Goal: Task Accomplishment & Management: Manage account settings

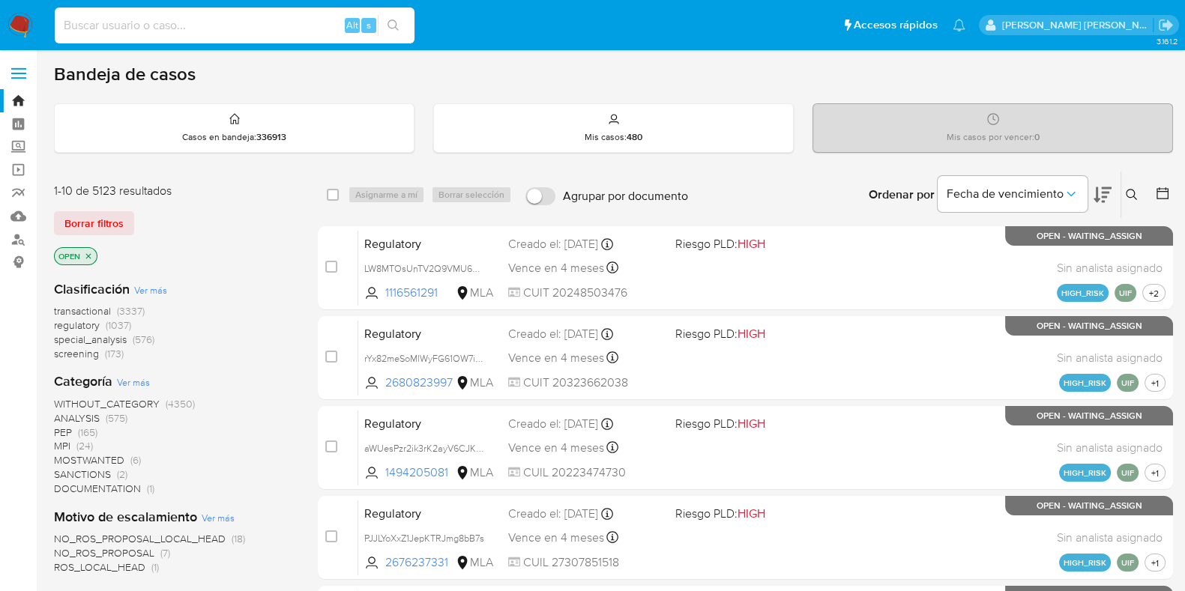
click at [106, 25] on input at bounding box center [235, 25] width 360 height 19
paste input "GBEkKL56keCXgbU9PBoEIKIm"
type input "GBEkKL56keCXgbU9PBoEIKIm"
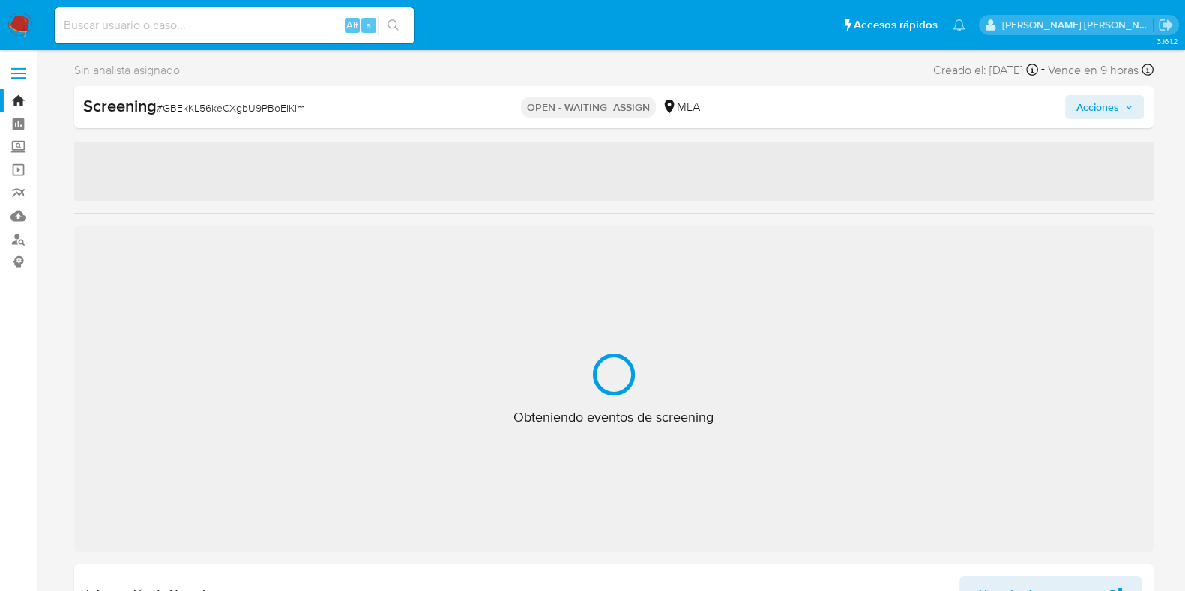
select select "10"
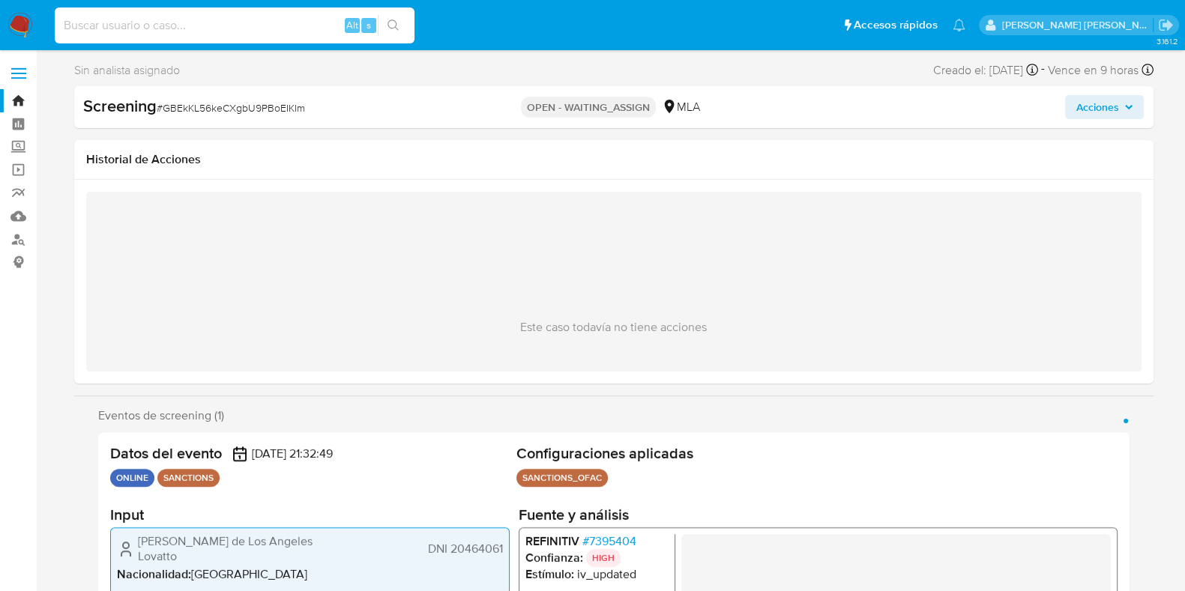
click at [133, 26] on input at bounding box center [235, 25] width 360 height 19
paste input "0hnklKJrDH1bYhA7NVnYPiMn"
type input "0hnklKJrDH1bYhA7NVnYPiMn"
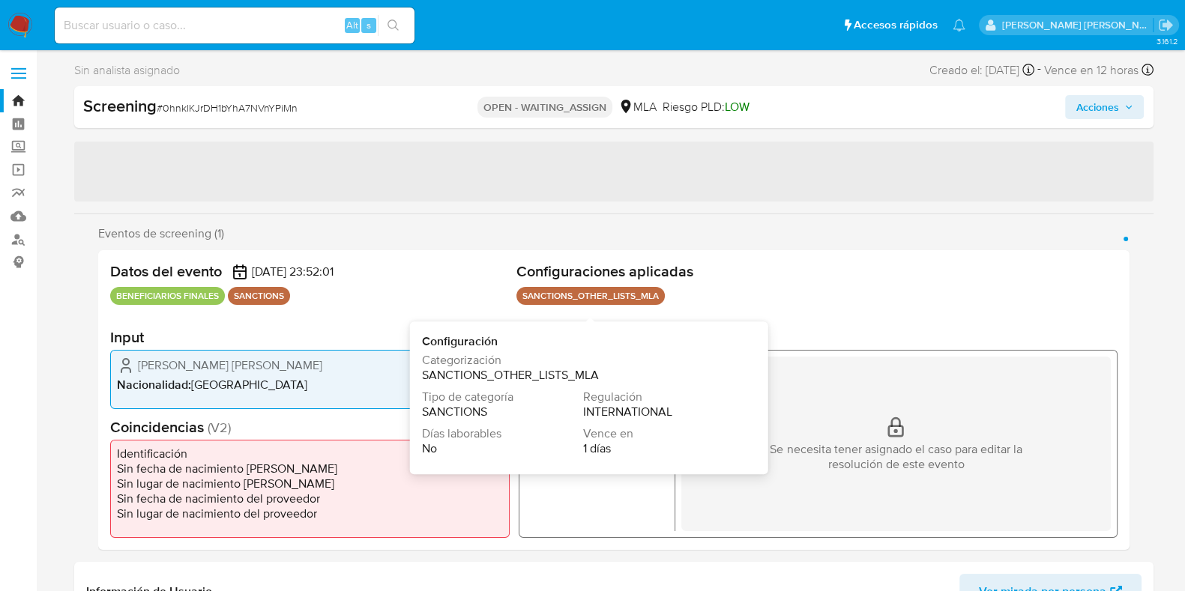
select select "10"
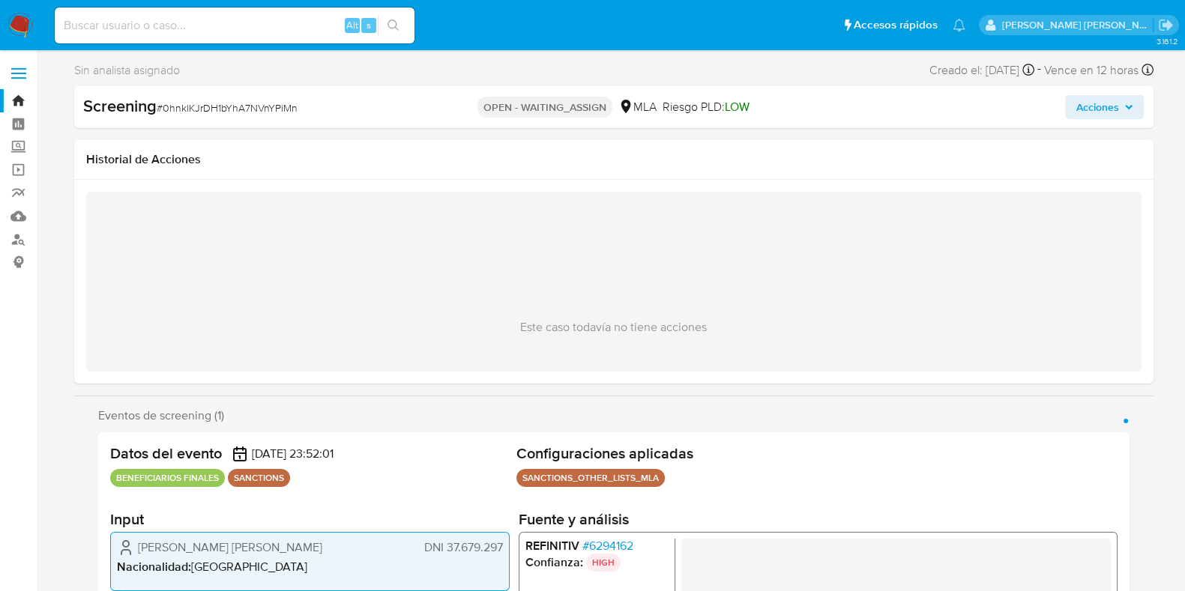
click at [164, 27] on input at bounding box center [235, 25] width 360 height 19
paste input "GBEkKL56keCXgbU9PBoEIKIm"
type input "GBEkKL56keCXgbU9PBoEIKIm"
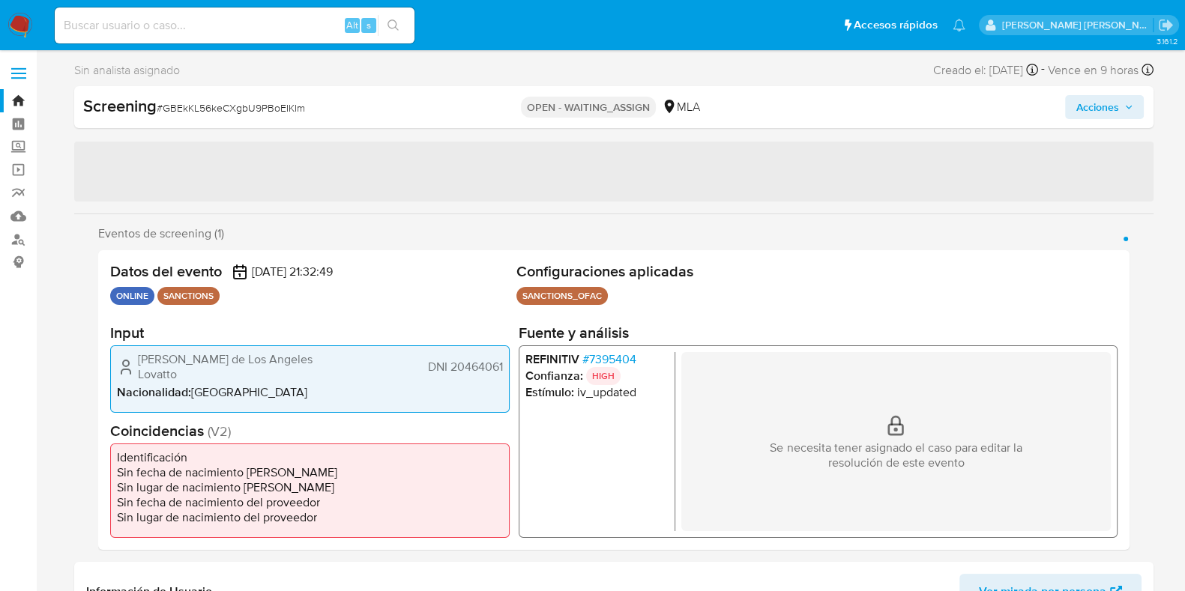
select select "10"
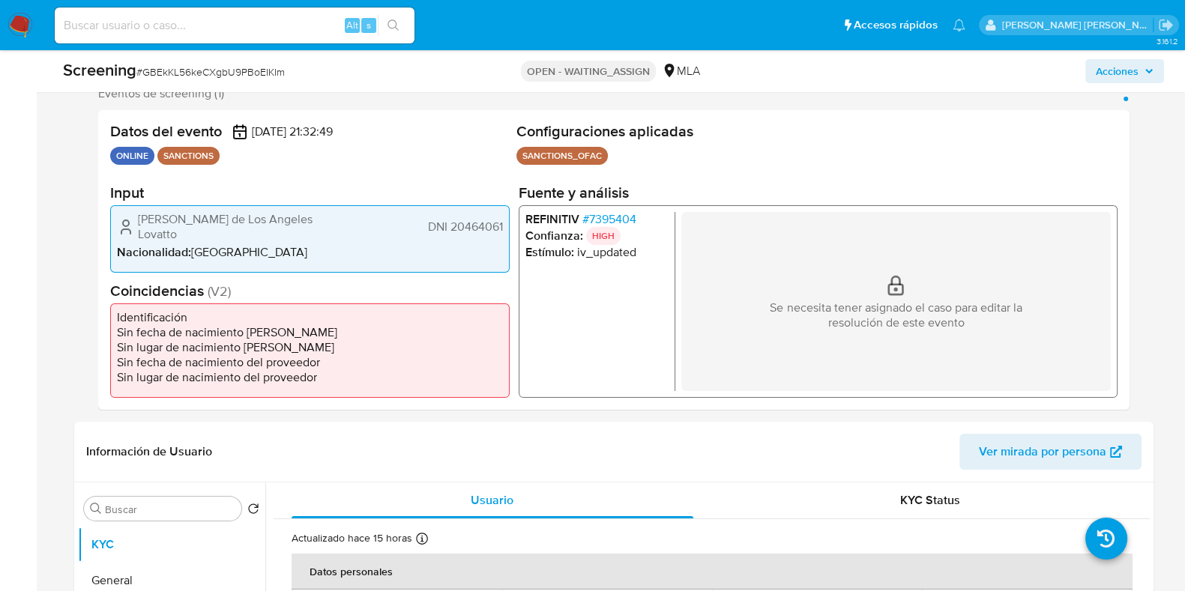
scroll to position [281, 0]
click at [622, 223] on span "# 7395404" at bounding box center [608, 218] width 54 height 15
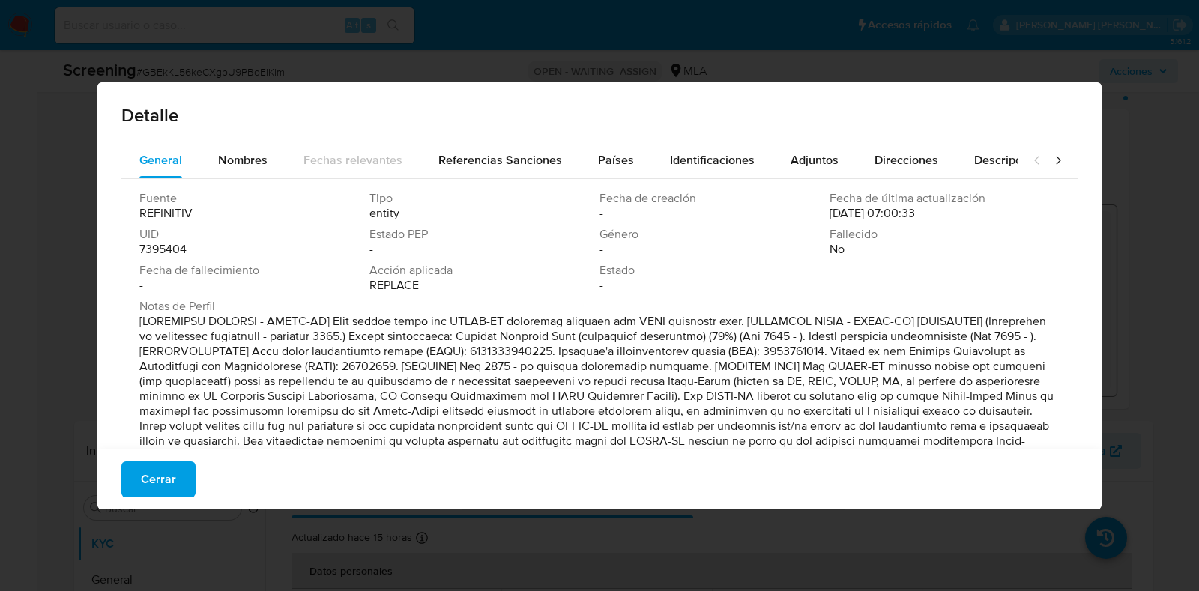
click at [176, 470] on button "Cerrar" at bounding box center [158, 480] width 74 height 36
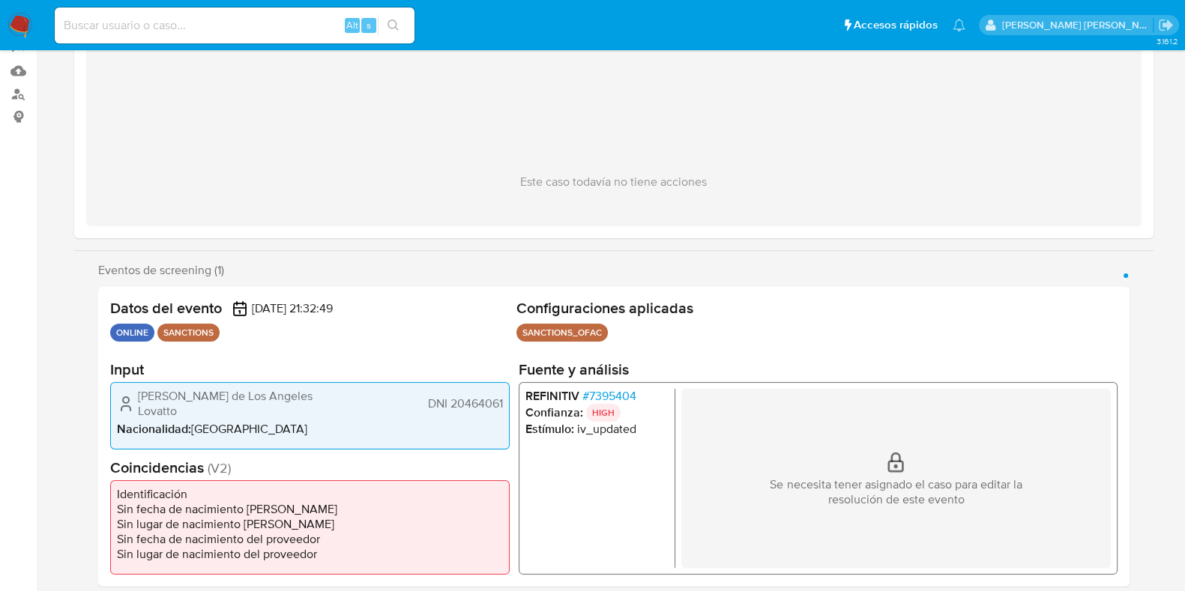
scroll to position [0, 0]
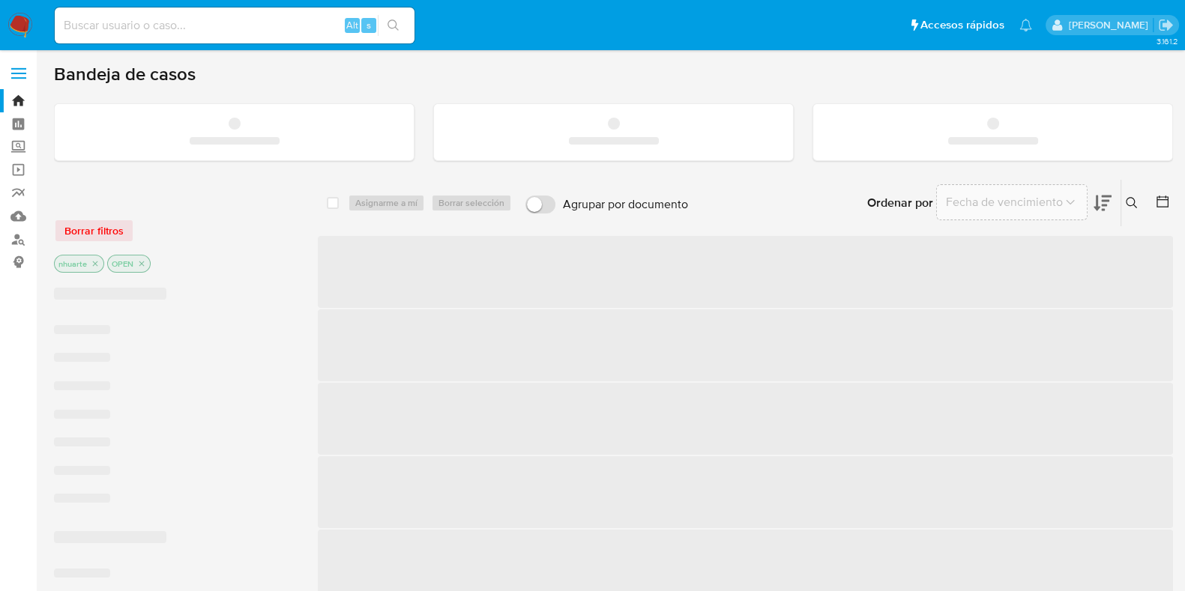
click at [197, 28] on input at bounding box center [235, 25] width 360 height 19
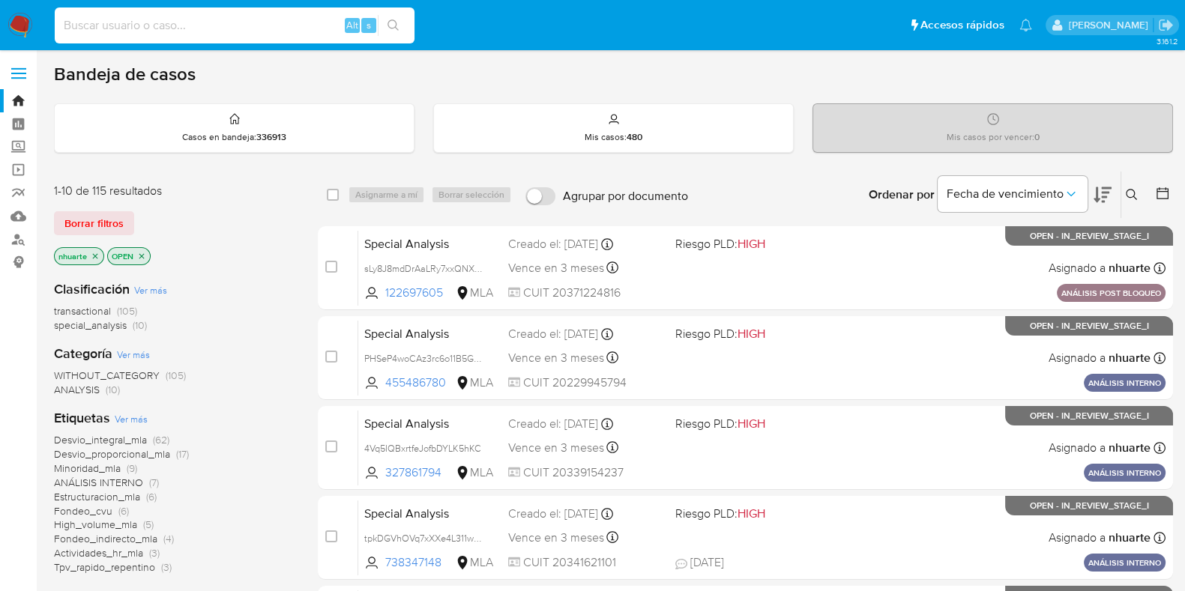
paste input "ibbvaeZiNIrntA8GFkBxzu7h"
type input "ibbvaeZiNIrntA8GFkBxzu7h"
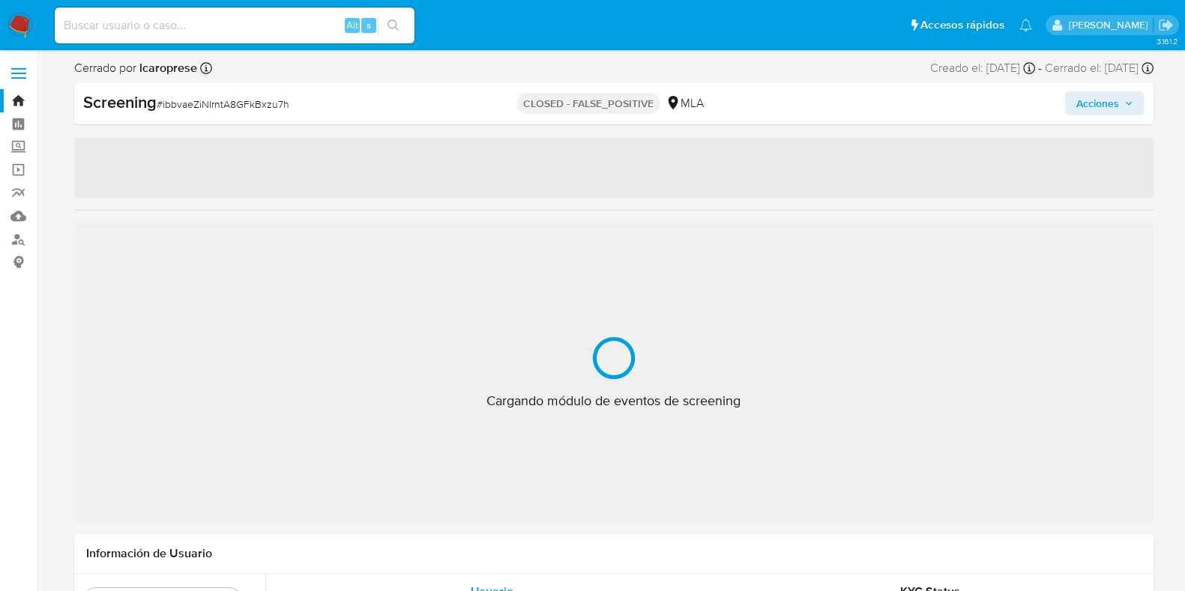
select select "10"
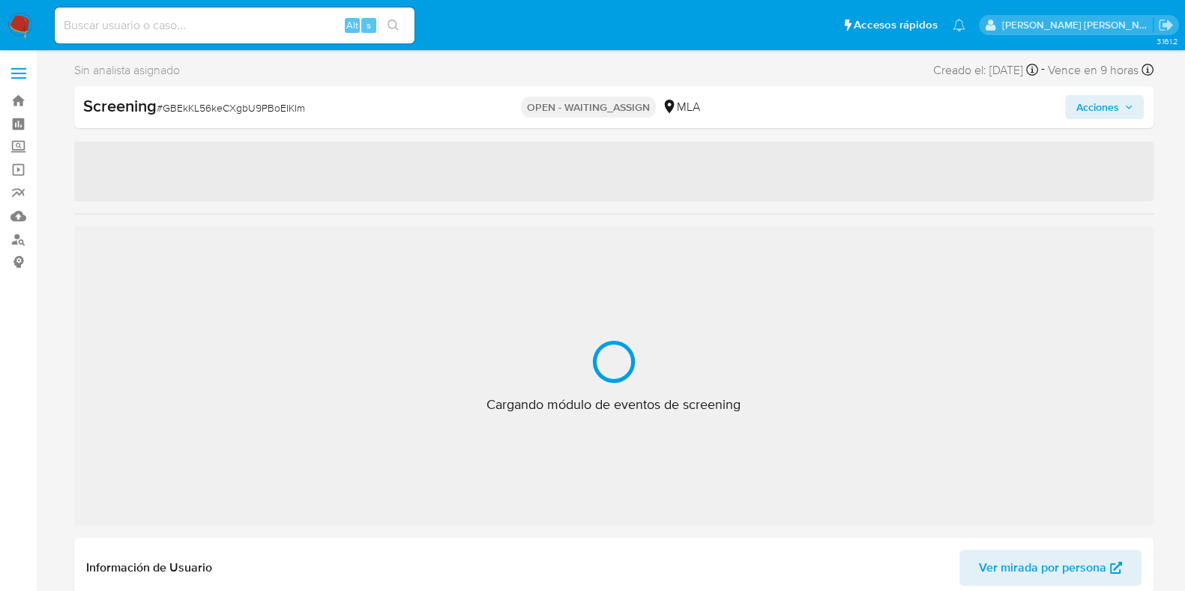
select select "10"
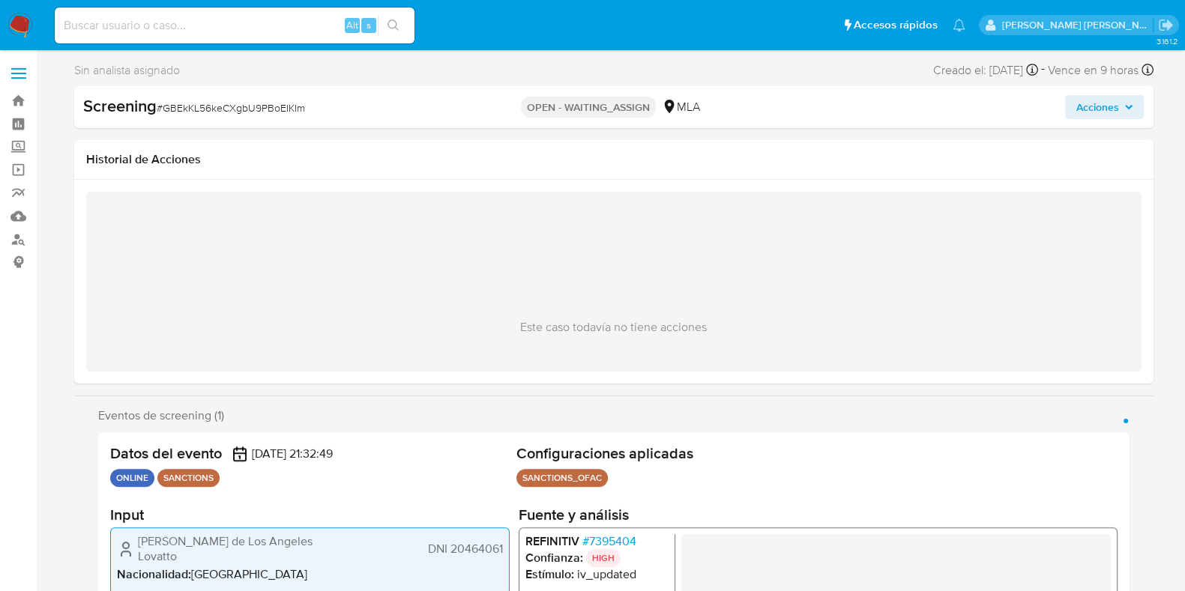
click at [199, 104] on span "# GBEkKL56keCXgbU9PBoEIKIm" at bounding box center [231, 107] width 148 height 15
drag, startPoint x: 199, startPoint y: 104, endPoint x: 332, endPoint y: 84, distance: 134.2
click at [332, 84] on div "Sin analista asignado Asignado el: - Creado el: 24/09/2025 Creado el: 24/09/202…" at bounding box center [613, 73] width 1079 height 26
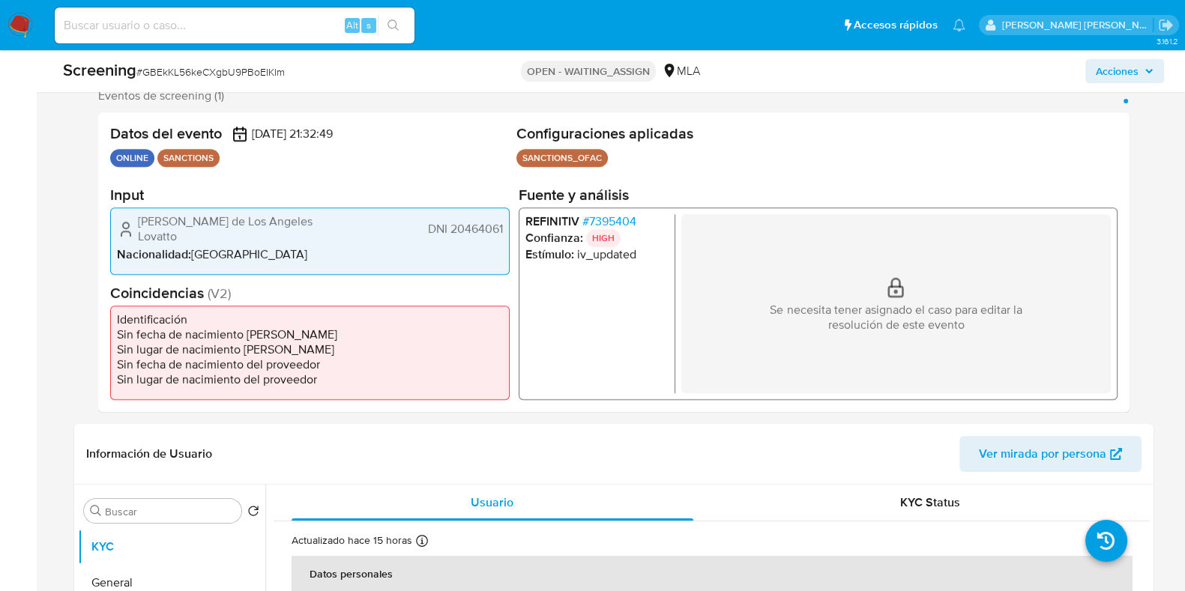
scroll to position [281, 0]
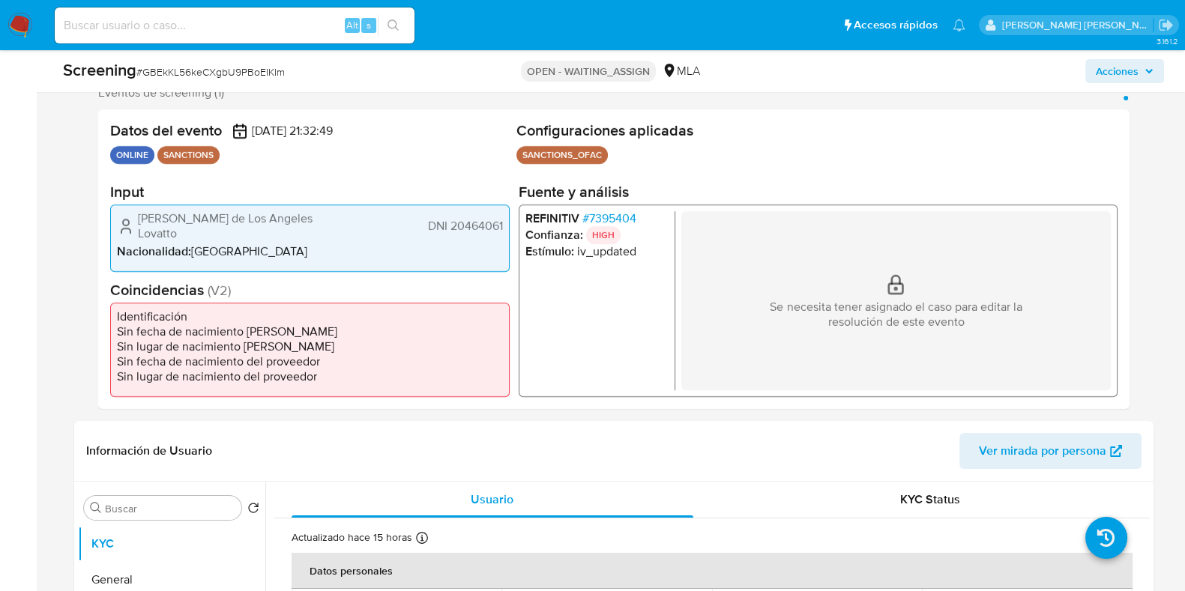
click at [611, 223] on span "# 7395404" at bounding box center [608, 218] width 54 height 15
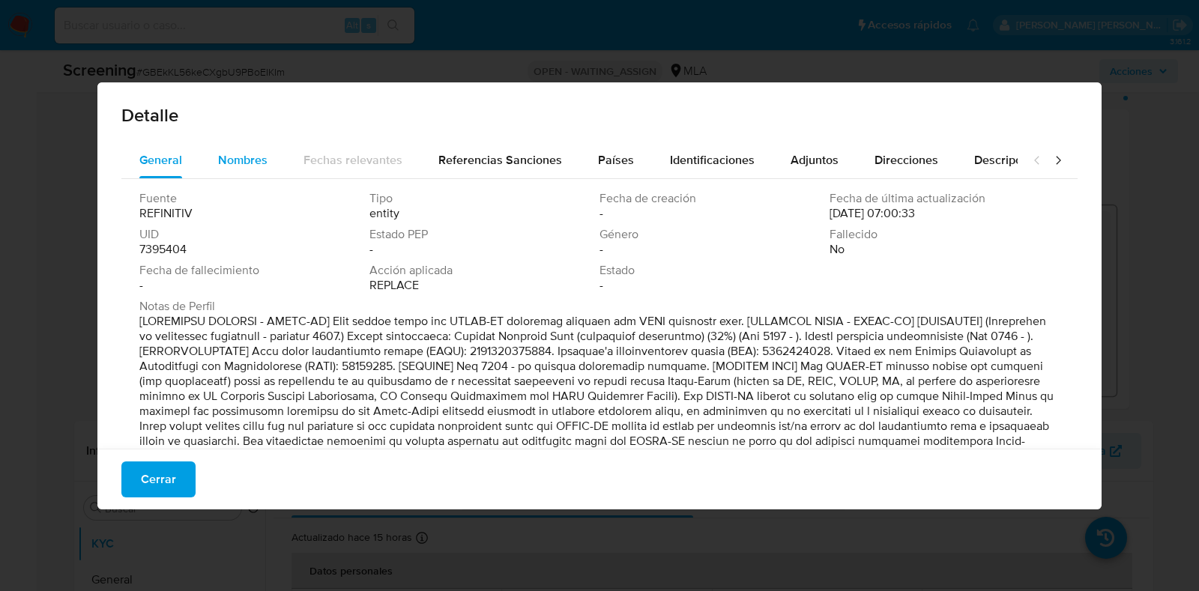
click at [251, 160] on span "Nombres" at bounding box center [242, 159] width 49 height 17
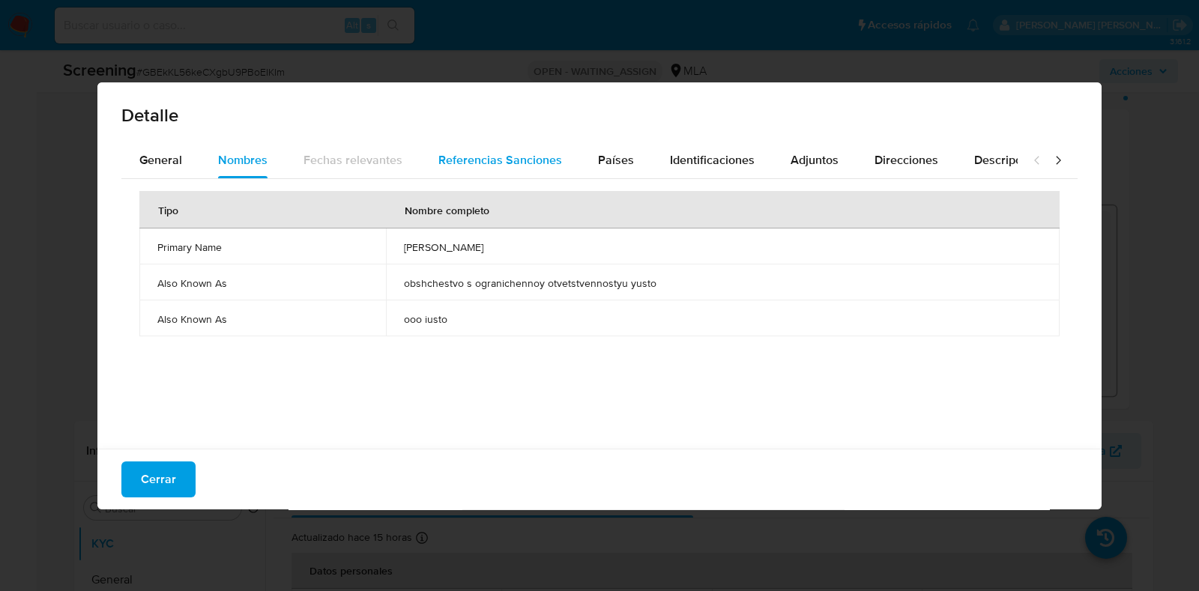
click at [478, 148] on div "Referencias Sanciones" at bounding box center [500, 160] width 124 height 36
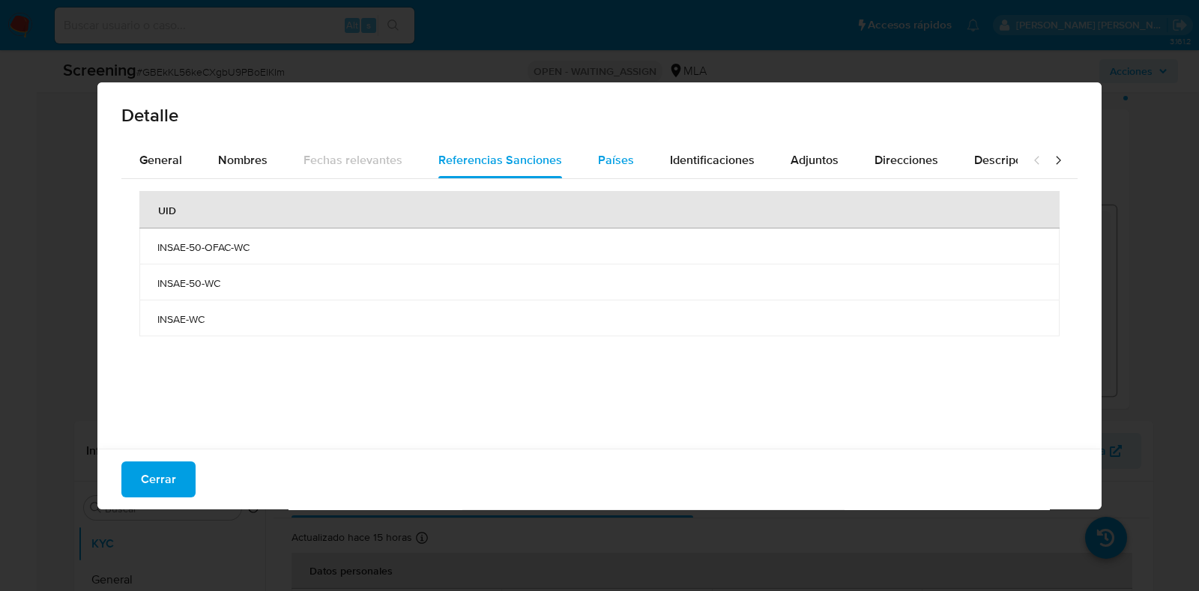
click at [599, 158] on span "Países" at bounding box center [616, 159] width 36 height 17
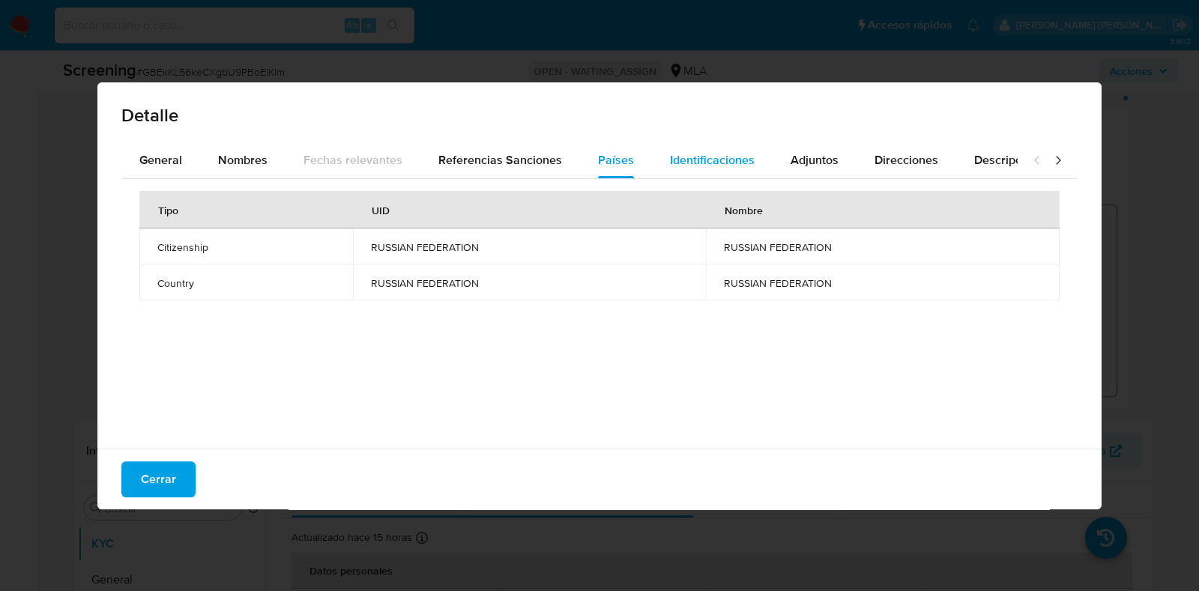
click at [698, 155] on span "Identificaciones" at bounding box center [712, 159] width 85 height 17
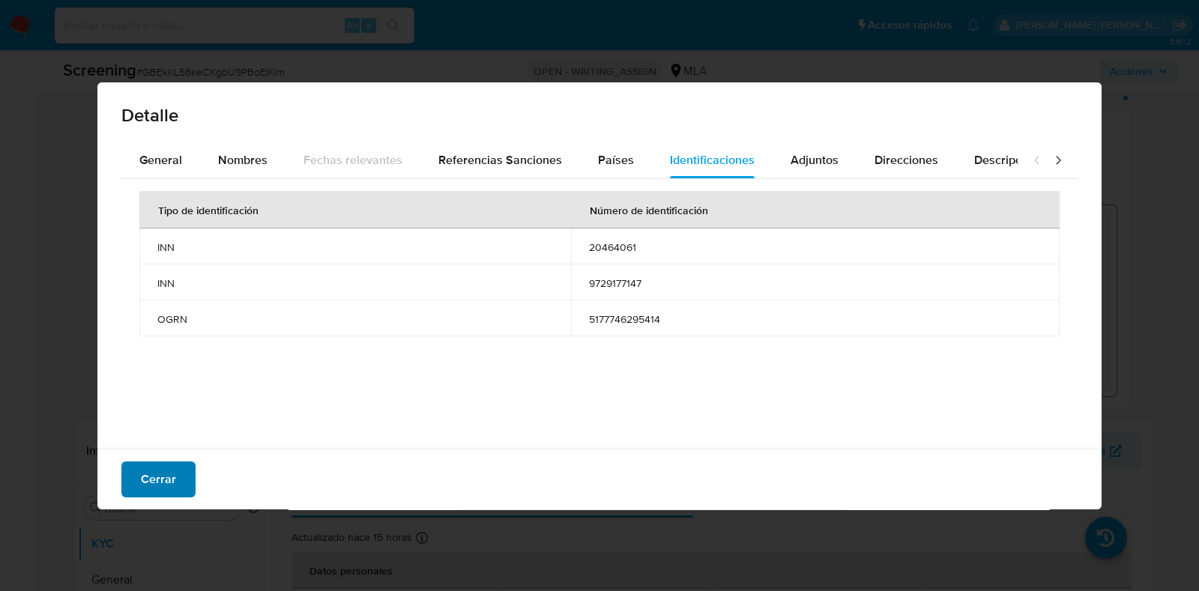
click at [172, 471] on span "Cerrar" at bounding box center [158, 479] width 35 height 33
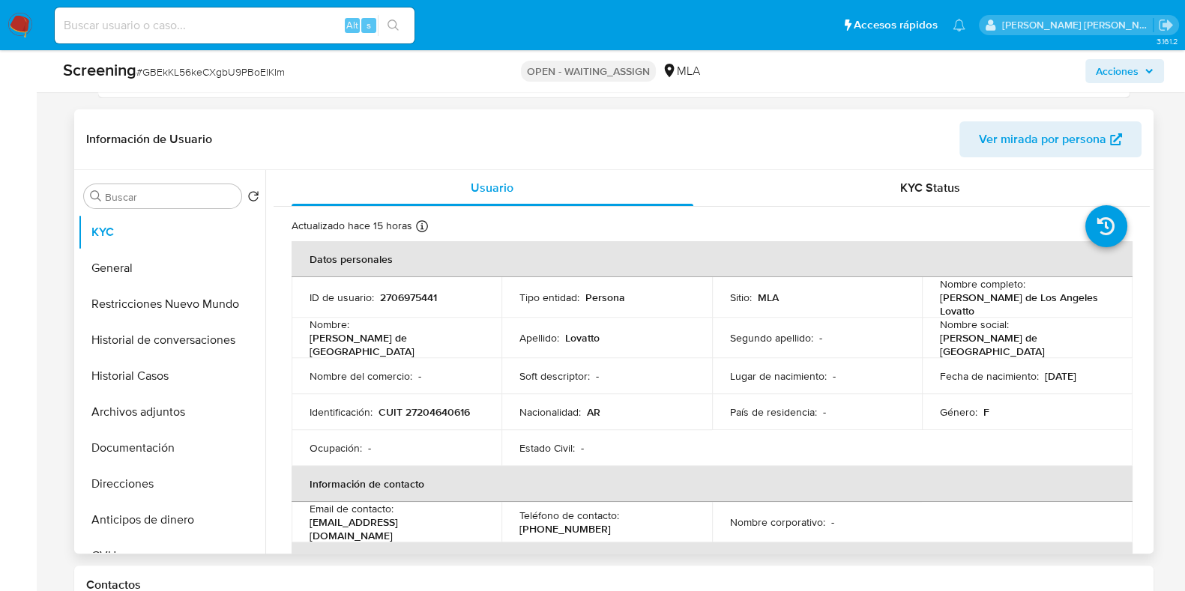
scroll to position [655, 0]
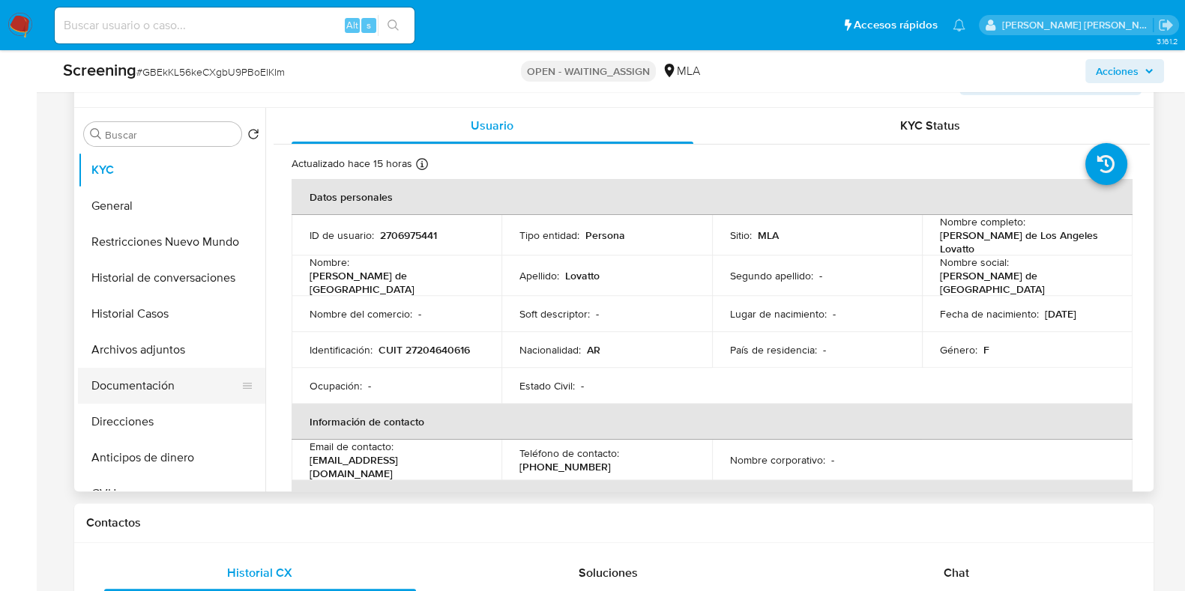
click at [184, 380] on button "Documentación" at bounding box center [165, 386] width 175 height 36
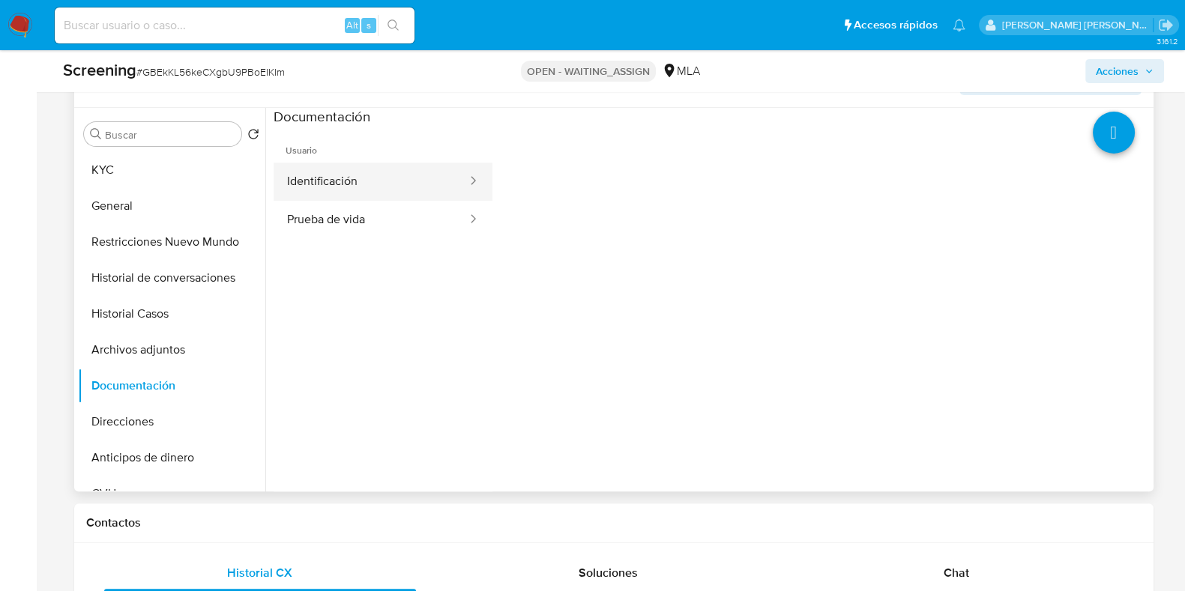
click at [373, 190] on button "Identificación" at bounding box center [371, 182] width 195 height 38
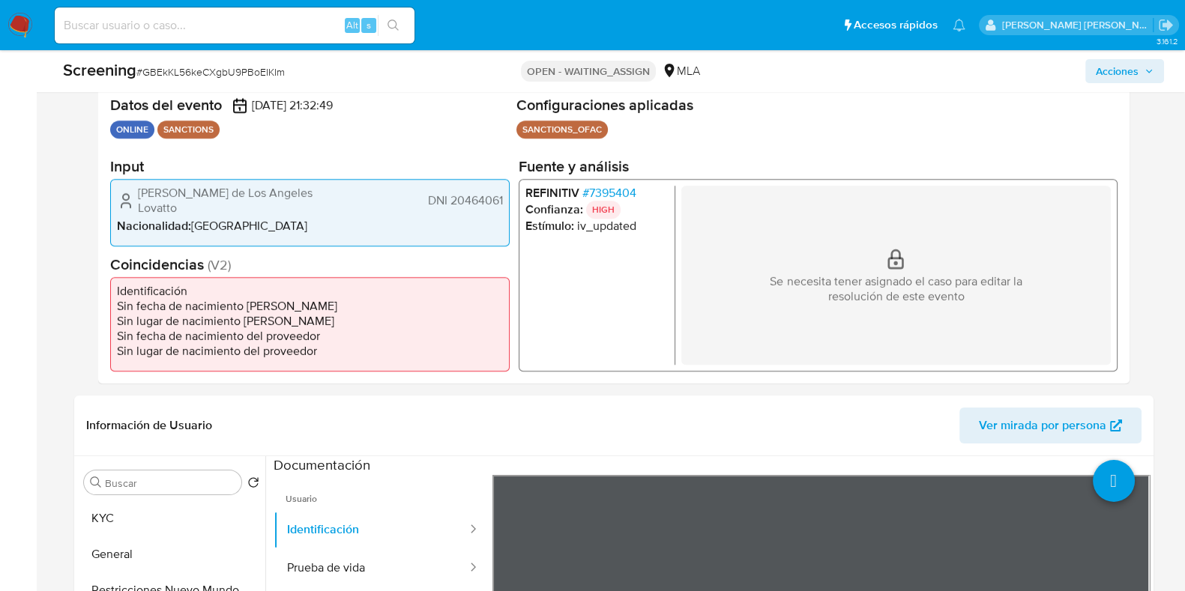
scroll to position [281, 0]
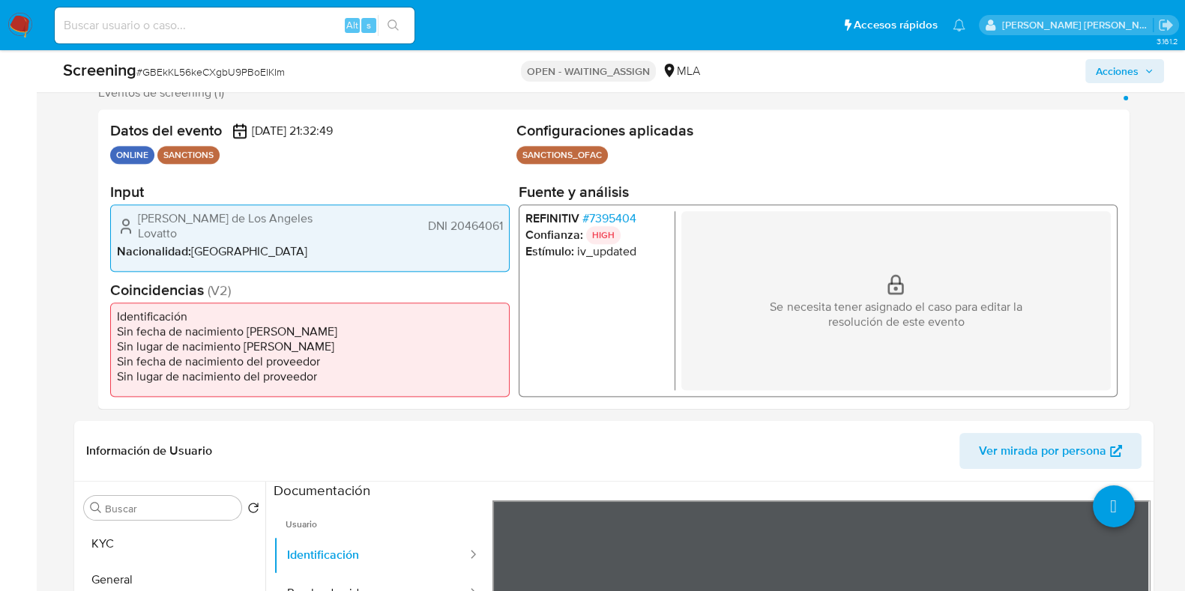
click at [221, 69] on span "# GBEkKL56keCXgbU9PBoEIKIm" at bounding box center [210, 71] width 148 height 15
copy span "GBEkKL56keCXgbU9PBoEIKIm"
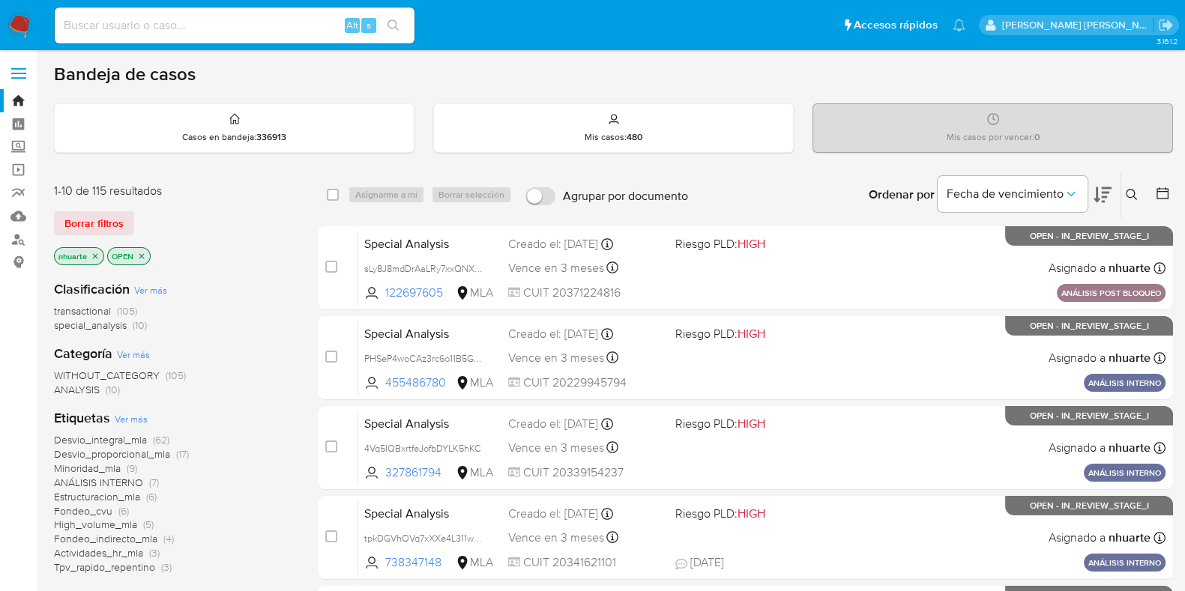
click at [155, 28] on input at bounding box center [235, 25] width 360 height 19
paste input "195893981"
type input "195893981"
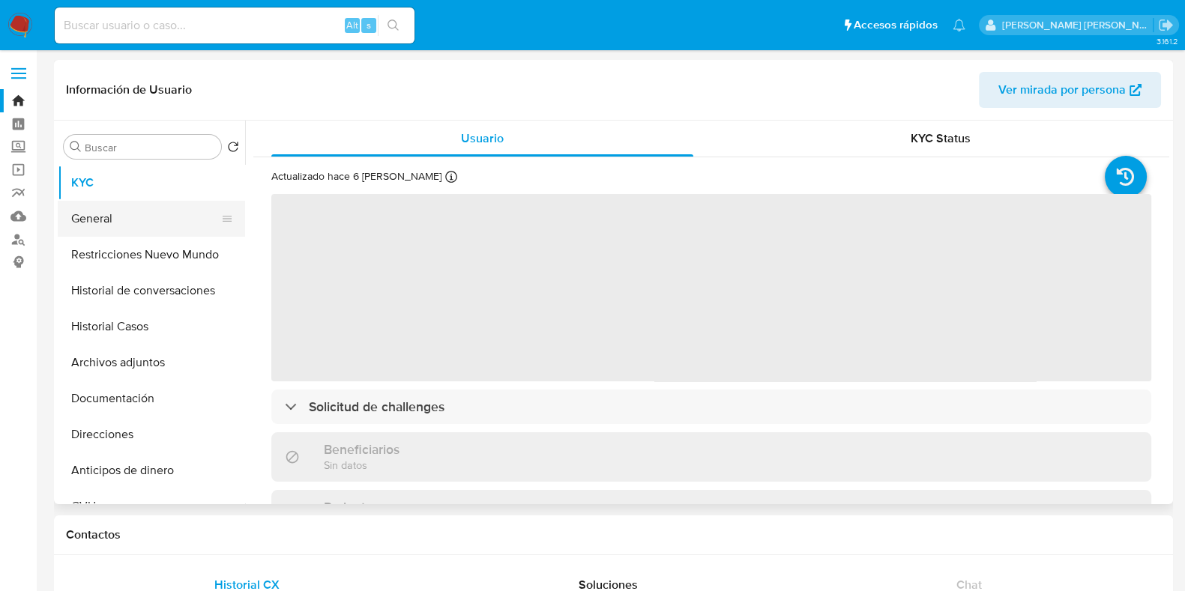
select select "10"
click at [162, 222] on button "General" at bounding box center [145, 219] width 175 height 36
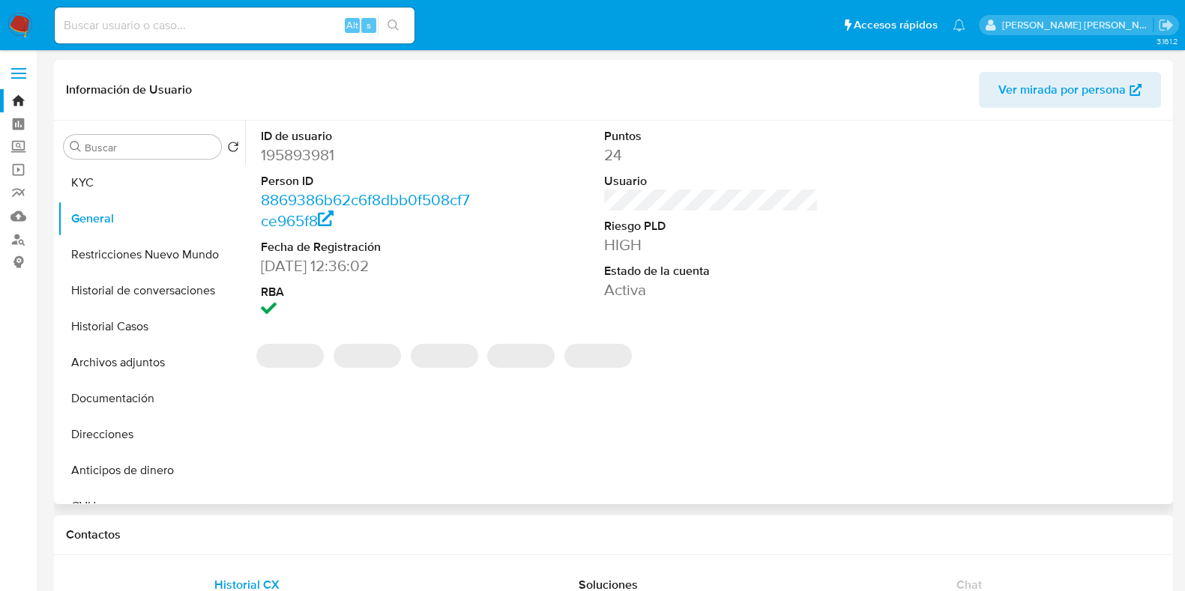
click at [315, 151] on dd "195893981" at bounding box center [368, 155] width 214 height 21
copy dd "195893981"
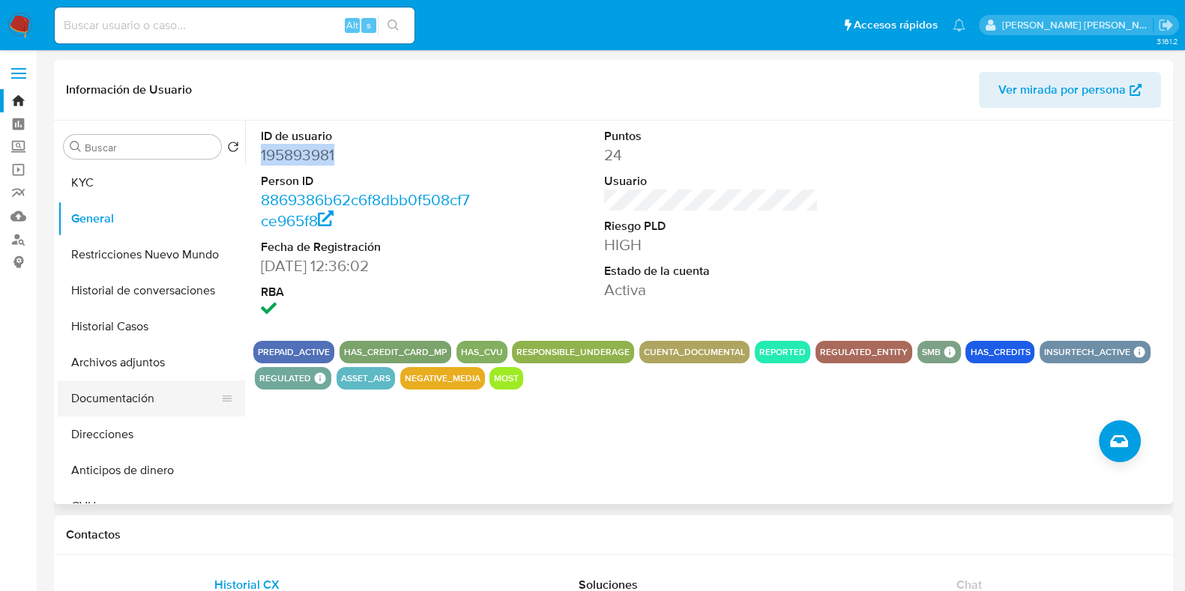
click at [127, 405] on button "Documentación" at bounding box center [145, 399] width 175 height 36
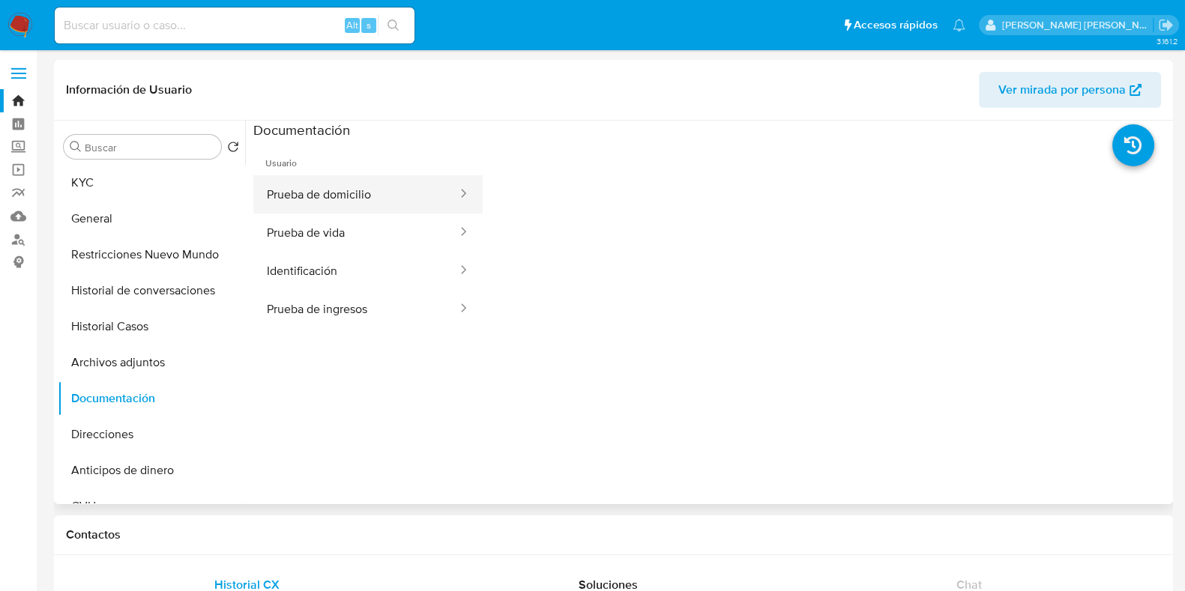
click at [343, 180] on button "Prueba de domicilio" at bounding box center [355, 194] width 205 height 38
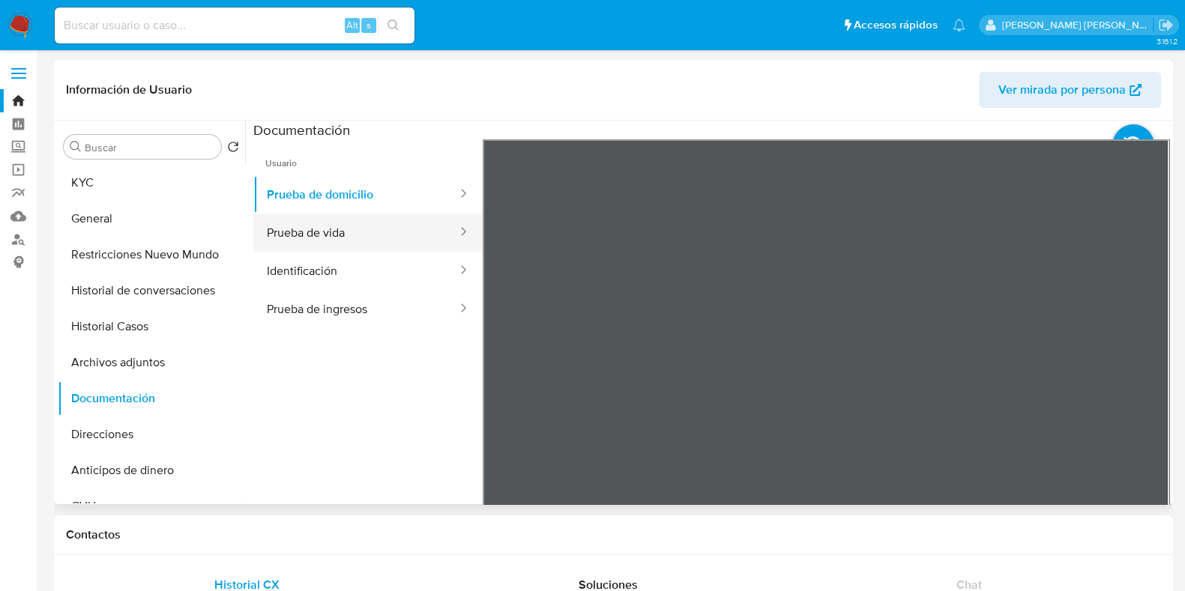
click at [333, 239] on button "Prueba de vida" at bounding box center [355, 233] width 205 height 38
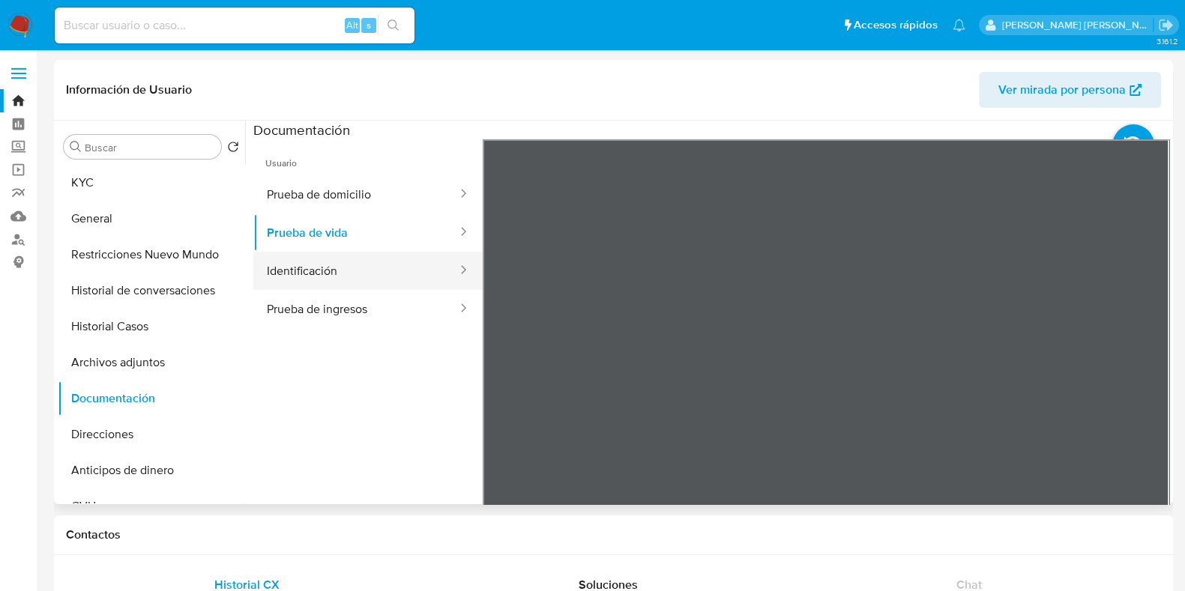
click at [336, 257] on button "Identificación" at bounding box center [355, 271] width 205 height 38
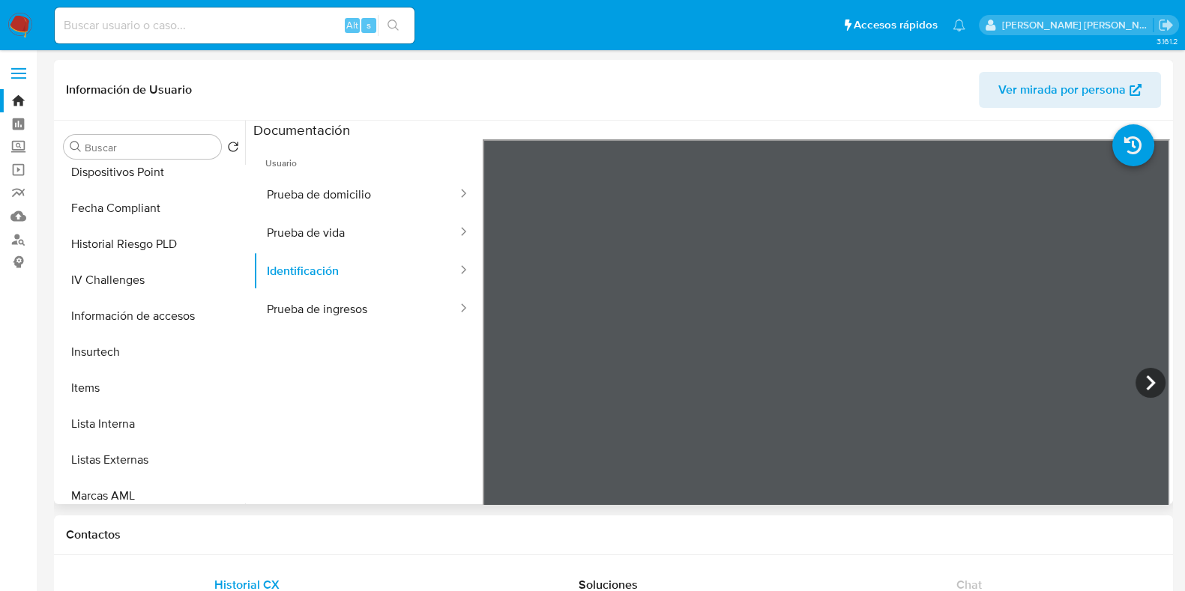
scroll to position [655, 0]
click at [142, 317] on button "Lista Interna" at bounding box center [151, 319] width 187 height 36
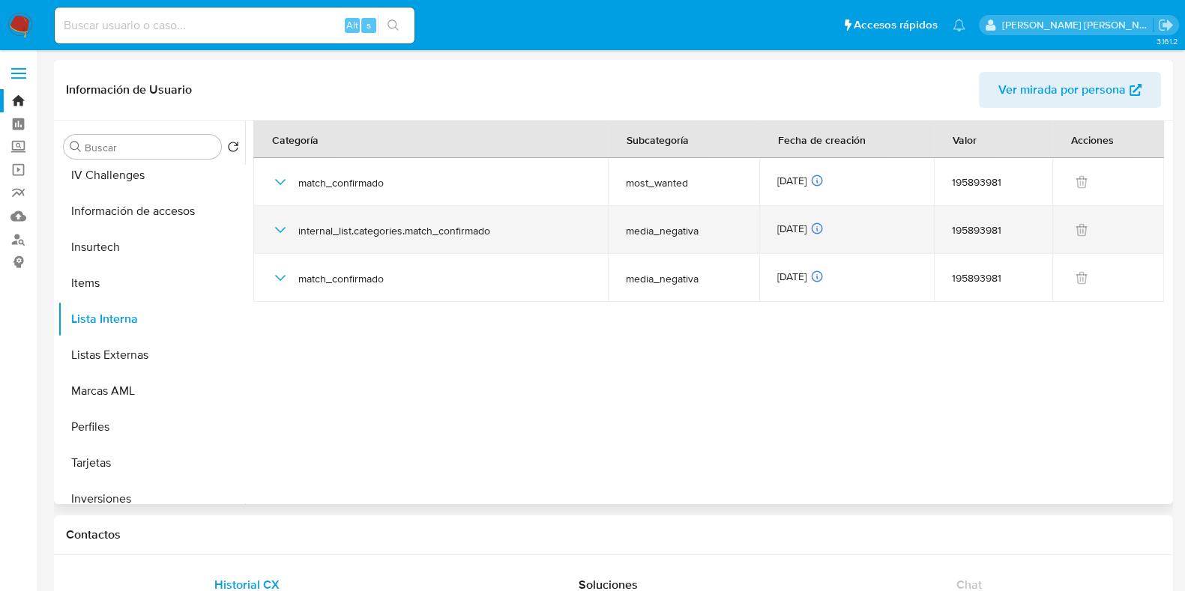
click at [282, 228] on icon "button" at bounding box center [280, 230] width 18 height 18
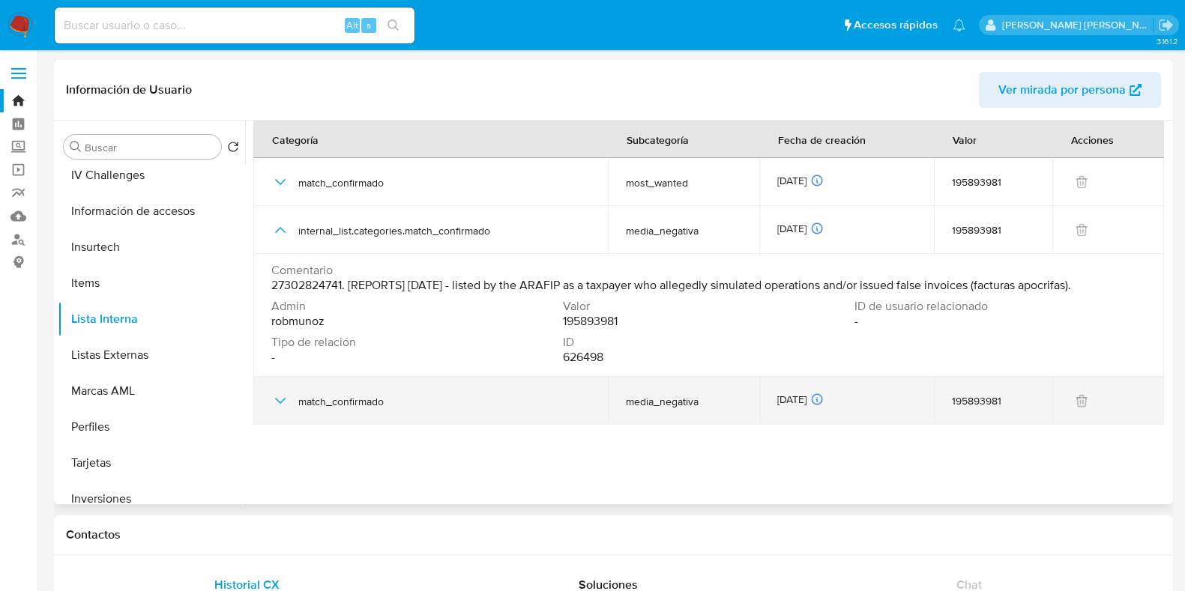
click at [277, 401] on icon "button" at bounding box center [280, 401] width 18 height 18
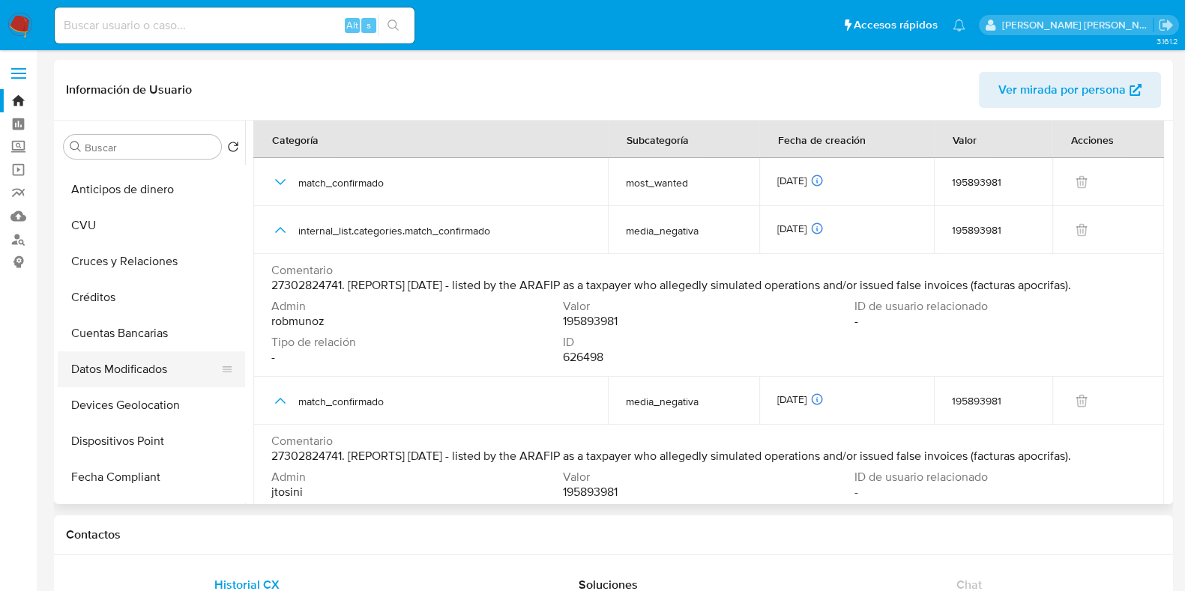
scroll to position [0, 0]
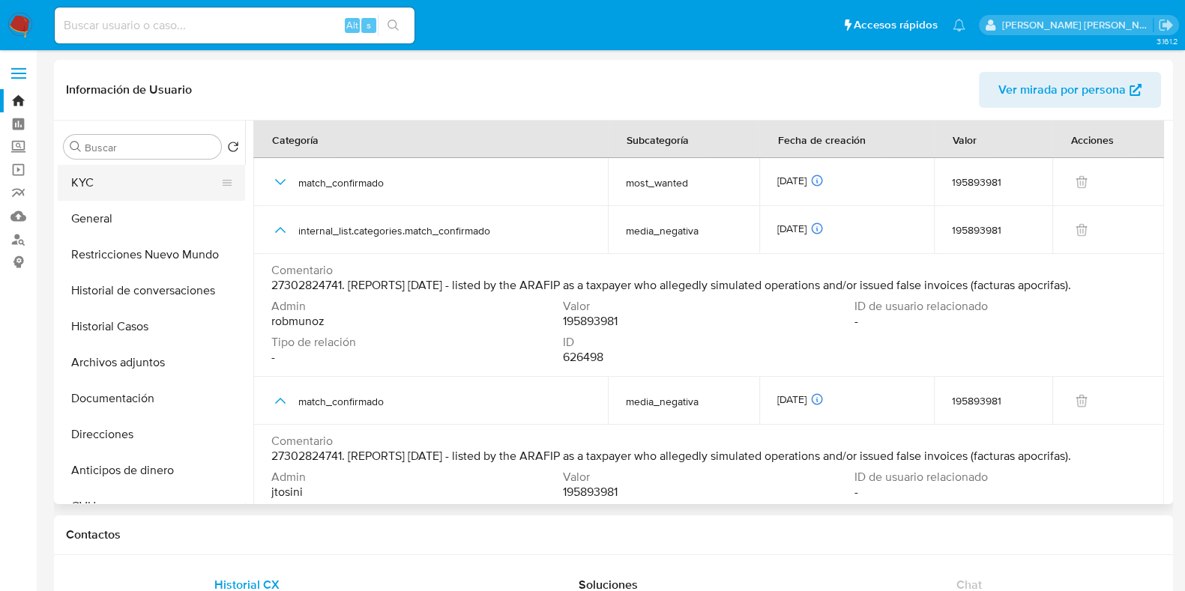
click at [118, 193] on button "KYC" at bounding box center [145, 183] width 175 height 36
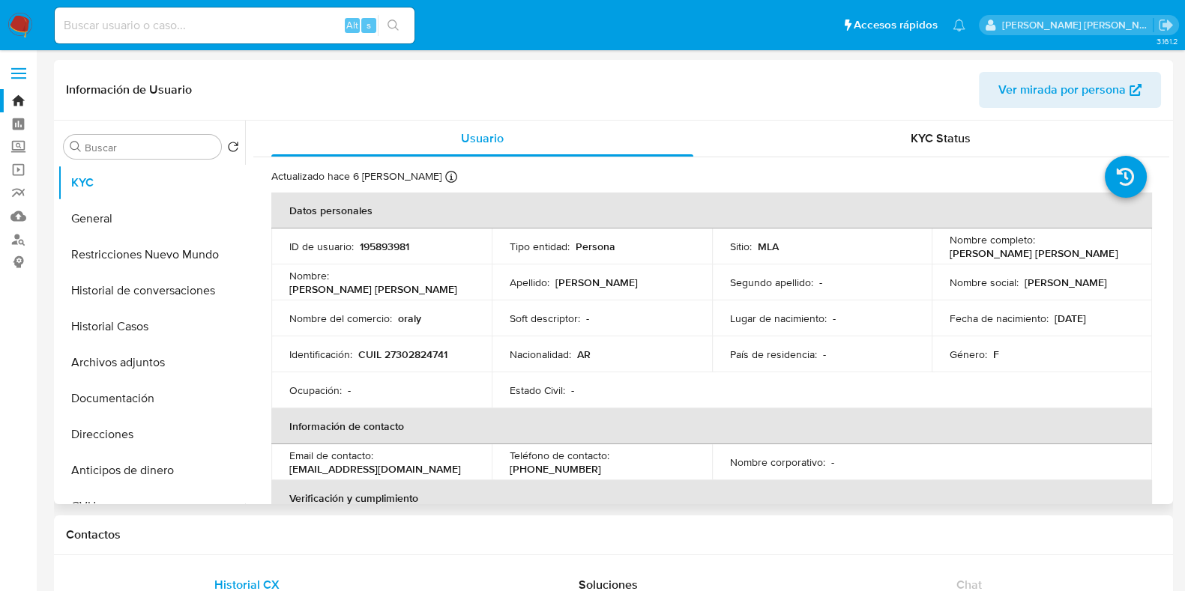
click at [371, 250] on p "195893981" at bounding box center [384, 246] width 49 height 13
click at [371, 251] on p "195893981" at bounding box center [384, 246] width 49 height 13
copy p "195893981"
click at [178, 327] on button "Historial Casos" at bounding box center [145, 327] width 175 height 36
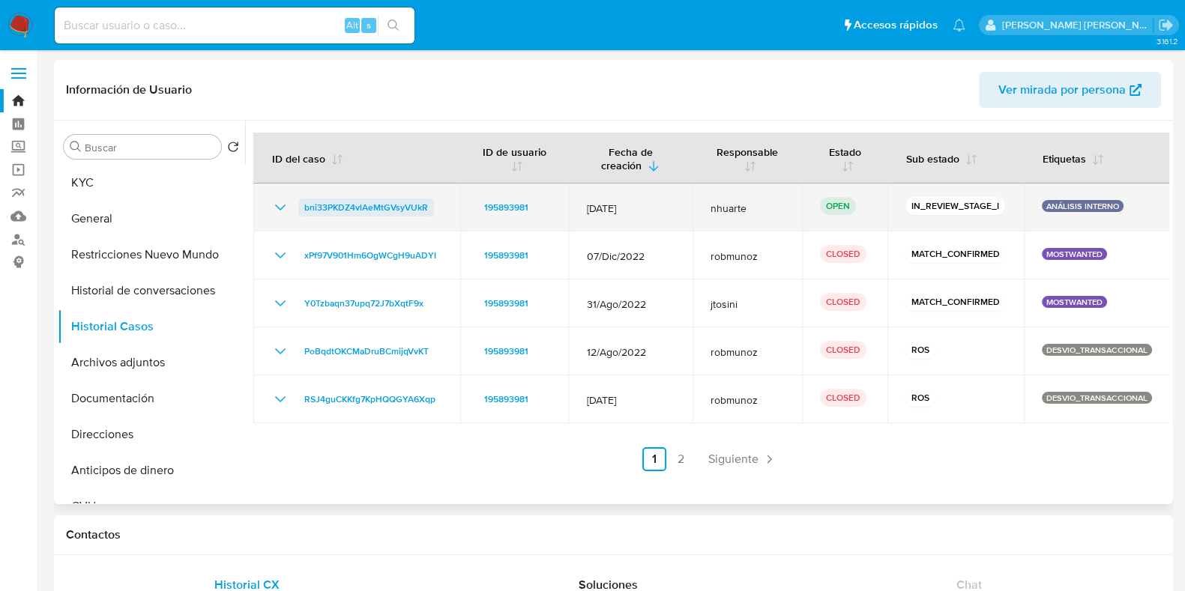
click at [363, 199] on span "bni33PKDZ4vlAeMtGVsyVUkR" at bounding box center [366, 208] width 124 height 18
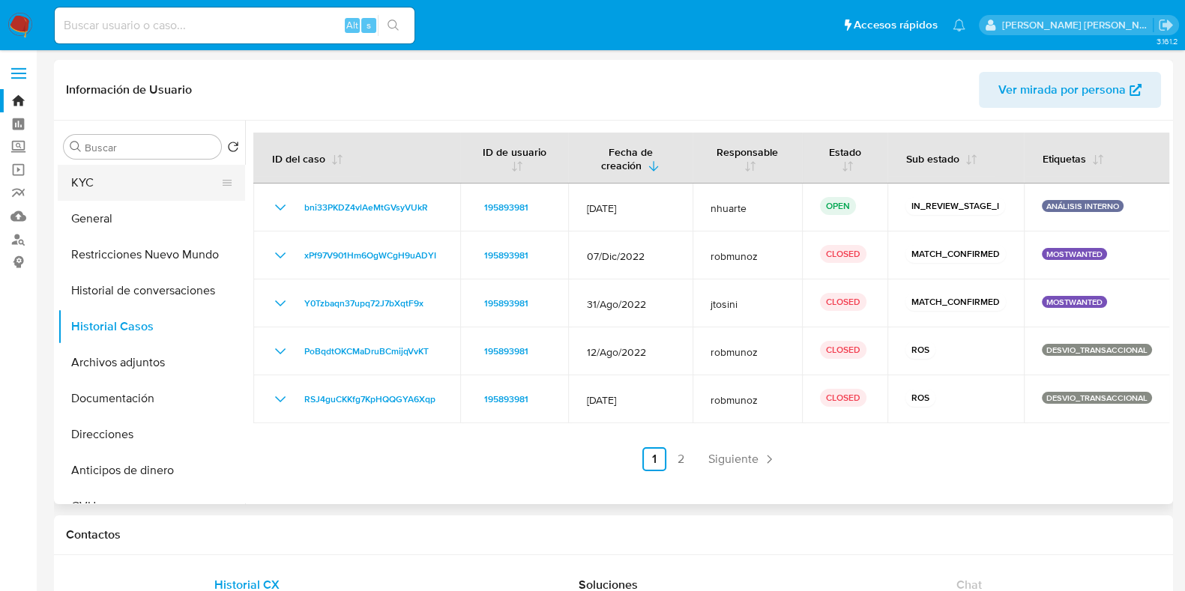
click at [105, 179] on button "KYC" at bounding box center [145, 183] width 175 height 36
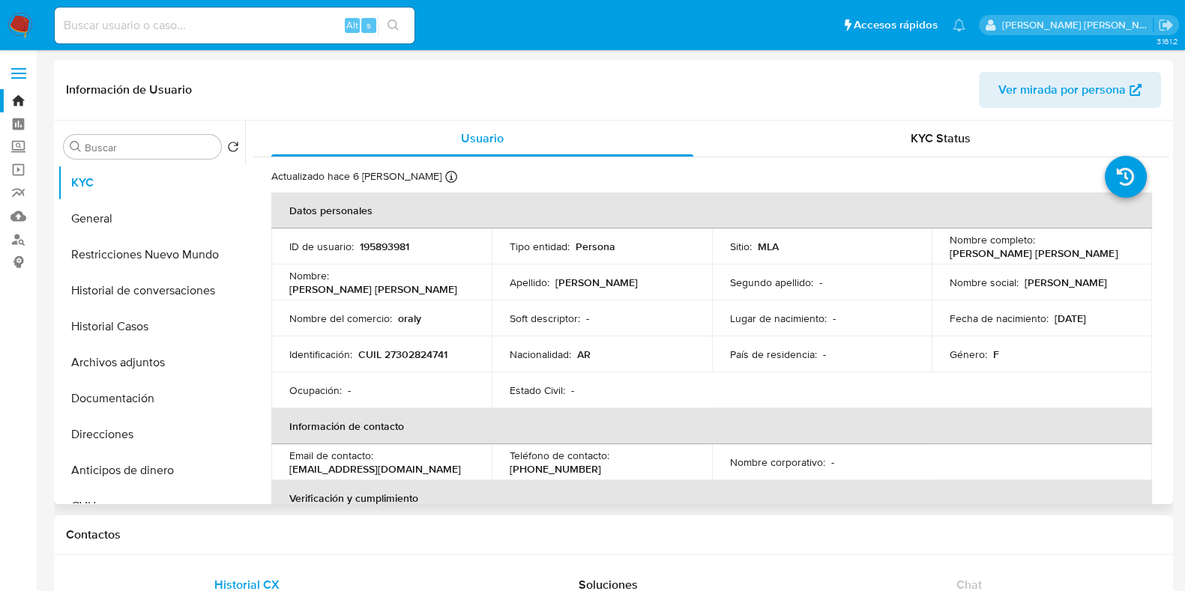
click at [401, 352] on p "CUIL 27302824741" at bounding box center [402, 354] width 89 height 13
copy p "27302824741"
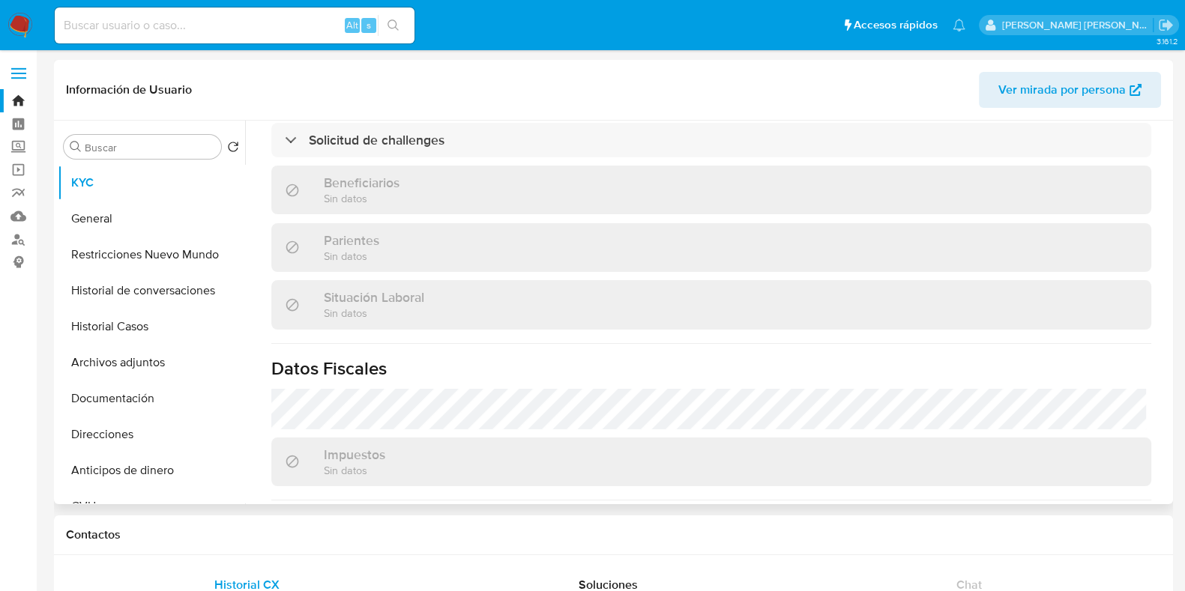
scroll to position [803, 0]
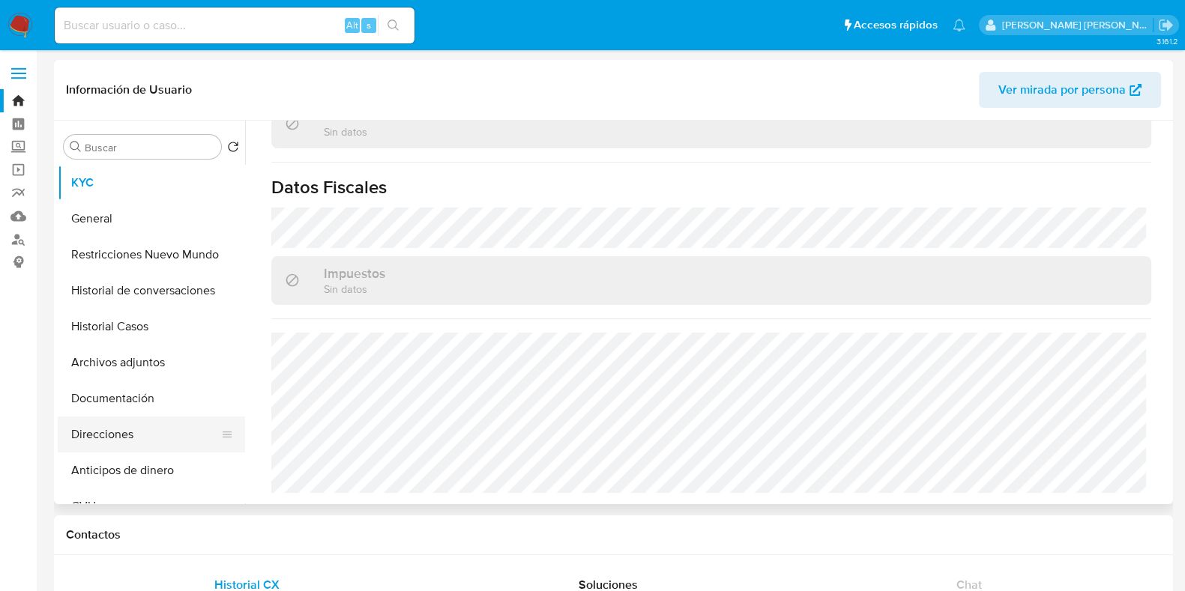
click at [112, 440] on button "Direcciones" at bounding box center [145, 435] width 175 height 36
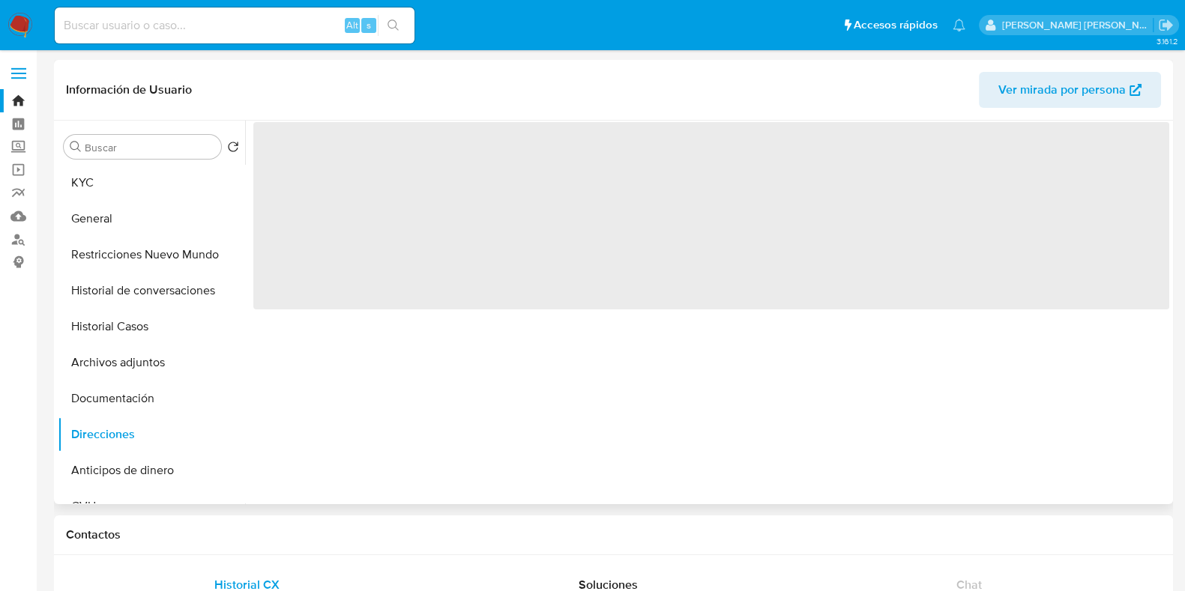
scroll to position [0, 0]
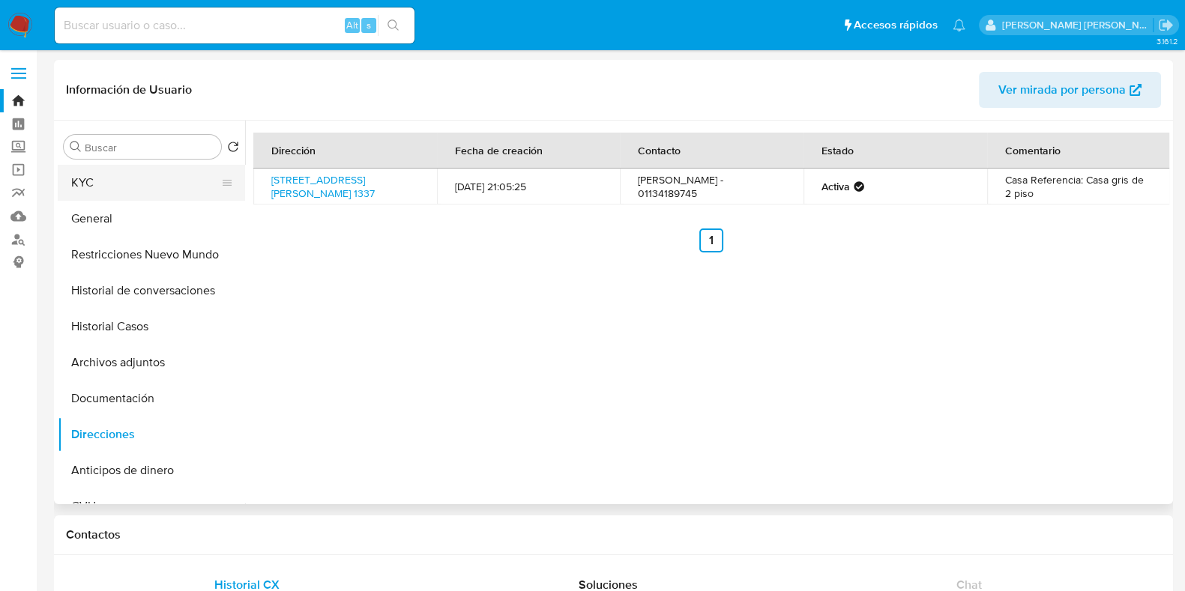
click at [102, 178] on button "KYC" at bounding box center [145, 183] width 175 height 36
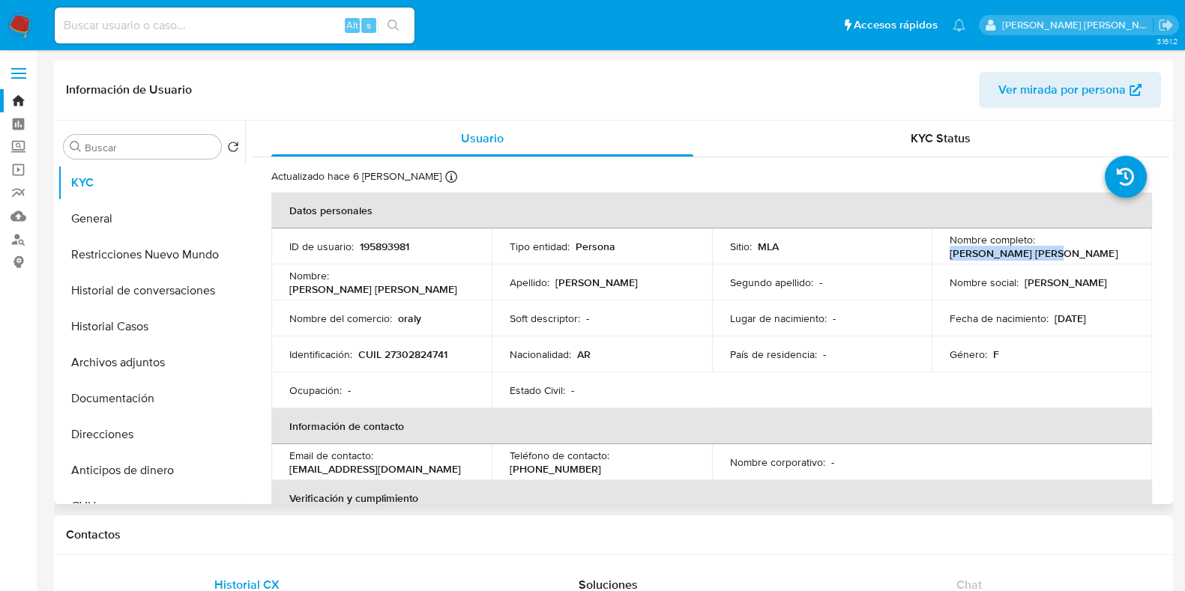
drag, startPoint x: 945, startPoint y: 250, endPoint x: 1044, endPoint y: 253, distance: 99.0
click at [1044, 253] on div "Nombre completo : Jesica Edith Martin" at bounding box center [1041, 246] width 184 height 27
copy p "Jesica Edith Martin"
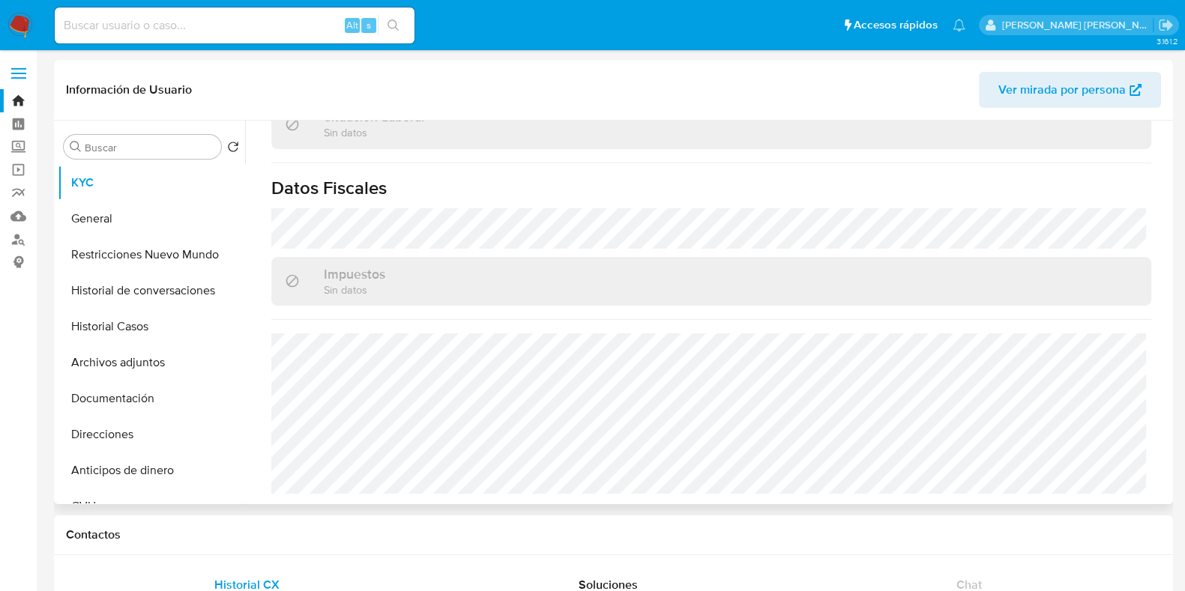
scroll to position [803, 0]
click at [87, 410] on button "Documentación" at bounding box center [145, 399] width 175 height 36
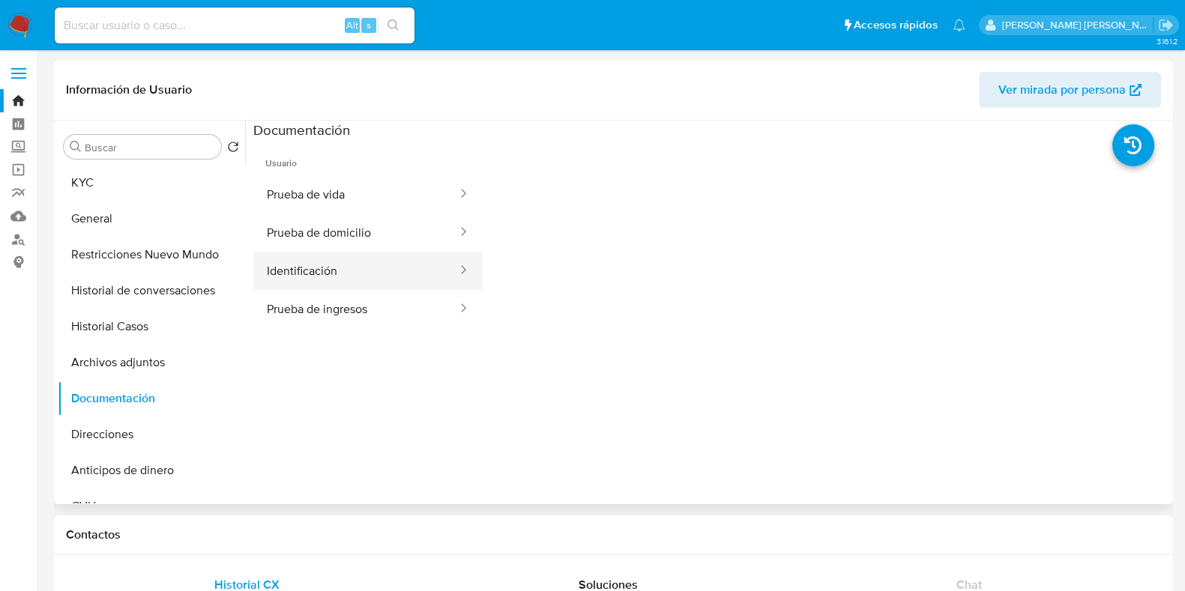
click at [292, 271] on button "Identificación" at bounding box center [355, 271] width 205 height 38
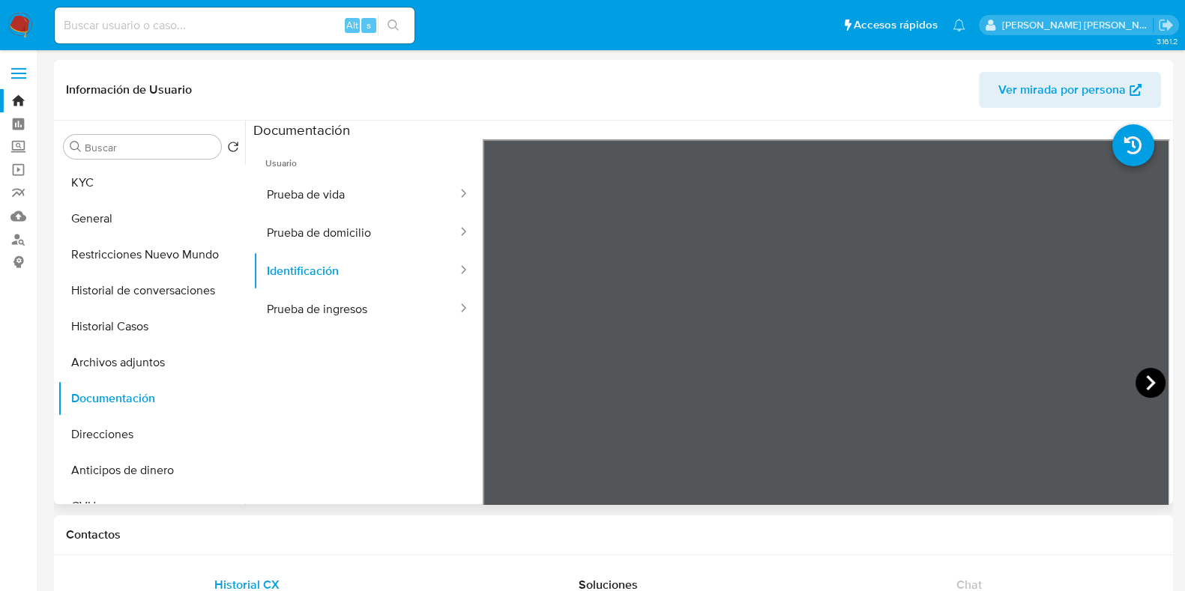
click at [1146, 383] on icon at bounding box center [1150, 382] width 9 height 15
click at [128, 28] on input at bounding box center [235, 25] width 360 height 19
paste input "135988201"
type input "135988201"
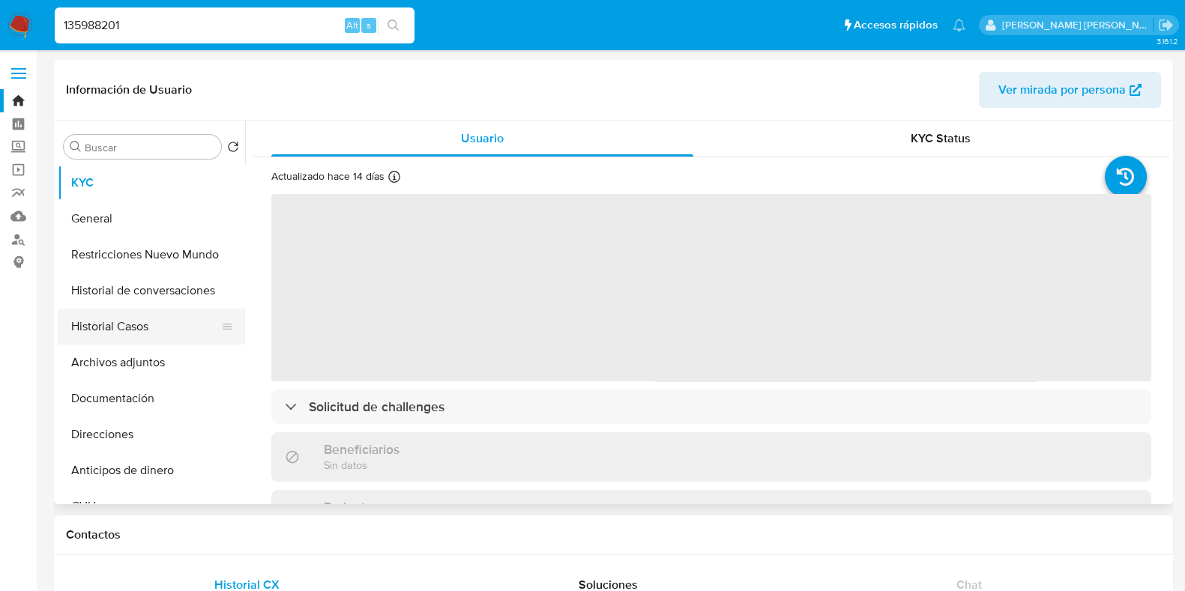
click at [138, 323] on button "Historial Casos" at bounding box center [145, 327] width 175 height 36
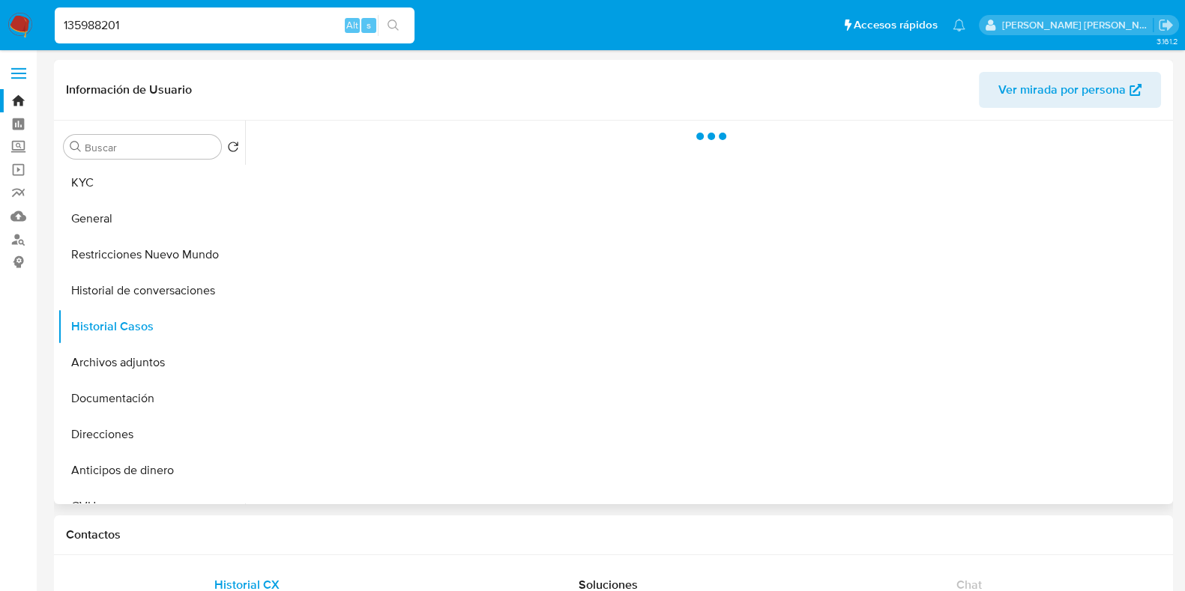
select select "10"
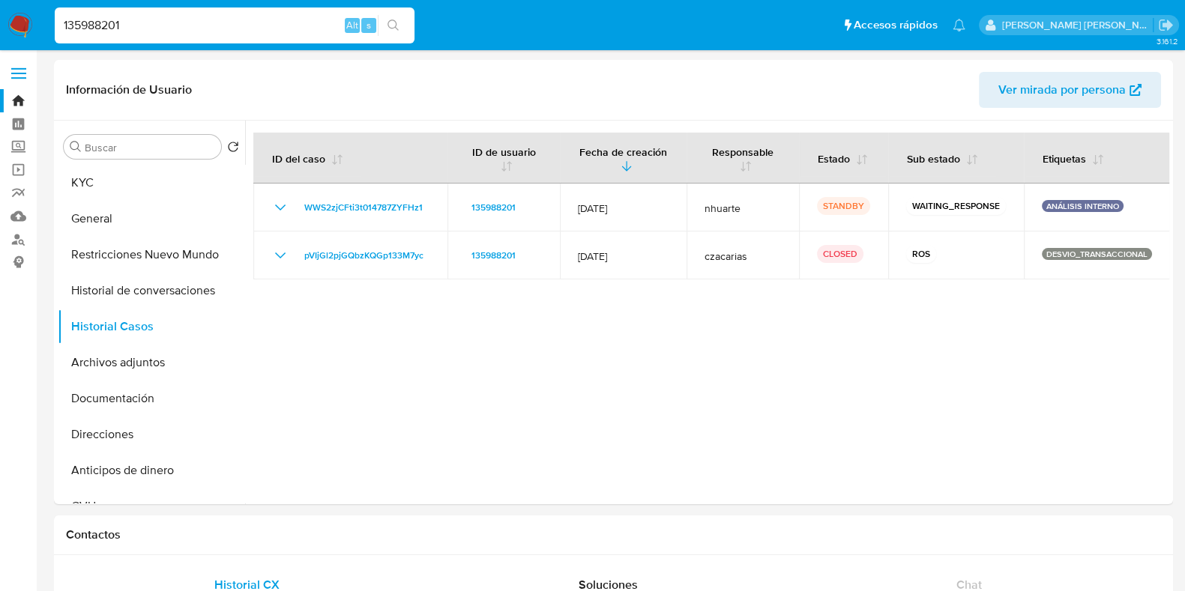
drag, startPoint x: 144, startPoint y: 25, endPoint x: 35, endPoint y: 26, distance: 108.7
click at [35, 26] on nav "Pausado Ver notificaciones 135988201 Alt s Accesos rápidos Presiona las siguien…" at bounding box center [592, 25] width 1185 height 50
paste input "005004587"
type input "1005004587"
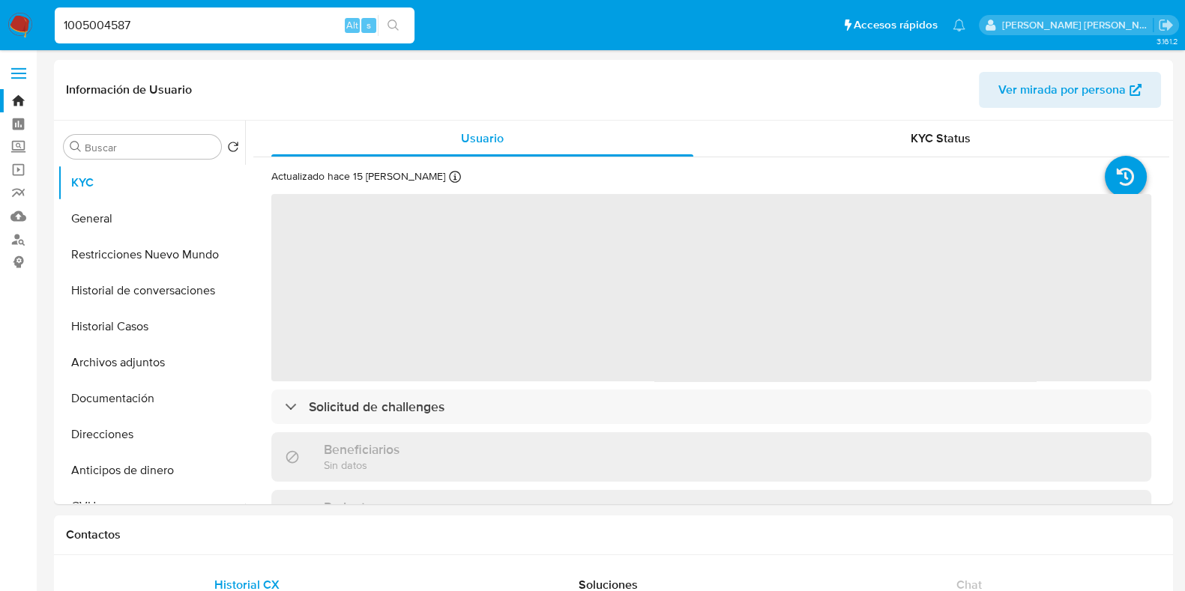
select select "10"
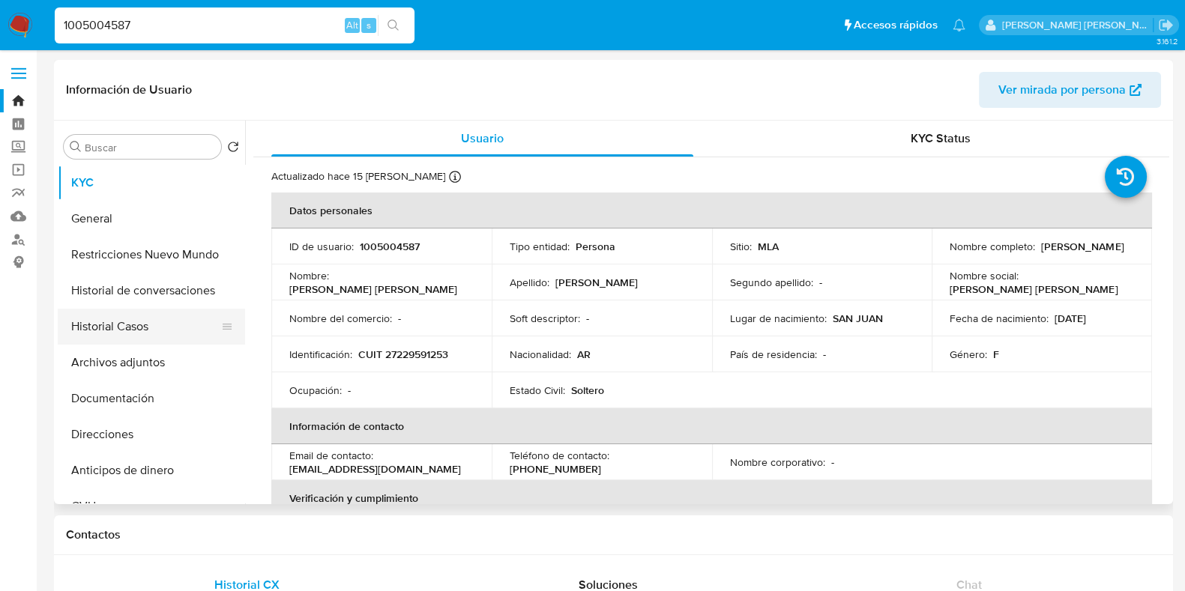
click at [168, 326] on button "Historial Casos" at bounding box center [145, 327] width 175 height 36
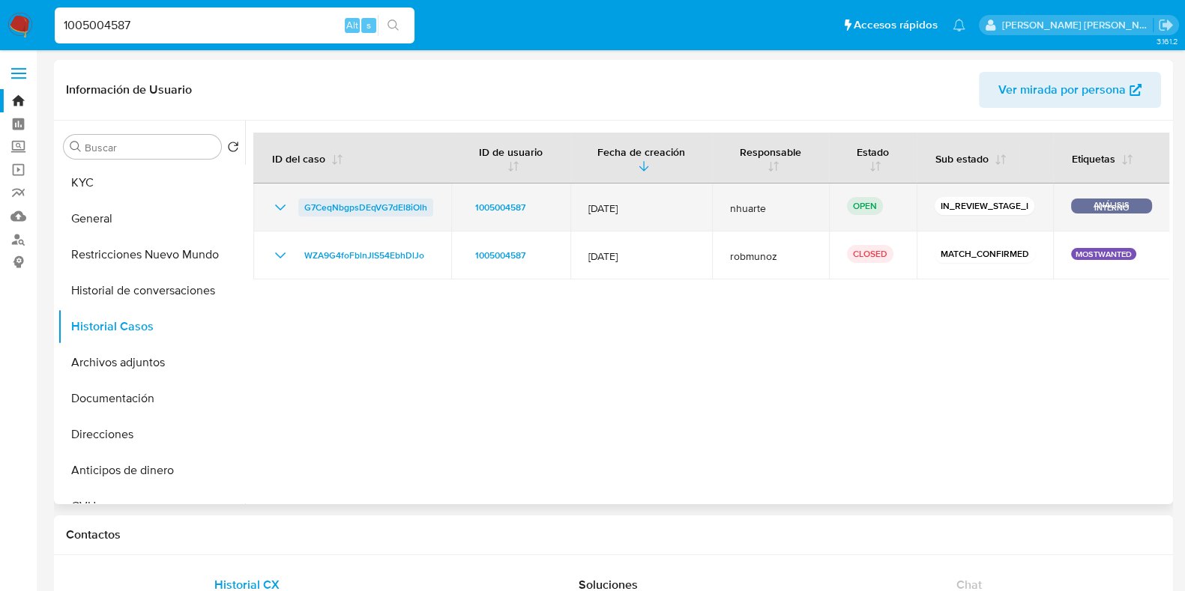
click at [383, 209] on span "G7CeqNbgpsDEqVG7dEl8iOlh" at bounding box center [365, 208] width 123 height 18
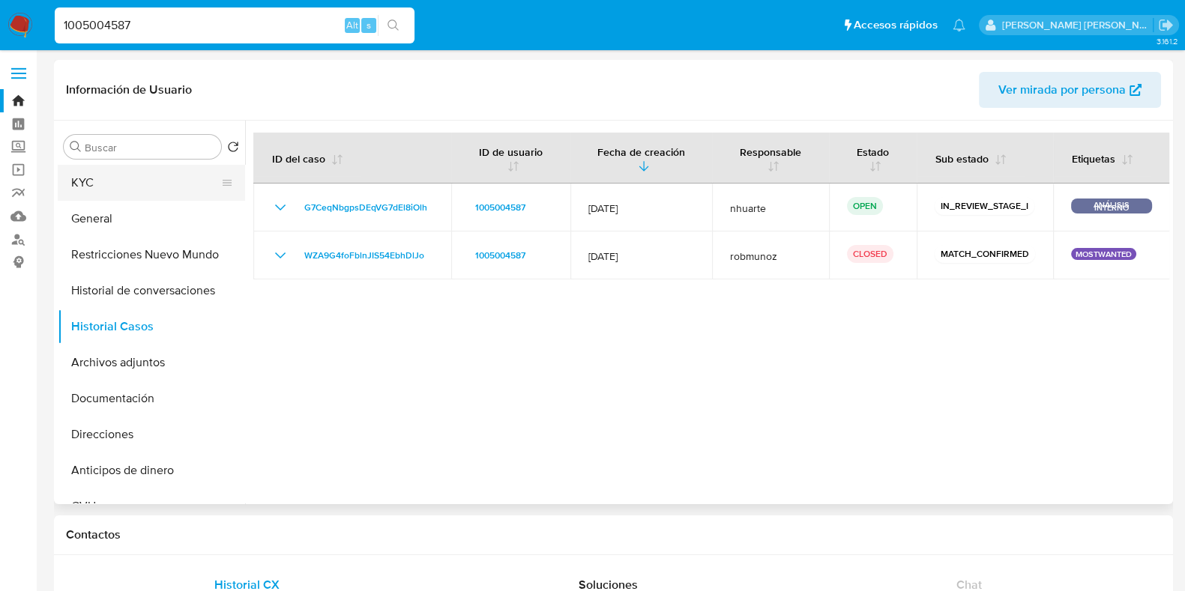
click at [133, 190] on button "KYC" at bounding box center [145, 183] width 175 height 36
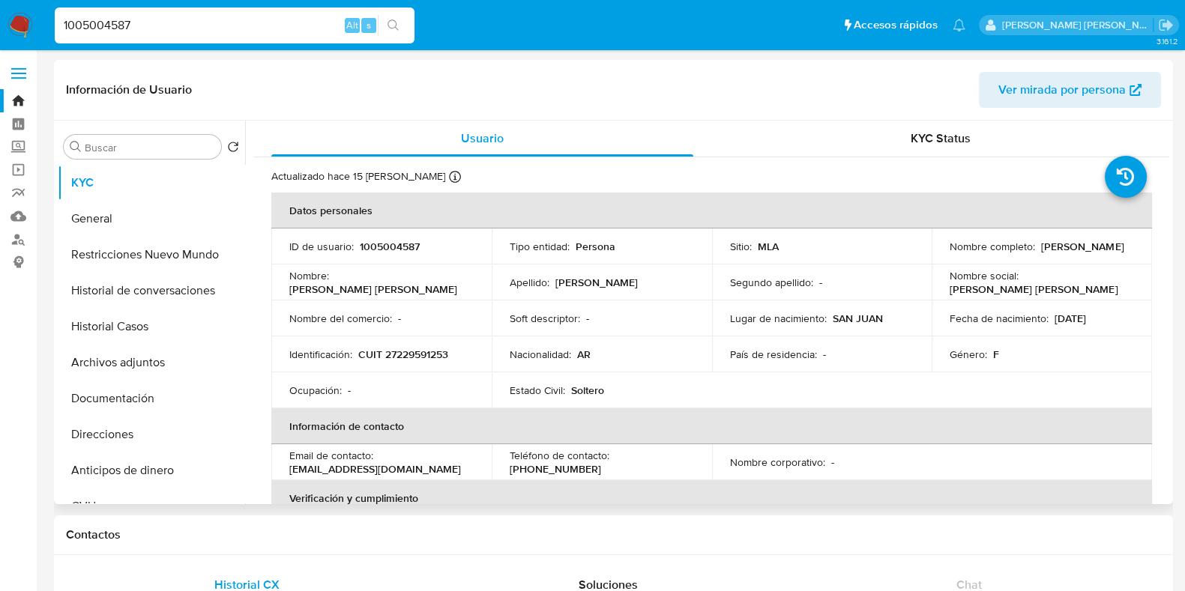
click at [411, 351] on p "CUIT 27229591253" at bounding box center [403, 354] width 90 height 13
copy p "27229591253"
click at [382, 243] on p "1005004587" at bounding box center [390, 246] width 60 height 13
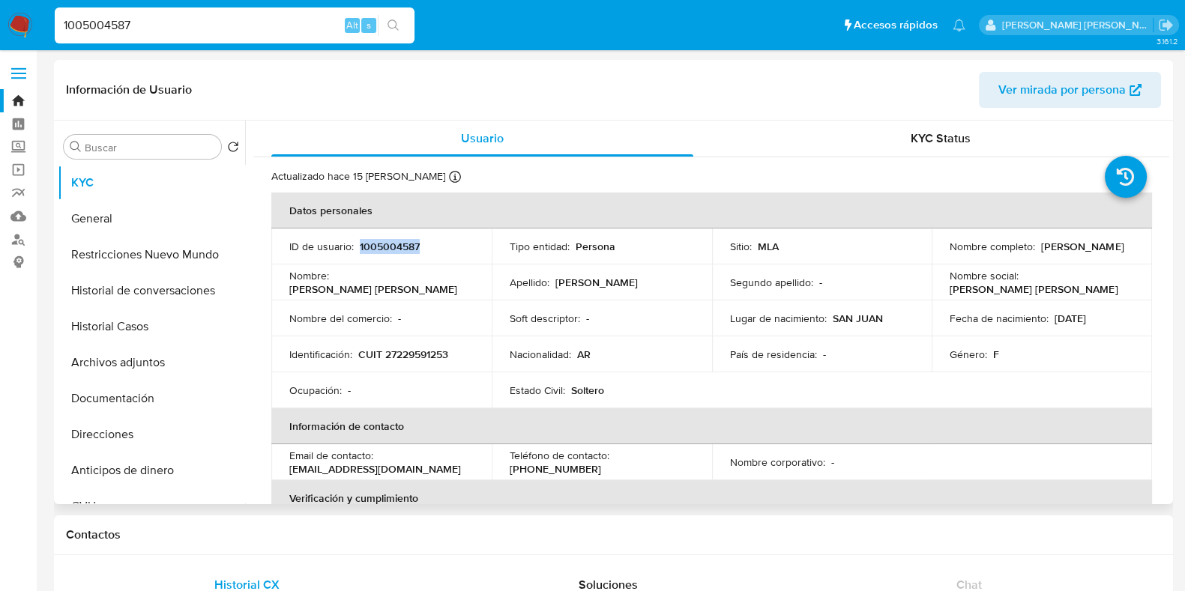
copy p "1005004587"
click at [420, 353] on p "CUIT 27229591253" at bounding box center [403, 354] width 90 height 13
copy p "27229591253"
click at [555, 289] on p "Molina" at bounding box center [596, 282] width 82 height 13
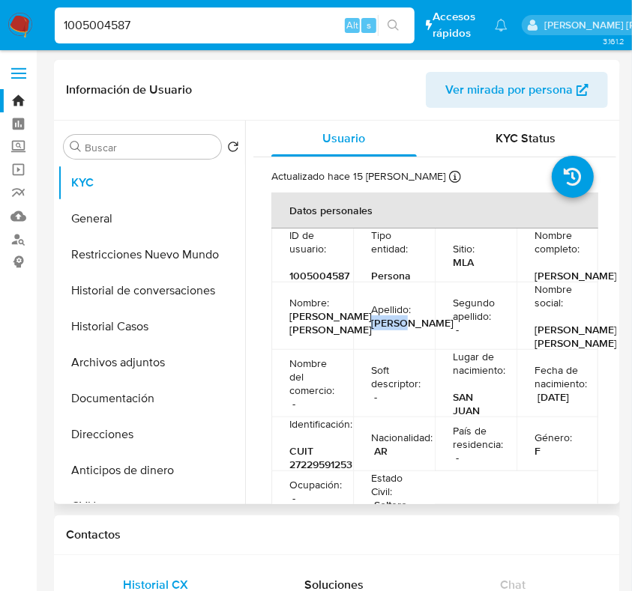
click at [392, 348] on td "Apellido : Molina" at bounding box center [394, 315] width 82 height 67
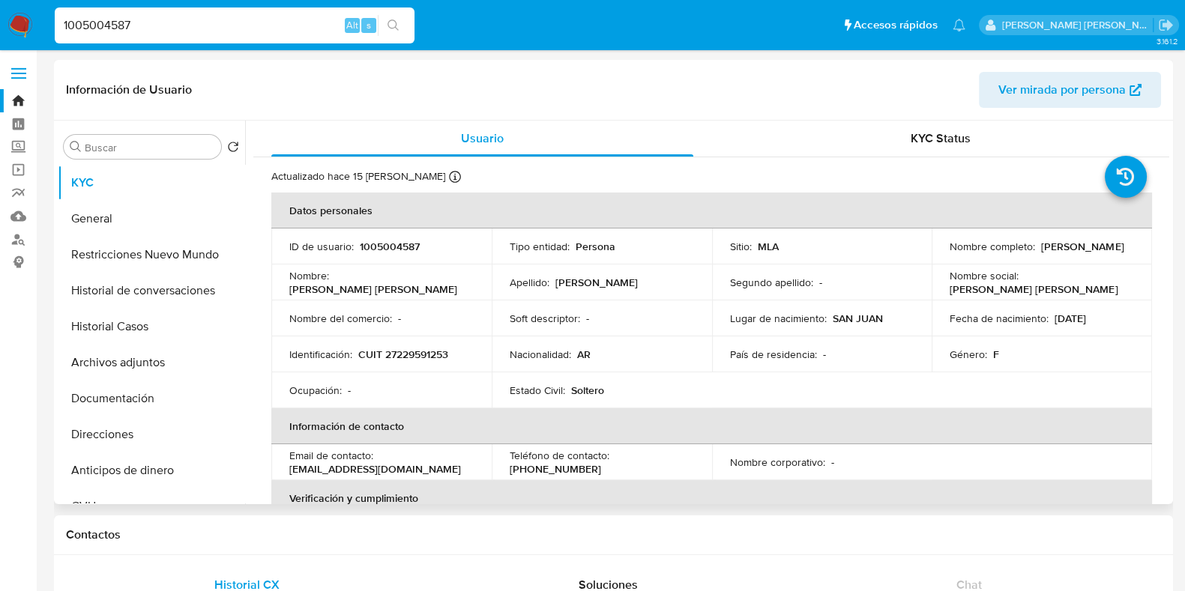
click at [433, 351] on p "CUIT 27229591253" at bounding box center [403, 354] width 90 height 13
copy p "27229591253"
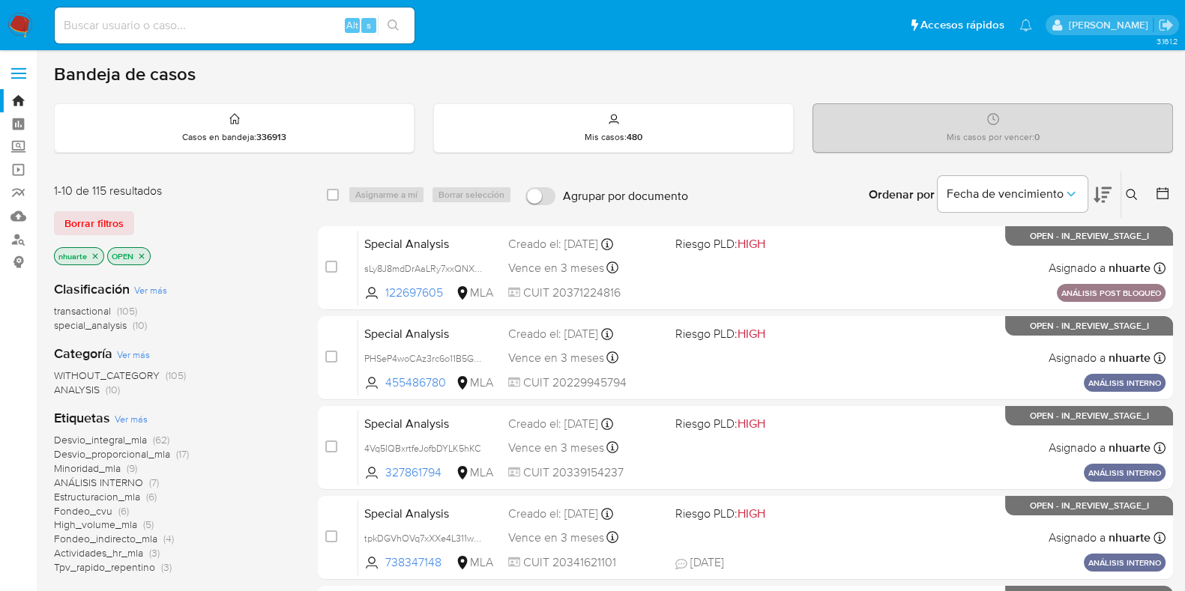
click at [1131, 193] on icon at bounding box center [1131, 195] width 12 height 12
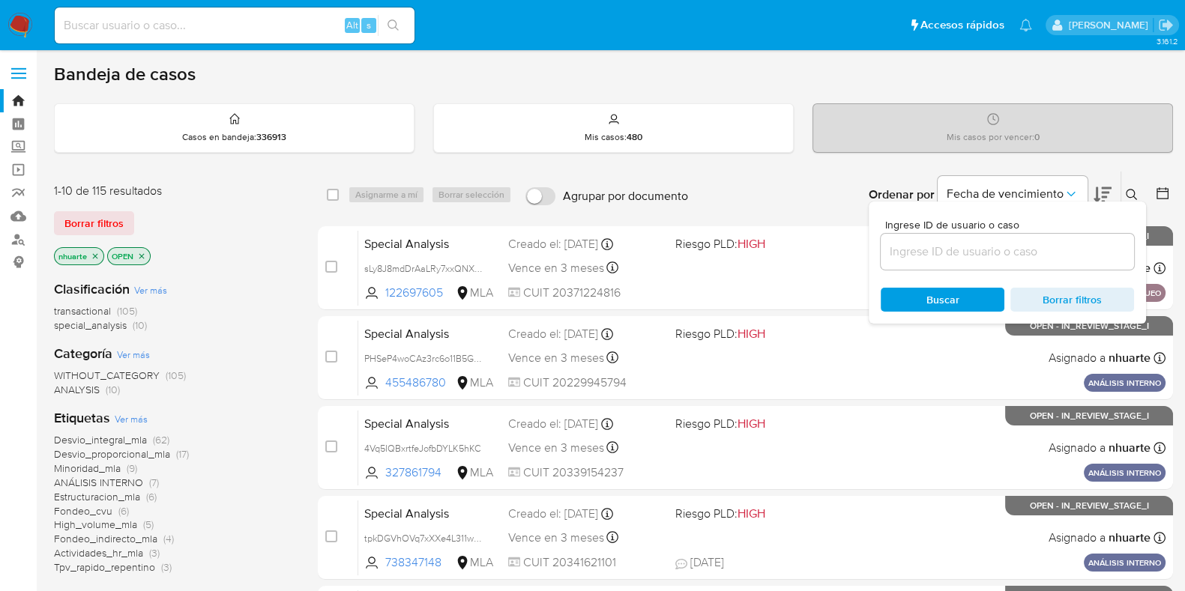
click at [1017, 259] on input at bounding box center [1006, 251] width 253 height 19
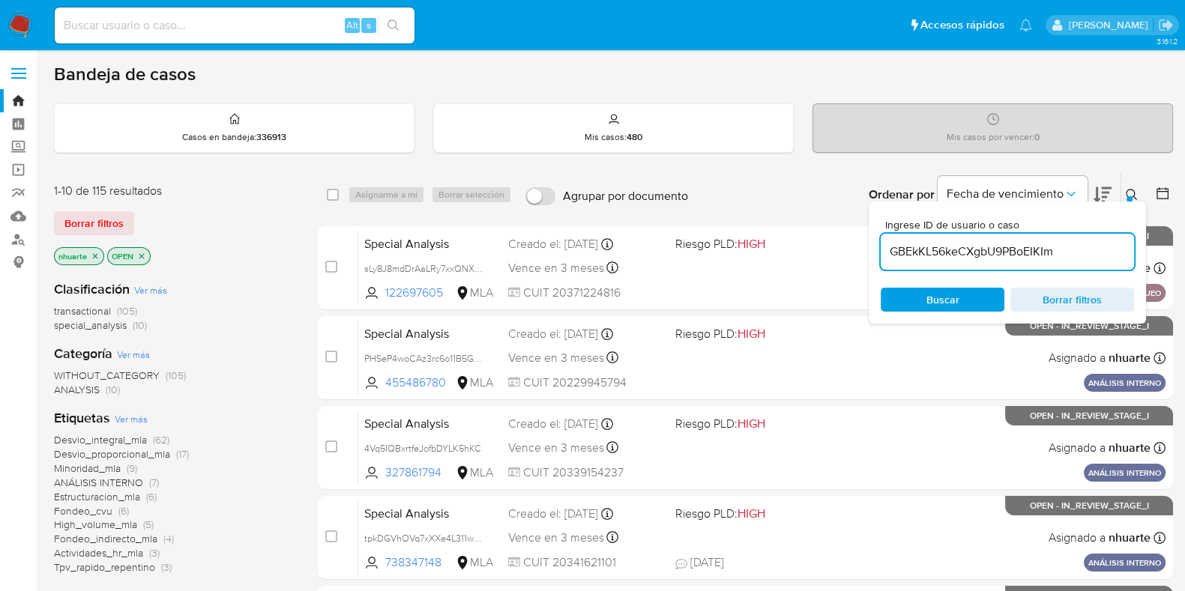
type input "GBEkKL56keCXgbU9PBoEIKIm"
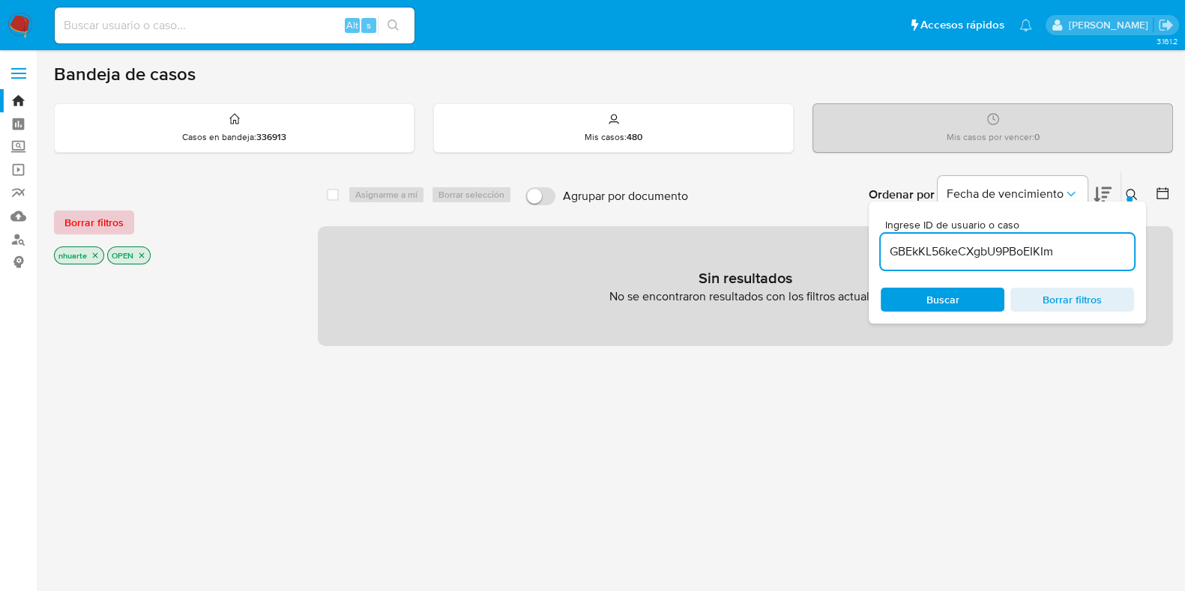
click at [82, 230] on span "Borrar filtros" at bounding box center [93, 222] width 59 height 21
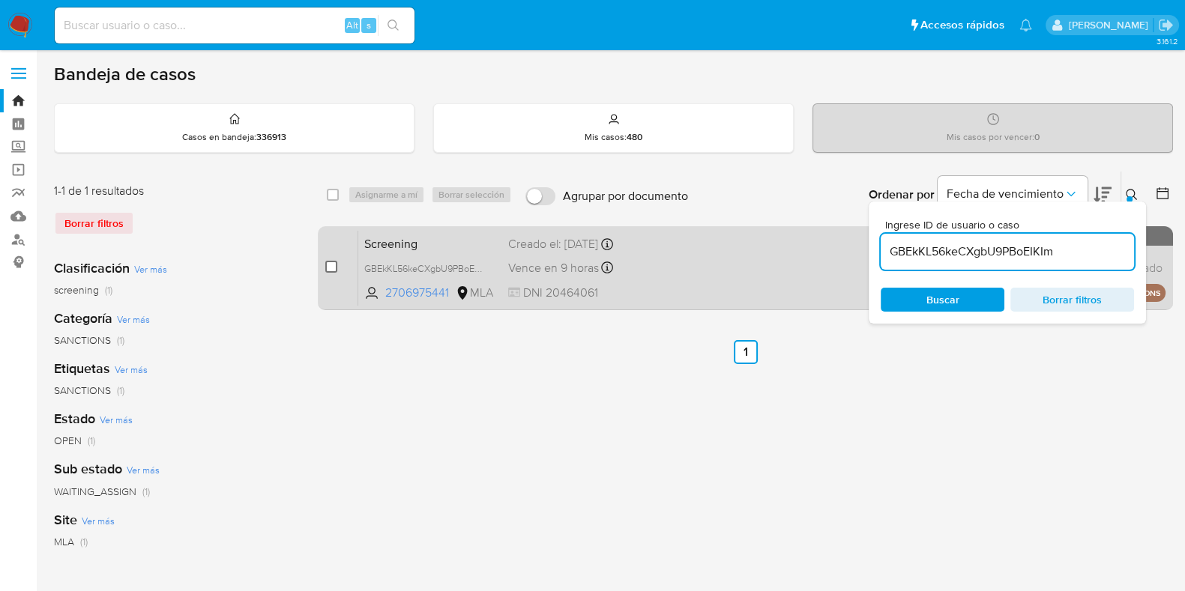
click at [336, 270] on input "checkbox" at bounding box center [331, 267] width 12 height 12
checkbox input "true"
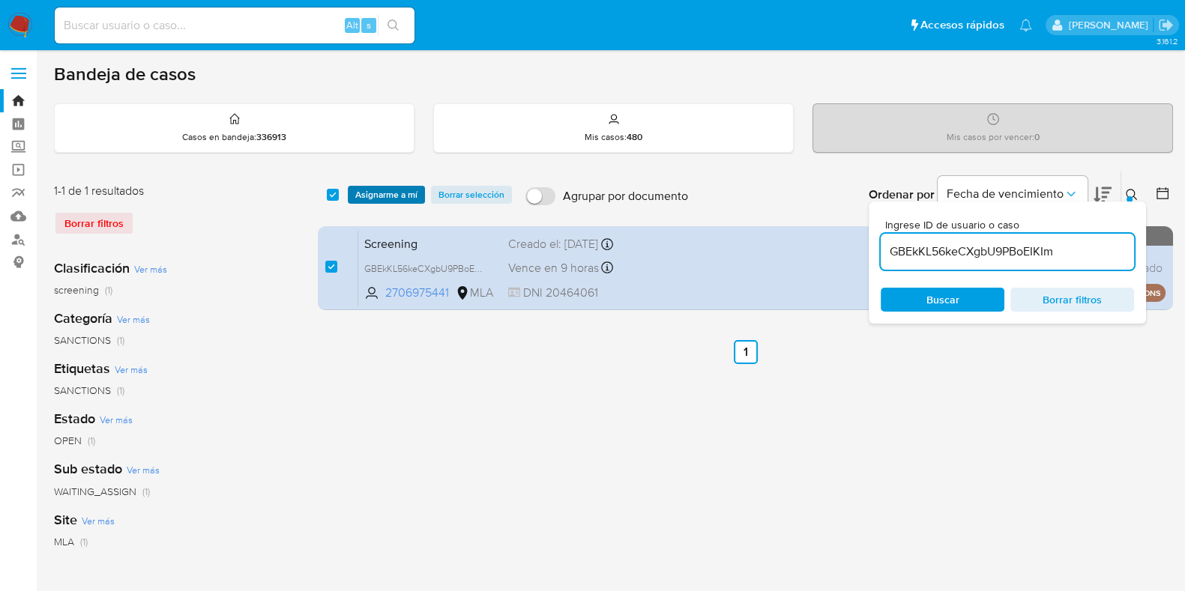
click at [413, 200] on span "Asignarme a mí" at bounding box center [386, 194] width 62 height 15
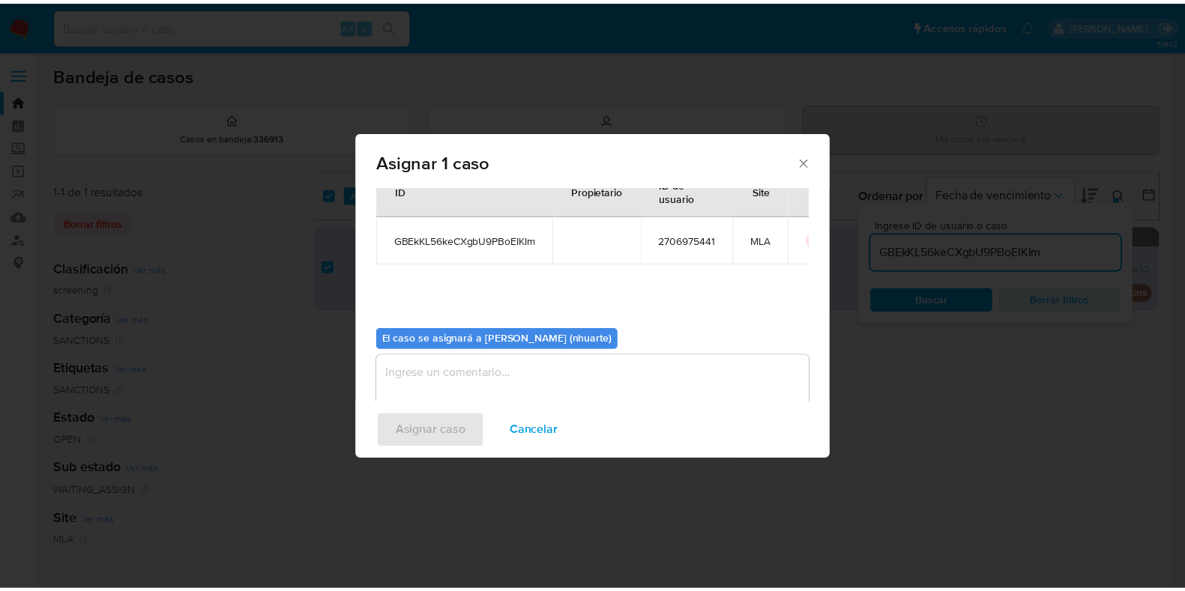
scroll to position [77, 0]
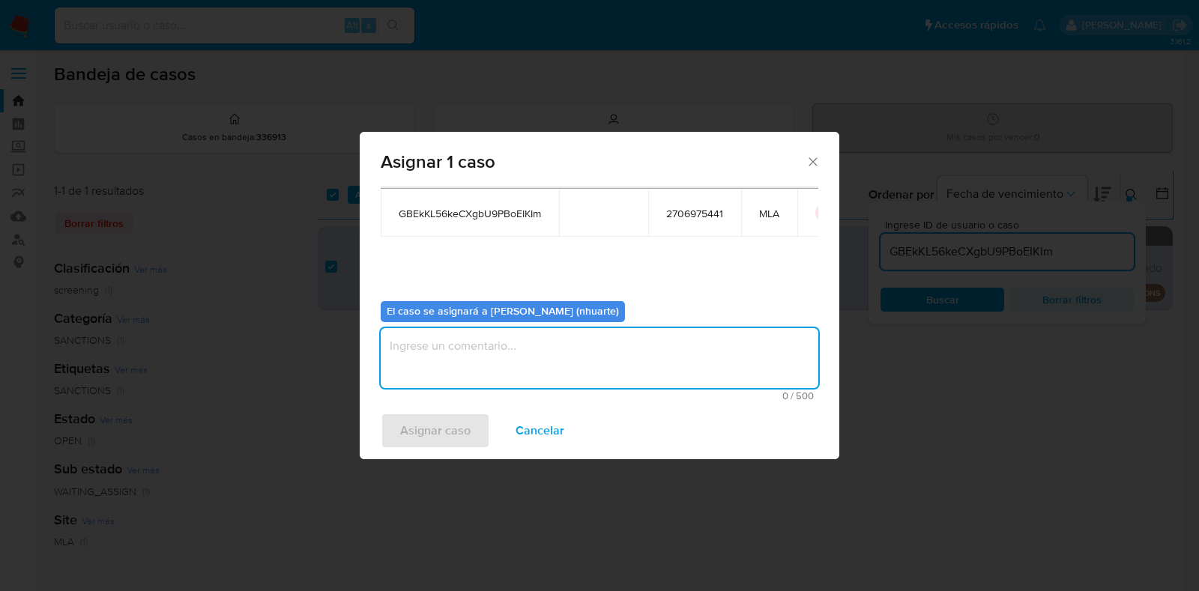
click at [491, 370] on textarea "assign-modal" at bounding box center [600, 358] width 438 height 60
type textarea "Asignación"
click at [460, 421] on span "Asignar caso" at bounding box center [435, 430] width 70 height 33
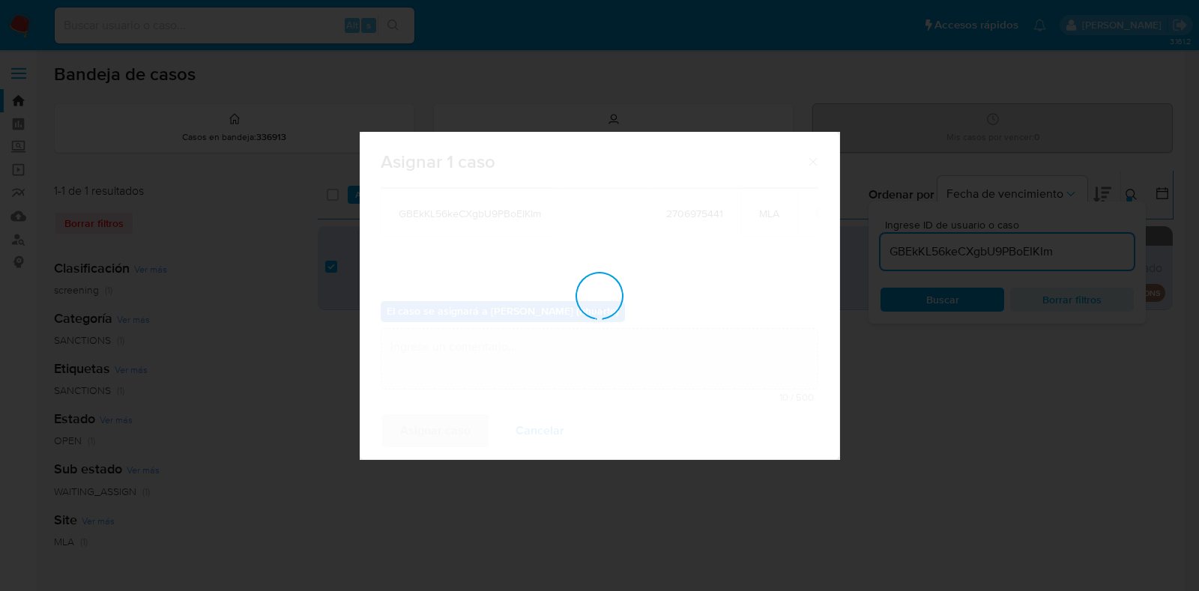
checkbox input "false"
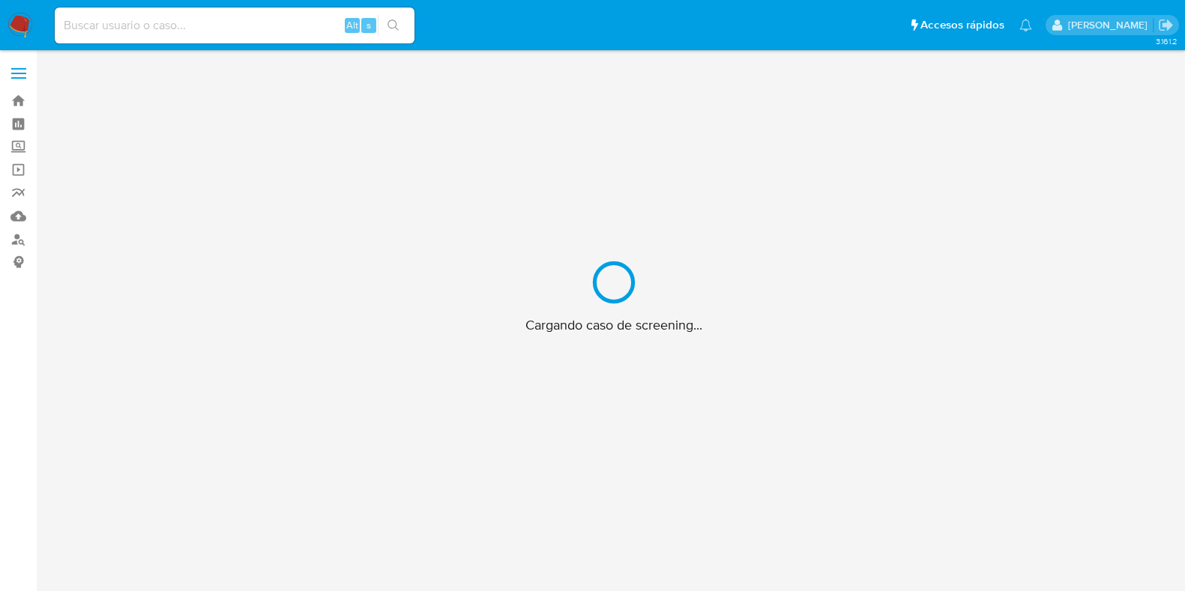
scroll to position [53, 0]
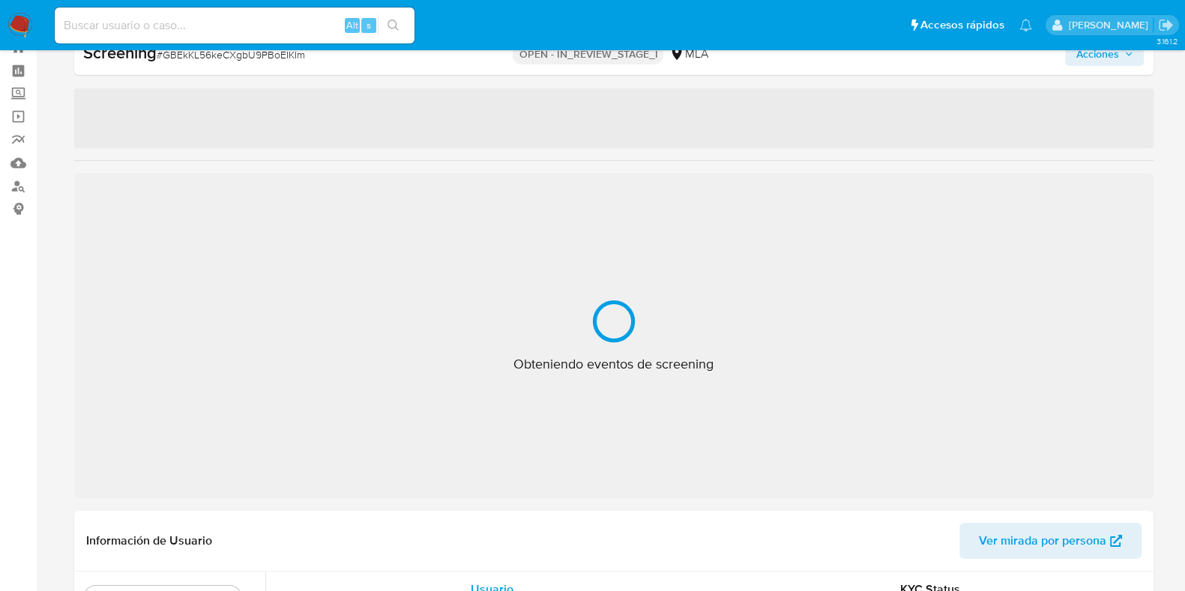
select select "10"
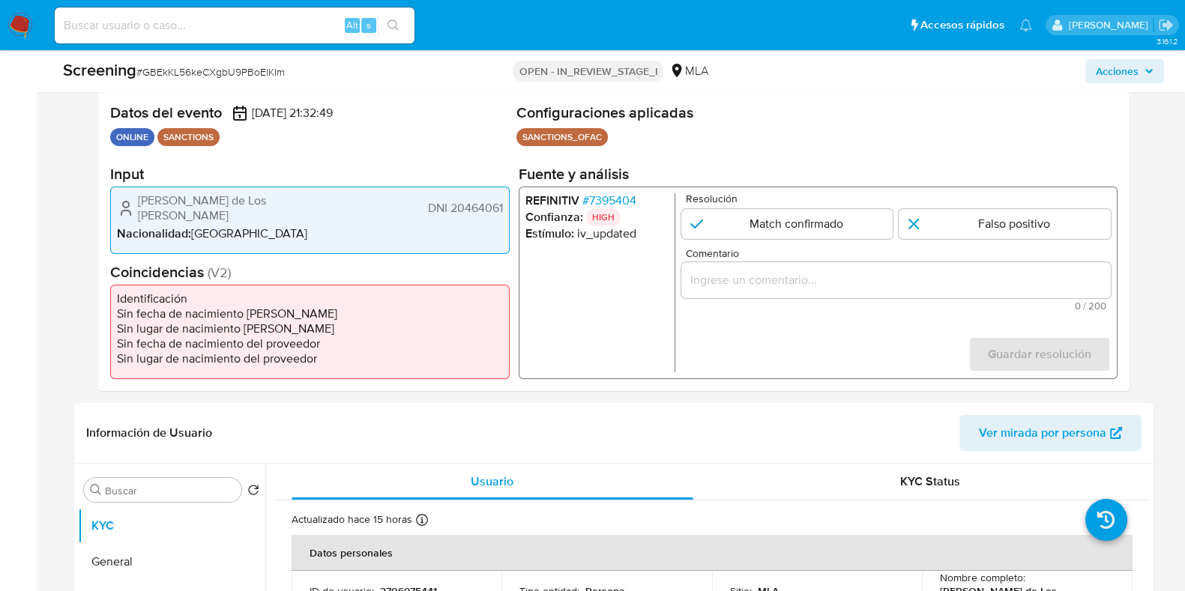
scroll to position [334, 0]
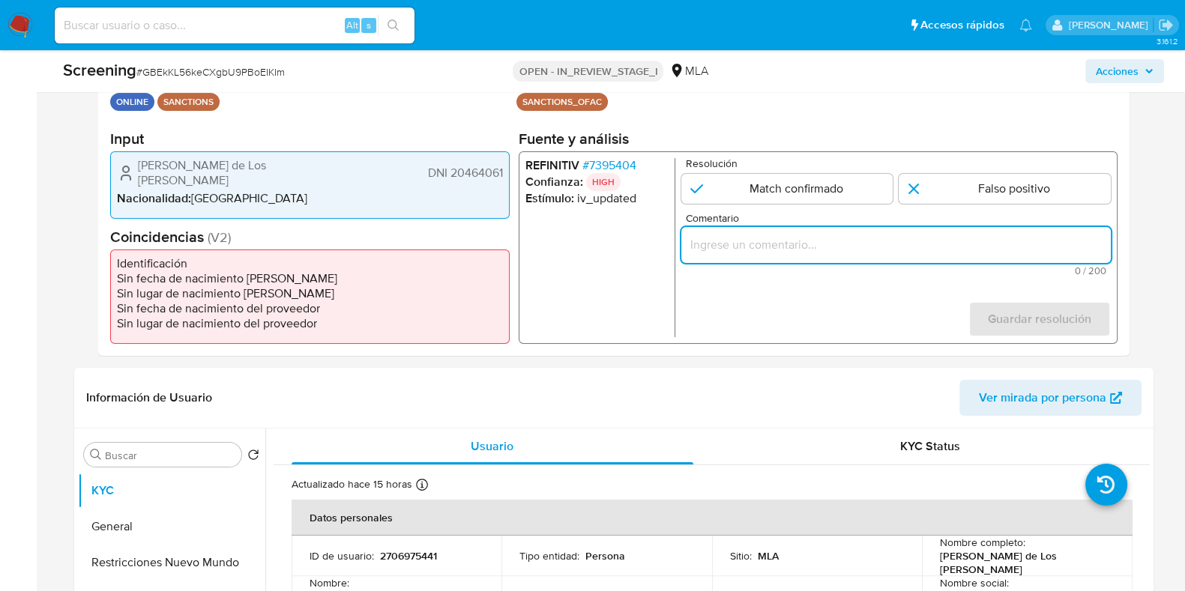
paste input "Se desestima ya que no coincide tipo de persona, ni el mencionado nombre del us…"
type input "Se desestima ya que no coincide tipo de persona, ni el mencionado nombre del us…"
click at [949, 188] on input "1 de 1" at bounding box center [1004, 189] width 212 height 30
radio input "true"
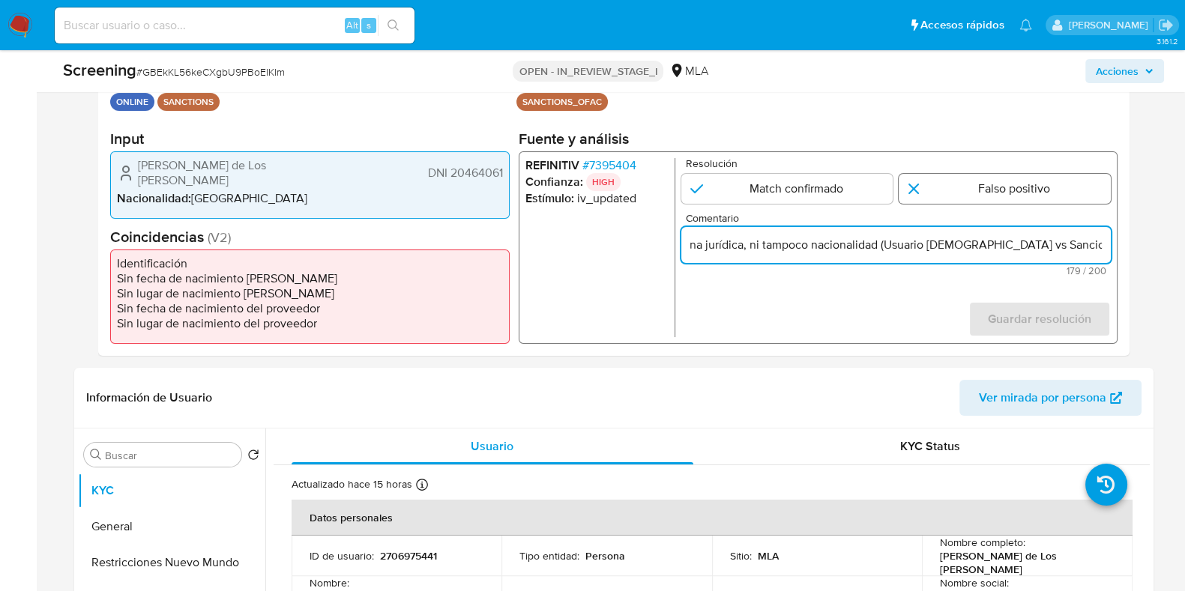
scroll to position [0, 0]
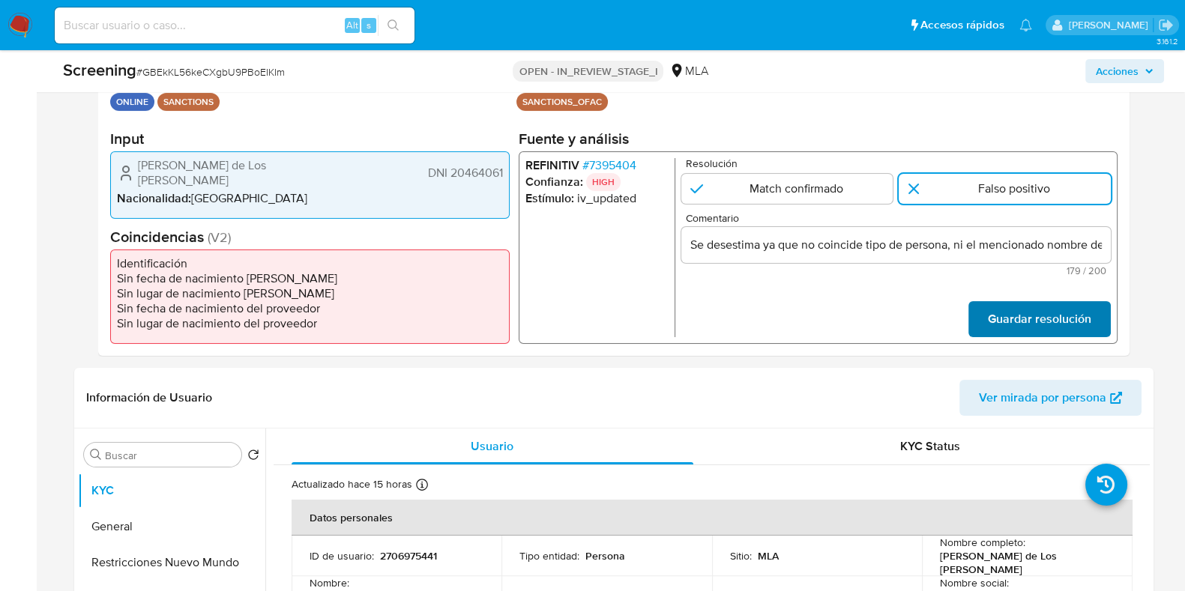
click at [1009, 318] on span "Guardar resolución" at bounding box center [1038, 319] width 103 height 33
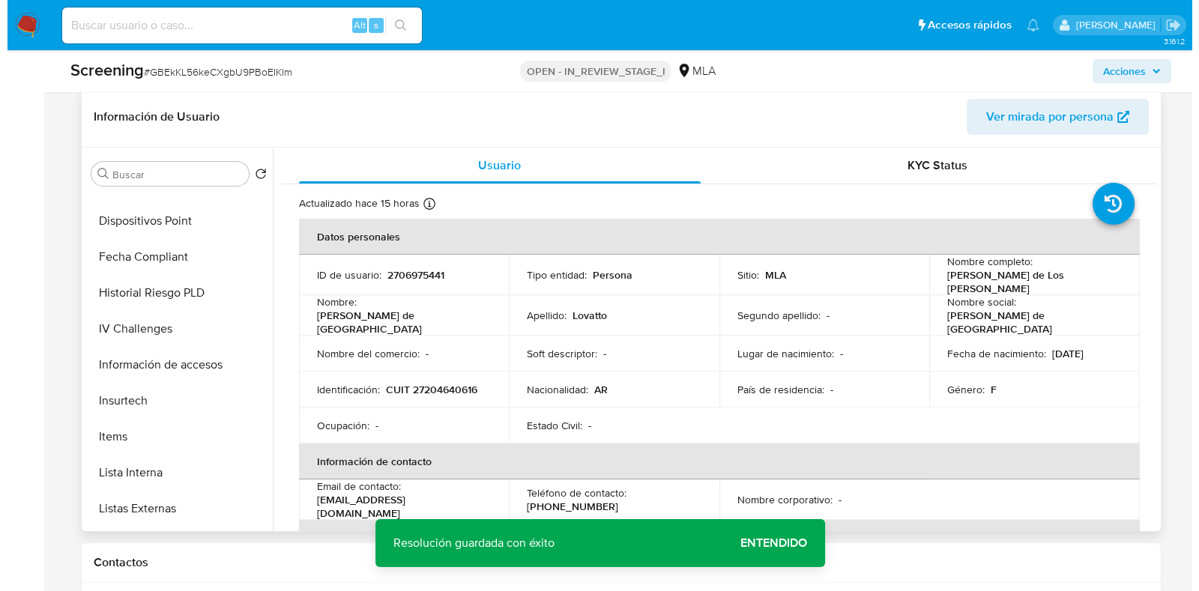
scroll to position [562, 0]
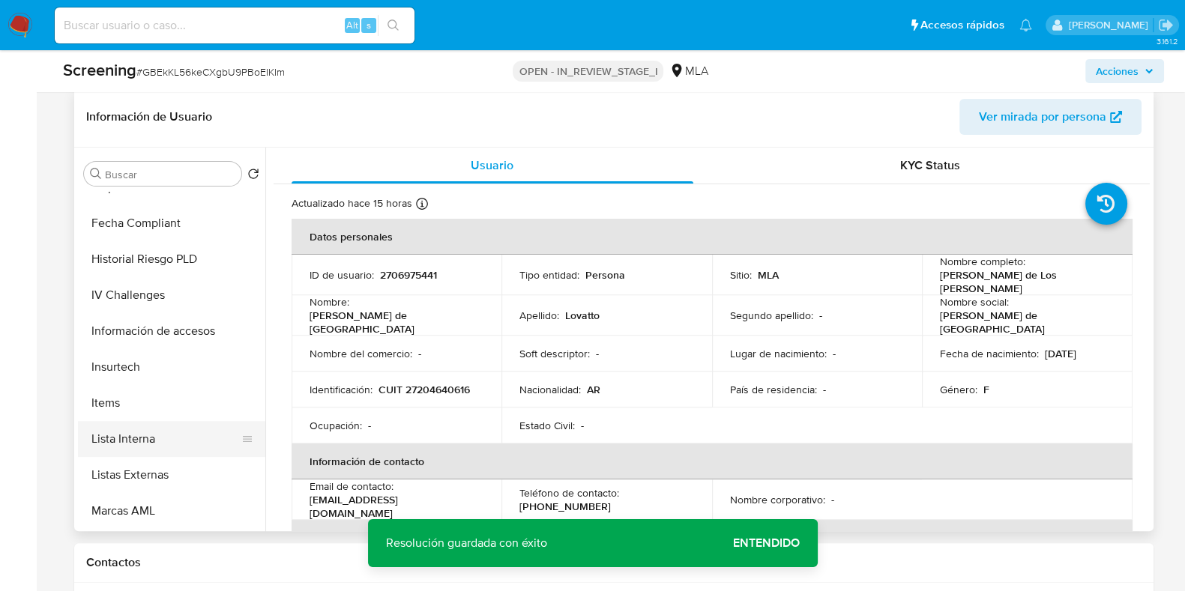
click at [166, 441] on button "Lista Interna" at bounding box center [165, 439] width 175 height 36
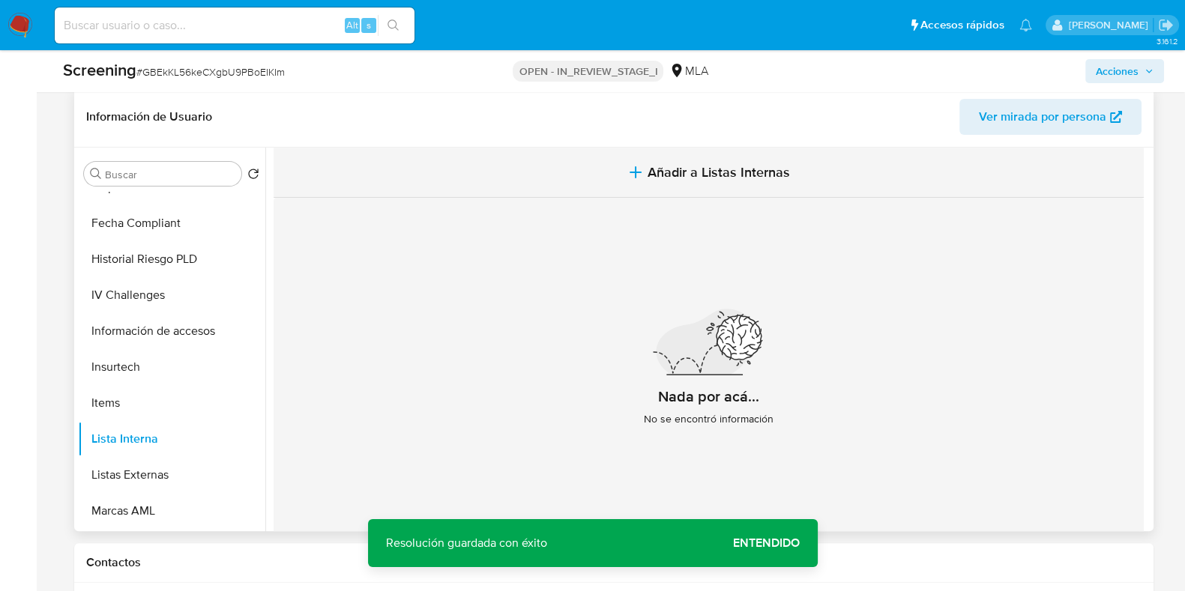
click at [749, 166] on span "Añadir a Listas Internas" at bounding box center [718, 172] width 142 height 16
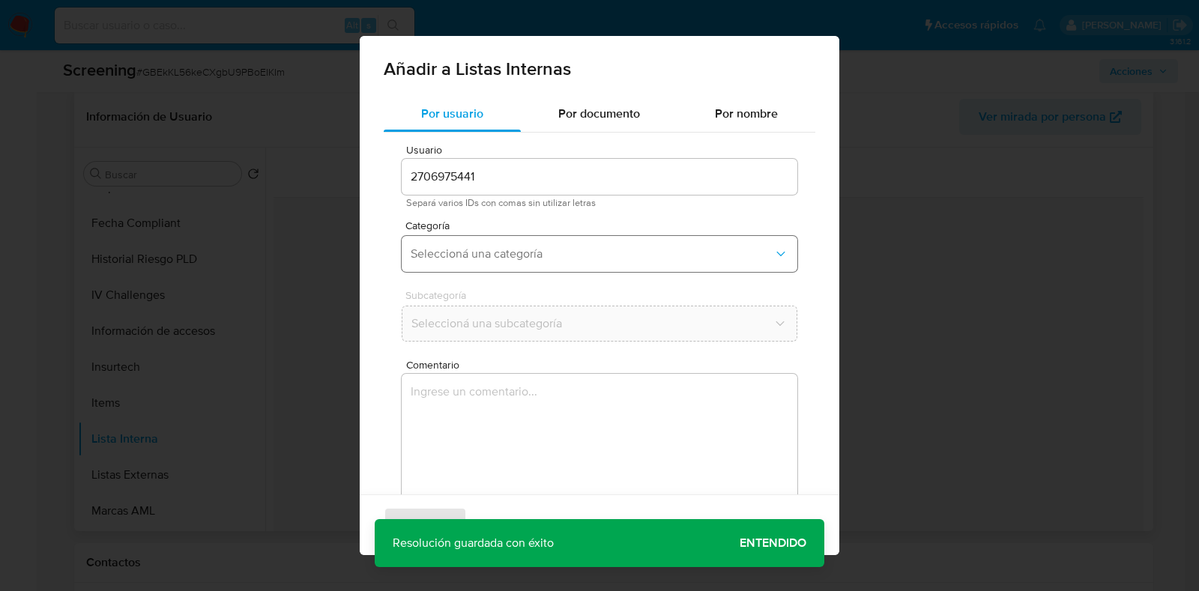
click at [514, 254] on span "Seleccioná una categoría" at bounding box center [592, 254] width 363 height 15
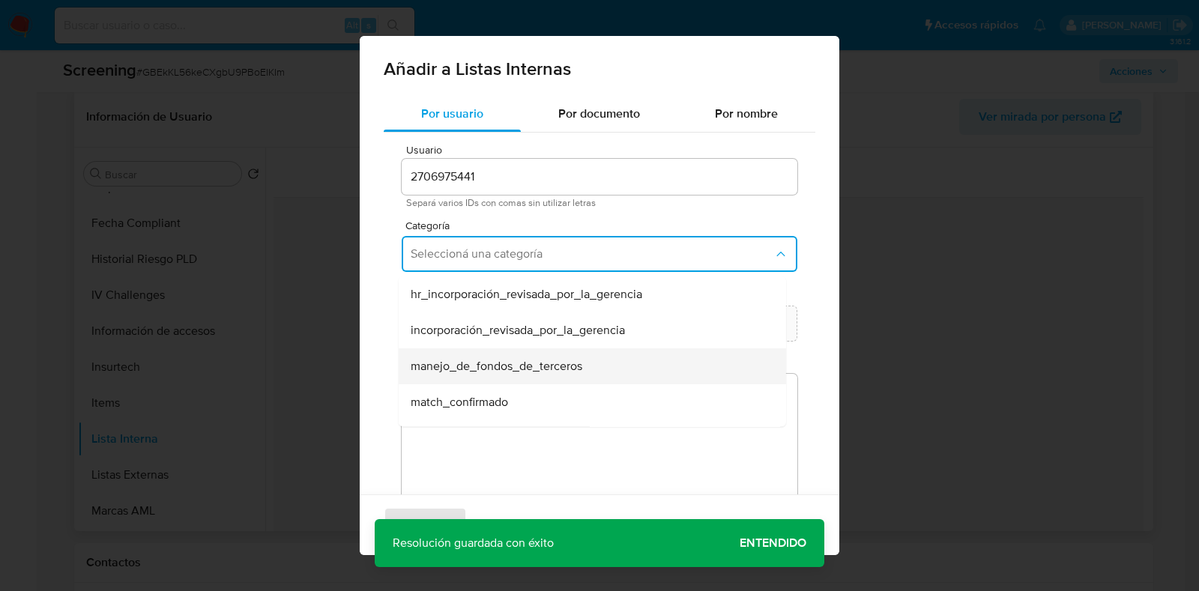
scroll to position [93, 0]
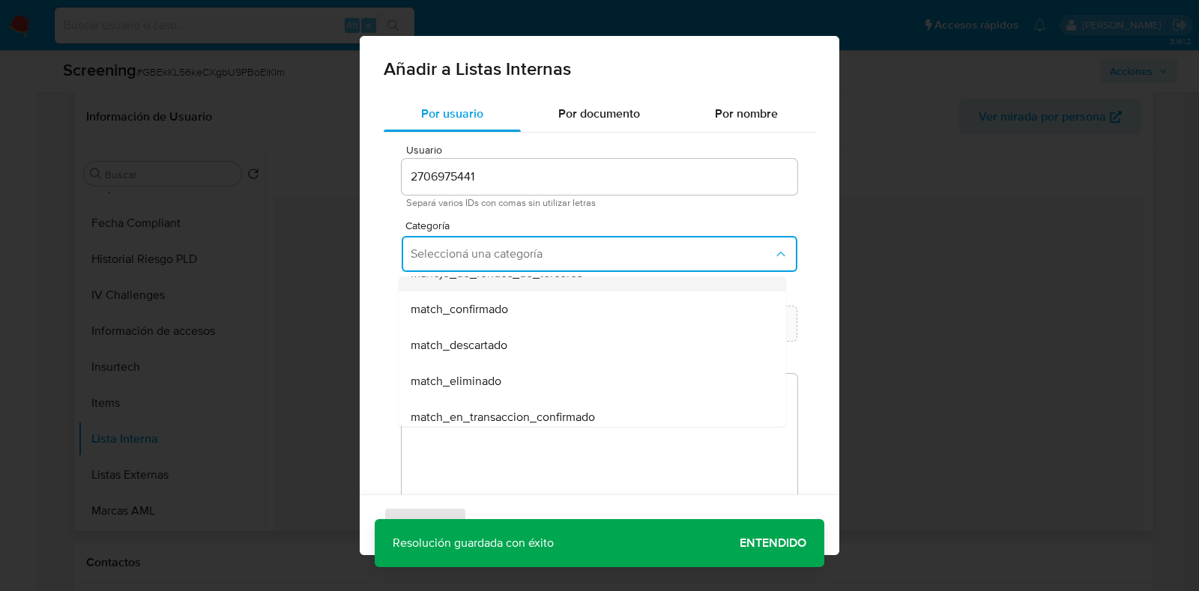
click at [493, 354] on div "match_descartado" at bounding box center [588, 345] width 354 height 36
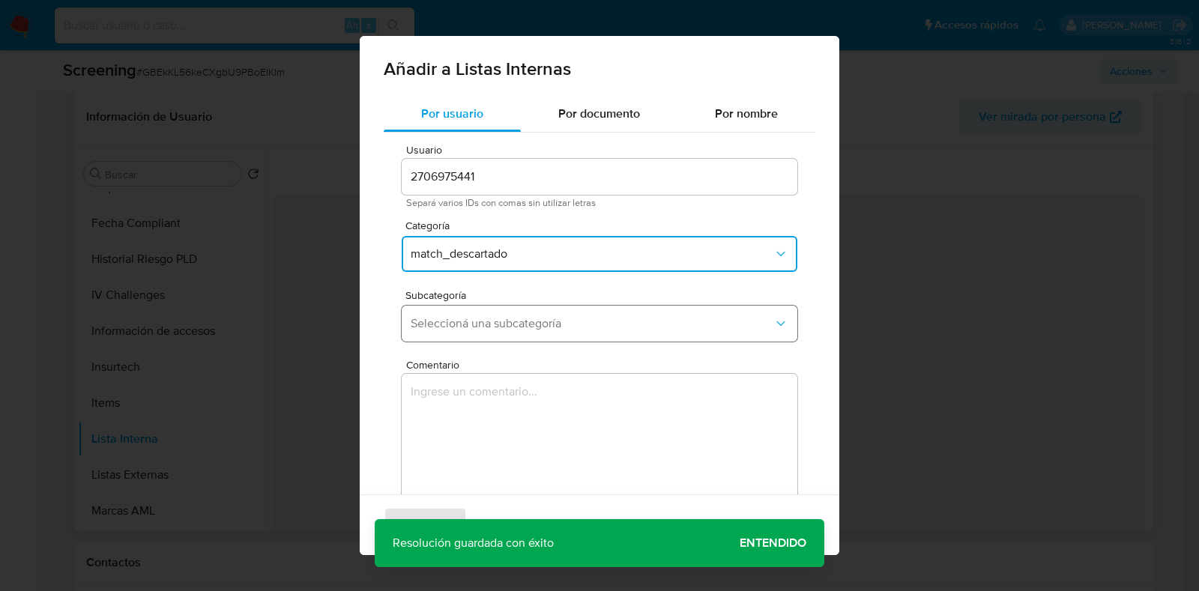
click at [492, 339] on button "Seleccioná una subcategoría" at bounding box center [600, 324] width 396 height 36
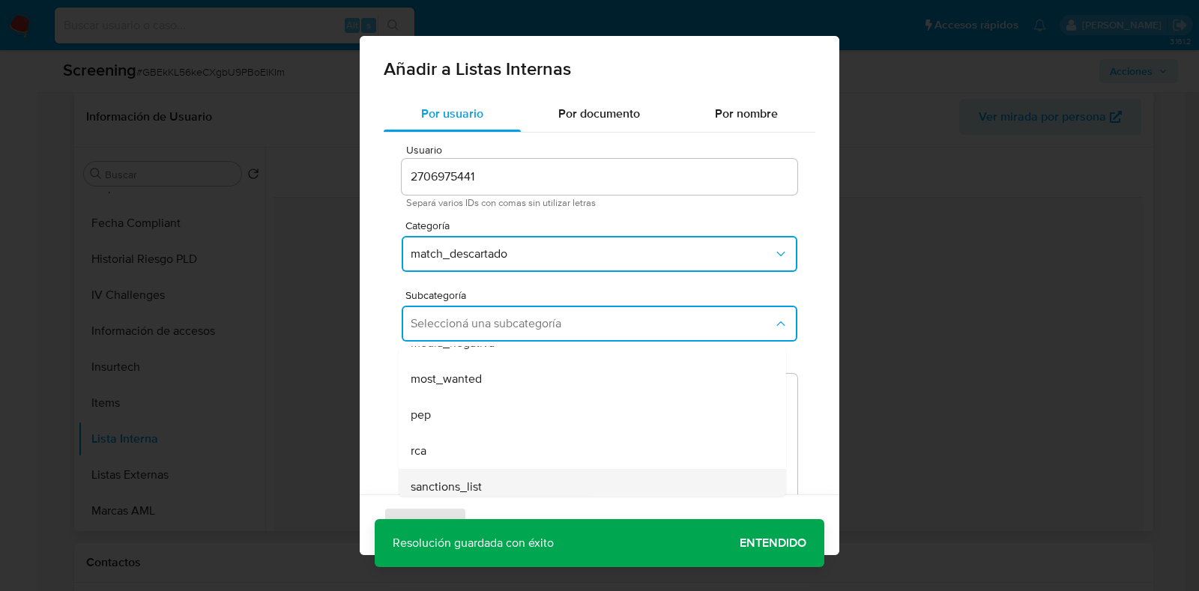
click at [455, 493] on span "sanctions_list" at bounding box center [446, 487] width 71 height 15
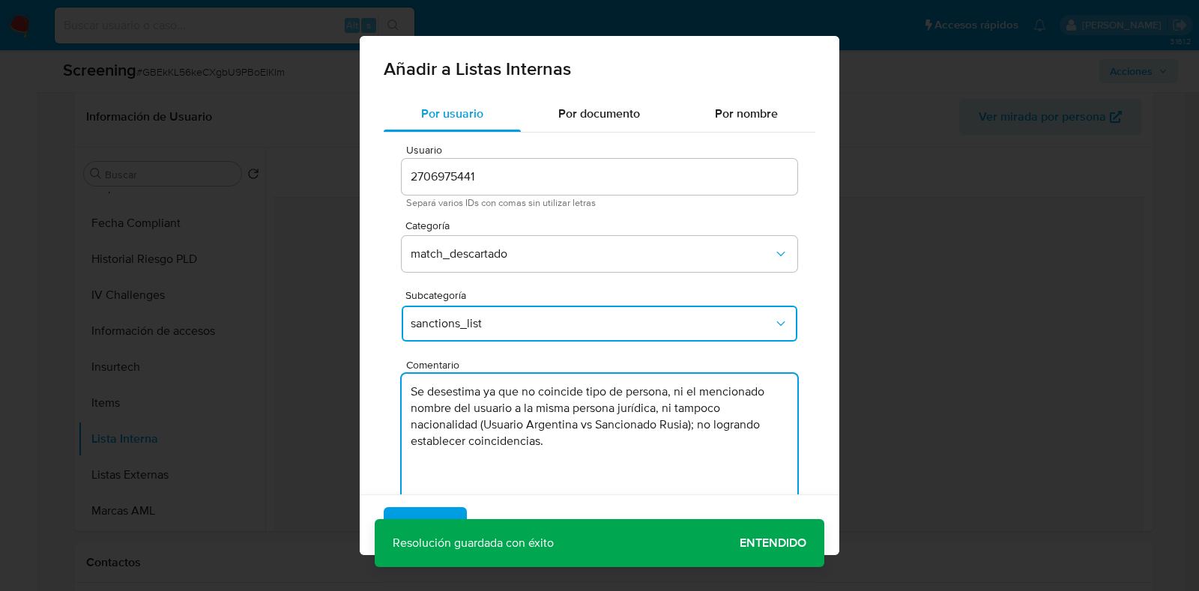
scroll to position [48, 0]
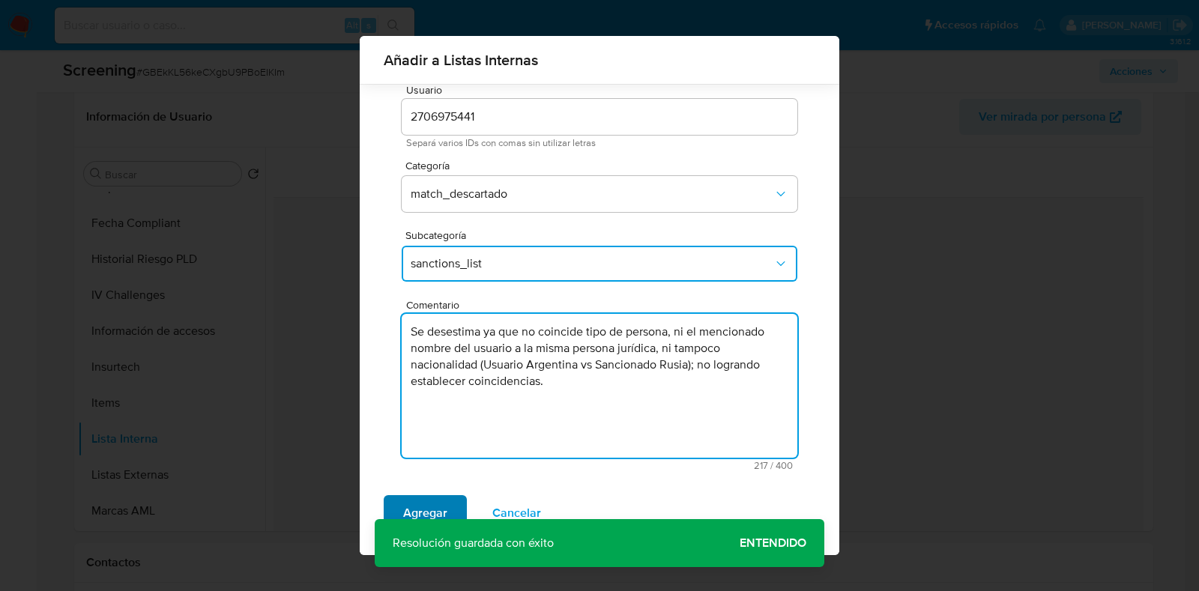
type textarea "Se desestima ya que no coincide tipo de persona, ni el mencionado nombre del us…"
click at [446, 508] on span "Agregar" at bounding box center [425, 513] width 44 height 33
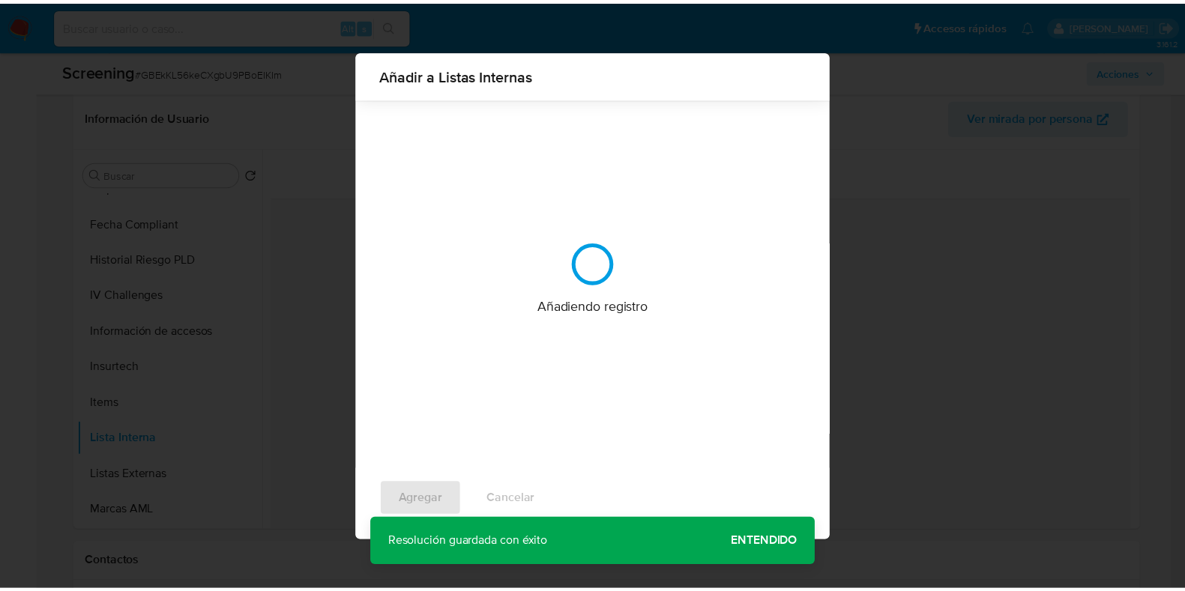
scroll to position [0, 0]
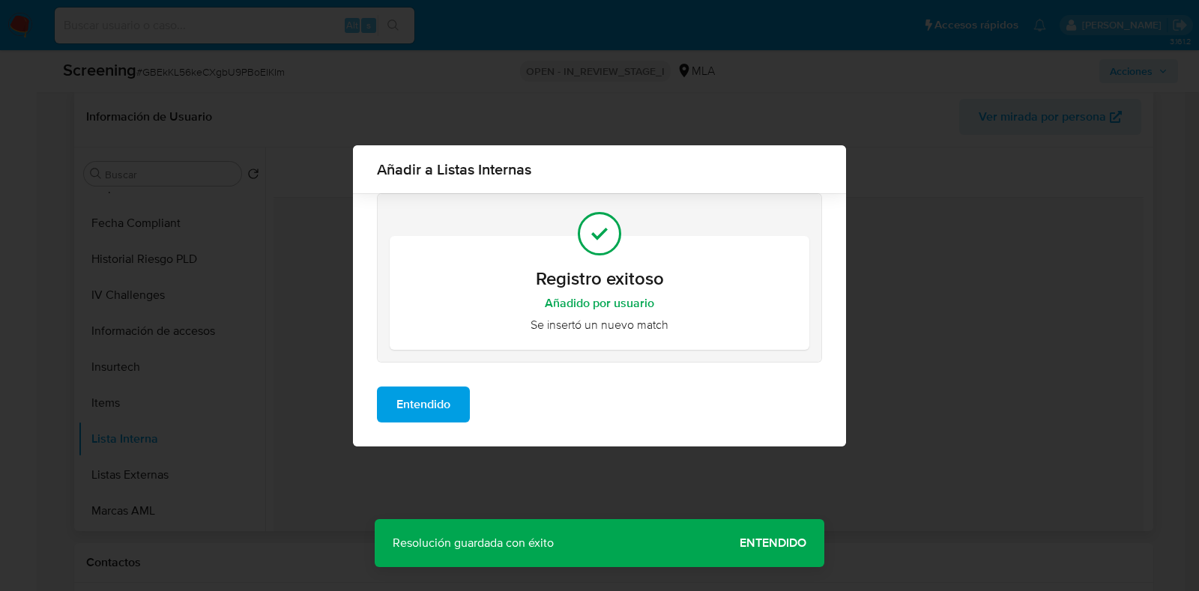
click at [439, 402] on span "Entendido" at bounding box center [423, 404] width 54 height 33
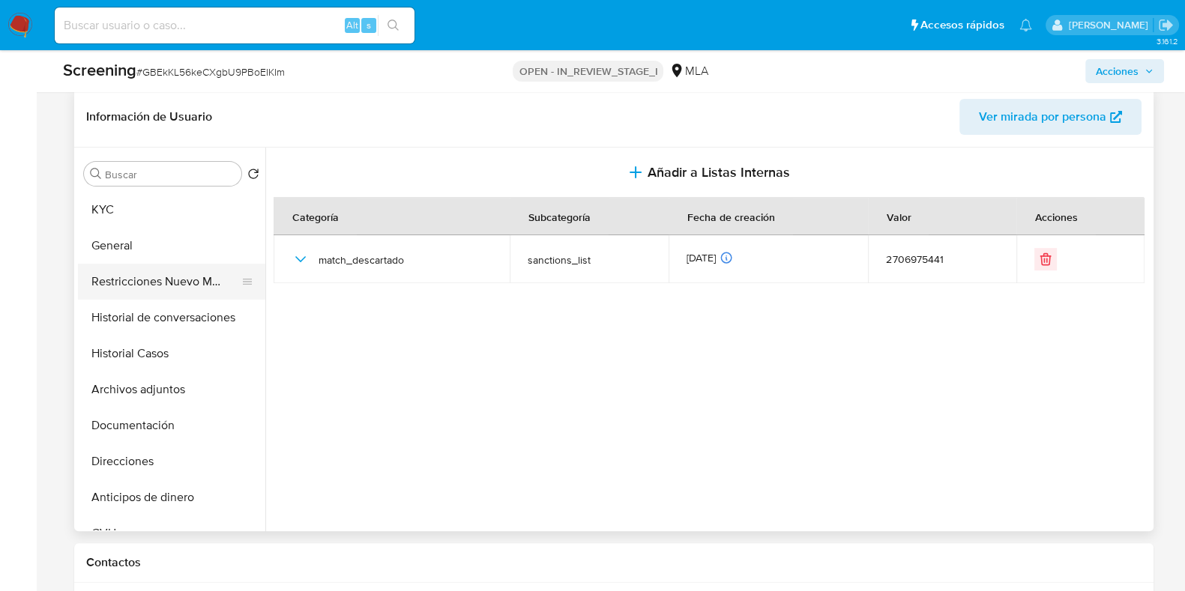
click at [180, 275] on button "Restricciones Nuevo Mundo" at bounding box center [165, 282] width 175 height 36
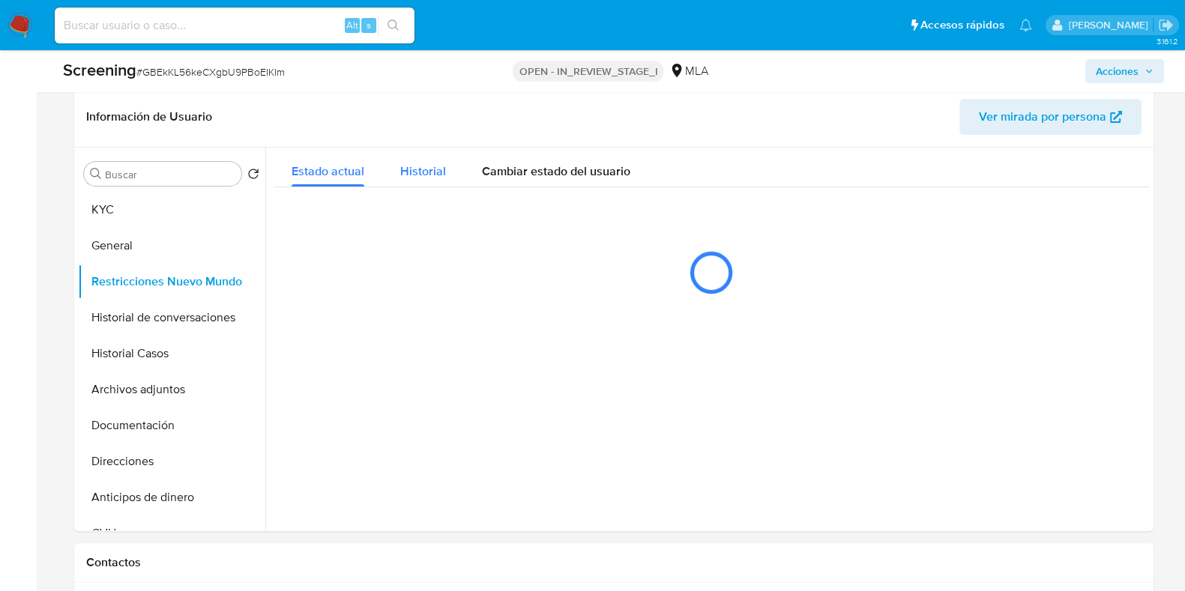
click at [406, 178] on span "Historial" at bounding box center [423, 171] width 46 height 17
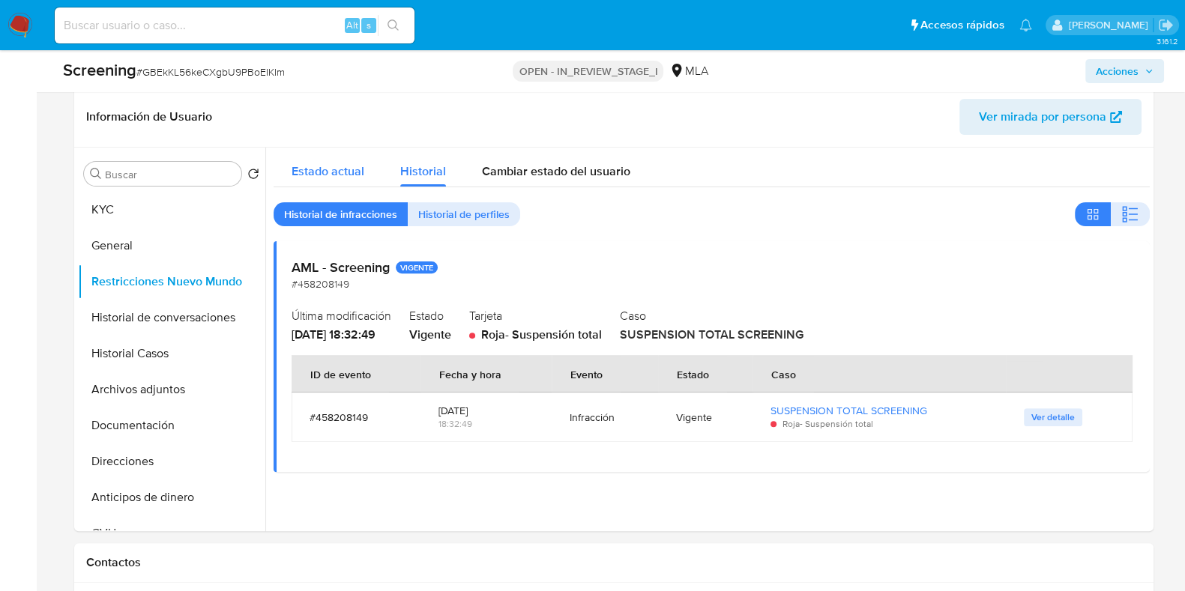
click at [348, 172] on span "Estado actual" at bounding box center [327, 171] width 73 height 17
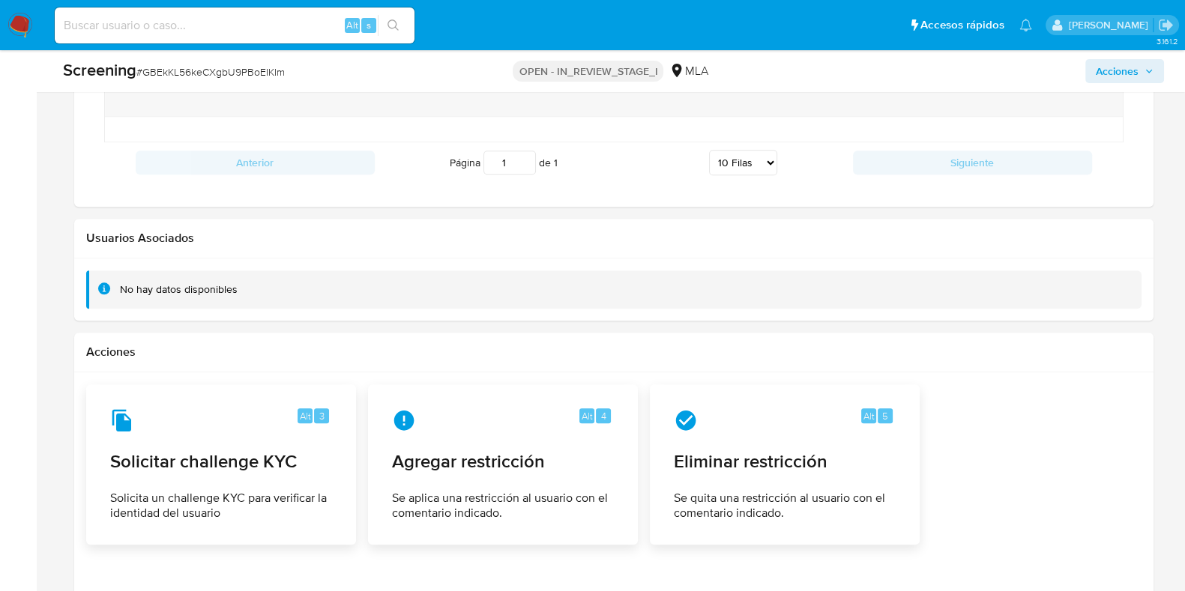
scroll to position [2208, 0]
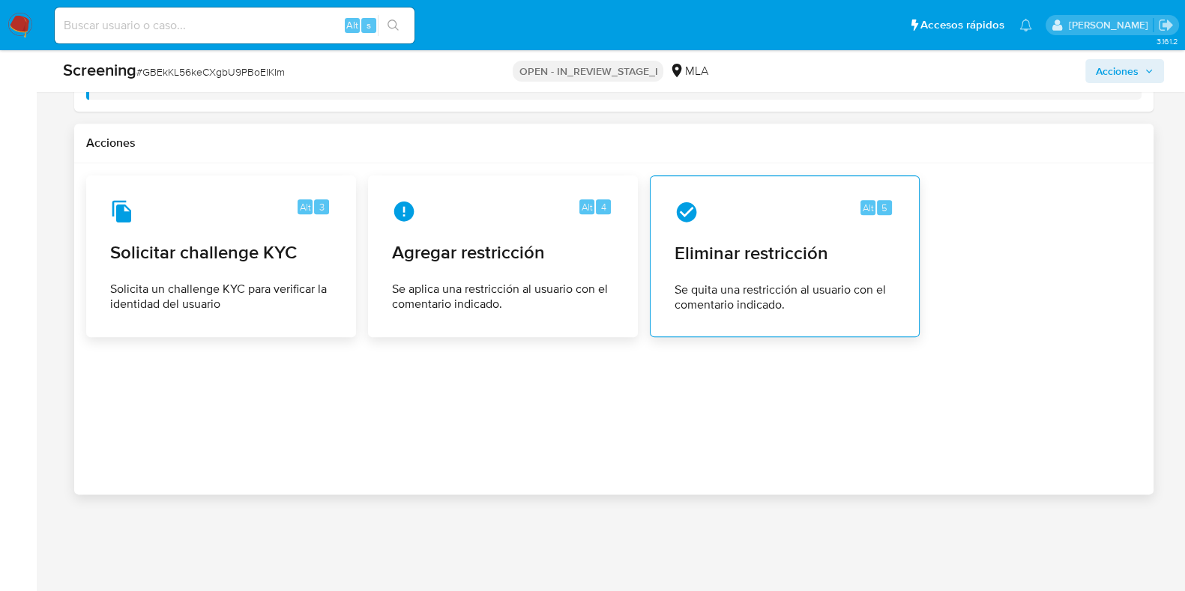
click at [753, 242] on span "Eliminar restricción" at bounding box center [784, 253] width 220 height 22
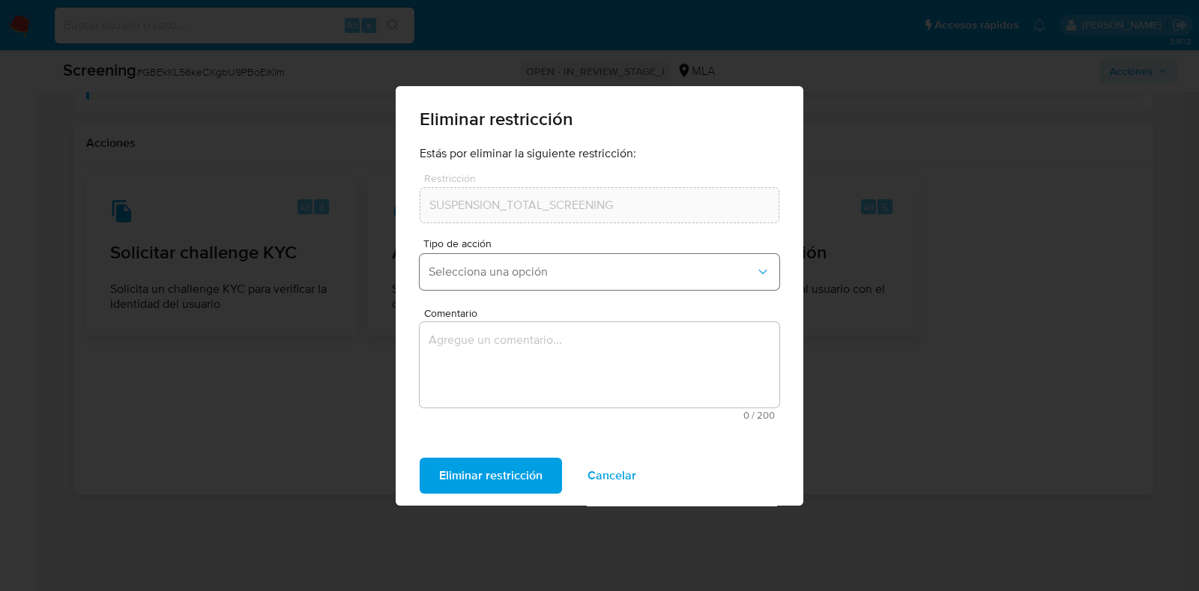
click at [492, 278] on span "Selecciona una opción" at bounding box center [592, 272] width 327 height 15
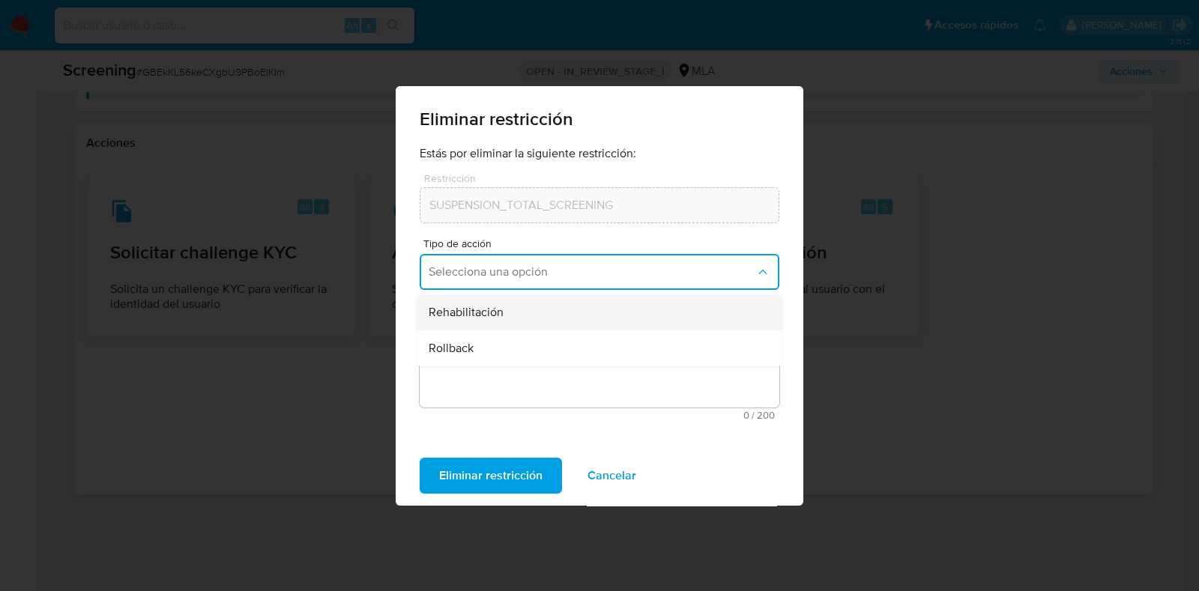
click at [490, 308] on span "Rehabilitación" at bounding box center [466, 312] width 75 height 15
click at [489, 366] on textarea "Comentario" at bounding box center [600, 364] width 360 height 85
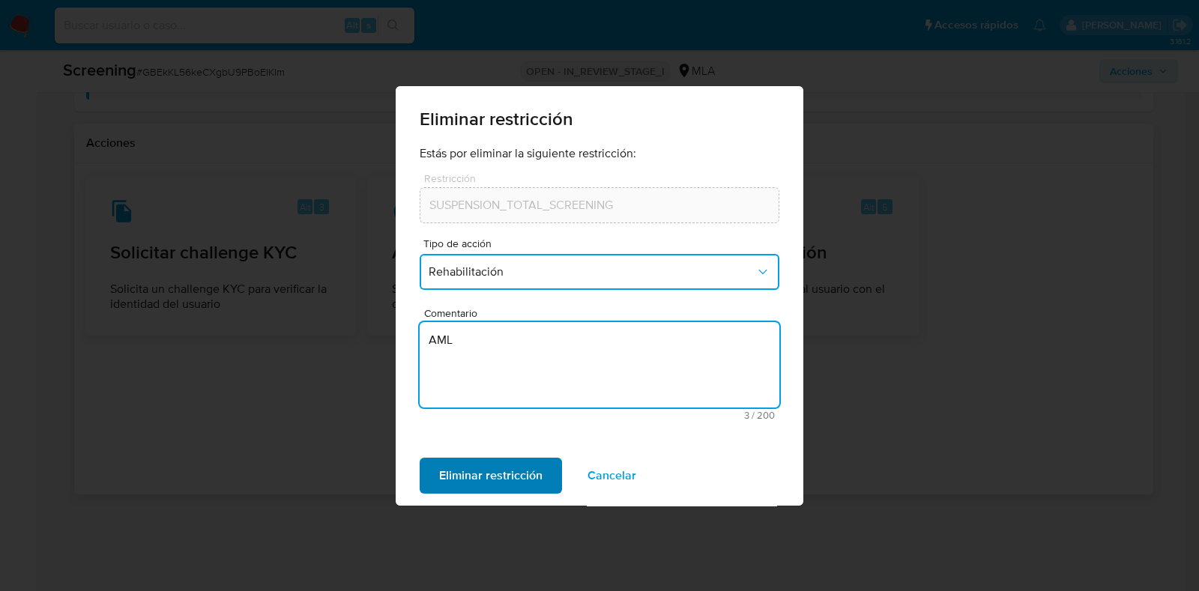
type textarea "AML"
click at [496, 474] on span "Eliminar restricción" at bounding box center [490, 475] width 103 height 33
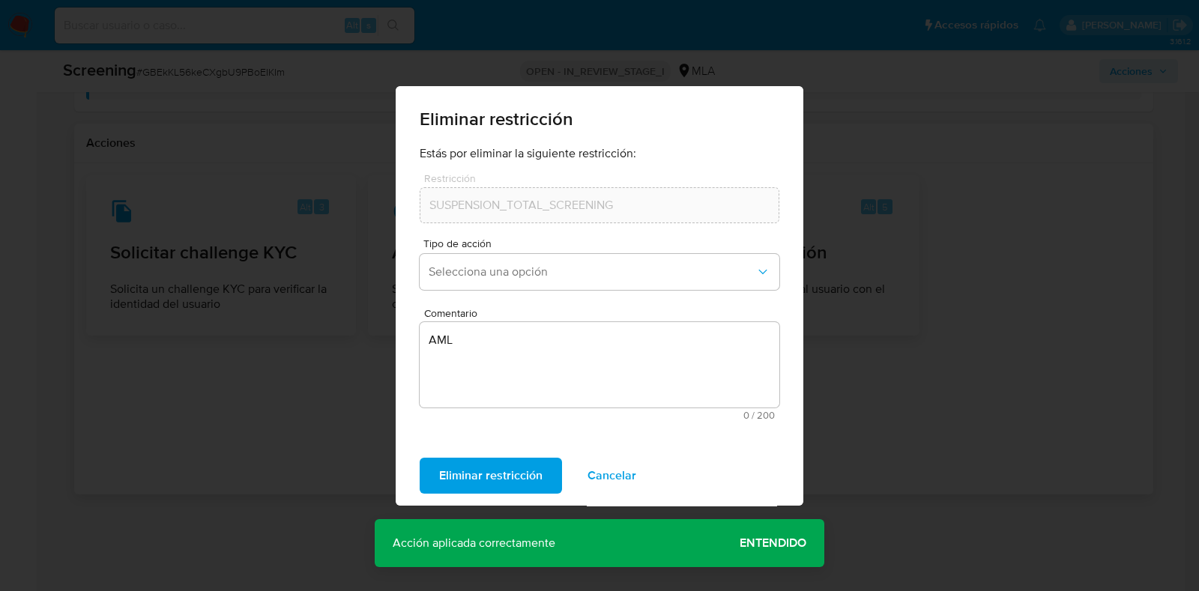
click at [773, 543] on span "Entendido" at bounding box center [773, 543] width 67 height 0
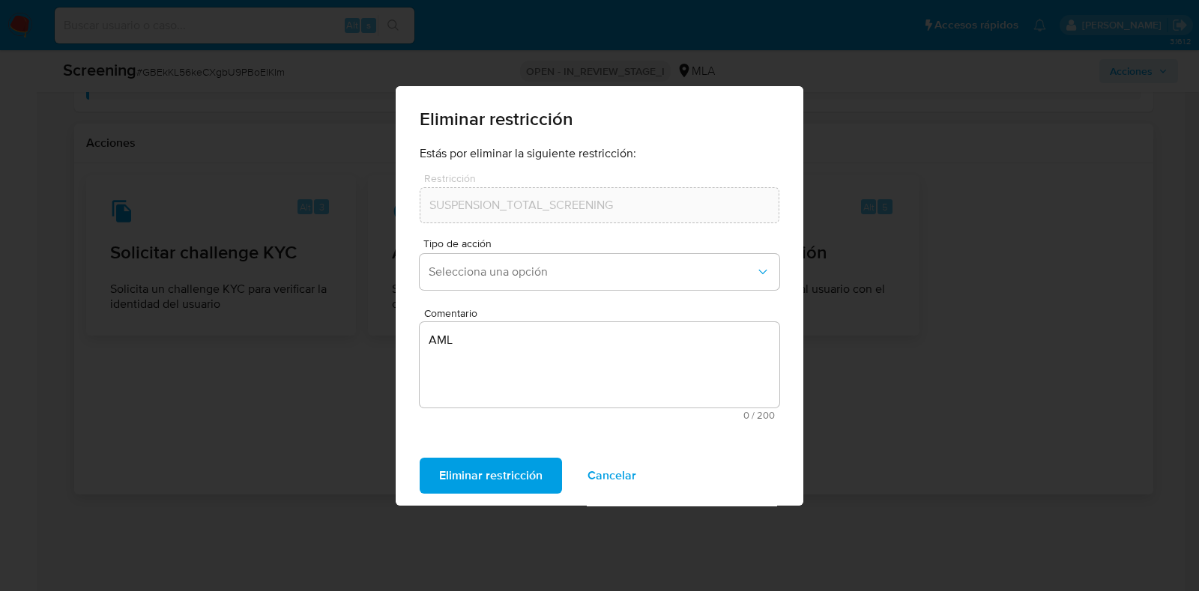
click at [618, 472] on span "Cancelar" at bounding box center [611, 475] width 49 height 33
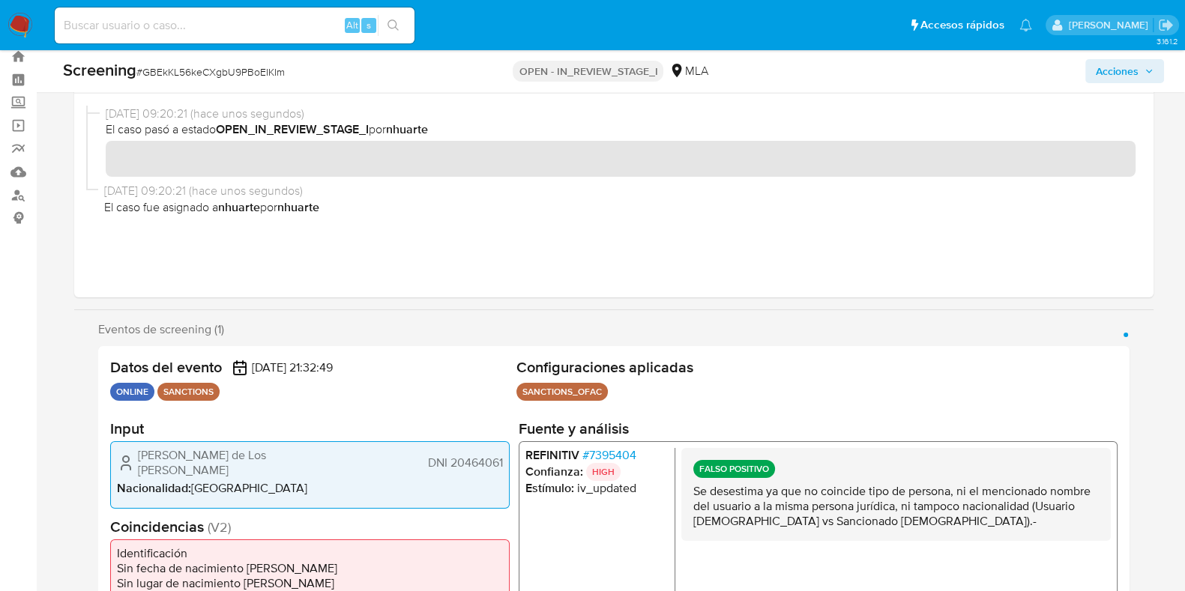
scroll to position [0, 0]
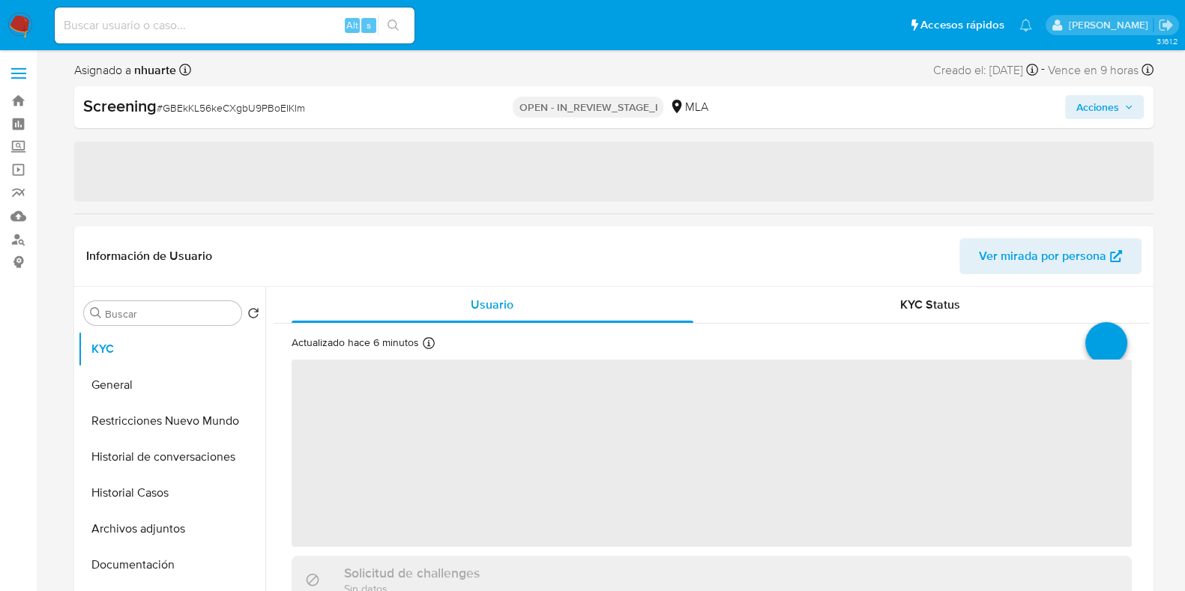
select select "10"
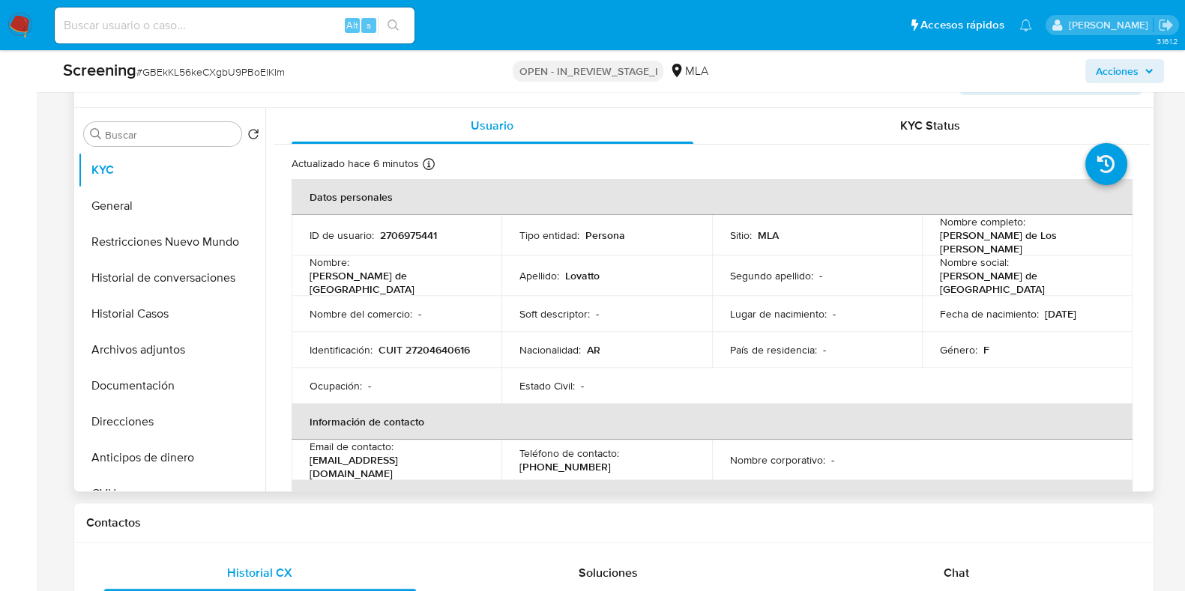
click at [411, 235] on p "2706975441" at bounding box center [408, 235] width 57 height 13
drag, startPoint x: 411, startPoint y: 235, endPoint x: 427, endPoint y: 241, distance: 16.8
click at [427, 241] on td "ID de usuario : 2706975441" at bounding box center [396, 235] width 211 height 40
click at [416, 234] on p "2706975441" at bounding box center [408, 235] width 57 height 13
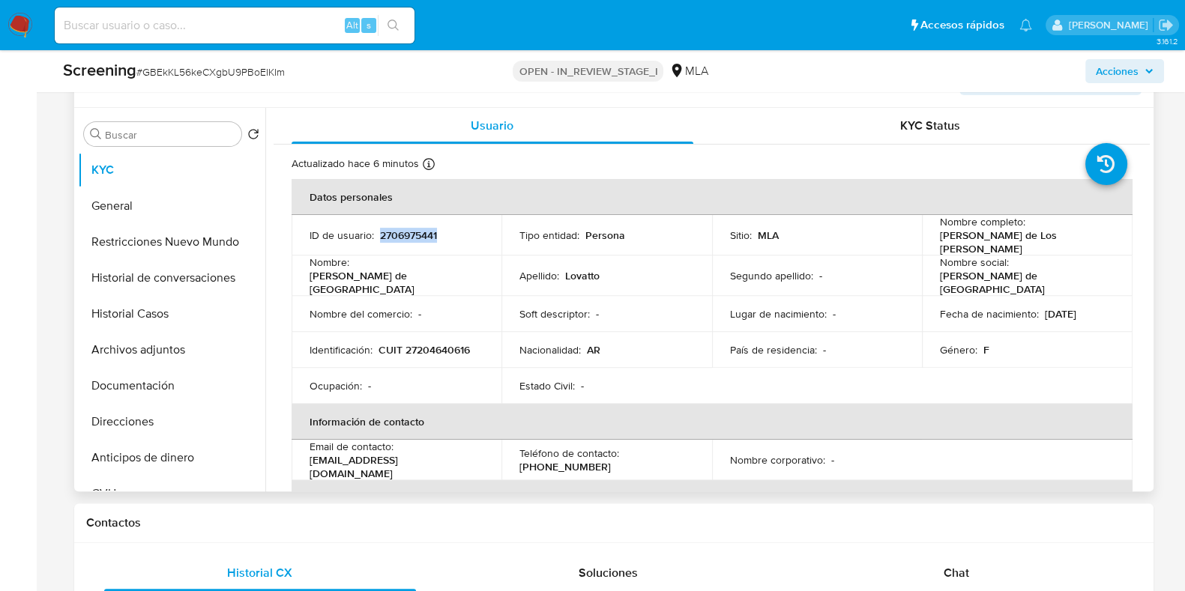
click at [416, 234] on p "2706975441" at bounding box center [408, 235] width 57 height 13
copy p "2706975441"
click at [239, 78] on span "# GBEkKL56keCXgbU9PBoEIKIm" at bounding box center [210, 71] width 148 height 15
copy span "GBEkKL56keCXgbU9PBoEIKIm"
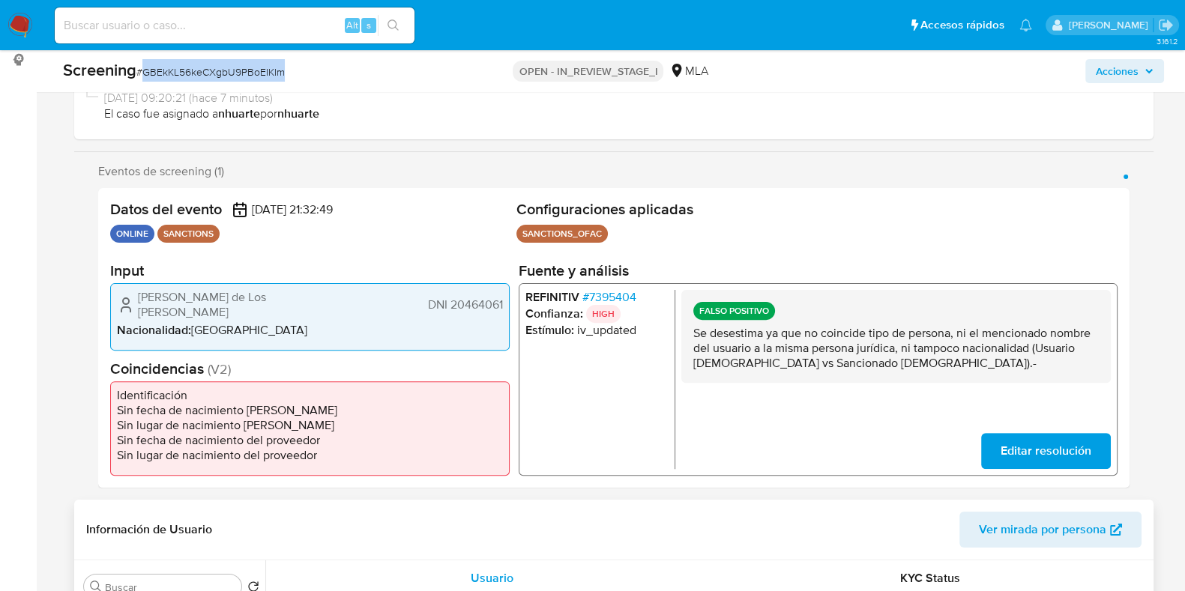
scroll to position [187, 0]
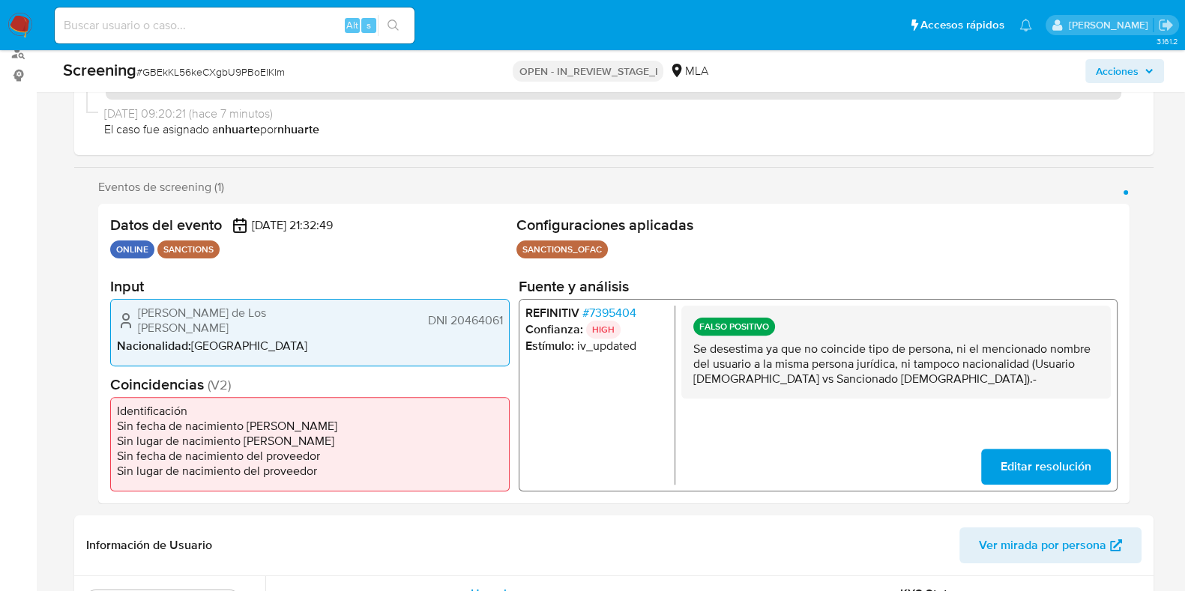
drag, startPoint x: 445, startPoint y: 317, endPoint x: 502, endPoint y: 317, distance: 56.9
click at [502, 317] on div "Maria de Los Angeles Lovatto DNI 20464061 Nacionalidad : Argentina" at bounding box center [309, 332] width 399 height 67
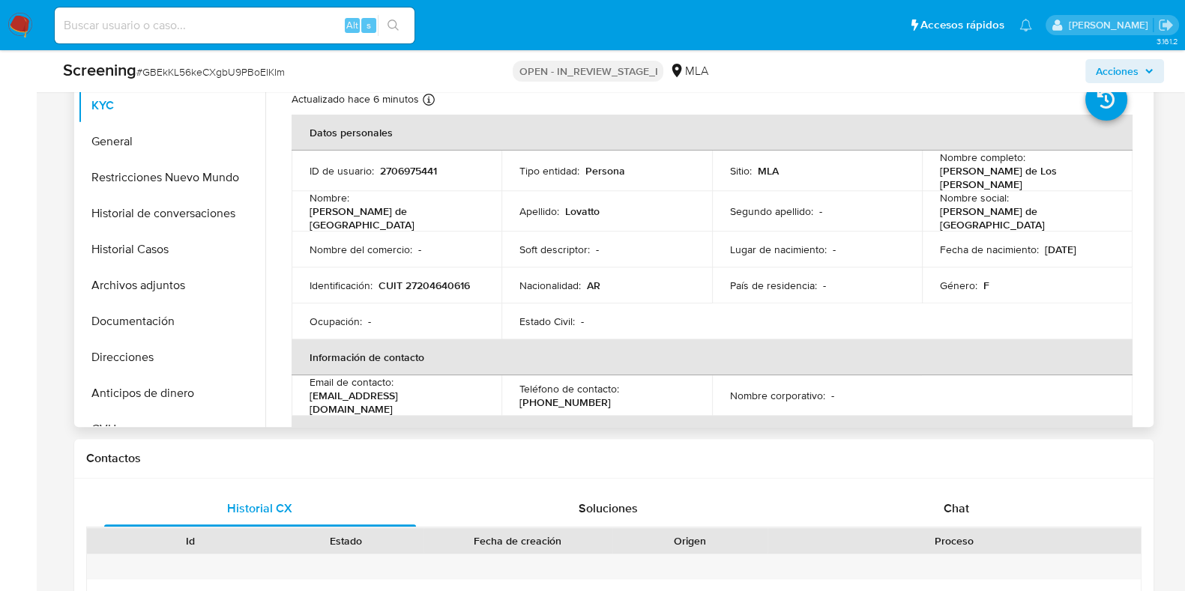
scroll to position [562, 0]
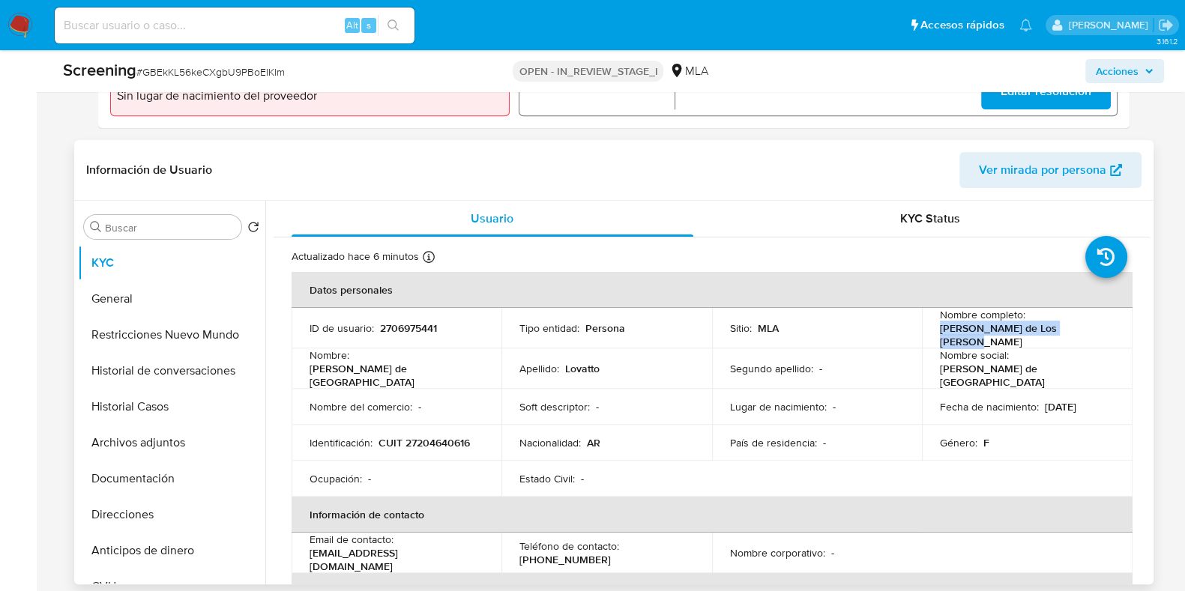
drag, startPoint x: 939, startPoint y: 339, endPoint x: 1079, endPoint y: 333, distance: 140.2
click at [1079, 333] on div "Nombre completo : Maria de Los Angeles Lovatto" at bounding box center [1027, 328] width 175 height 40
copy p "Maria de Los Angeles Lovatto"
click at [422, 327] on p "2706975441" at bounding box center [408, 327] width 57 height 13
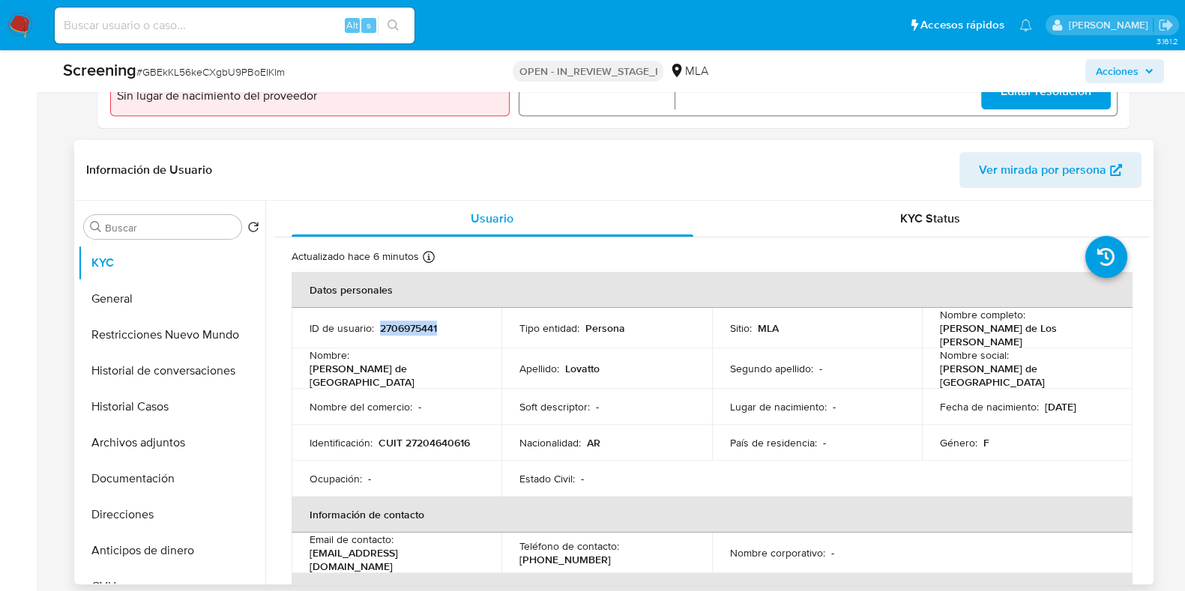
copy p "2706975441"
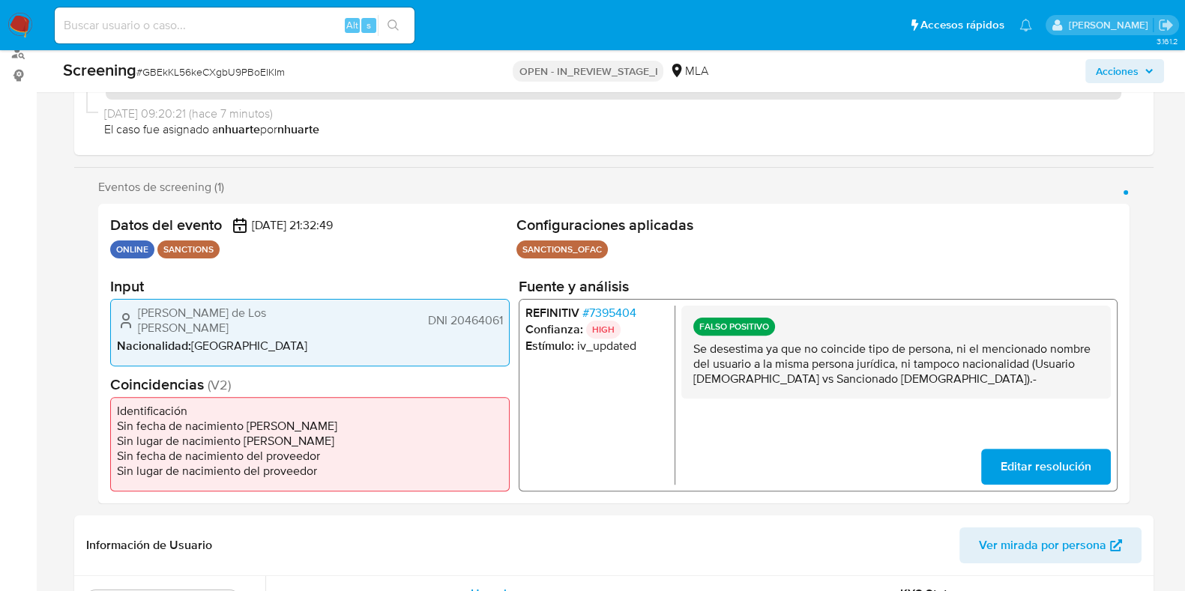
click at [612, 318] on span "# 7395404" at bounding box center [608, 313] width 54 height 15
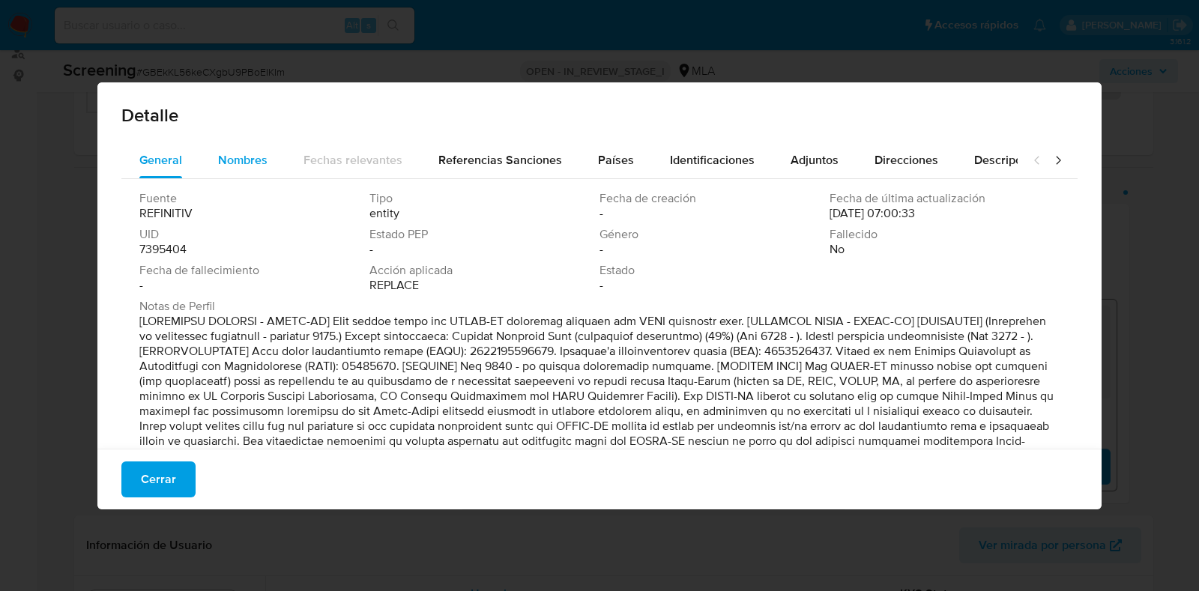
click at [240, 149] on div "Nombres" at bounding box center [242, 160] width 49 height 36
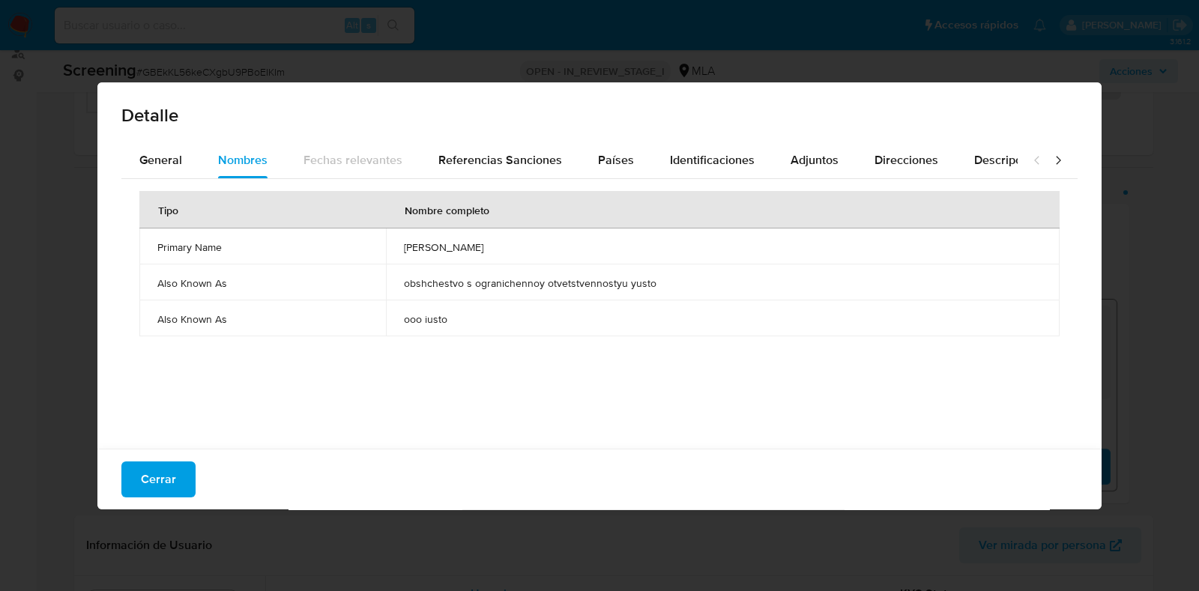
drag, startPoint x: 398, startPoint y: 249, endPoint x: 468, endPoint y: 248, distance: 70.4
click at [468, 248] on td "yusto ooo" at bounding box center [723, 247] width 674 height 36
click at [670, 154] on span "Identificaciones" at bounding box center [712, 159] width 85 height 17
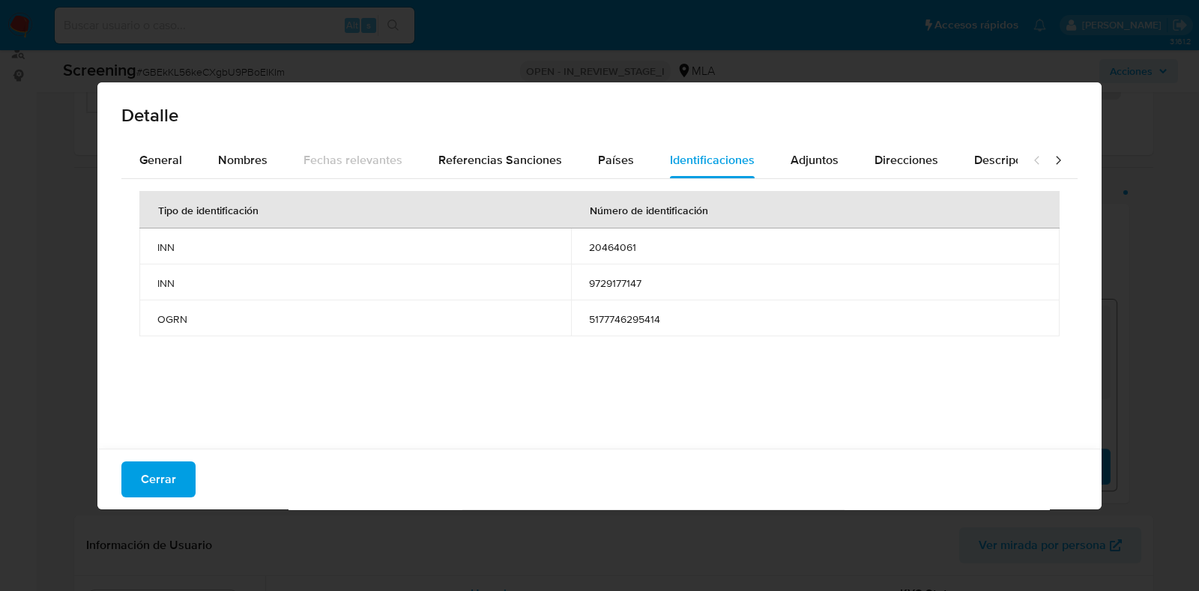
drag, startPoint x: 156, startPoint y: 318, endPoint x: 203, endPoint y: 316, distance: 47.3
click at [203, 316] on td "OGRN" at bounding box center [355, 318] width 432 height 36
drag, startPoint x: 582, startPoint y: 243, endPoint x: 644, endPoint y: 245, distance: 62.2
click at [644, 245] on td "20464061" at bounding box center [815, 247] width 489 height 36
click at [240, 146] on div "Nombres" at bounding box center [242, 160] width 49 height 36
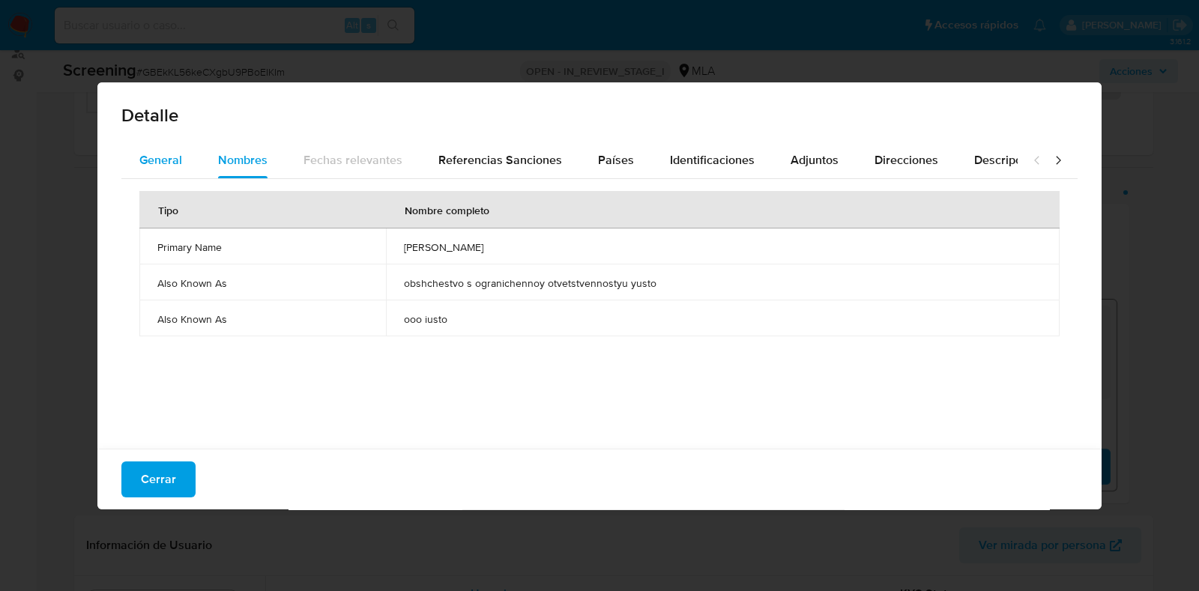
click at [157, 148] on div "General" at bounding box center [160, 160] width 43 height 36
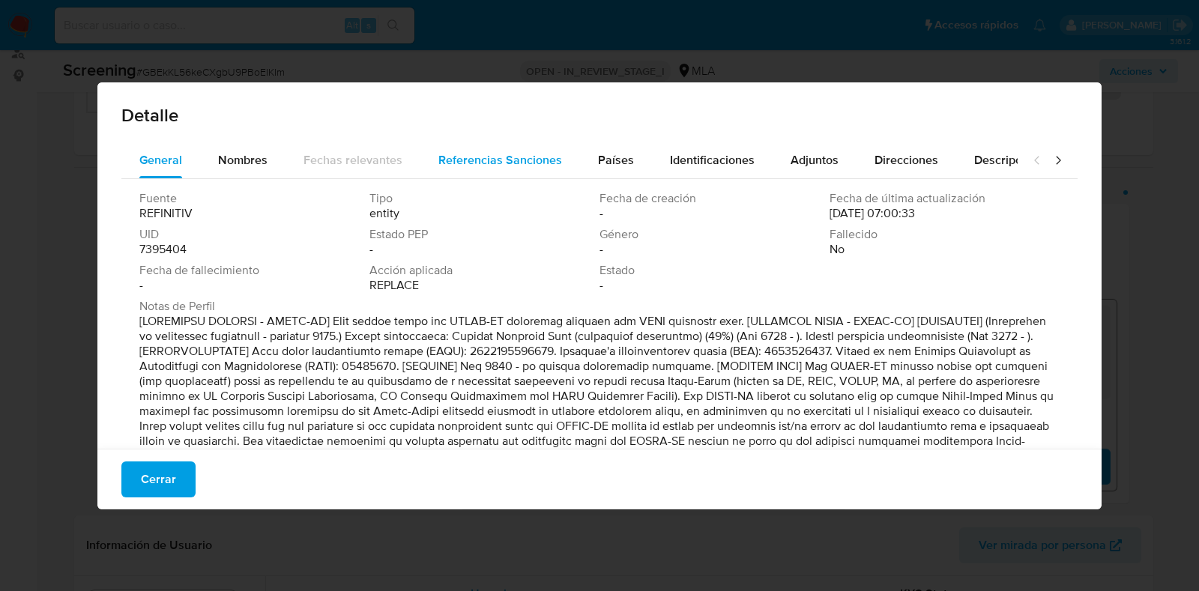
click at [472, 157] on span "Referencias Sanciones" at bounding box center [500, 159] width 124 height 17
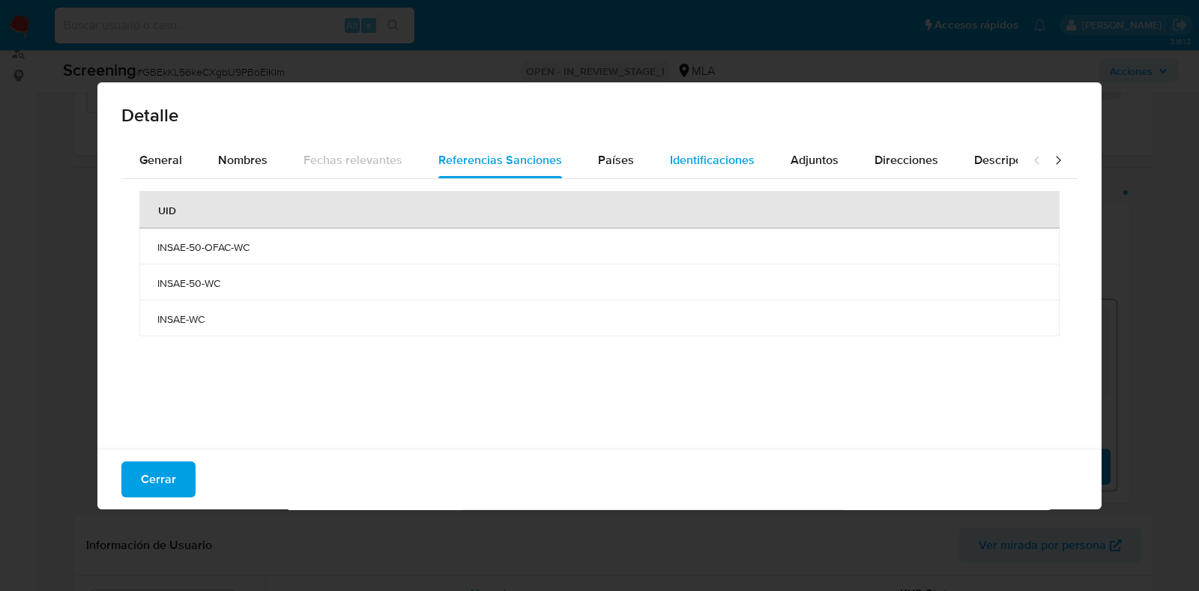
click at [704, 155] on span "Identificaciones" at bounding box center [712, 159] width 85 height 17
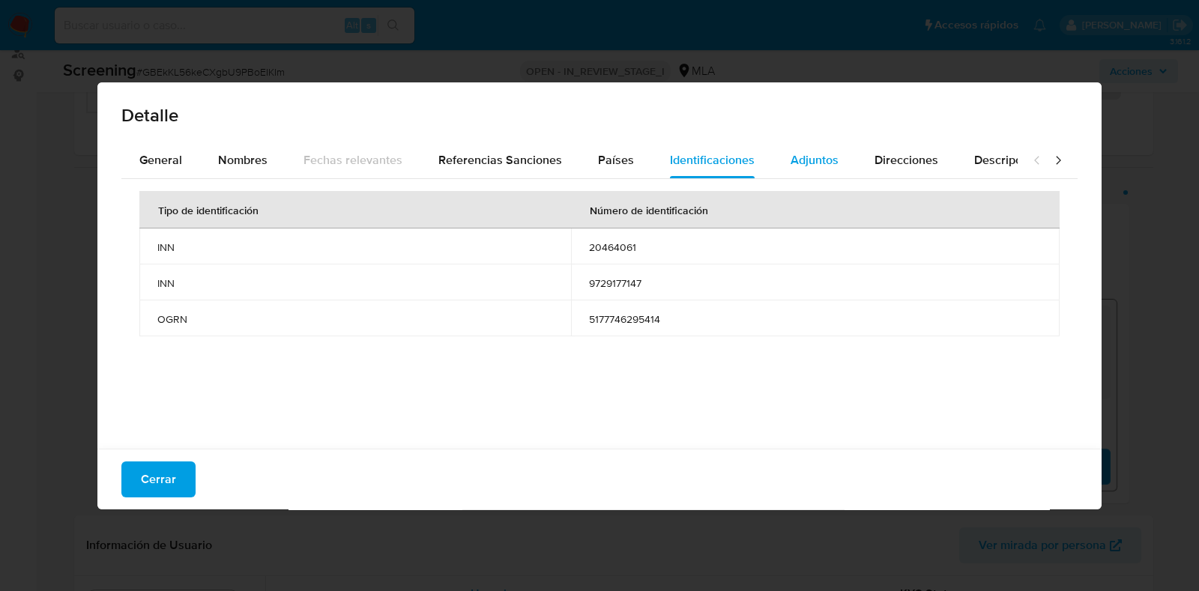
click at [824, 160] on span "Adjuntos" at bounding box center [815, 159] width 48 height 17
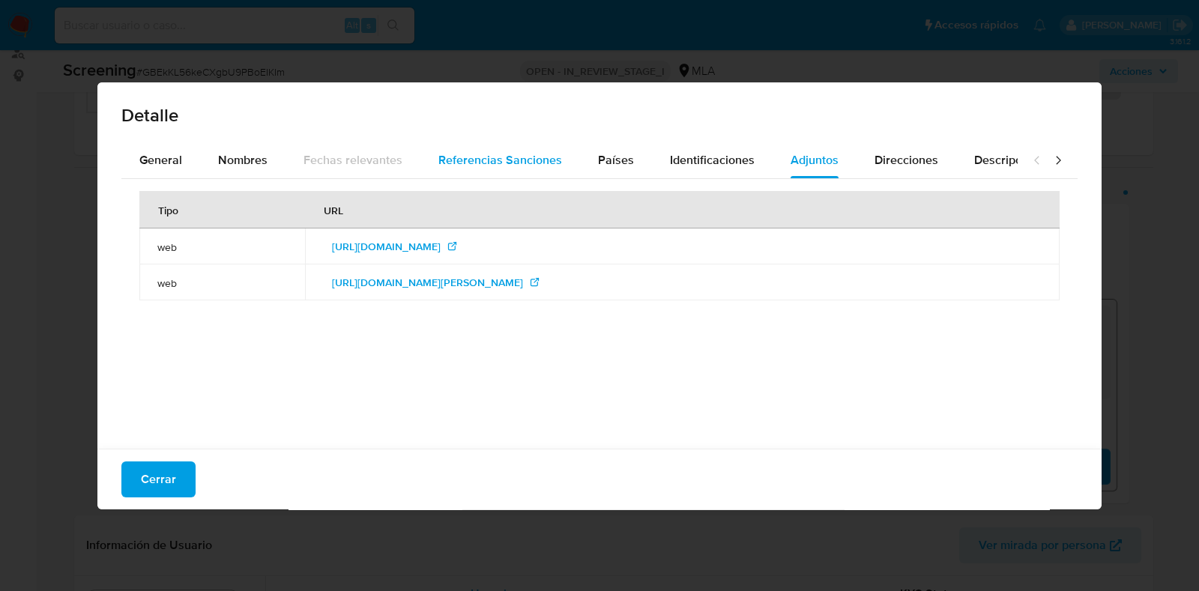
click at [498, 154] on span "Referencias Sanciones" at bounding box center [500, 159] width 124 height 17
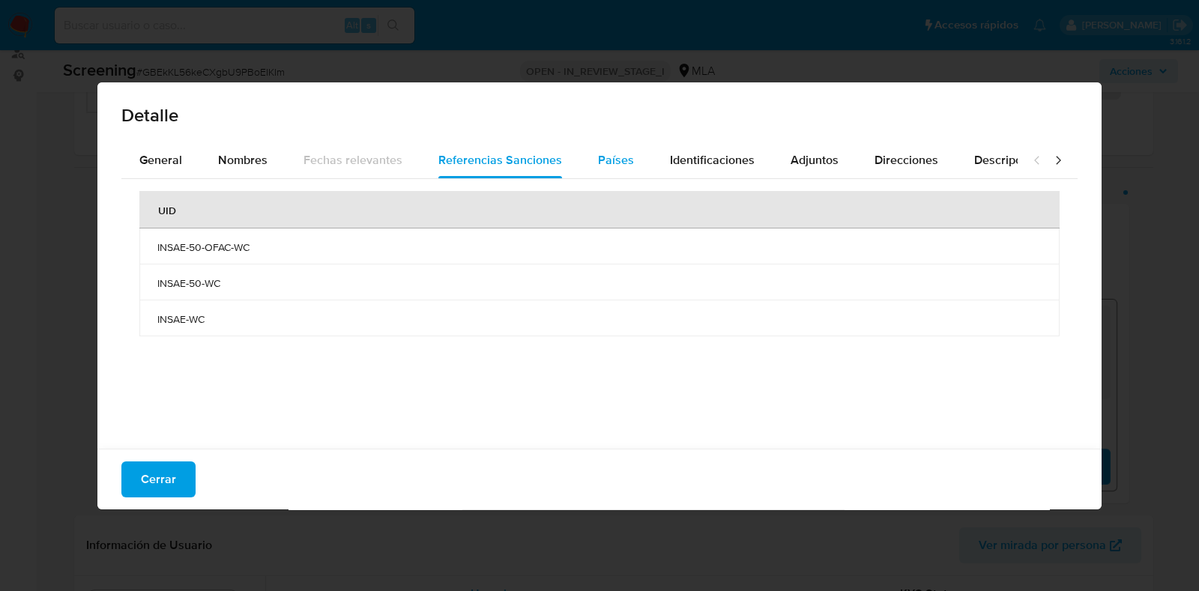
click at [598, 159] on span "Países" at bounding box center [616, 159] width 36 height 17
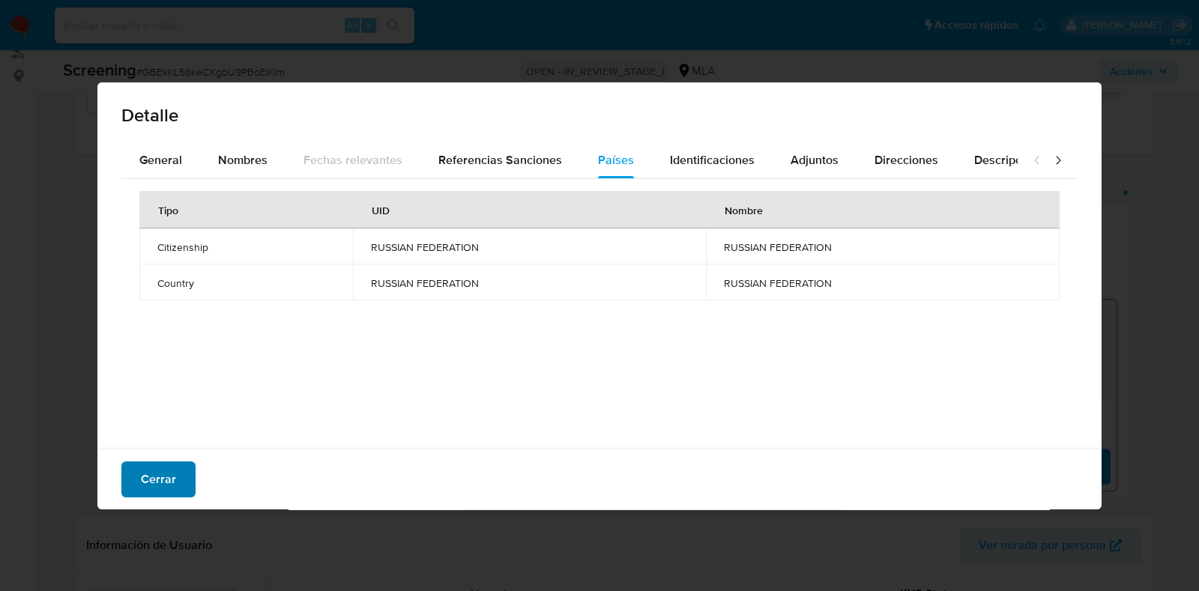
click at [173, 474] on span "Cerrar" at bounding box center [158, 479] width 35 height 33
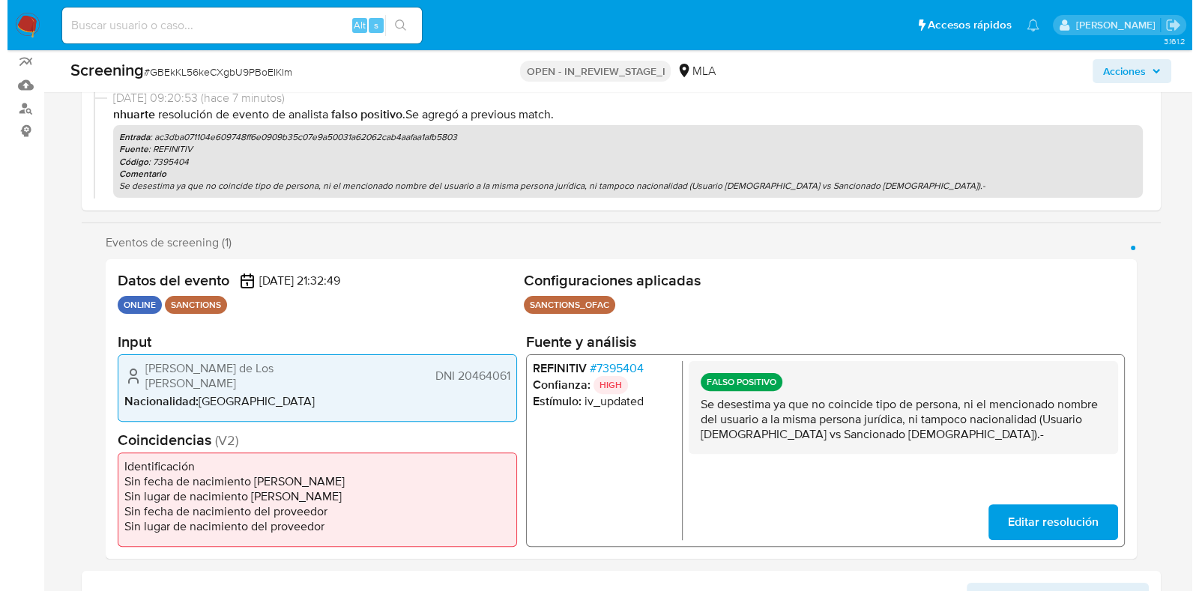
scroll to position [0, 0]
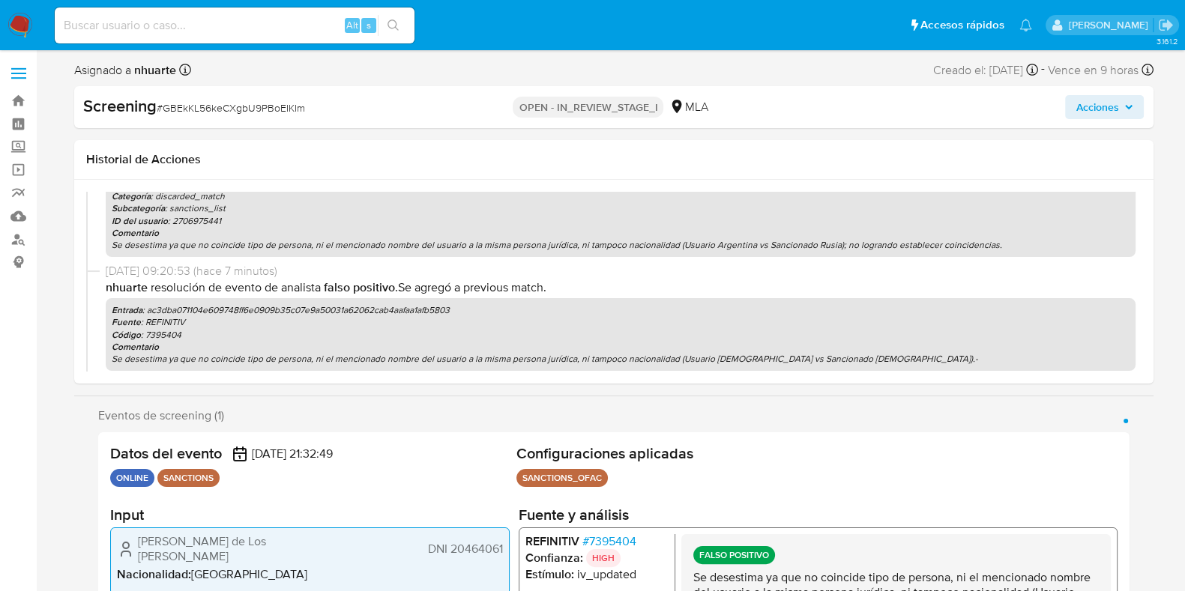
click at [1104, 111] on span "Acciones" at bounding box center [1096, 107] width 43 height 24
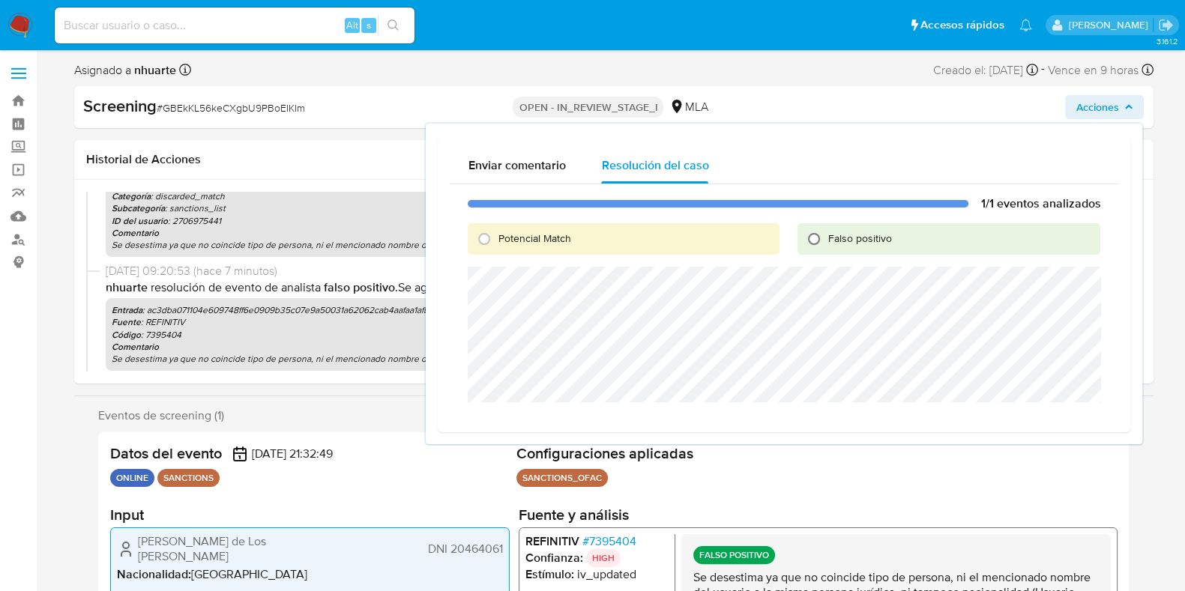
click at [812, 238] on input "Falso positivo" at bounding box center [814, 239] width 24 height 24
radio input "true"
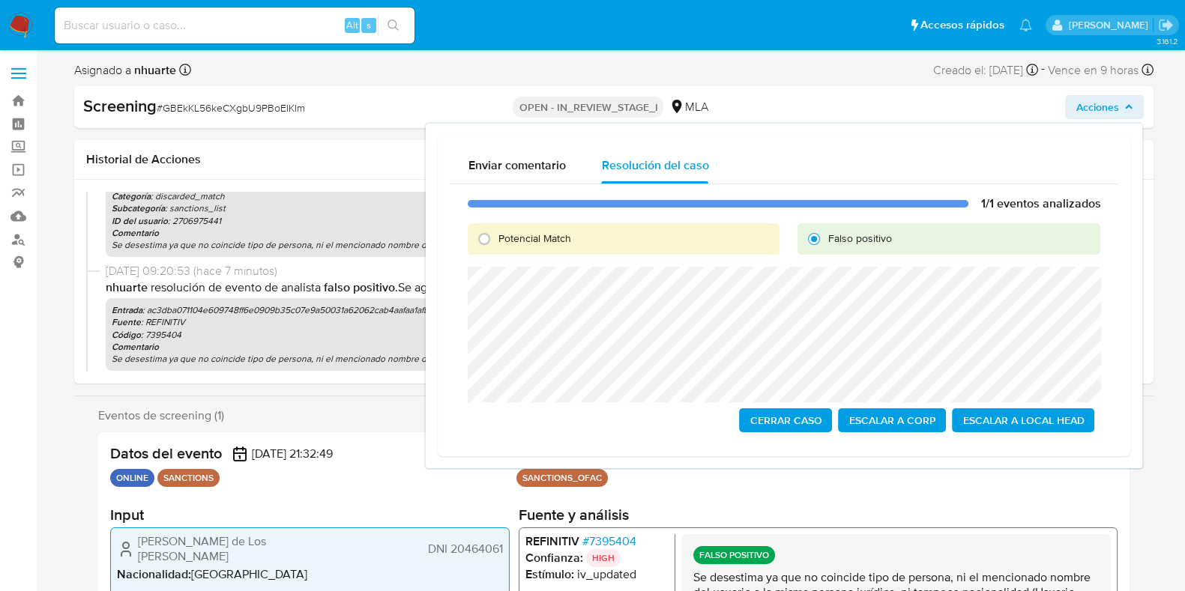
click at [998, 423] on span "Escalar a Local Head" at bounding box center [1022, 420] width 121 height 21
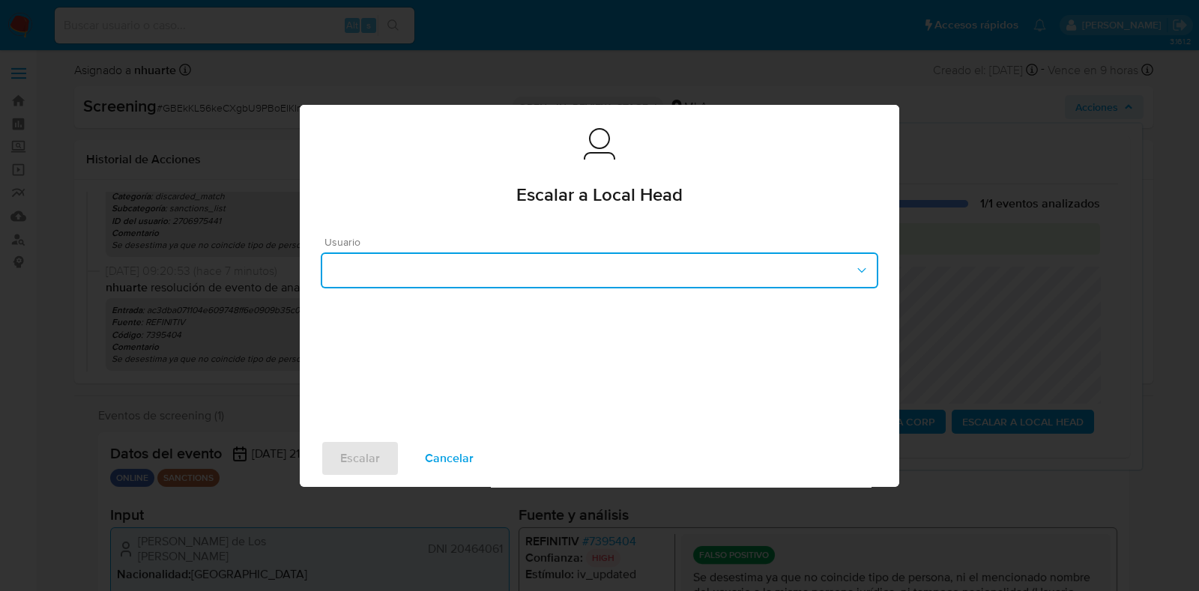
click at [366, 266] on button "button" at bounding box center [600, 271] width 558 height 36
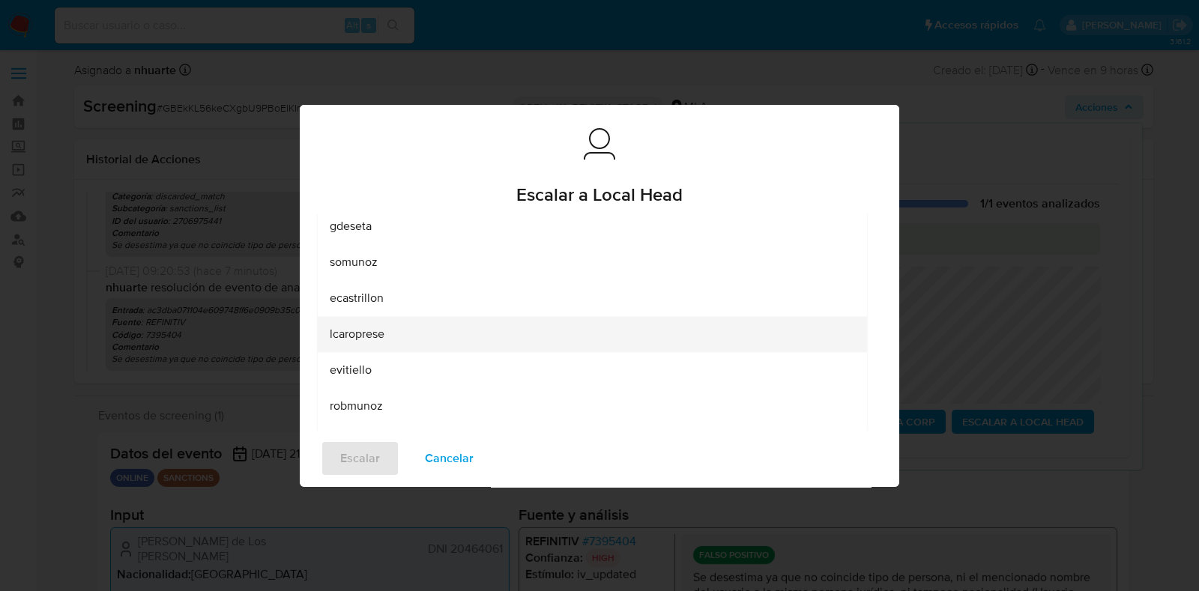
click at [380, 331] on span "lcaroprese" at bounding box center [357, 334] width 55 height 15
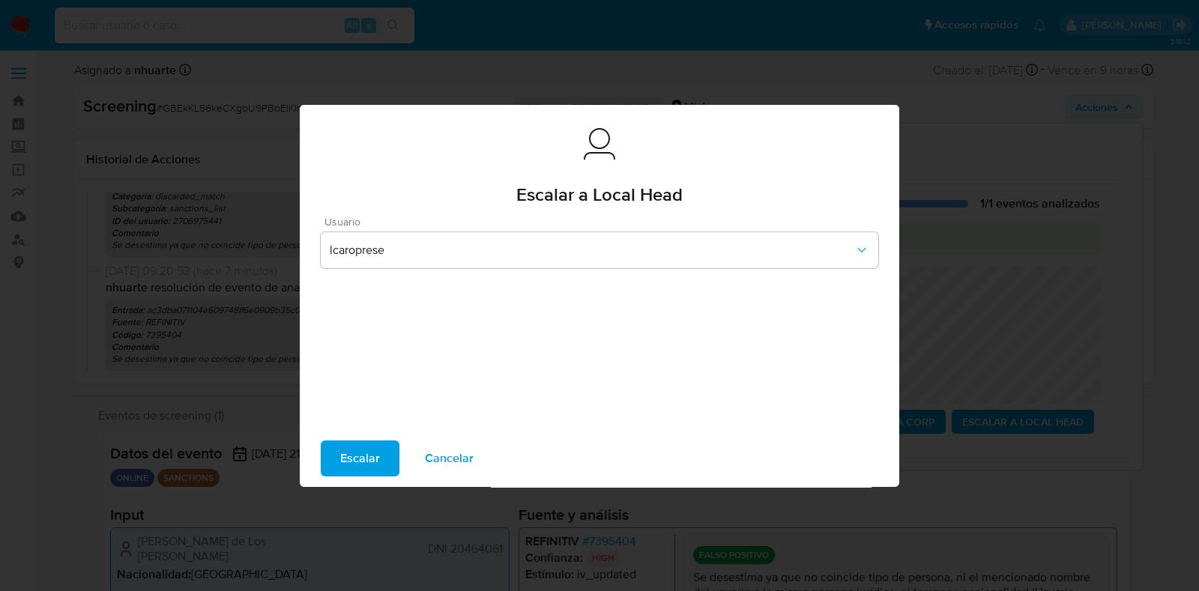
click at [369, 445] on span "Escalar" at bounding box center [360, 458] width 40 height 33
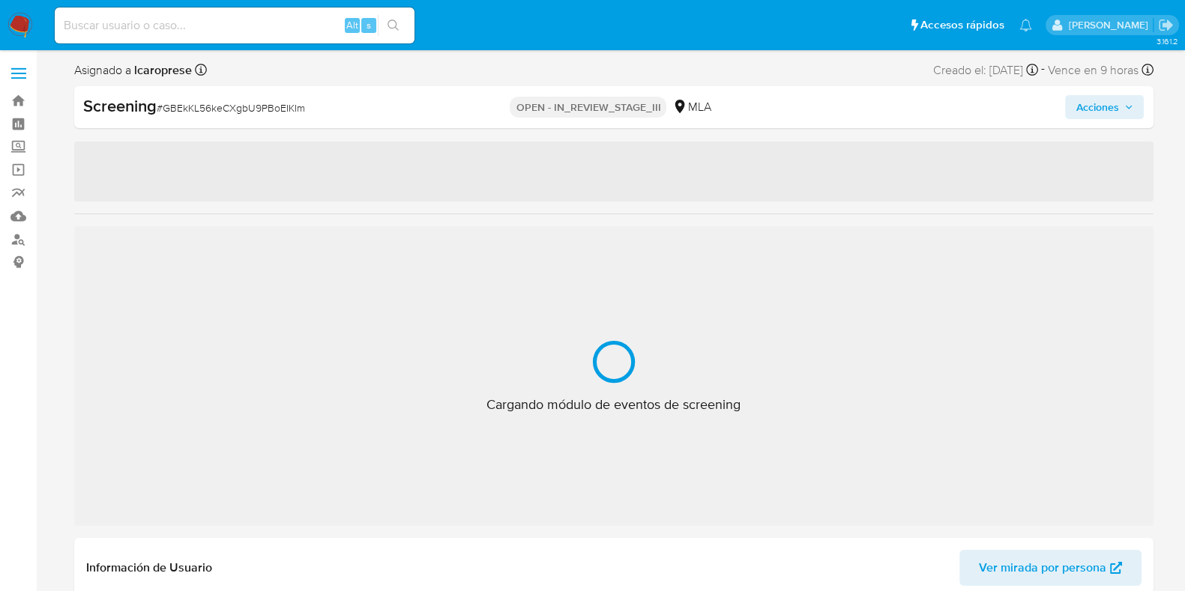
select select "10"
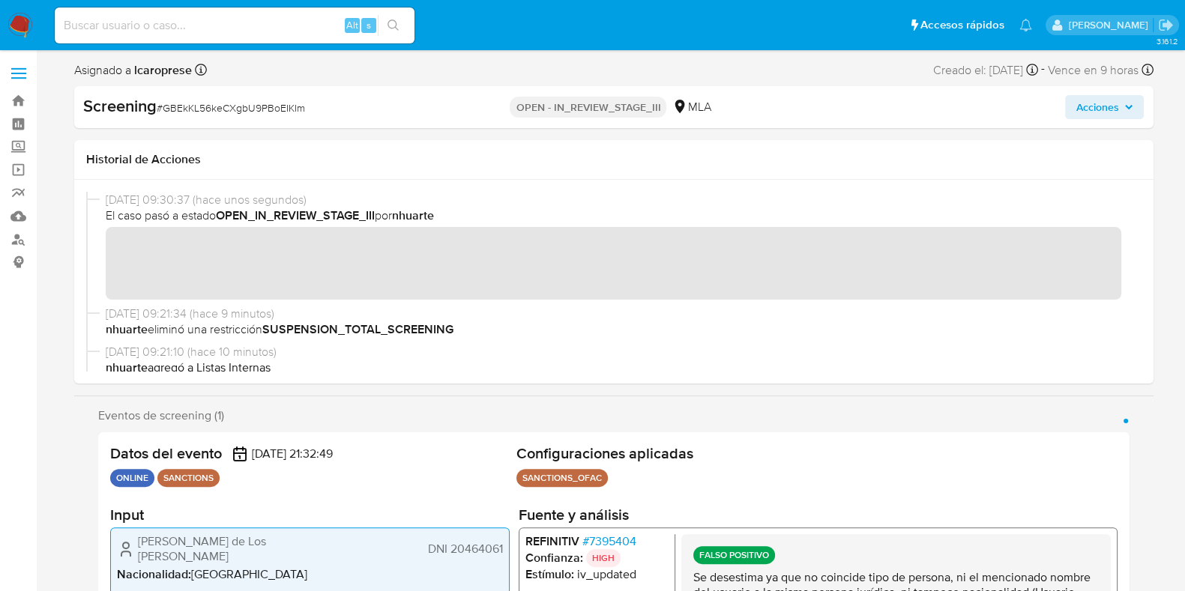
click at [204, 110] on span "# GBEkKL56keCXgbU9PBoEIKIm" at bounding box center [231, 107] width 148 height 15
copy span "GBEkKL56keCXgbU9PBoEIKIm"
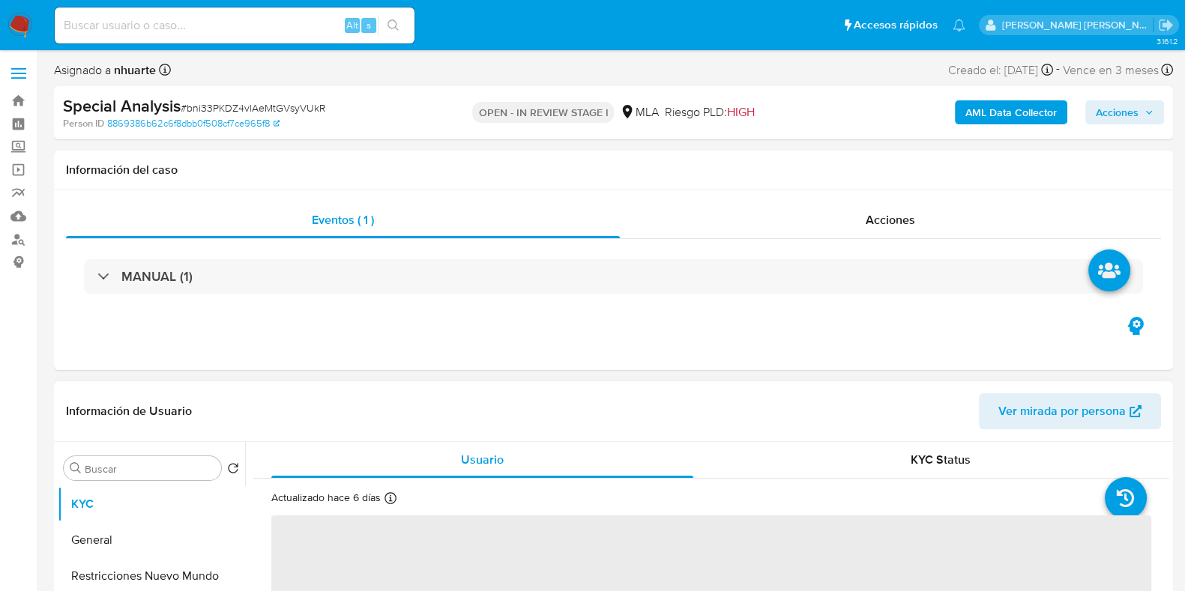
select select "10"
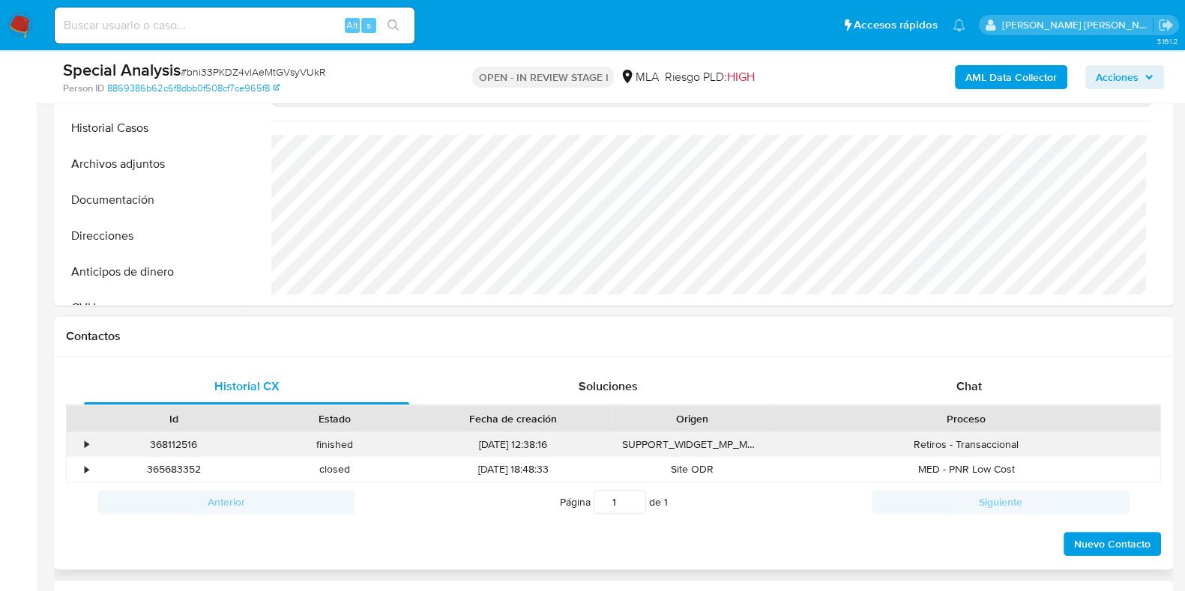
scroll to position [468, 0]
click at [949, 378] on div "Chat" at bounding box center [968, 385] width 325 height 36
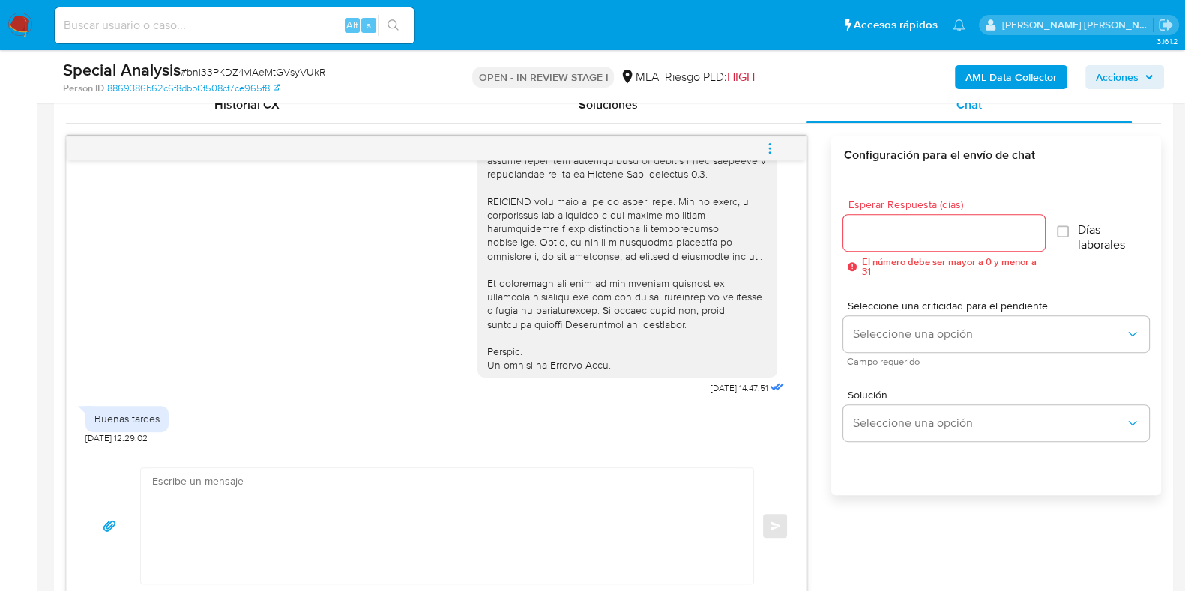
scroll to position [615, 0]
drag, startPoint x: 678, startPoint y: 387, endPoint x: 723, endPoint y: 390, distance: 45.1
click at [723, 390] on span "[DATE] 14:47:51" at bounding box center [739, 388] width 58 height 12
copy span "[DATE]"
click at [764, 151] on icon "menu-action" at bounding box center [769, 148] width 13 height 13
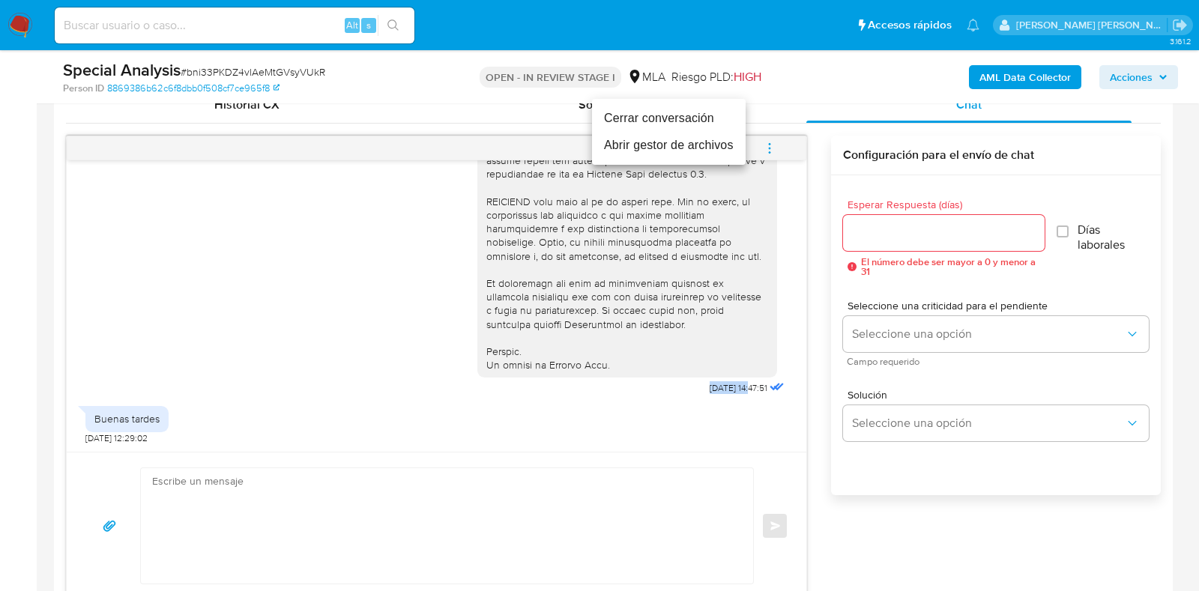
click at [668, 125] on li "Cerrar conversación" at bounding box center [669, 118] width 154 height 27
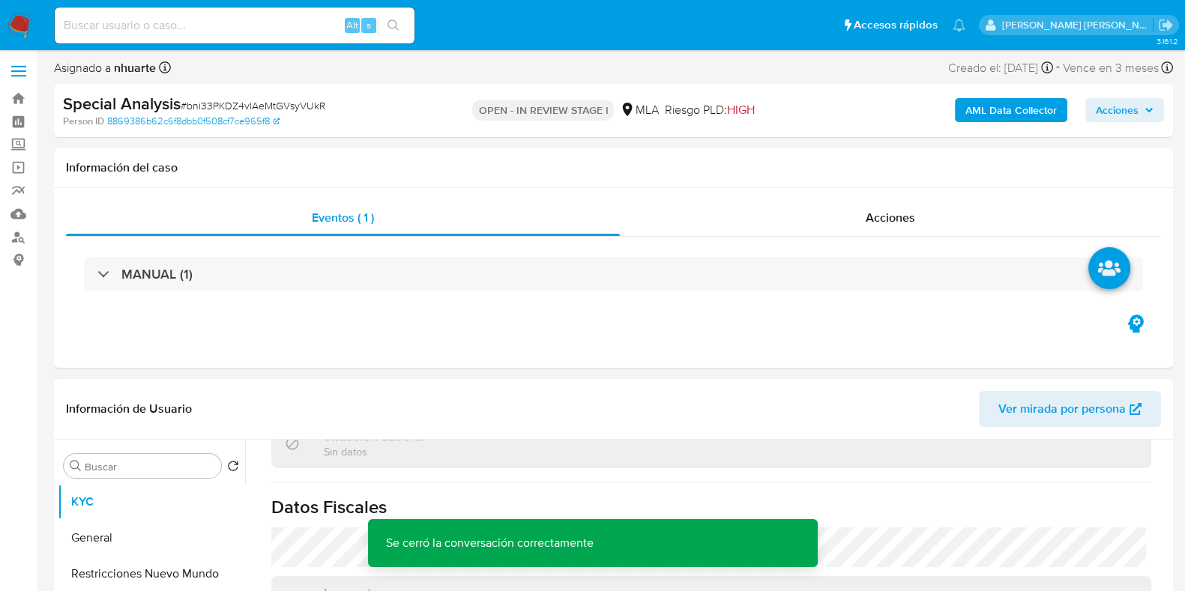
scroll to position [0, 0]
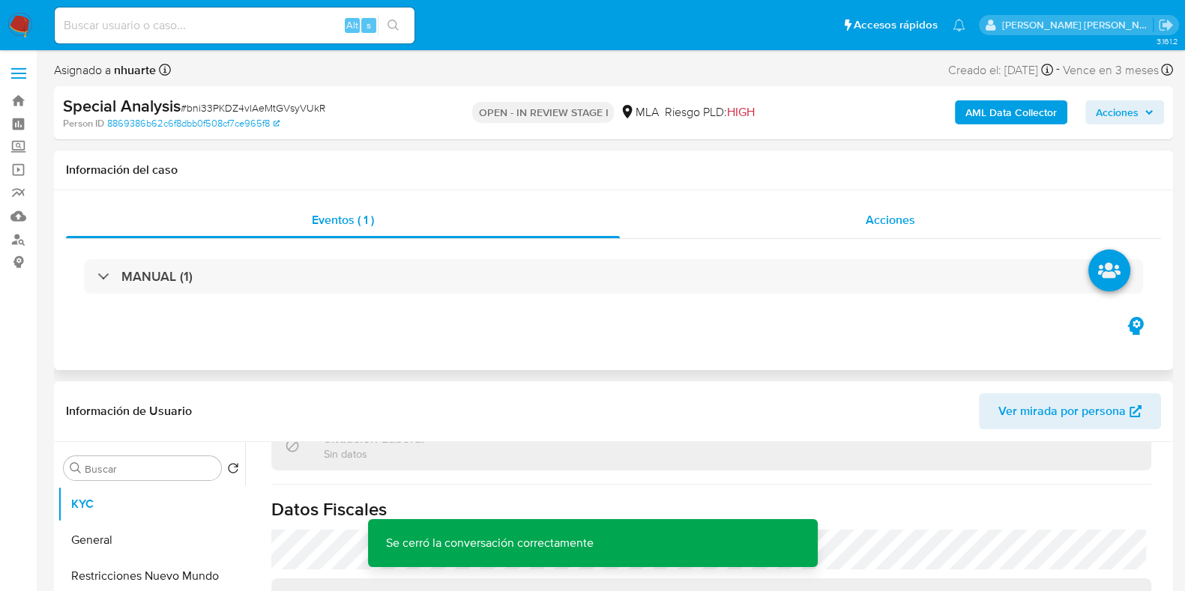
click at [901, 230] on div "Acciones" at bounding box center [890, 220] width 541 height 36
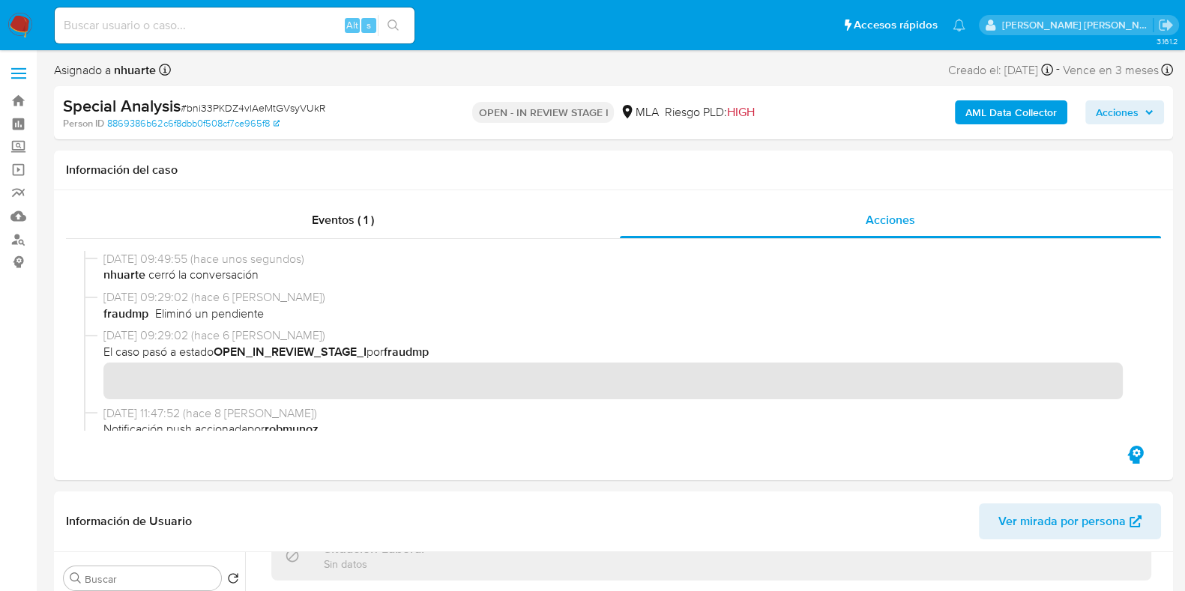
click at [1030, 106] on b "AML Data Collector" at bounding box center [1010, 112] width 91 height 24
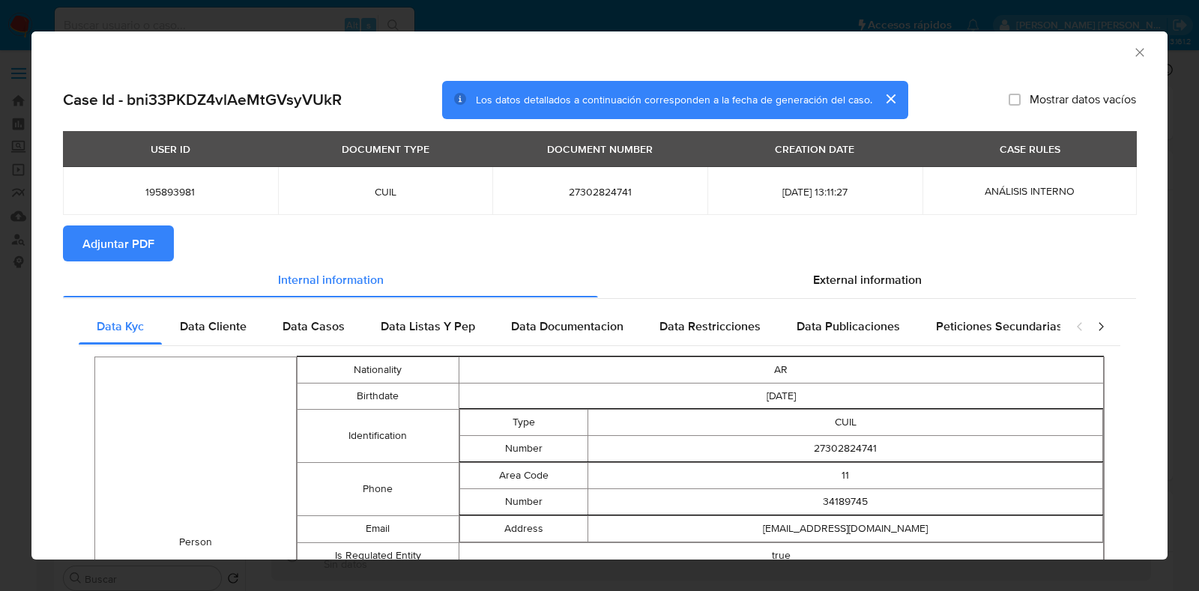
click at [93, 244] on span "Adjuntar PDF" at bounding box center [118, 243] width 72 height 33
click at [1135, 50] on icon "Cerrar ventana" at bounding box center [1139, 52] width 8 height 8
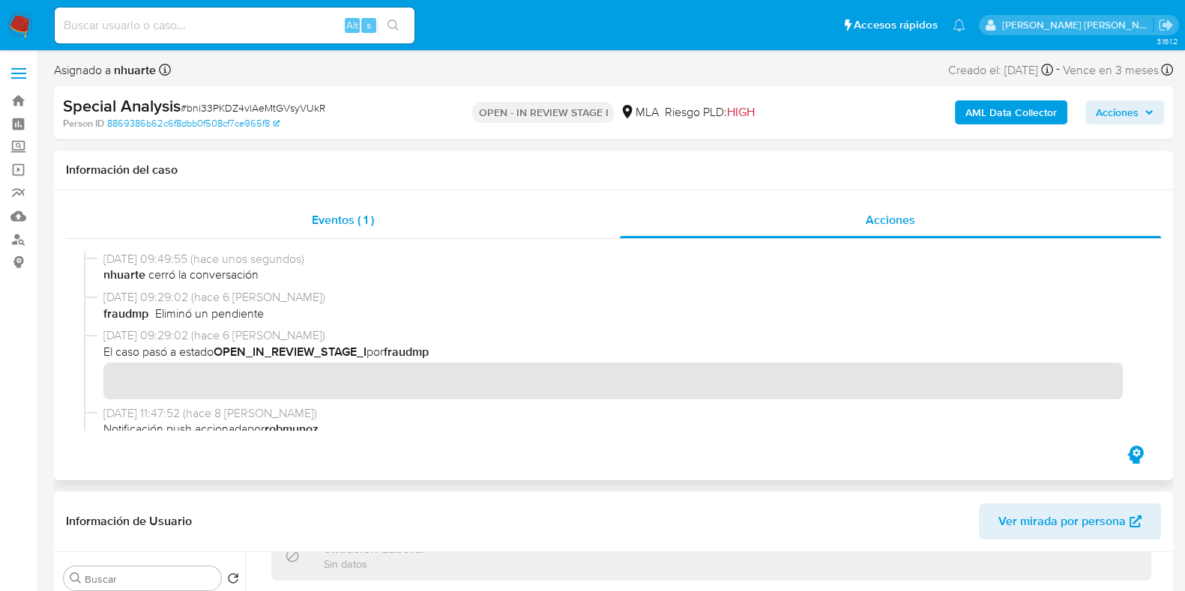
click at [344, 230] on div "Eventos ( 1 )" at bounding box center [343, 220] width 554 height 36
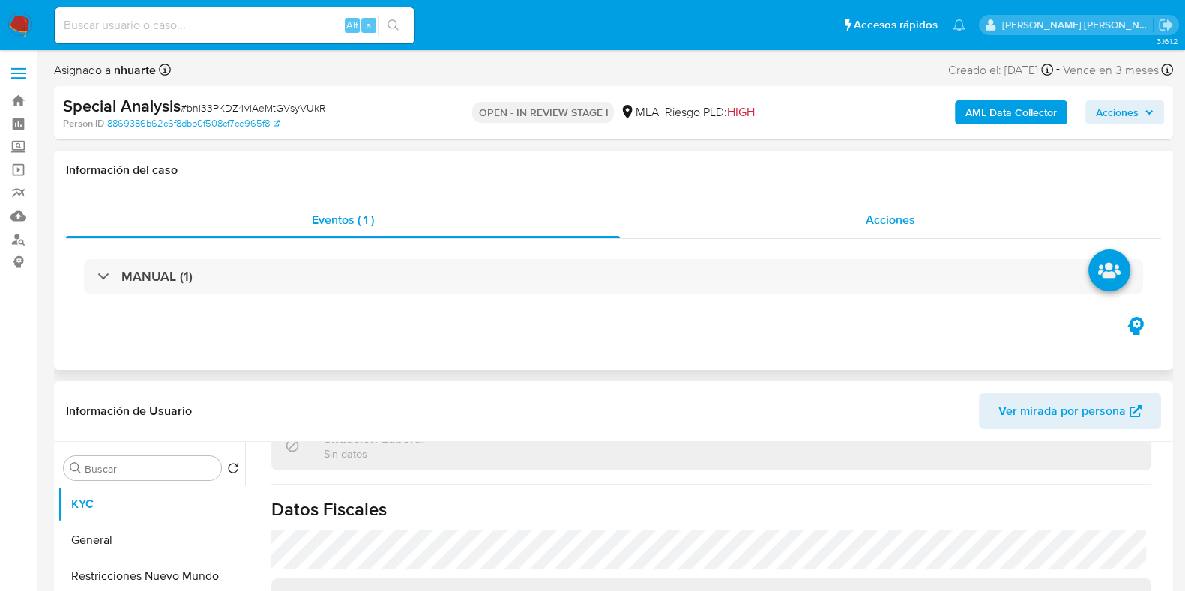
click at [916, 222] on div "Acciones" at bounding box center [890, 220] width 541 height 36
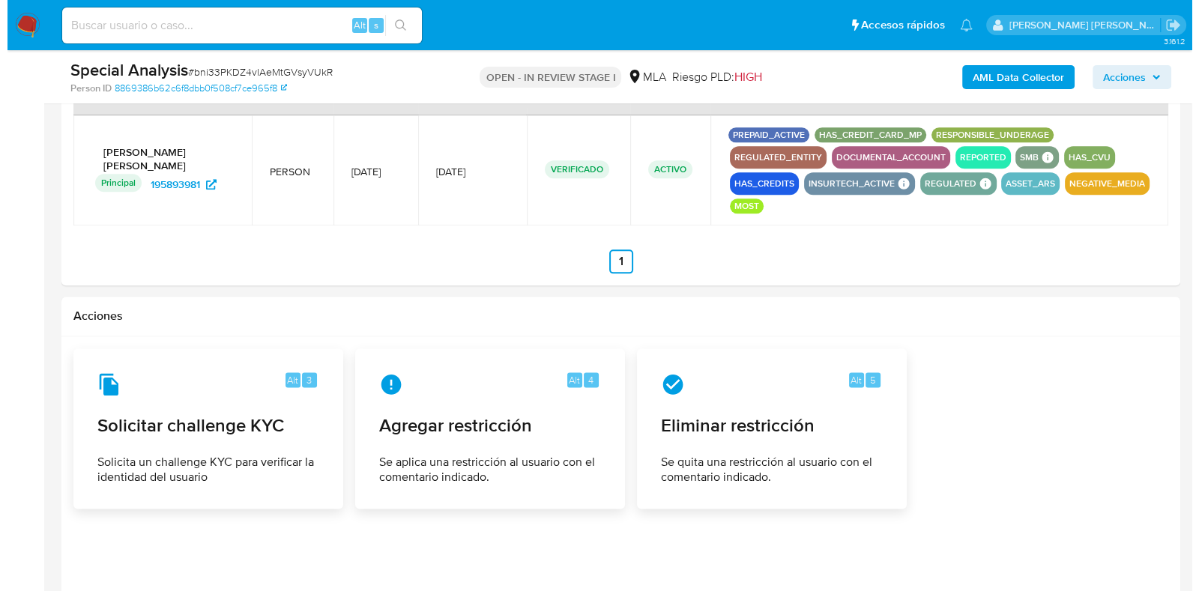
scroll to position [2487, 0]
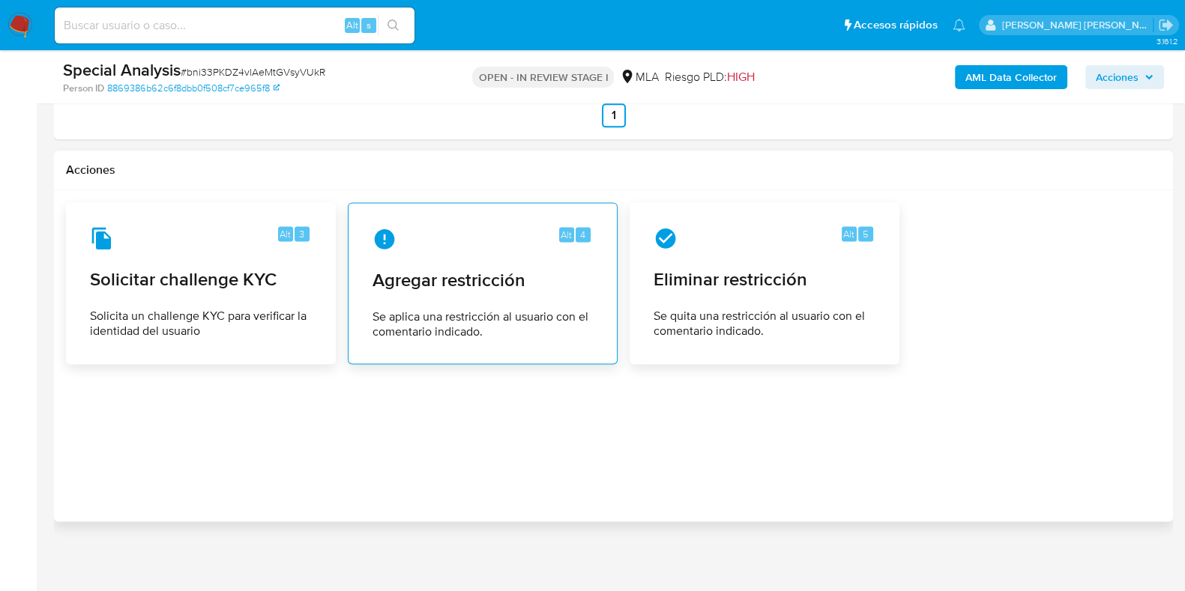
click at [423, 253] on div "Alt 4 Agregar restricción Se aplica una restricción al usuario con el comentari…" at bounding box center [482, 283] width 244 height 136
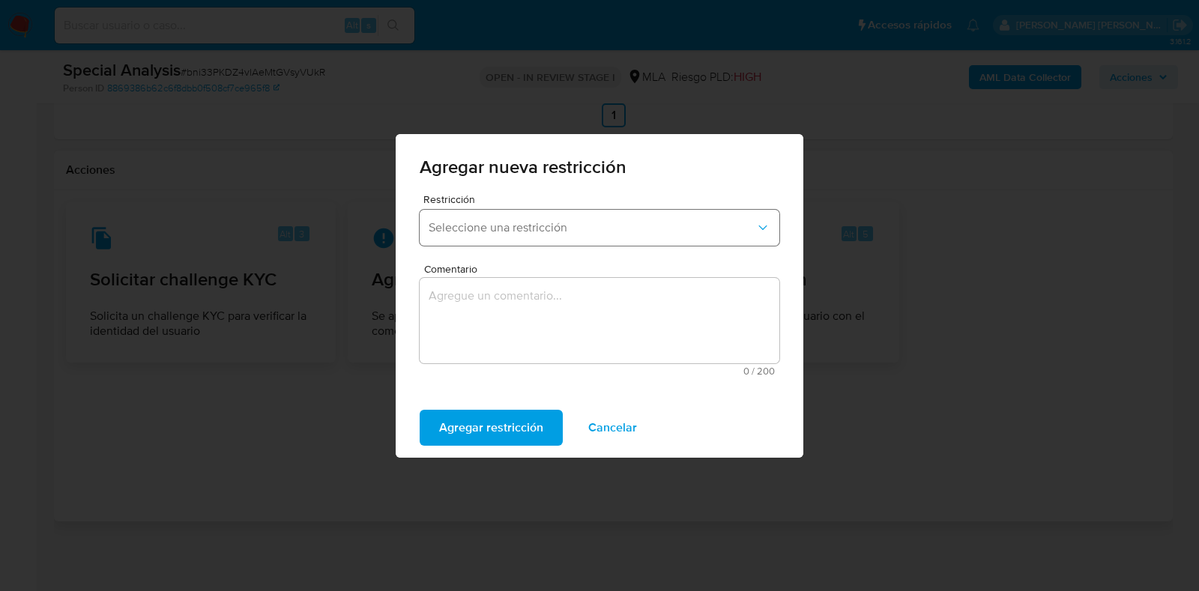
click at [483, 230] on span "Seleccione una restricción" at bounding box center [592, 227] width 327 height 15
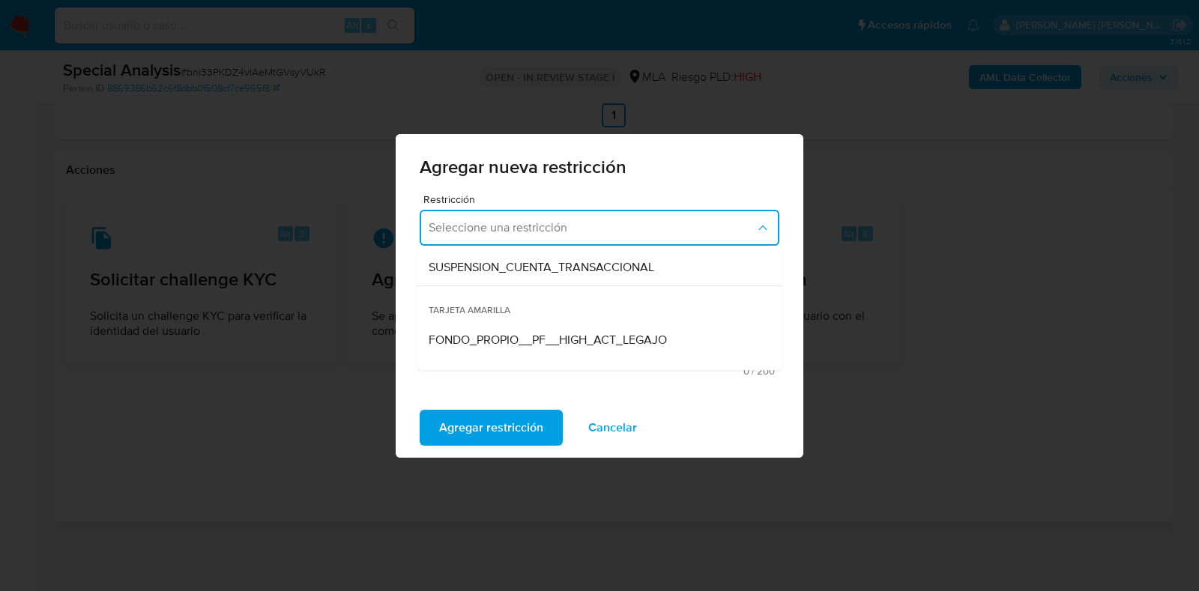
scroll to position [187, 0]
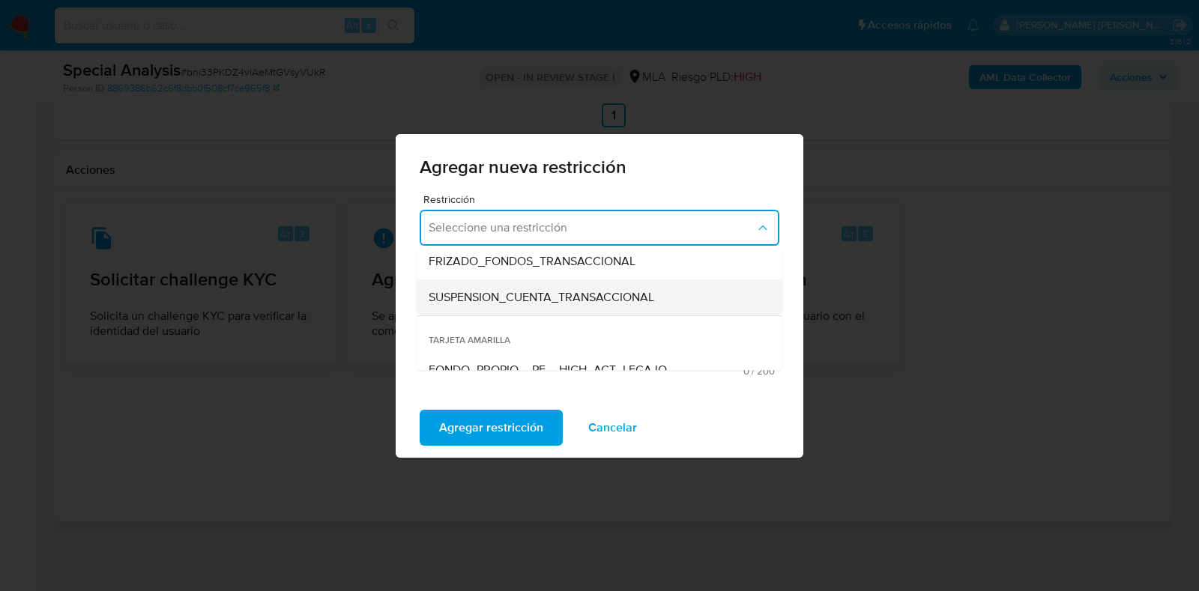
click at [495, 303] on span "SUSPENSION_CUENTA_TRANSACCIONAL" at bounding box center [542, 297] width 226 height 15
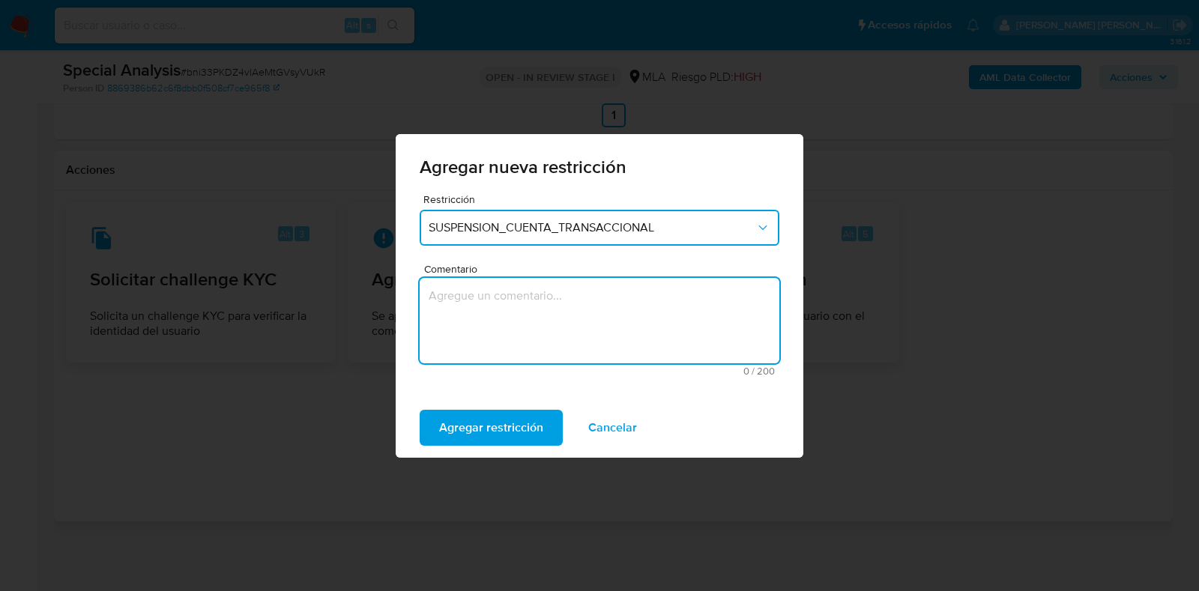
click at [495, 302] on textarea "Comentario" at bounding box center [600, 320] width 360 height 85
type textarea "AML"
click at [497, 423] on span "Agregar restricción" at bounding box center [491, 427] width 104 height 33
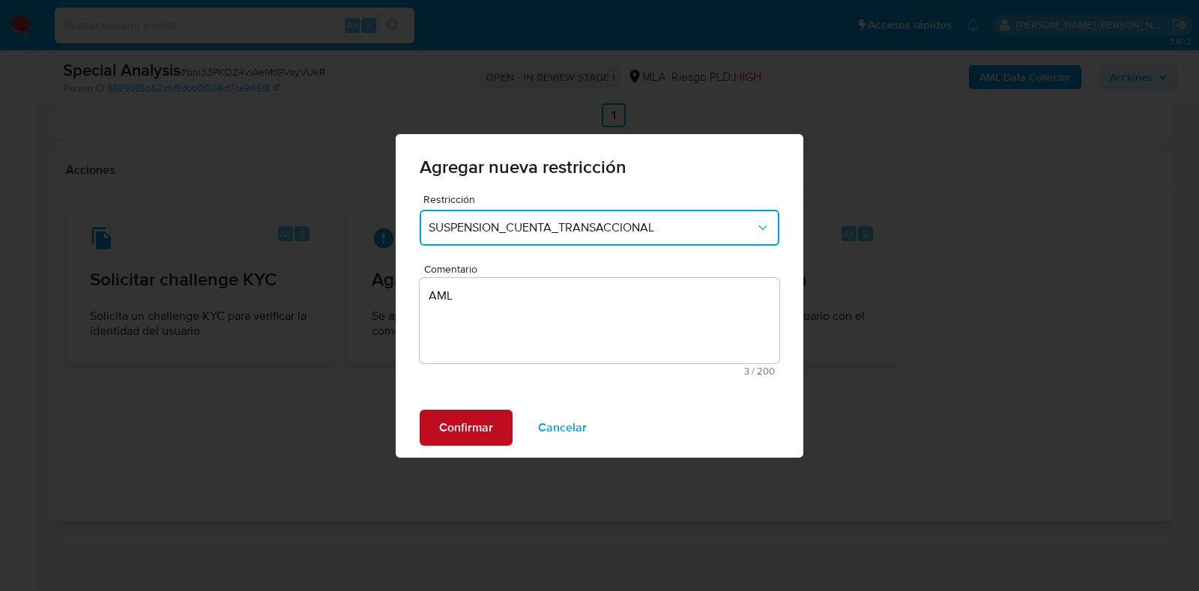
click at [497, 423] on button "Confirmar" at bounding box center [466, 428] width 93 height 36
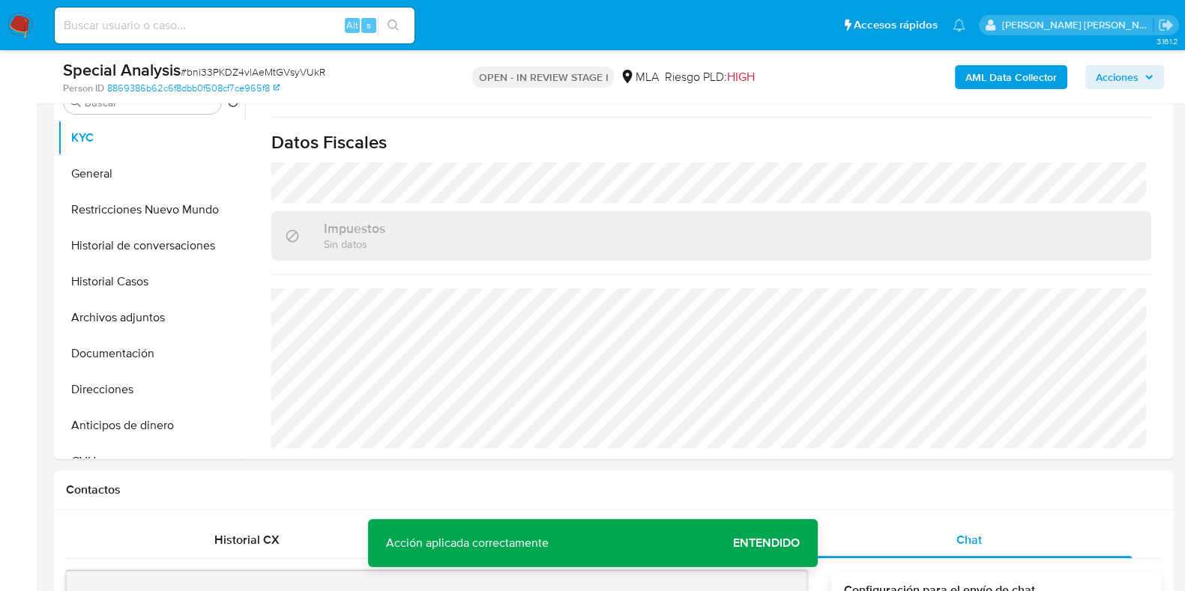
scroll to position [502, 0]
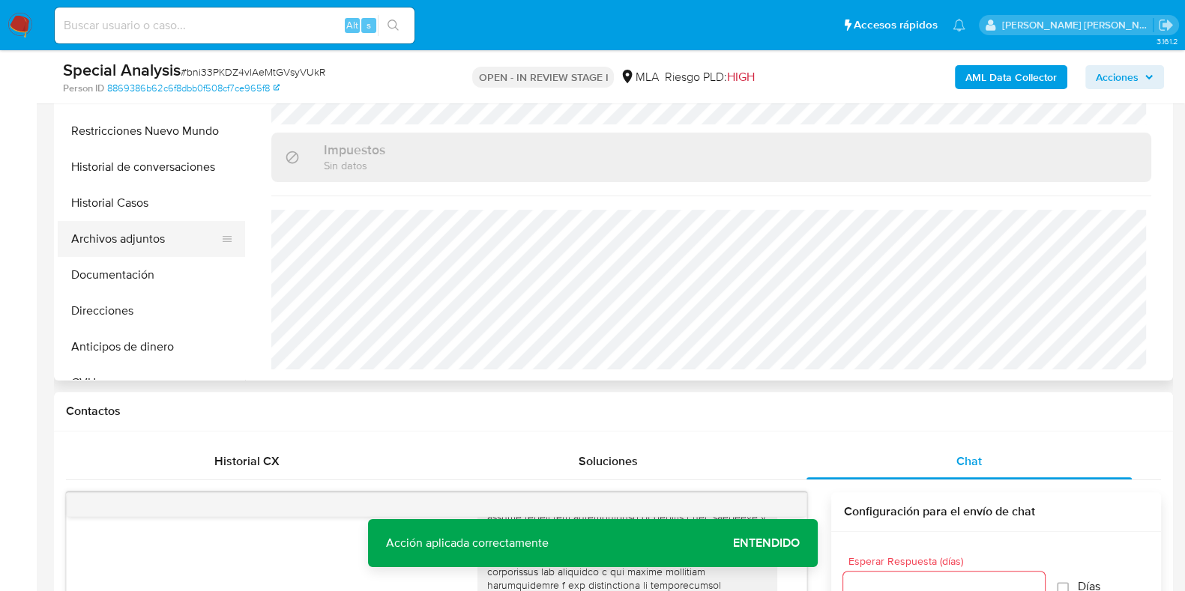
click at [152, 237] on button "Archivos adjuntos" at bounding box center [145, 239] width 175 height 36
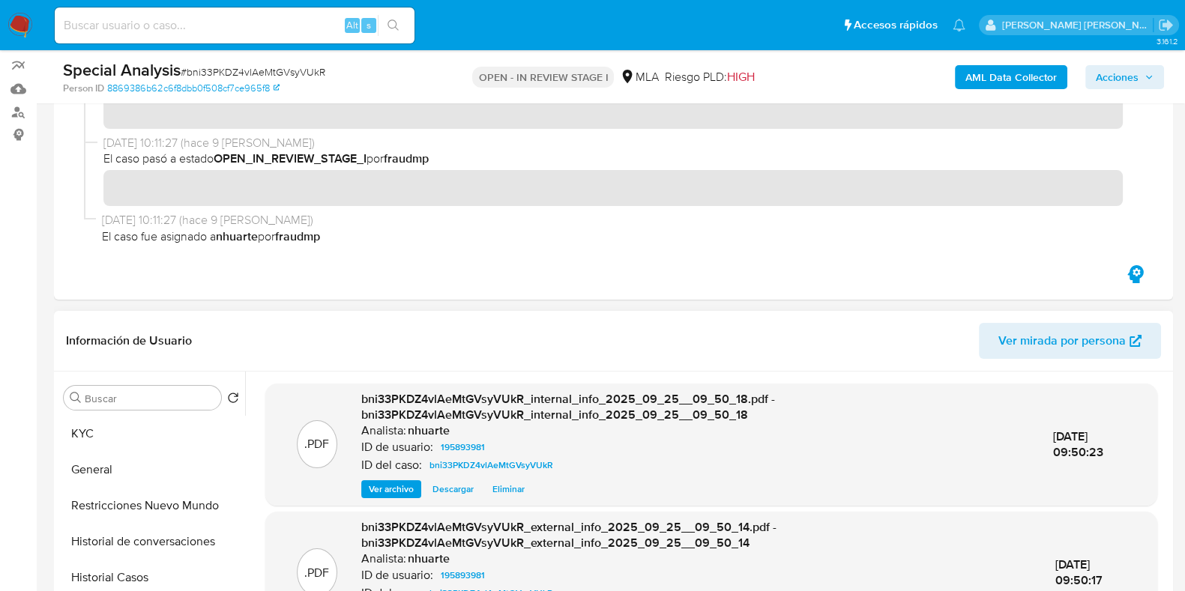
scroll to position [158, 0]
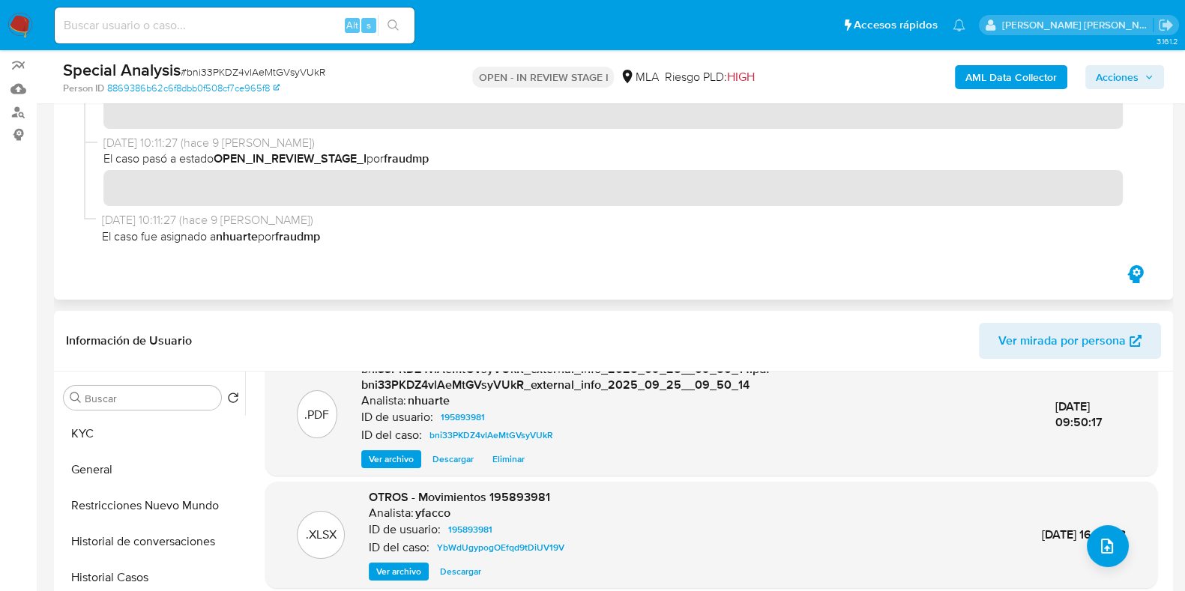
click at [755, 254] on div at bounding box center [613, 160] width 1095 height 204
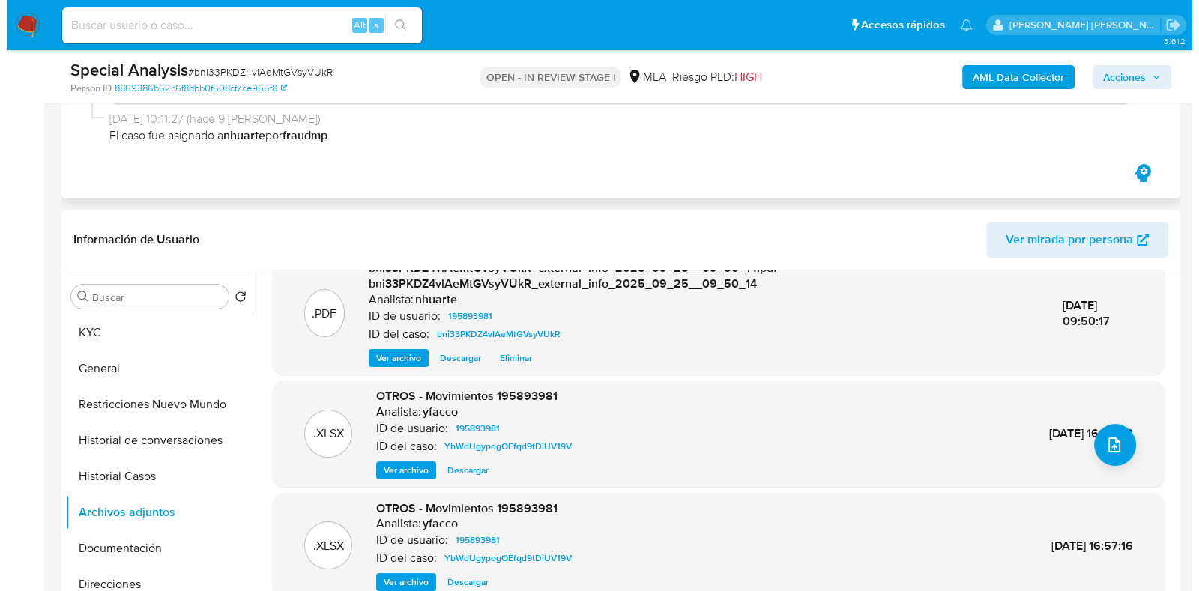
scroll to position [314, 0]
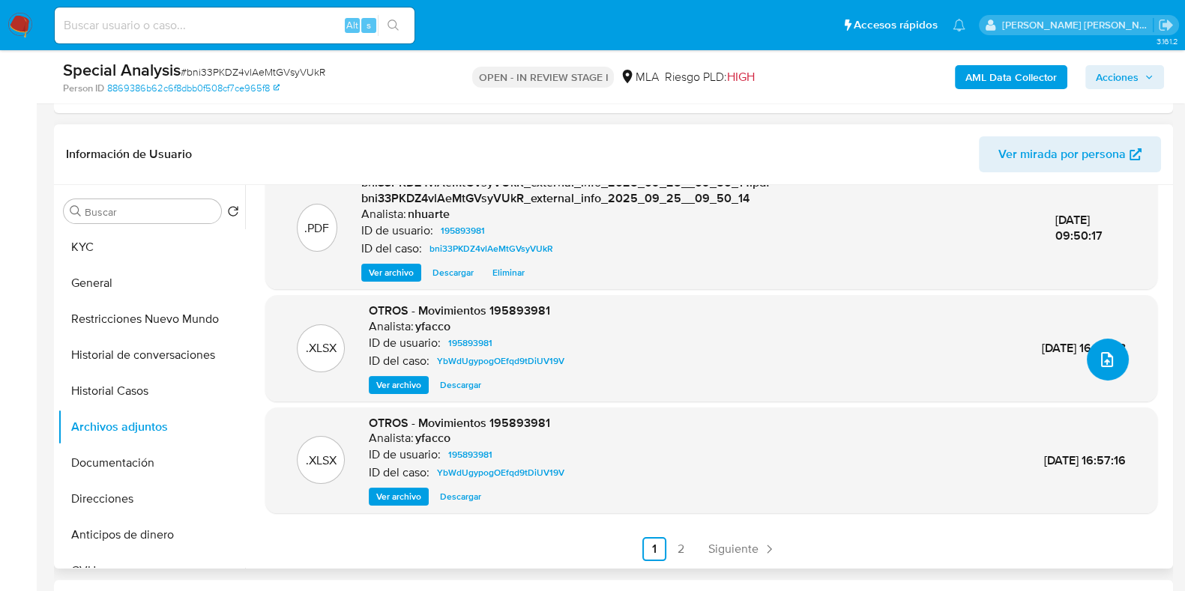
click at [1087, 361] on button "upload-file" at bounding box center [1108, 360] width 42 height 42
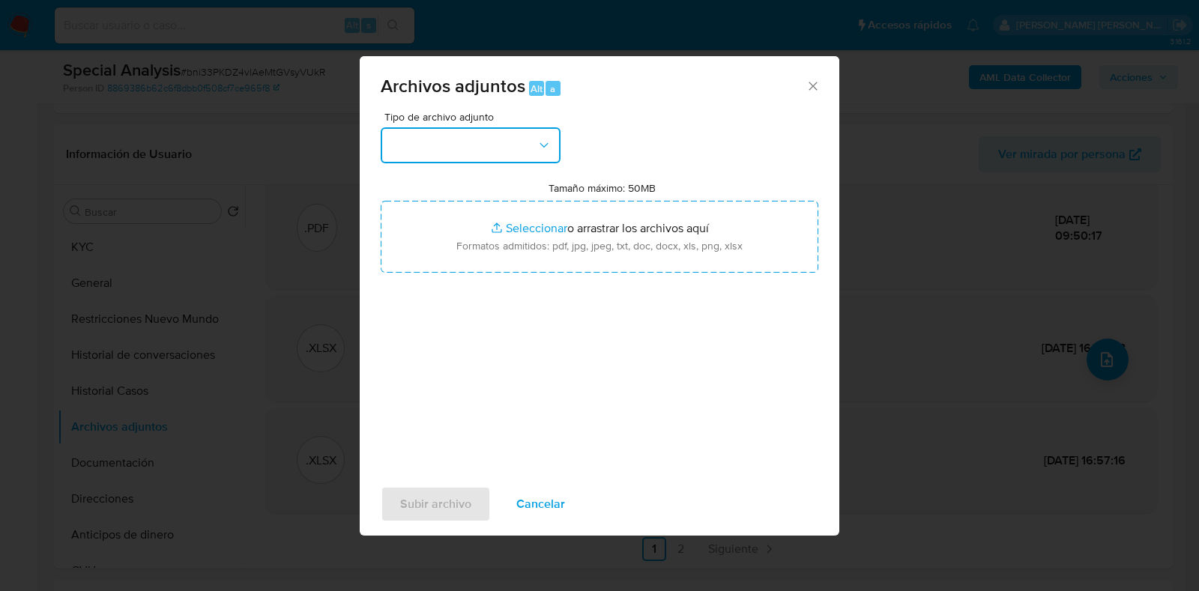
click at [552, 154] on button "button" at bounding box center [471, 145] width 180 height 36
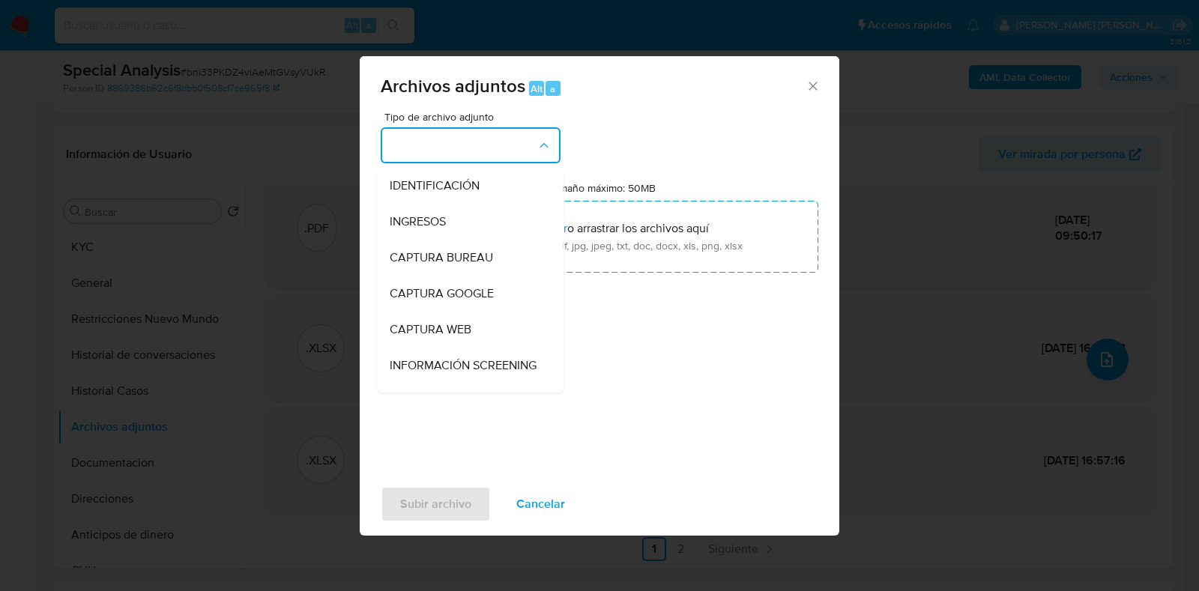
scroll to position [193, 0]
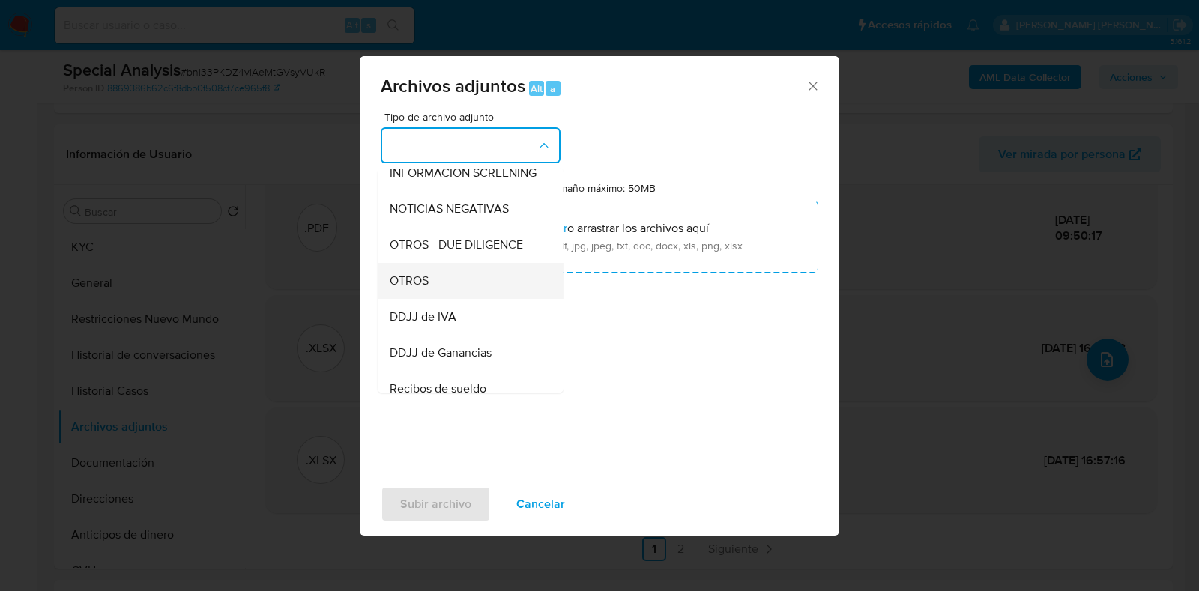
click at [475, 293] on div "OTROS" at bounding box center [466, 281] width 153 height 36
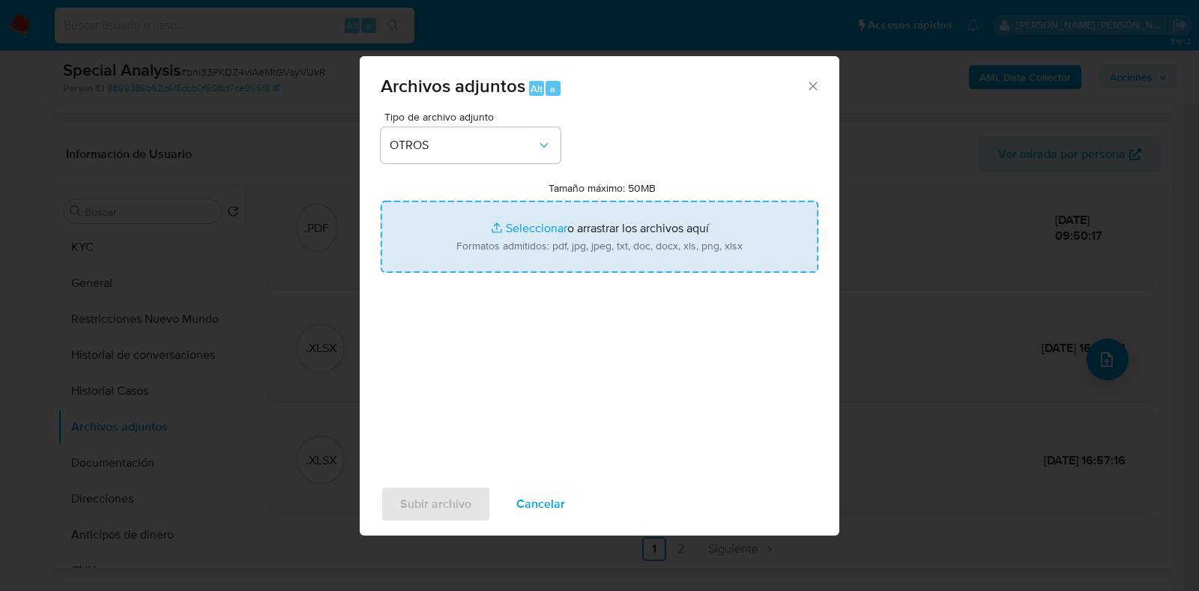
type input "C:\fakepath\Movimientos-195893981.xlsx"
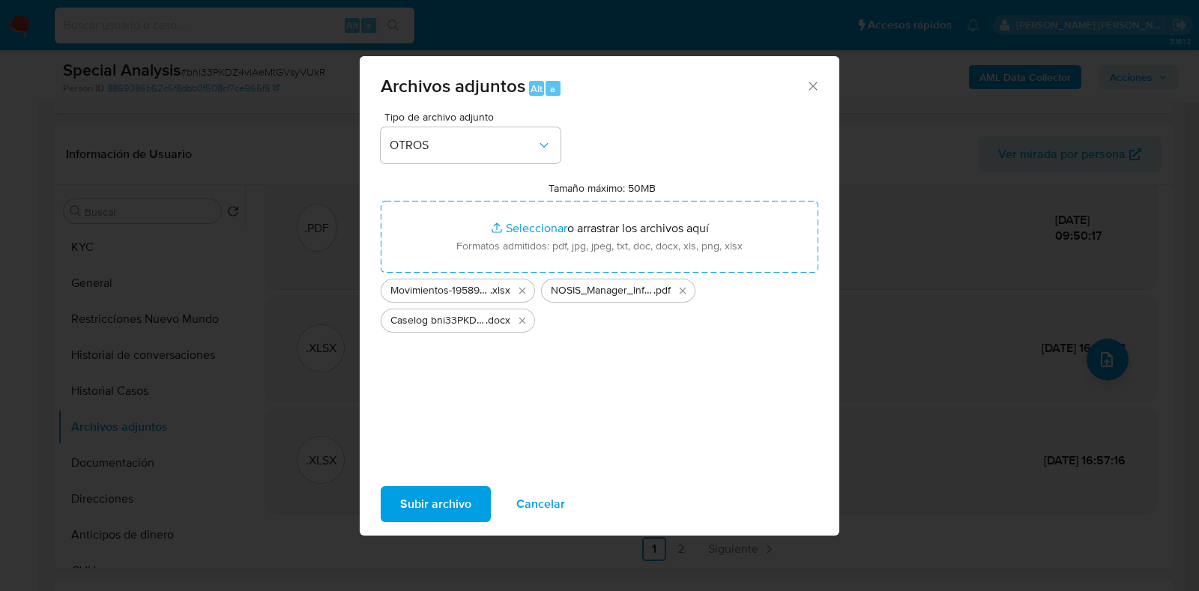
click at [457, 493] on span "Subir archivo" at bounding box center [435, 504] width 71 height 33
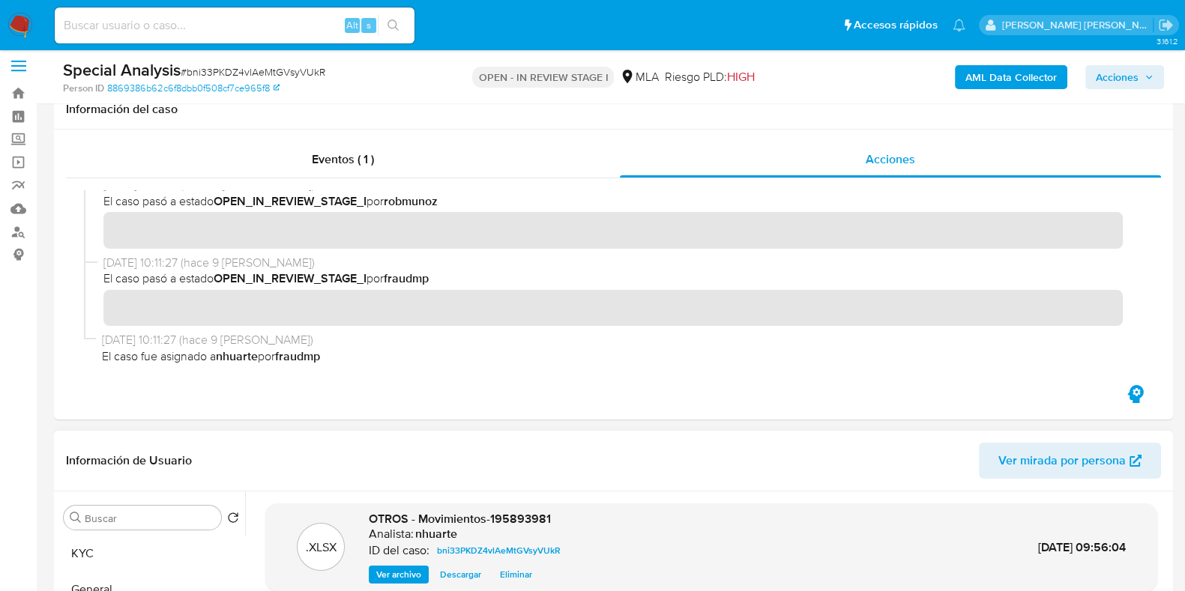
scroll to position [0, 0]
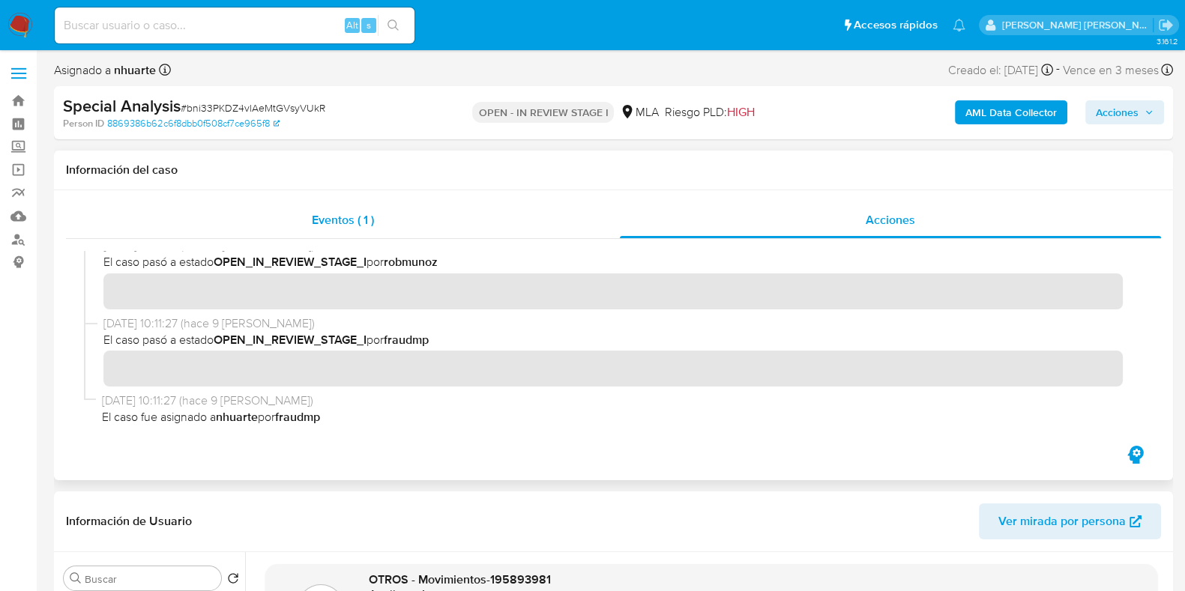
click at [334, 219] on span "Eventos ( 1 )" at bounding box center [343, 219] width 62 height 17
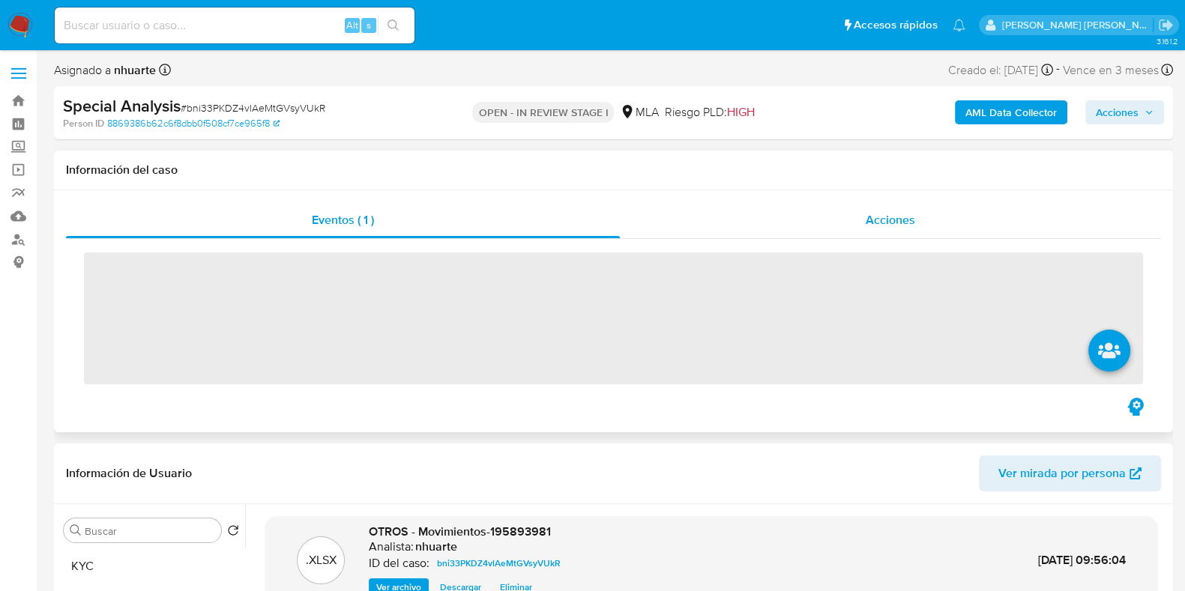
click at [867, 226] on span "Acciones" at bounding box center [889, 219] width 49 height 17
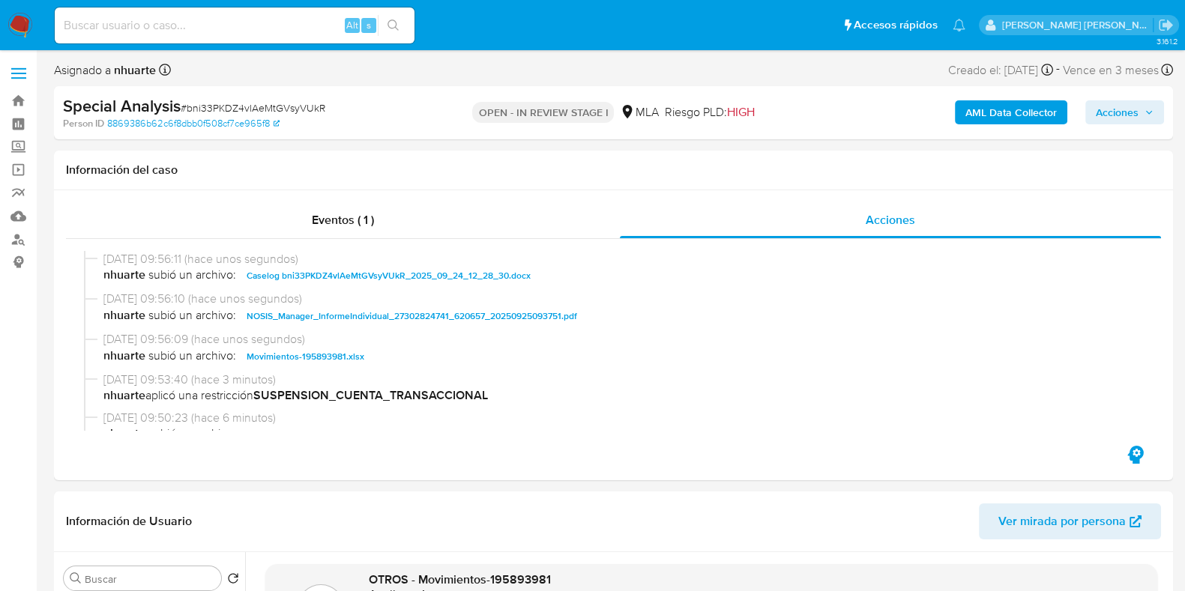
click at [1119, 121] on span "Acciones" at bounding box center [1117, 112] width 43 height 24
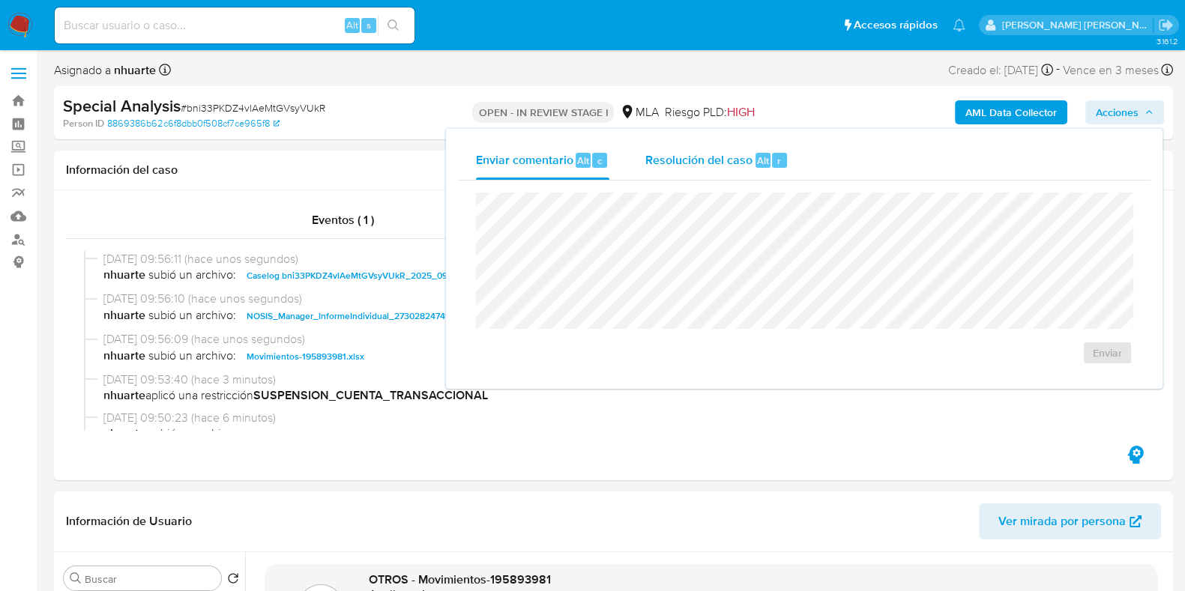
click at [711, 172] on div "Resolución del caso Alt r" at bounding box center [716, 160] width 143 height 39
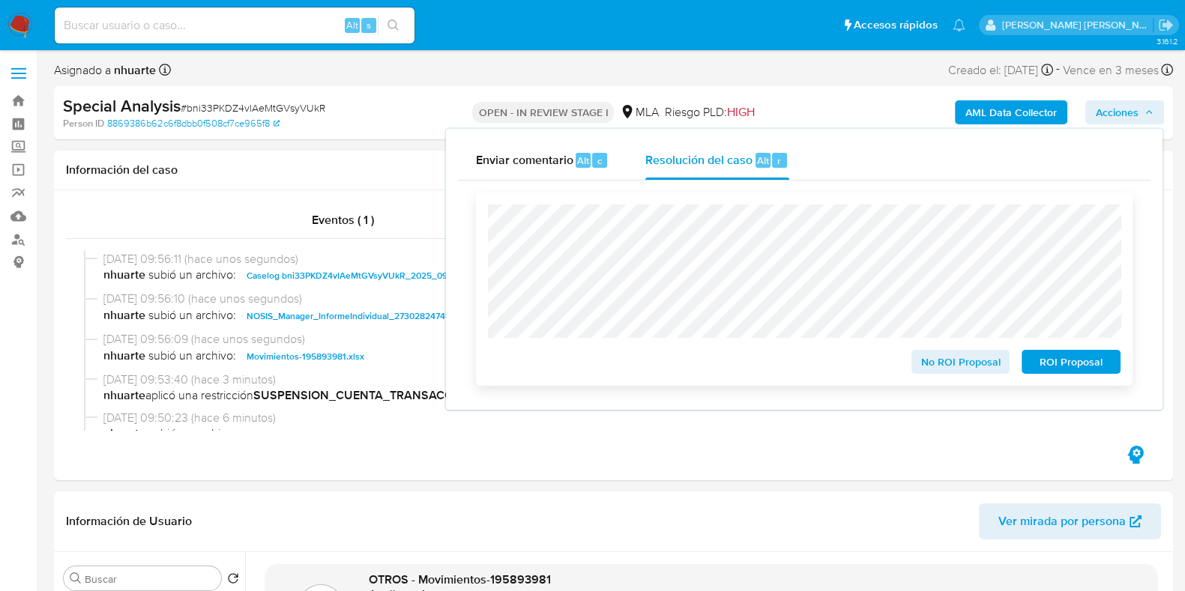
click at [1086, 372] on span "ROI Proposal" at bounding box center [1071, 361] width 78 height 21
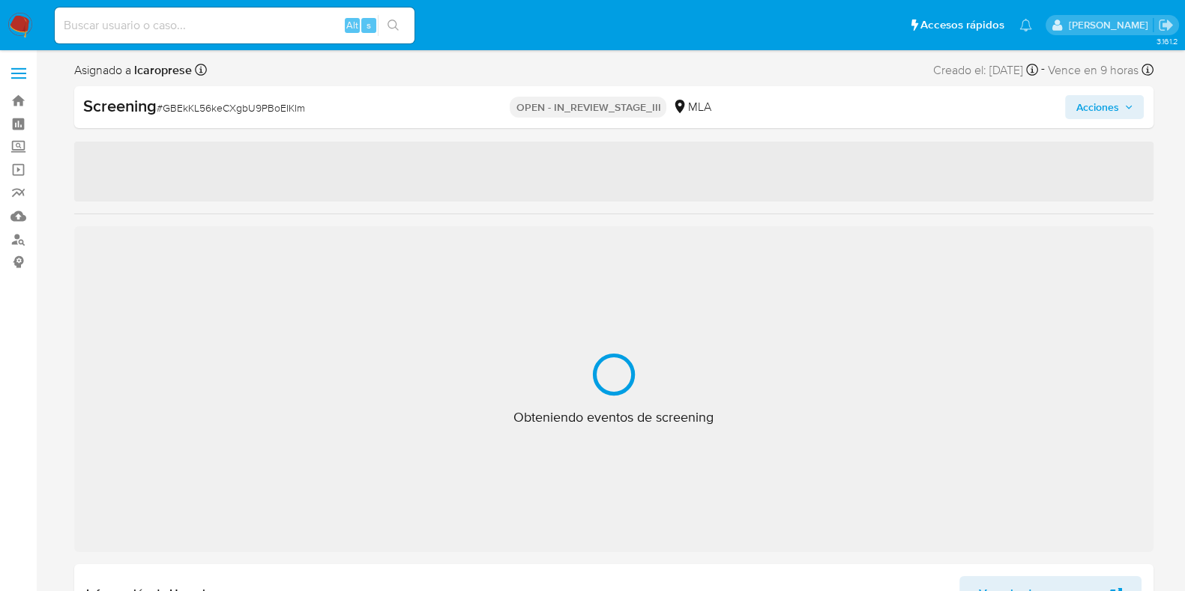
select select "10"
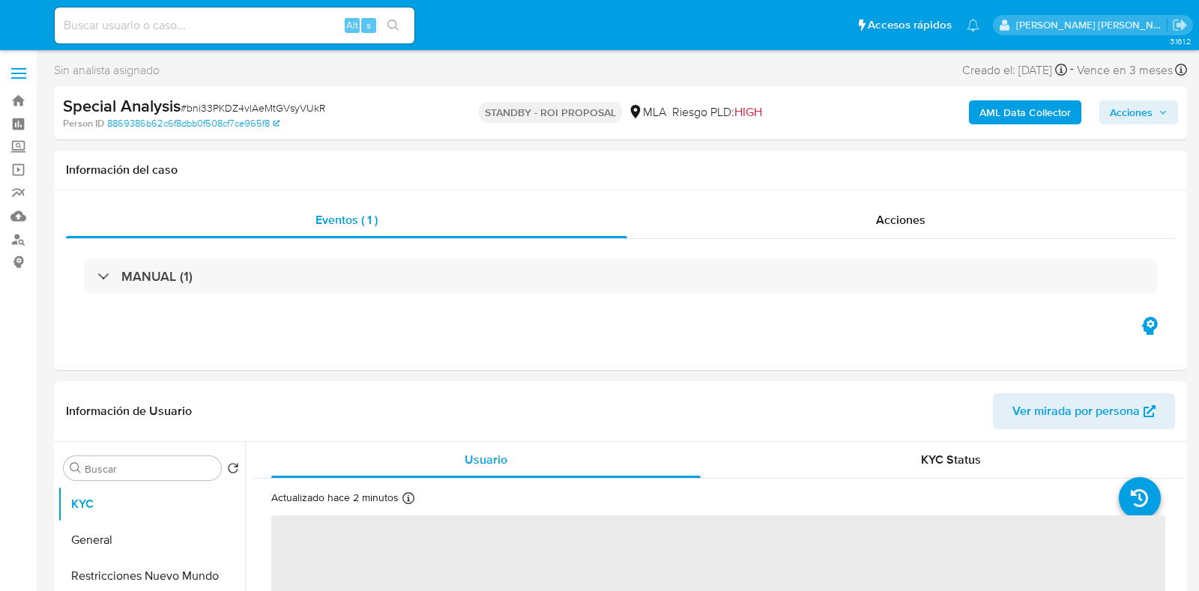
select select "10"
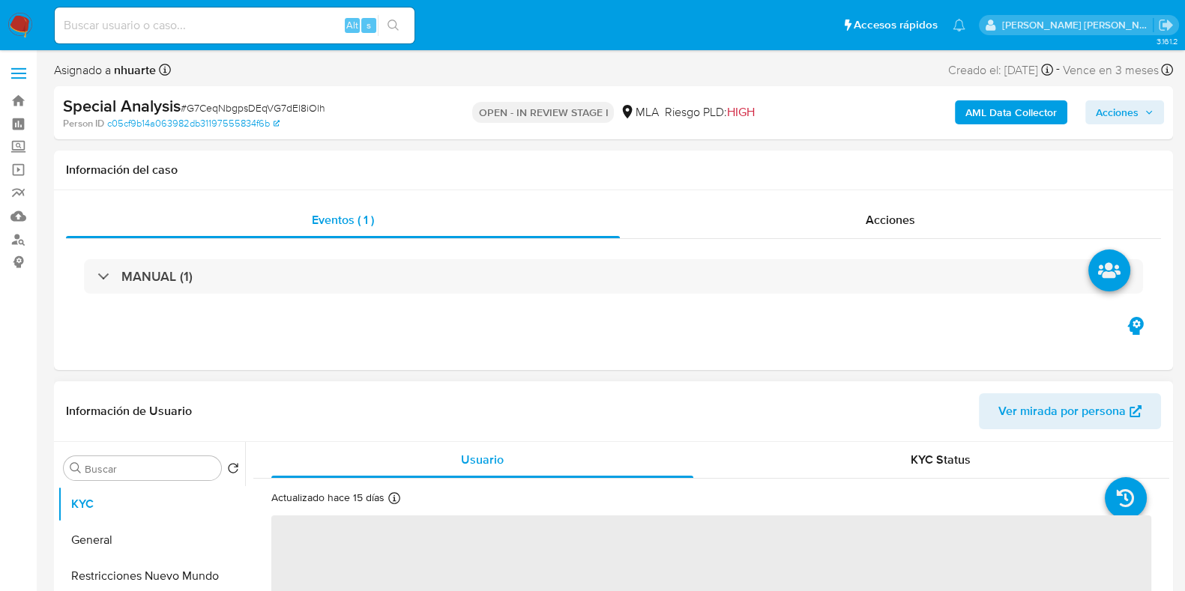
select select "10"
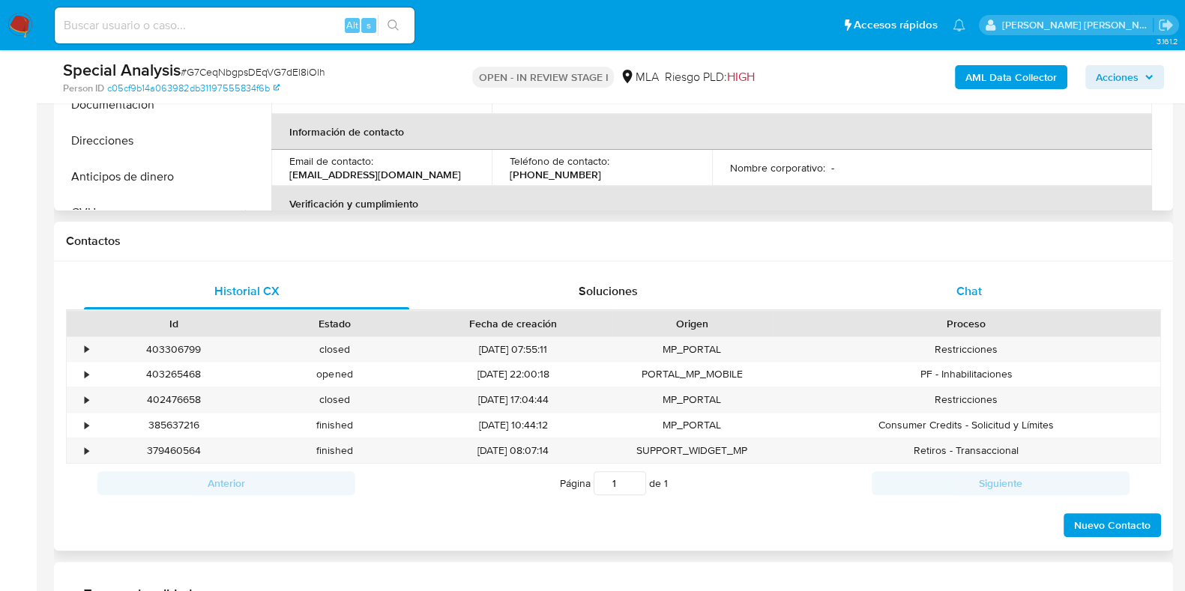
click at [946, 290] on div "Chat" at bounding box center [968, 292] width 325 height 36
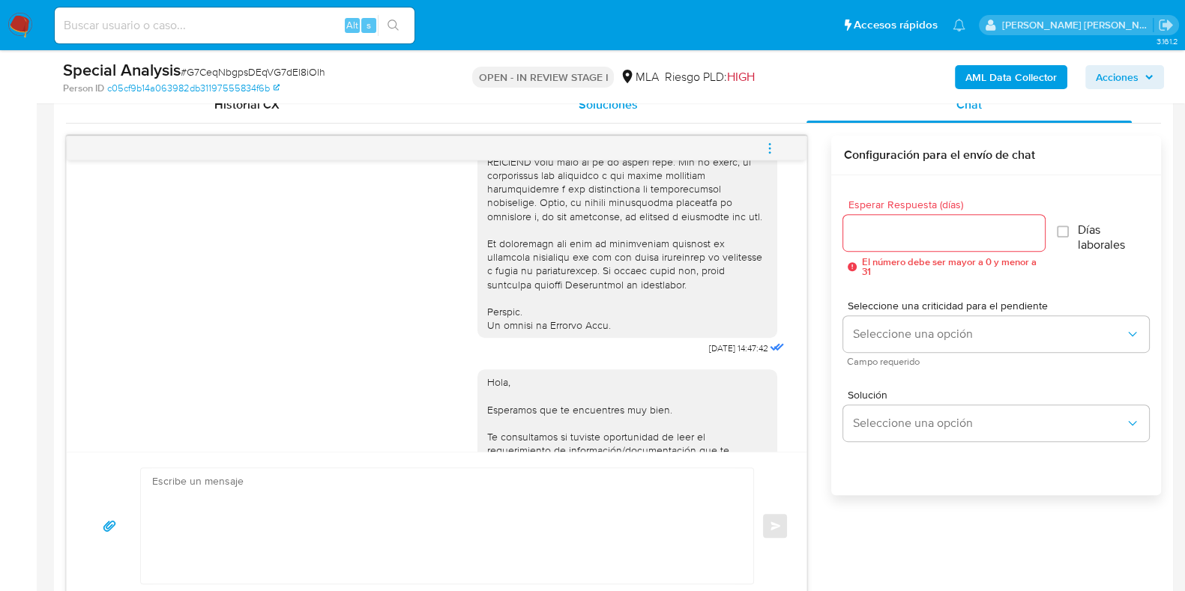
scroll to position [605, 0]
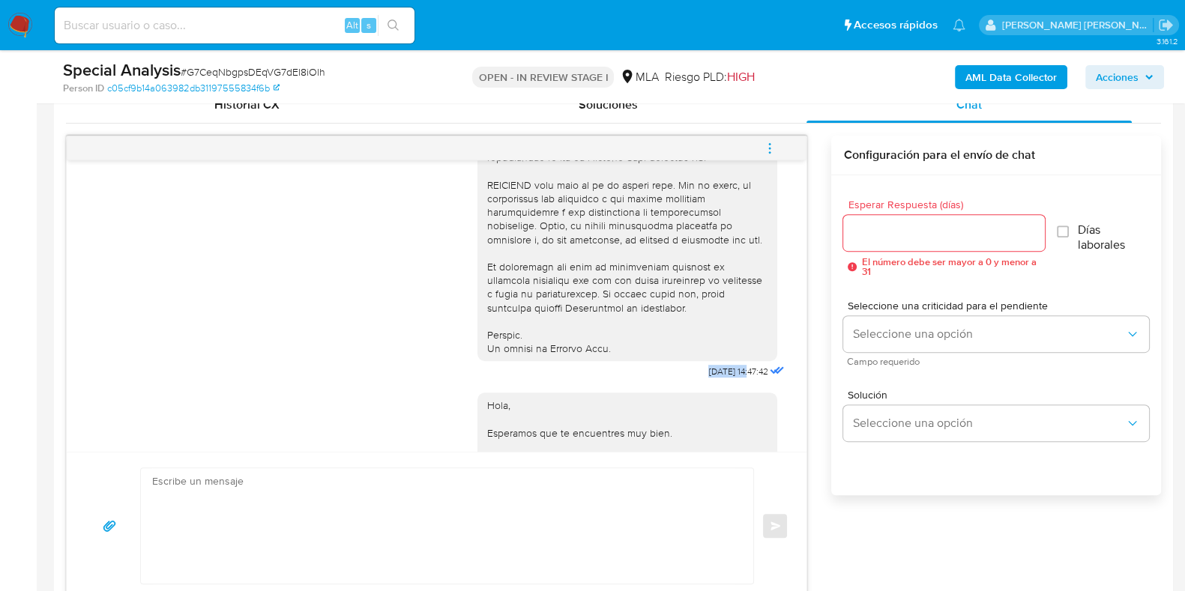
drag, startPoint x: 689, startPoint y: 394, endPoint x: 719, endPoint y: 394, distance: 30.7
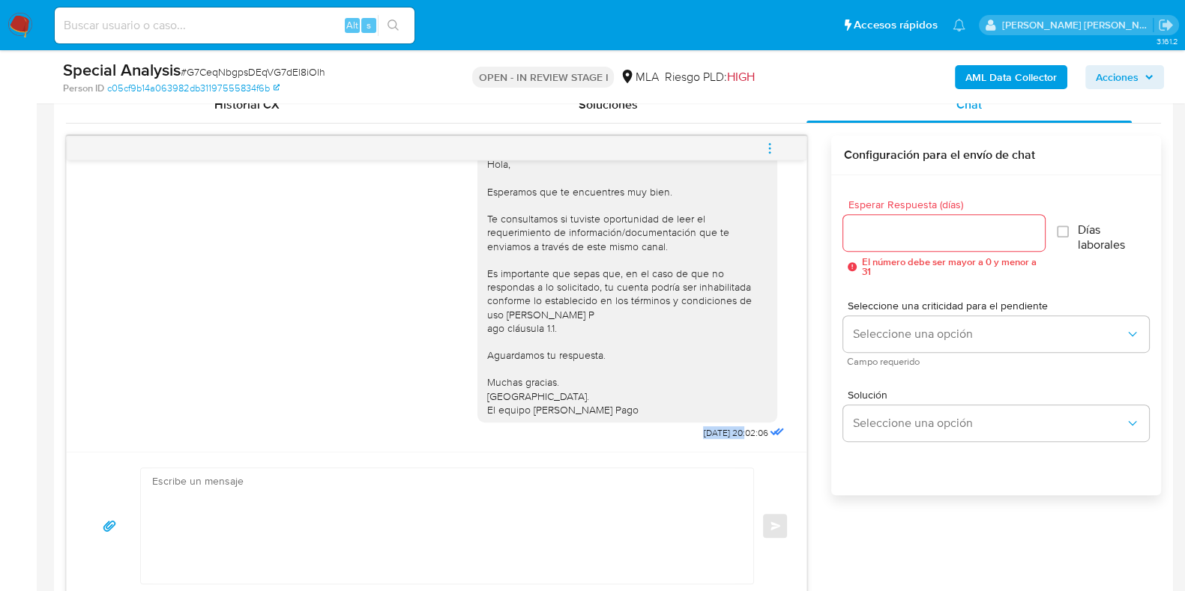
drag, startPoint x: 663, startPoint y: 432, endPoint x: 714, endPoint y: 429, distance: 51.1
click at [714, 429] on div "Hola, Esperamos que te encuentres muy bien. Te consultamos si tuviste oportunid…" at bounding box center [632, 292] width 310 height 303
copy span "[DATE]"
click at [771, 153] on icon "menu-action" at bounding box center [769, 148] width 13 height 13
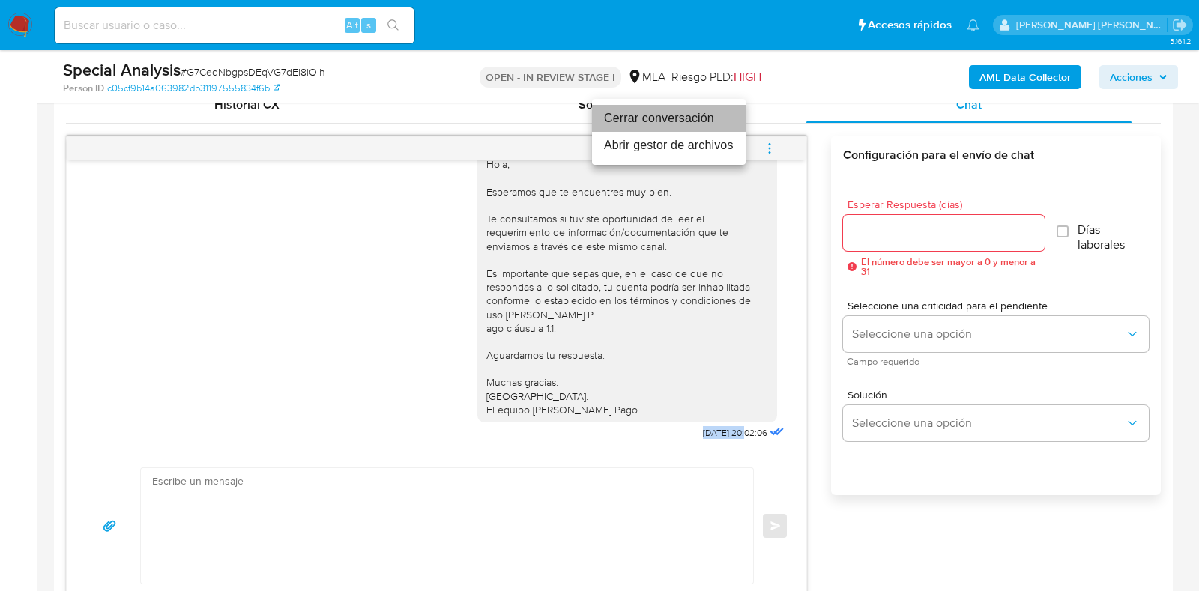
click at [698, 106] on li "Cerrar conversación" at bounding box center [669, 118] width 154 height 27
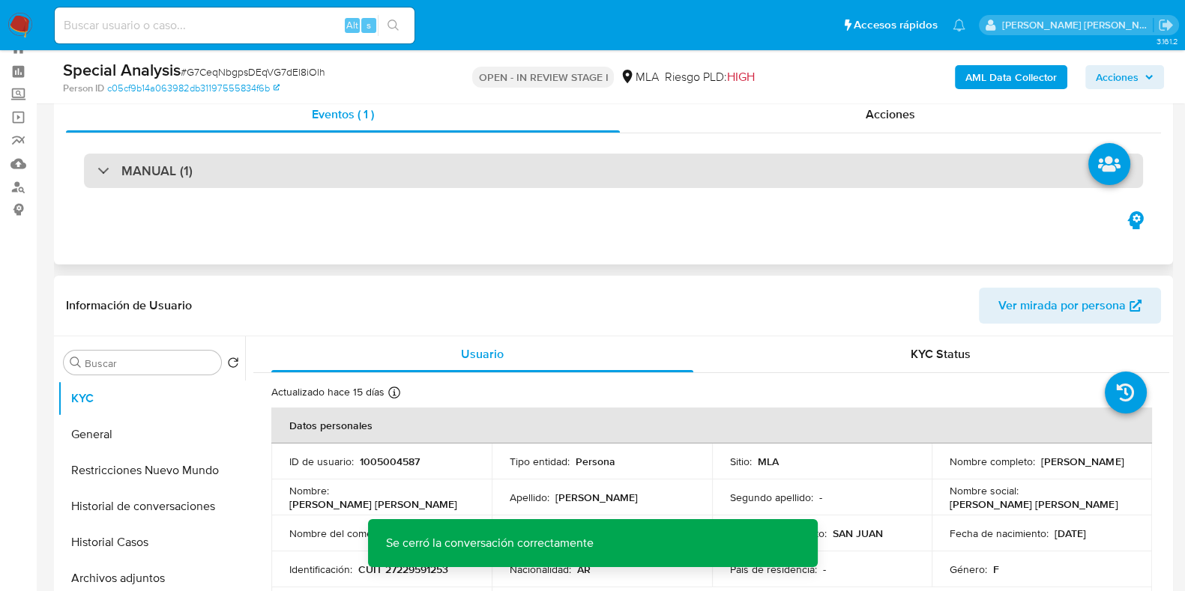
scroll to position [0, 0]
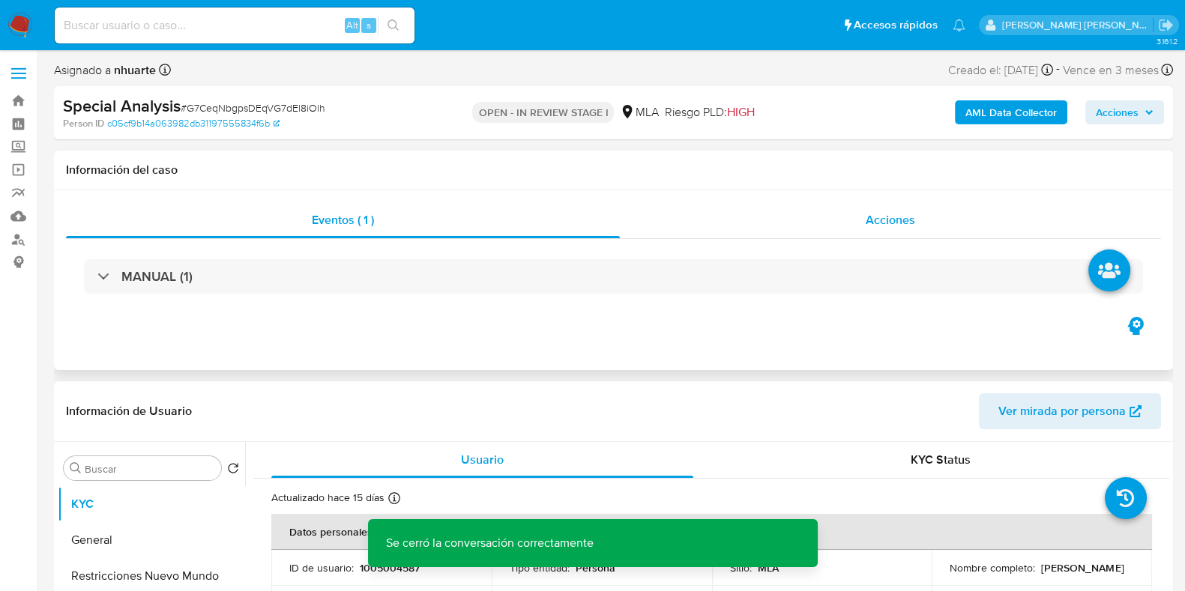
click at [893, 222] on span "Acciones" at bounding box center [889, 219] width 49 height 17
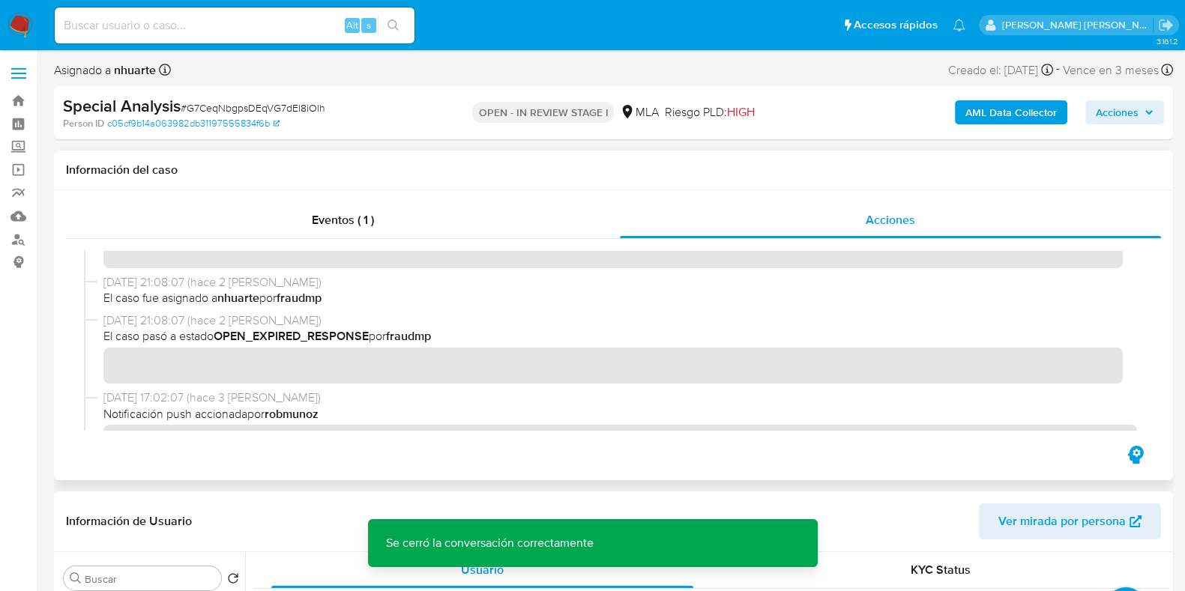
scroll to position [187, 0]
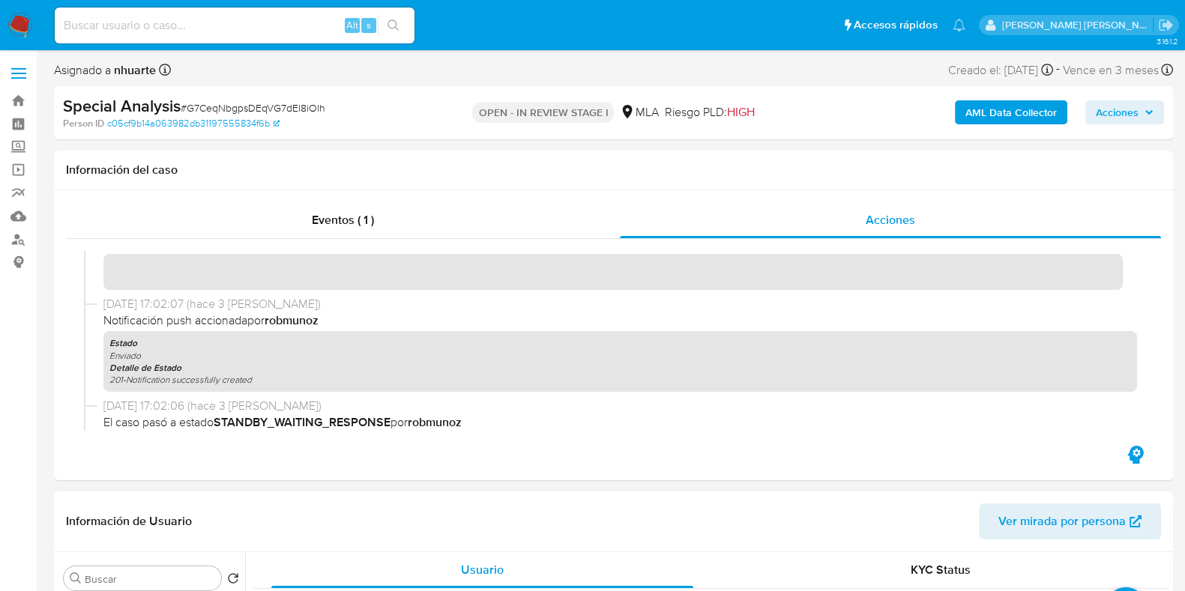
click at [998, 112] on b "AML Data Collector" at bounding box center [1010, 112] width 91 height 24
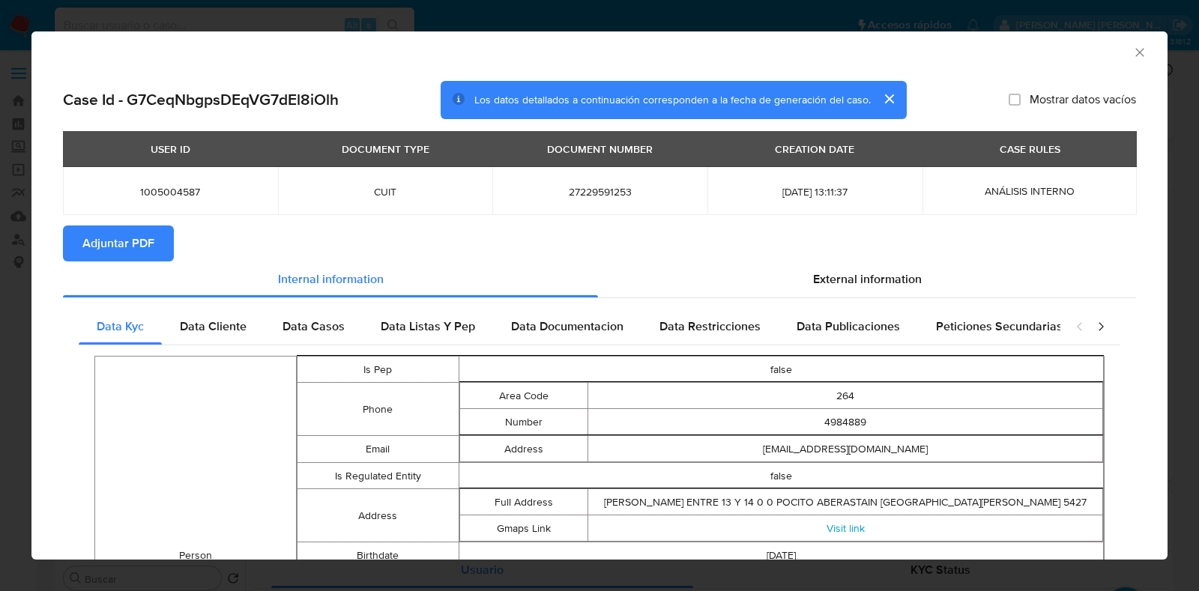
click at [1135, 50] on icon "Cerrar ventana" at bounding box center [1139, 52] width 8 height 8
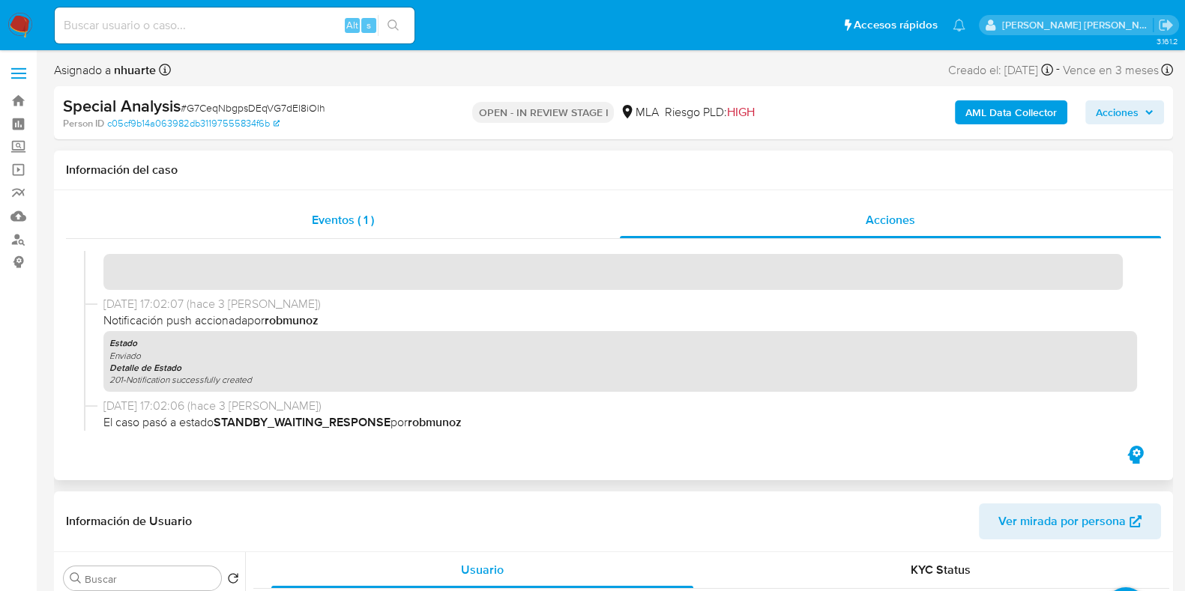
click at [360, 209] on div "Eventos ( 1 )" at bounding box center [343, 220] width 554 height 36
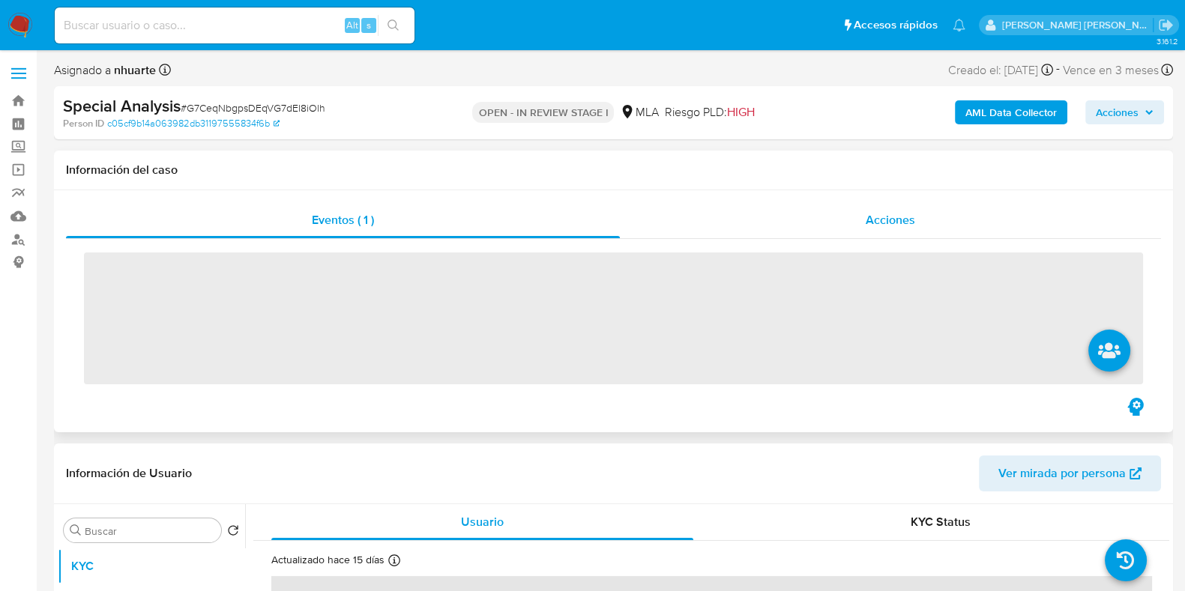
click at [916, 212] on div "Acciones" at bounding box center [890, 220] width 541 height 36
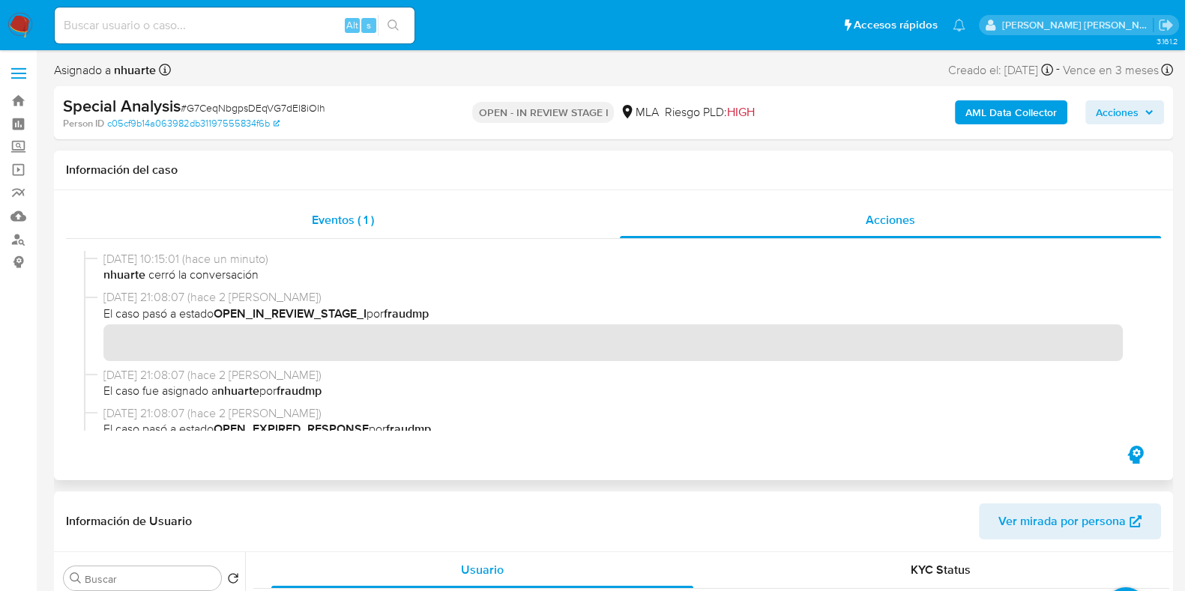
click at [336, 206] on div "Eventos ( 1 )" at bounding box center [343, 220] width 554 height 36
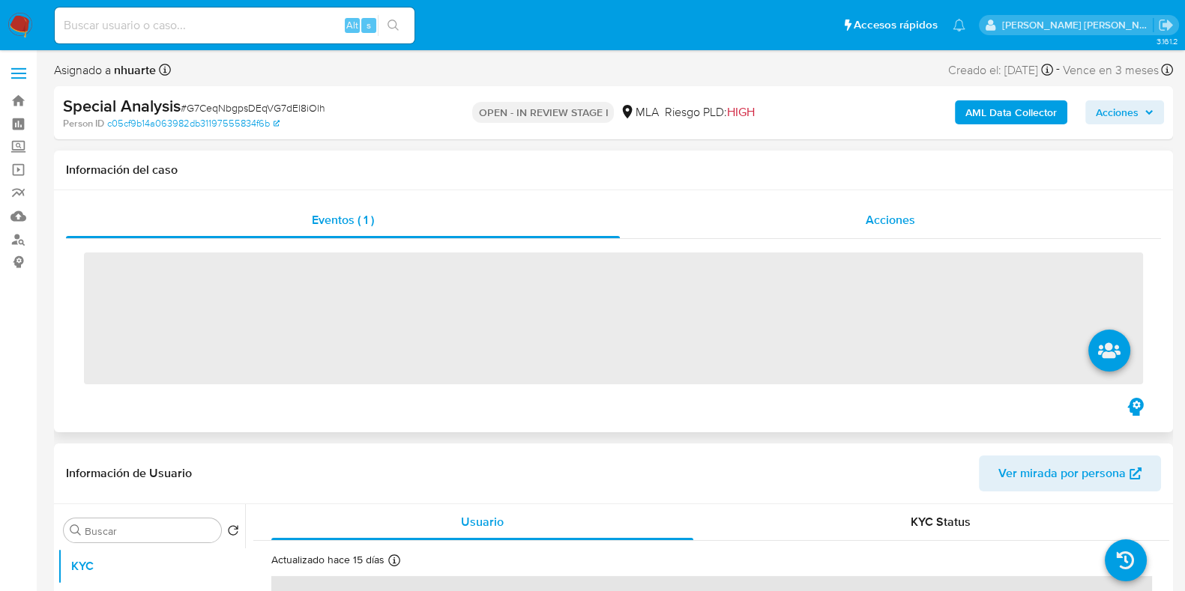
click at [858, 229] on div "Acciones" at bounding box center [890, 220] width 541 height 36
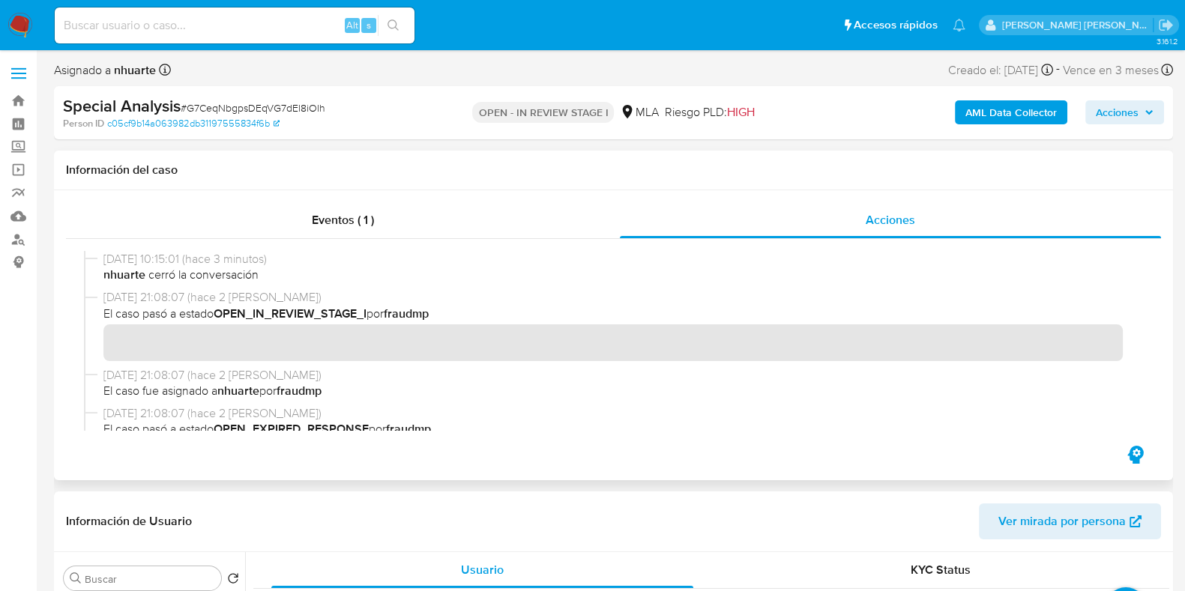
click at [306, 199] on div "Eventos ( 1 ) Acciones" at bounding box center [613, 335] width 1119 height 290
click at [354, 215] on span "Eventos ( 1 )" at bounding box center [343, 219] width 62 height 17
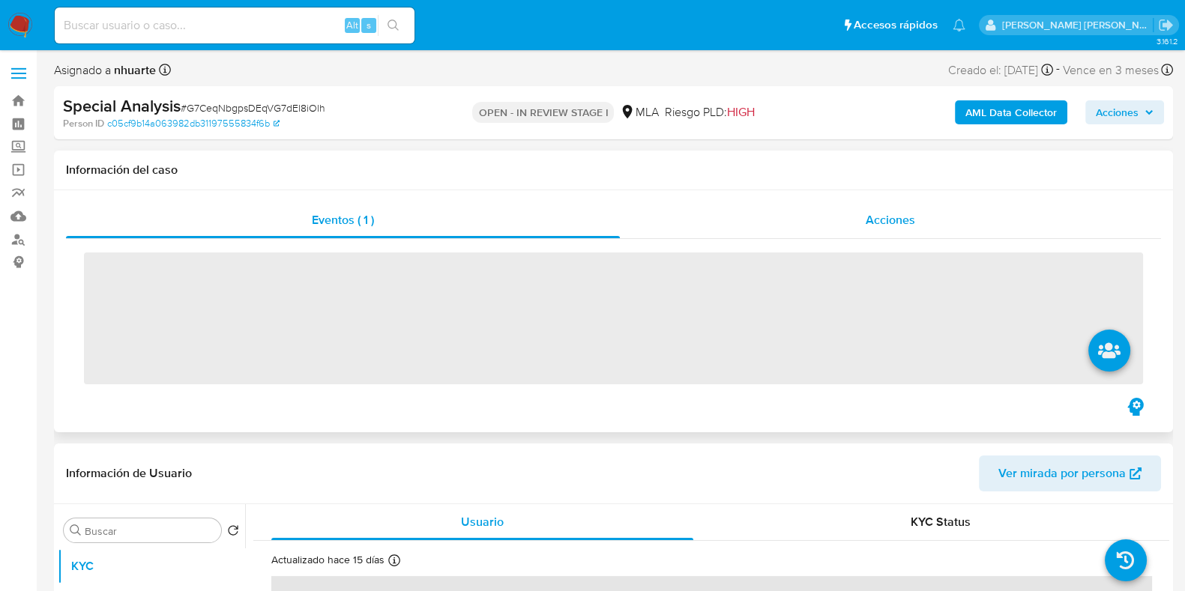
click at [889, 217] on span "Acciones" at bounding box center [889, 219] width 49 height 17
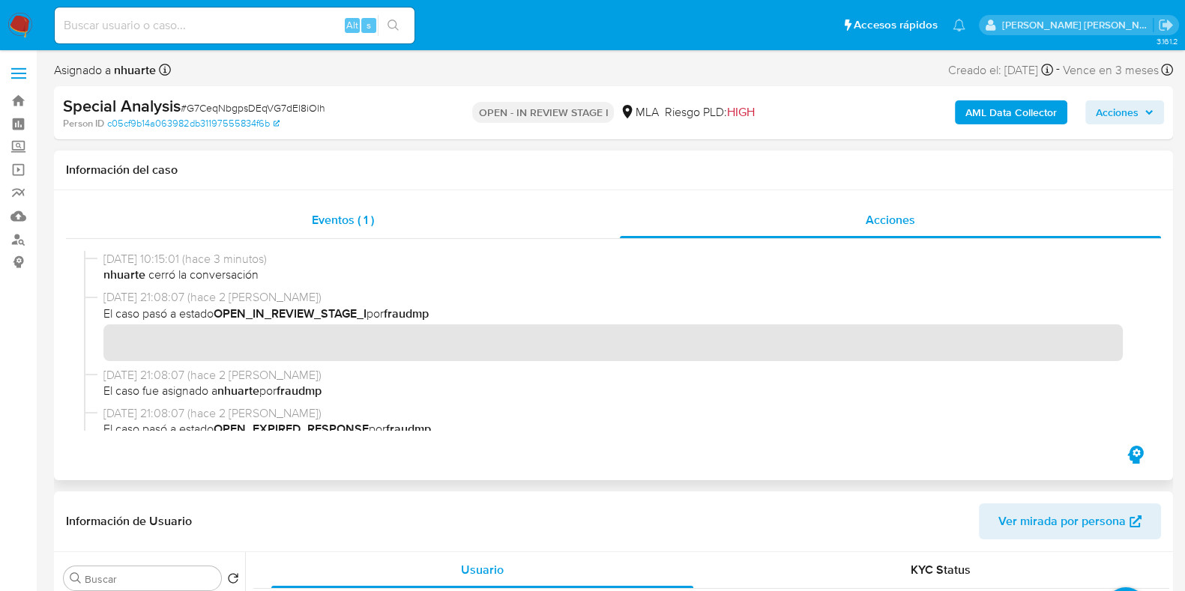
click at [352, 212] on span "Eventos ( 1 )" at bounding box center [343, 219] width 62 height 17
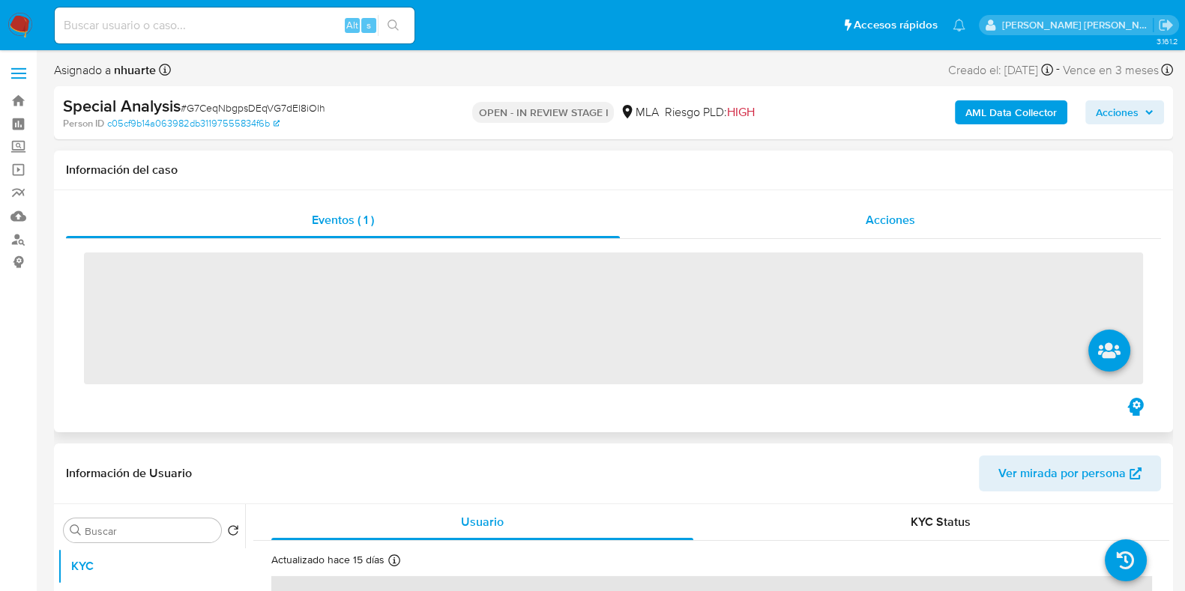
click at [892, 215] on span "Acciones" at bounding box center [889, 219] width 49 height 17
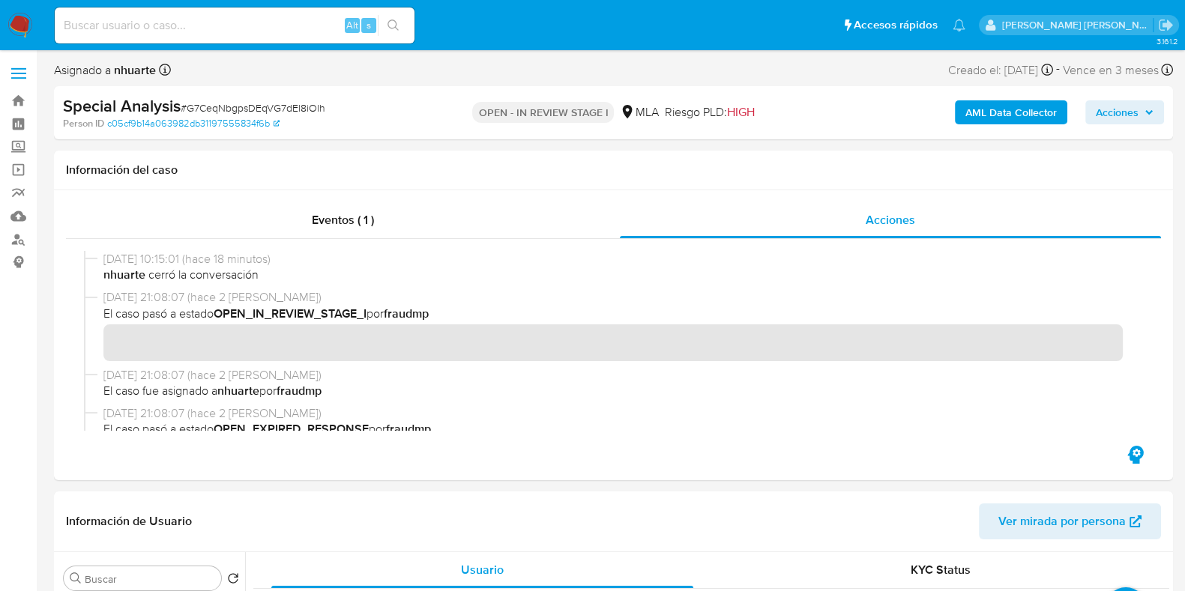
click at [993, 115] on b "AML Data Collector" at bounding box center [1010, 112] width 91 height 24
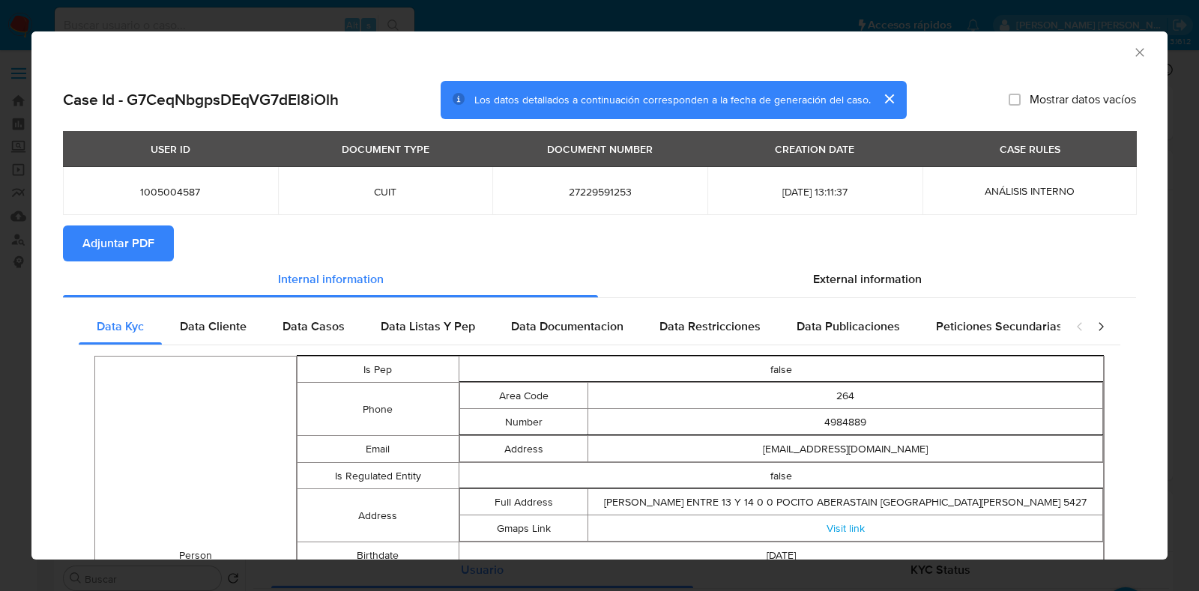
click at [106, 252] on span "Adjuntar PDF" at bounding box center [118, 243] width 72 height 33
click at [1132, 49] on icon "Cerrar ventana" at bounding box center [1139, 52] width 15 height 15
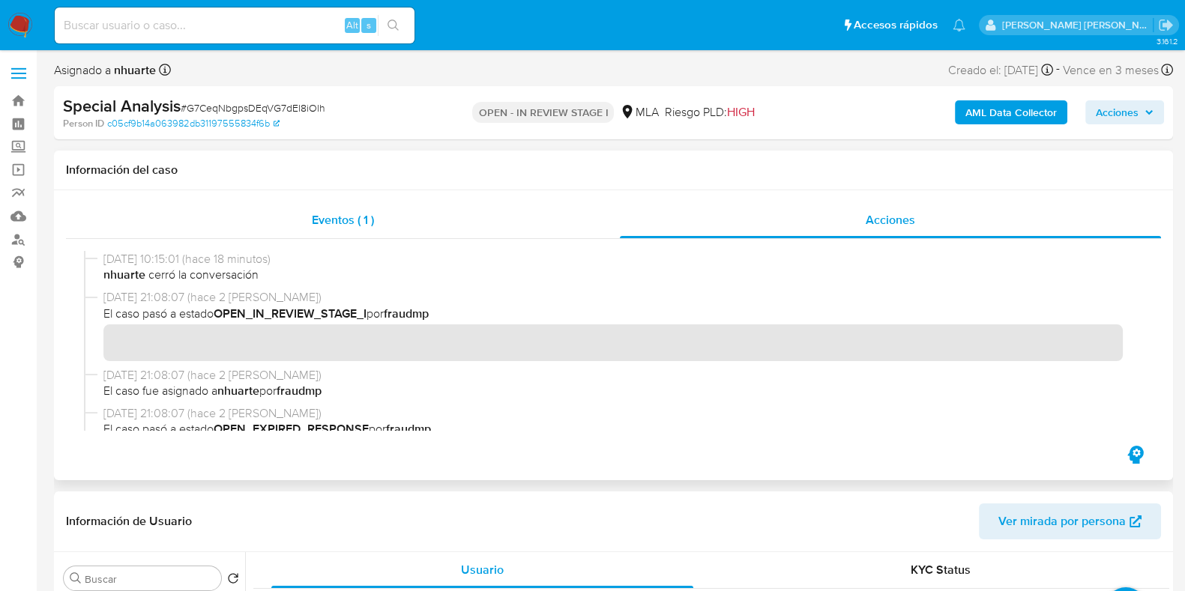
click at [310, 227] on div "Eventos ( 1 )" at bounding box center [343, 220] width 554 height 36
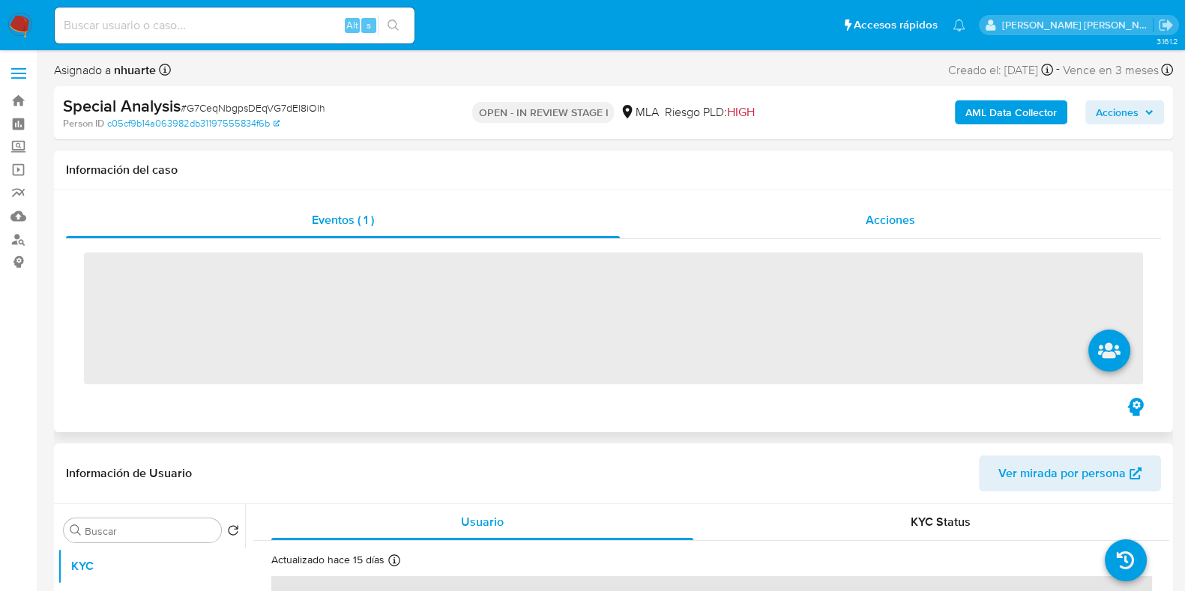
click at [892, 225] on span "Acciones" at bounding box center [889, 219] width 49 height 17
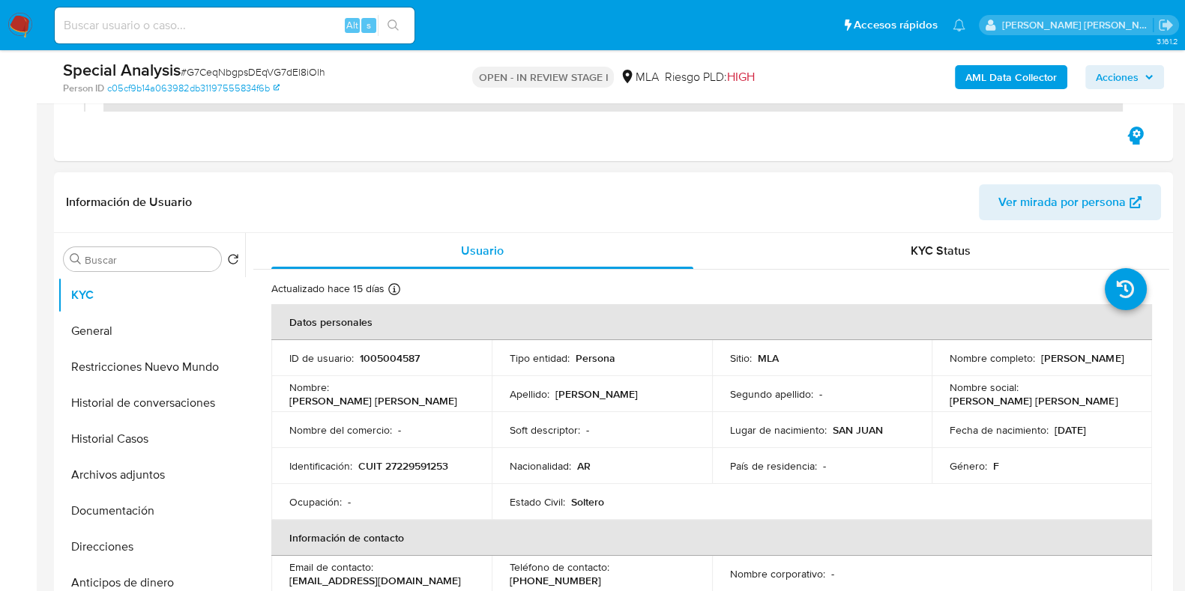
scroll to position [562, 0]
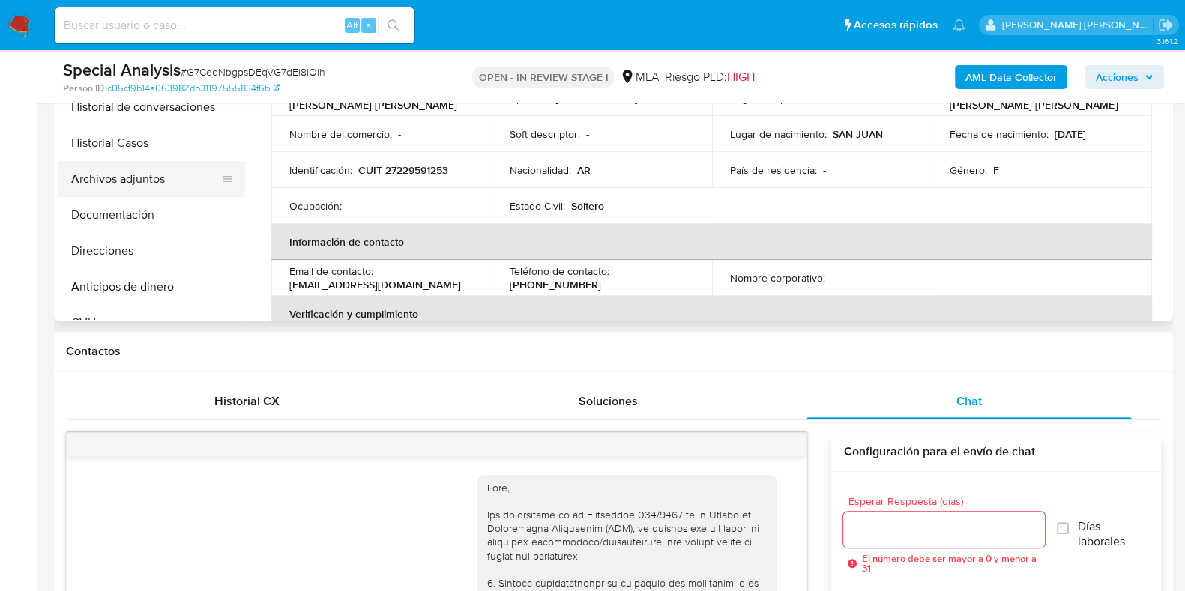
click at [186, 185] on button "Archivos adjuntos" at bounding box center [145, 179] width 175 height 36
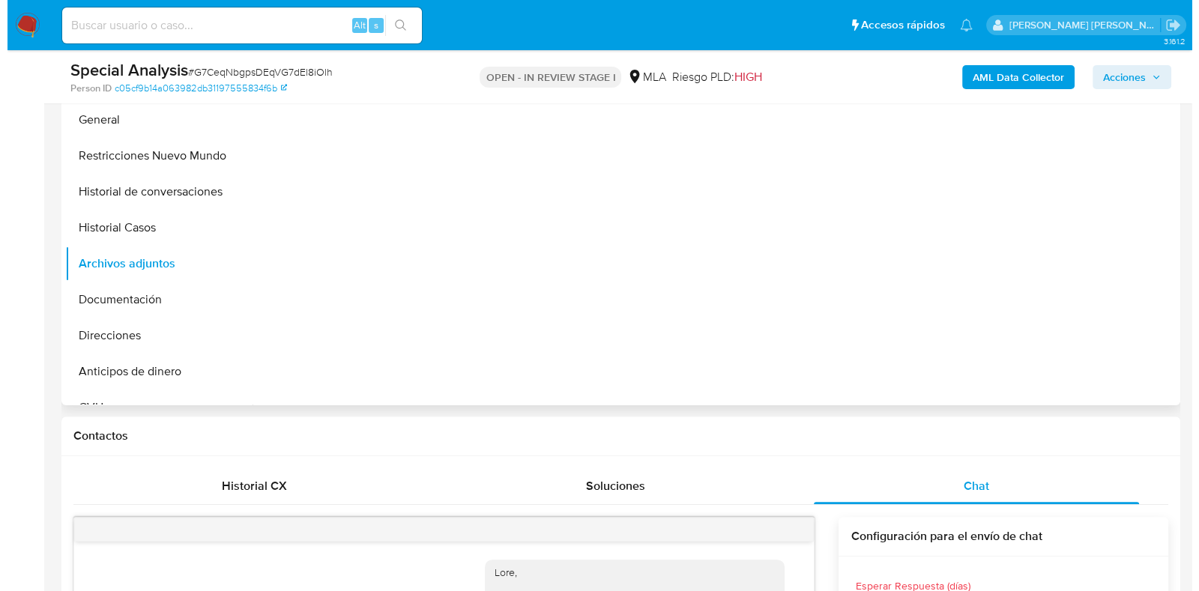
scroll to position [374, 0]
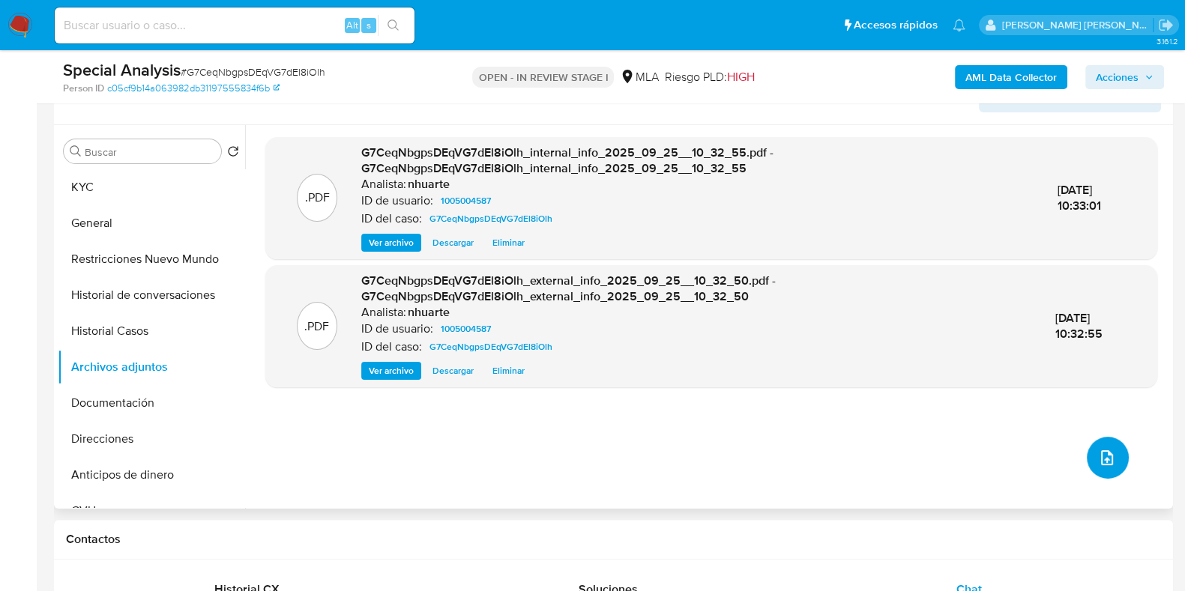
click at [1109, 453] on span "upload-file" at bounding box center [1107, 458] width 18 height 18
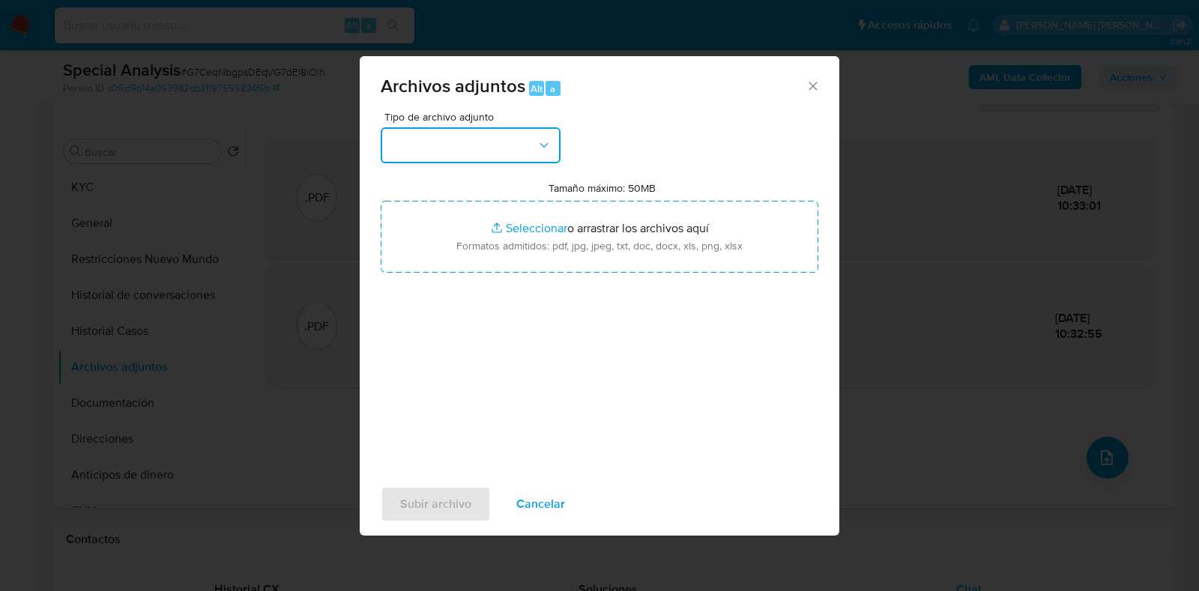
click at [550, 149] on icon "button" at bounding box center [544, 145] width 15 height 15
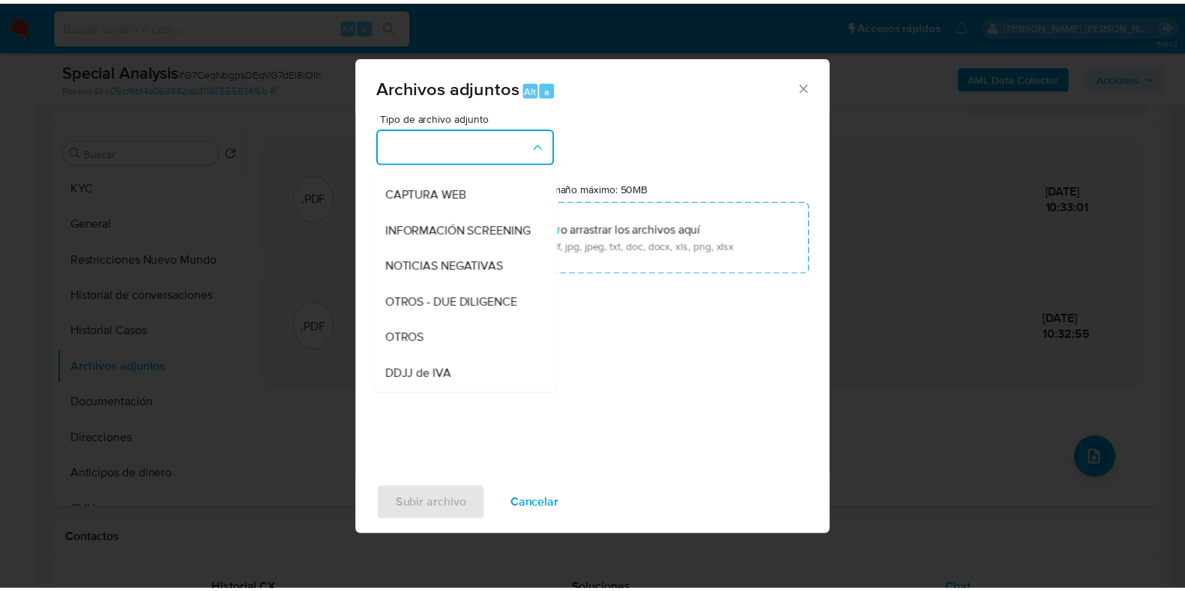
scroll to position [172, 0]
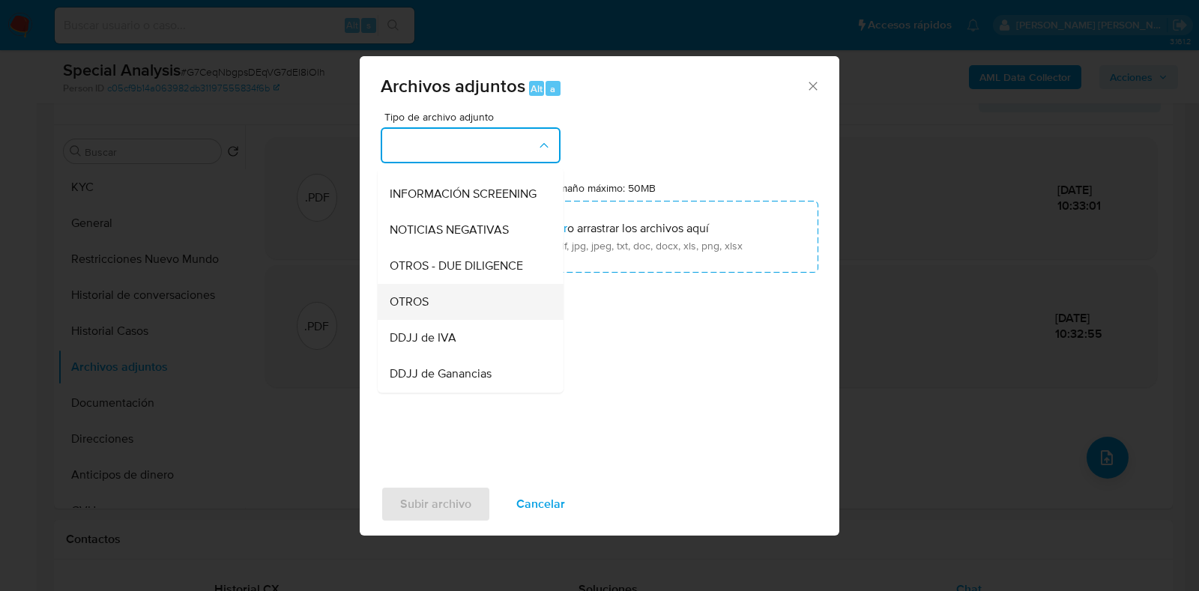
click at [470, 310] on div "OTROS" at bounding box center [466, 302] width 153 height 36
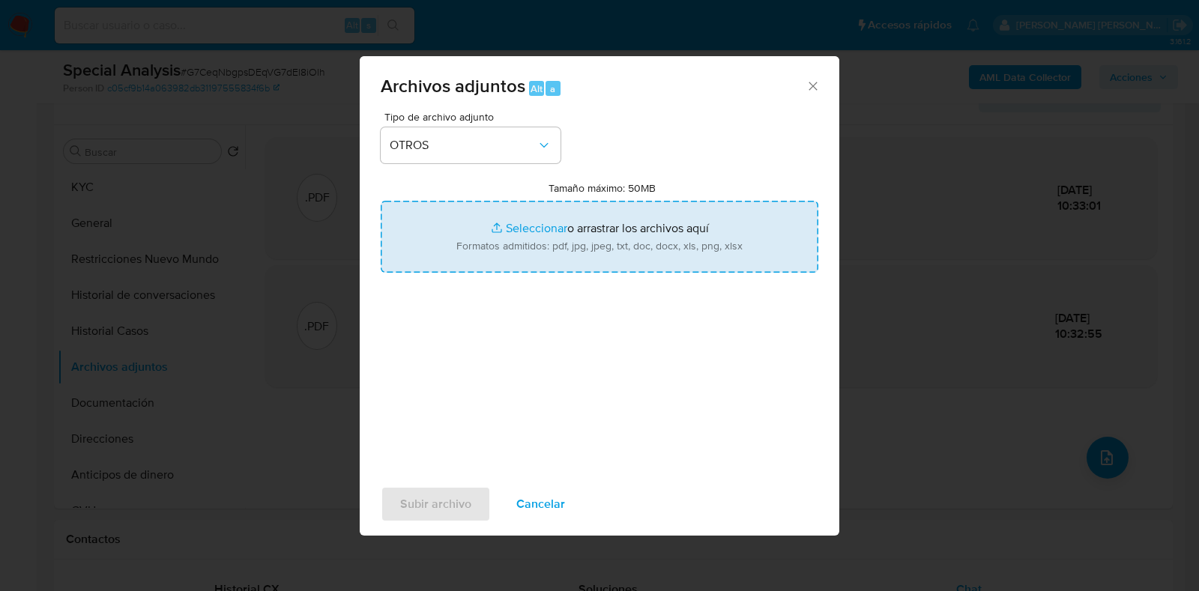
type input "C:\fakepath\Movimientos-1005004587.xlsx"
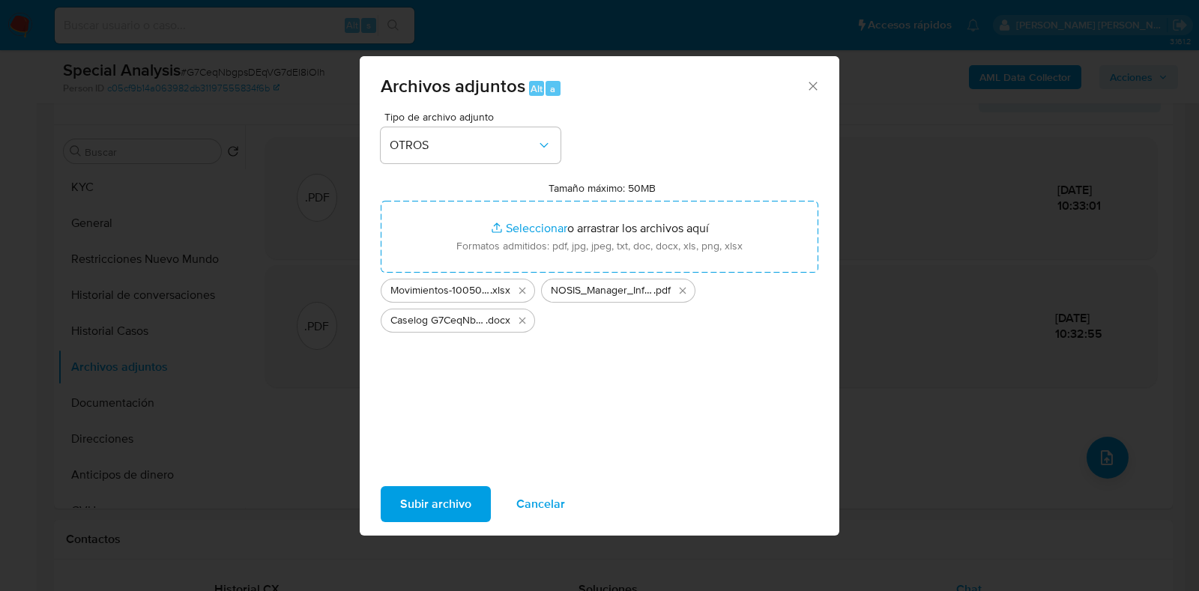
click at [452, 496] on span "Subir archivo" at bounding box center [435, 504] width 71 height 33
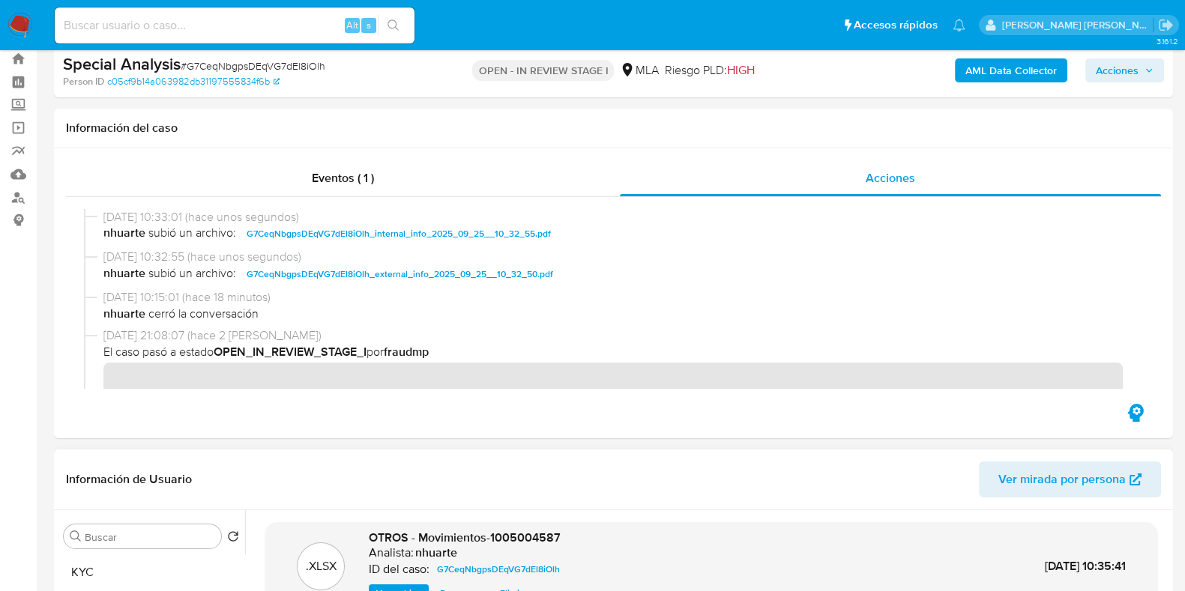
scroll to position [0, 0]
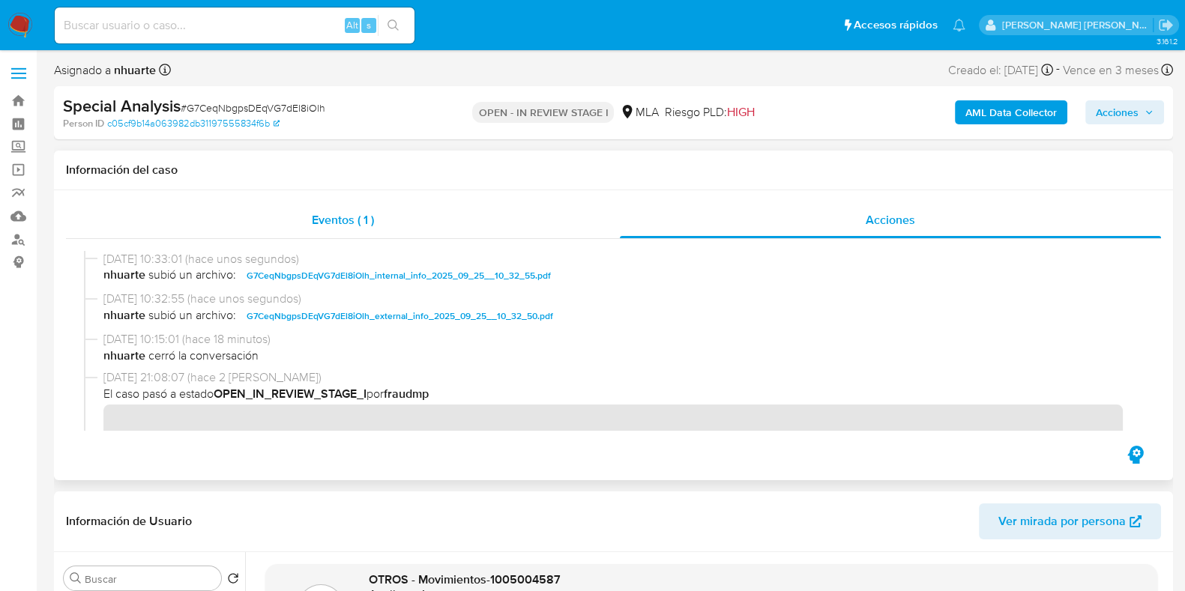
click at [376, 228] on div "Eventos ( 1 )" at bounding box center [343, 220] width 554 height 36
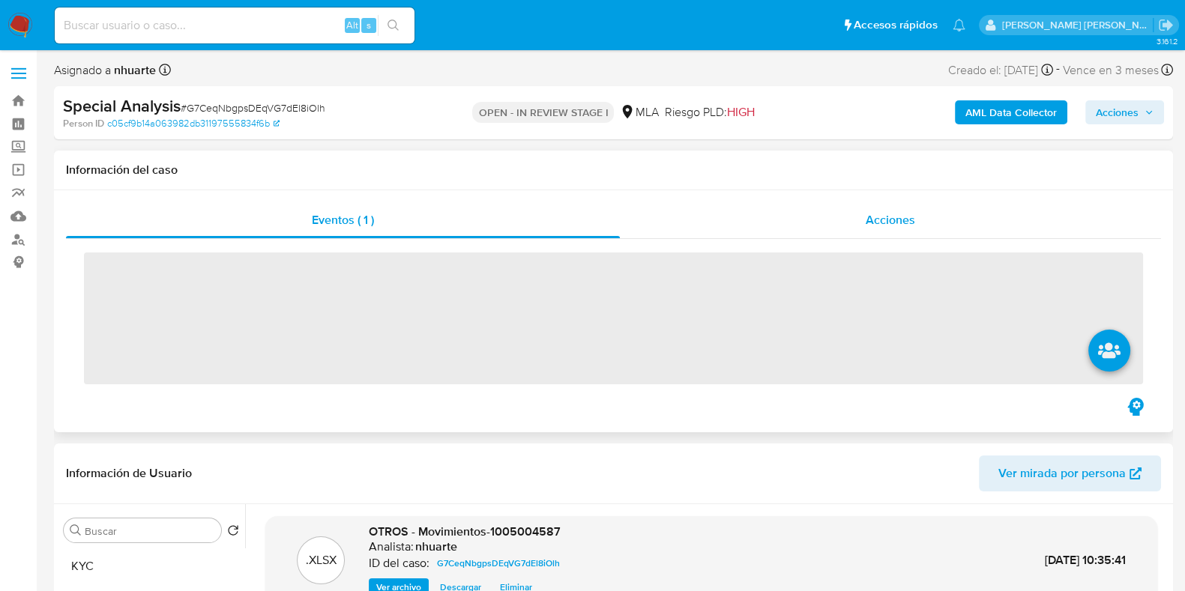
click at [891, 222] on span "Acciones" at bounding box center [889, 219] width 49 height 17
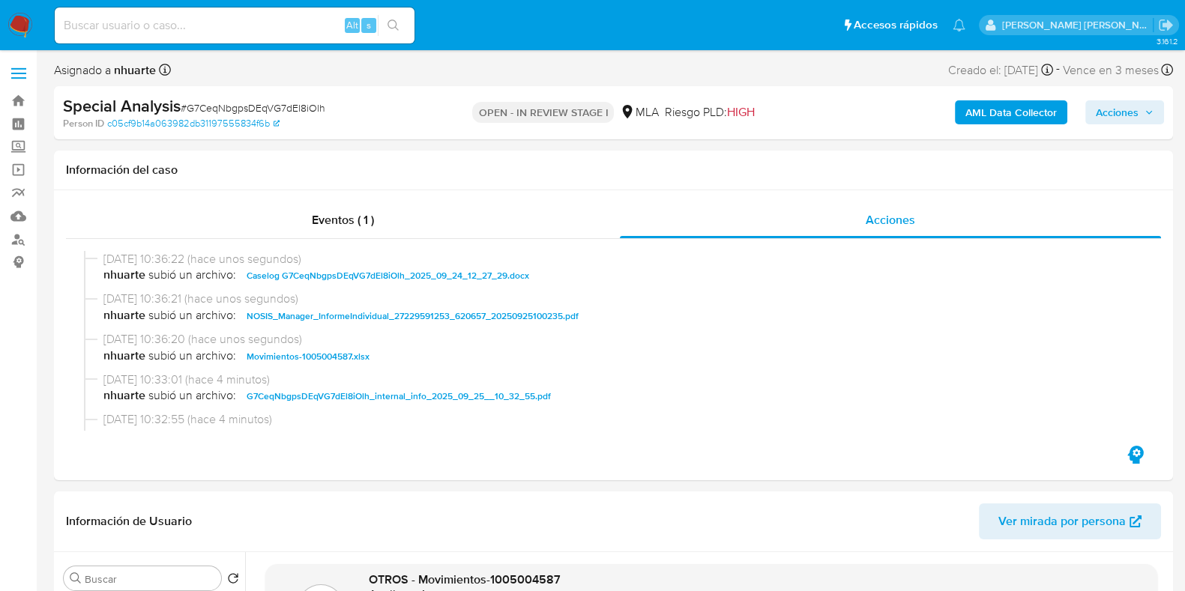
click at [1103, 106] on span "Acciones" at bounding box center [1117, 112] width 43 height 24
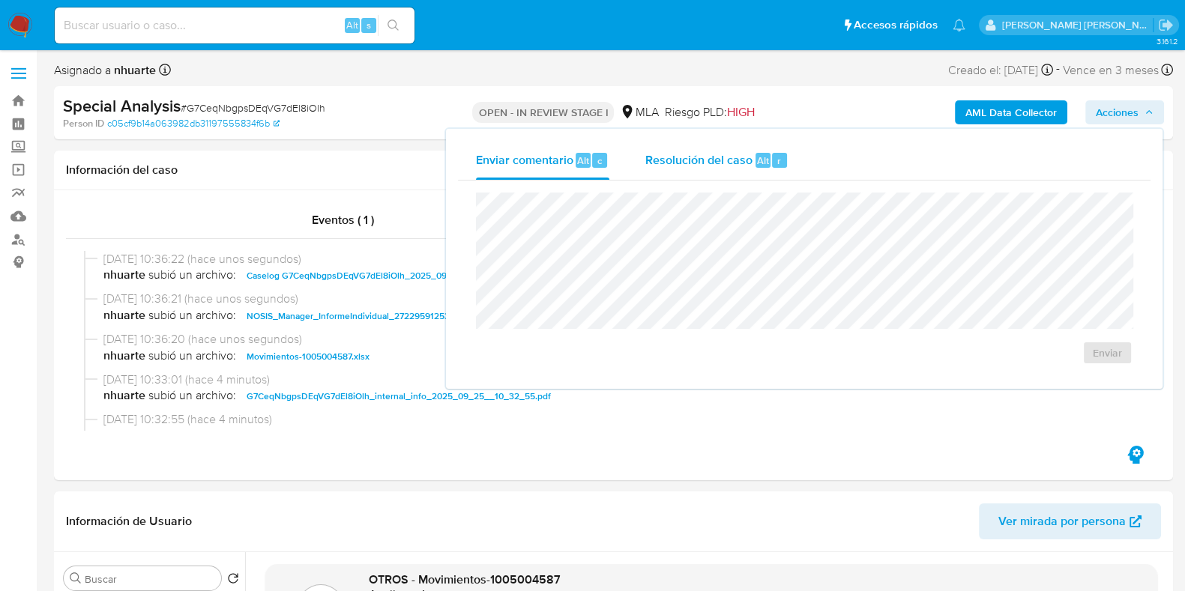
click at [744, 154] on span "Resolución del caso" at bounding box center [698, 159] width 107 height 17
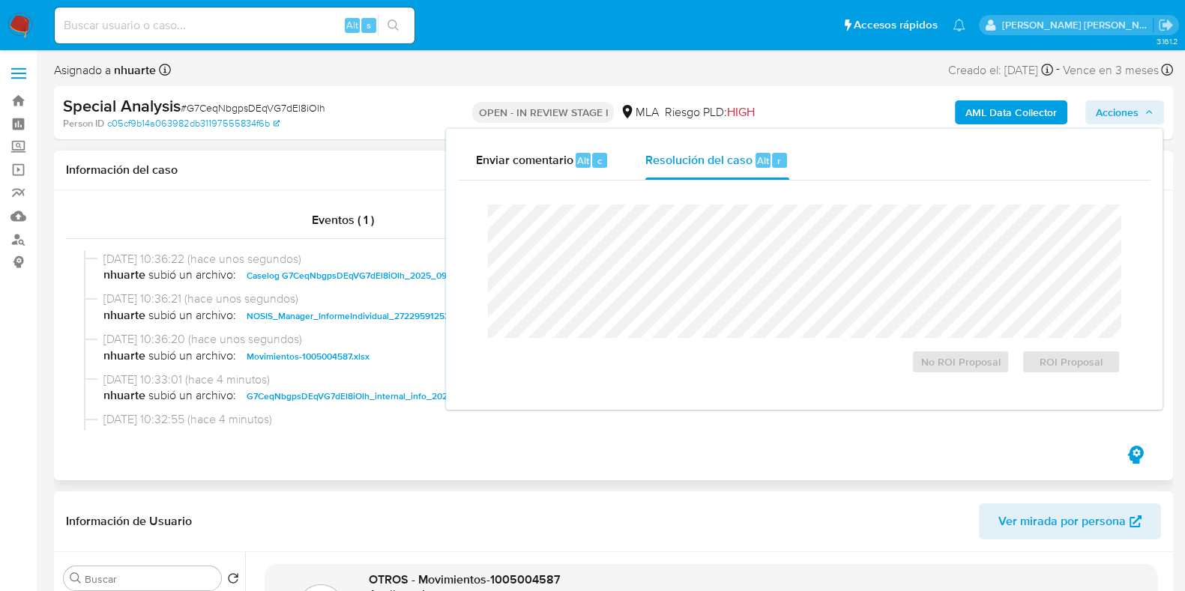
click at [226, 466] on div "Eventos ( 1 ) Acciones" at bounding box center [613, 335] width 1119 height 290
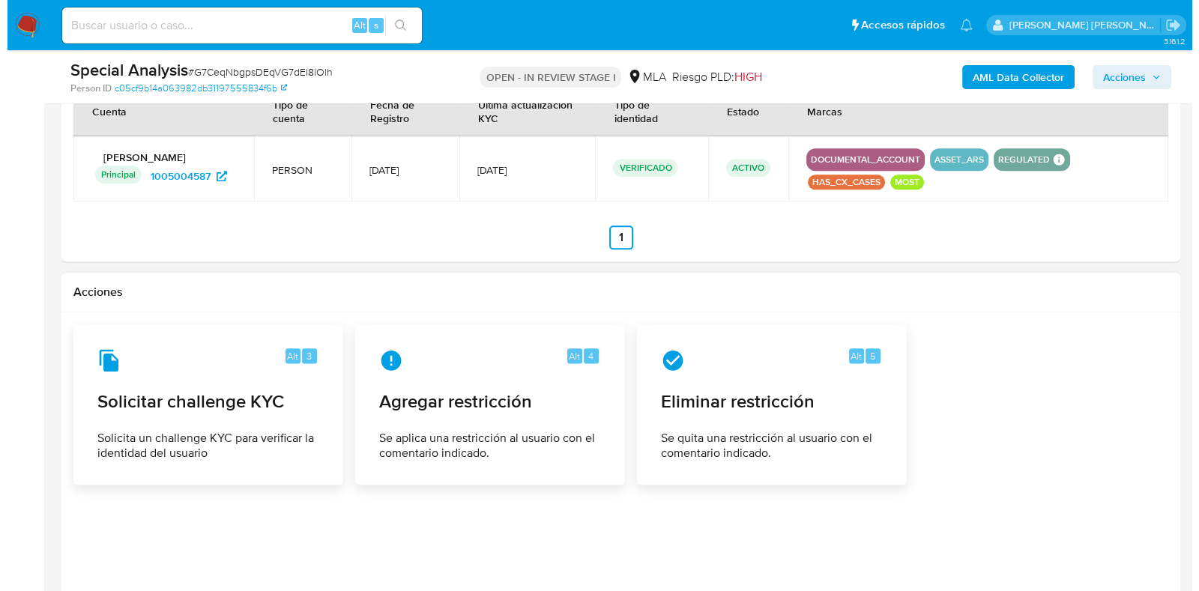
scroll to position [2242, 0]
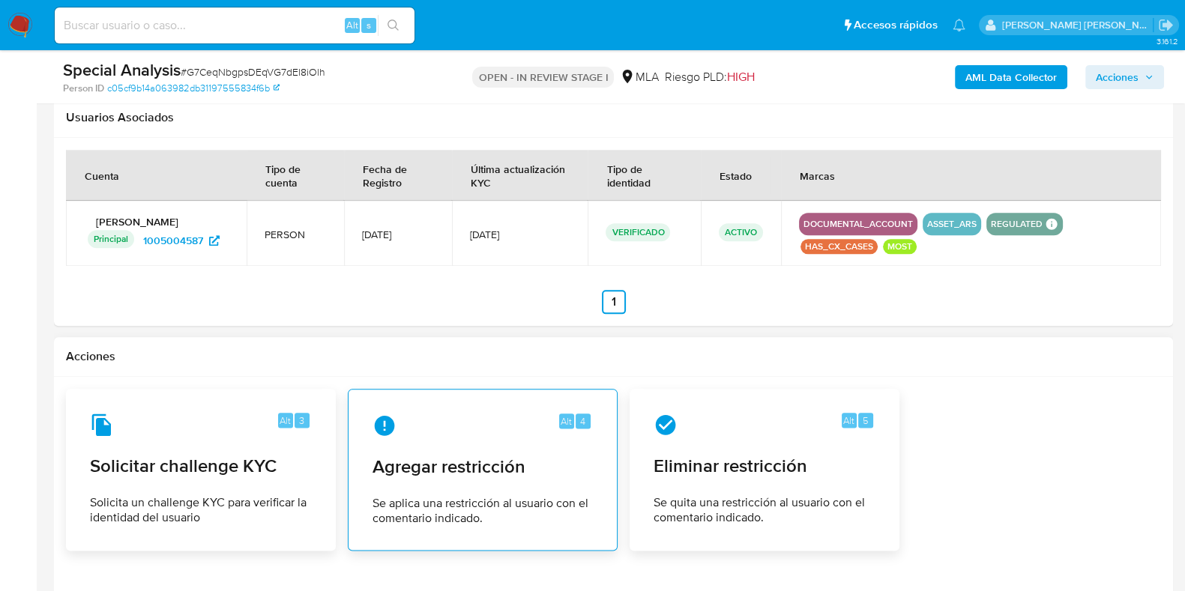
click at [418, 509] on span "Se aplica una restricción al usuario con el comentario indicado." at bounding box center [482, 511] width 220 height 30
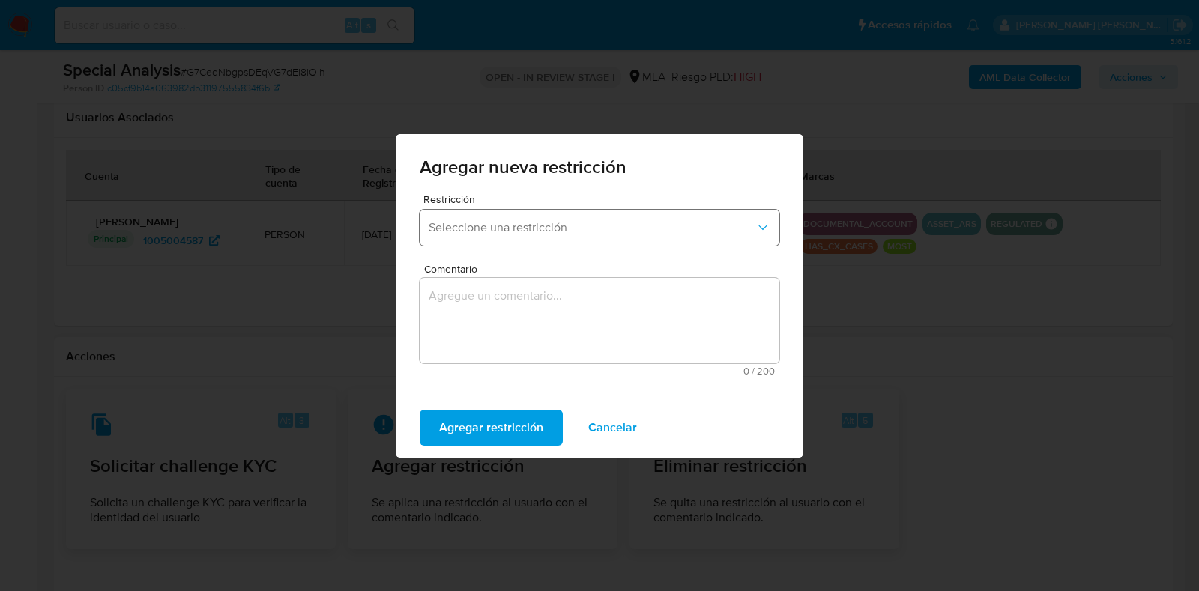
click at [525, 217] on button "Seleccione una restricción" at bounding box center [600, 228] width 360 height 36
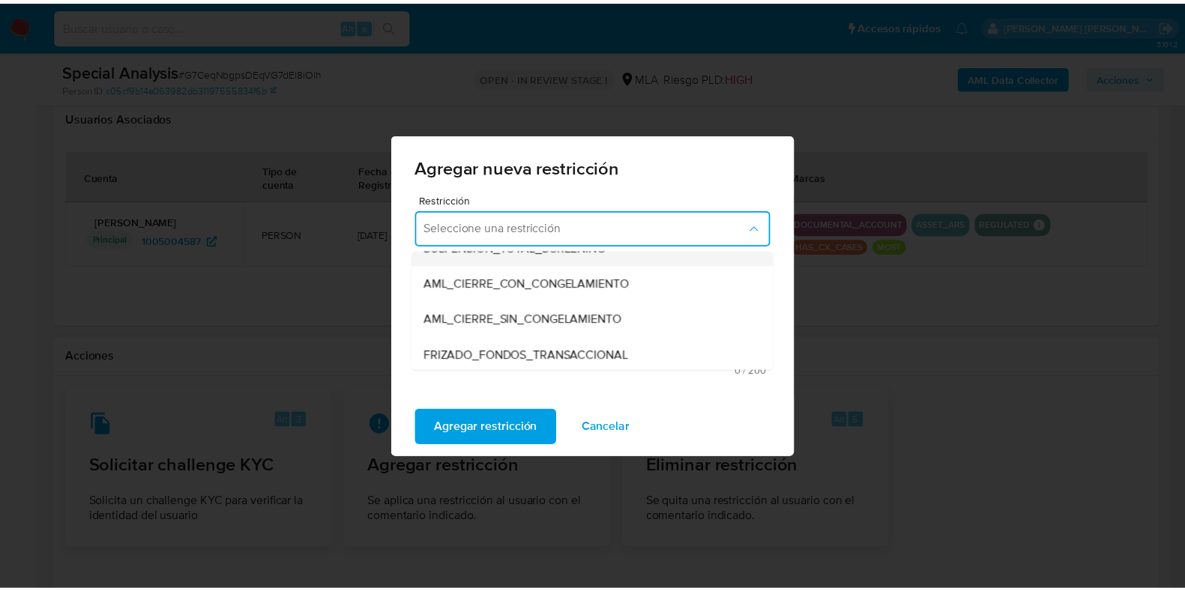
scroll to position [187, 0]
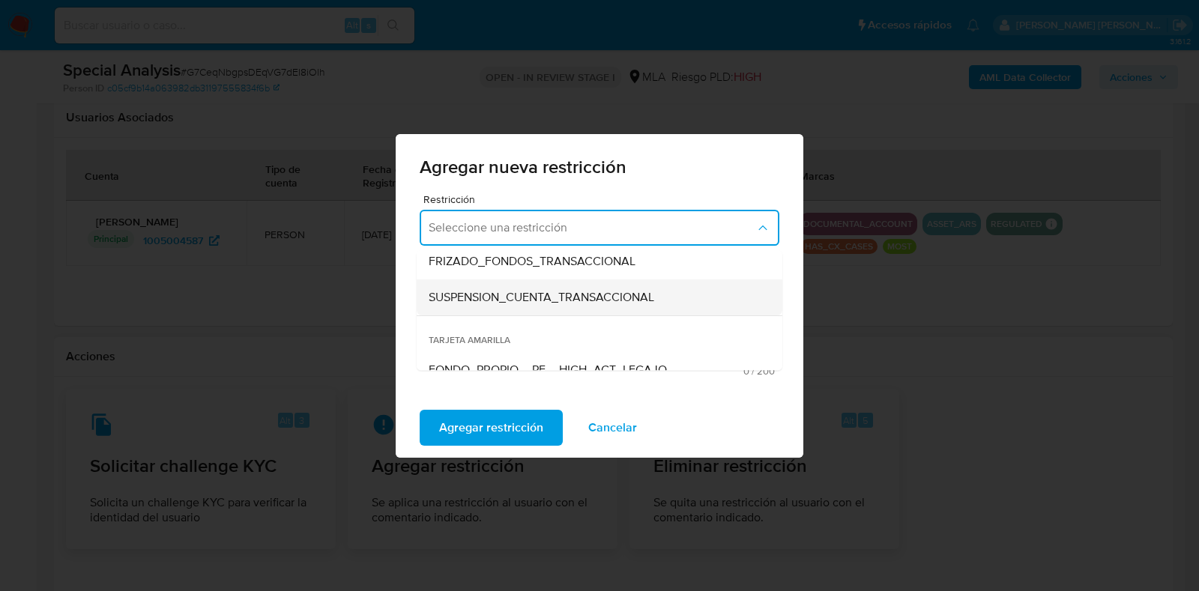
click at [525, 287] on div "SUSPENSION_CUENTA_TRANSACCIONAL" at bounding box center [595, 298] width 333 height 36
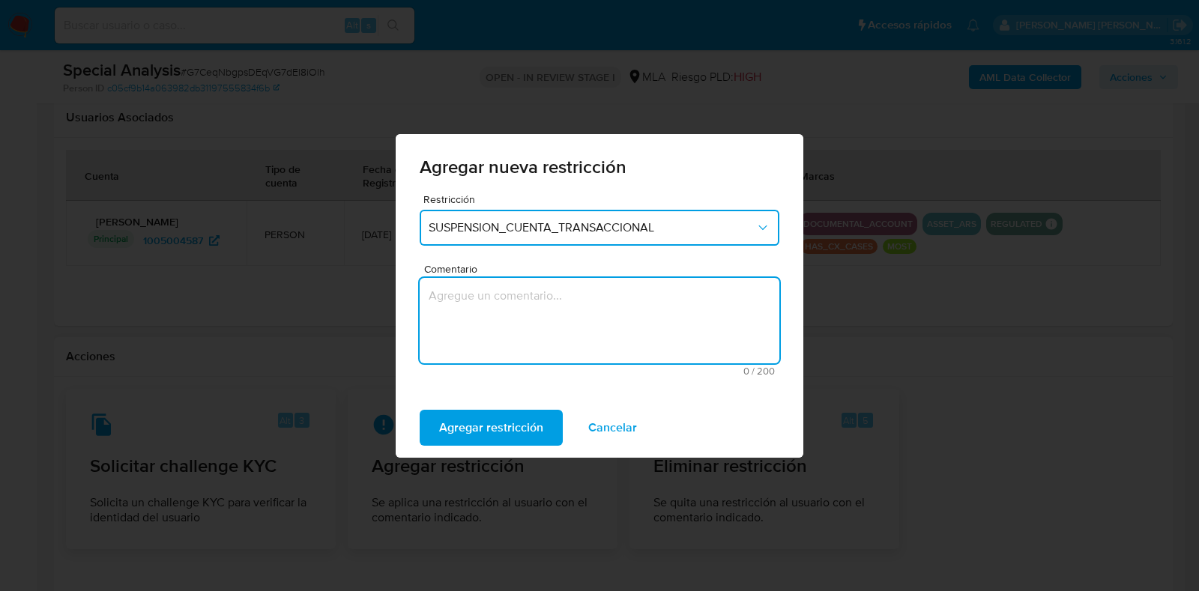
click at [523, 316] on textarea "Comentario" at bounding box center [600, 320] width 360 height 85
type textarea "AML"
click at [516, 432] on span "Agregar restricción" at bounding box center [491, 427] width 104 height 33
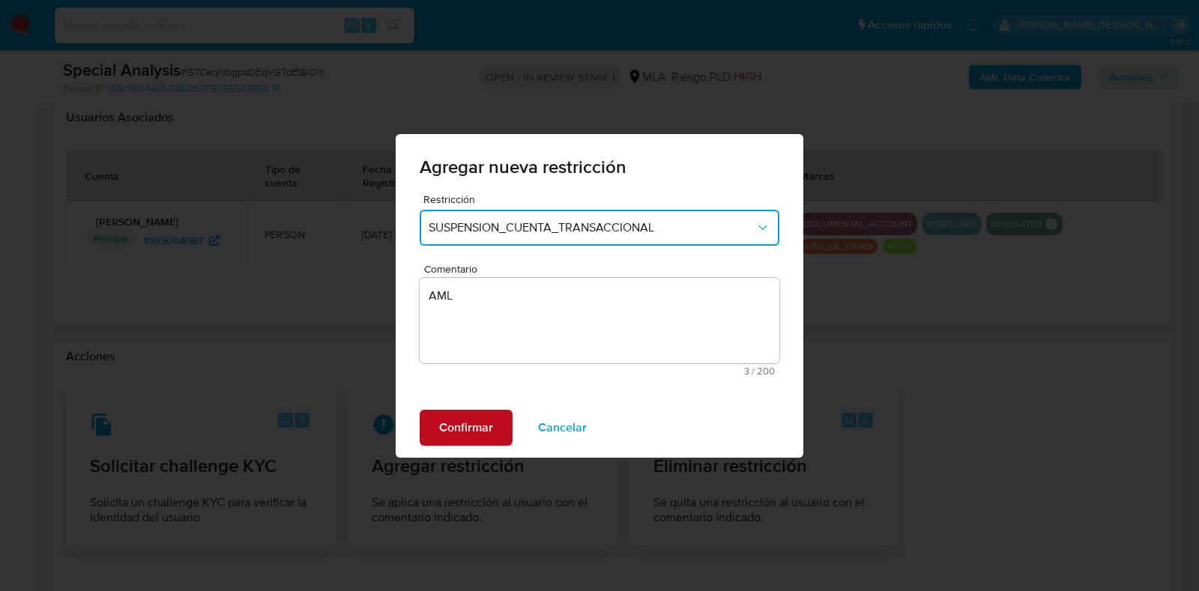
click at [465, 422] on span "Confirmar" at bounding box center [466, 427] width 54 height 33
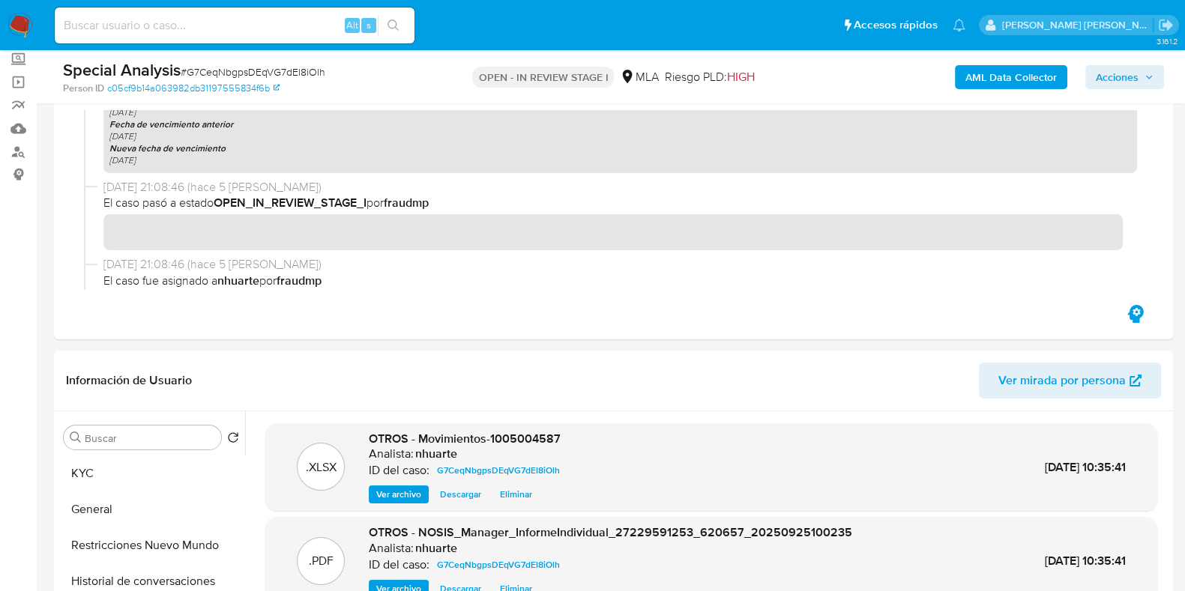
scroll to position [0, 0]
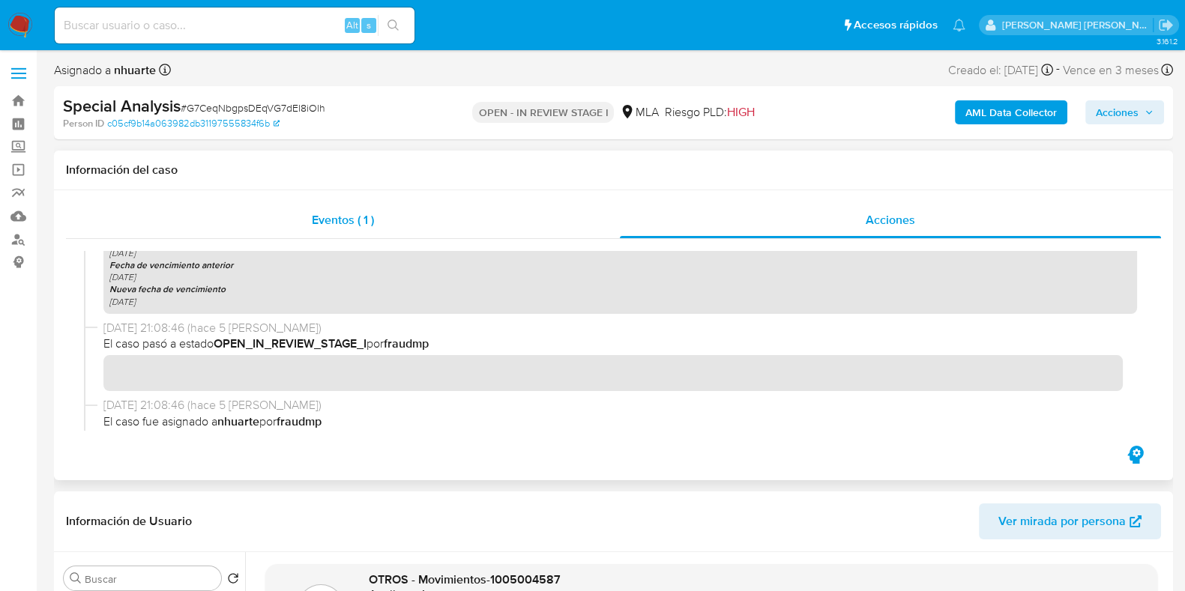
click at [373, 224] on span "Eventos ( 1 )" at bounding box center [343, 219] width 62 height 17
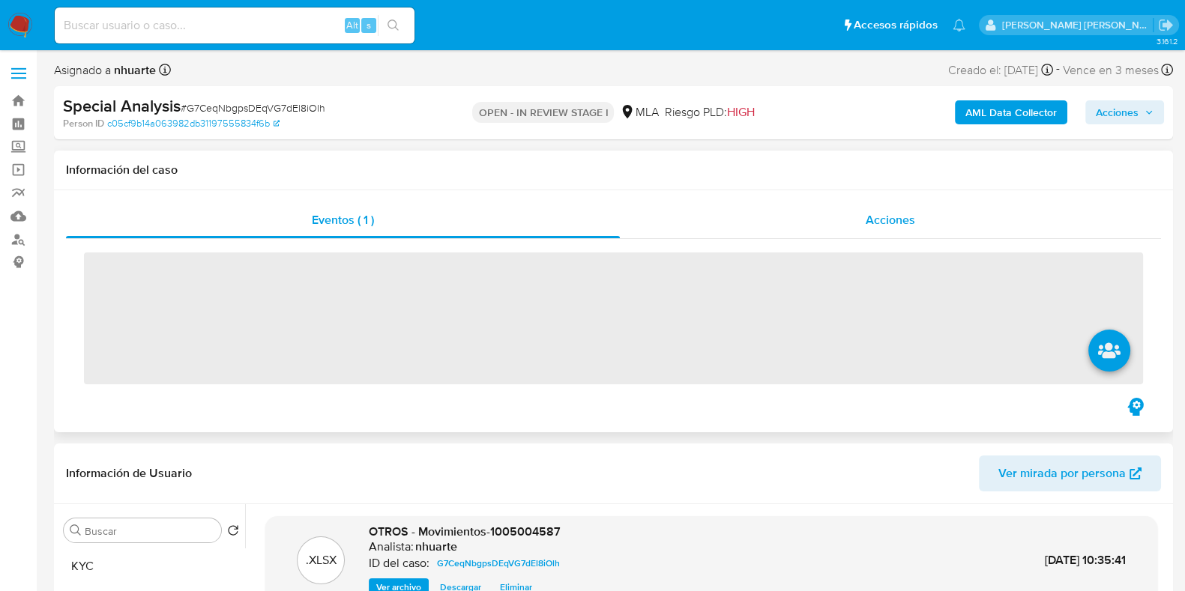
click at [880, 217] on span "Acciones" at bounding box center [889, 219] width 49 height 17
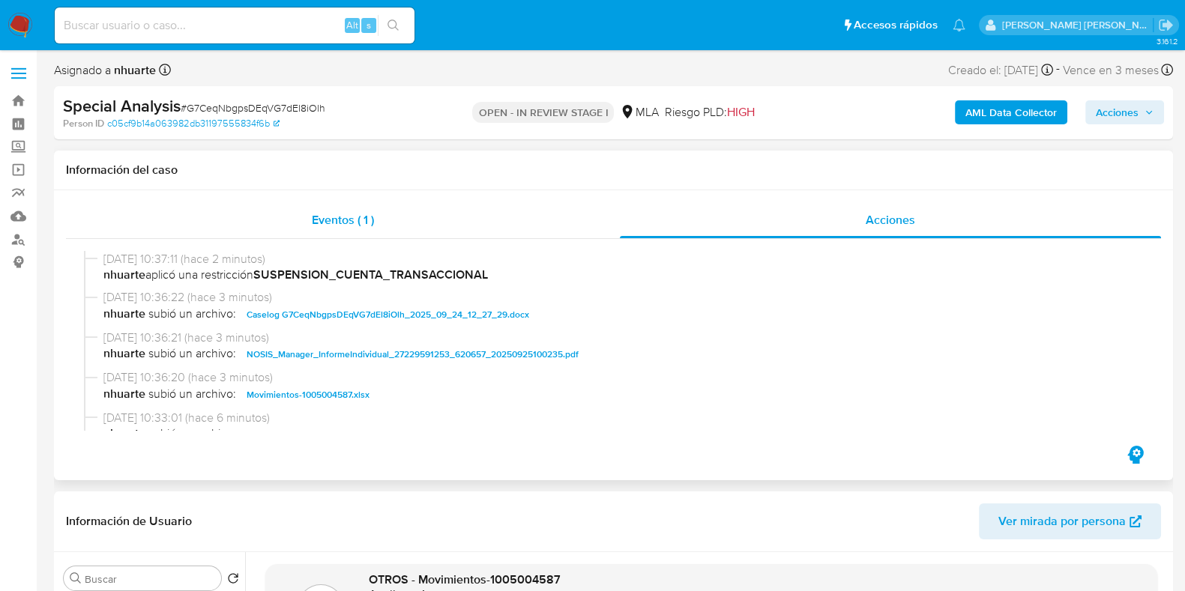
click at [371, 211] on div "Eventos ( 1 )" at bounding box center [343, 220] width 554 height 36
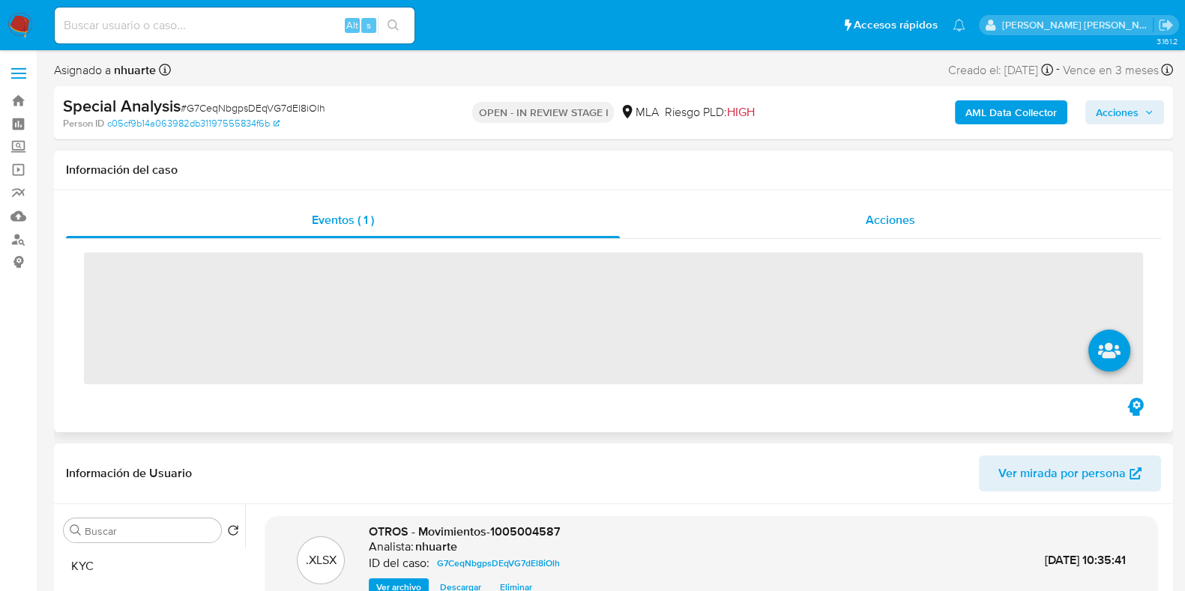
click at [854, 210] on div "Acciones" at bounding box center [890, 220] width 541 height 36
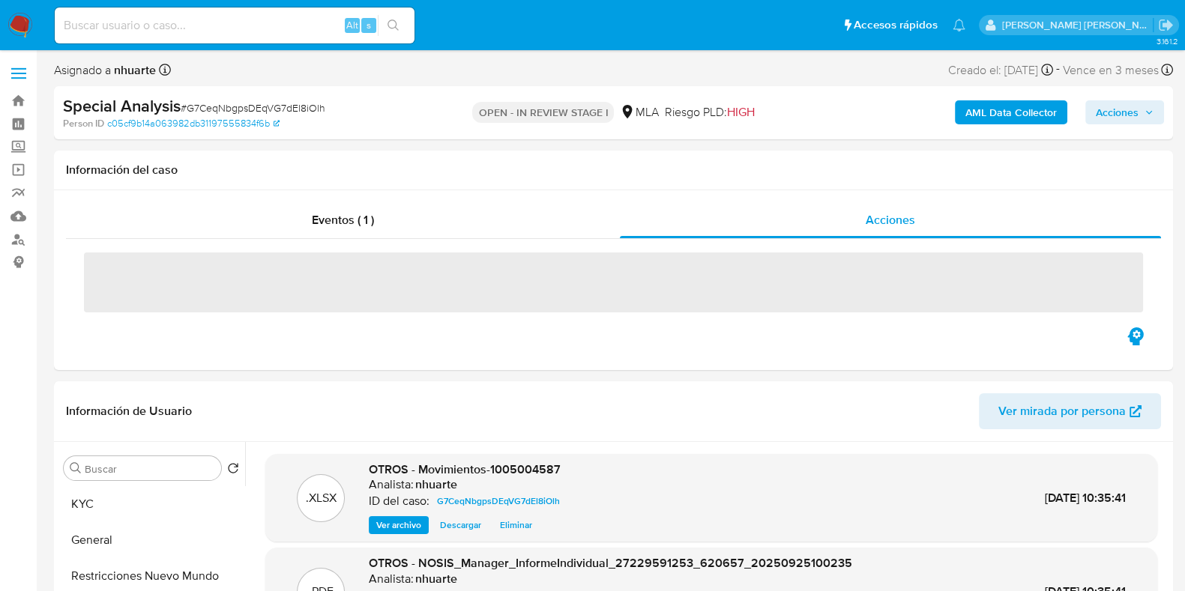
click at [1120, 116] on span "Acciones" at bounding box center [1117, 112] width 43 height 24
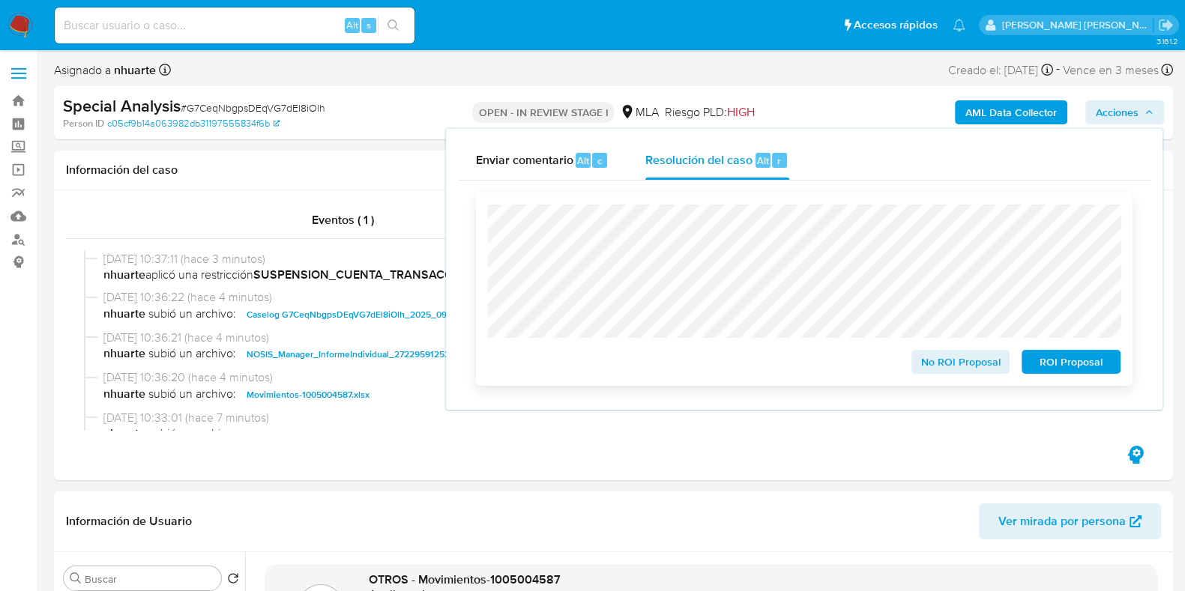
click at [1098, 365] on span "ROI Proposal" at bounding box center [1071, 361] width 78 height 21
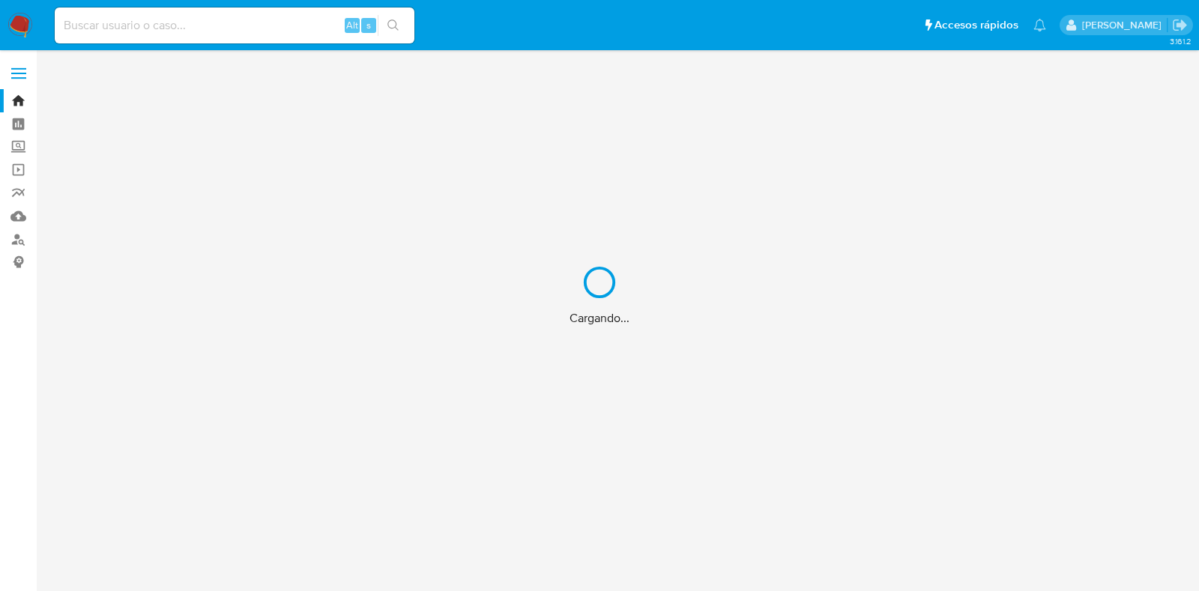
click at [214, 20] on div "Cargando..." at bounding box center [599, 295] width 1199 height 591
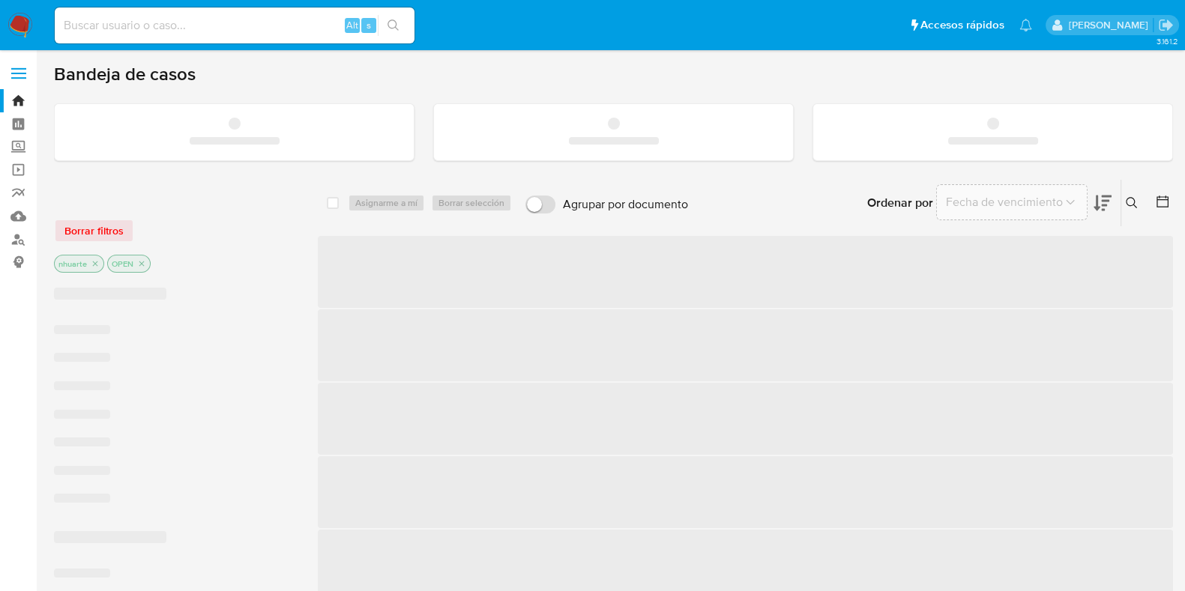
click at [170, 19] on input at bounding box center [235, 25] width 360 height 19
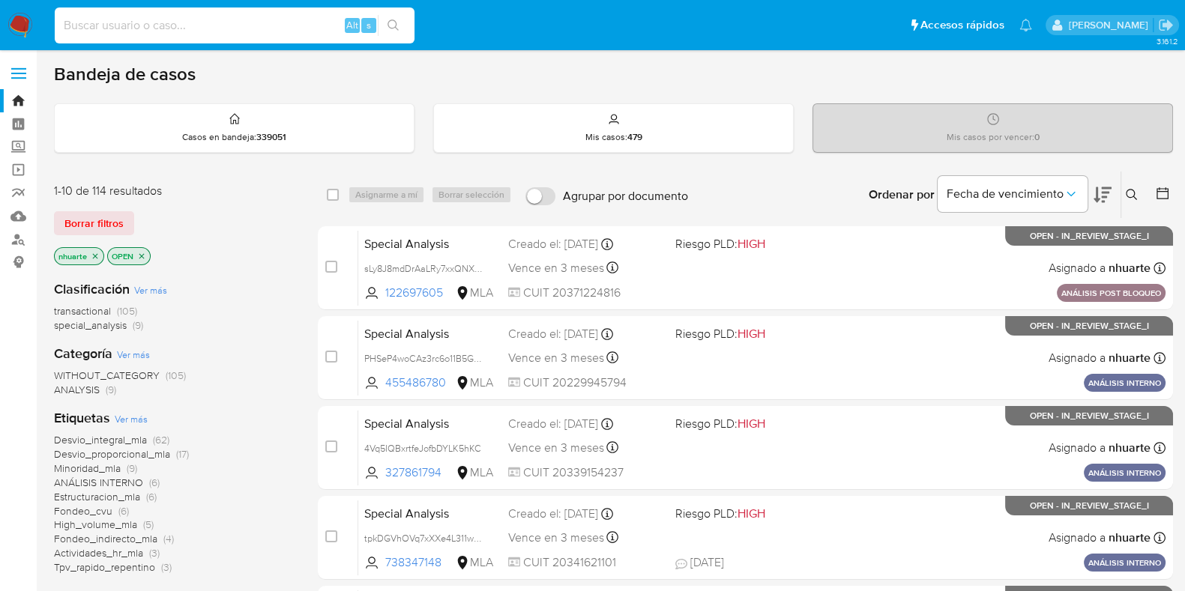
paste input "195893981"
type input "195893981"
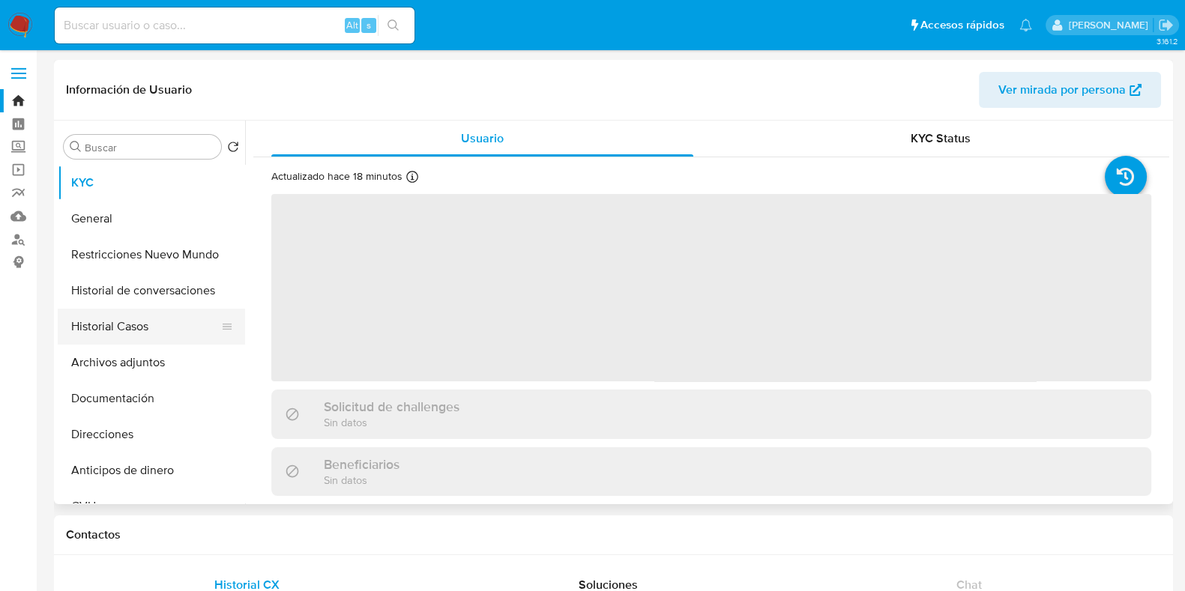
click at [157, 330] on button "Historial Casos" at bounding box center [145, 327] width 175 height 36
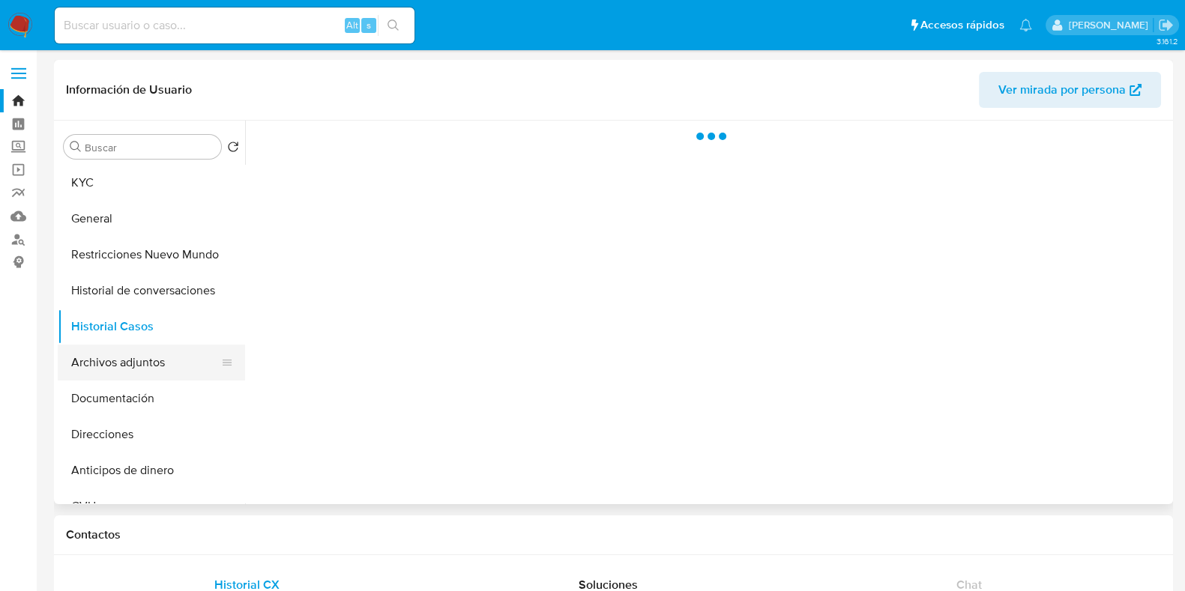
click at [157, 362] on button "Archivos adjuntos" at bounding box center [145, 363] width 175 height 36
select select "10"
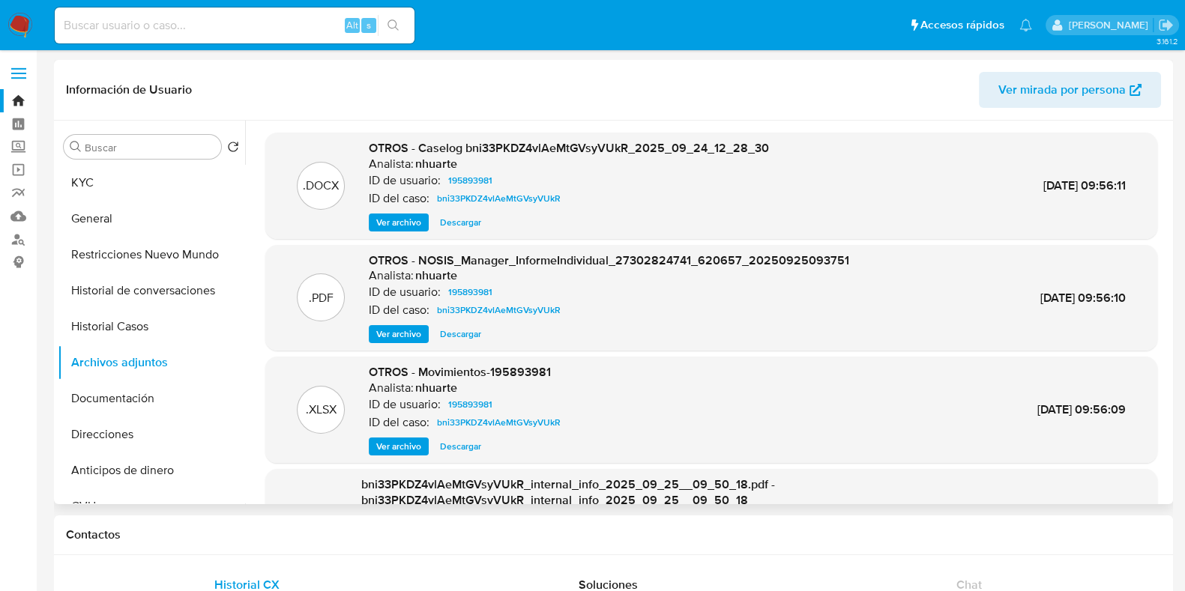
click at [403, 220] on span "Ver archivo" at bounding box center [398, 222] width 45 height 15
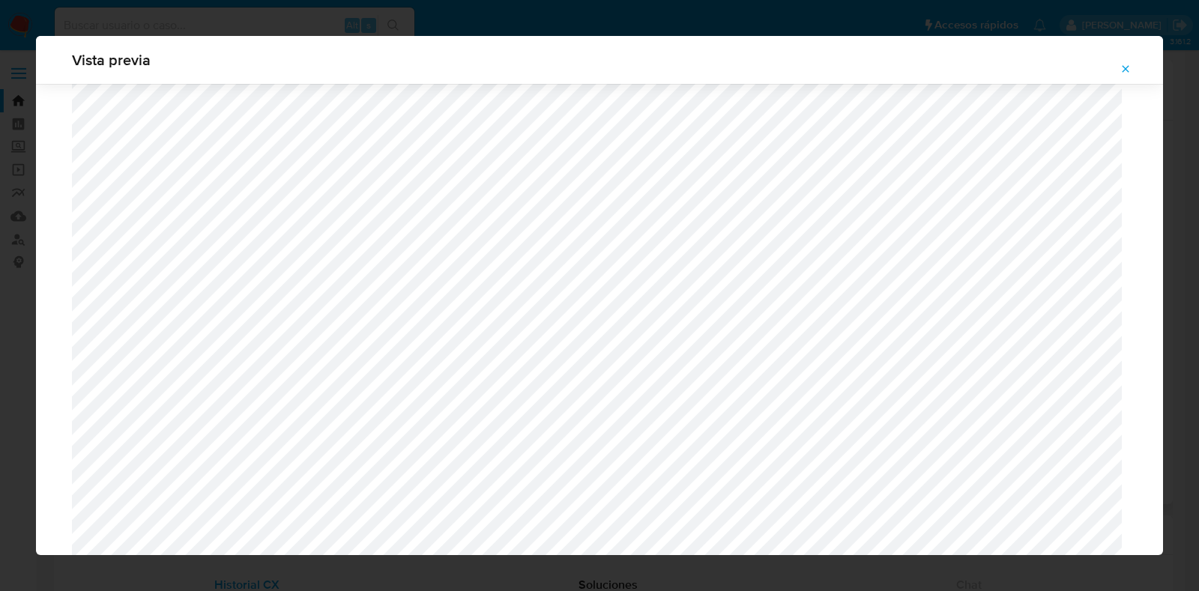
scroll to position [1656, 0]
click at [1120, 67] on icon "Attachment preview" at bounding box center [1125, 69] width 12 height 12
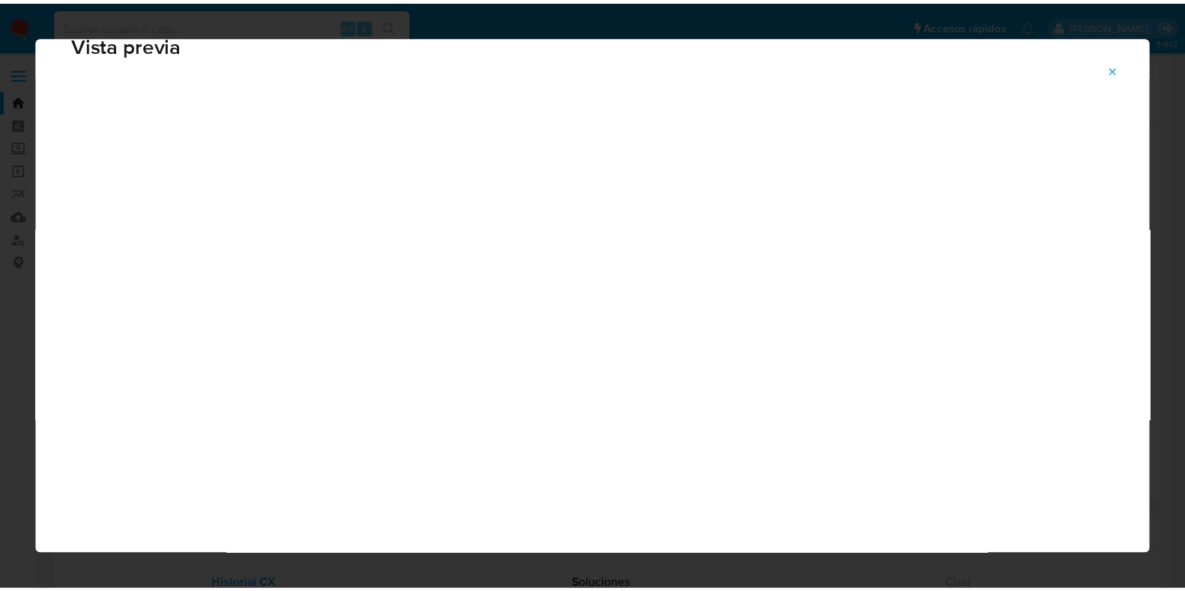
scroll to position [37, 0]
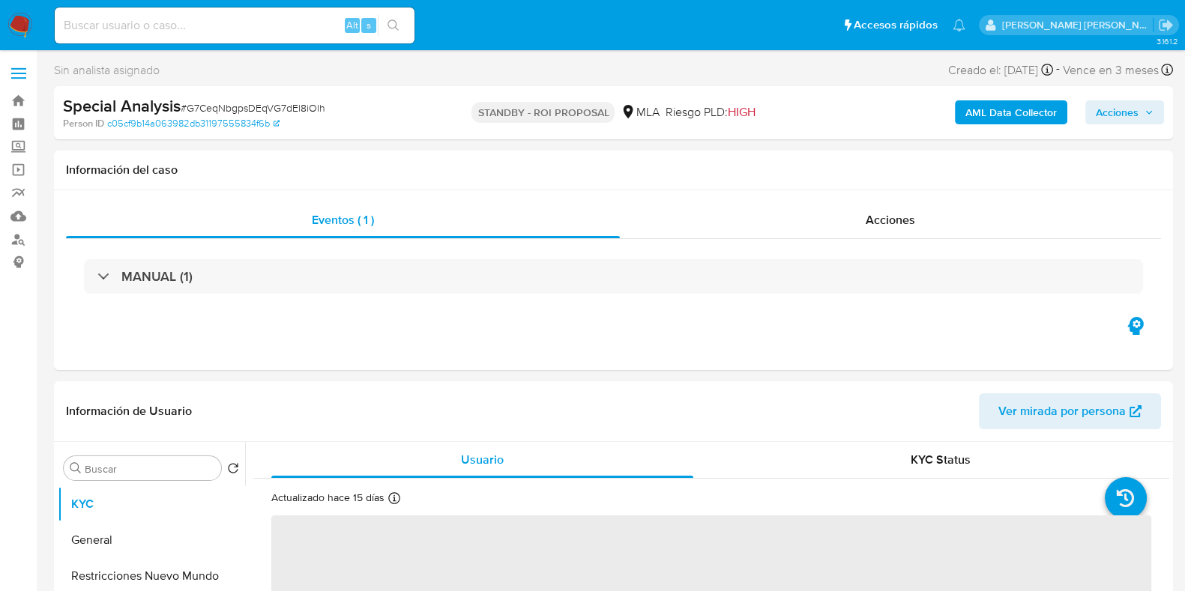
select select "10"
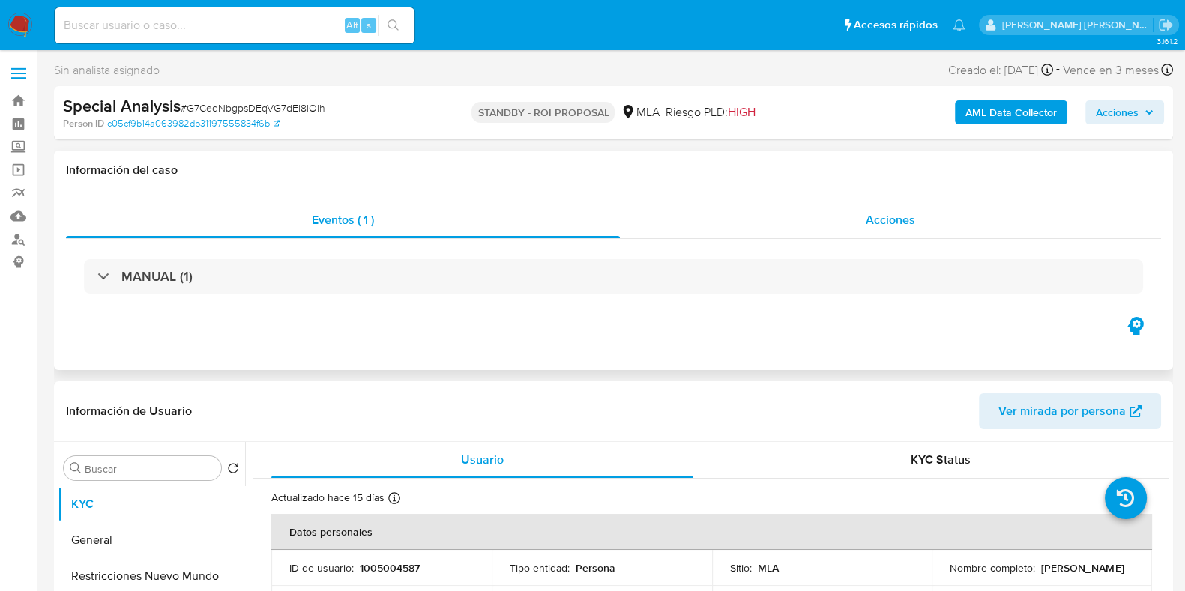
click at [889, 231] on div "Acciones" at bounding box center [890, 220] width 541 height 36
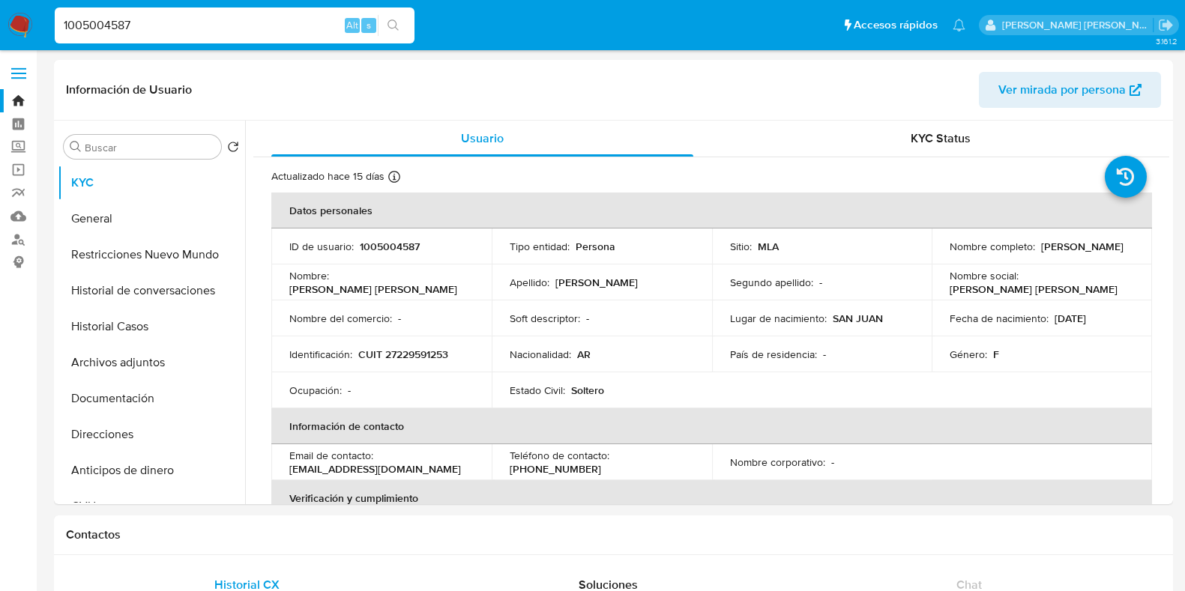
select select "10"
drag, startPoint x: 138, startPoint y: 26, endPoint x: 58, endPoint y: 9, distance: 82.0
click at [45, 26] on nav "Pausado Ver notificaciones 1005004587 Alt s Accesos rápidos Presiona las siguie…" at bounding box center [592, 25] width 1185 height 50
paste input "322273146"
type input "1322273146"
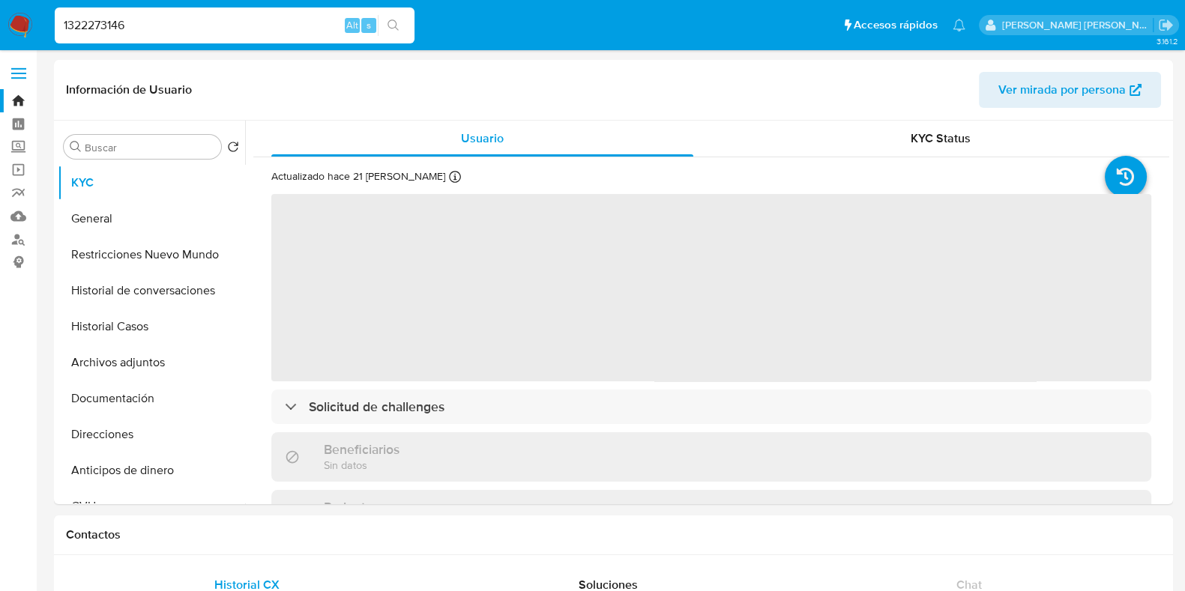
select select "10"
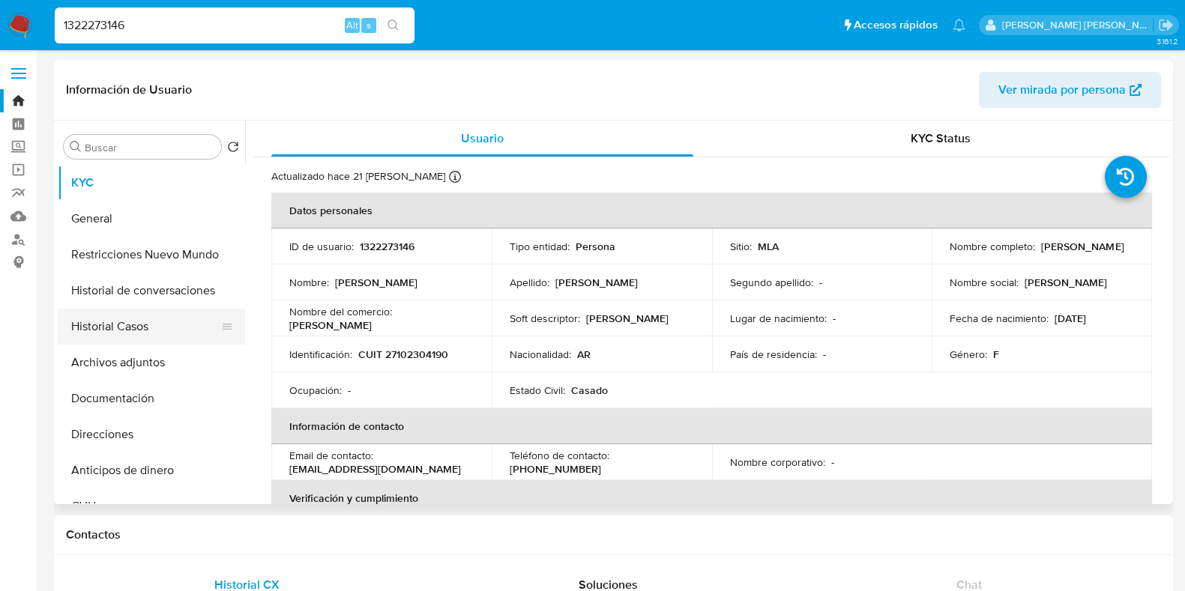
click at [124, 325] on button "Historial Casos" at bounding box center [145, 327] width 175 height 36
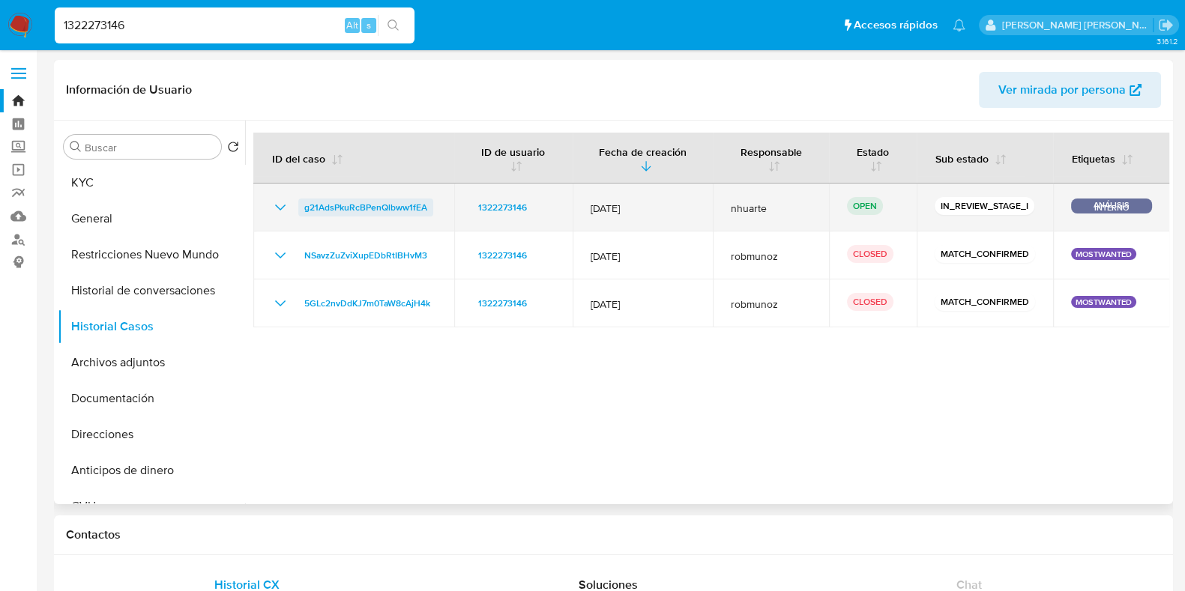
click at [383, 208] on span "g21AdsPkuRcBPenQlbww1fEA" at bounding box center [365, 208] width 123 height 18
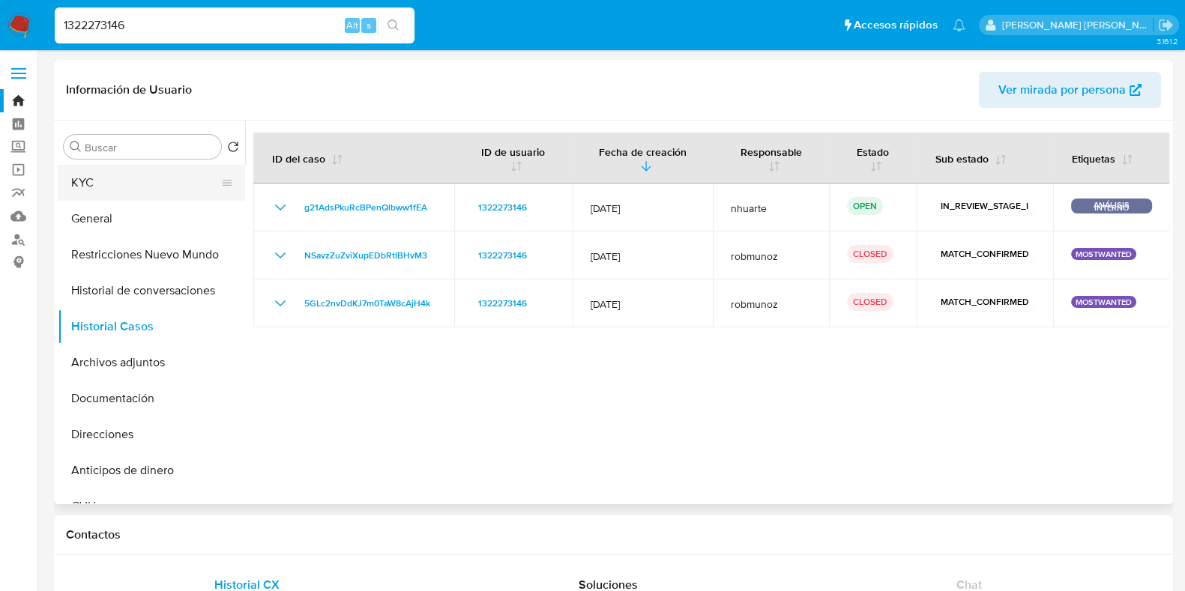
click at [125, 177] on button "KYC" at bounding box center [145, 183] width 175 height 36
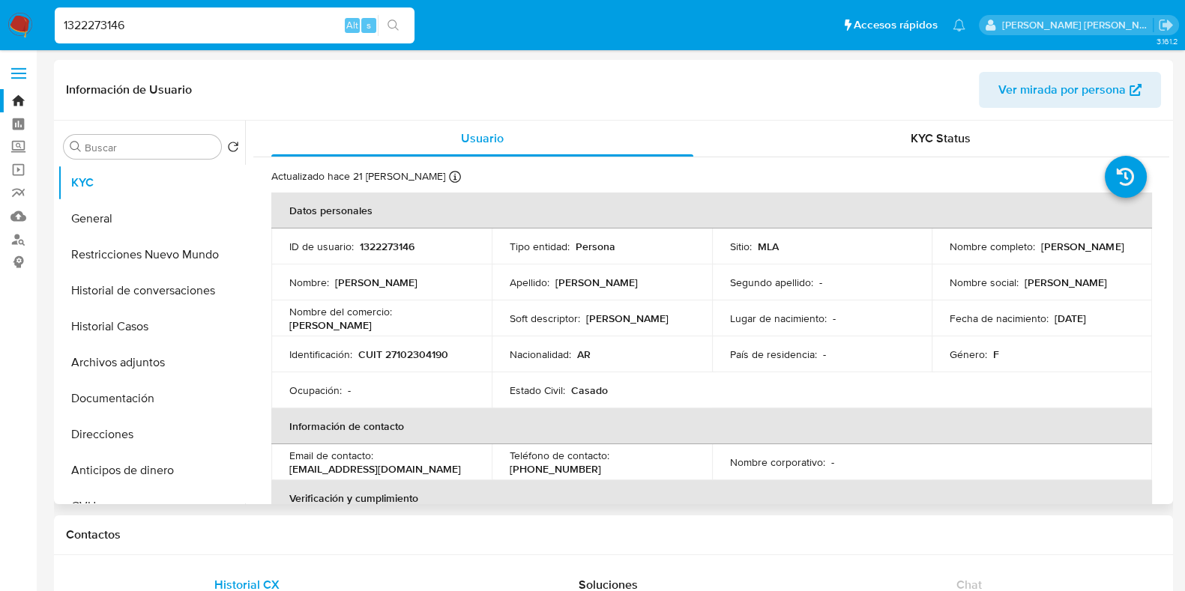
click at [385, 242] on p "1322273146" at bounding box center [387, 246] width 55 height 13
copy p "1322273146"
click at [405, 351] on p "CUIT 27102304190" at bounding box center [403, 354] width 90 height 13
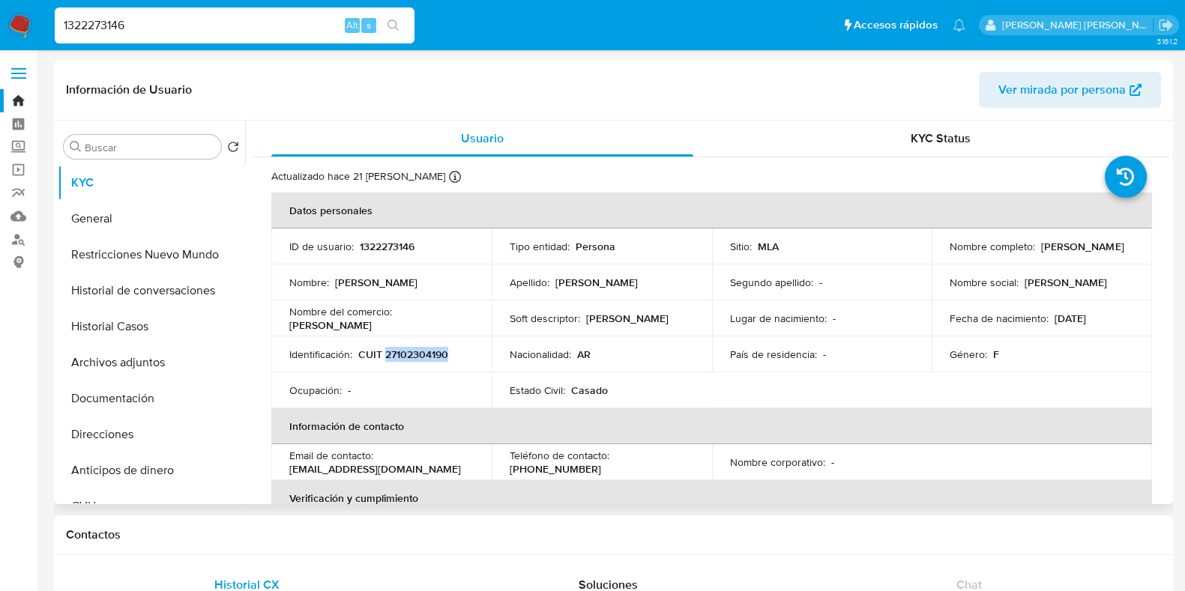
copy p "27102304190"
click at [396, 245] on p "1322273146" at bounding box center [387, 246] width 55 height 13
copy p "1322273146"
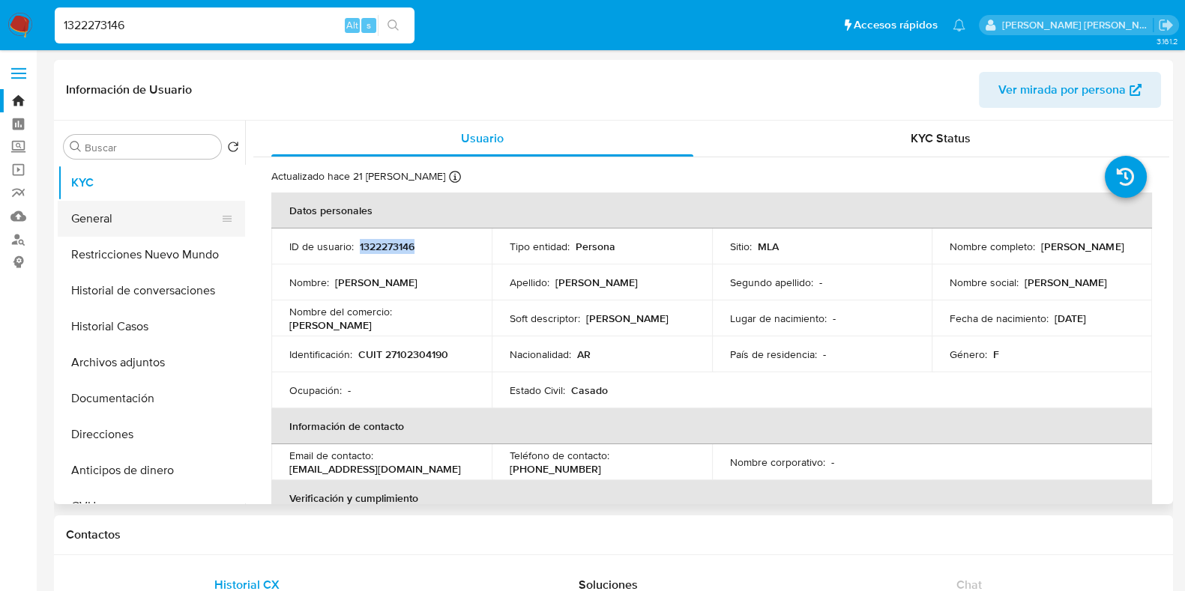
click at [109, 208] on button "General" at bounding box center [145, 219] width 175 height 36
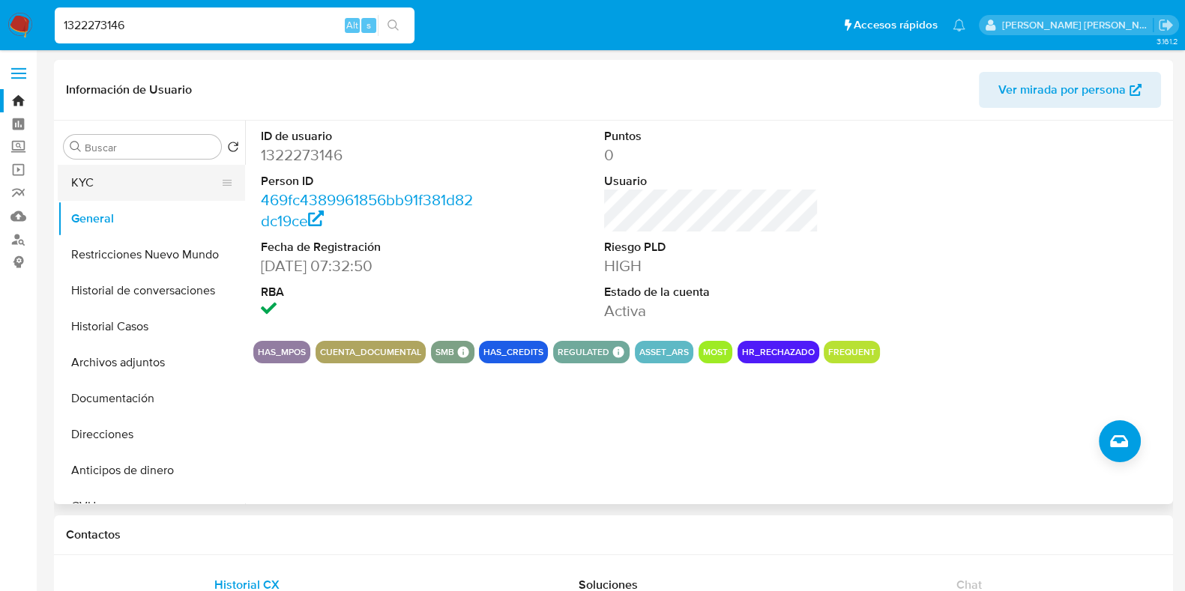
drag, startPoint x: 122, startPoint y: 186, endPoint x: 146, endPoint y: 189, distance: 24.2
click at [121, 187] on button "KYC" at bounding box center [145, 183] width 175 height 36
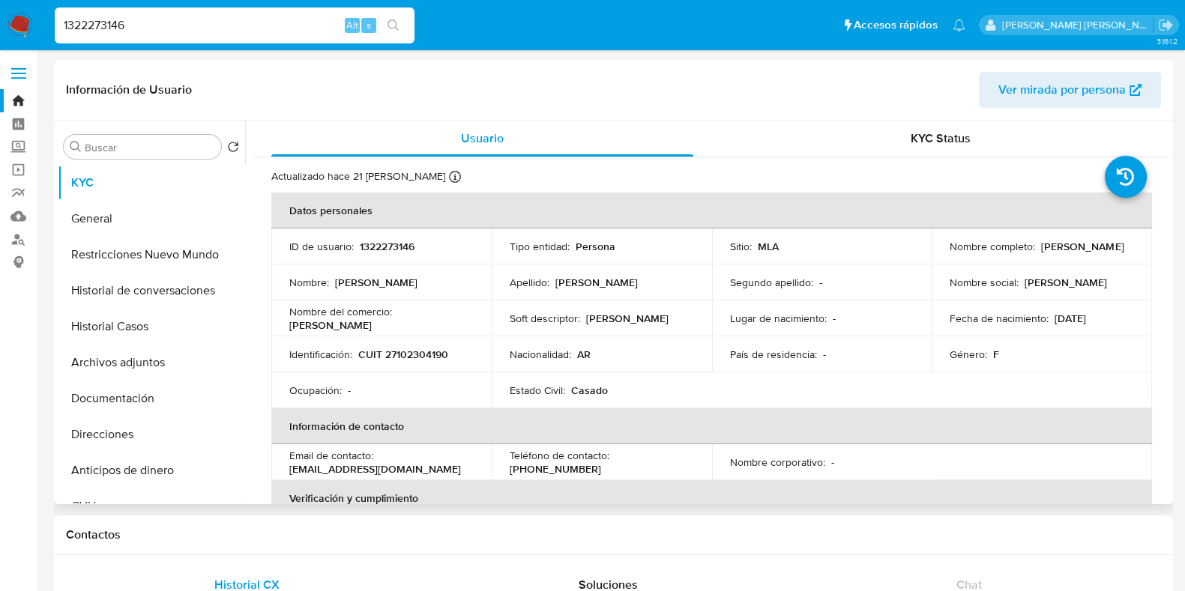
click at [405, 348] on p "CUIT 27102304190" at bounding box center [403, 354] width 90 height 13
copy p "27102304190"
click at [170, 426] on button "Direcciones" at bounding box center [145, 435] width 175 height 36
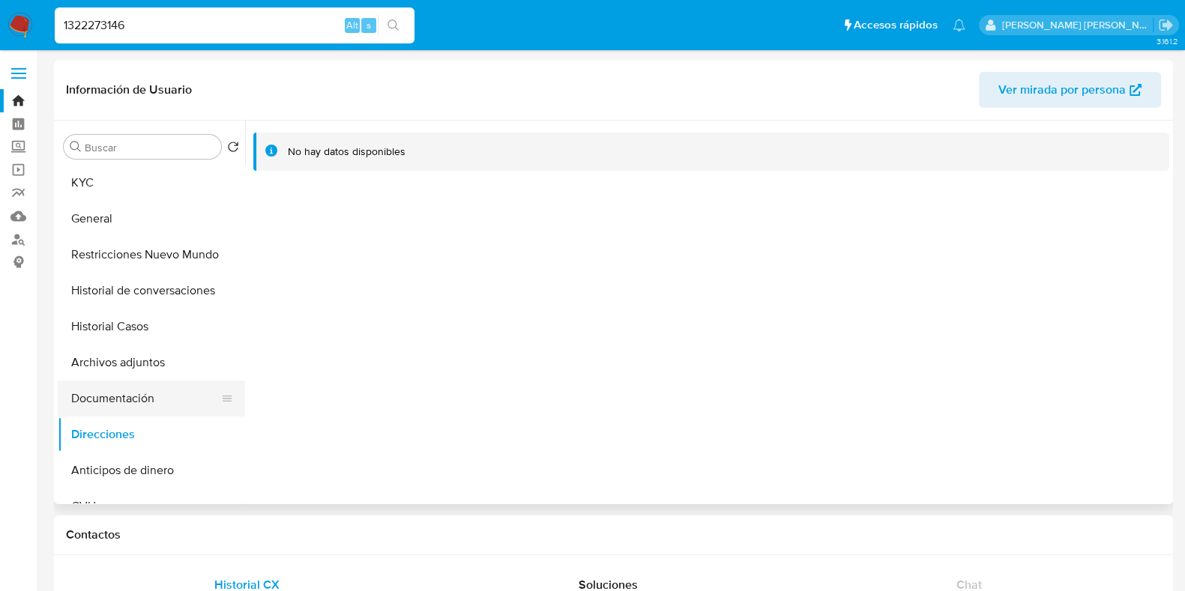
click at [185, 390] on button "Documentación" at bounding box center [145, 399] width 175 height 36
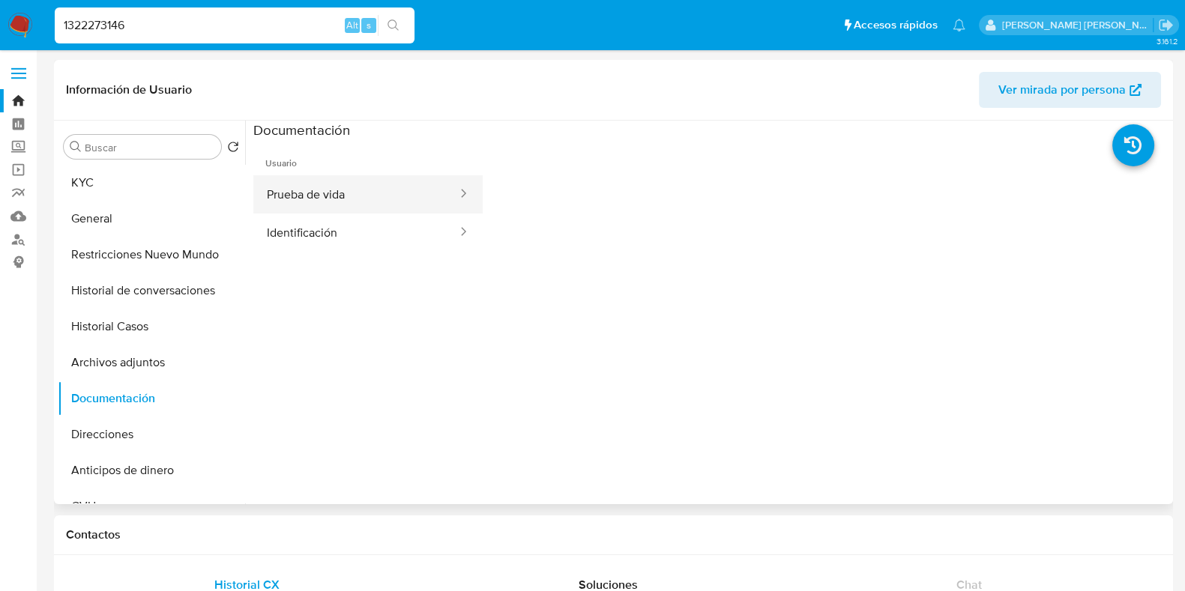
click at [326, 191] on button "Prueba de vida" at bounding box center [355, 194] width 205 height 38
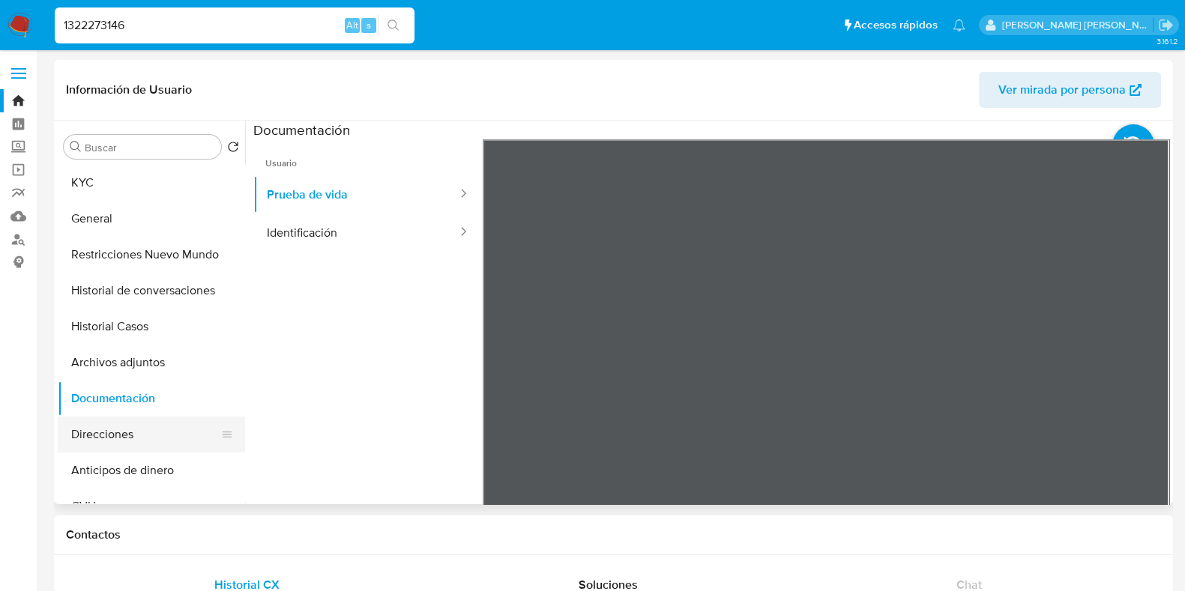
click at [116, 439] on button "Direcciones" at bounding box center [145, 435] width 175 height 36
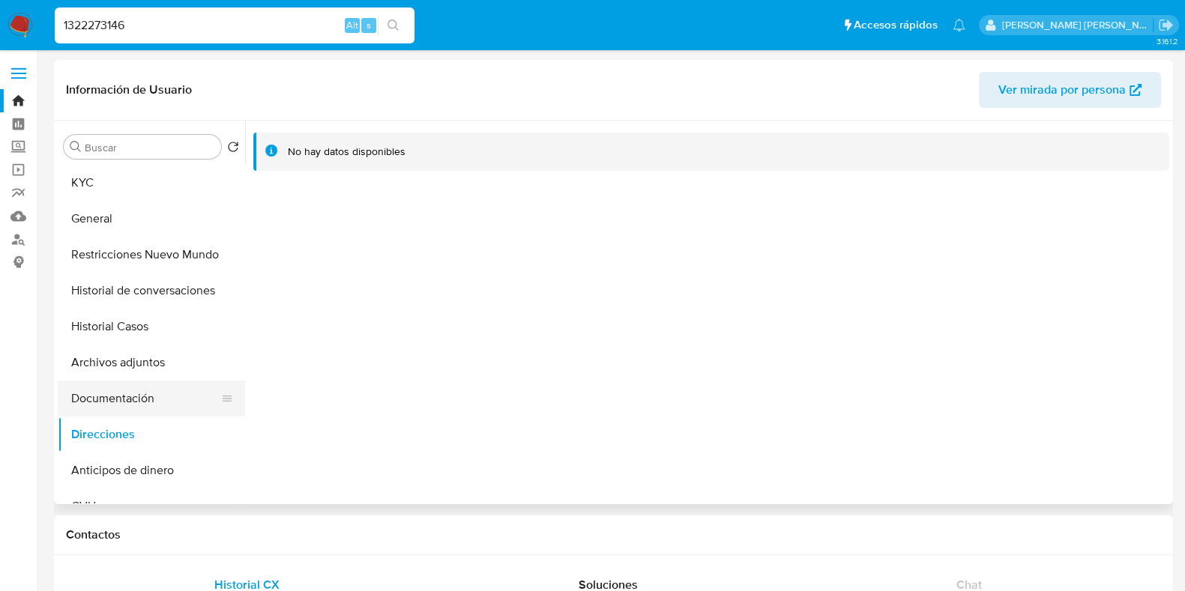
click at [136, 396] on button "Documentación" at bounding box center [145, 399] width 175 height 36
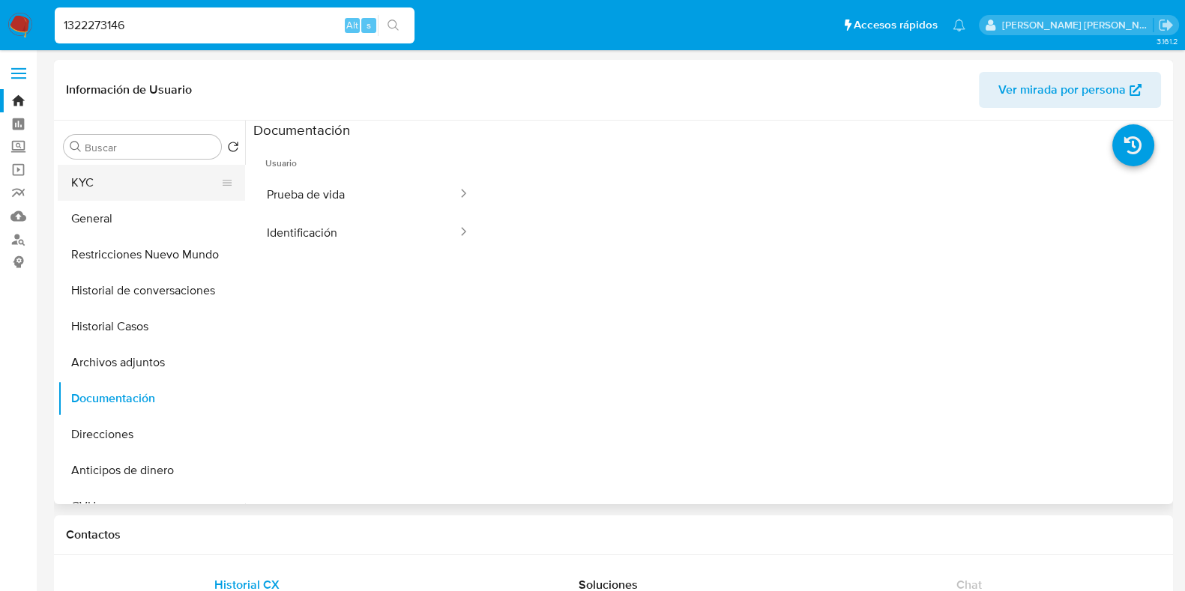
click at [103, 181] on button "KYC" at bounding box center [145, 183] width 175 height 36
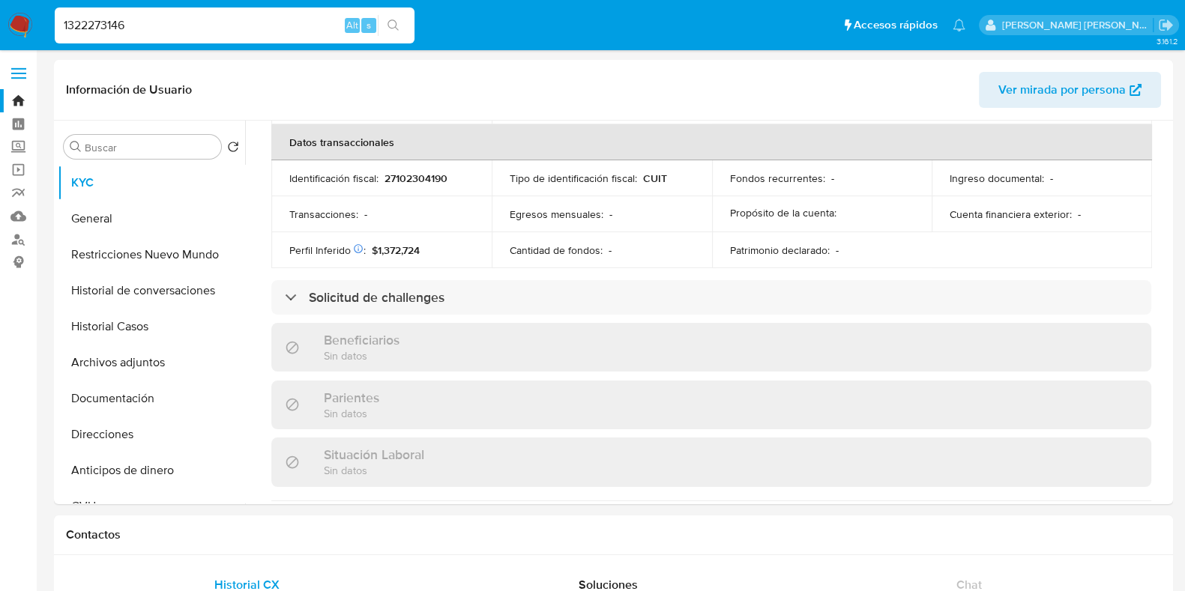
scroll to position [817, 0]
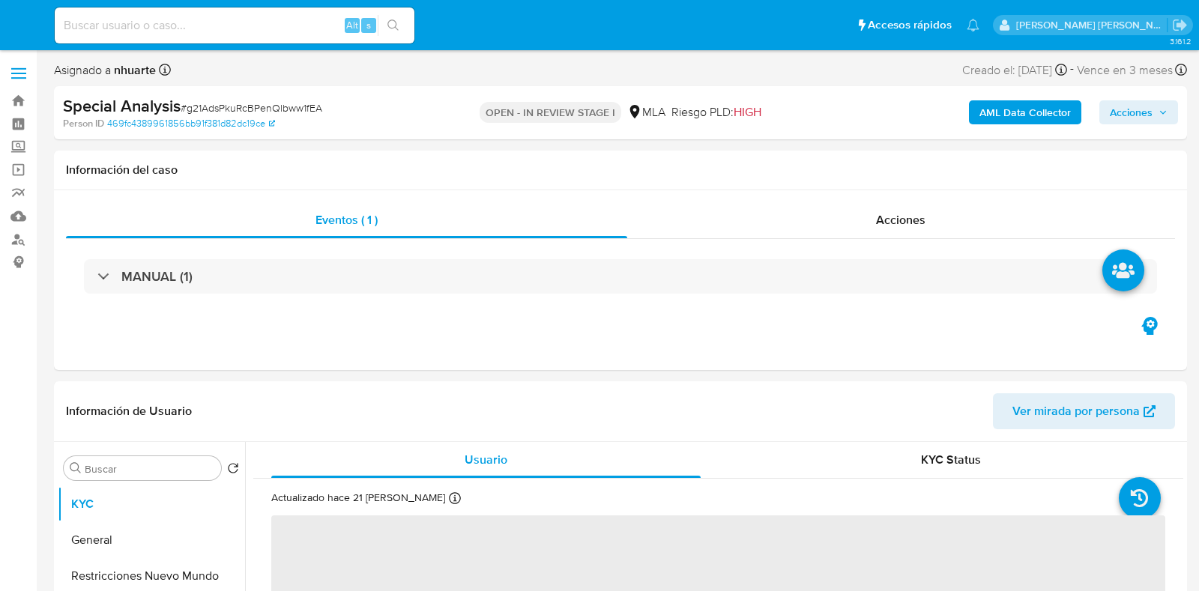
select select "10"
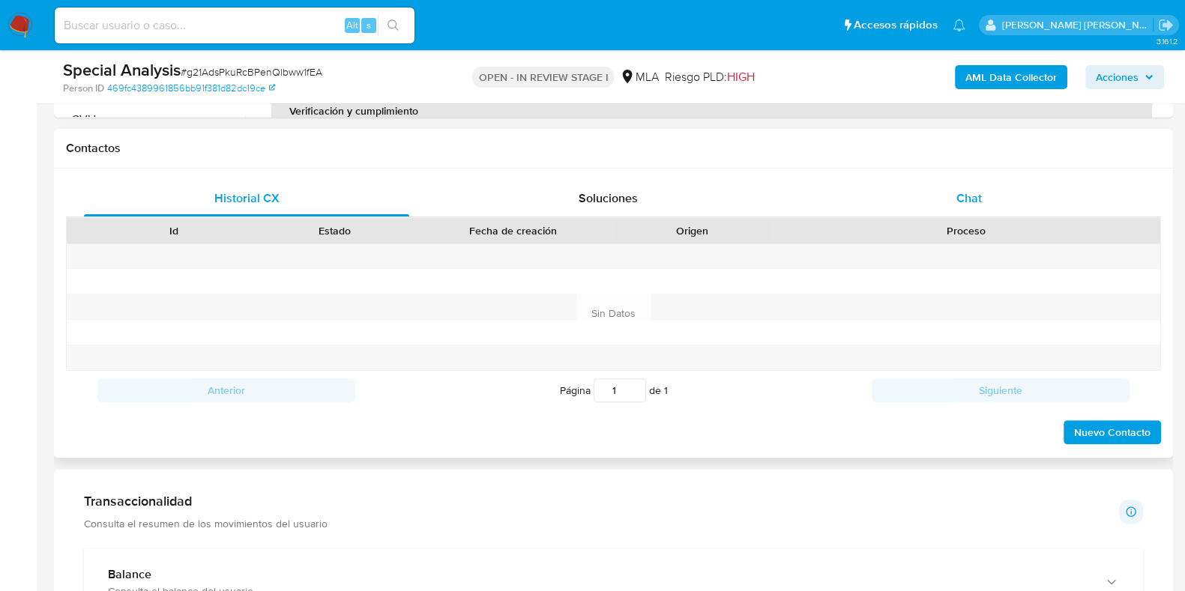
click at [970, 190] on span "Chat" at bounding box center [968, 198] width 25 height 17
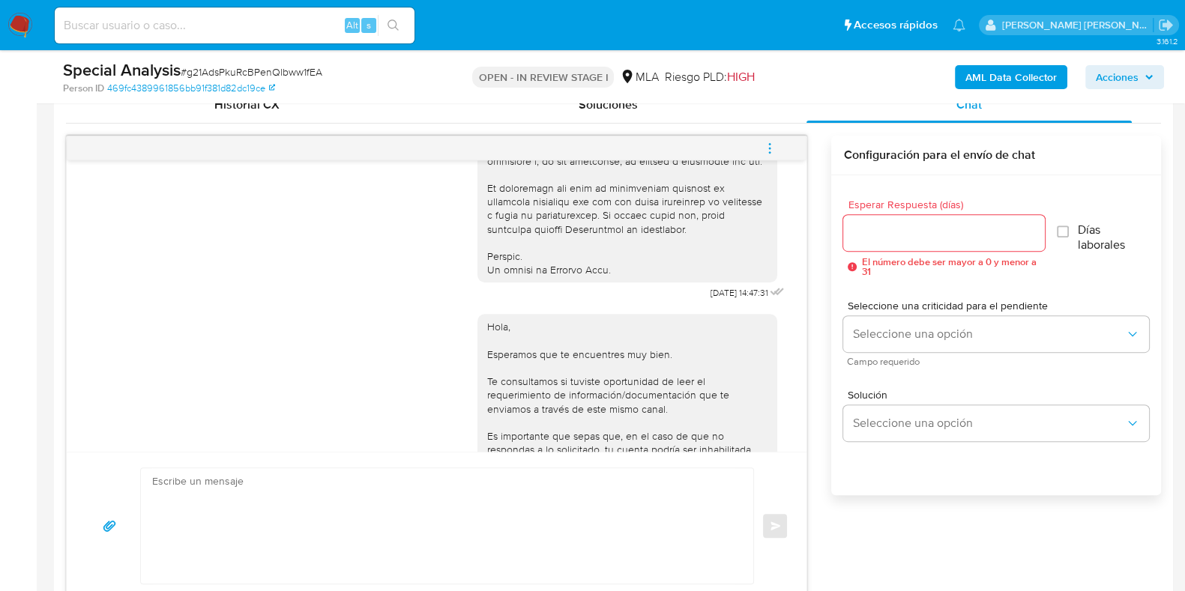
scroll to position [564, 0]
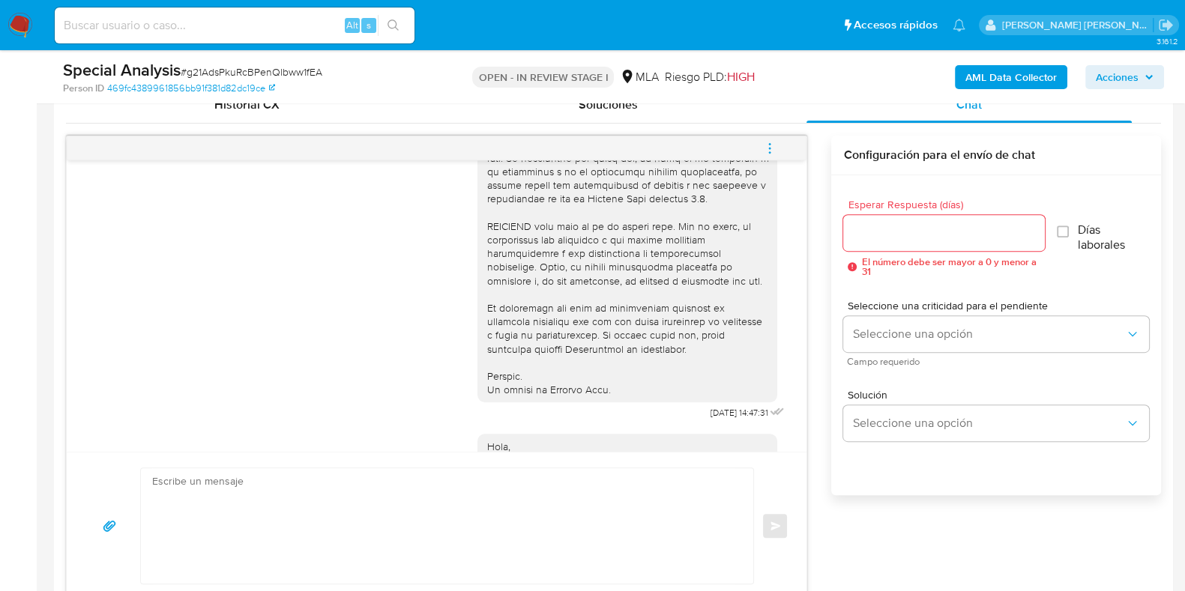
click at [768, 142] on icon "menu-action" at bounding box center [769, 148] width 13 height 13
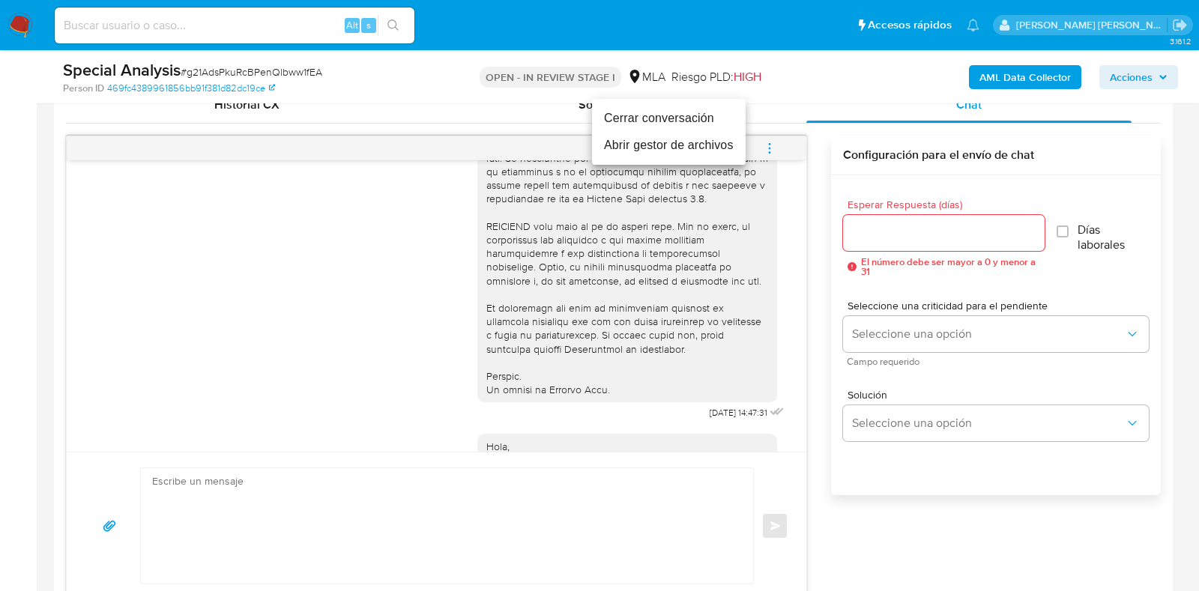
click at [672, 119] on li "Cerrar conversación" at bounding box center [669, 118] width 154 height 27
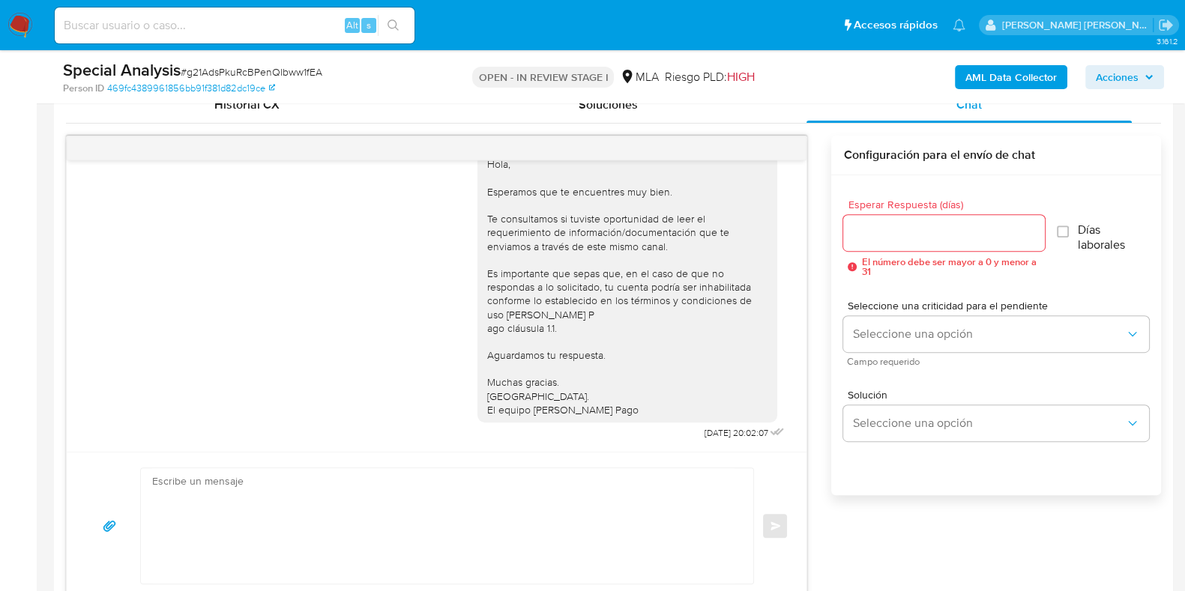
scroll to position [699, 0]
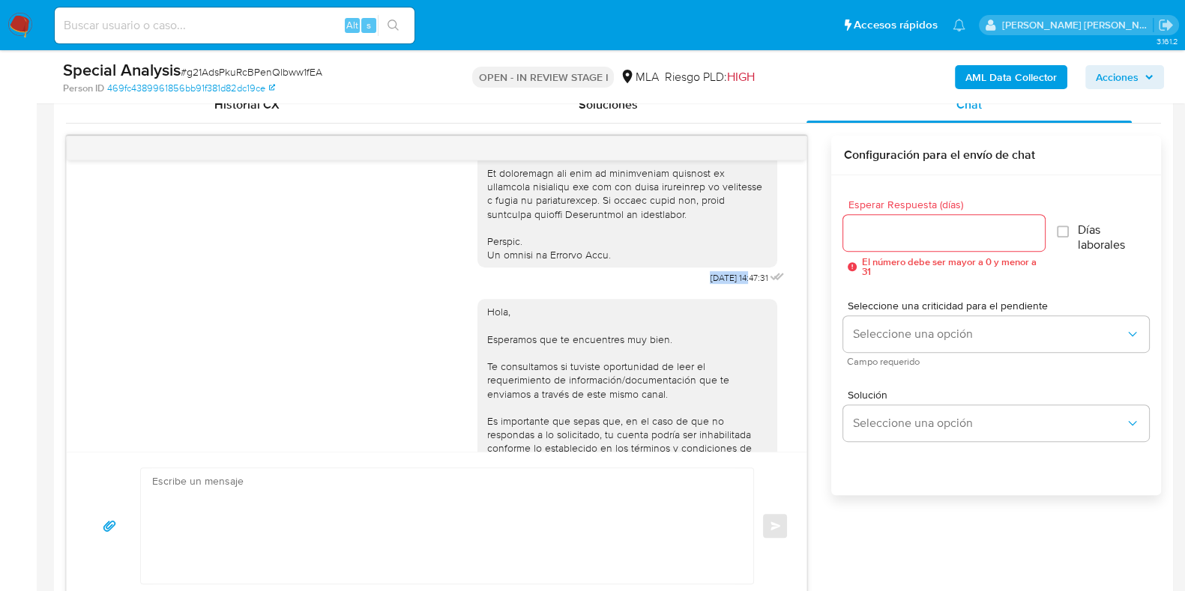
drag, startPoint x: 674, startPoint y: 301, endPoint x: 722, endPoint y: 301, distance: 48.0
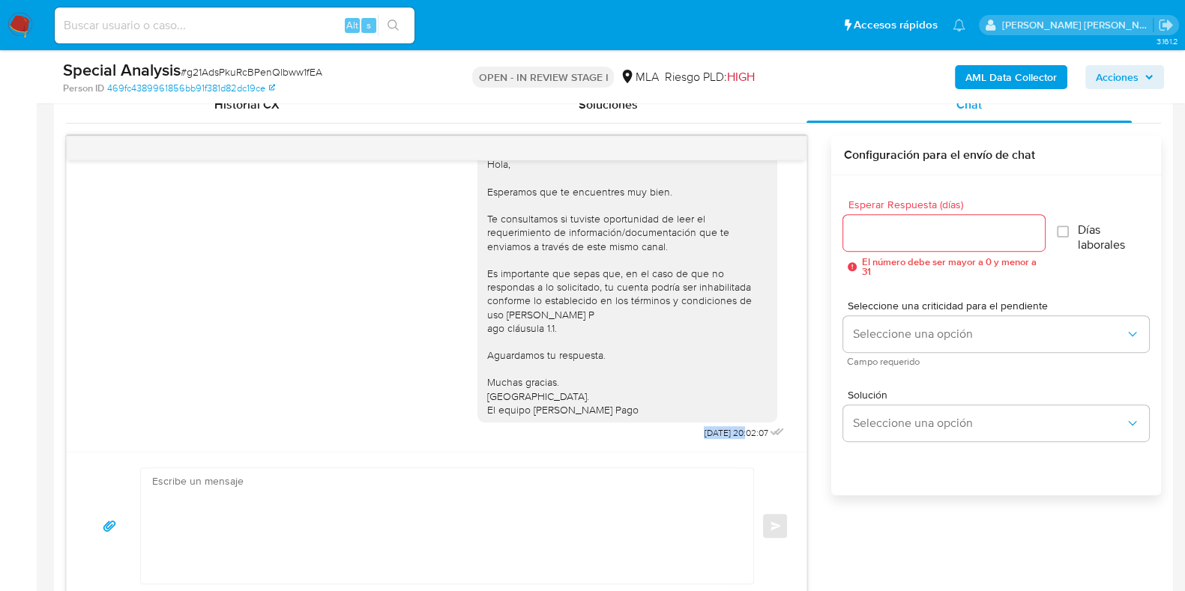
drag, startPoint x: 669, startPoint y: 429, endPoint x: 715, endPoint y: 429, distance: 45.7
click at [715, 429] on span "[DATE] 20:02:07" at bounding box center [736, 433] width 64 height 12
copy span "[DATE]"
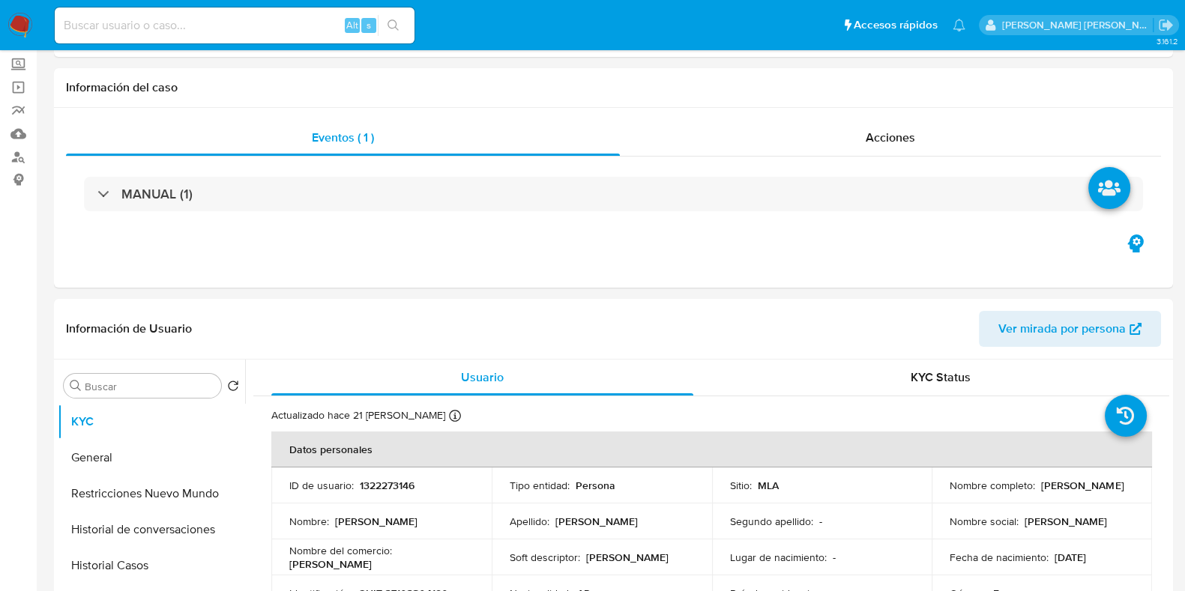
scroll to position [0, 0]
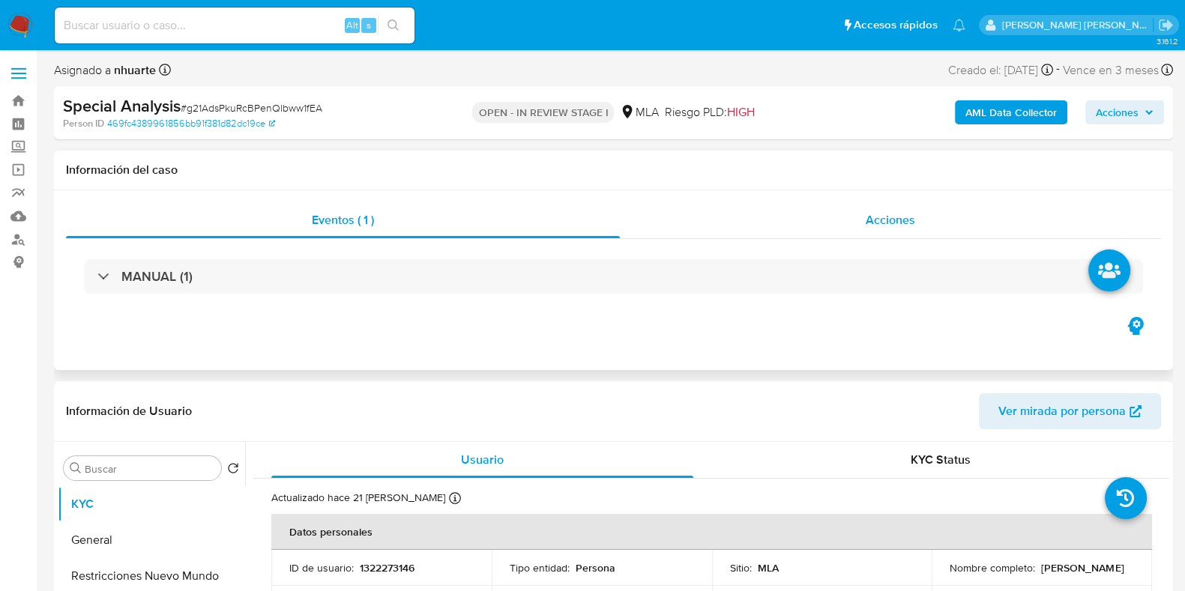
click at [902, 221] on span "Acciones" at bounding box center [889, 219] width 49 height 17
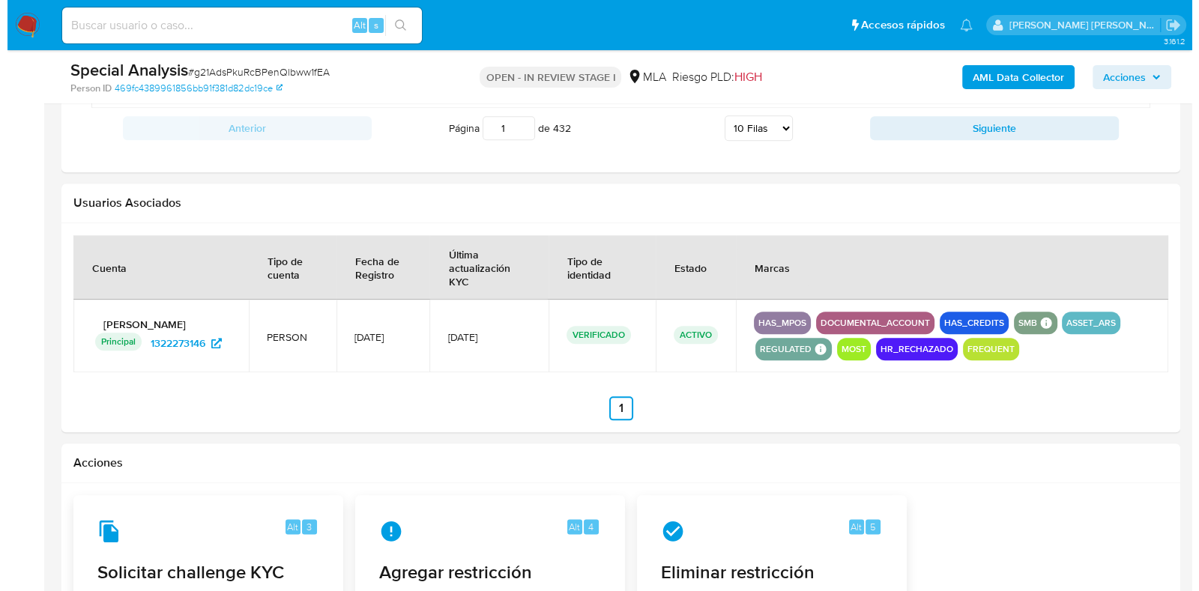
scroll to position [2450, 0]
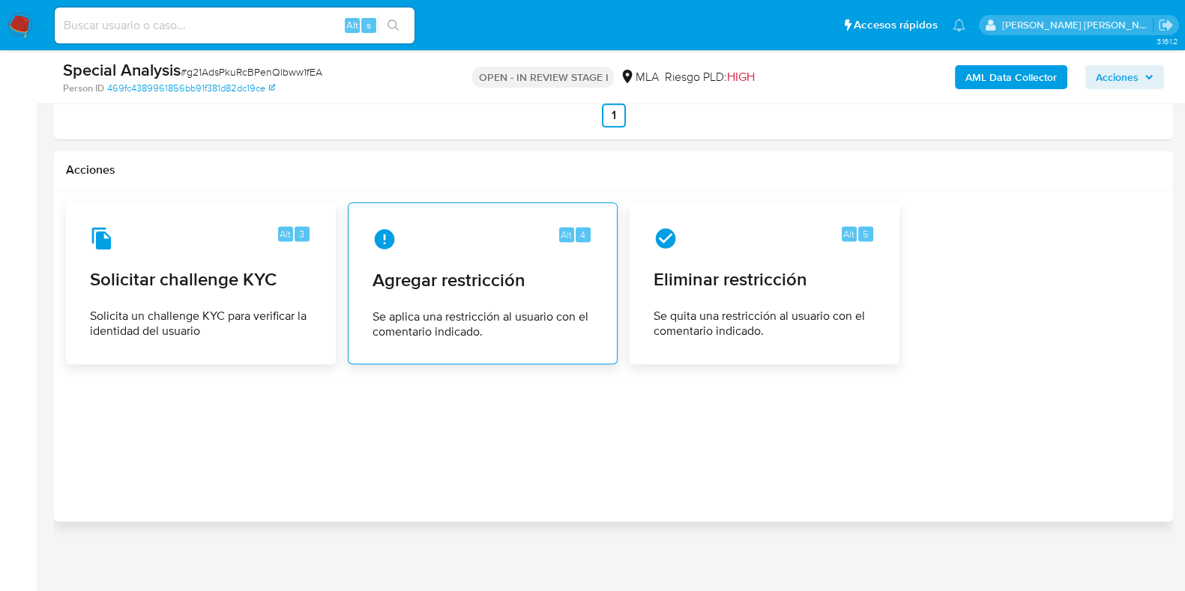
click at [459, 276] on span "Agregar restricción" at bounding box center [482, 280] width 220 height 22
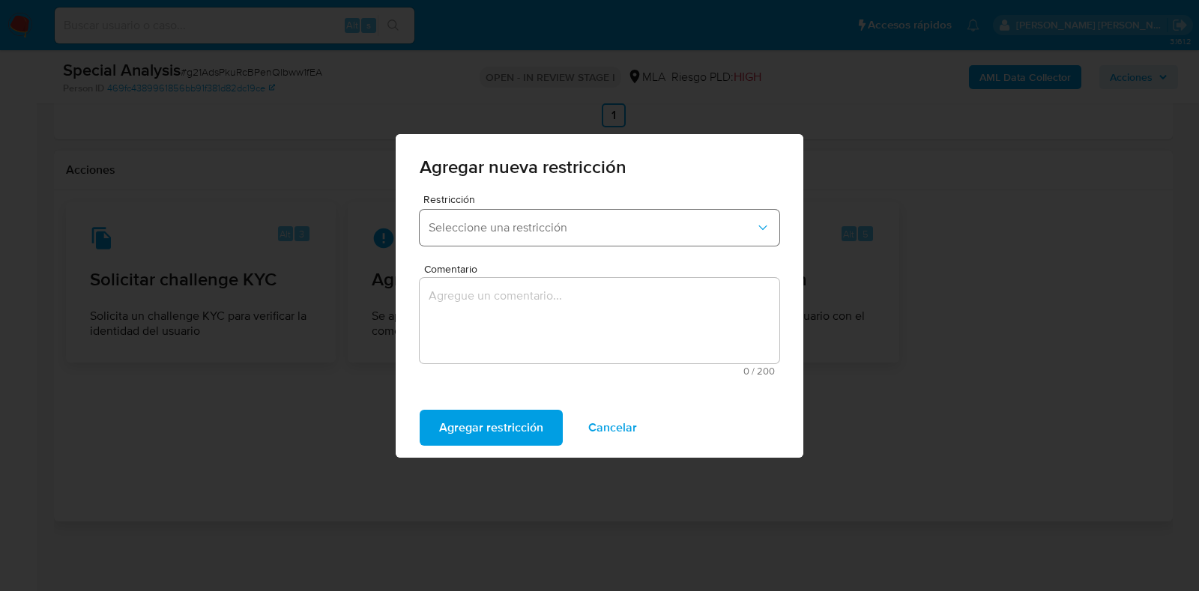
click at [480, 244] on button "Seleccione una restricción" at bounding box center [600, 228] width 360 height 36
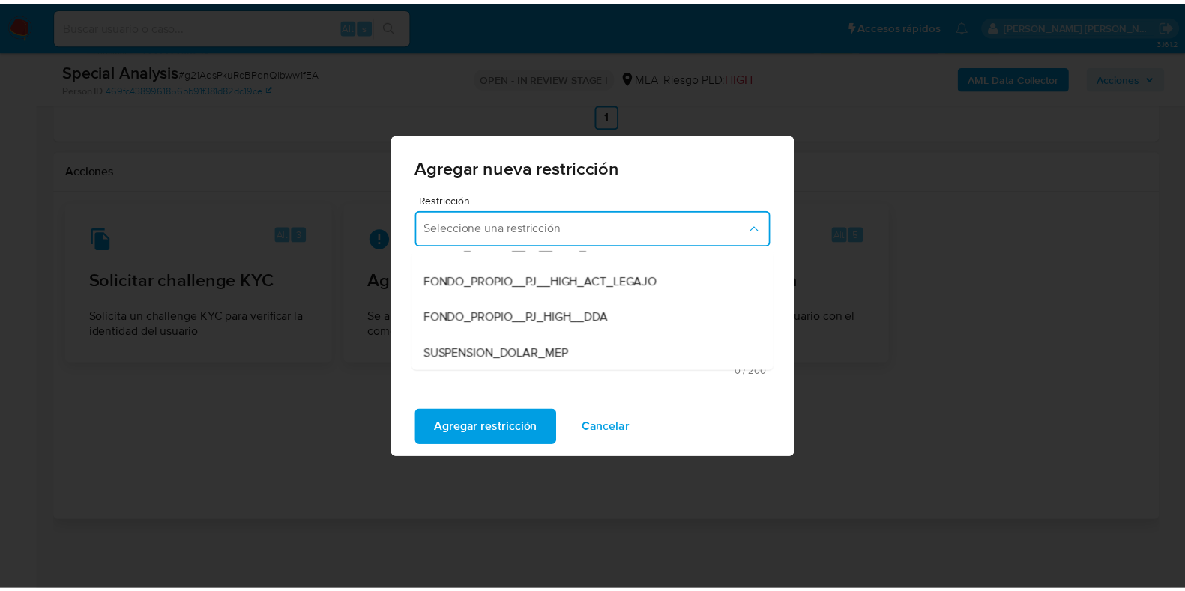
scroll to position [175, 0]
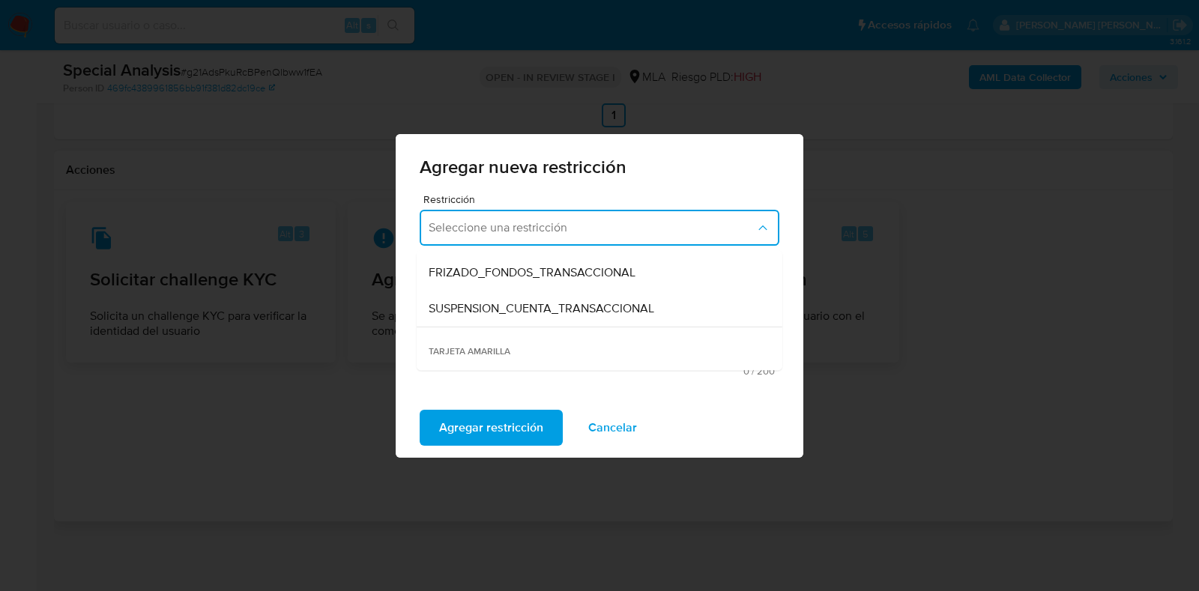
click at [498, 301] on span "SUSPENSION_CUENTA_TRANSACCIONAL" at bounding box center [542, 308] width 226 height 15
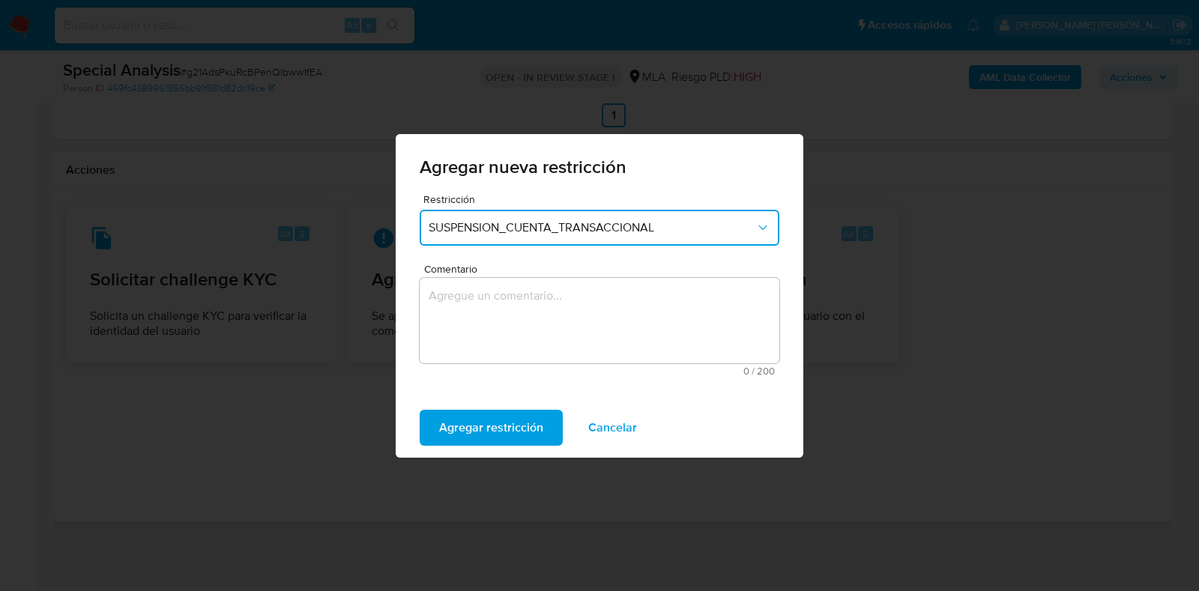
click at [498, 301] on textarea "Comentario" at bounding box center [600, 320] width 360 height 85
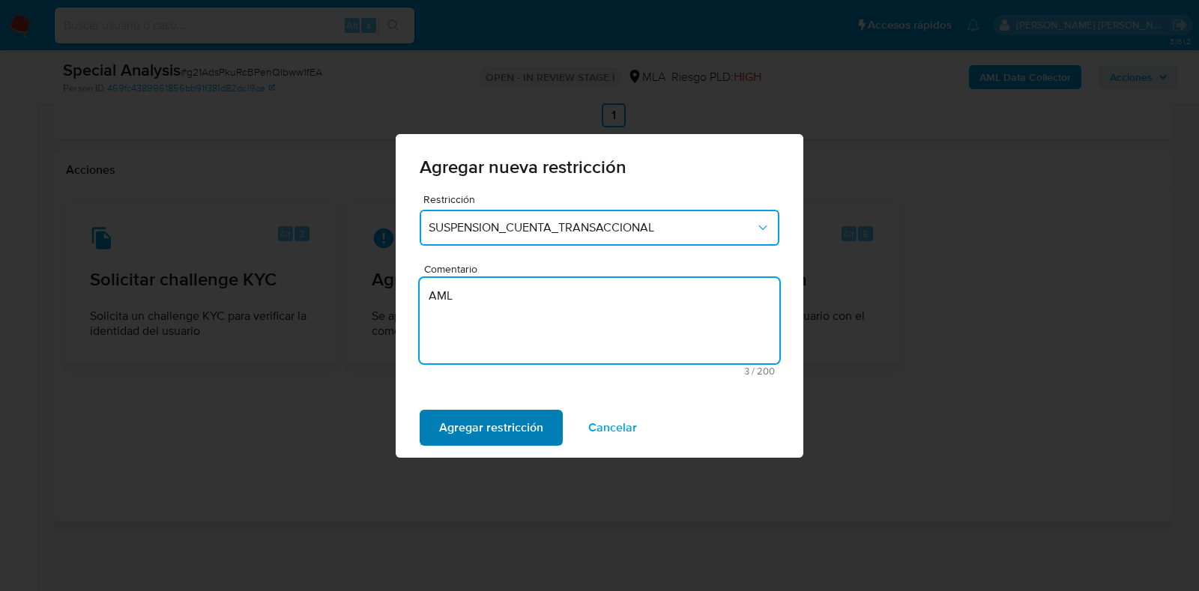
type textarea "AML"
click at [491, 433] on span "Agregar restricción" at bounding box center [491, 427] width 104 height 33
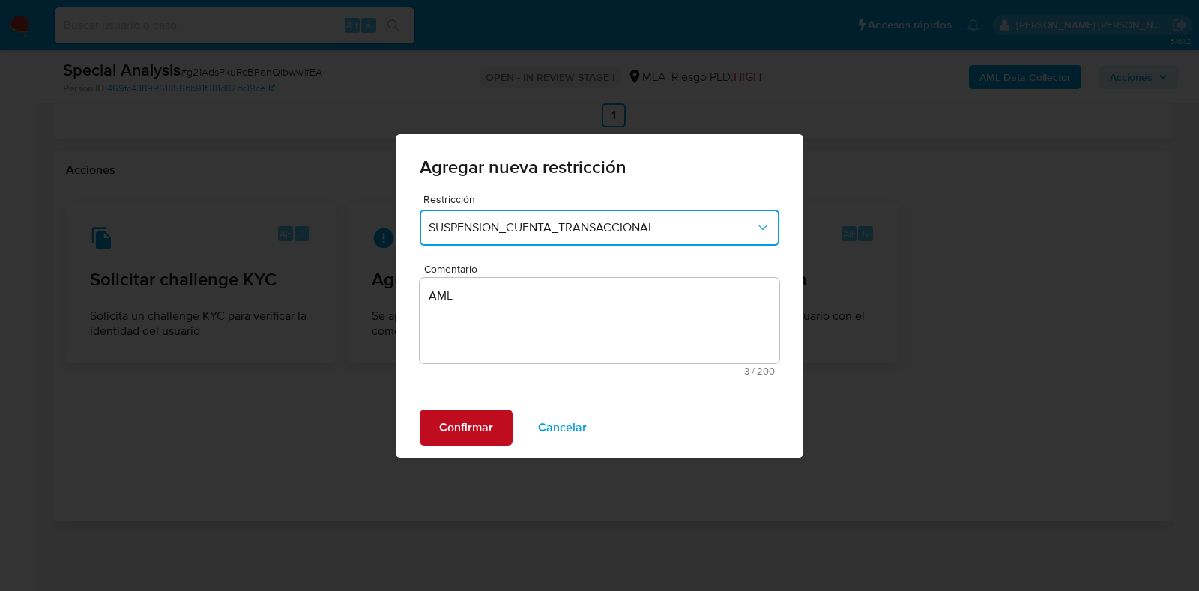
click at [491, 433] on span "Confirmar" at bounding box center [466, 427] width 54 height 33
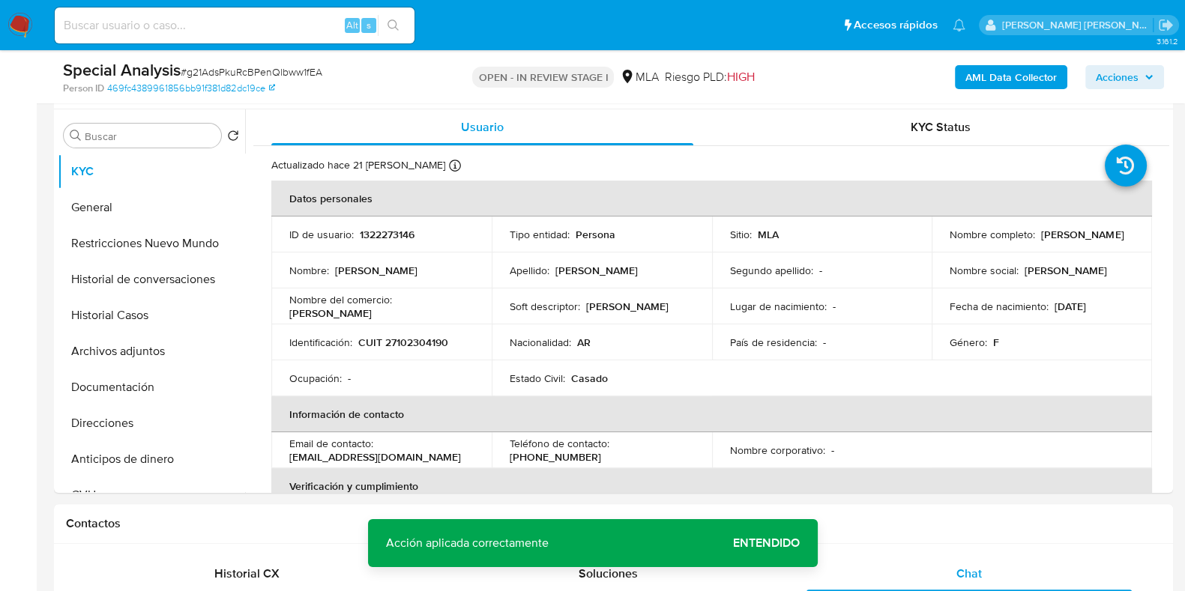
scroll to position [0, 0]
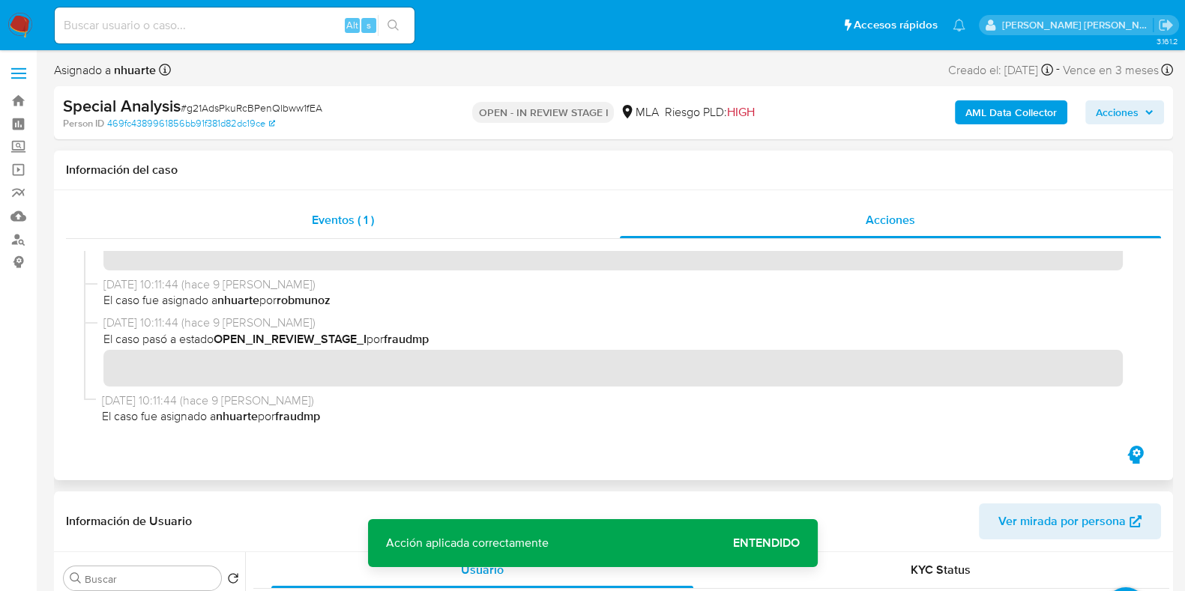
click at [344, 232] on div "Eventos ( 1 )" at bounding box center [343, 220] width 554 height 36
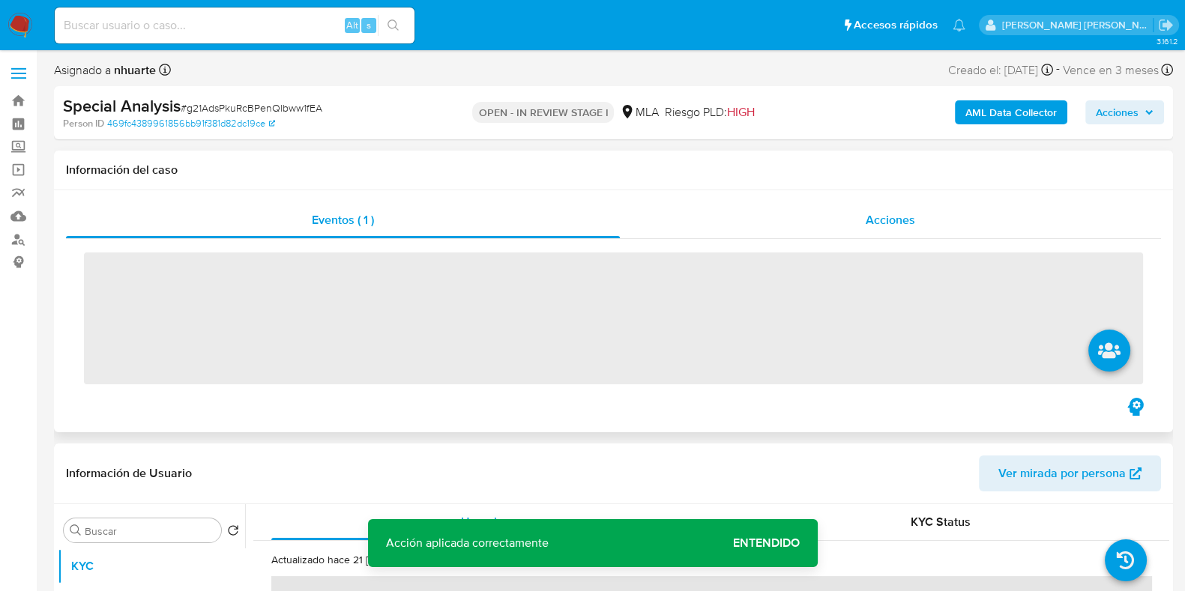
click at [914, 217] on span "Acciones" at bounding box center [889, 219] width 49 height 17
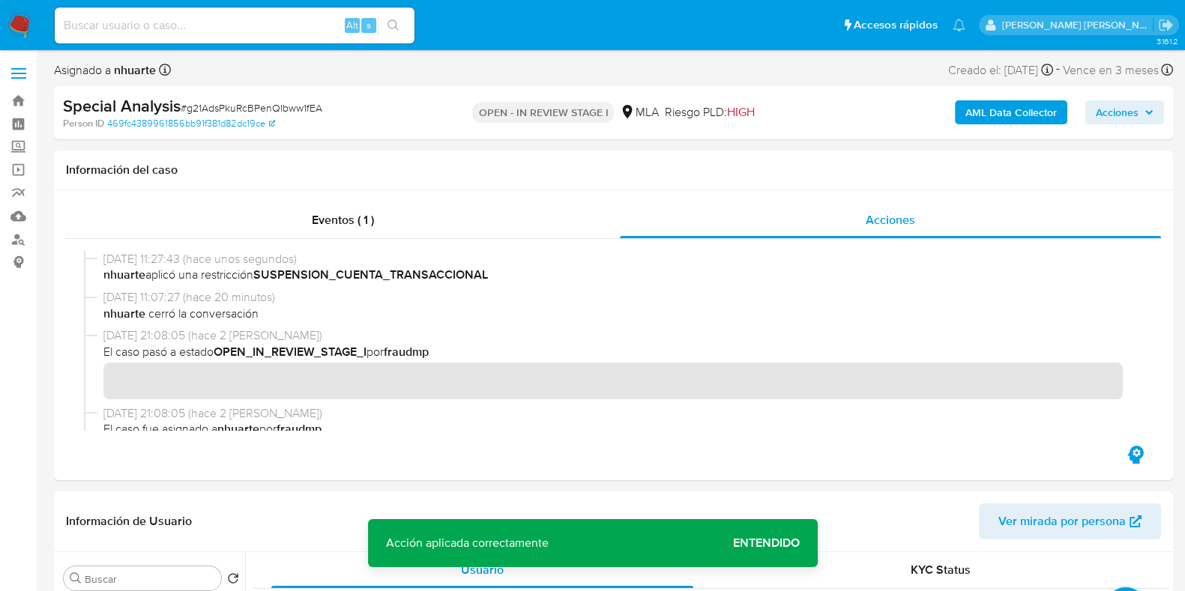
click at [974, 114] on b "AML Data Collector" at bounding box center [1010, 112] width 91 height 24
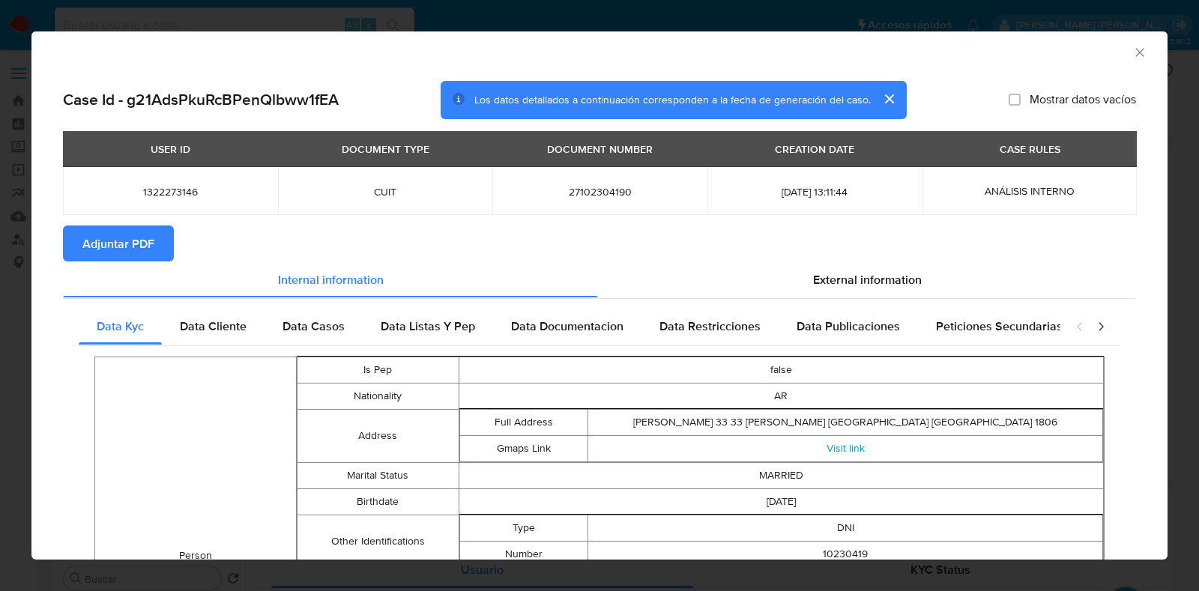
click at [1132, 56] on icon "Cerrar ventana" at bounding box center [1139, 52] width 15 height 15
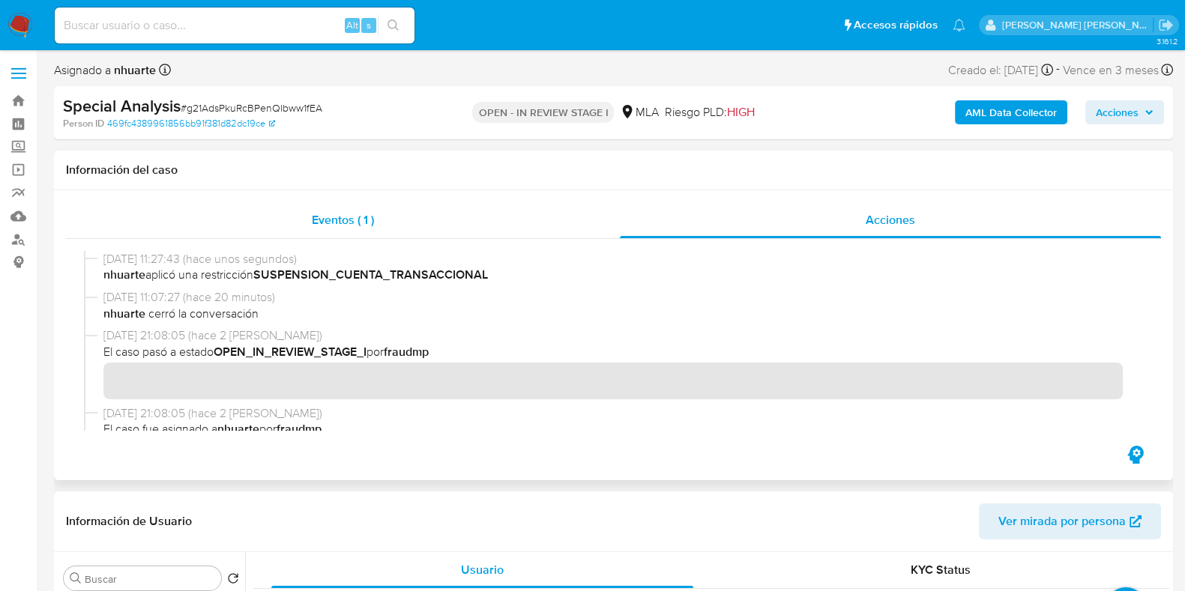
click at [367, 221] on span "Eventos ( 1 )" at bounding box center [343, 219] width 62 height 17
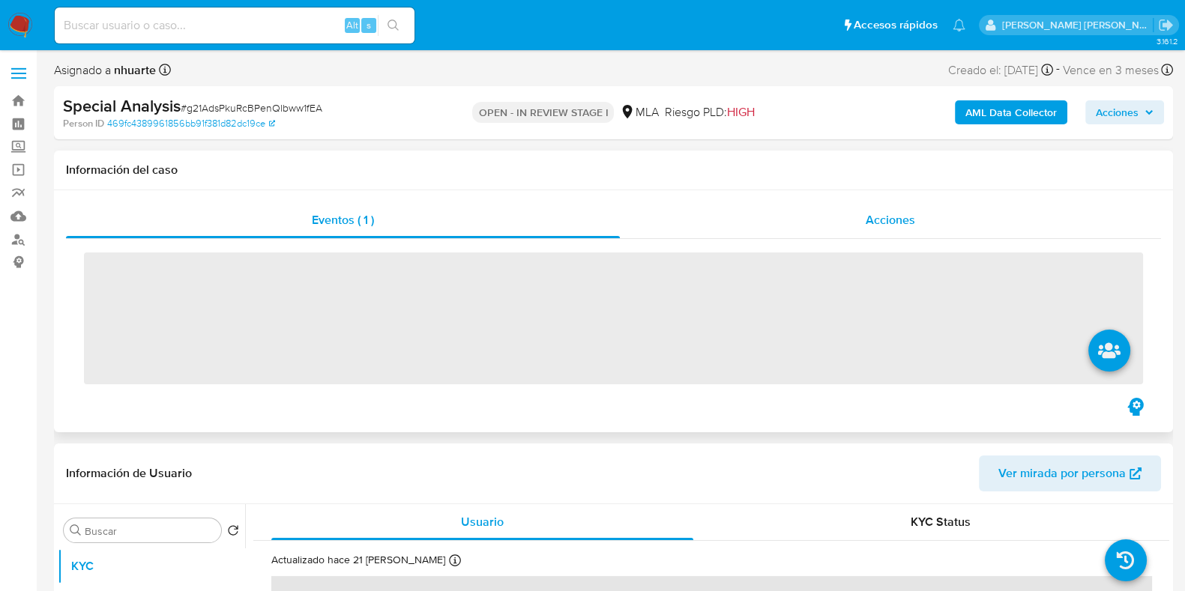
click at [879, 211] on span "Acciones" at bounding box center [889, 219] width 49 height 17
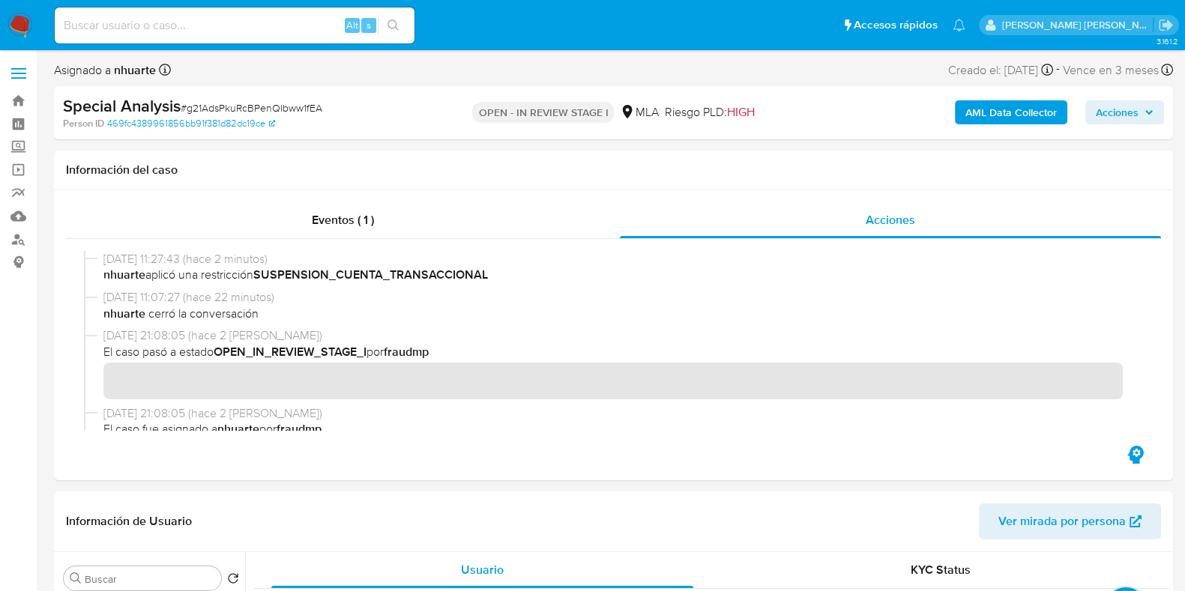
click at [967, 106] on b "AML Data Collector" at bounding box center [1010, 112] width 91 height 24
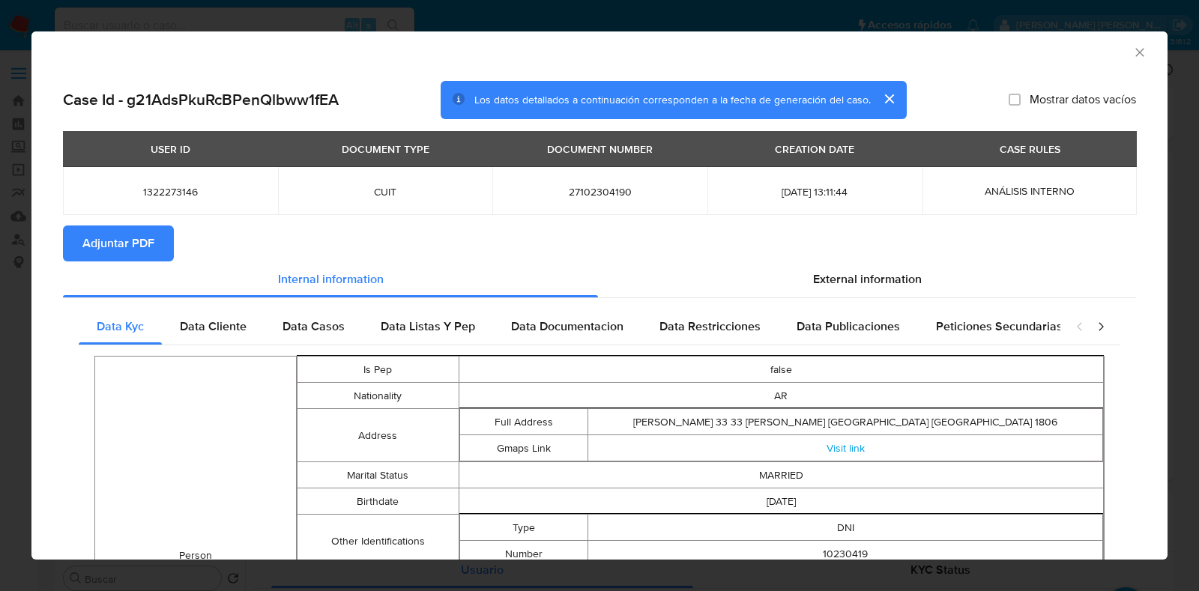
click at [147, 253] on span "Adjuntar PDF" at bounding box center [118, 243] width 72 height 33
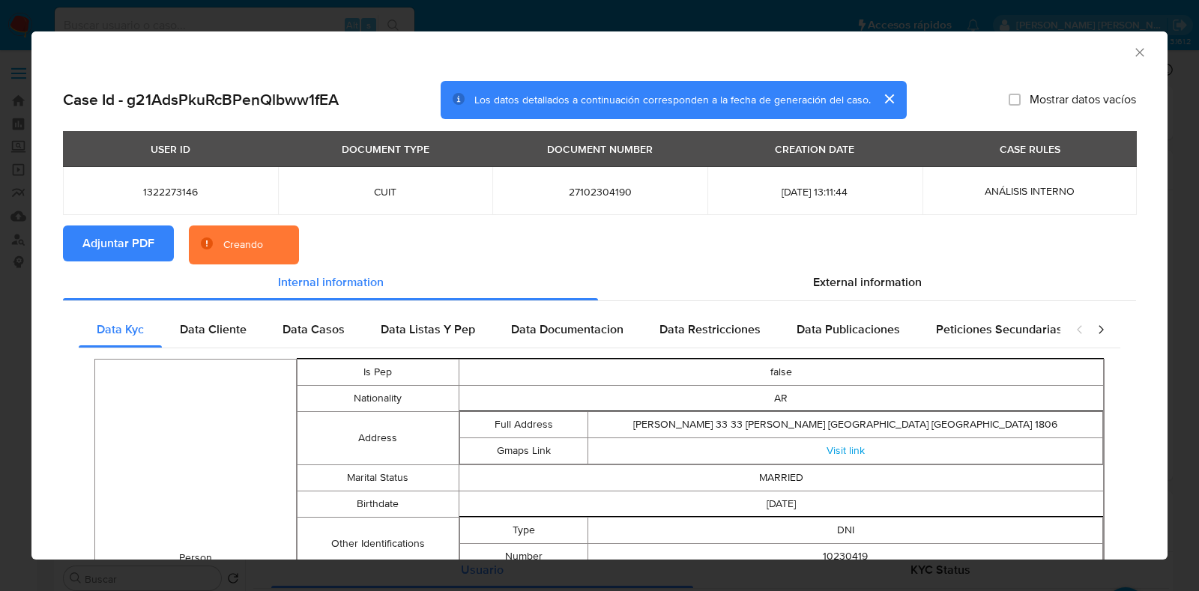
click at [1132, 54] on icon "Cerrar ventana" at bounding box center [1139, 52] width 15 height 15
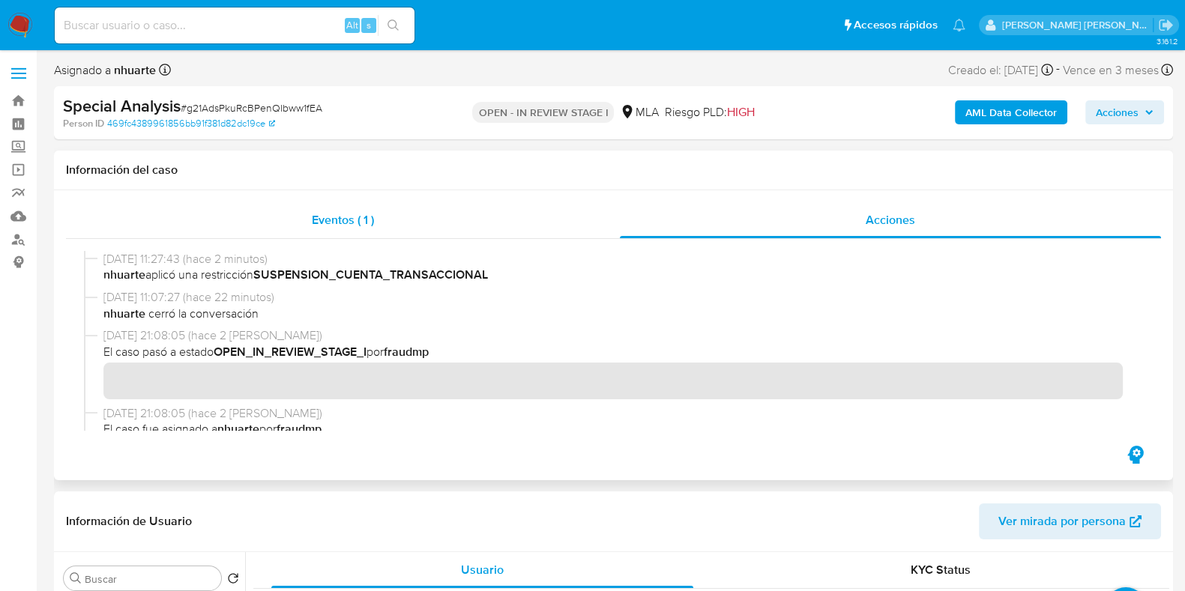
click at [353, 215] on span "Eventos ( 1 )" at bounding box center [343, 219] width 62 height 17
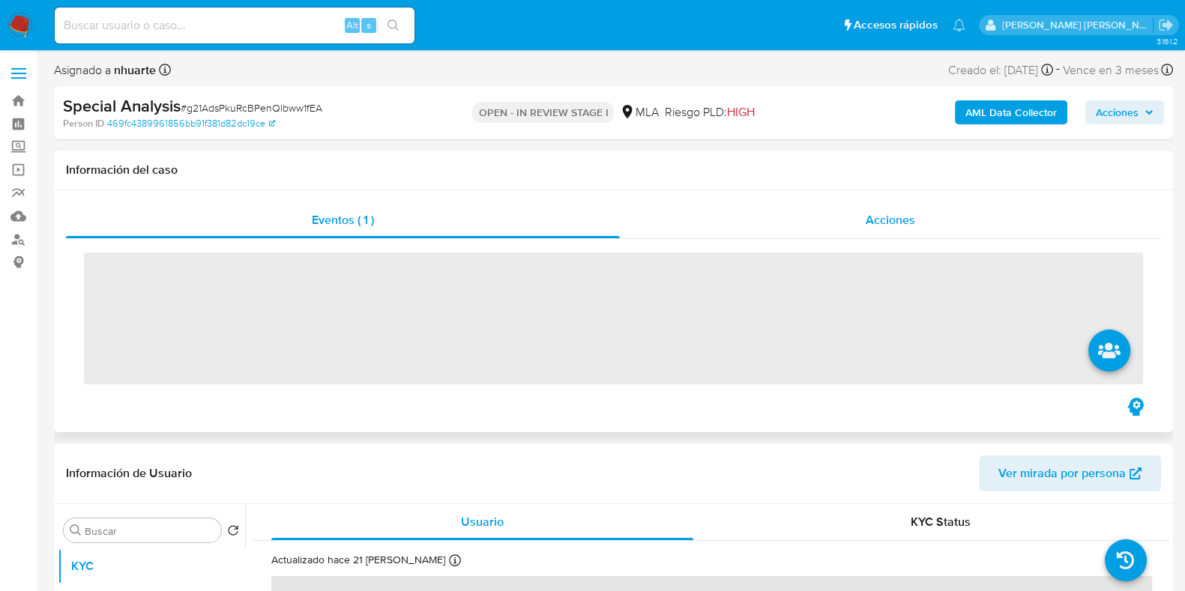
click at [903, 218] on span "Acciones" at bounding box center [889, 219] width 49 height 17
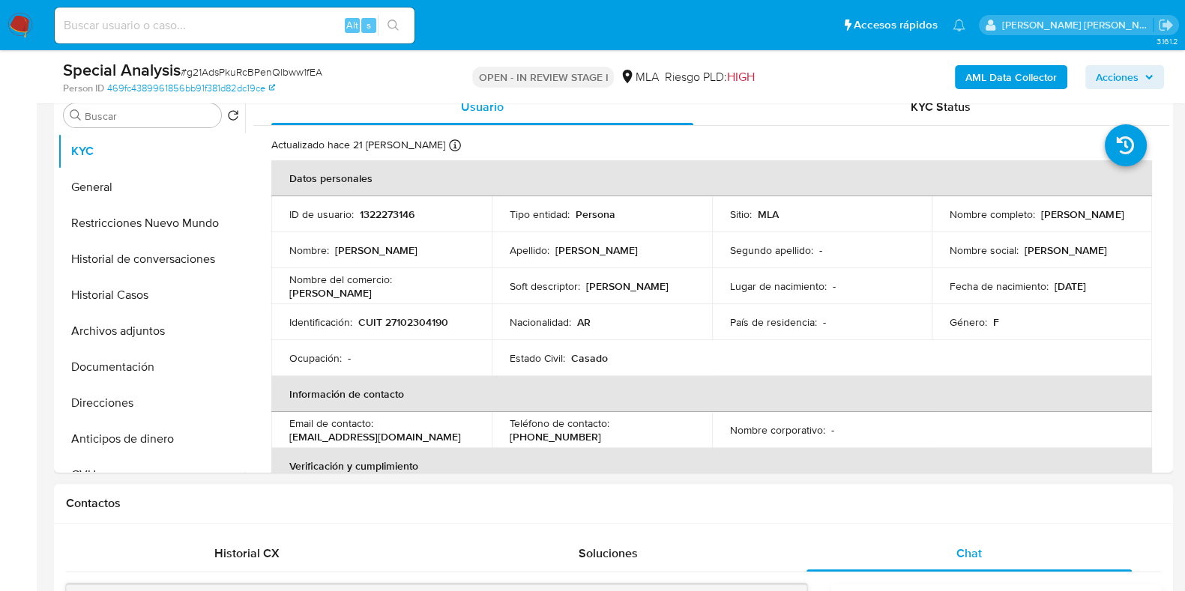
scroll to position [562, 0]
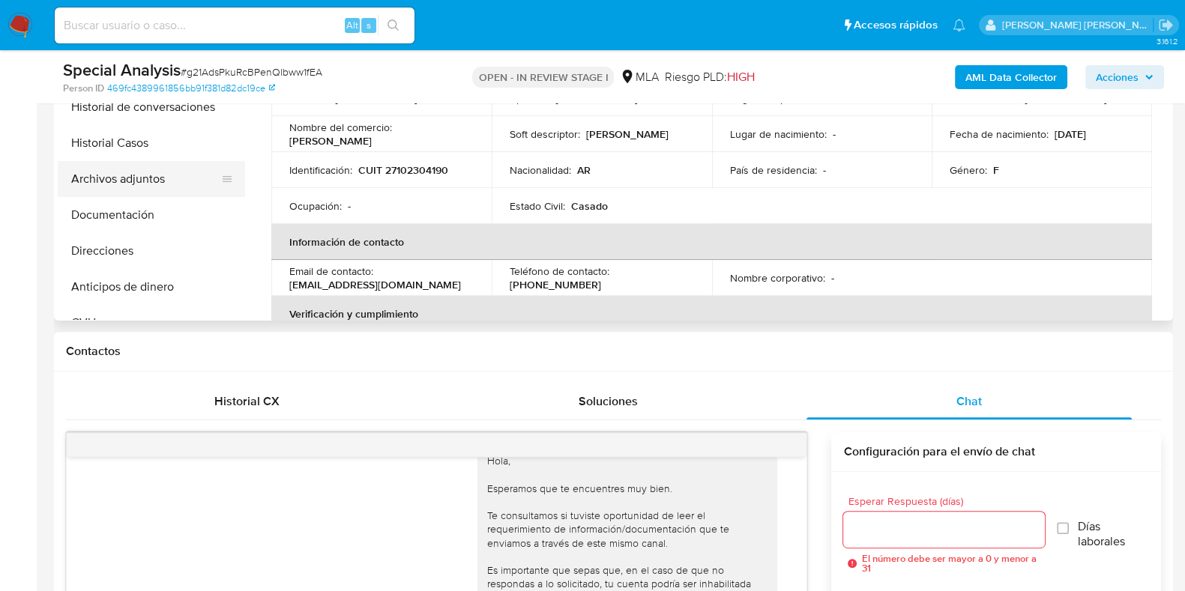
click at [164, 178] on button "Archivos adjuntos" at bounding box center [145, 179] width 175 height 36
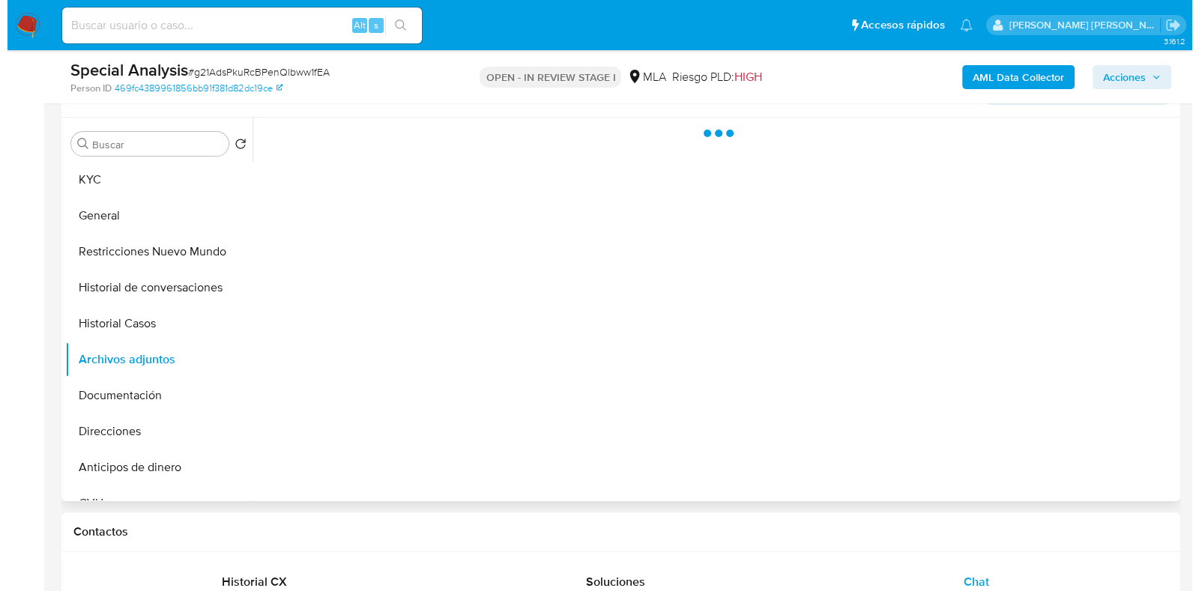
scroll to position [374, 0]
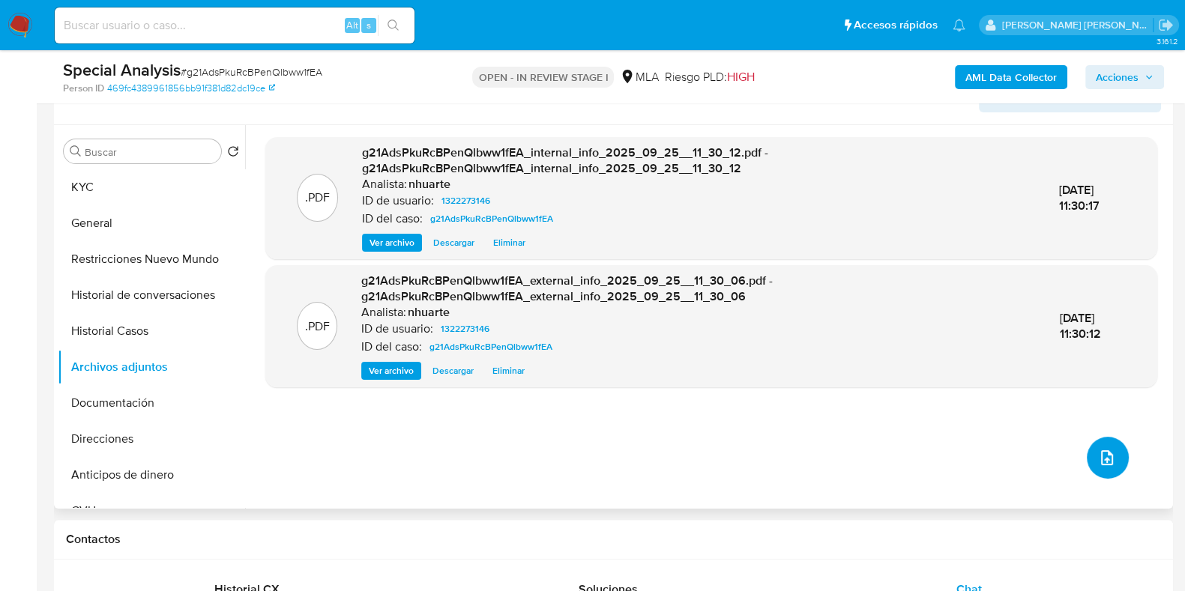
click at [1093, 442] on button "upload-file" at bounding box center [1108, 458] width 42 height 42
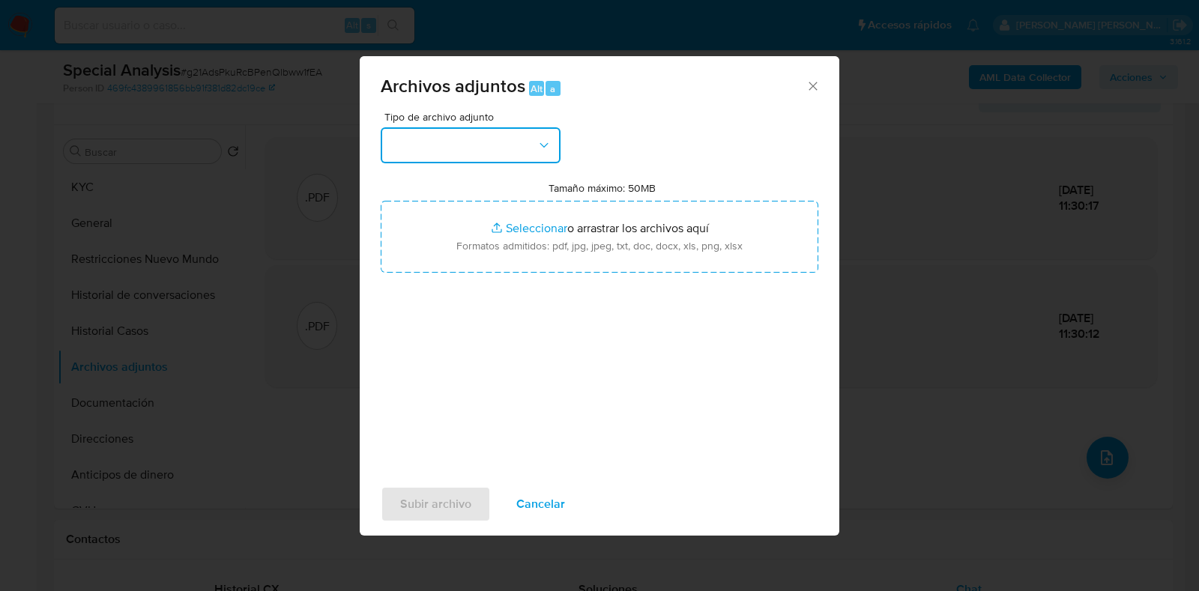
click at [537, 148] on icon "button" at bounding box center [544, 145] width 15 height 15
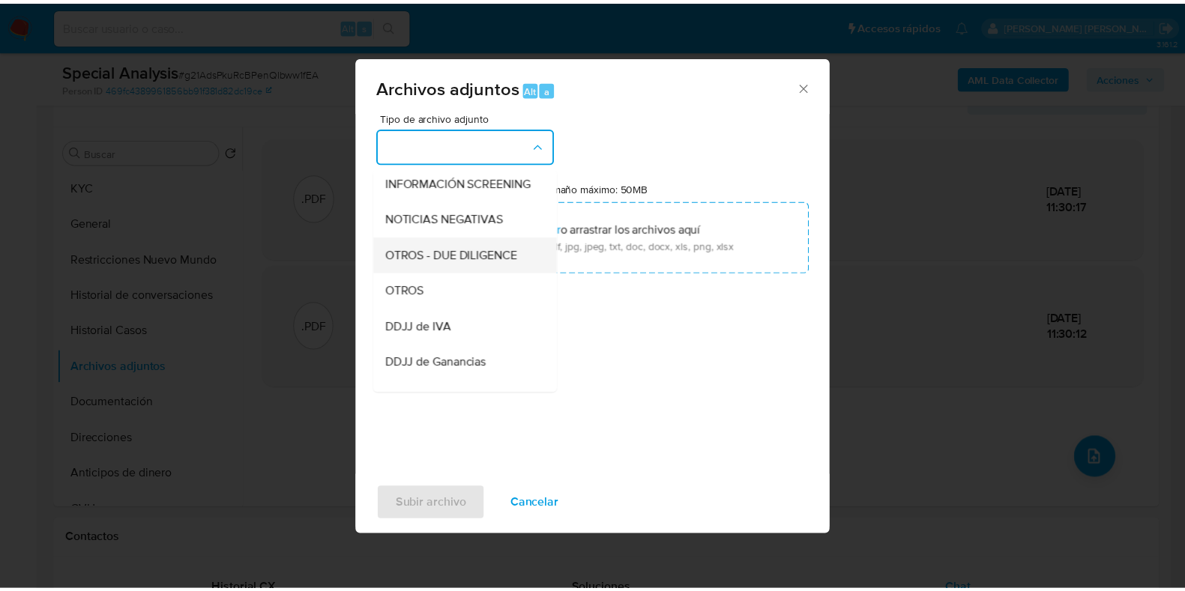
scroll to position [187, 0]
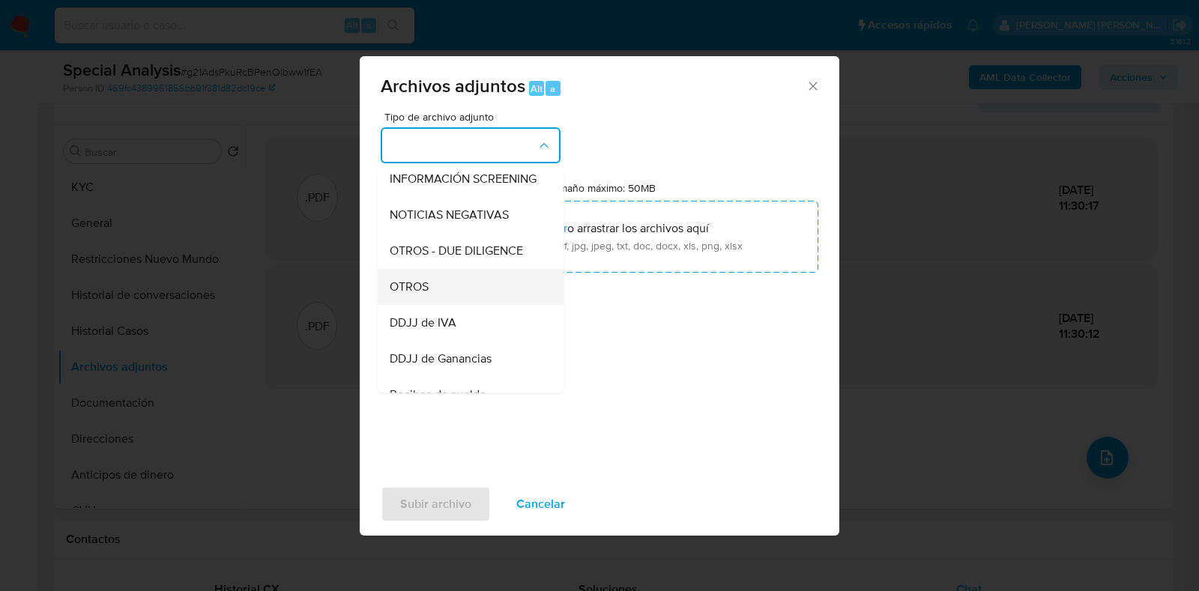
click at [480, 294] on div "OTROS" at bounding box center [466, 287] width 153 height 36
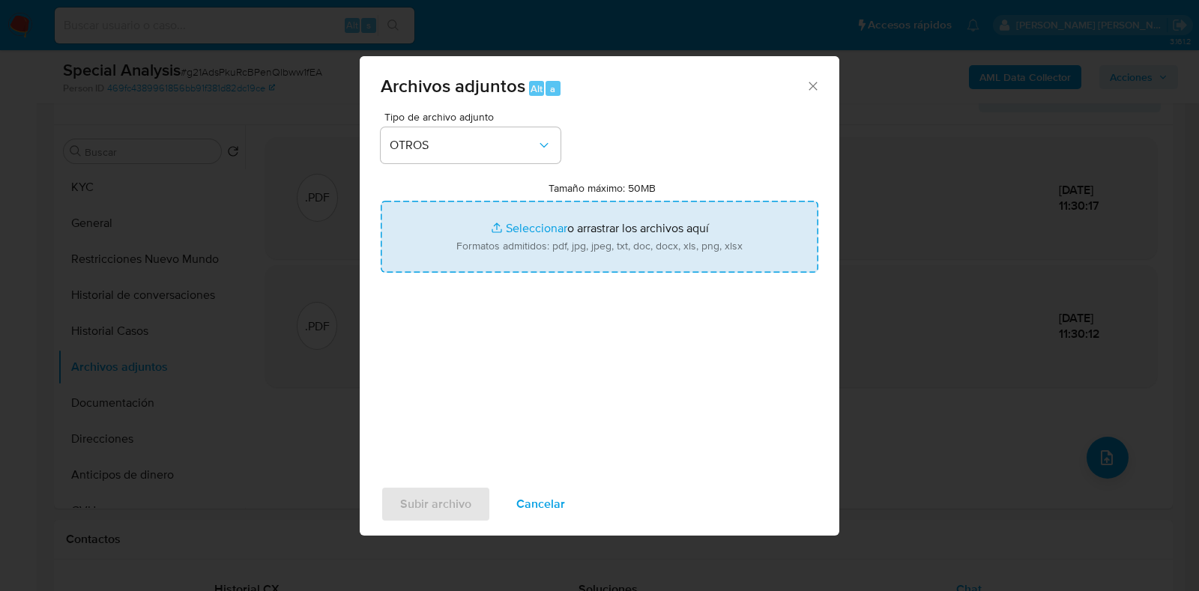
type input "C:\fakepath\Caselog g21AdsPkuRcBPenQlbww1fEA_2025_09_24_12_30_55.docx"
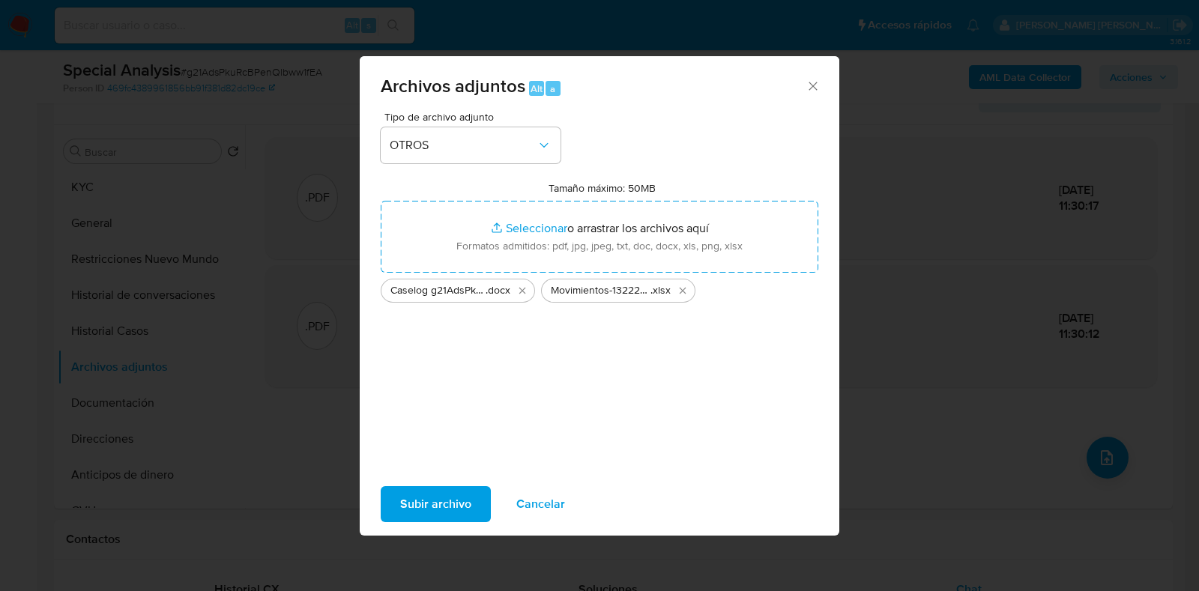
click at [442, 500] on span "Subir archivo" at bounding box center [435, 504] width 71 height 33
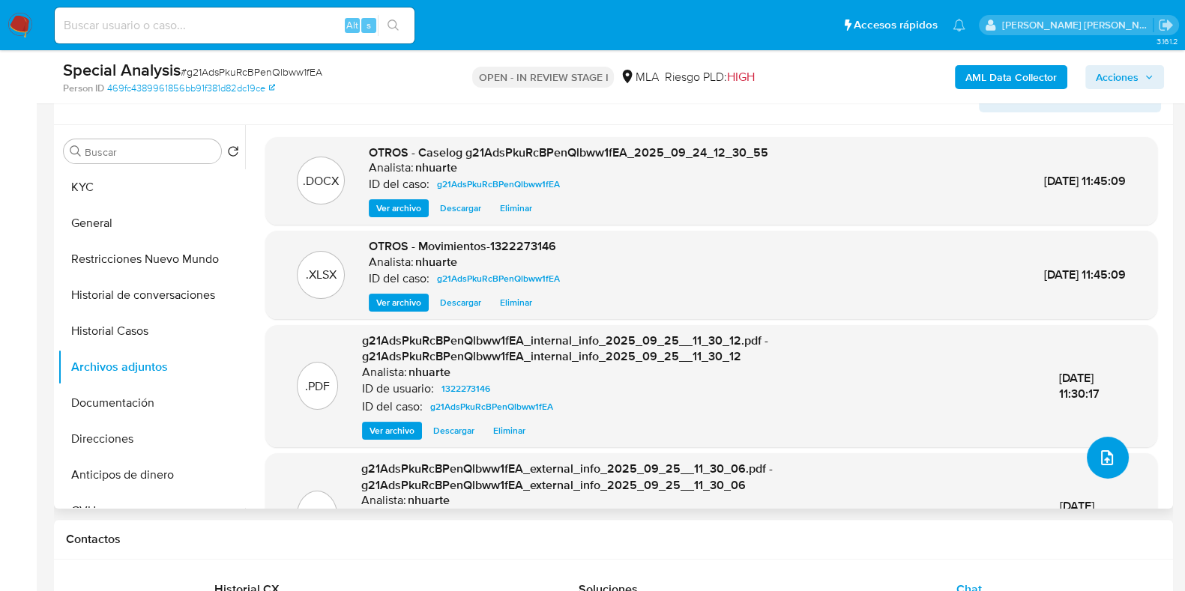
scroll to position [0, 0]
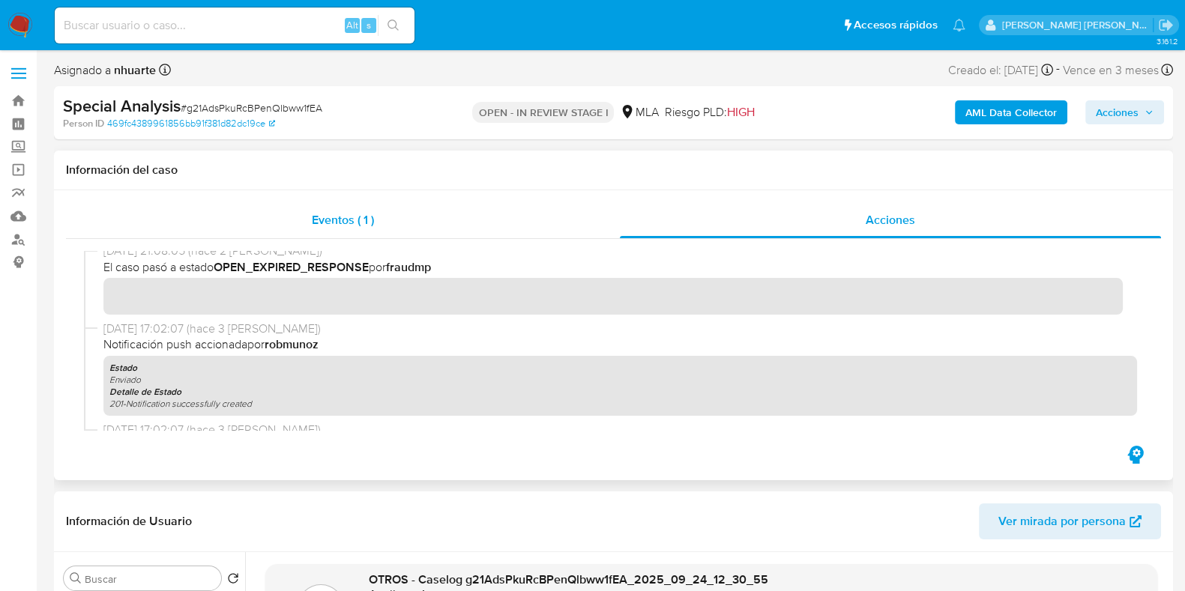
click at [366, 230] on div "Eventos ( 1 )" at bounding box center [343, 220] width 554 height 36
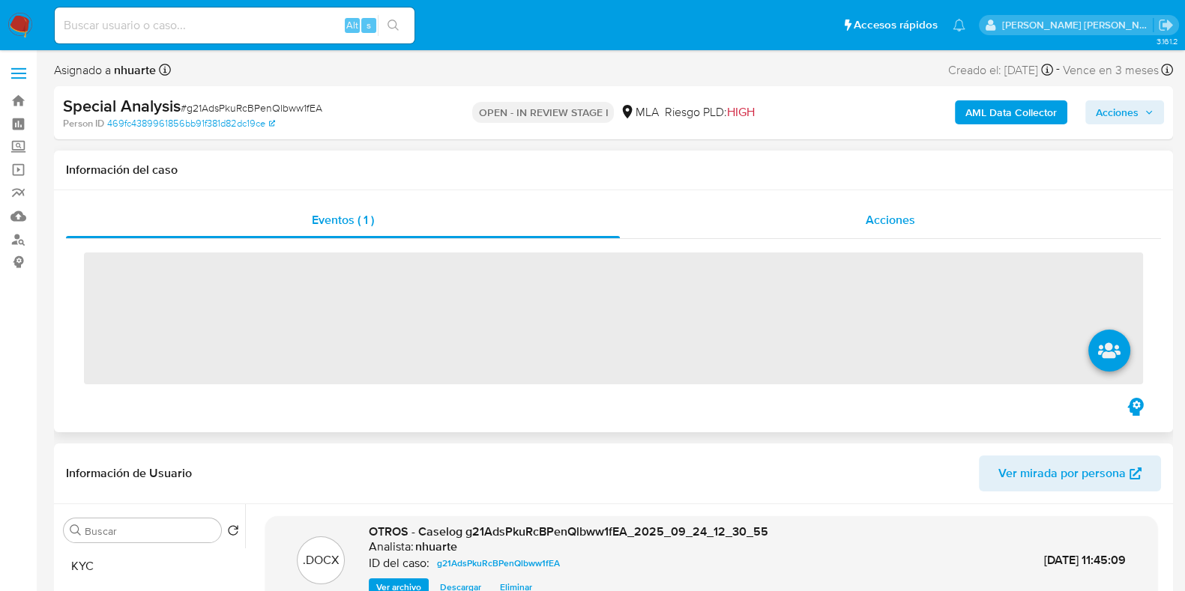
click at [905, 214] on span "Acciones" at bounding box center [889, 219] width 49 height 17
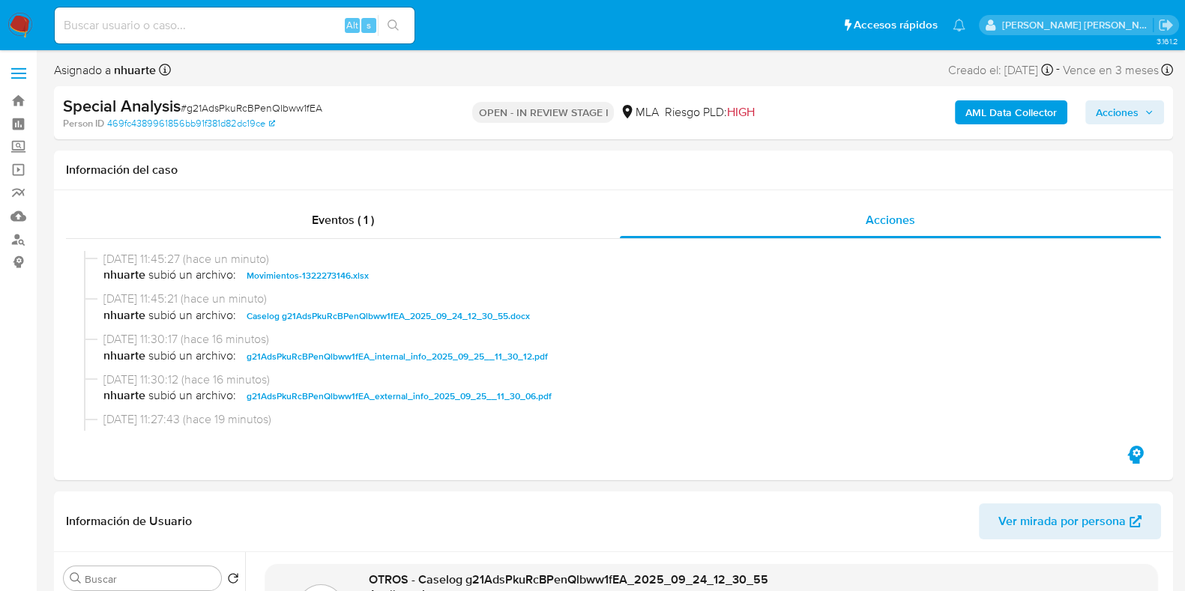
click at [1135, 107] on span "Acciones" at bounding box center [1117, 112] width 43 height 24
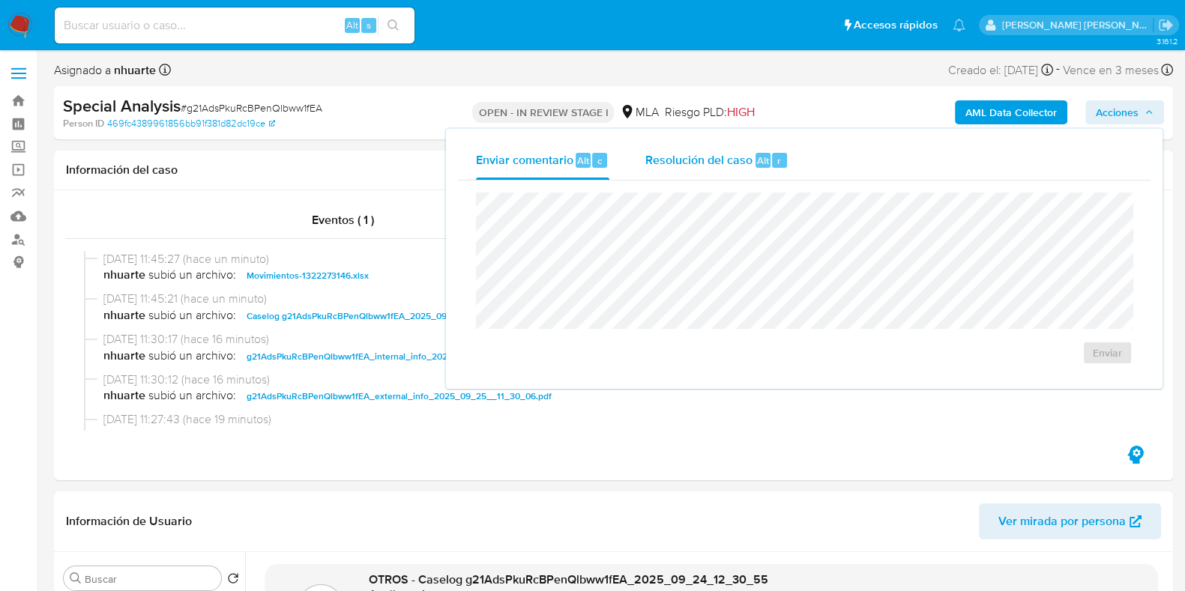
click at [697, 172] on div "Resolución del caso Alt r" at bounding box center [716, 160] width 143 height 39
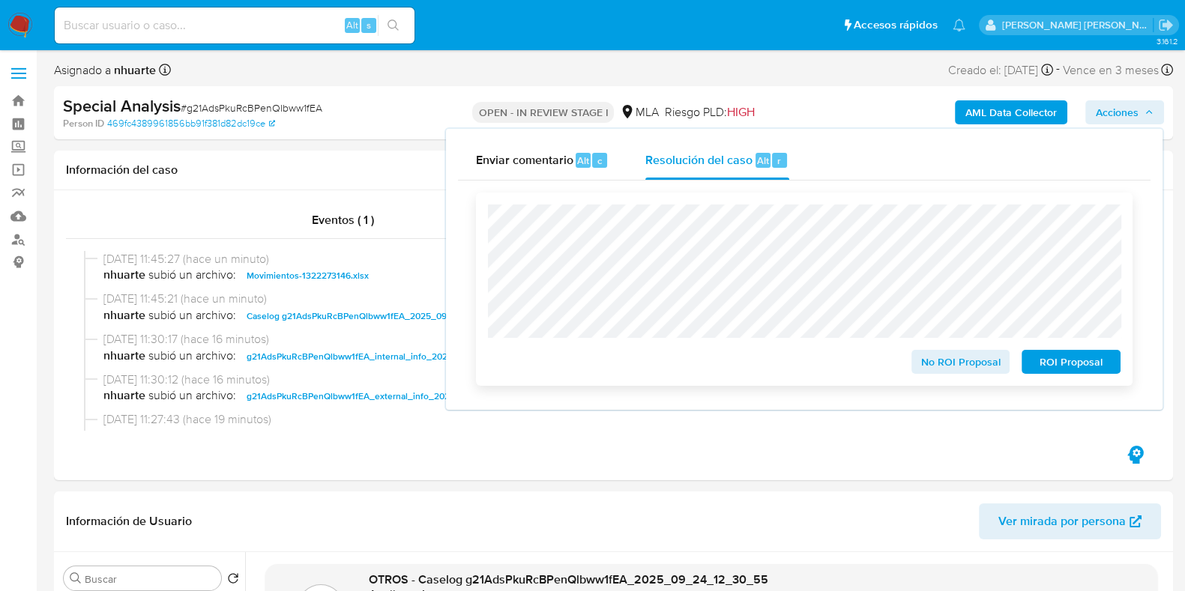
click at [1057, 363] on span "ROI Proposal" at bounding box center [1071, 361] width 78 height 21
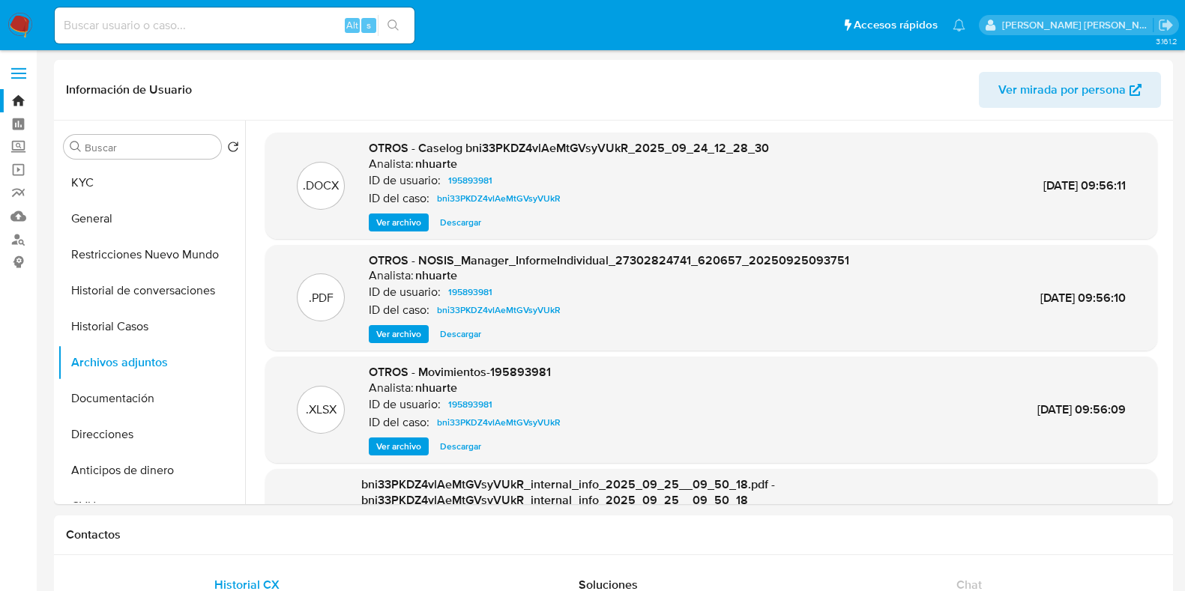
select select "10"
click at [19, 237] on link "Buscador de personas" at bounding box center [89, 239] width 178 height 23
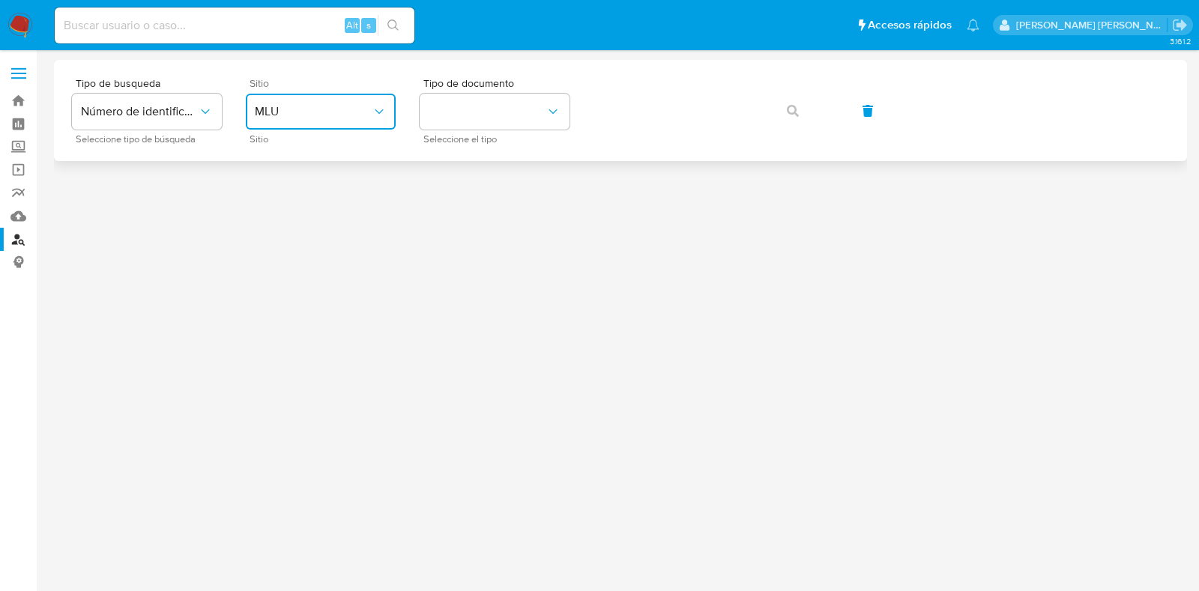
click at [329, 101] on button "MLU" at bounding box center [321, 112] width 150 height 36
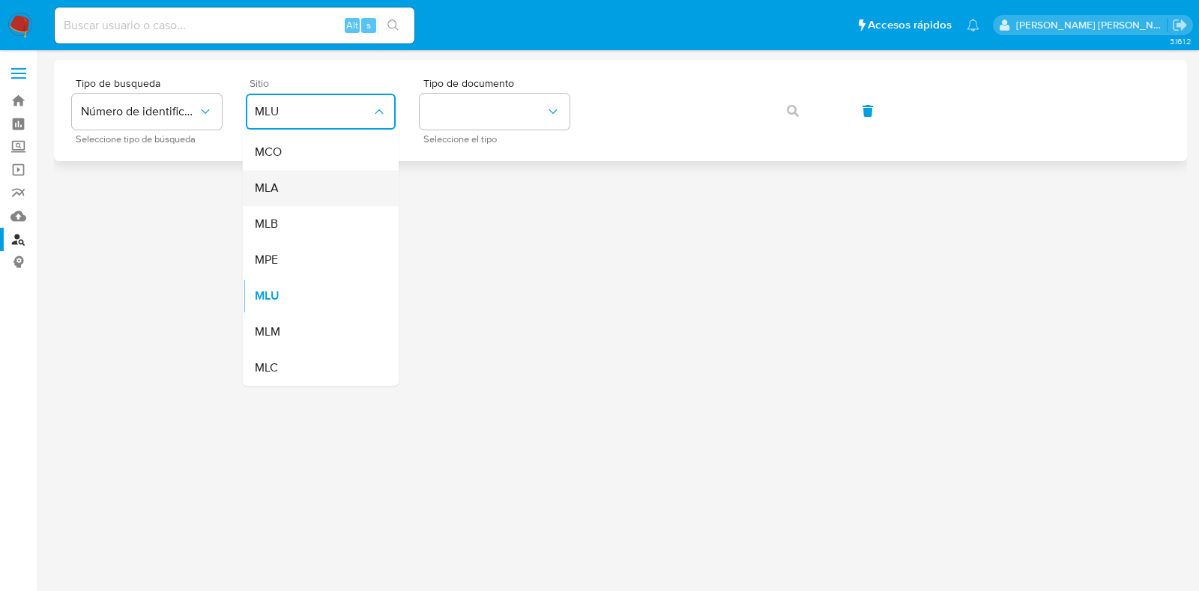
click at [312, 183] on div "MLA" at bounding box center [316, 188] width 123 height 36
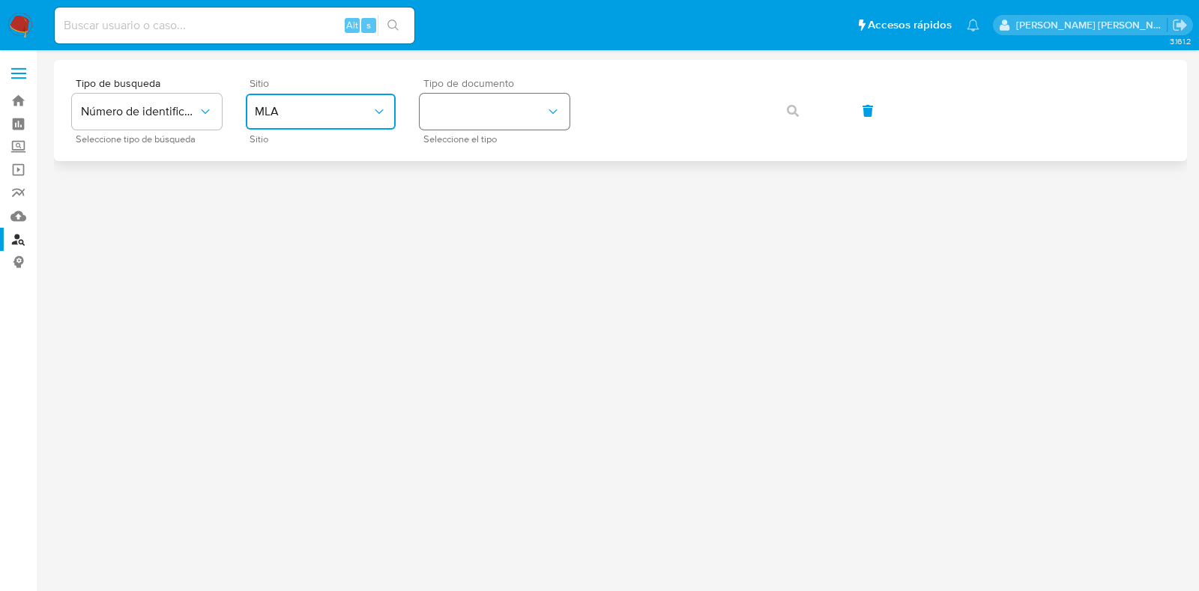
click at [480, 126] on button "identificationType" at bounding box center [495, 112] width 150 height 36
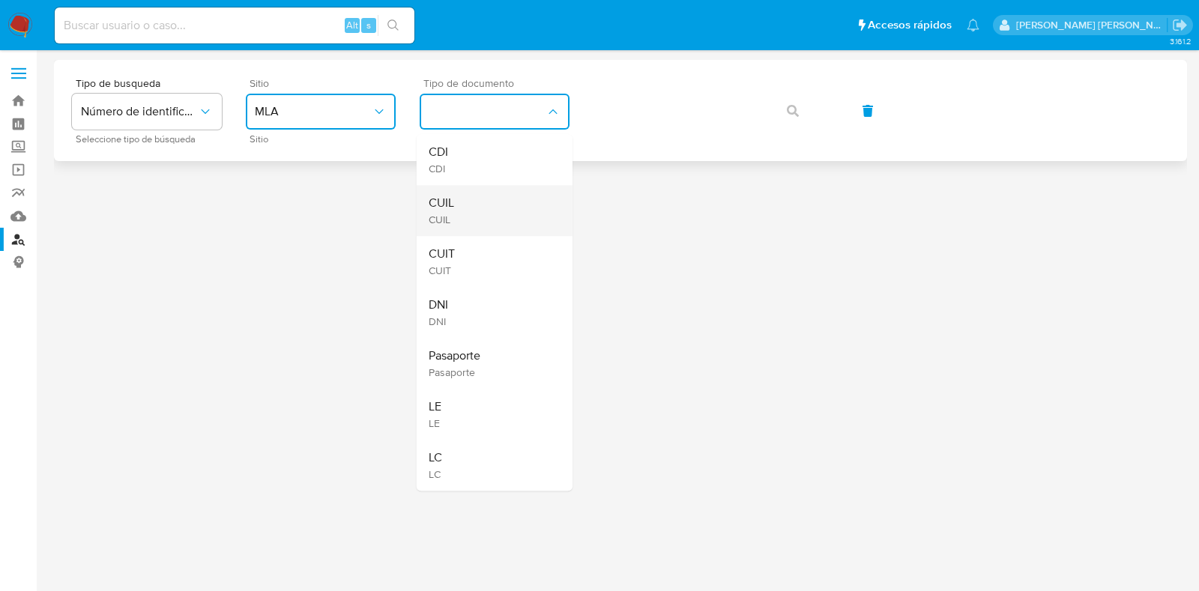
click at [467, 202] on div "CUIL CUIL" at bounding box center [490, 210] width 123 height 51
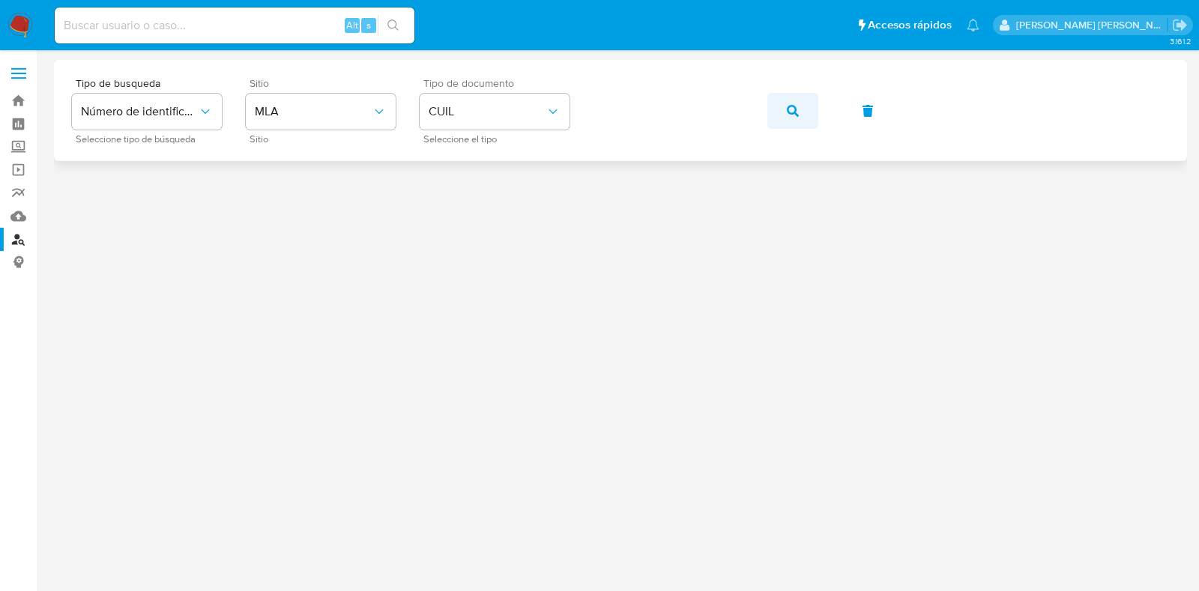
click at [788, 99] on span "button" at bounding box center [793, 110] width 12 height 33
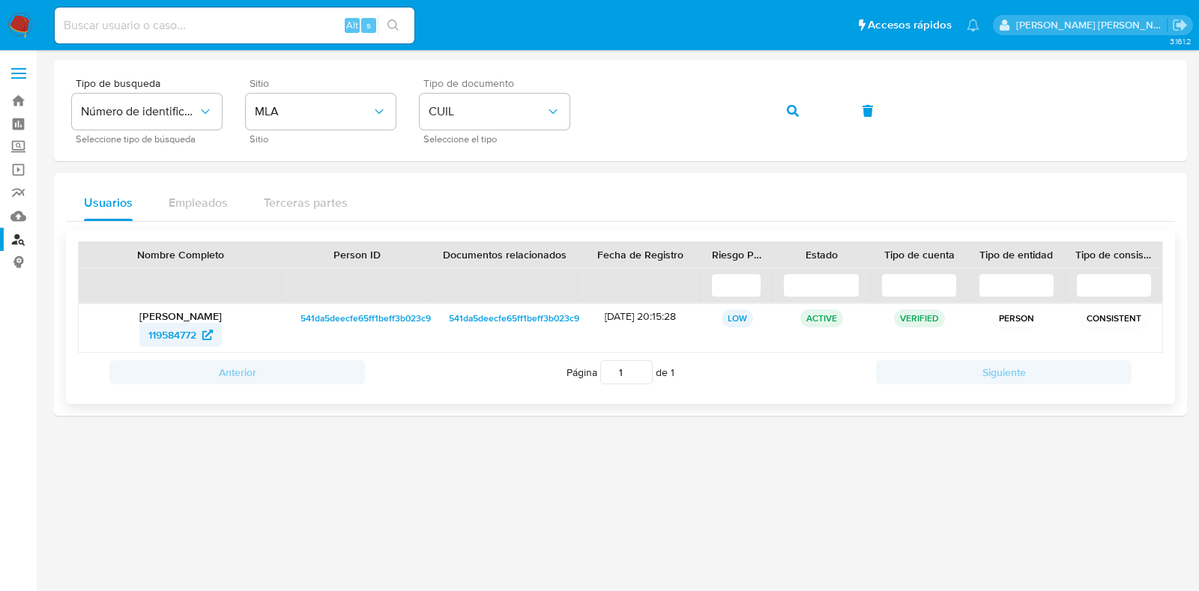
click at [160, 325] on span "119584772" at bounding box center [172, 335] width 48 height 24
click at [270, 25] on input at bounding box center [235, 25] width 360 height 19
paste input "195893981"
type input "195893981"
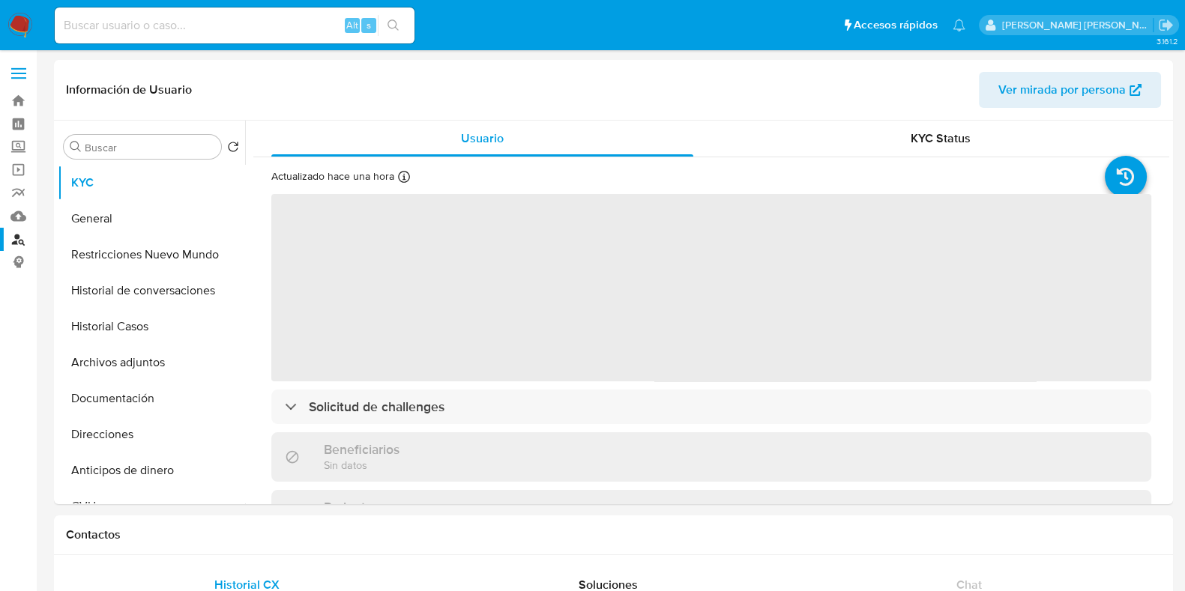
select select "10"
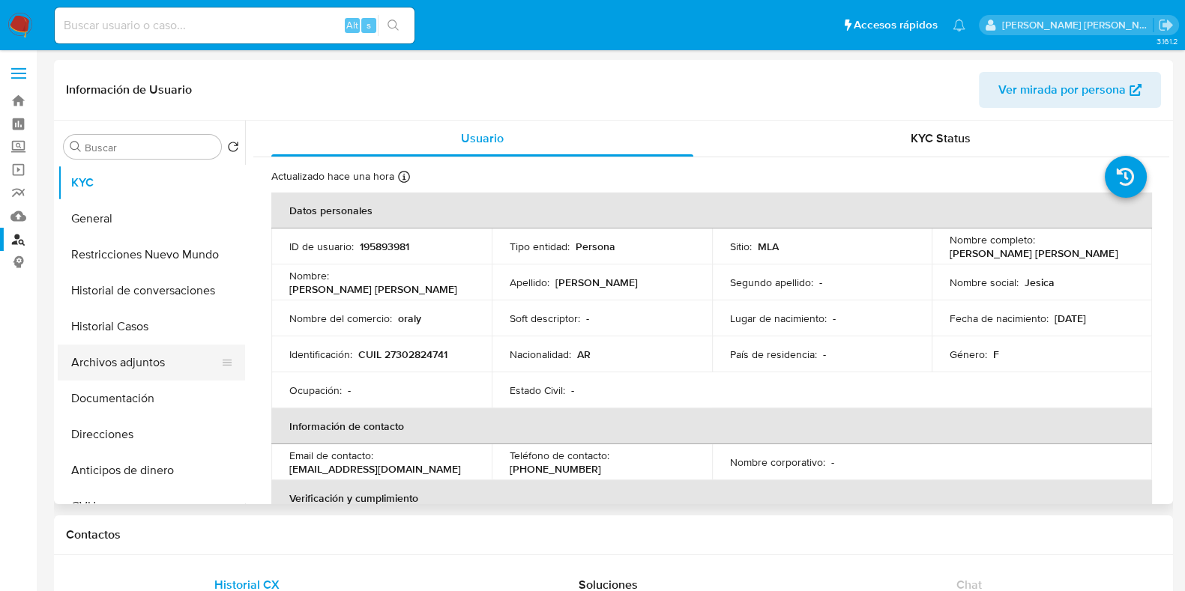
click at [155, 367] on button "Archivos adjuntos" at bounding box center [145, 363] width 175 height 36
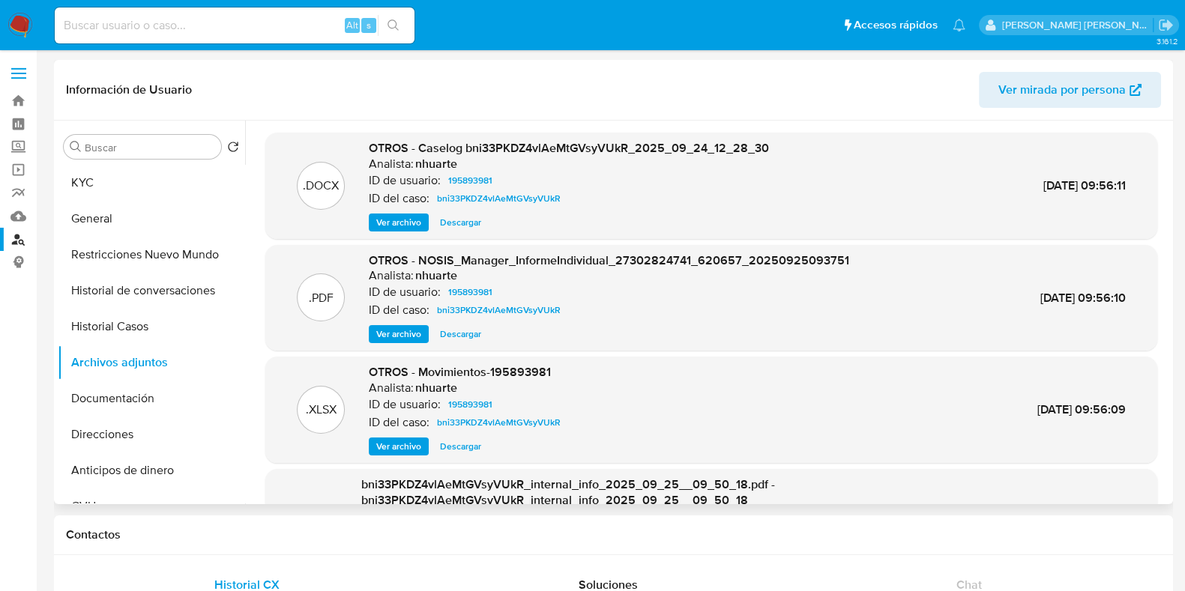
click at [411, 223] on span "Ver archivo" at bounding box center [398, 222] width 45 height 15
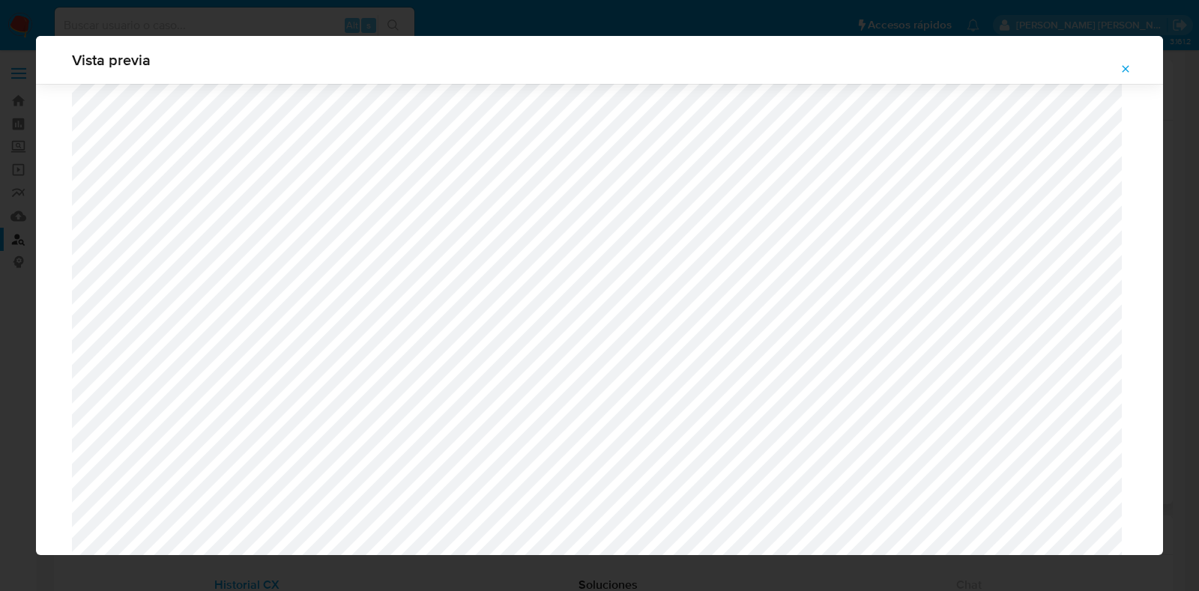
scroll to position [1656, 0]
click at [1129, 61] on span "Attachment preview" at bounding box center [1125, 68] width 12 height 21
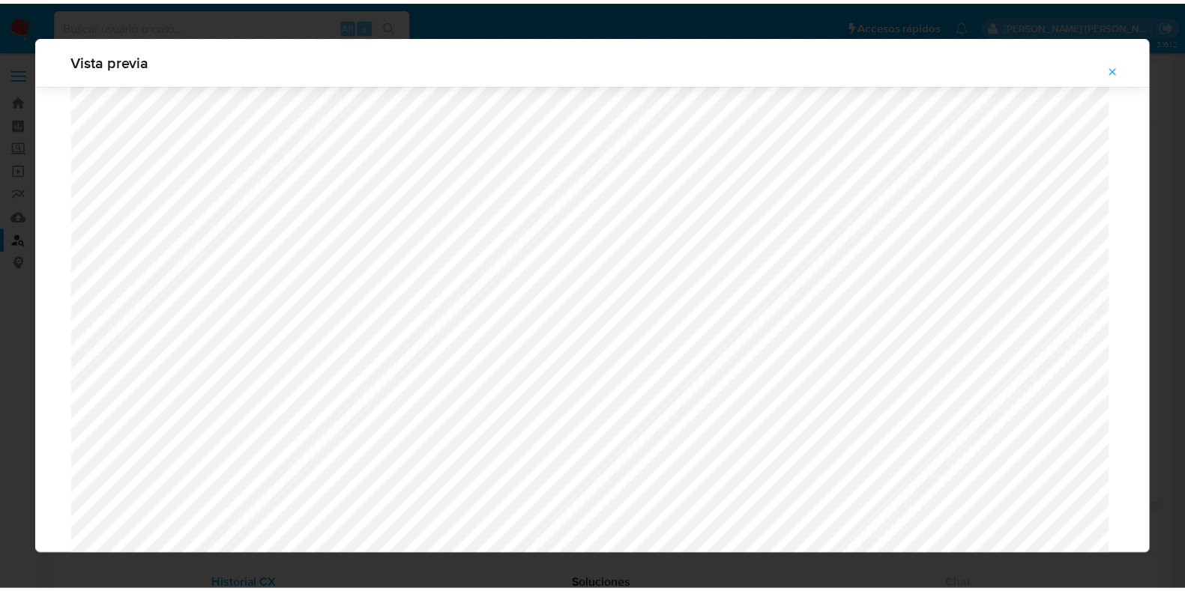
scroll to position [37, 0]
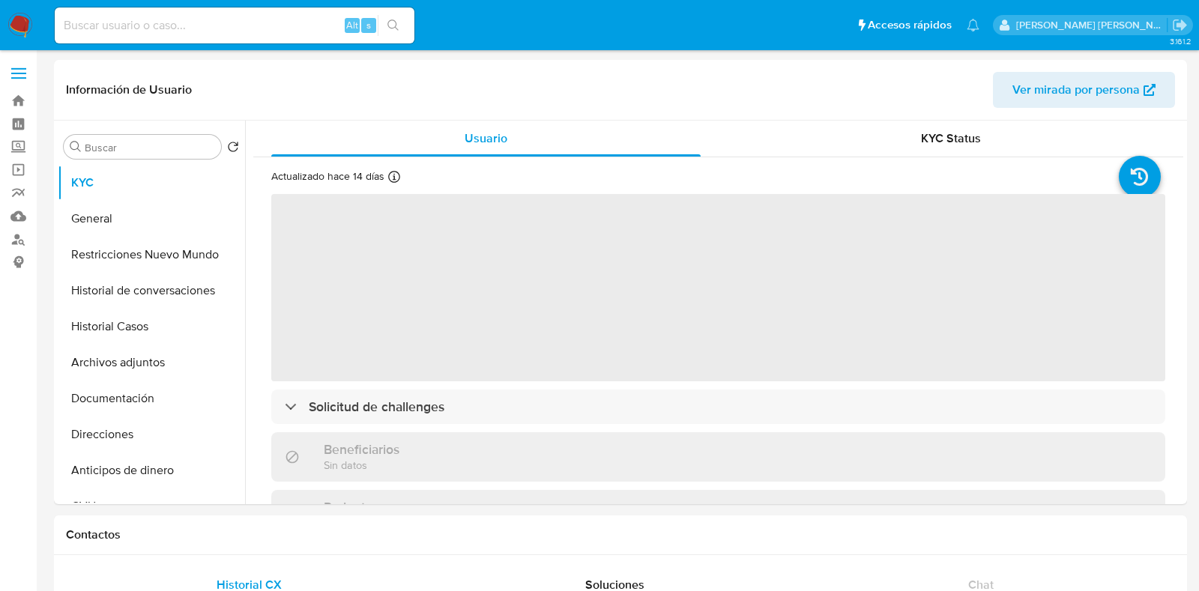
select select "10"
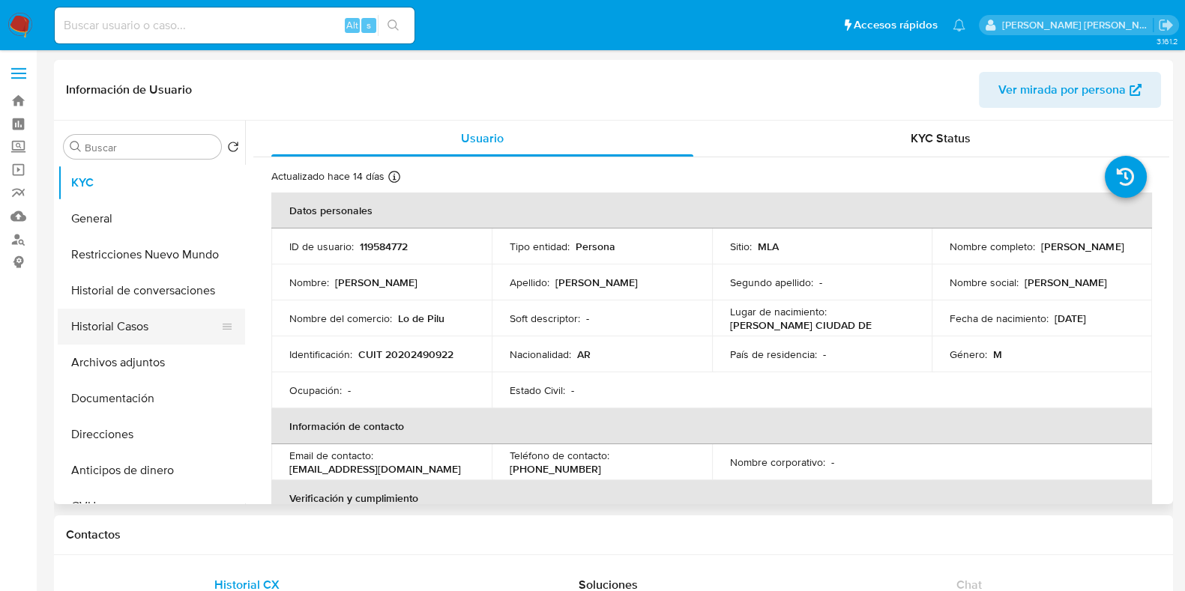
click at [180, 334] on button "Historial Casos" at bounding box center [145, 327] width 175 height 36
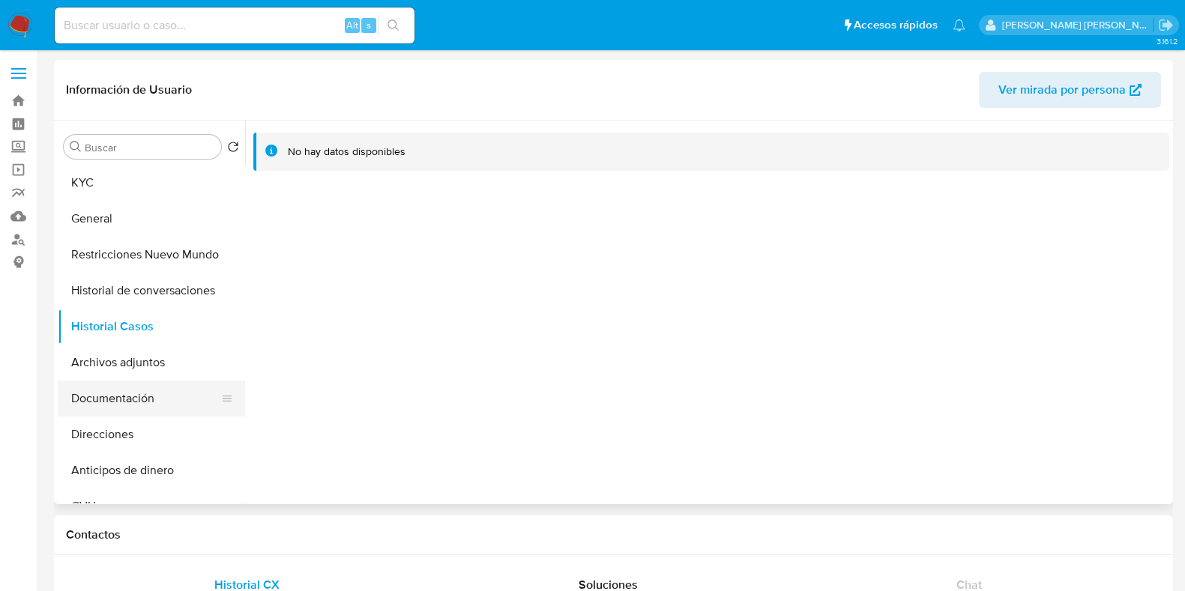
click at [134, 396] on button "Documentación" at bounding box center [145, 399] width 175 height 36
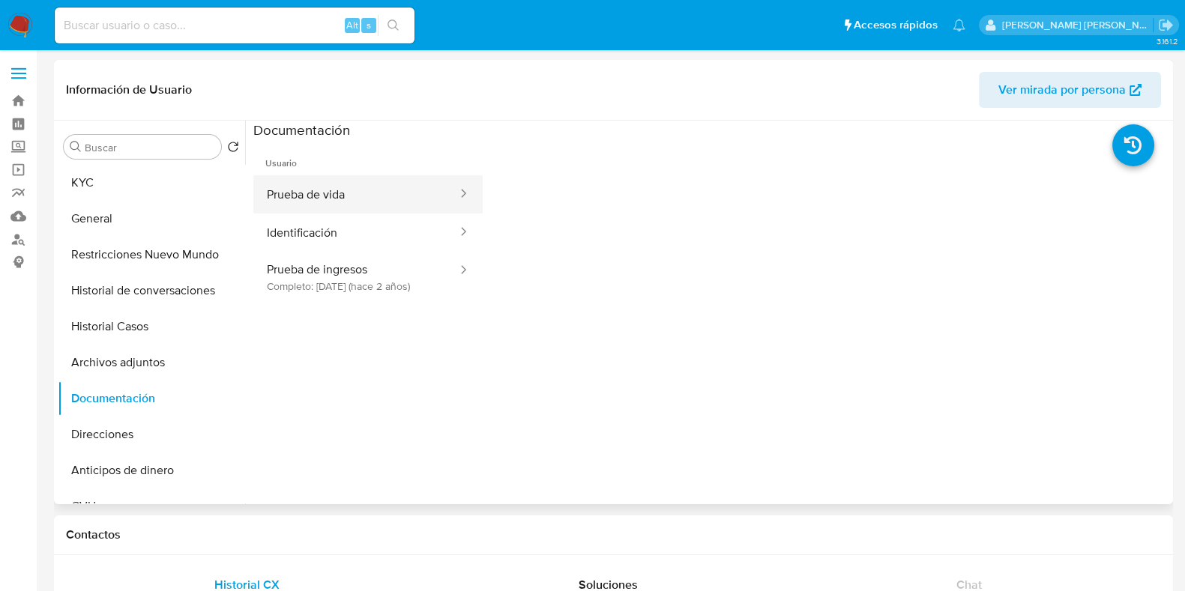
click at [309, 185] on button "Prueba de vida" at bounding box center [355, 194] width 205 height 38
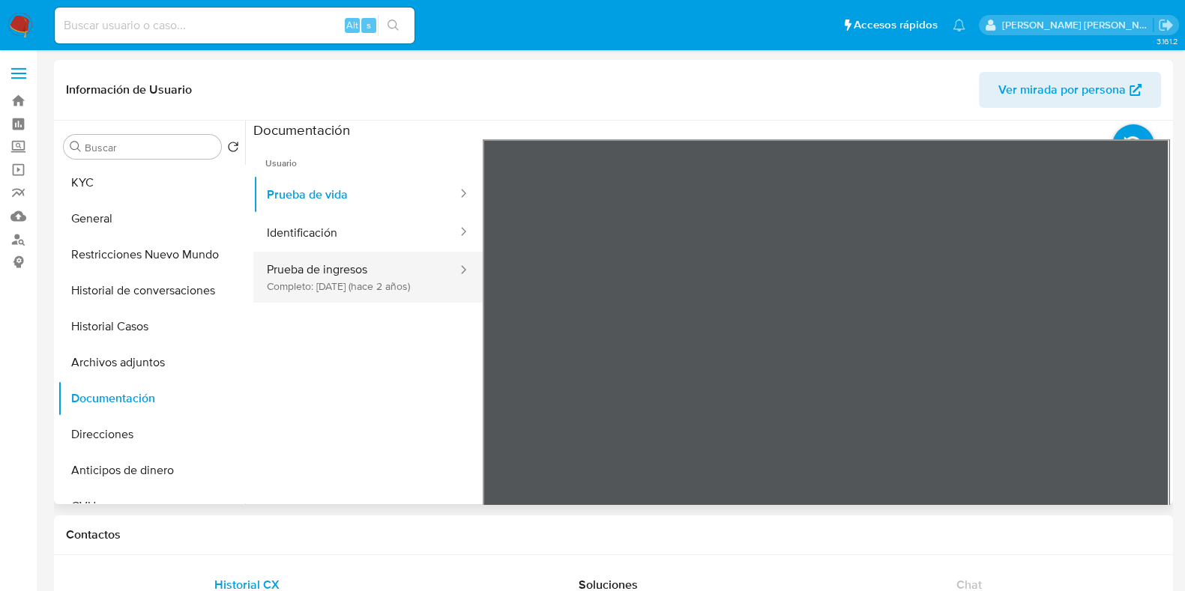
click at [354, 292] on button "Prueba de ingresos Completo: [DATE] (hace 2 años)" at bounding box center [355, 277] width 205 height 51
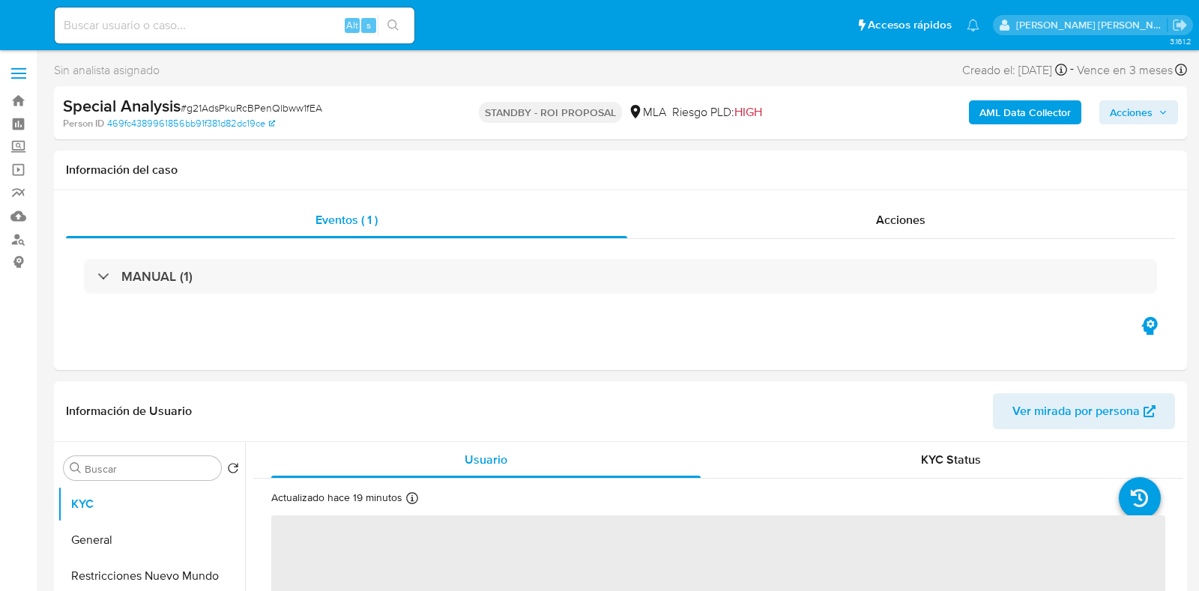
select select "10"
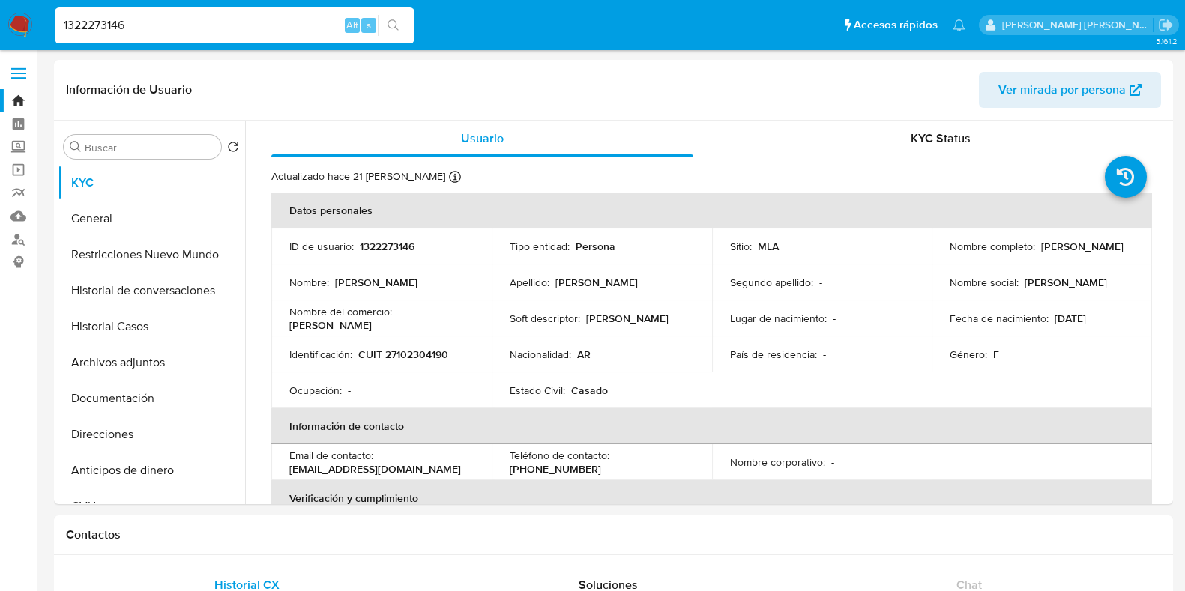
select select "10"
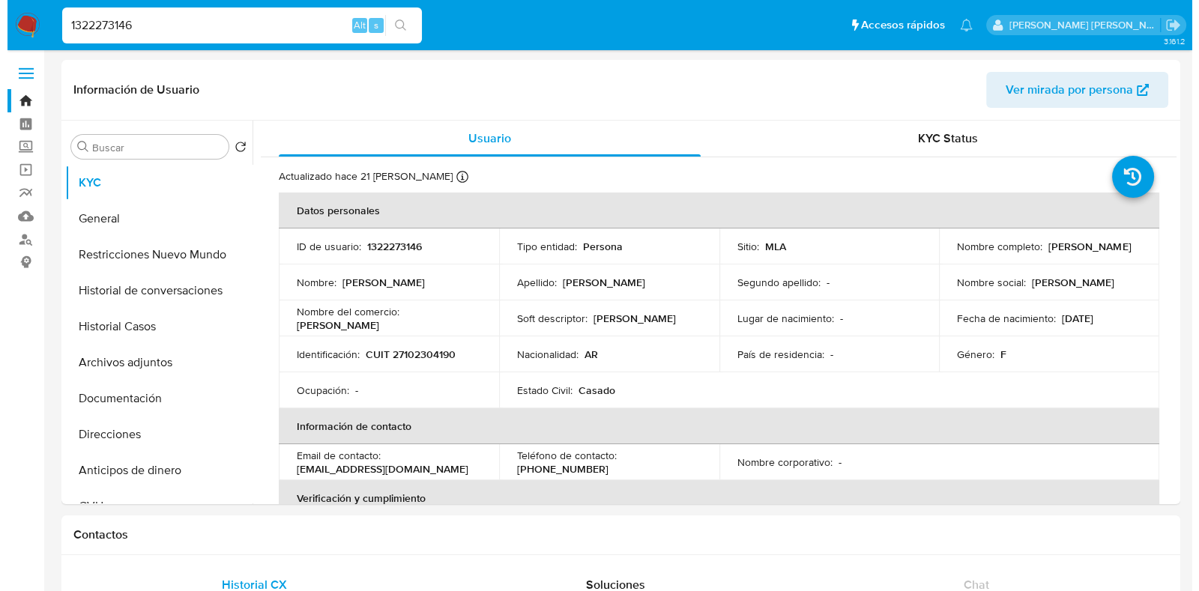
scroll to position [817, 0]
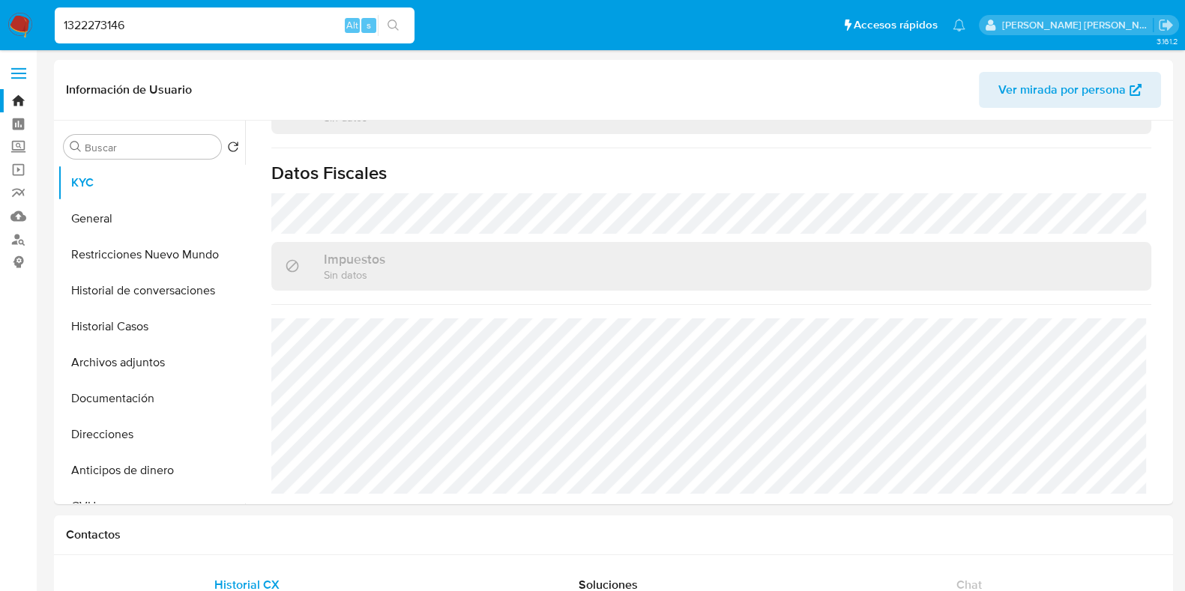
click at [58, 37] on div "1322273146 Alt s" at bounding box center [235, 25] width 360 height 36
type input "222329"
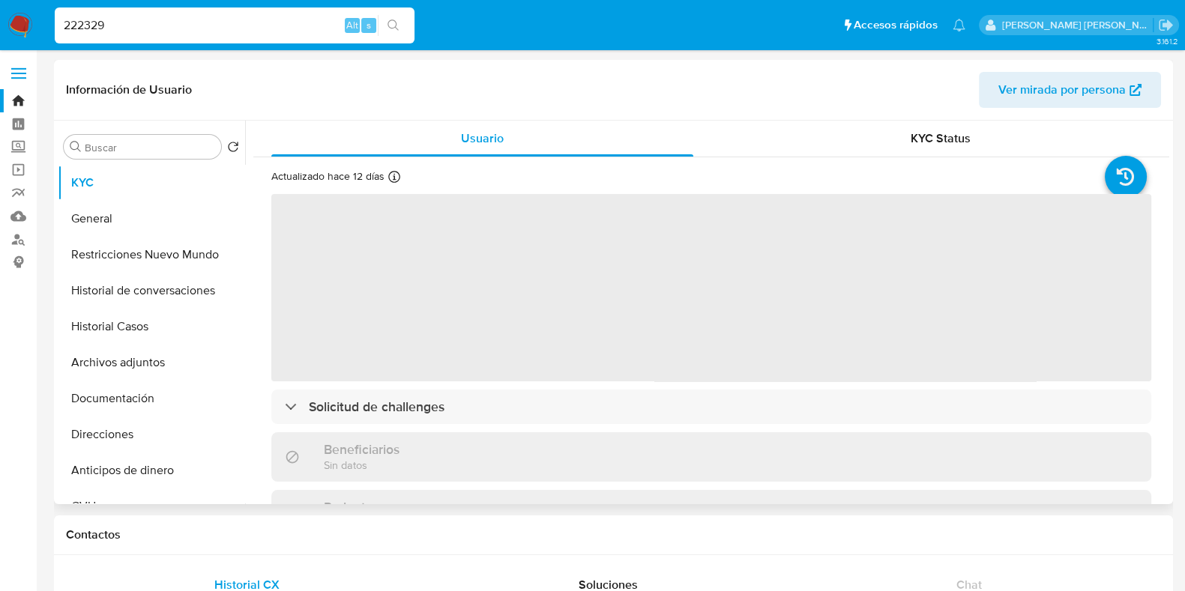
select select "10"
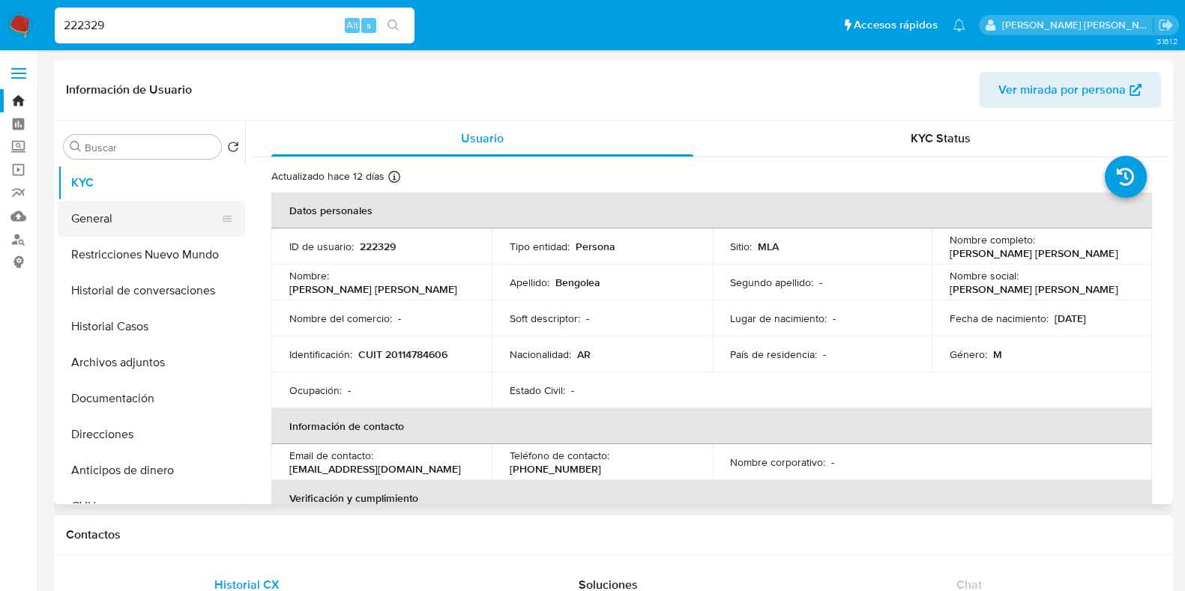
click at [140, 211] on button "General" at bounding box center [145, 219] width 175 height 36
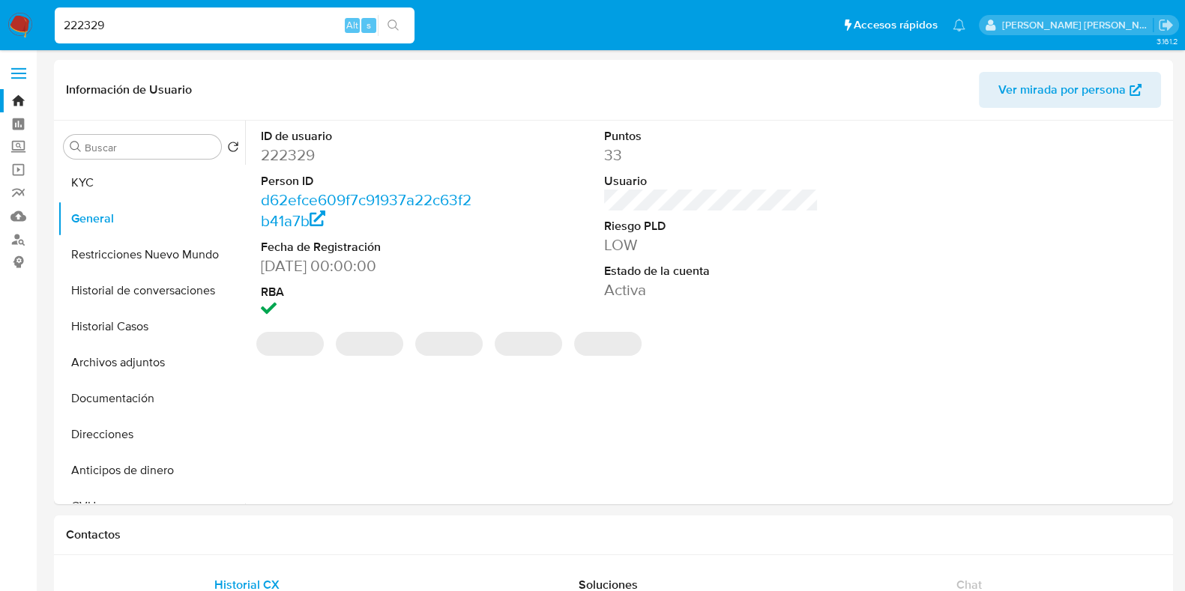
click at [300, 155] on dd "222329" at bounding box center [368, 155] width 214 height 21
copy dd "222329"
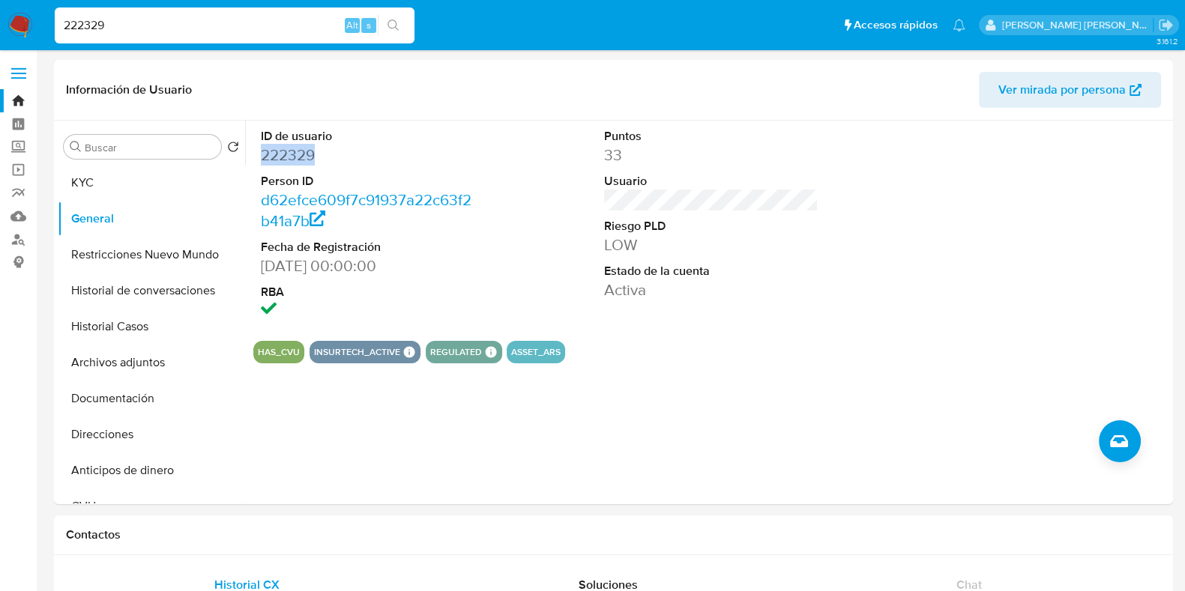
copy dd "222329"
click at [108, 180] on button "KYC" at bounding box center [145, 183] width 175 height 36
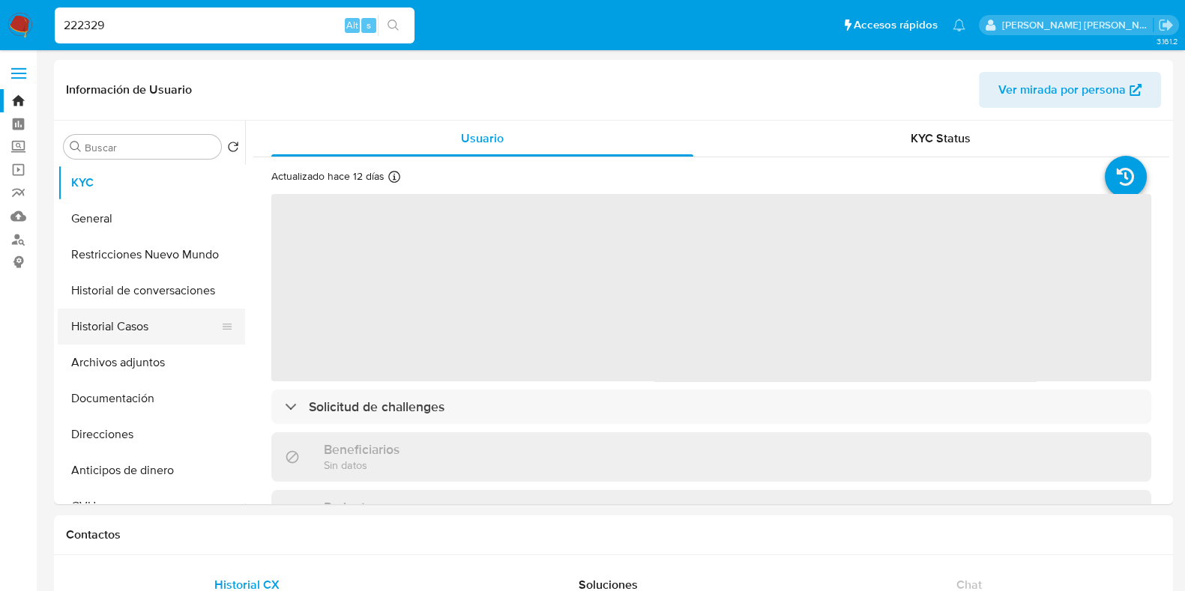
click at [164, 321] on button "Historial Casos" at bounding box center [145, 327] width 175 height 36
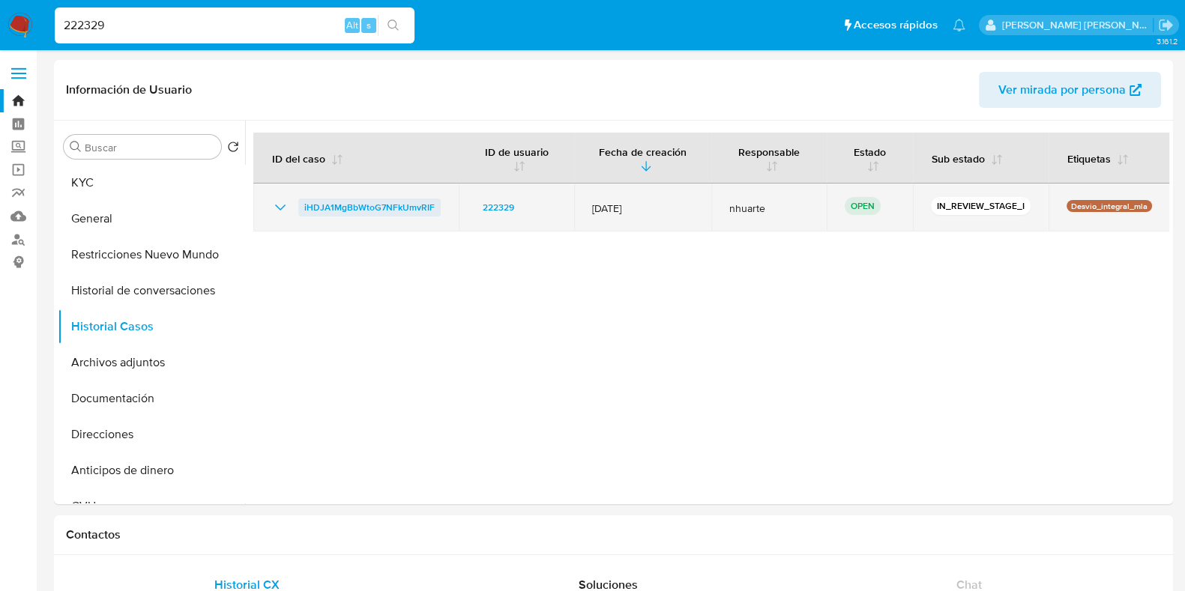
click at [402, 210] on span "iHDJA1MgBbWtoG7NFkUmvRIF" at bounding box center [369, 208] width 130 height 18
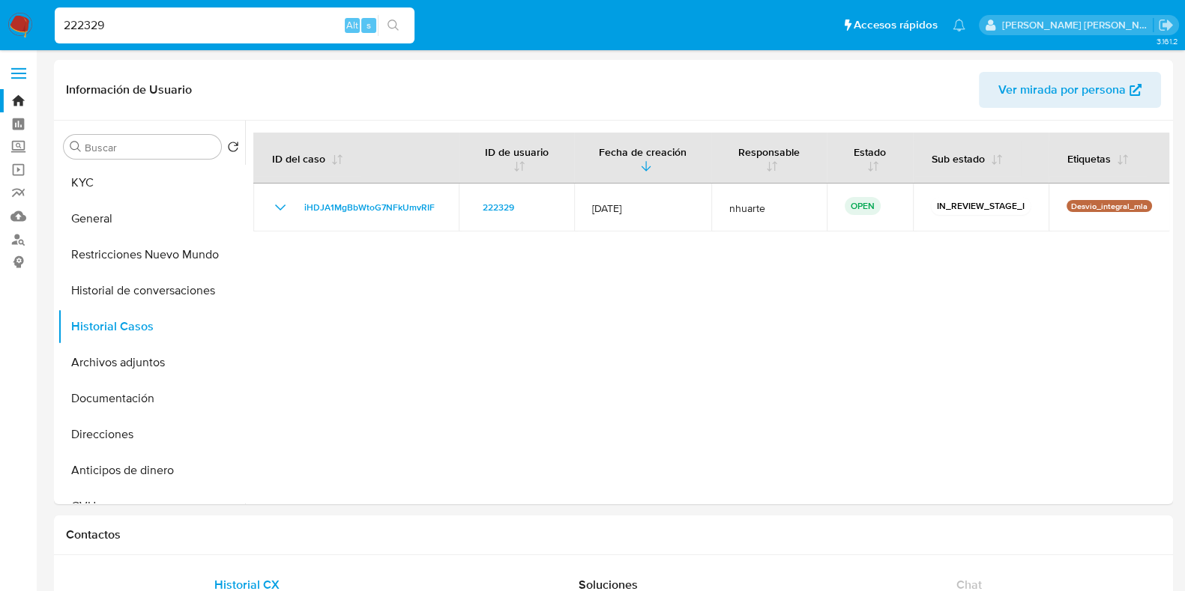
drag, startPoint x: 136, startPoint y: 31, endPoint x: 57, endPoint y: 31, distance: 79.4
click at [57, 31] on input "222329" at bounding box center [235, 25] width 360 height 19
paste input "162485166"
type input "162485166"
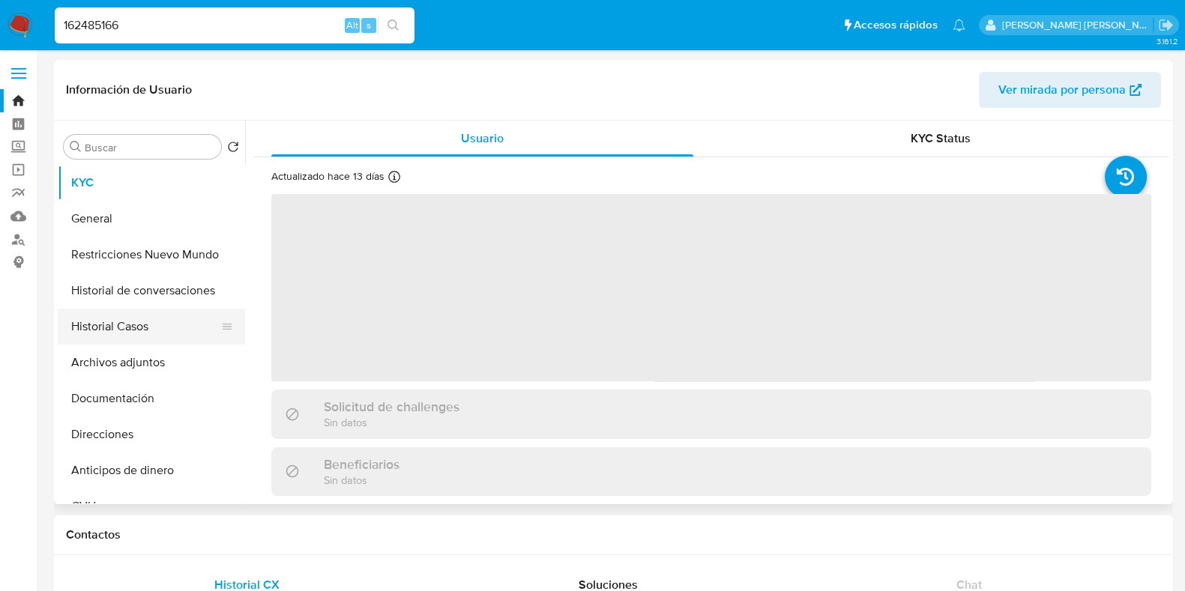
click at [105, 318] on button "Historial Casos" at bounding box center [145, 327] width 175 height 36
select select "10"
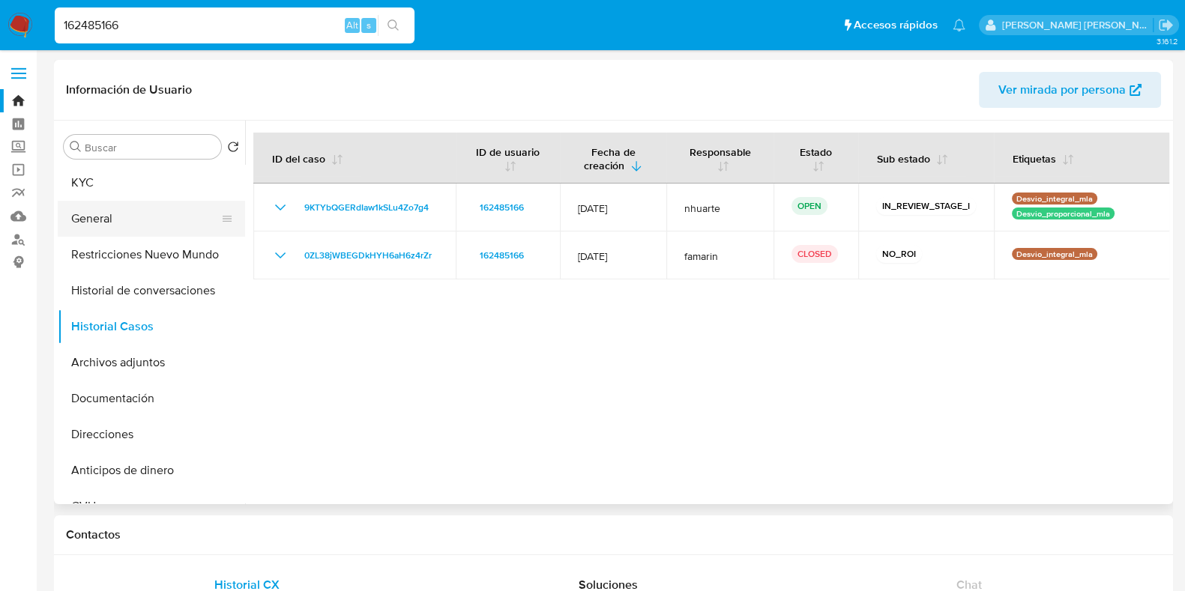
click at [97, 220] on button "General" at bounding box center [145, 219] width 175 height 36
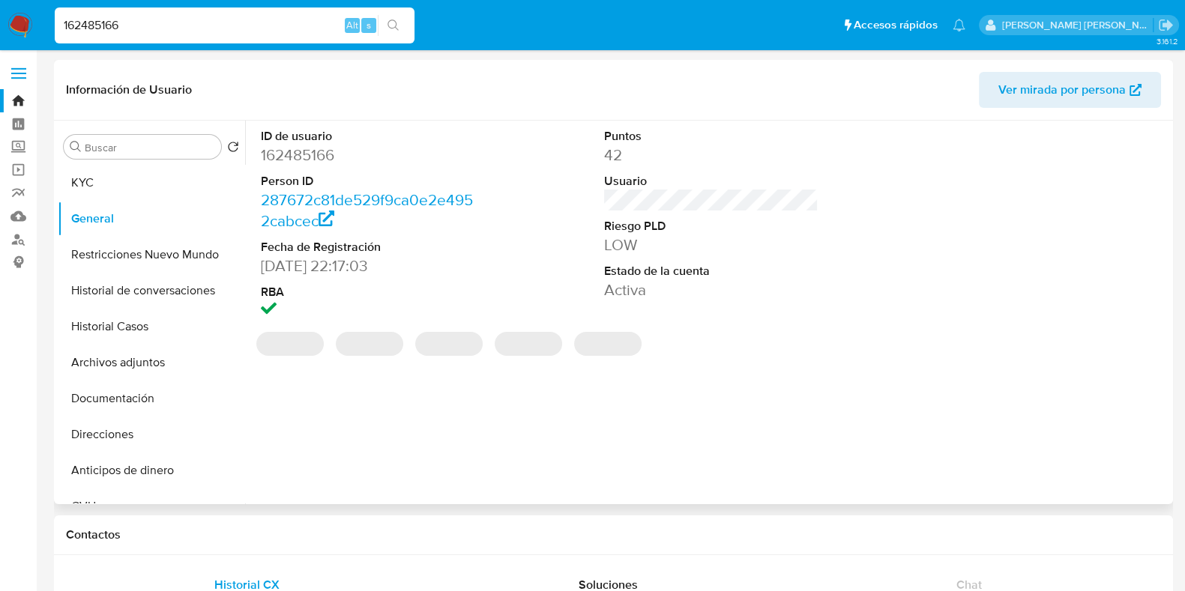
click at [325, 151] on dd "162485166" at bounding box center [368, 155] width 214 height 21
copy dd "162485166"
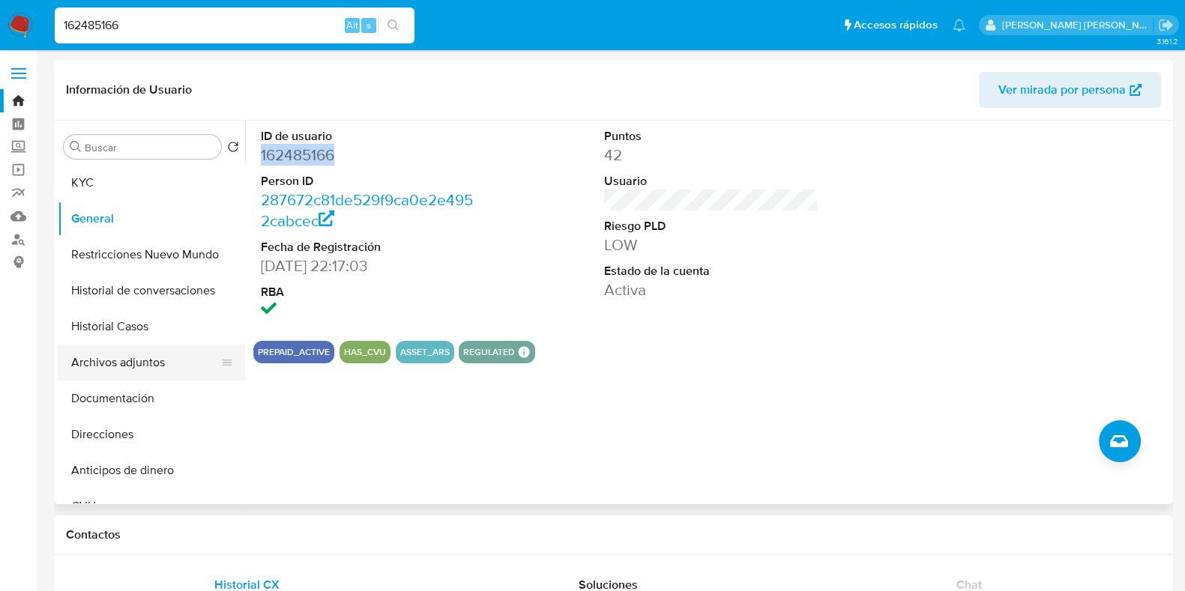
click at [150, 363] on button "Archivos adjuntos" at bounding box center [145, 363] width 175 height 36
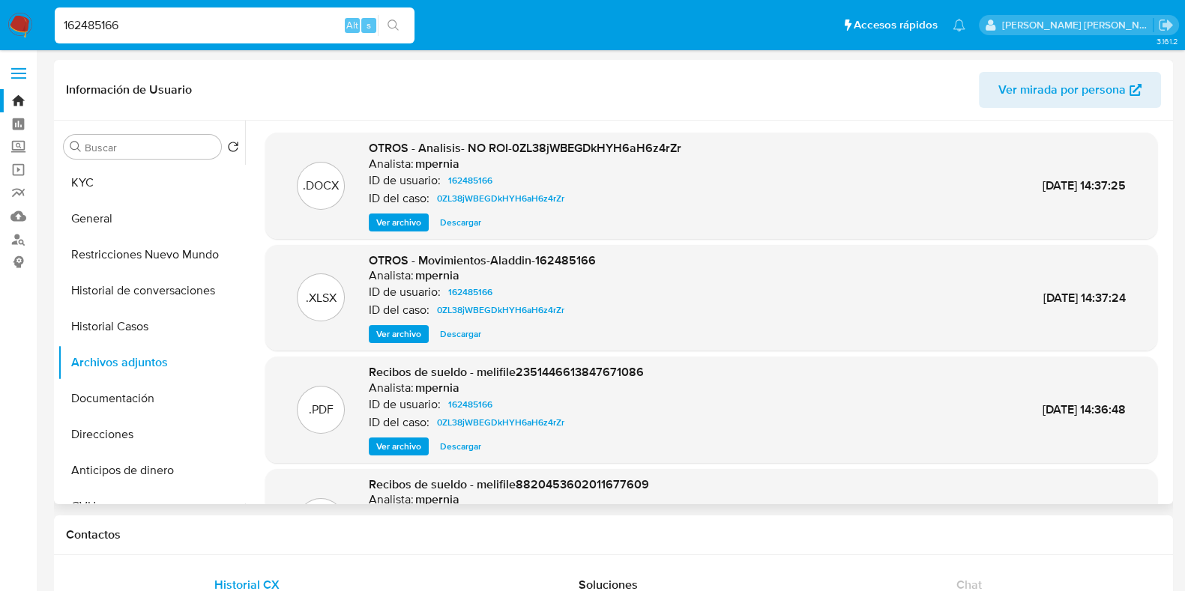
click at [415, 226] on span "Ver archivo" at bounding box center [398, 222] width 45 height 15
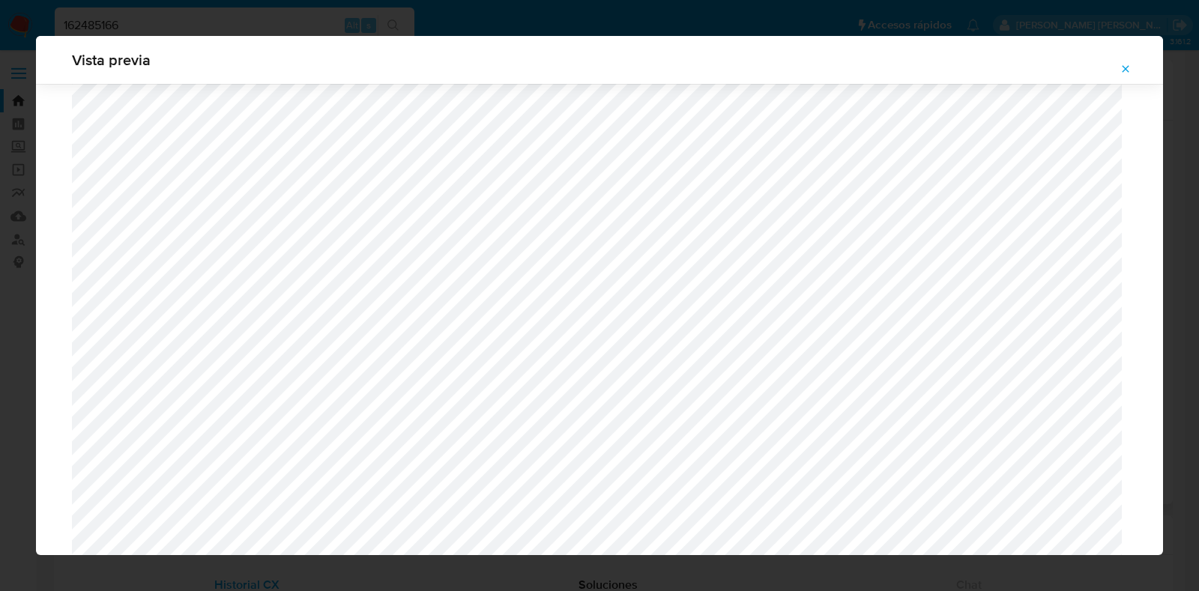
scroll to position [625, 0]
click at [1128, 64] on icon "Attachment preview" at bounding box center [1125, 69] width 12 height 12
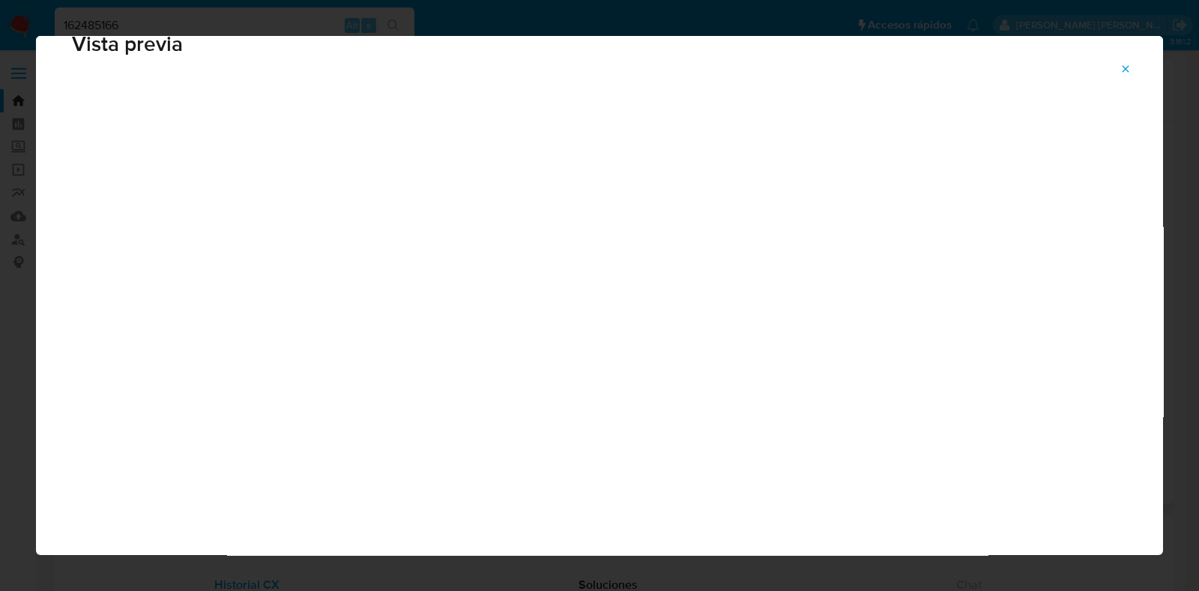
scroll to position [37, 0]
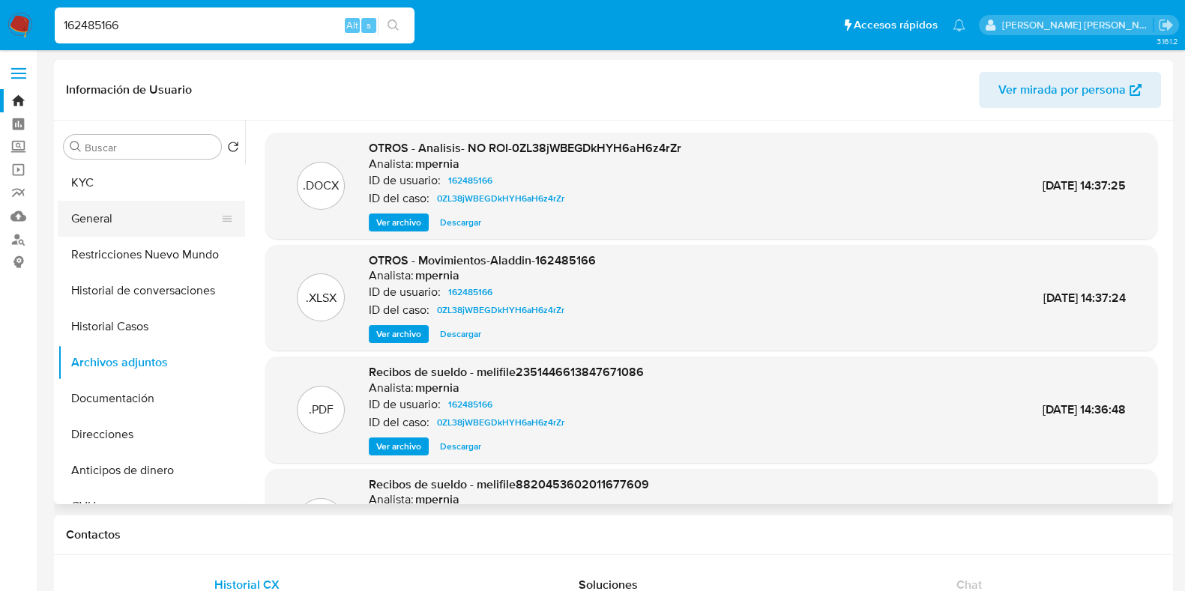
click at [97, 225] on button "General" at bounding box center [145, 219] width 175 height 36
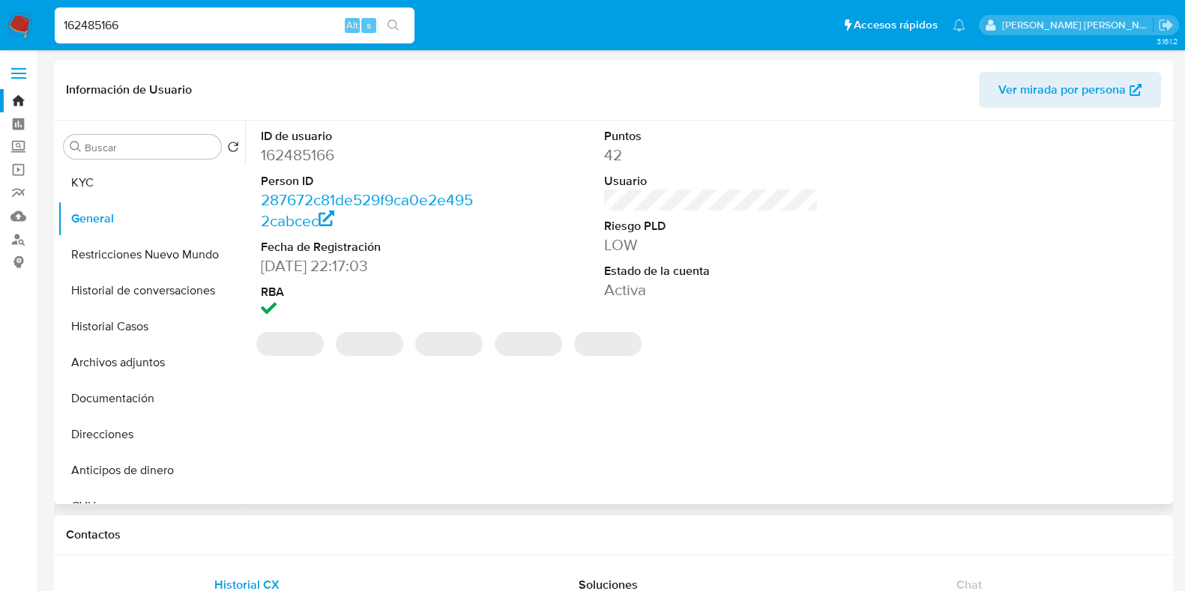
click at [304, 157] on dd "162485166" at bounding box center [368, 155] width 214 height 21
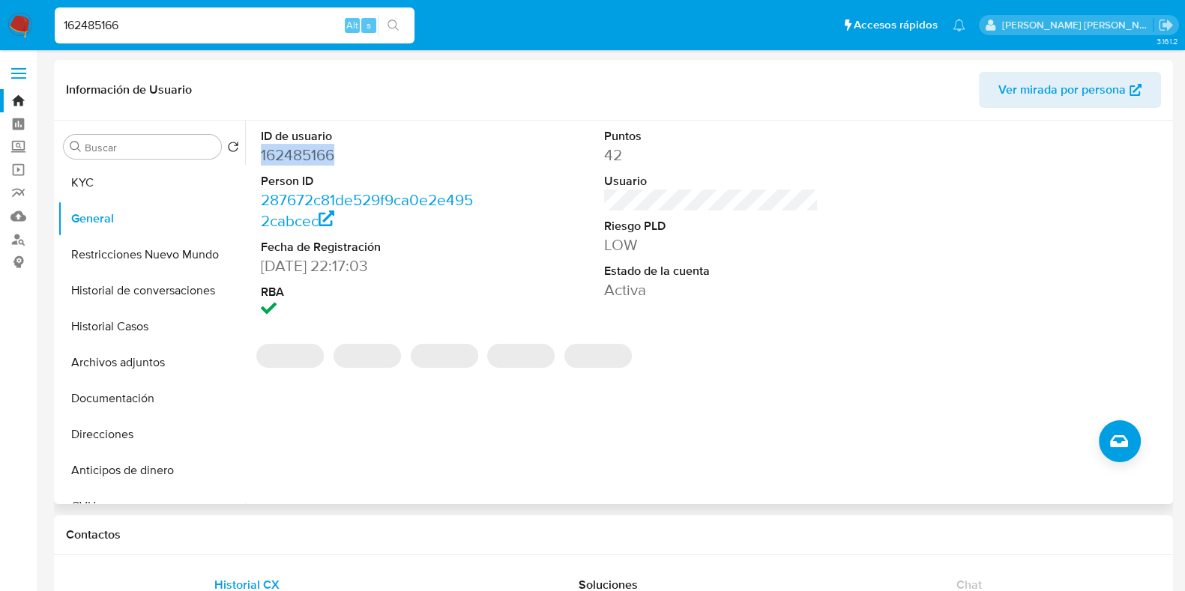
copy dd "162485166"
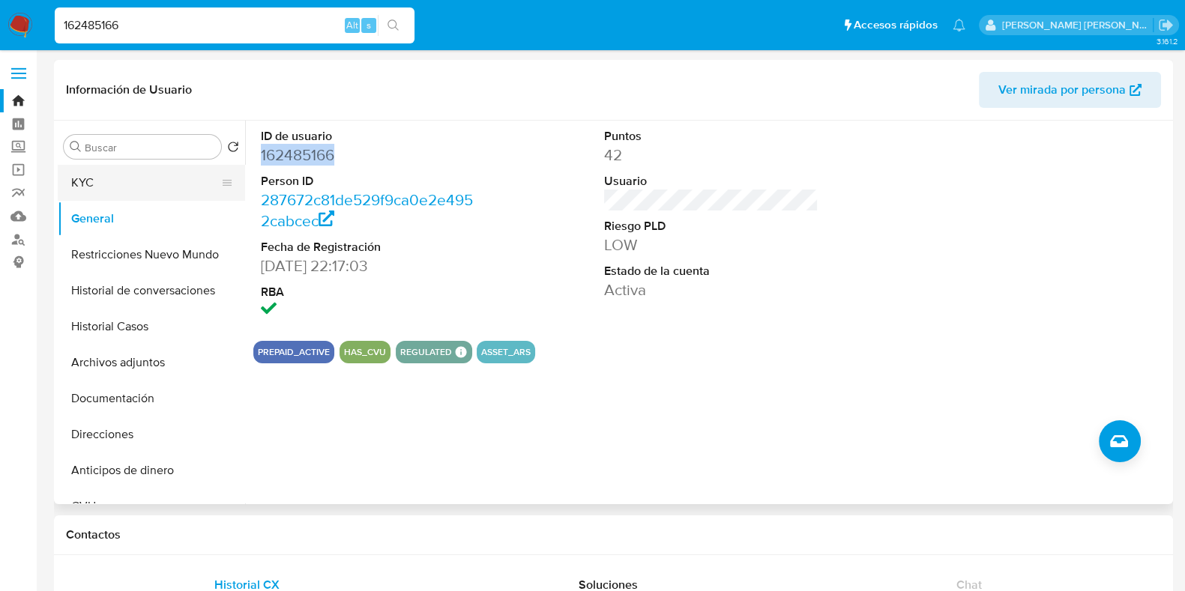
click at [103, 181] on button "KYC" at bounding box center [145, 183] width 175 height 36
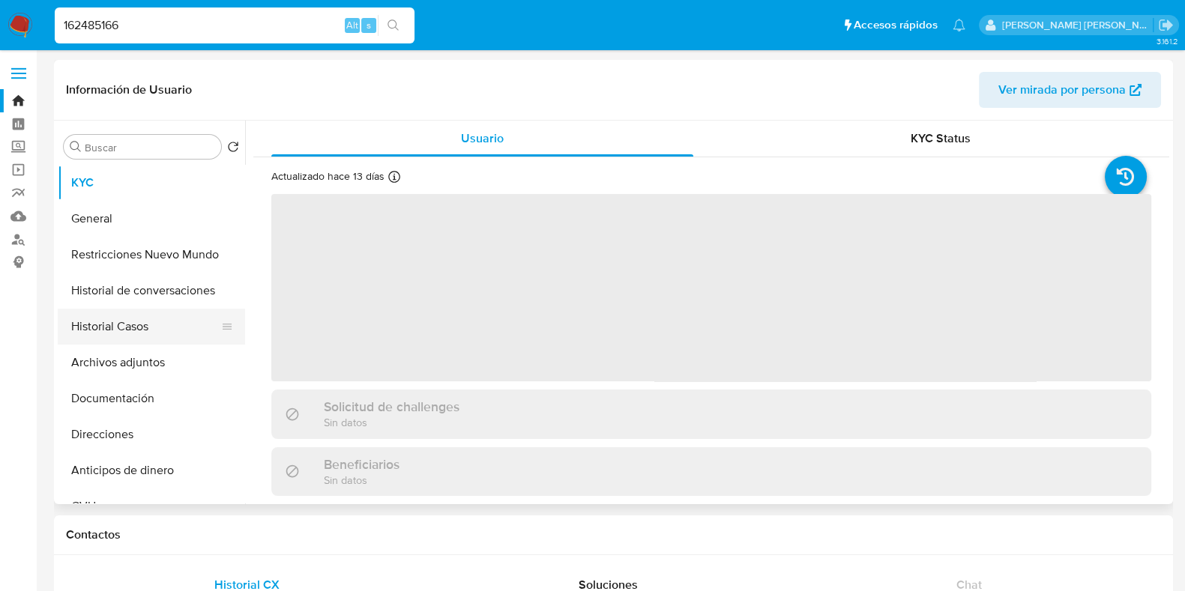
drag, startPoint x: 150, startPoint y: 336, endPoint x: 193, endPoint y: 326, distance: 44.7
click at [150, 336] on button "Historial Casos" at bounding box center [145, 327] width 175 height 36
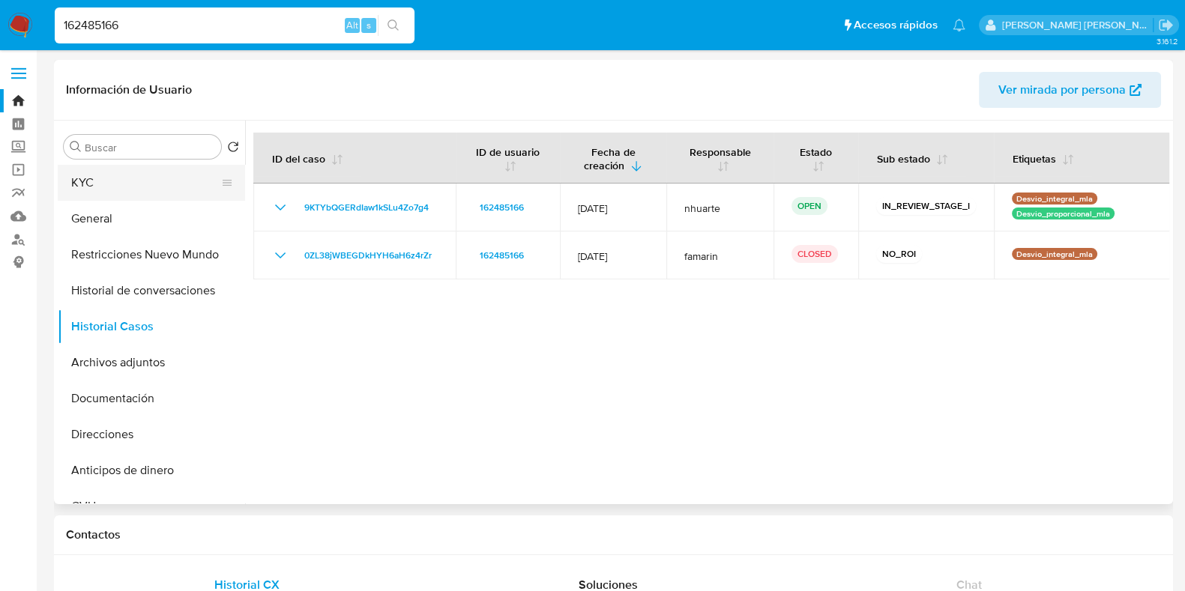
click at [144, 189] on button "KYC" at bounding box center [145, 183] width 175 height 36
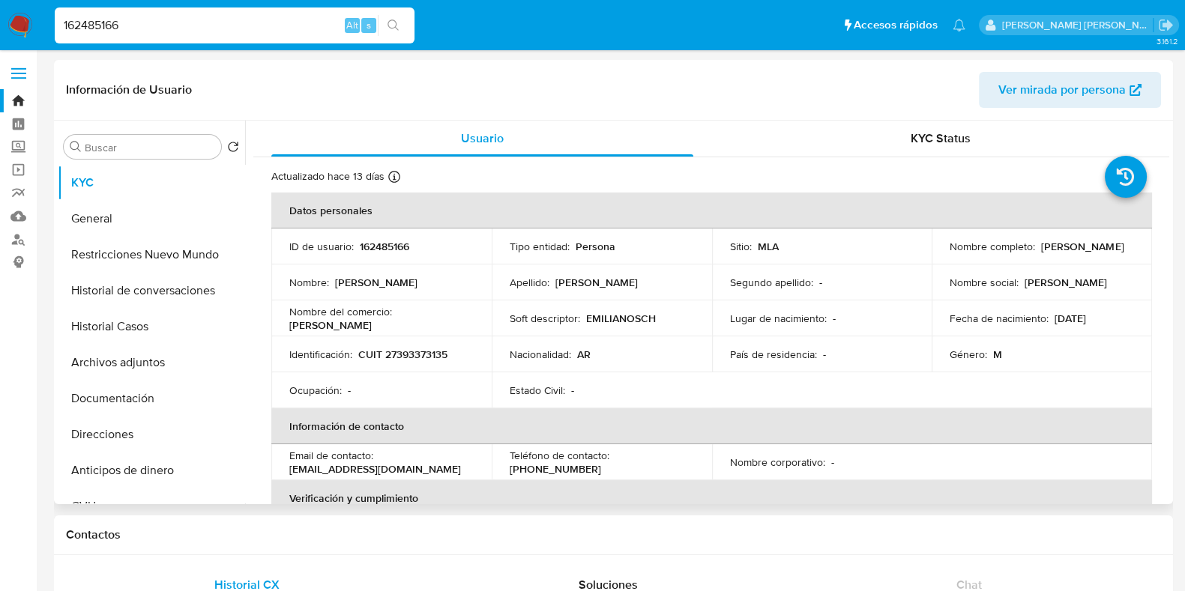
click at [432, 350] on p "CUIT 27393373135" at bounding box center [402, 354] width 89 height 13
copy p "27393373135"
click at [121, 369] on button "Archivos adjuntos" at bounding box center [145, 363] width 175 height 36
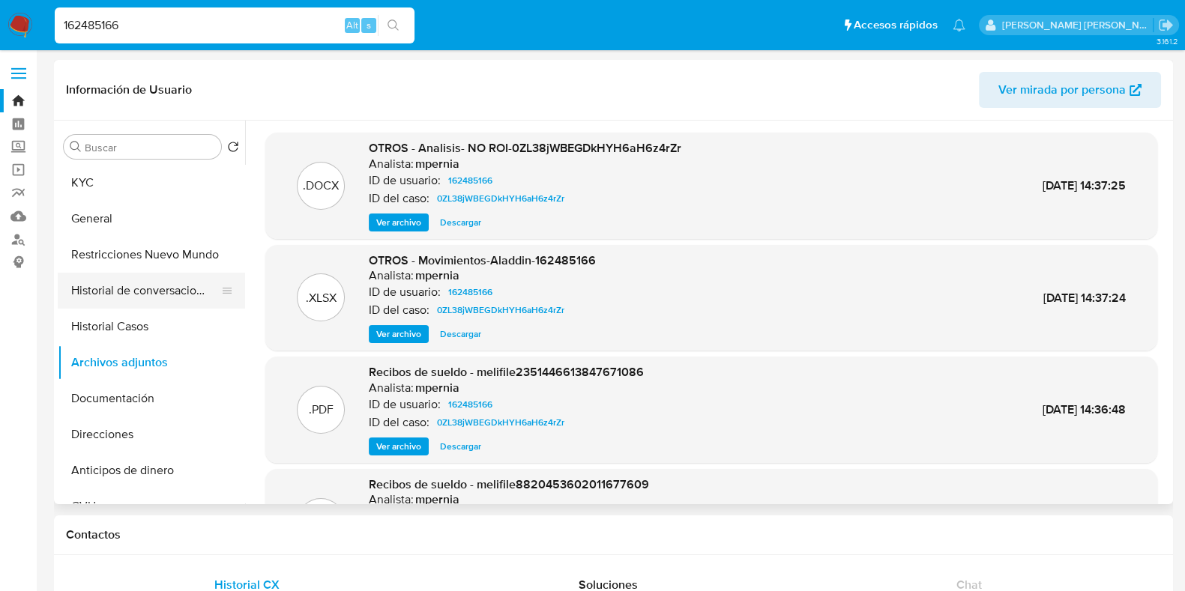
click at [172, 282] on button "Historial de conversaciones" at bounding box center [145, 291] width 175 height 36
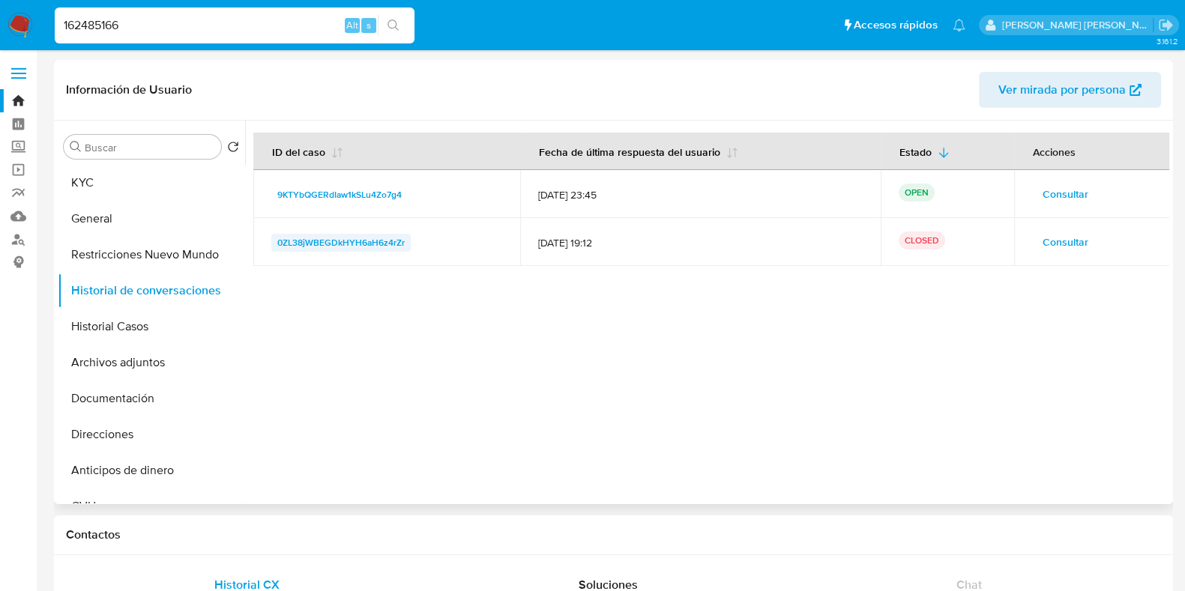
click at [342, 242] on span "0ZL38jWBEGDkHYH6aH6z4rZr" at bounding box center [340, 243] width 127 height 18
click at [137, 239] on button "Restricciones Nuevo Mundo" at bounding box center [145, 255] width 175 height 36
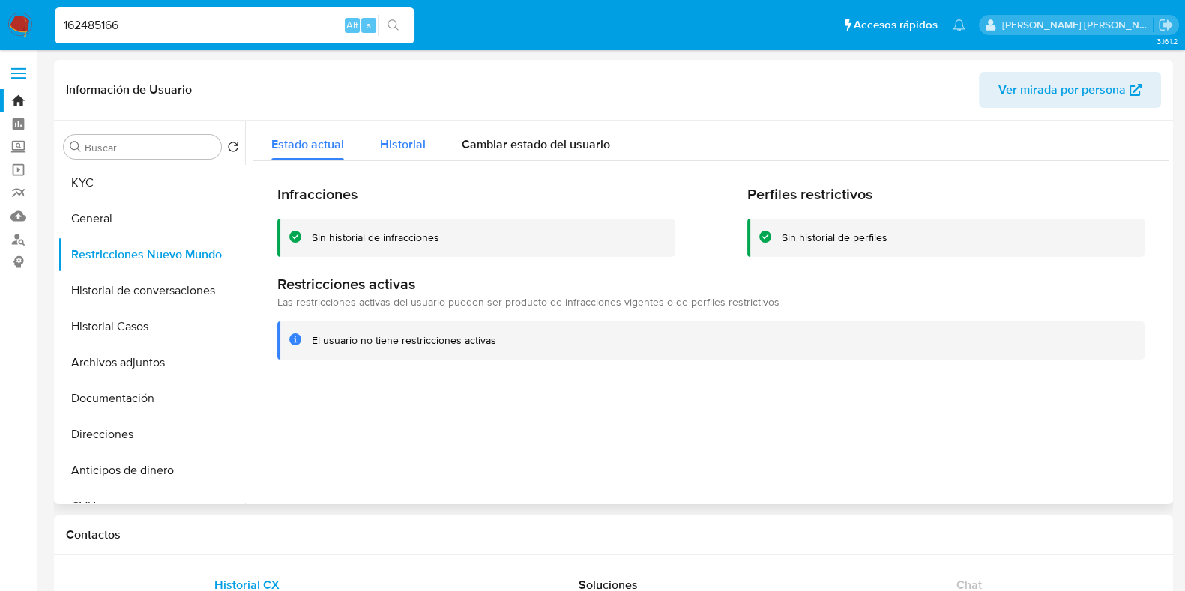
click at [407, 153] on div "Historial" at bounding box center [403, 141] width 46 height 40
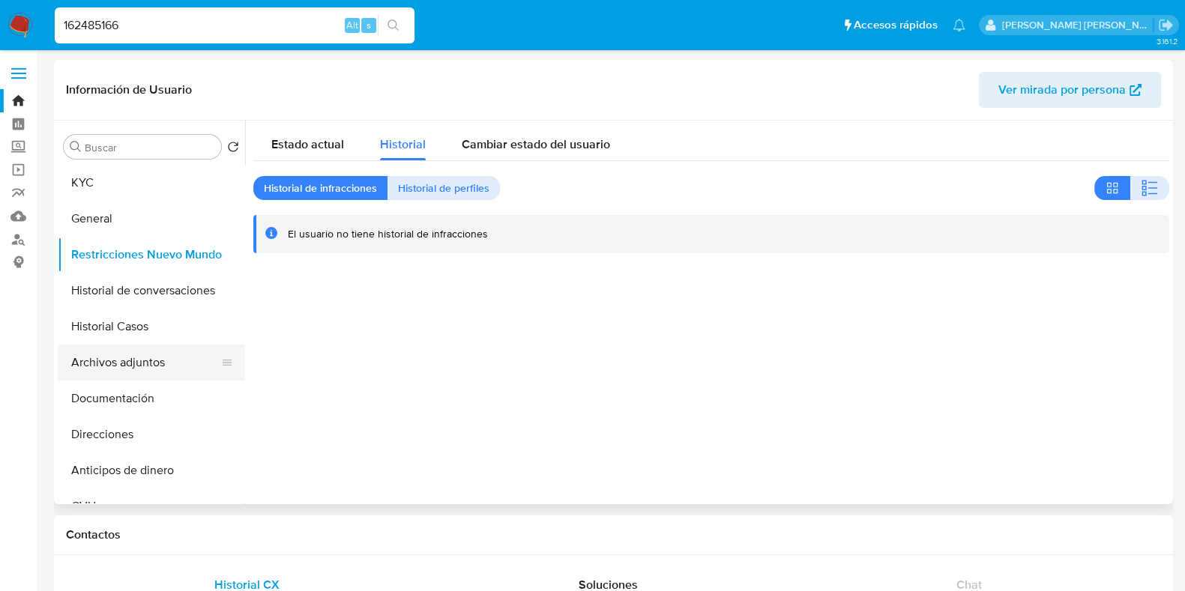
click at [157, 354] on button "Archivos adjuntos" at bounding box center [145, 363] width 175 height 36
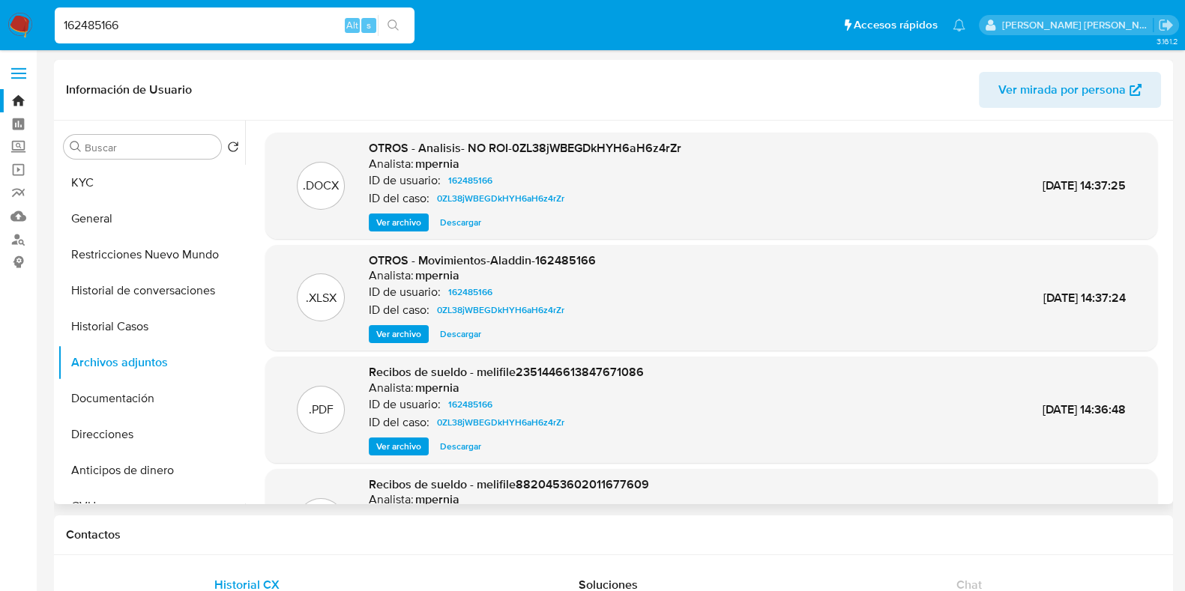
click at [408, 223] on span "Ver archivo" at bounding box center [398, 222] width 45 height 15
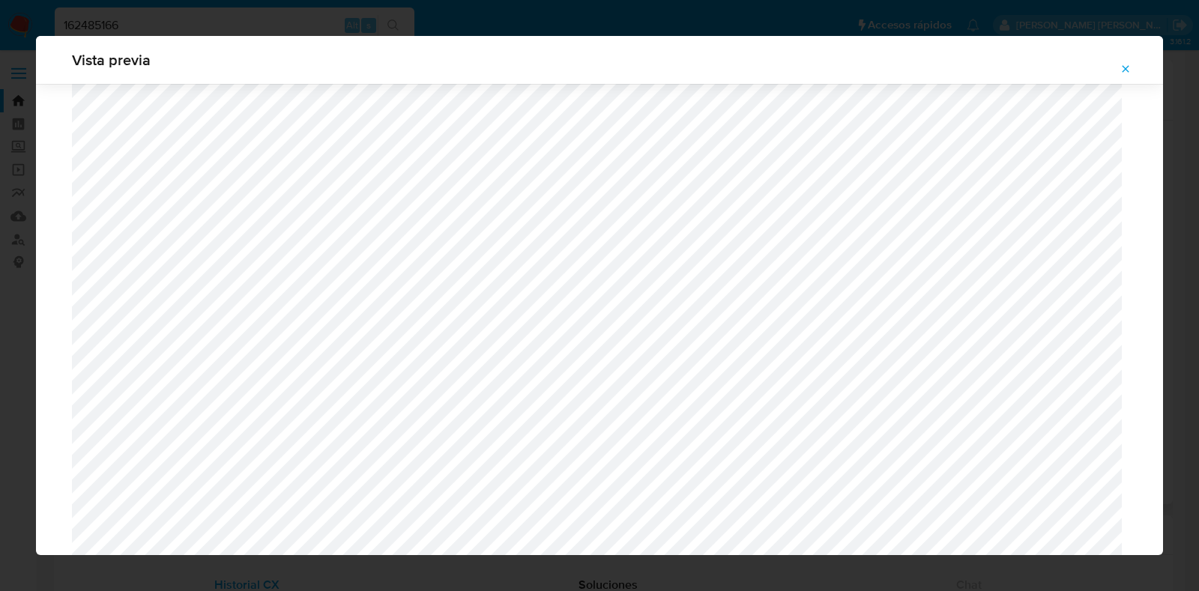
scroll to position [1187, 0]
click at [1122, 69] on icon "Attachment preview" at bounding box center [1125, 69] width 12 height 12
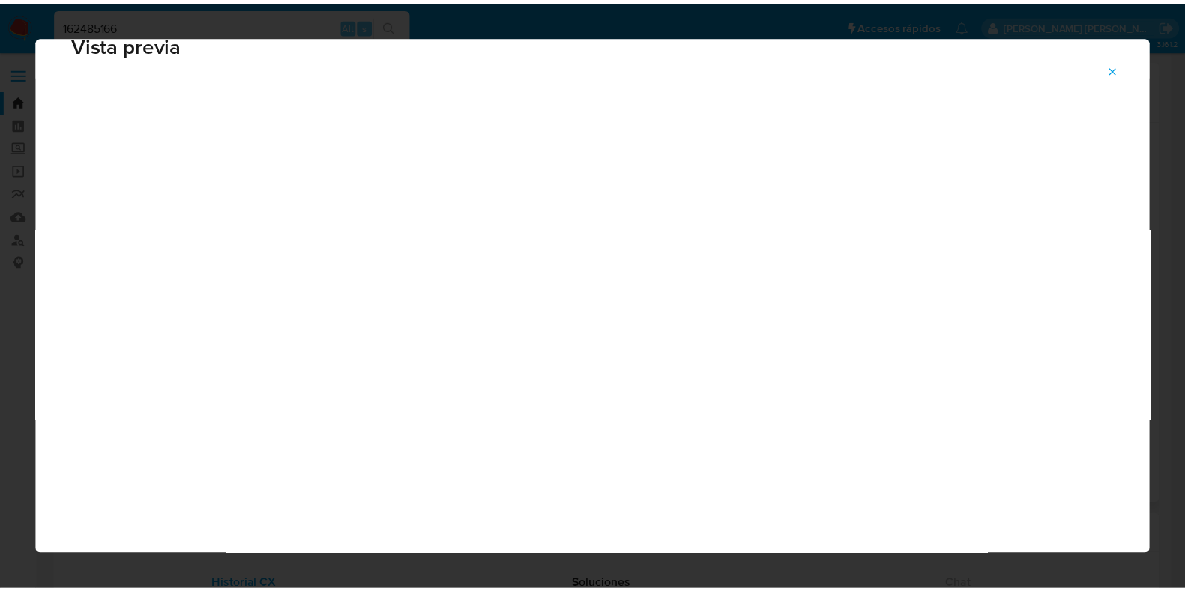
scroll to position [37, 0]
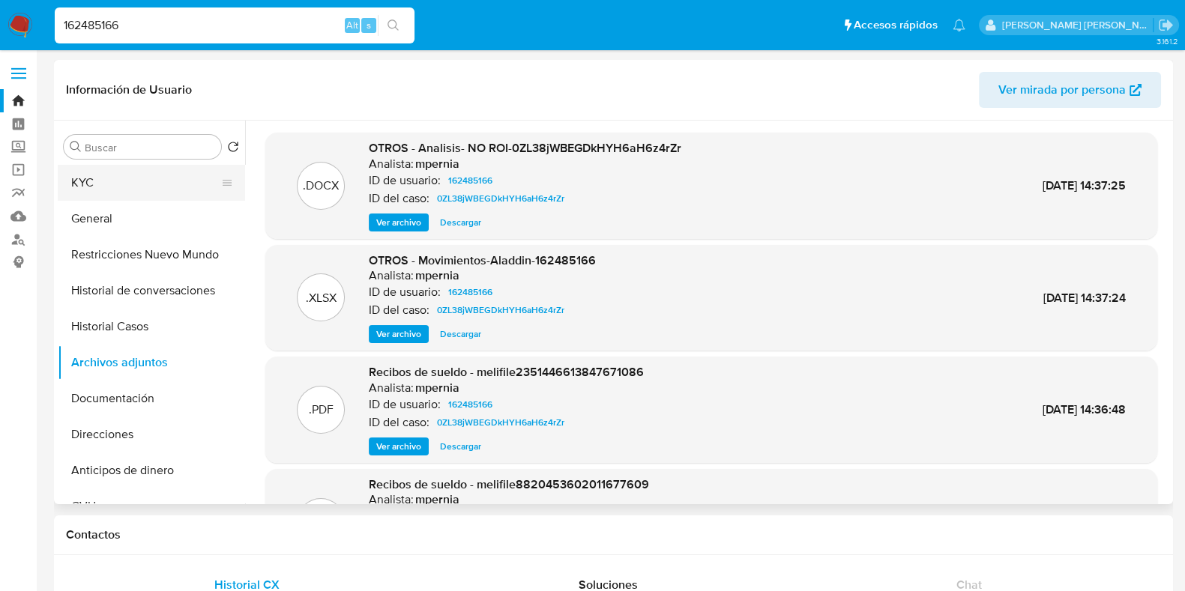
click at [137, 186] on button "KYC" at bounding box center [145, 183] width 175 height 36
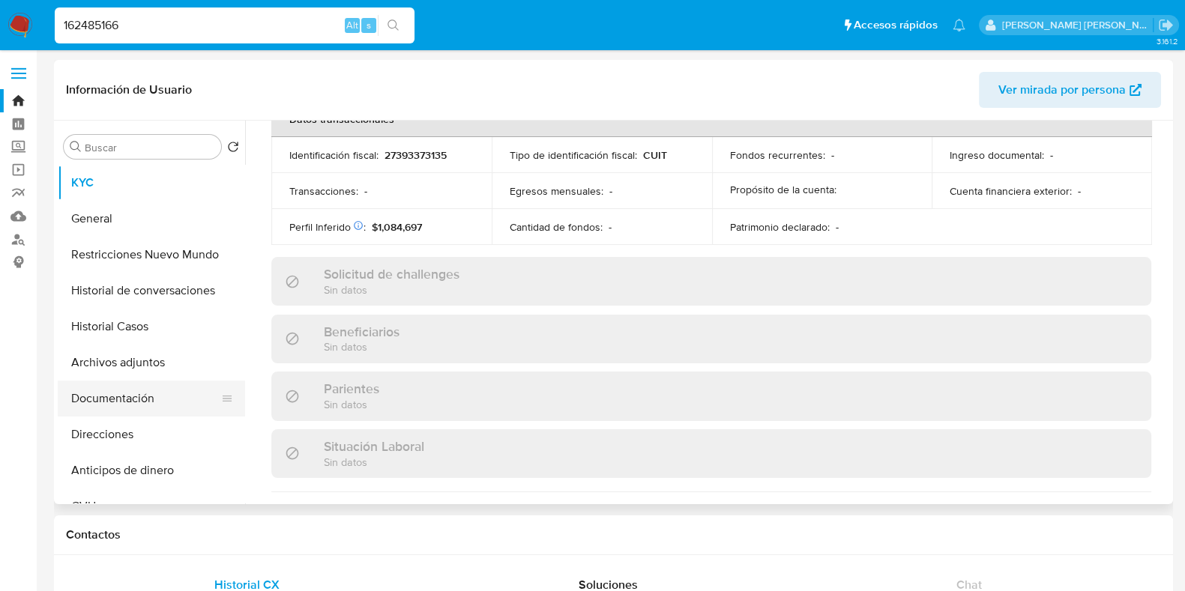
scroll to position [841, 0]
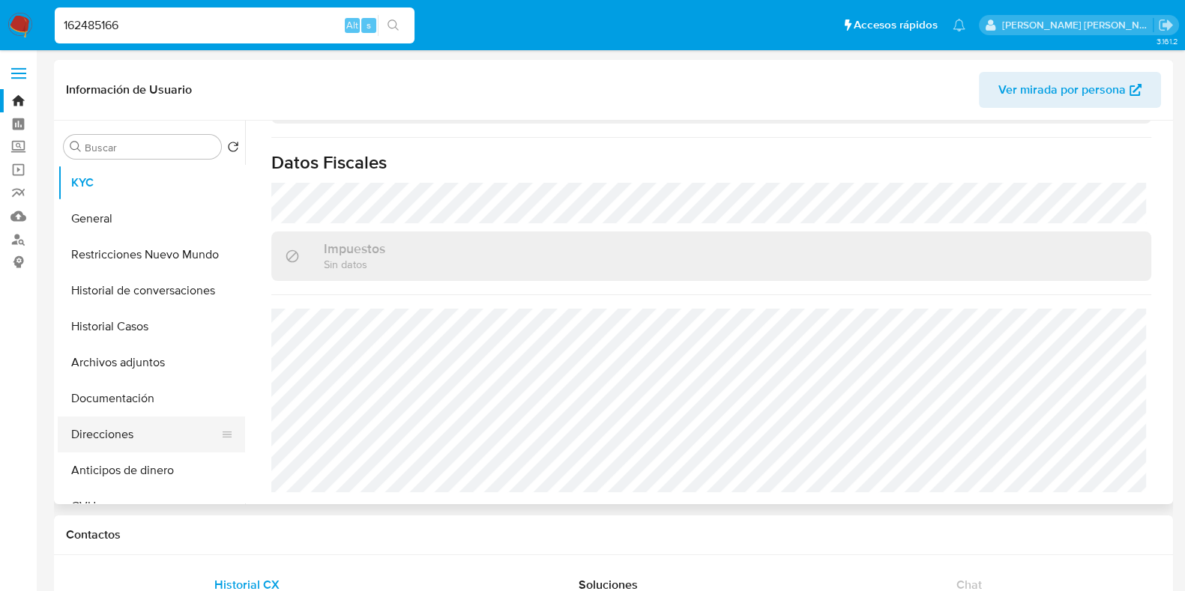
click at [172, 425] on button "Direcciones" at bounding box center [145, 435] width 175 height 36
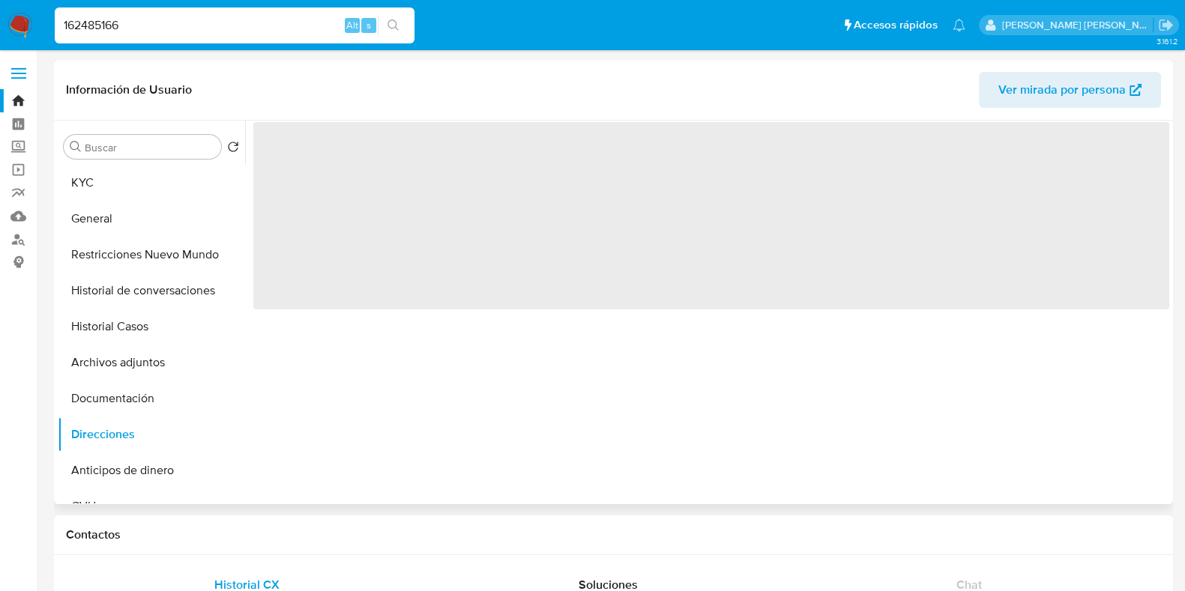
scroll to position [0, 0]
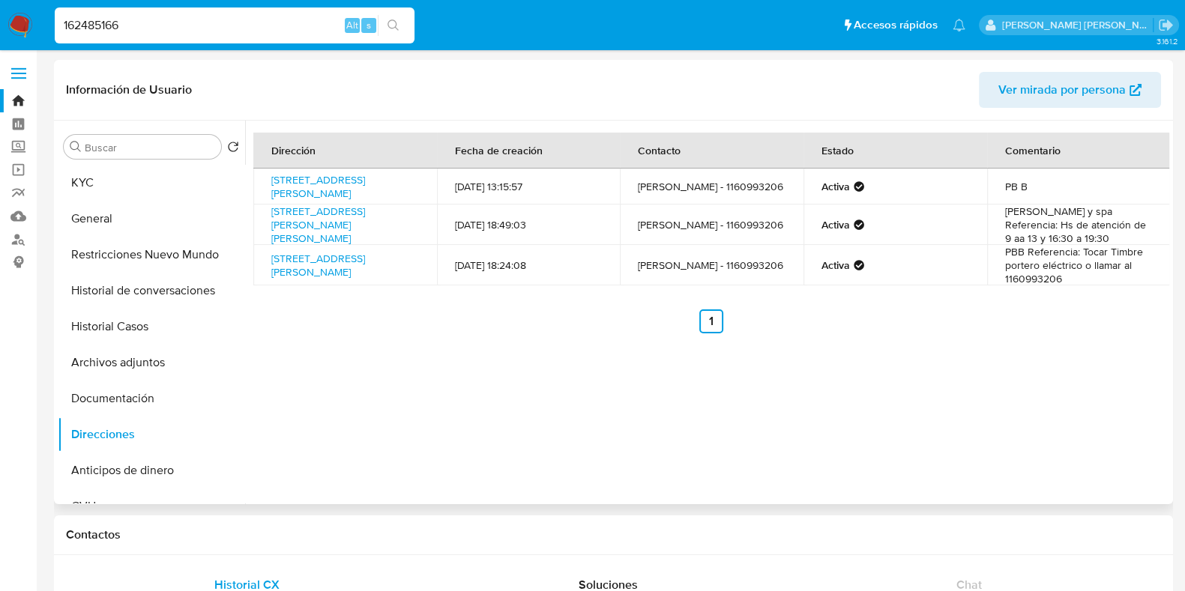
drag, startPoint x: 265, startPoint y: 174, endPoint x: 343, endPoint y: 205, distance: 84.5
click at [343, 205] on td "Calle Capilla Del Señor 122, Campana, Buenos Aires, 2804, Argentina 122" at bounding box center [345, 187] width 184 height 36
copy link "Calle Capilla Del Señor 122, Campana, Buenos Aires, 2804, Argentina 122"
click at [135, 390] on button "Documentación" at bounding box center [145, 399] width 175 height 36
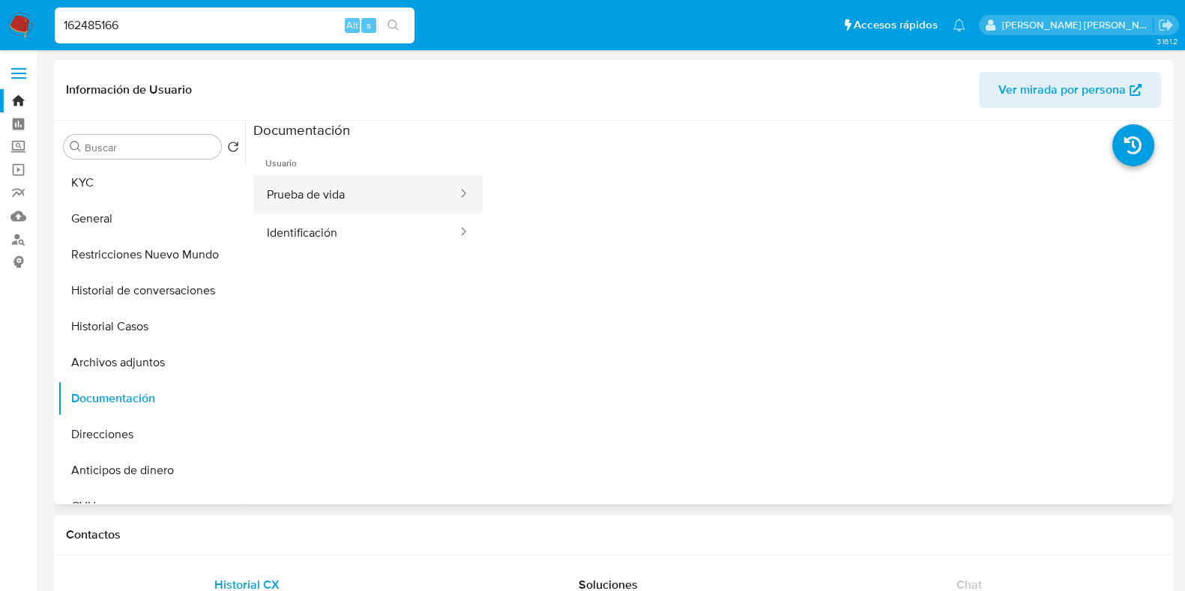
click at [327, 204] on button "Prueba de vida" at bounding box center [355, 194] width 205 height 38
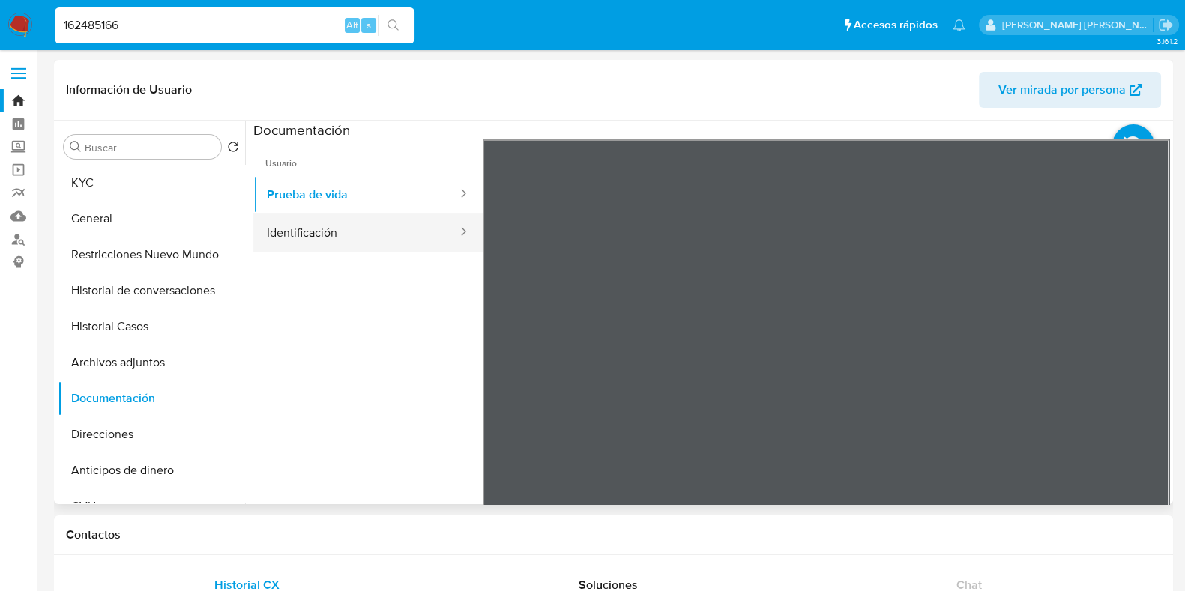
click at [324, 221] on button "Identificación" at bounding box center [355, 233] width 205 height 38
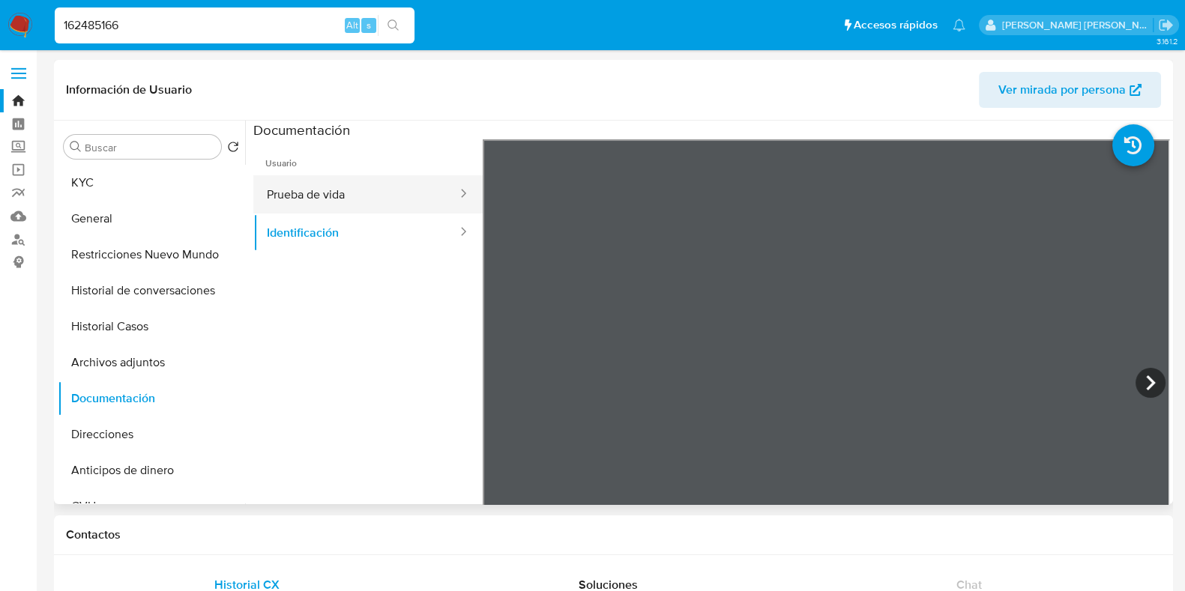
click at [285, 189] on button "Prueba de vida" at bounding box center [355, 194] width 205 height 38
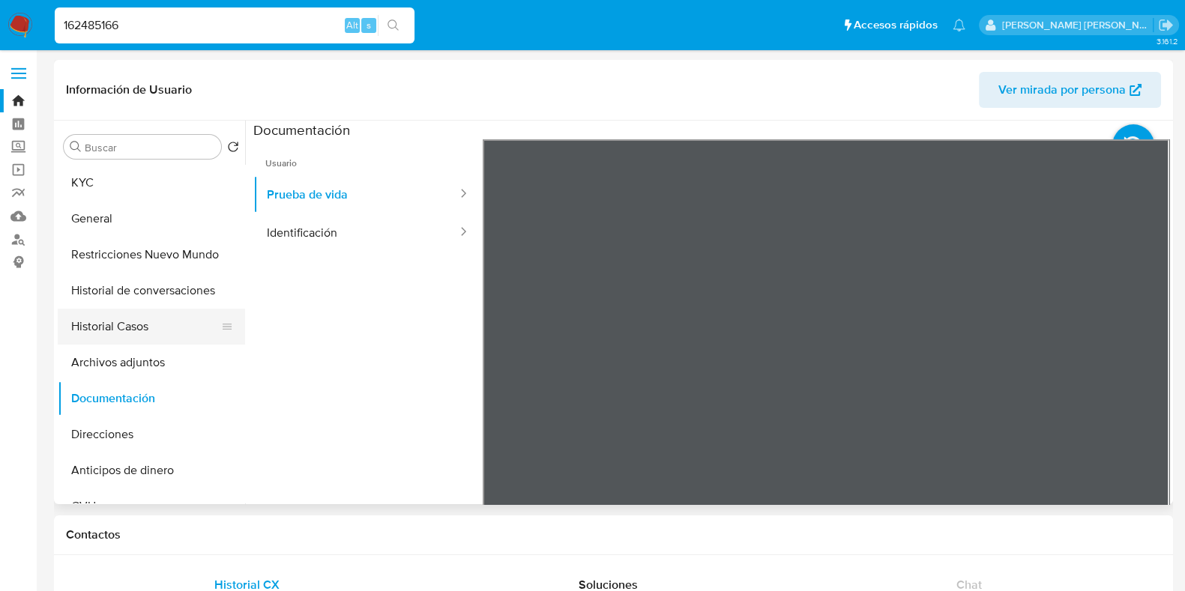
click at [142, 335] on button "Historial Casos" at bounding box center [145, 327] width 175 height 36
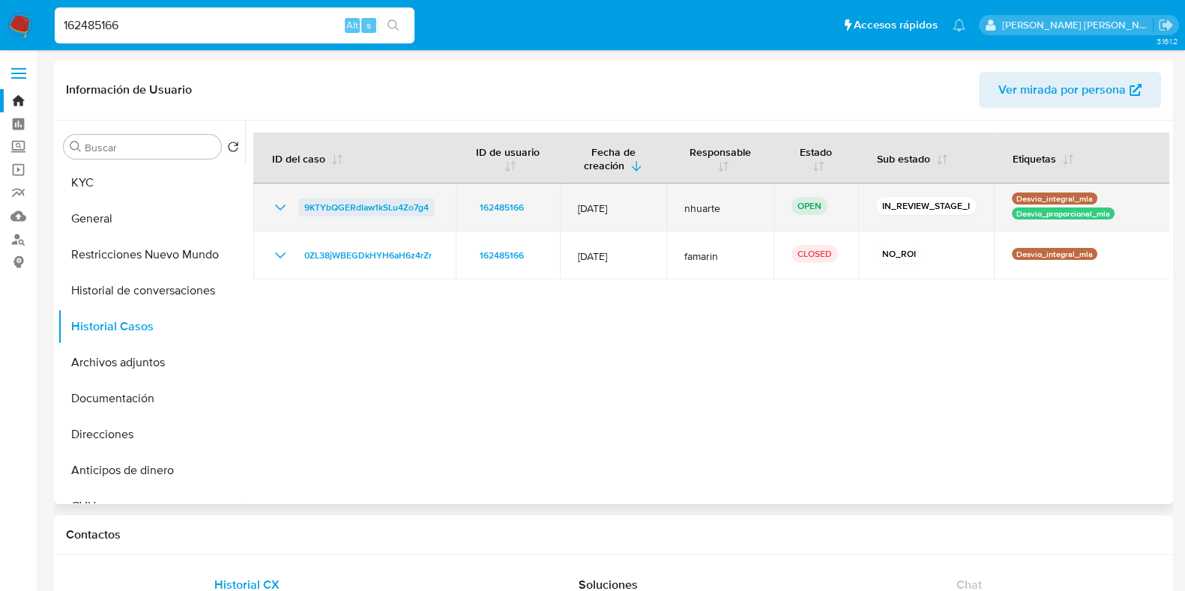
click at [334, 204] on span "9KTYbQGERdIaw1kSLu4Zo7g4" at bounding box center [366, 208] width 124 height 18
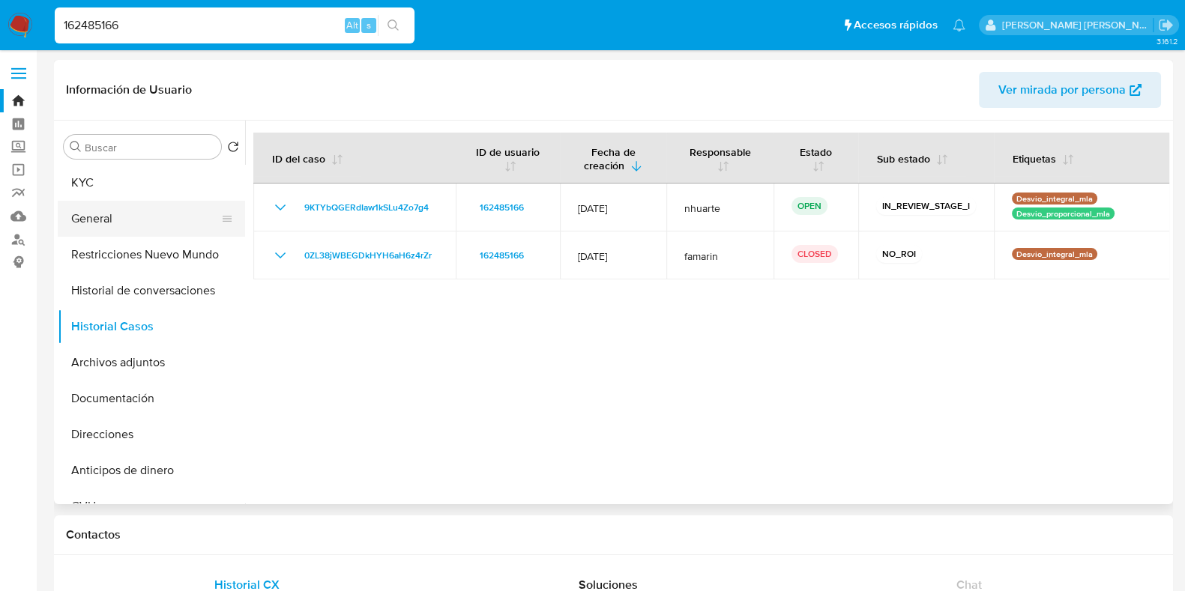
click at [128, 204] on button "General" at bounding box center [145, 219] width 175 height 36
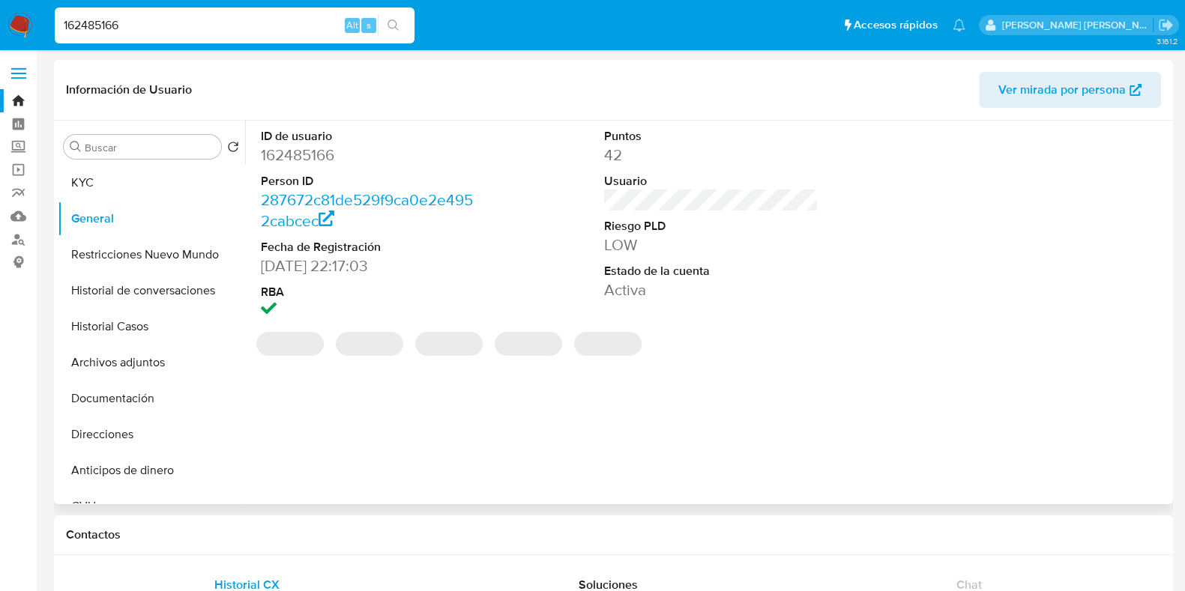
click at [303, 151] on dd "162485166" at bounding box center [368, 155] width 214 height 21
copy dd "162485166"
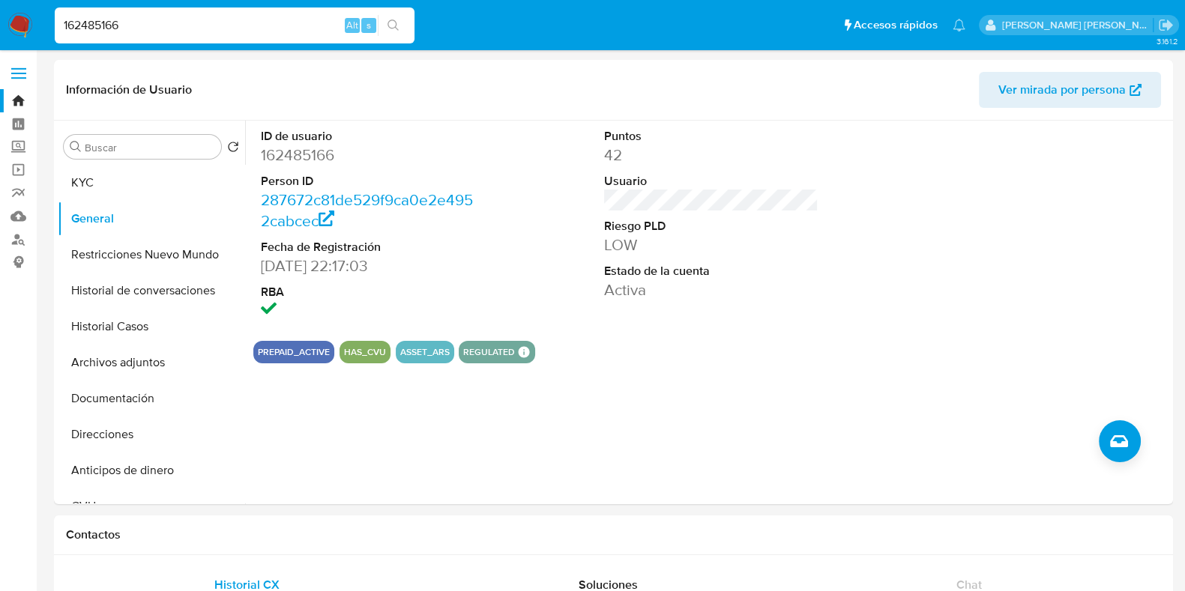
drag, startPoint x: 118, startPoint y: 26, endPoint x: 45, endPoint y: 29, distance: 72.7
click at [45, 29] on nav "Pausado Ver notificaciones 162485166 Alt s Accesos rápidos Presiona las siguien…" at bounding box center [592, 25] width 1185 height 50
paste input "236210824"
type input "2362108246"
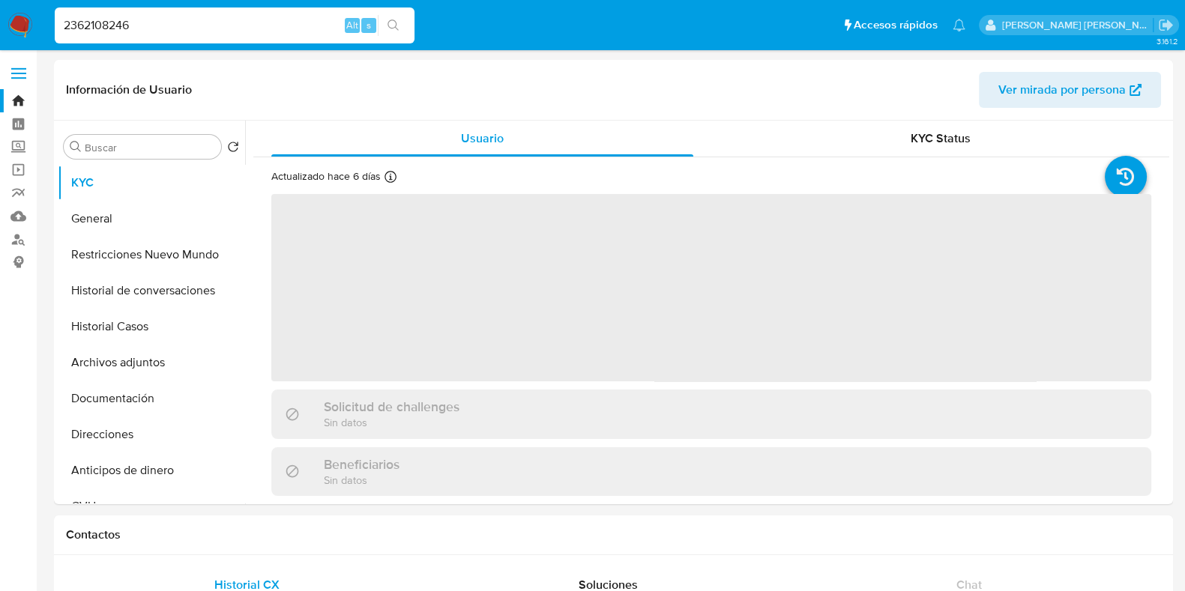
select select "10"
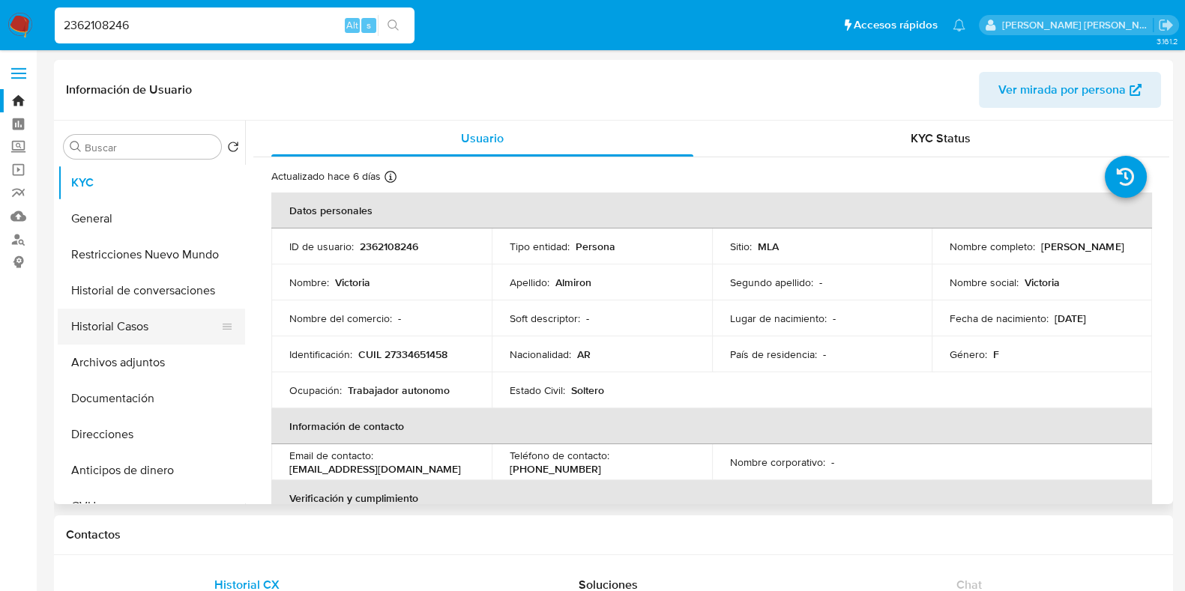
click at [124, 342] on button "Historial Casos" at bounding box center [145, 327] width 175 height 36
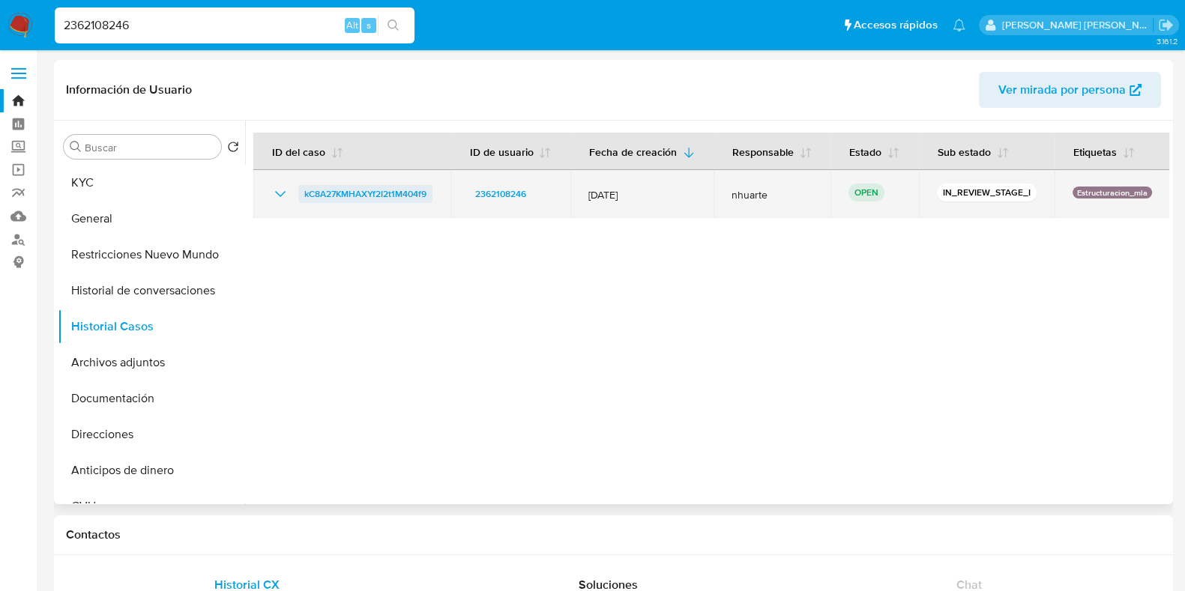
click at [410, 189] on span "kC8A27KMHAXYf2I2t1M404f9" at bounding box center [365, 194] width 122 height 18
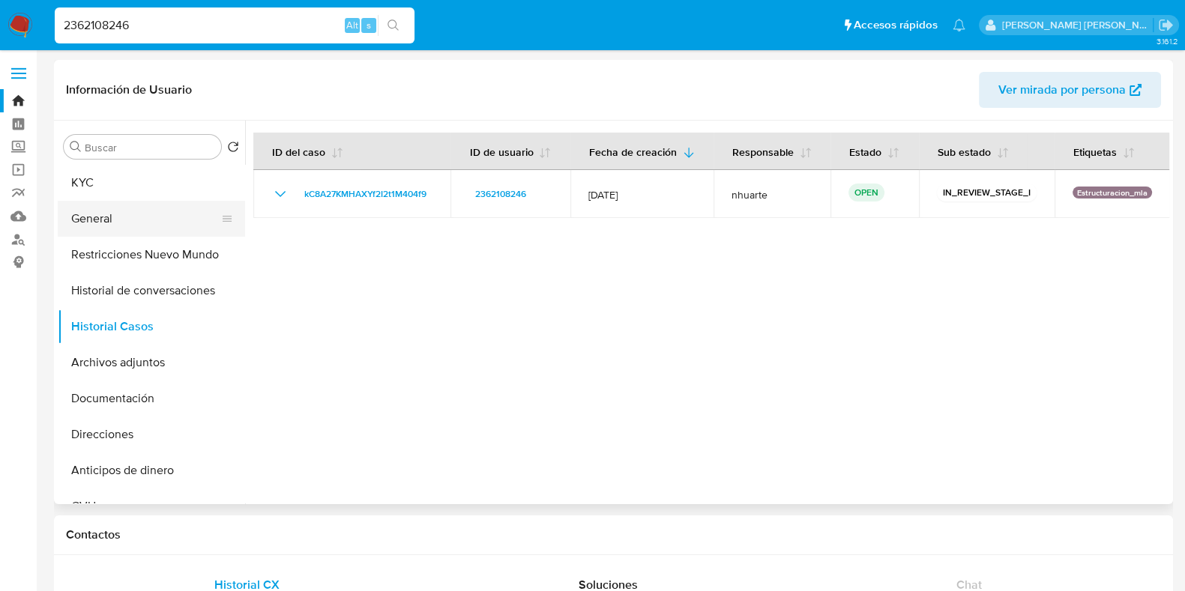
click at [124, 224] on button "General" at bounding box center [145, 219] width 175 height 36
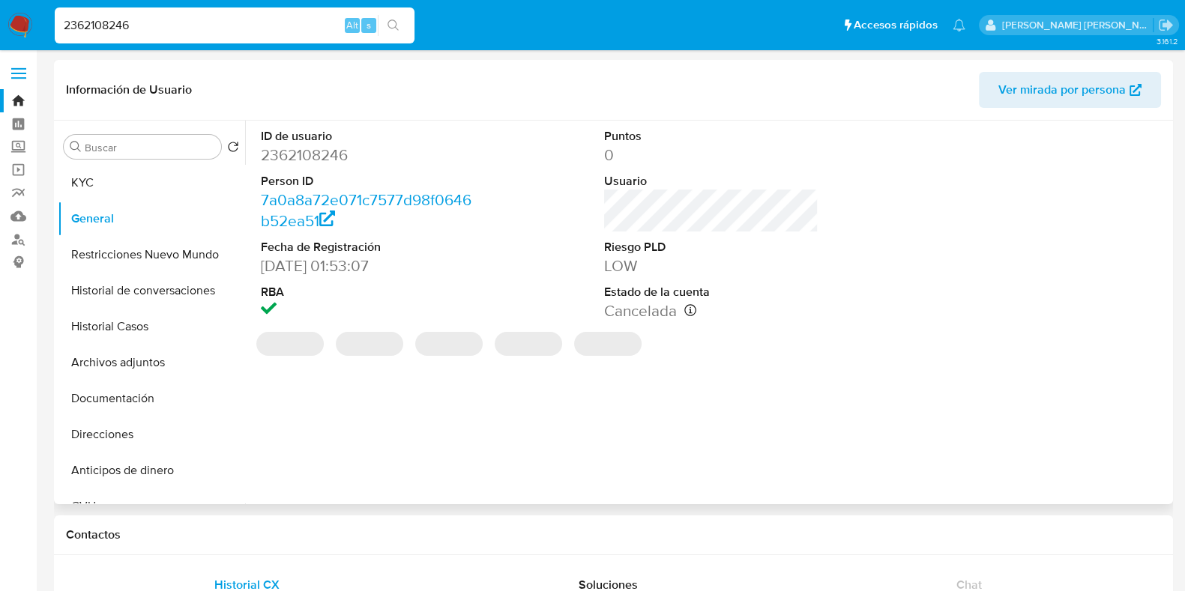
click at [304, 153] on dd "2362108246" at bounding box center [368, 155] width 214 height 21
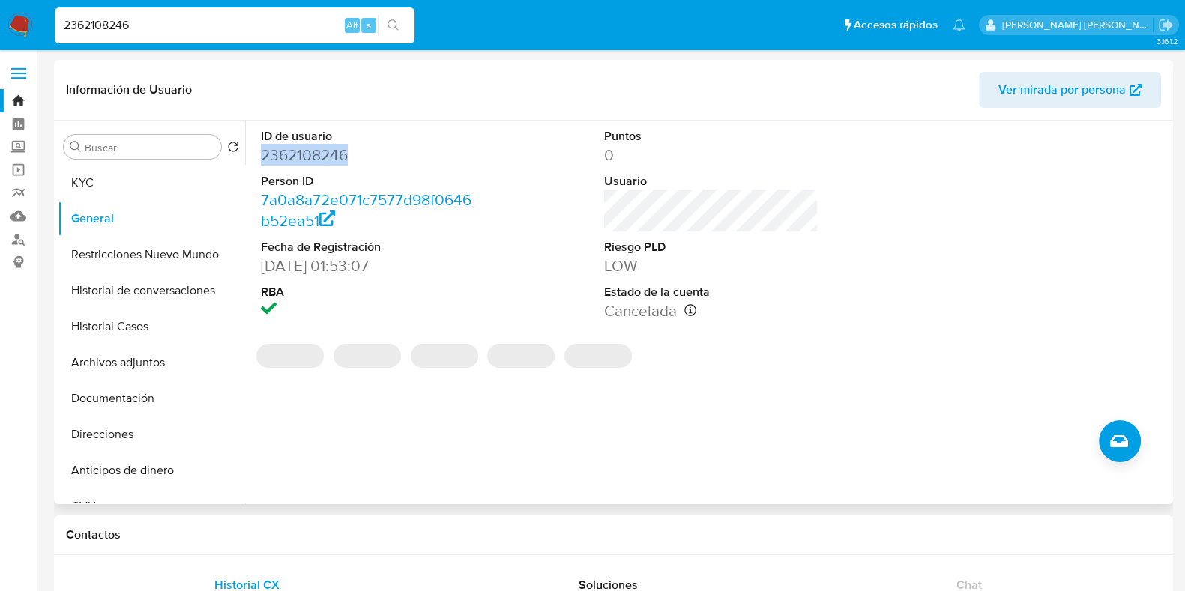
copy dd "2362108246"
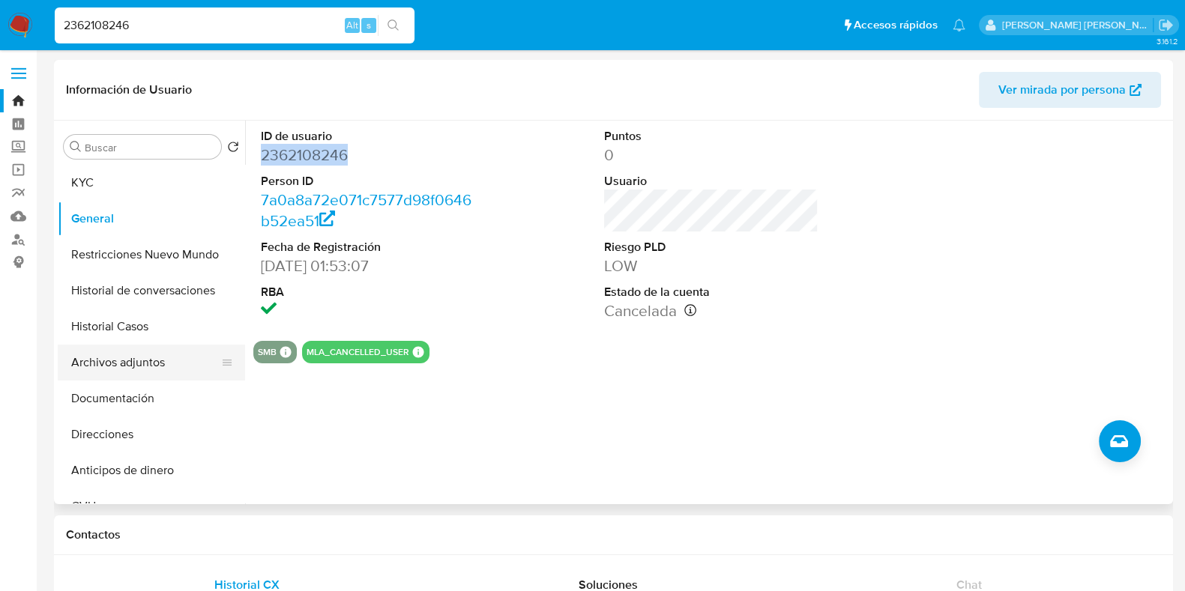
click at [140, 400] on button "Documentación" at bounding box center [151, 399] width 187 height 36
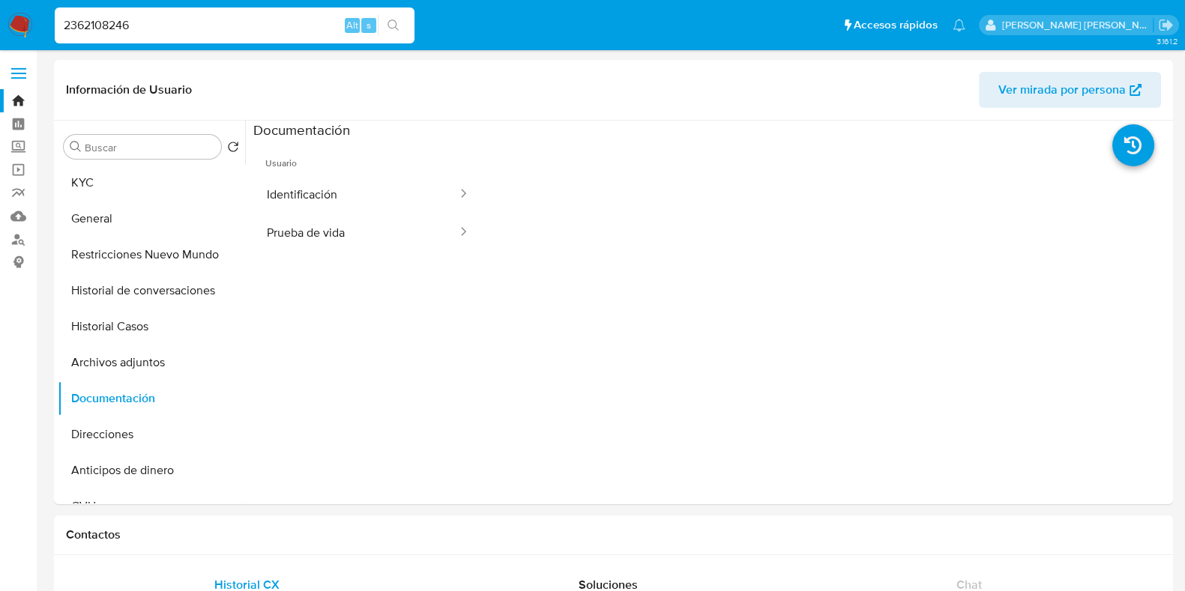
click at [299, 177] on button "Identificación" at bounding box center [355, 194] width 205 height 38
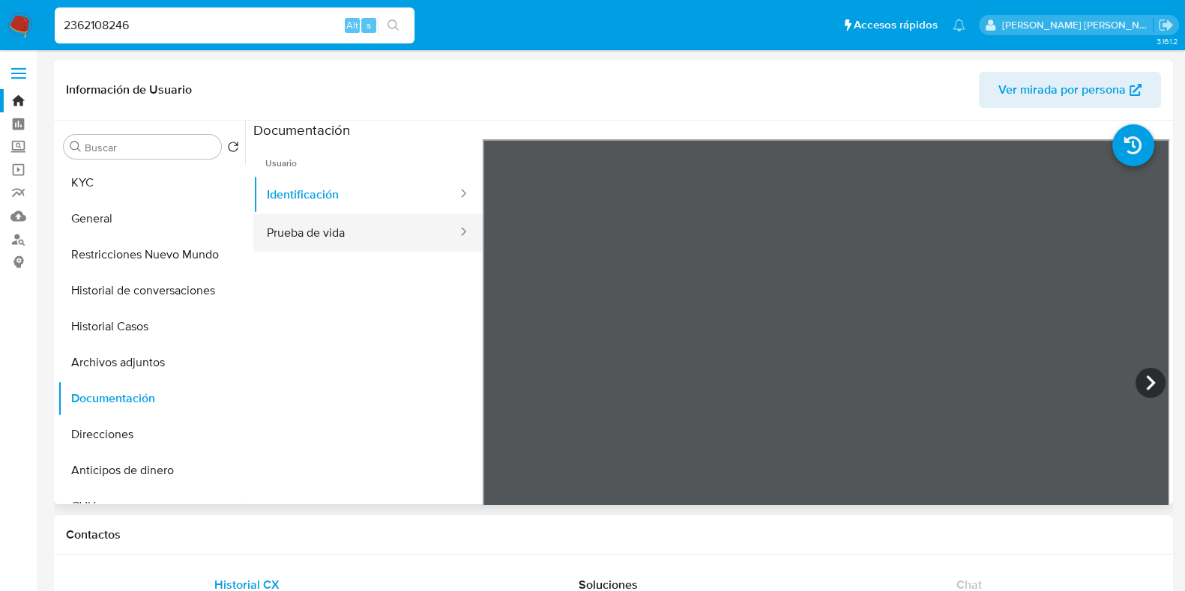
click at [375, 238] on button "Prueba de vida" at bounding box center [355, 233] width 205 height 38
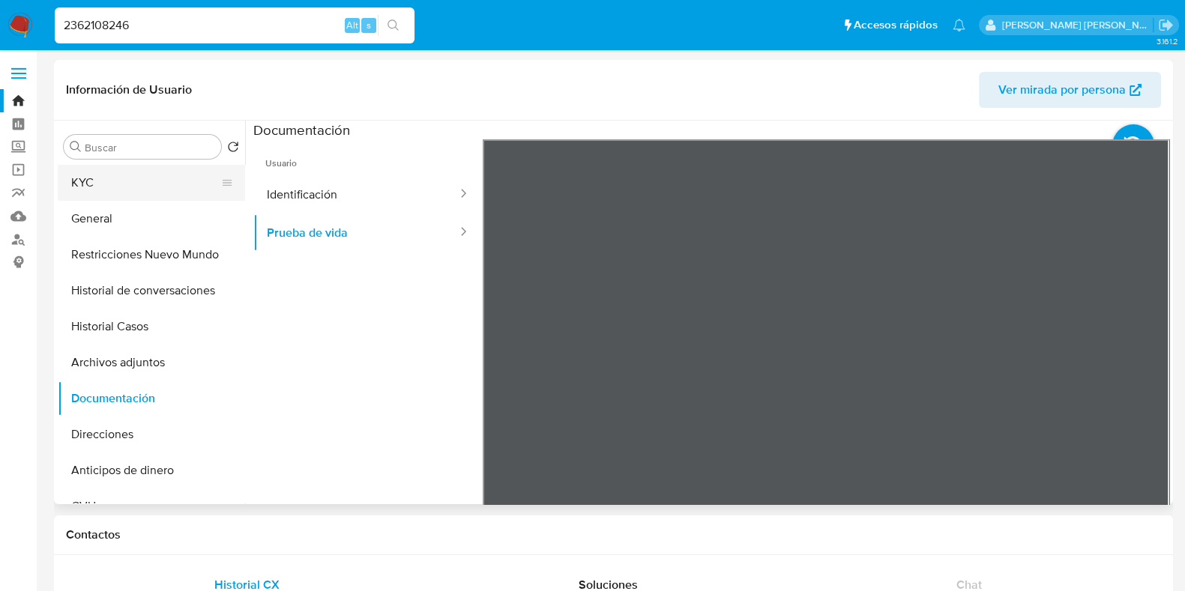
click at [124, 189] on button "KYC" at bounding box center [145, 183] width 175 height 36
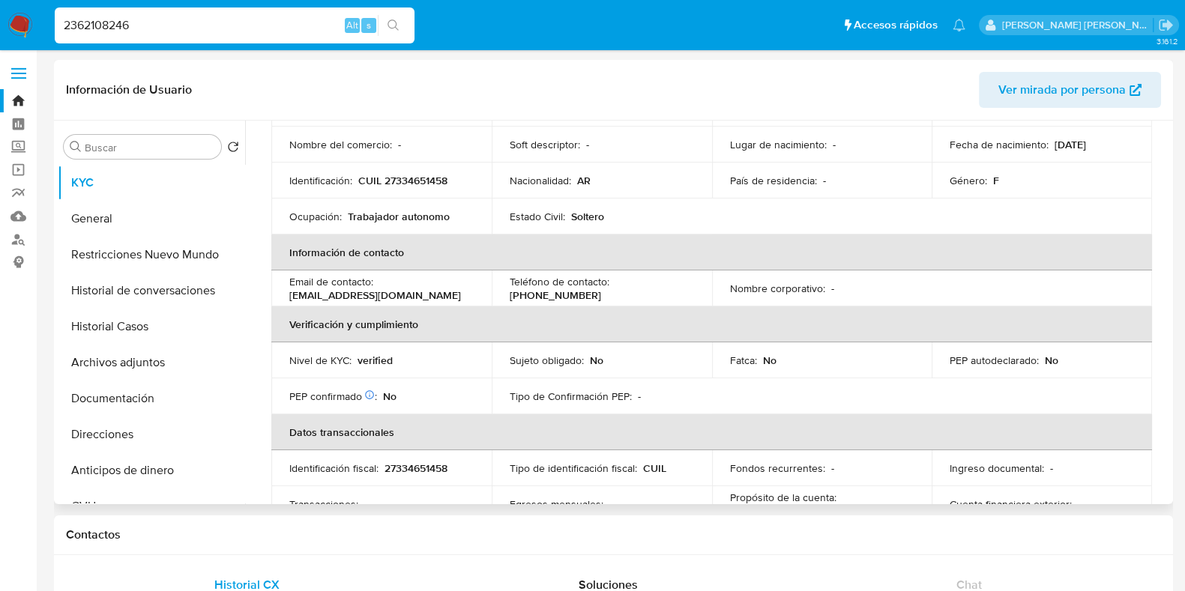
scroll to position [146, 0]
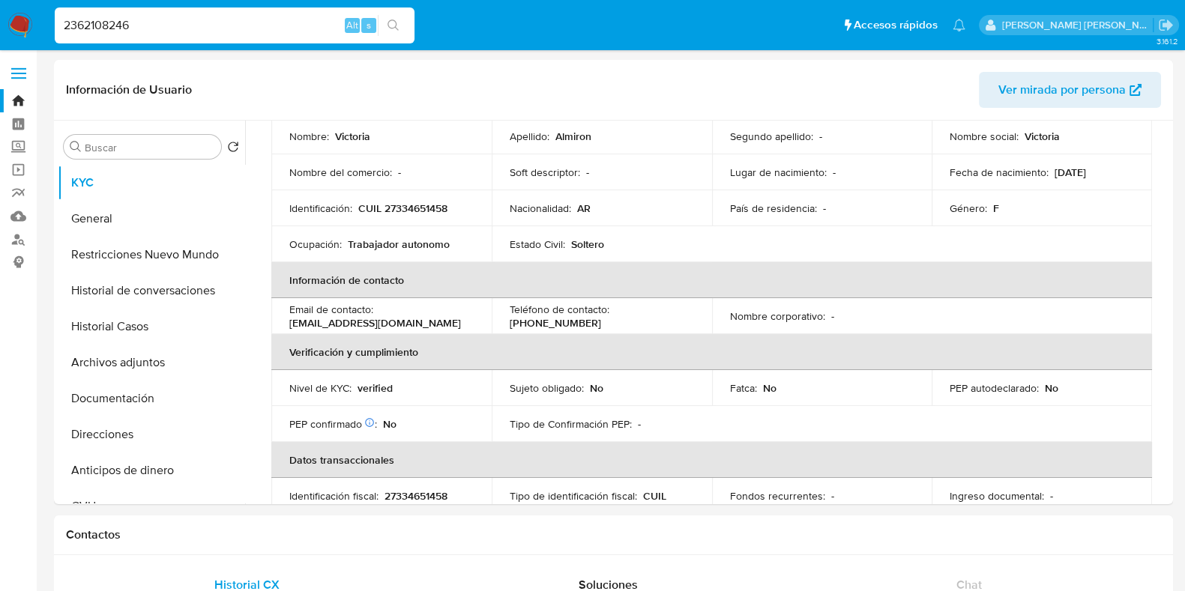
drag, startPoint x: 151, startPoint y: 19, endPoint x: 52, endPoint y: 29, distance: 99.4
click at [52, 29] on li "2362108246 Alt s" at bounding box center [234, 24] width 367 height 37
paste input "18487359"
type input "184873596"
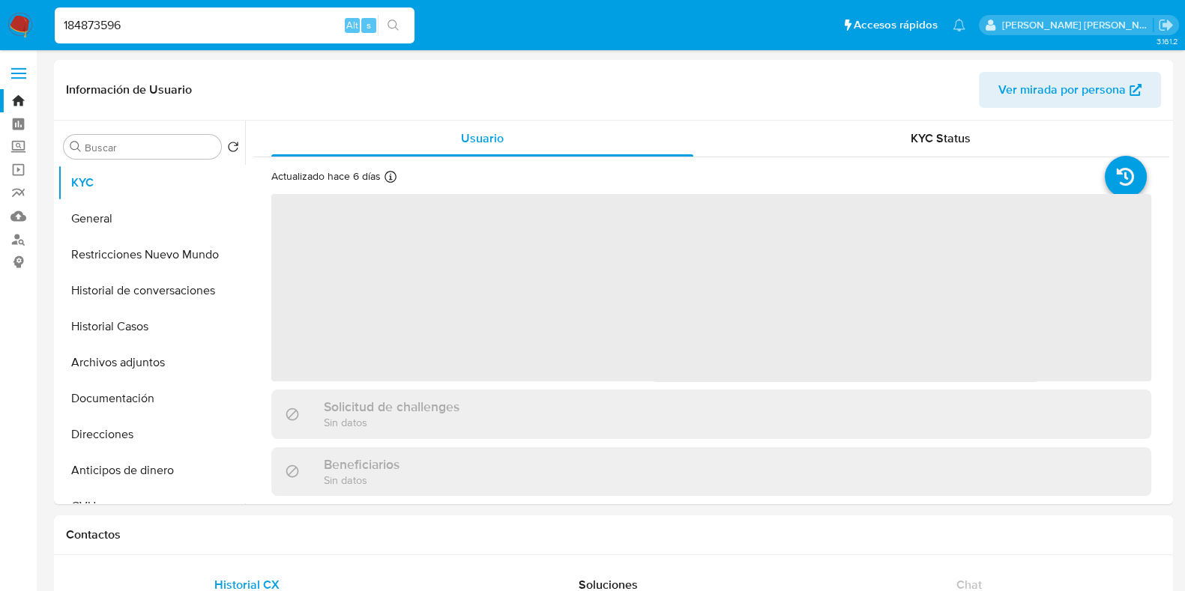
select select "10"
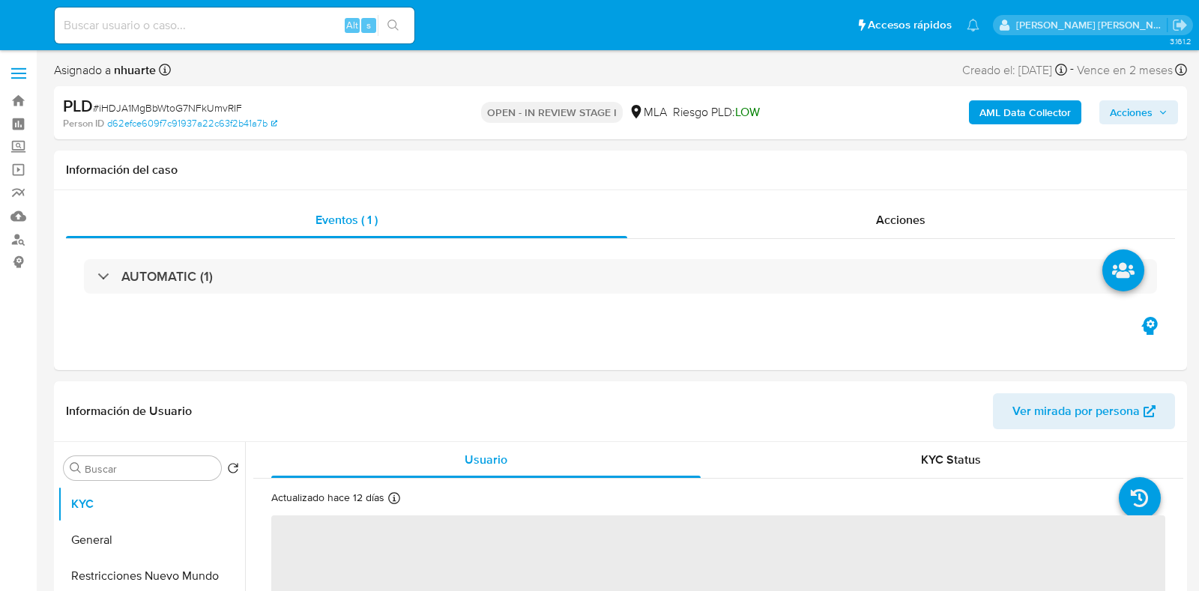
select select "10"
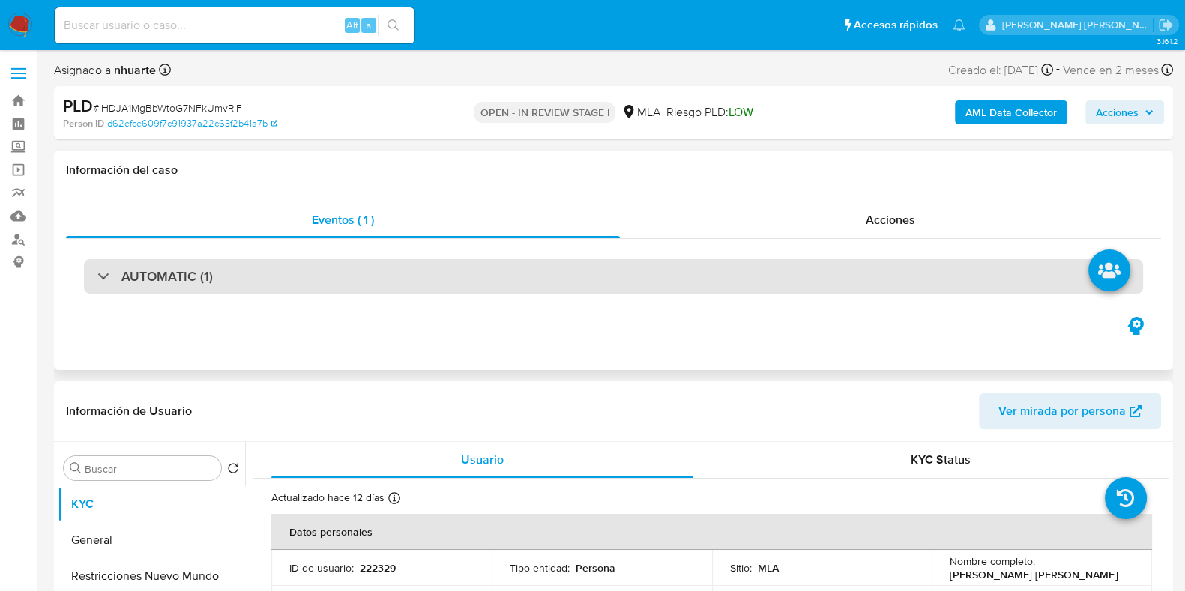
click at [277, 282] on div "AUTOMATIC (1)" at bounding box center [613, 276] width 1059 height 34
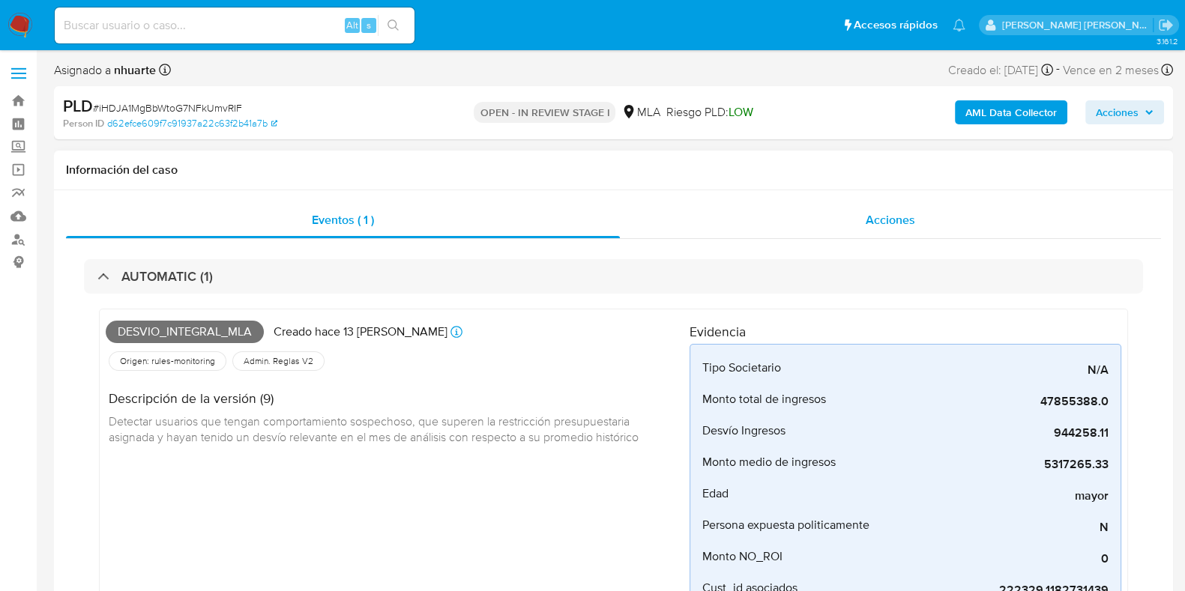
click at [910, 217] on span "Acciones" at bounding box center [889, 219] width 49 height 17
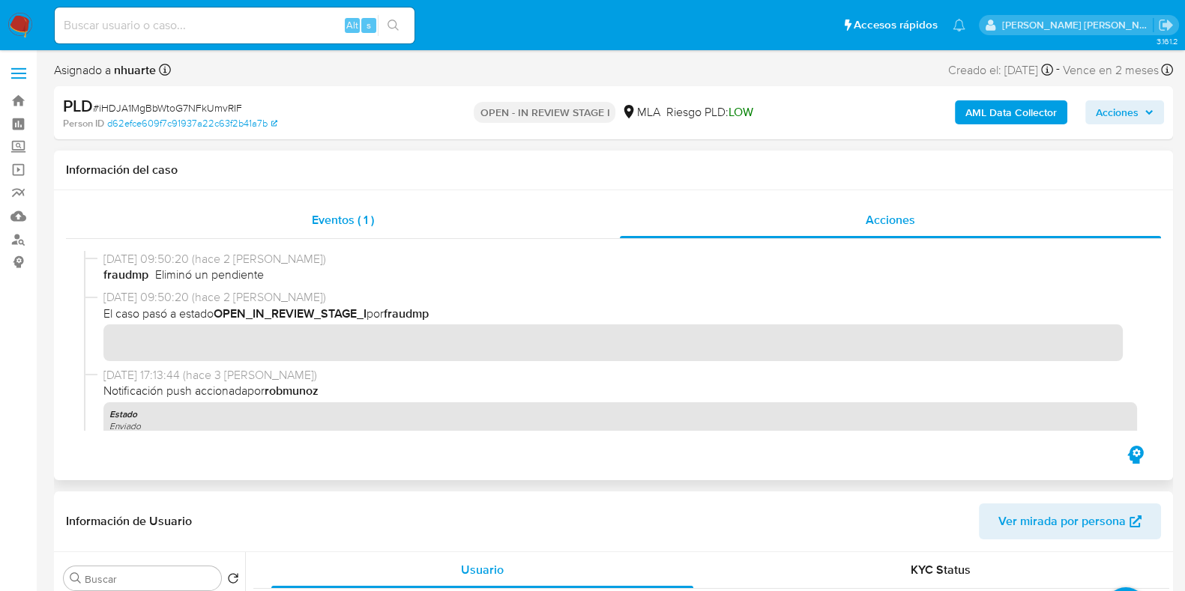
click at [363, 220] on span "Eventos ( 1 )" at bounding box center [343, 219] width 62 height 17
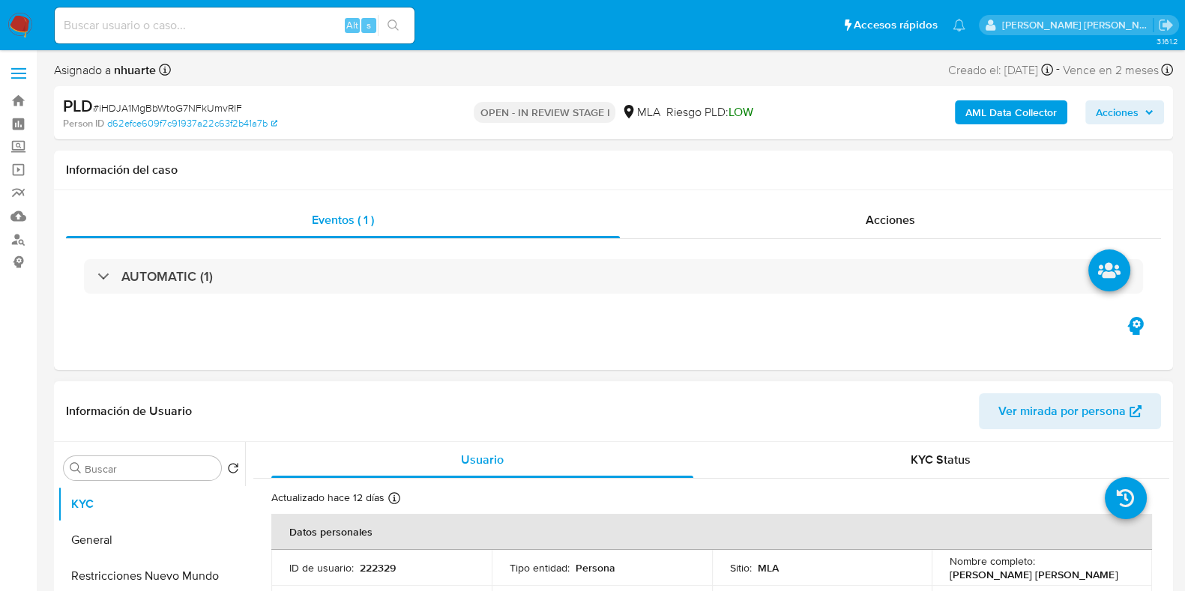
scroll to position [374, 0]
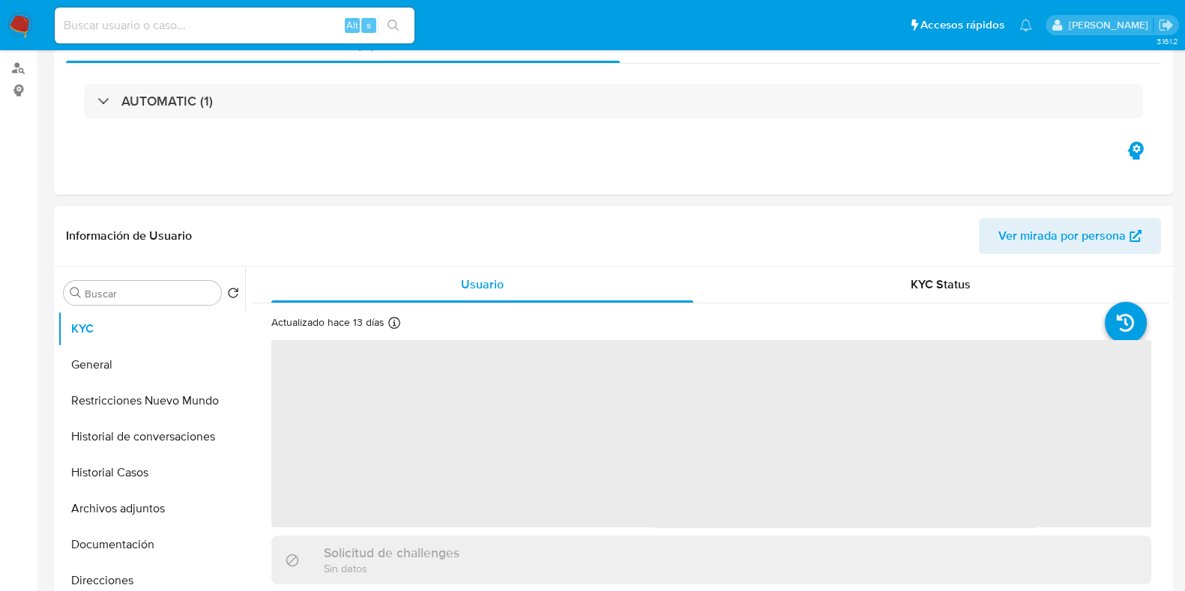
scroll to position [468, 0]
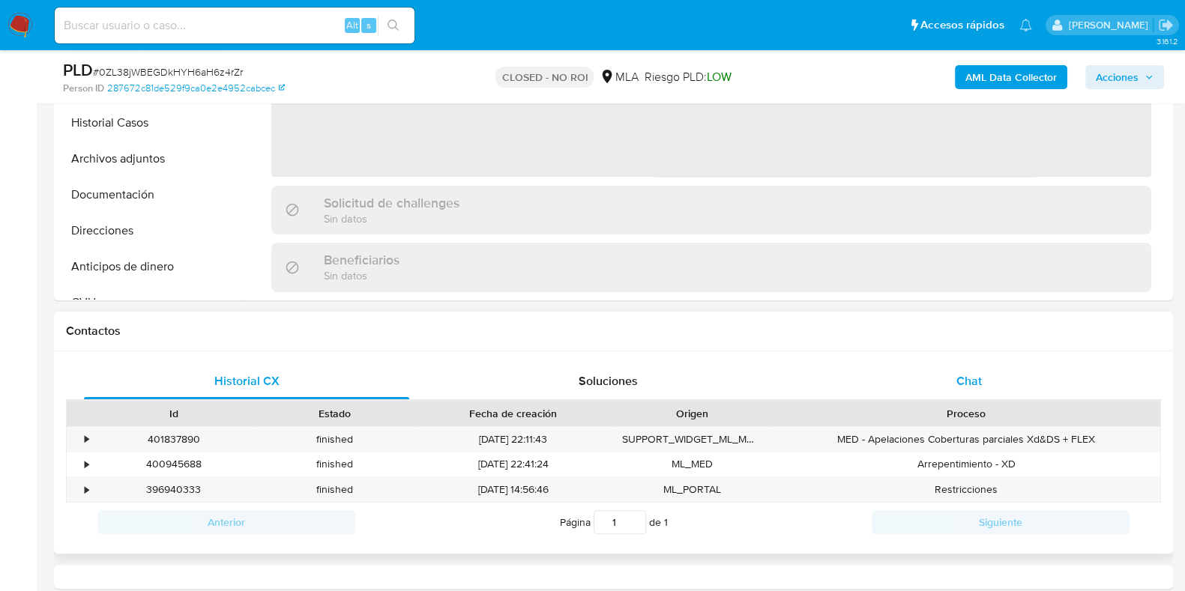
click at [968, 380] on span "Chat" at bounding box center [968, 380] width 25 height 17
select select "10"
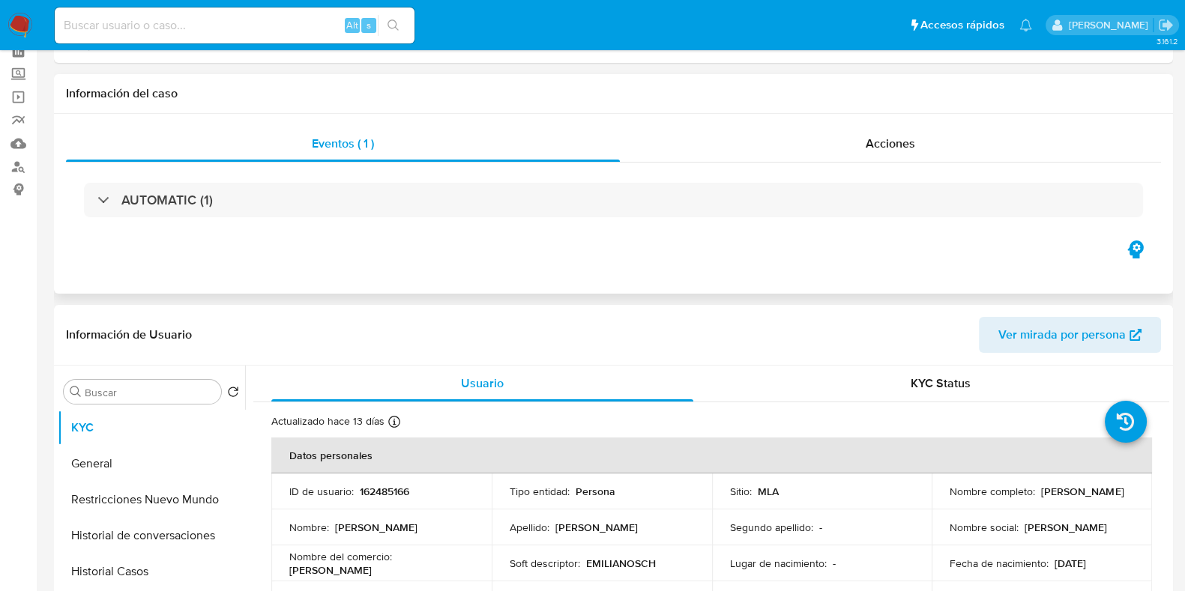
scroll to position [0, 0]
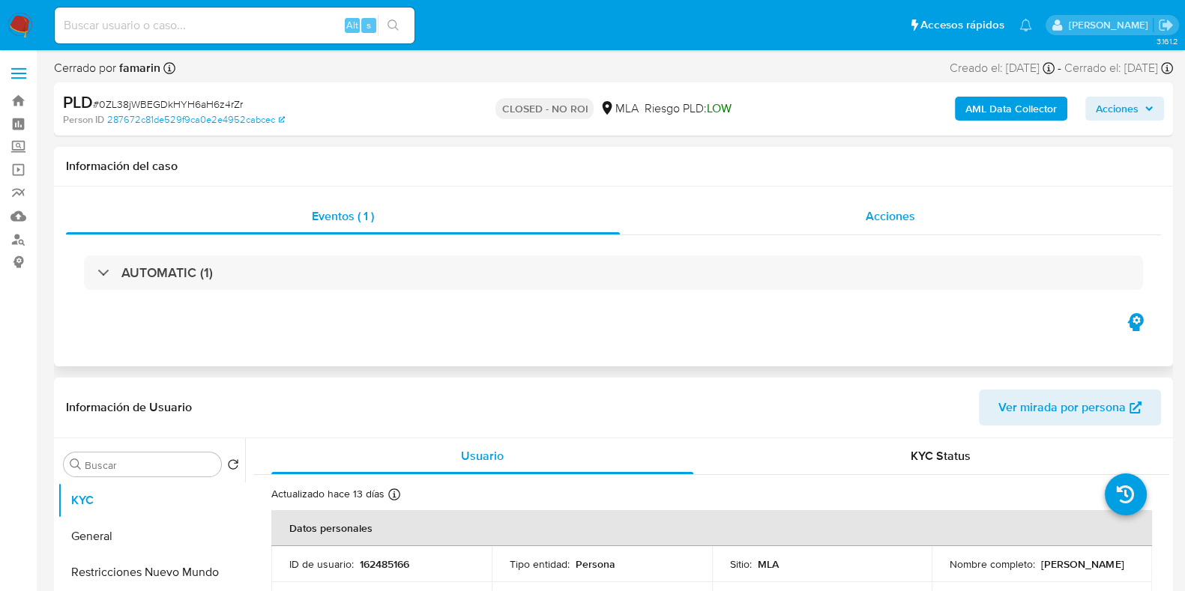
click at [896, 218] on span "Acciones" at bounding box center [889, 216] width 49 height 17
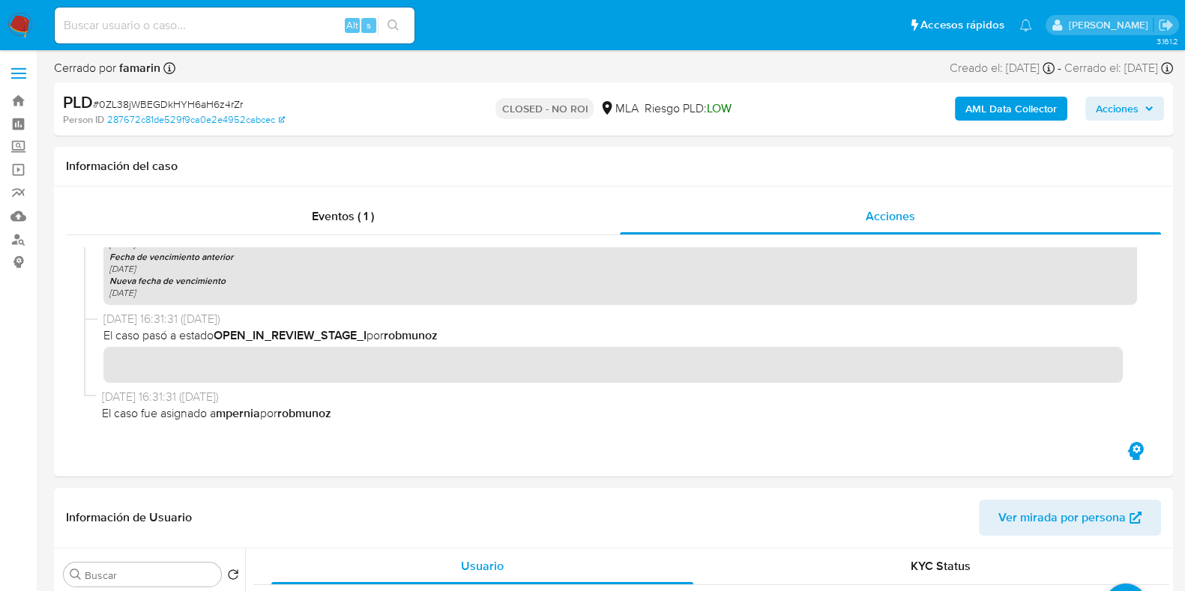
scroll to position [1808, 0]
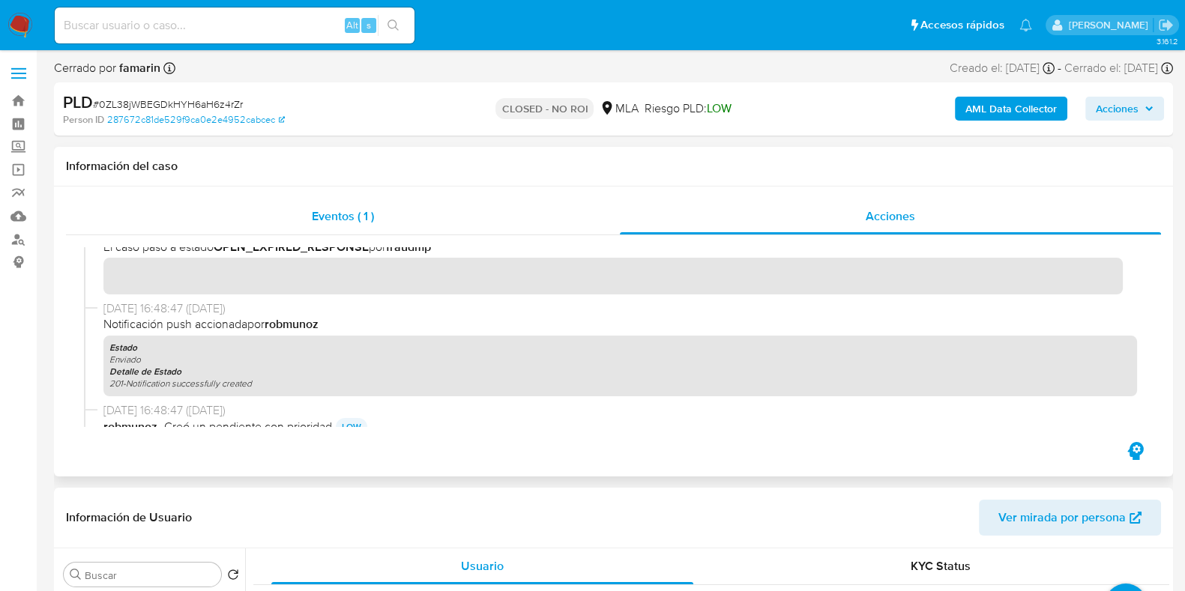
click at [367, 205] on div "Eventos ( 1 )" at bounding box center [343, 217] width 554 height 36
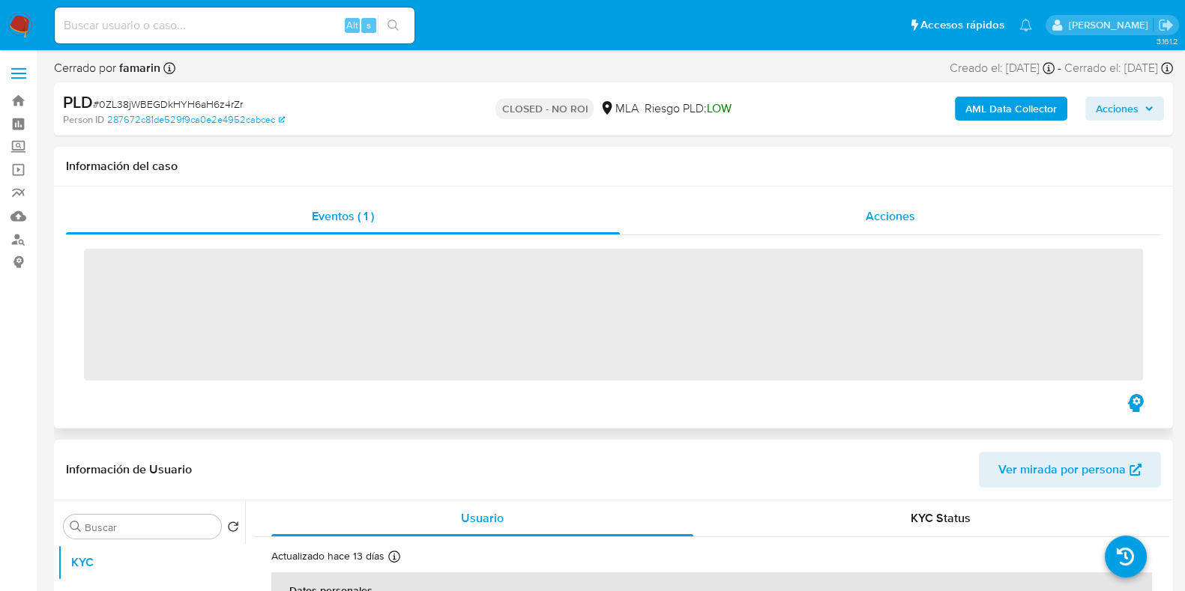
click at [903, 216] on span "Acciones" at bounding box center [889, 216] width 49 height 17
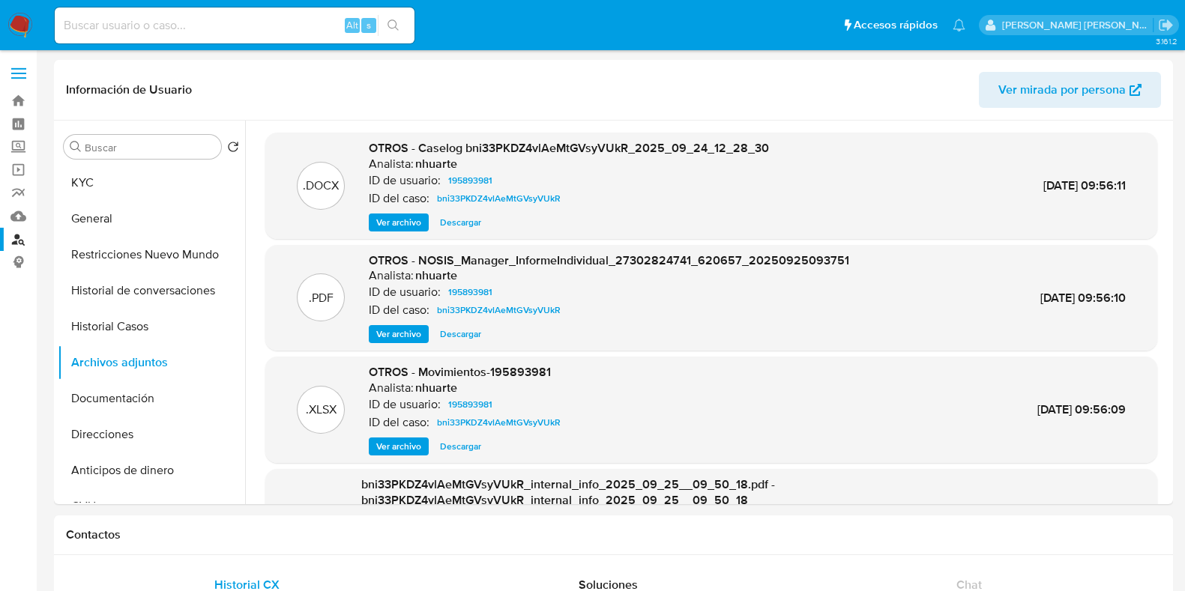
select select "10"
drag, startPoint x: 111, startPoint y: 31, endPoint x: 20, endPoint y: 243, distance: 229.9
click at [20, 243] on link "Buscador de personas" at bounding box center [89, 239] width 178 height 23
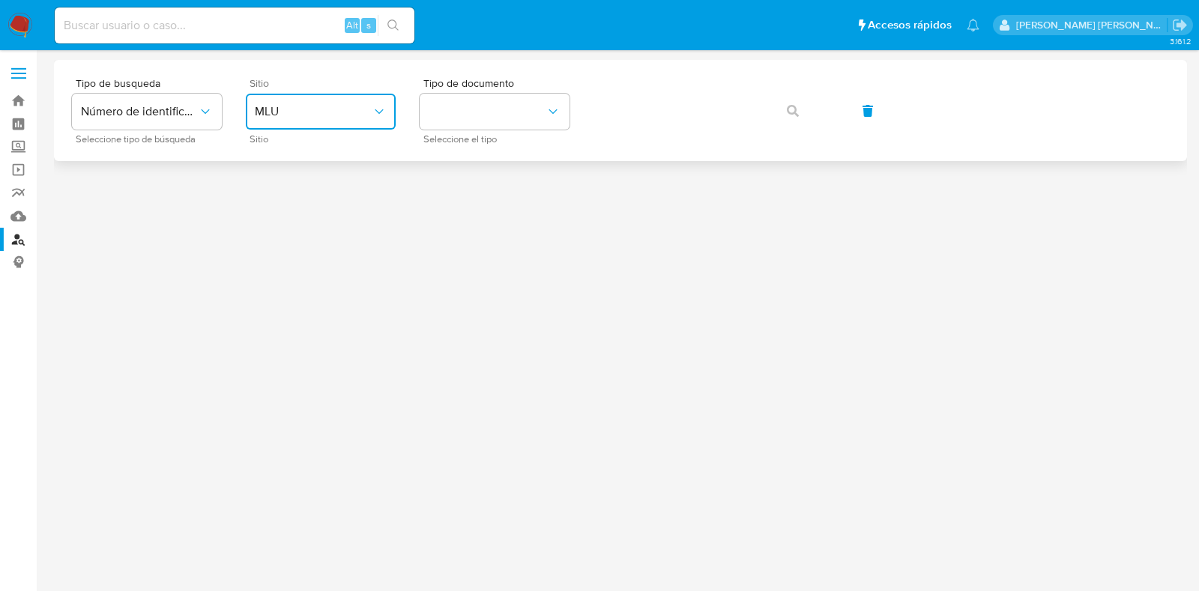
click at [313, 117] on span "MLU" at bounding box center [313, 111] width 117 height 15
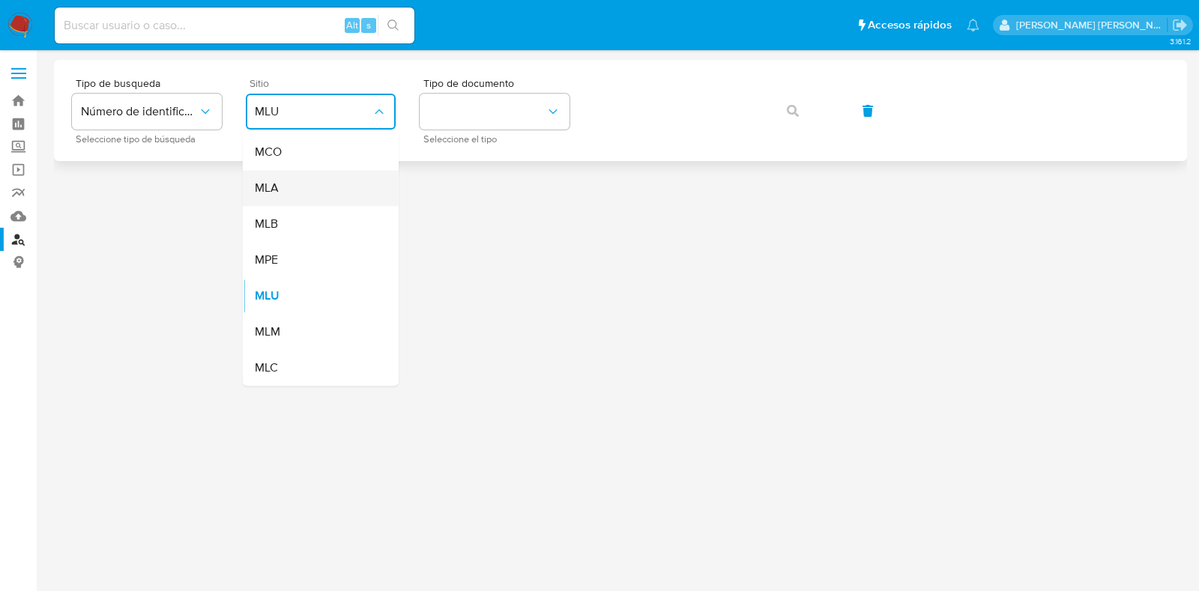
click at [291, 174] on div "MLA" at bounding box center [316, 188] width 123 height 36
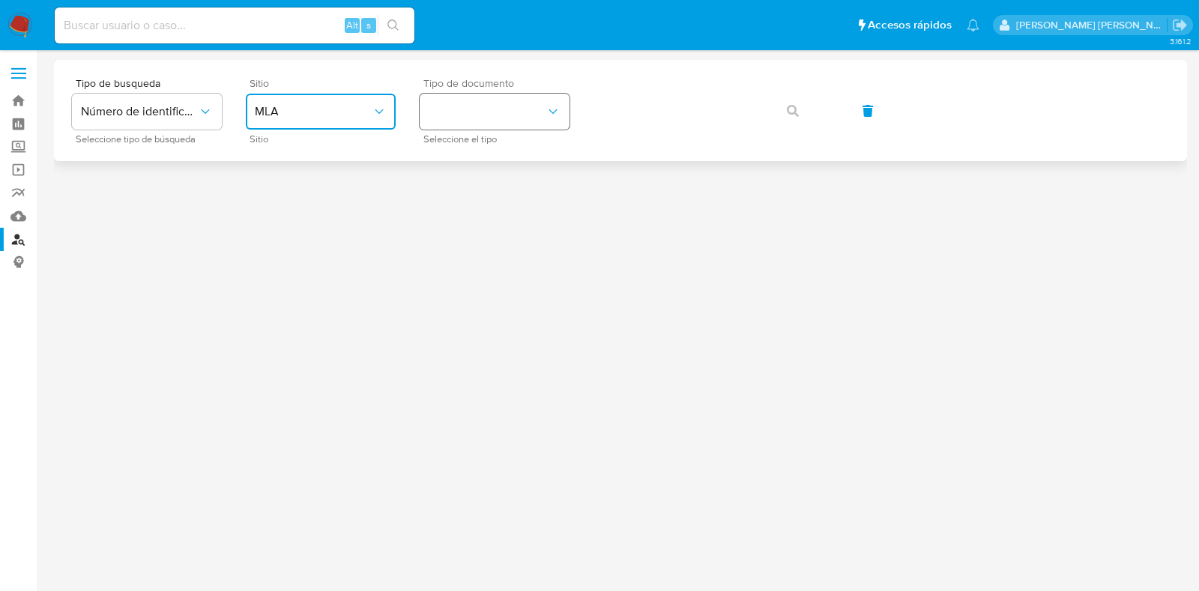
click at [517, 111] on button "identificationType" at bounding box center [495, 112] width 150 height 36
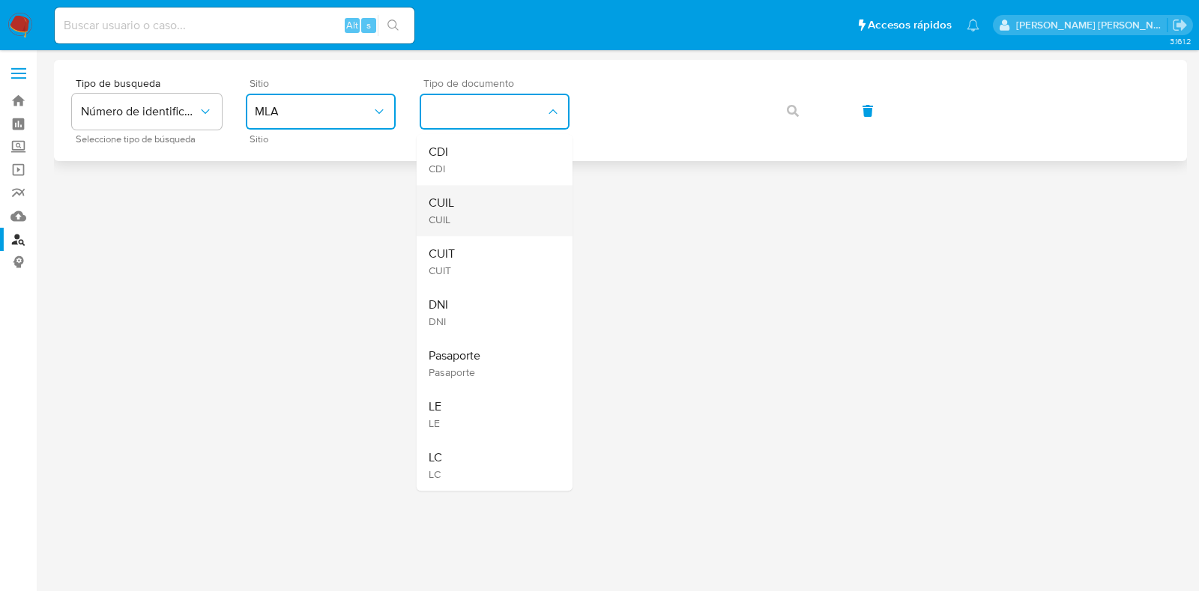
click at [488, 214] on div "CUIL CUIL" at bounding box center [490, 210] width 123 height 51
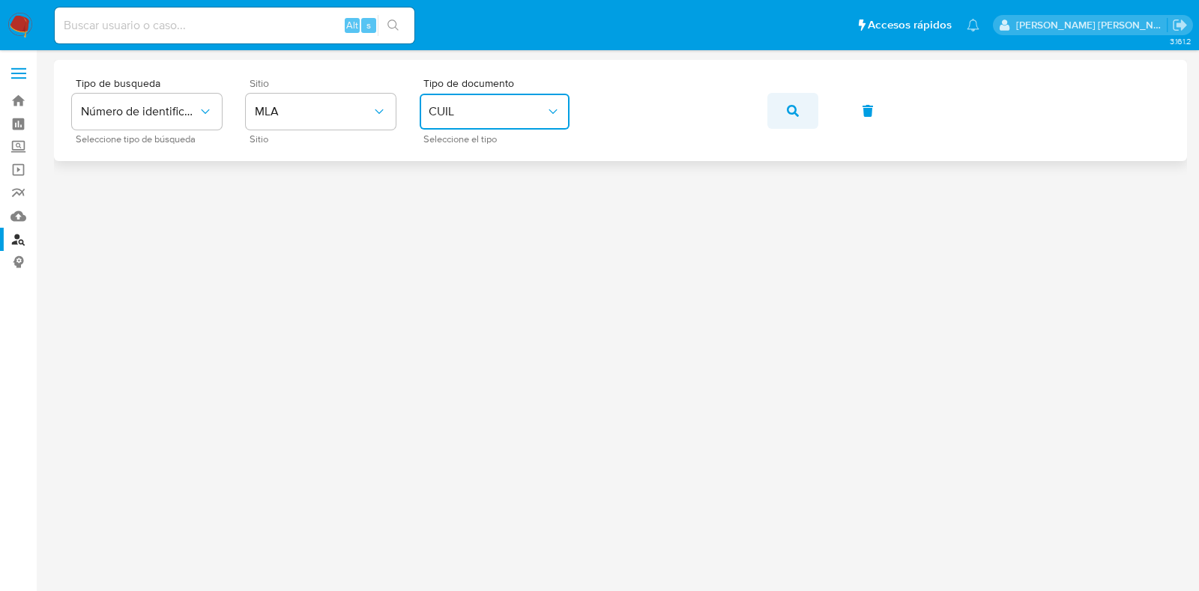
click at [792, 109] on icon "button" at bounding box center [793, 111] width 12 height 12
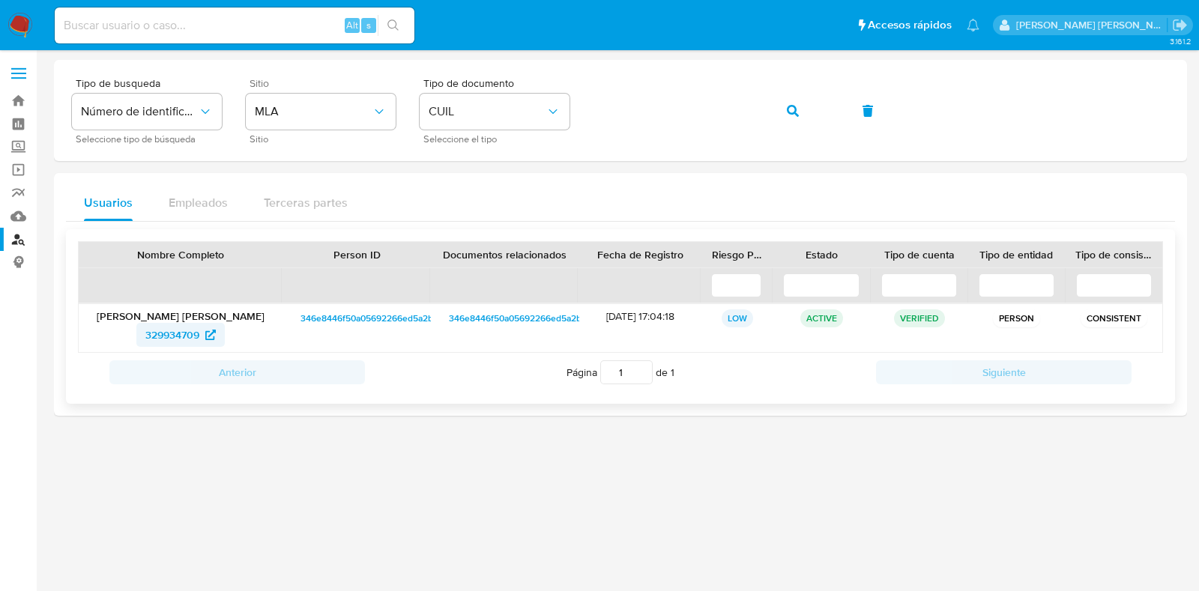
click at [206, 330] on icon at bounding box center [210, 335] width 10 height 10
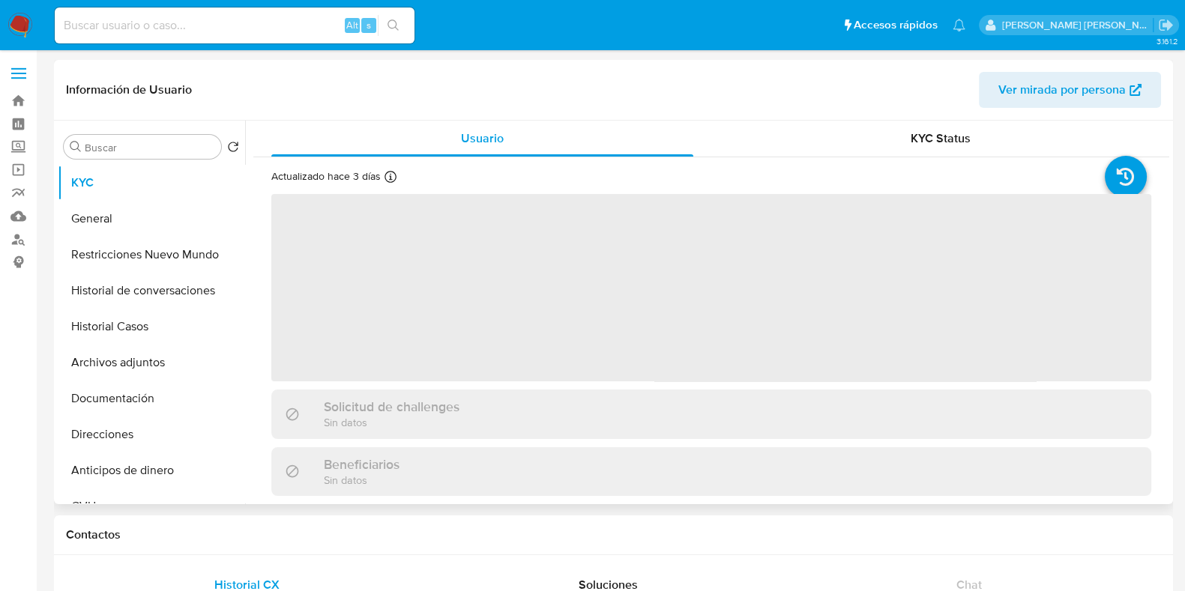
click at [157, 324] on button "Historial Casos" at bounding box center [151, 327] width 187 height 36
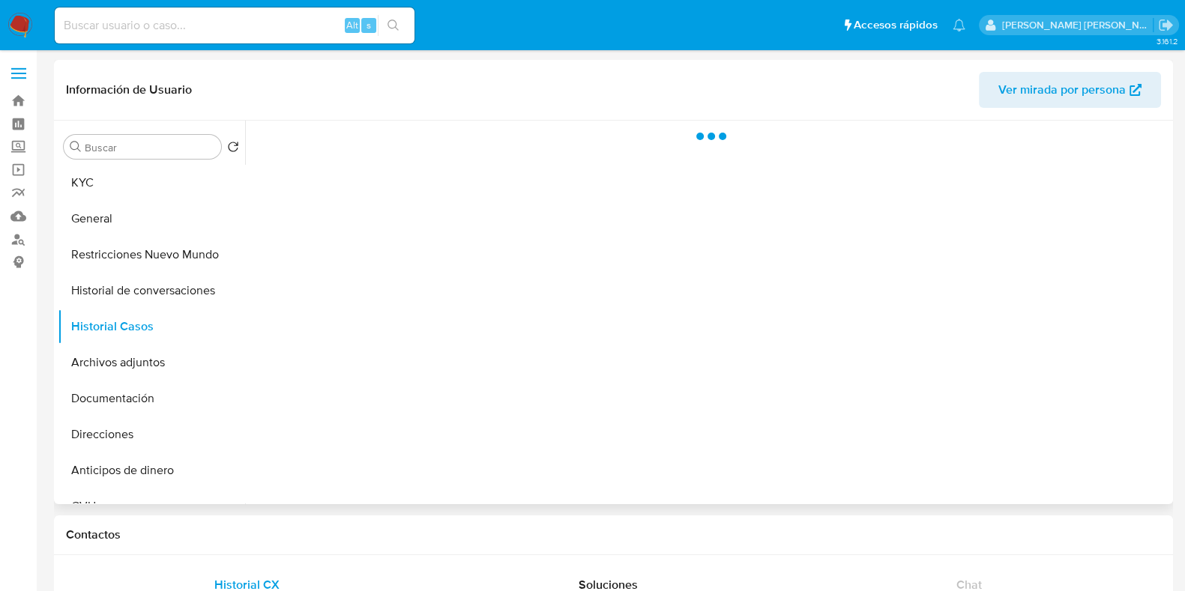
select select "10"
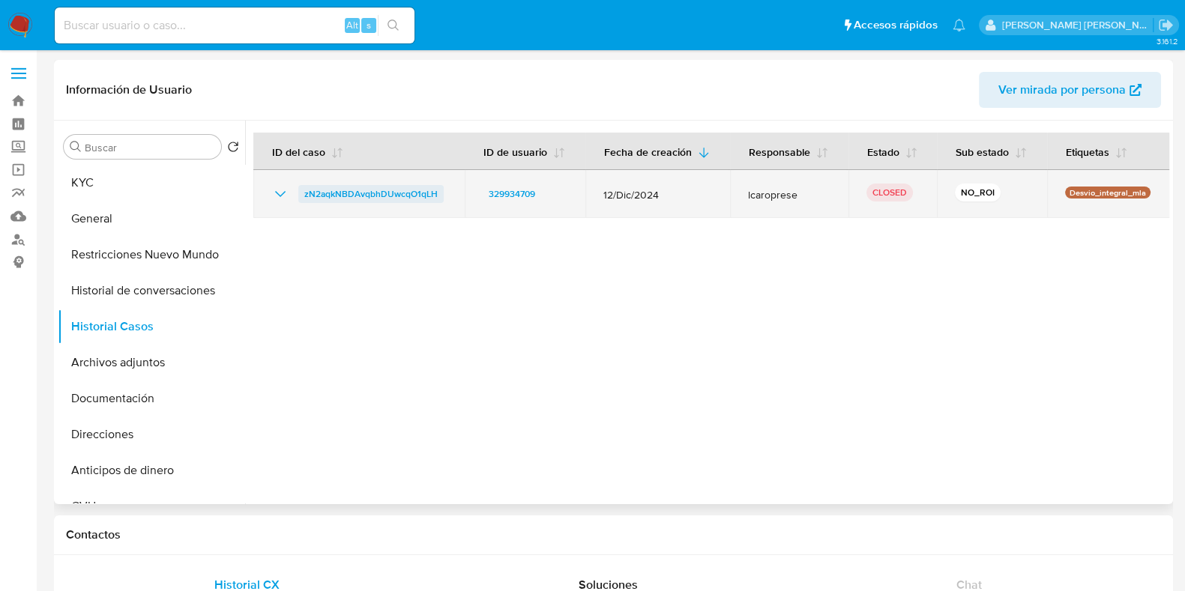
click at [385, 199] on span "zN2aqkNBDAvqbhDUwcqO1qLH" at bounding box center [370, 194] width 133 height 18
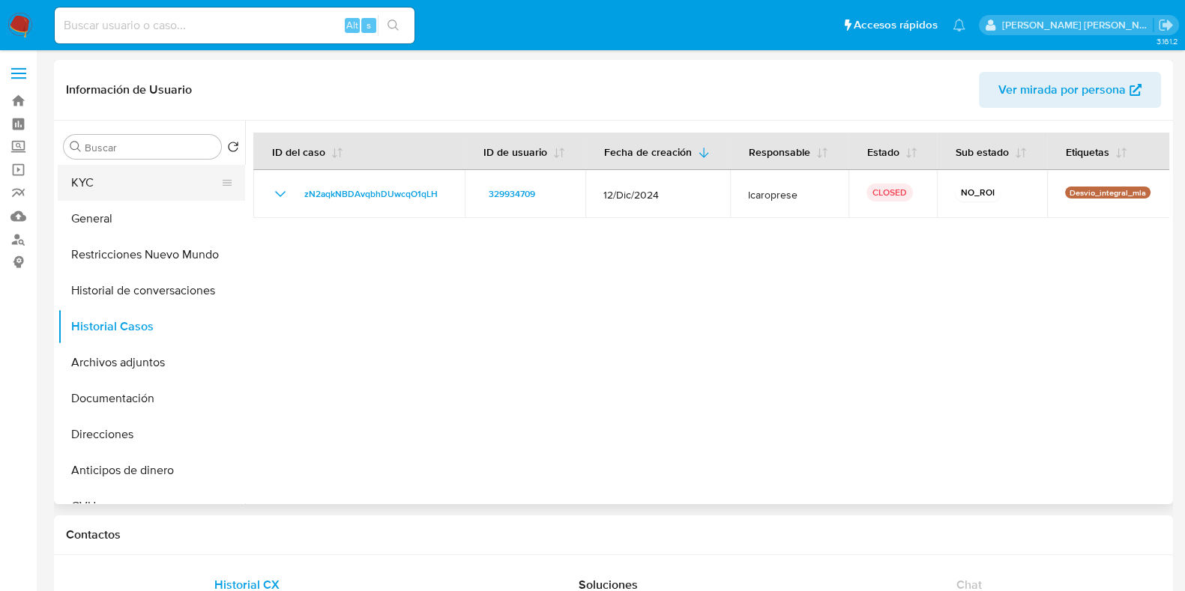
click at [142, 178] on button "KYC" at bounding box center [145, 183] width 175 height 36
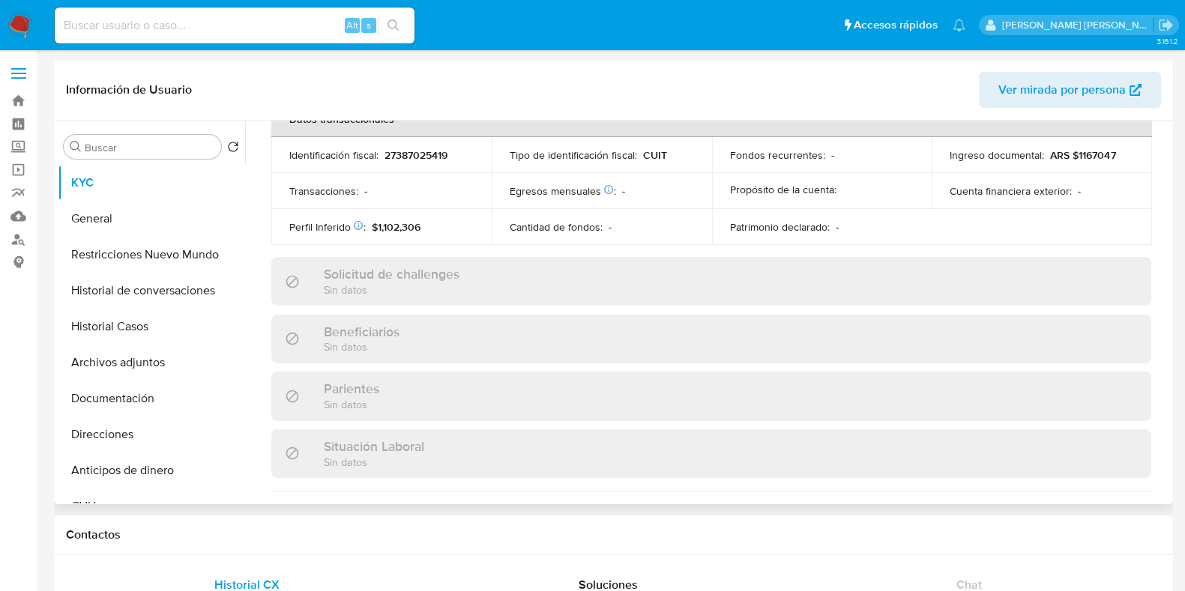
scroll to position [832, 0]
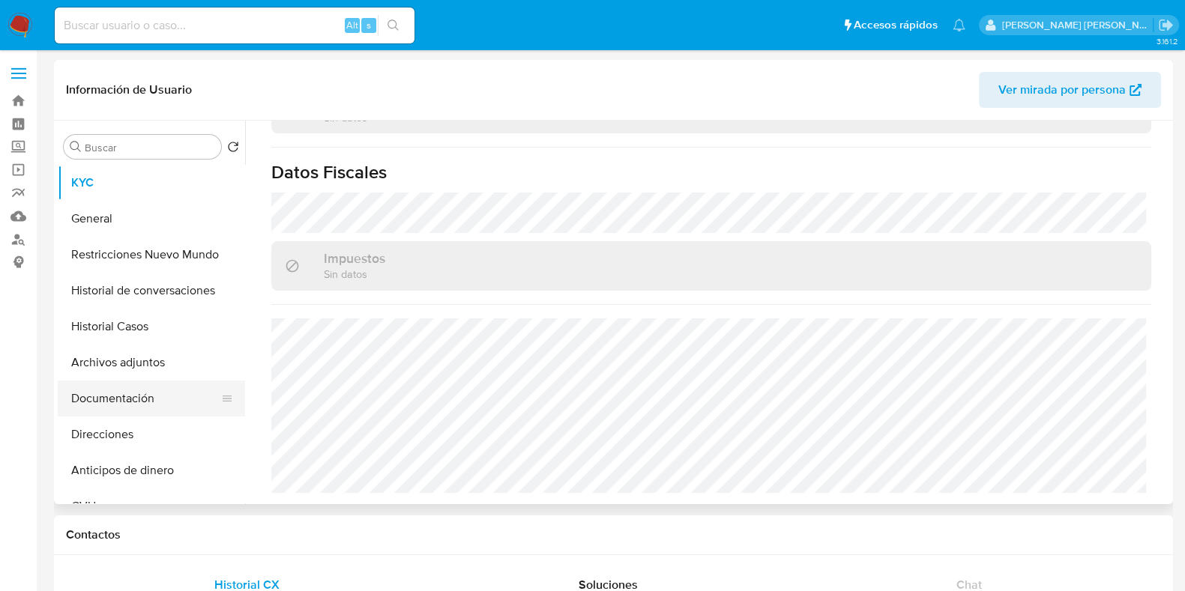
click at [139, 434] on button "Direcciones" at bounding box center [151, 435] width 187 height 36
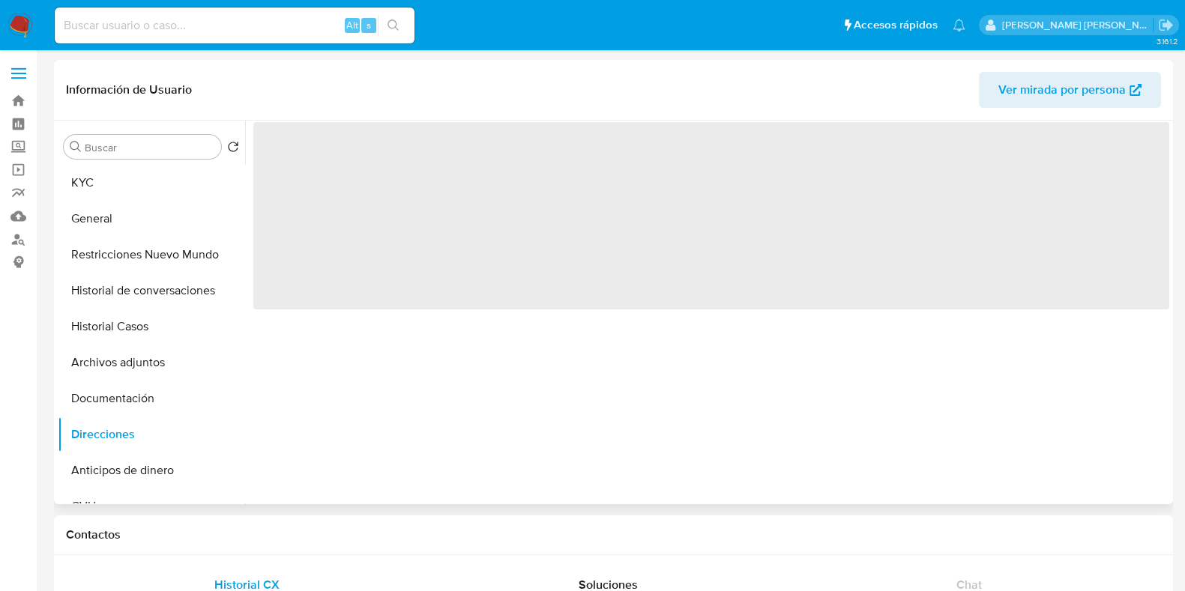
scroll to position [0, 0]
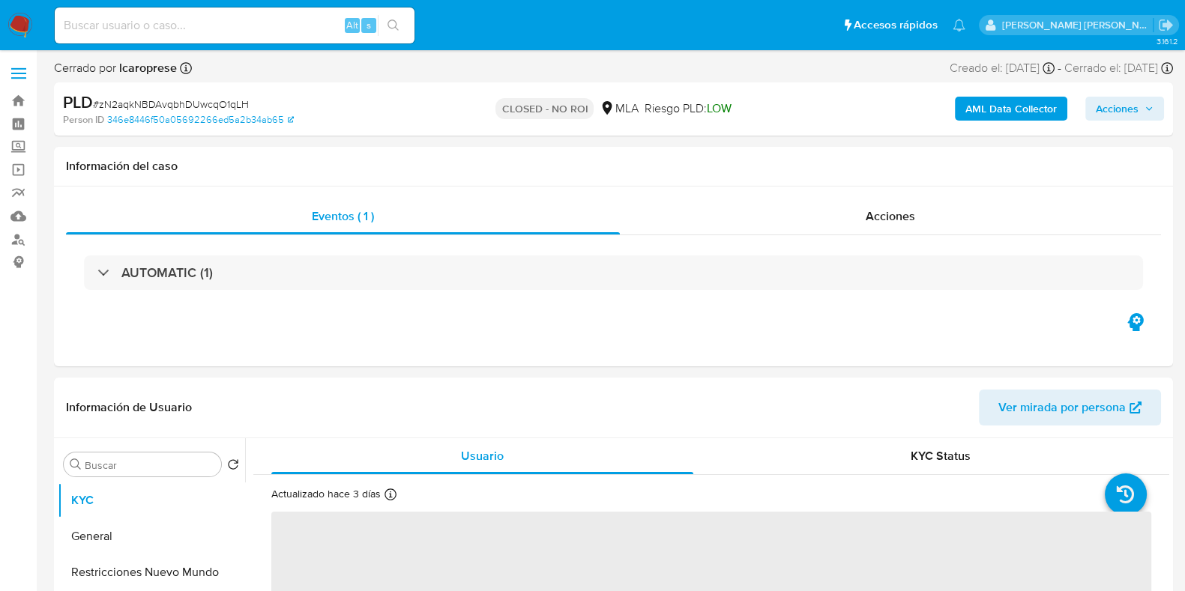
select select "10"
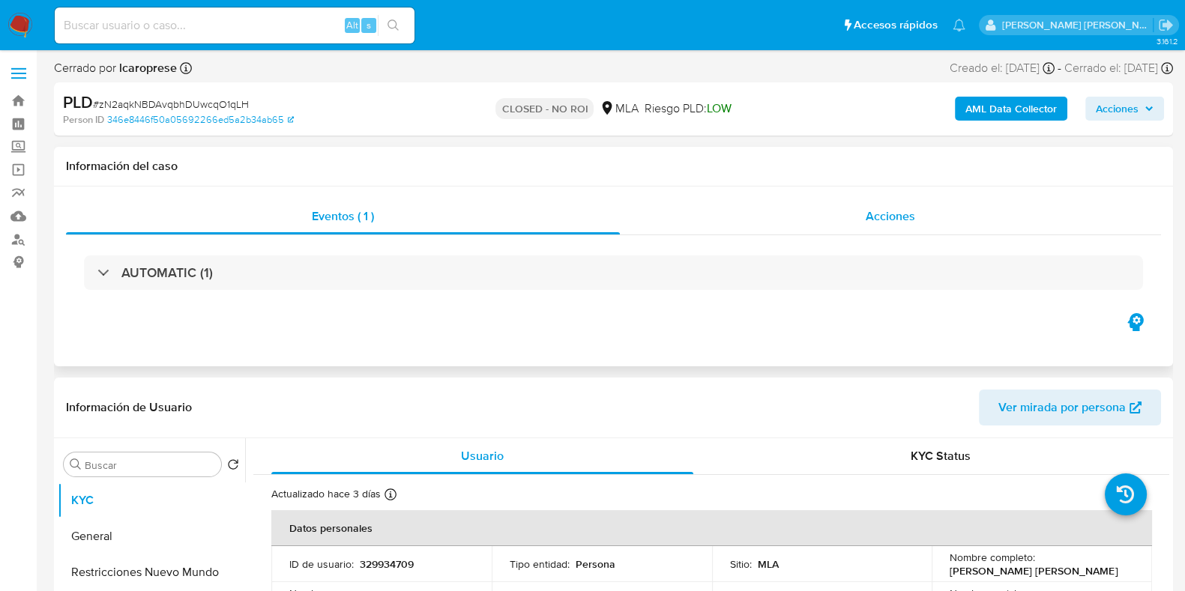
click at [865, 232] on div "Acciones" at bounding box center [890, 217] width 541 height 36
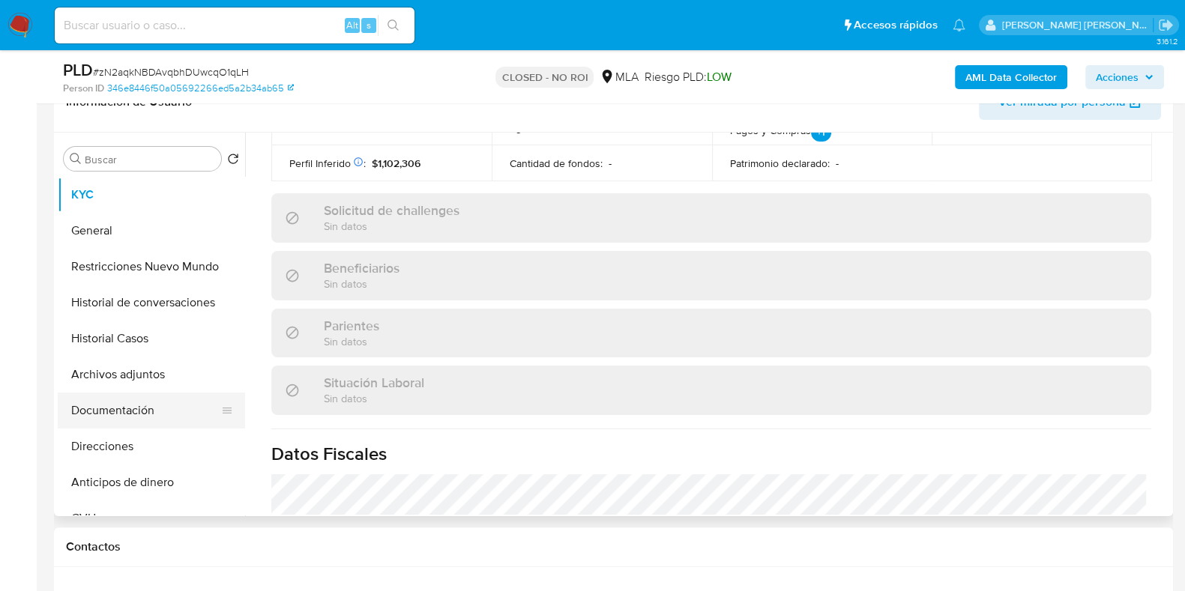
scroll to position [374, 0]
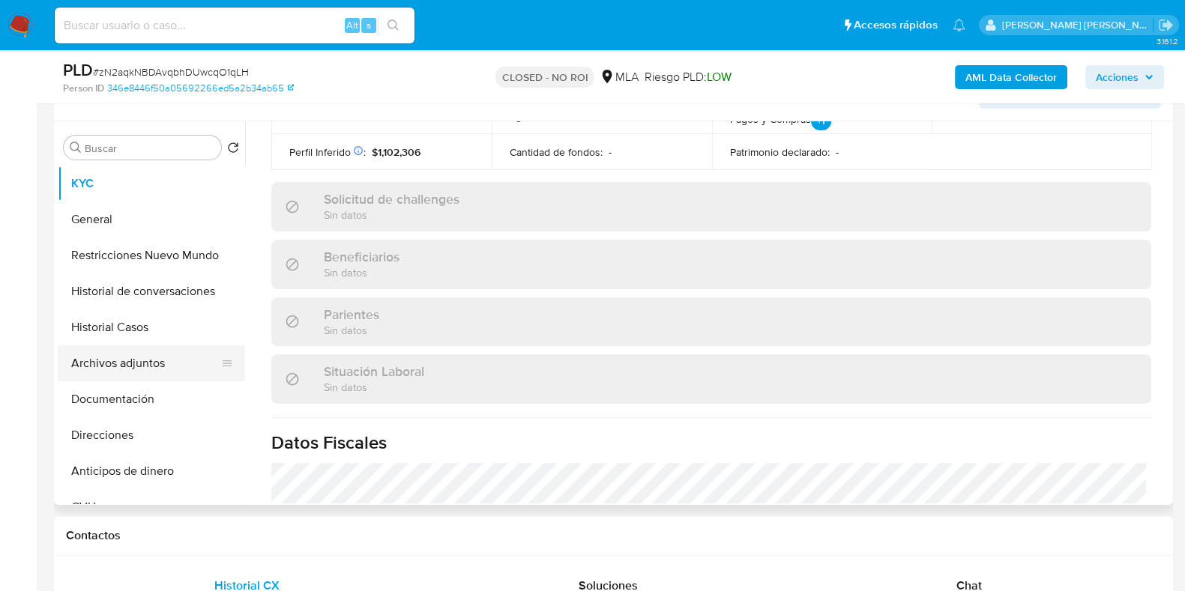
click at [176, 372] on button "Archivos adjuntos" at bounding box center [145, 363] width 175 height 36
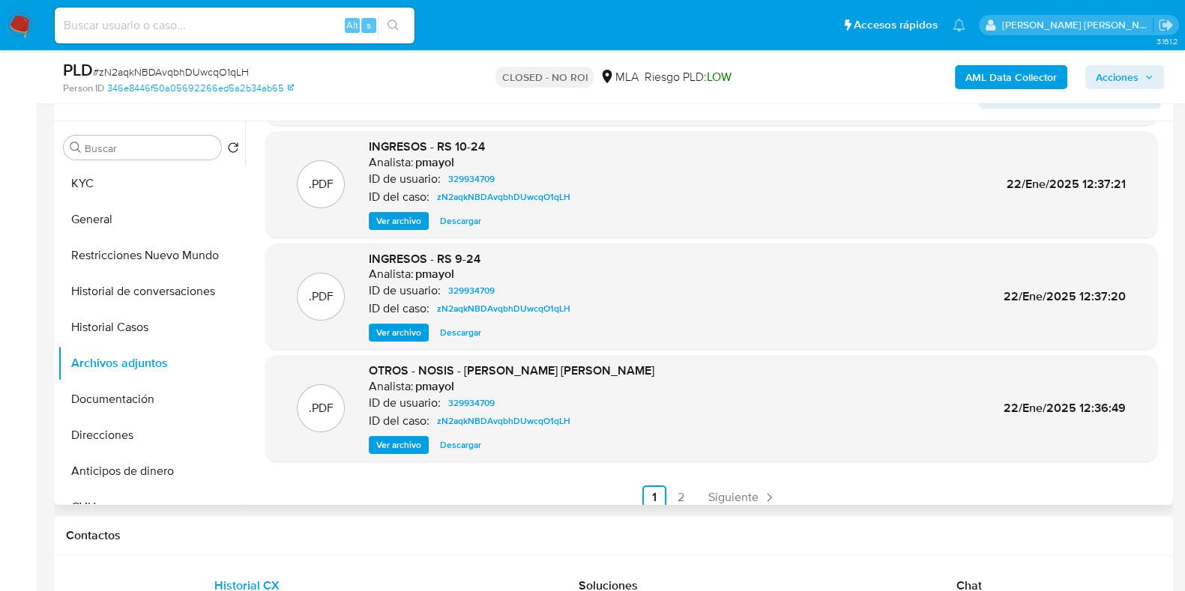
scroll to position [126, 0]
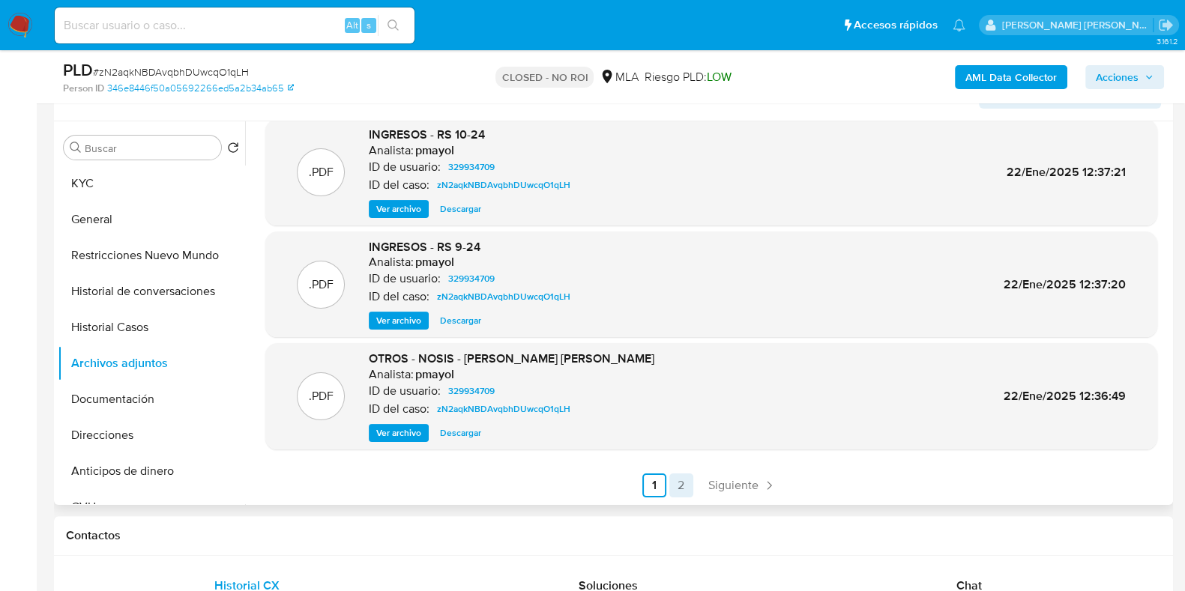
click at [675, 485] on link "2" at bounding box center [681, 486] width 24 height 24
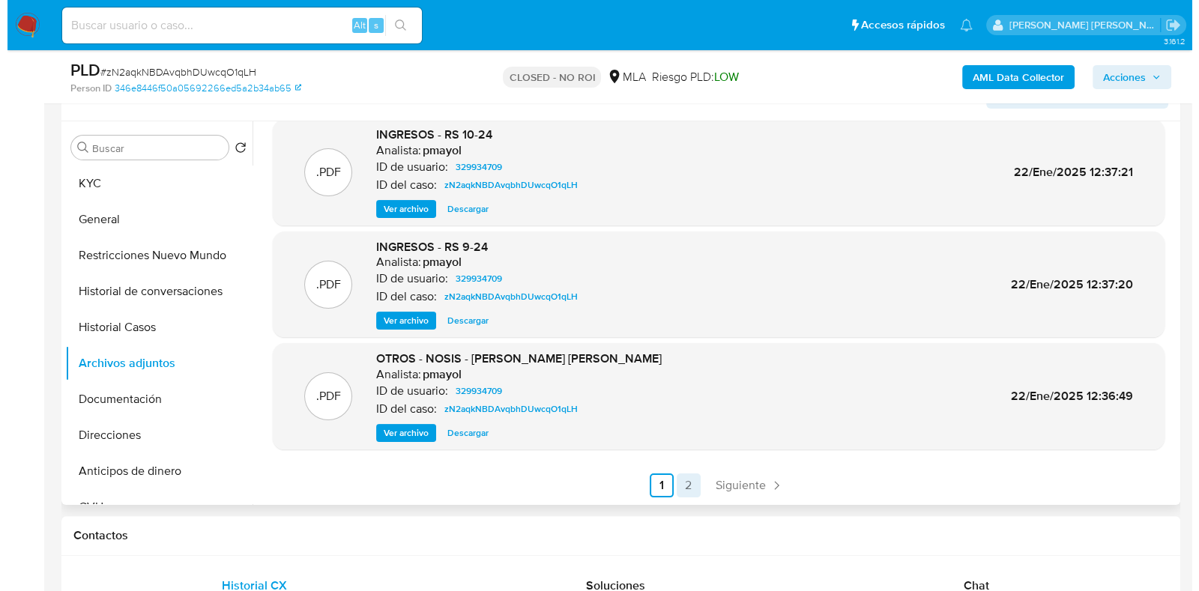
scroll to position [0, 0]
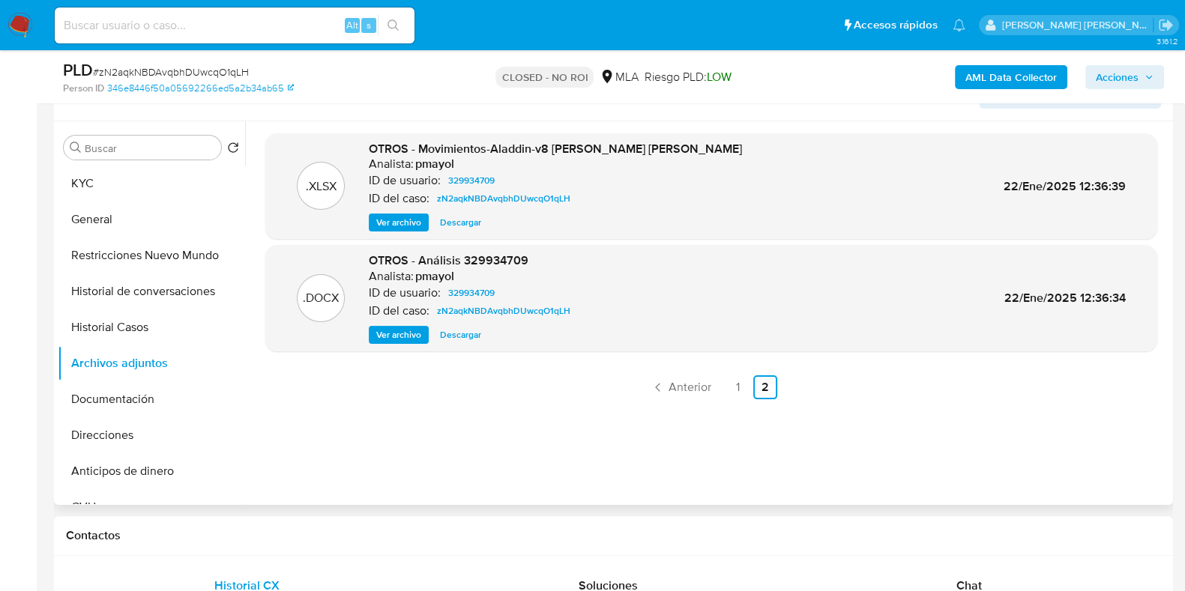
click at [409, 333] on span "Ver archivo" at bounding box center [398, 334] width 45 height 15
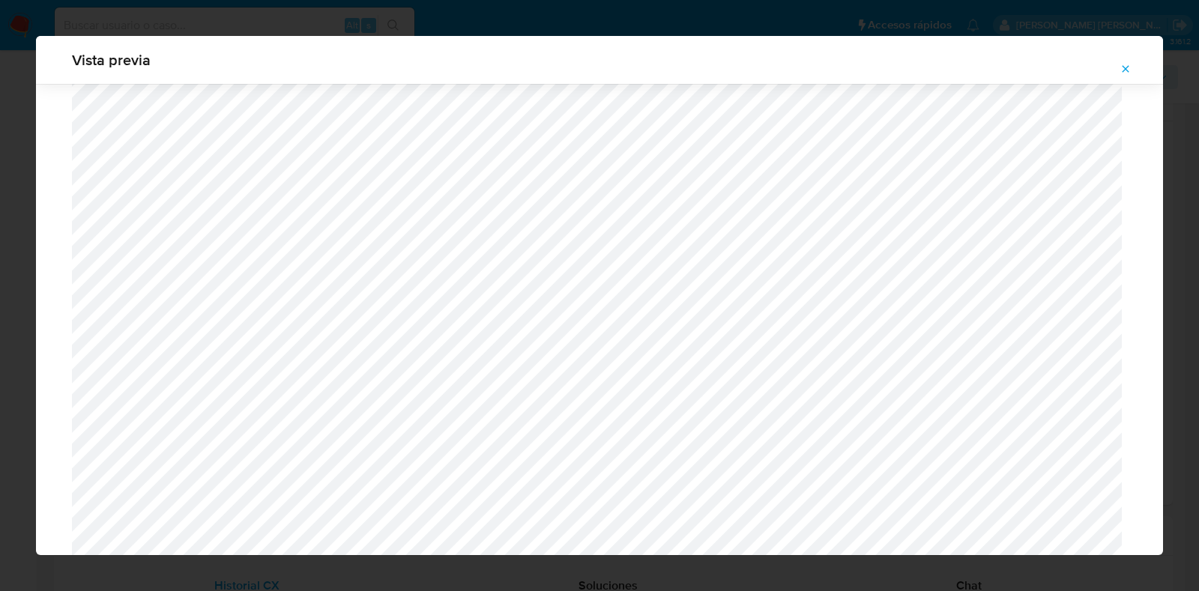
scroll to position [1094, 0]
click at [1125, 75] on span "Attachment preview" at bounding box center [1125, 68] width 12 height 21
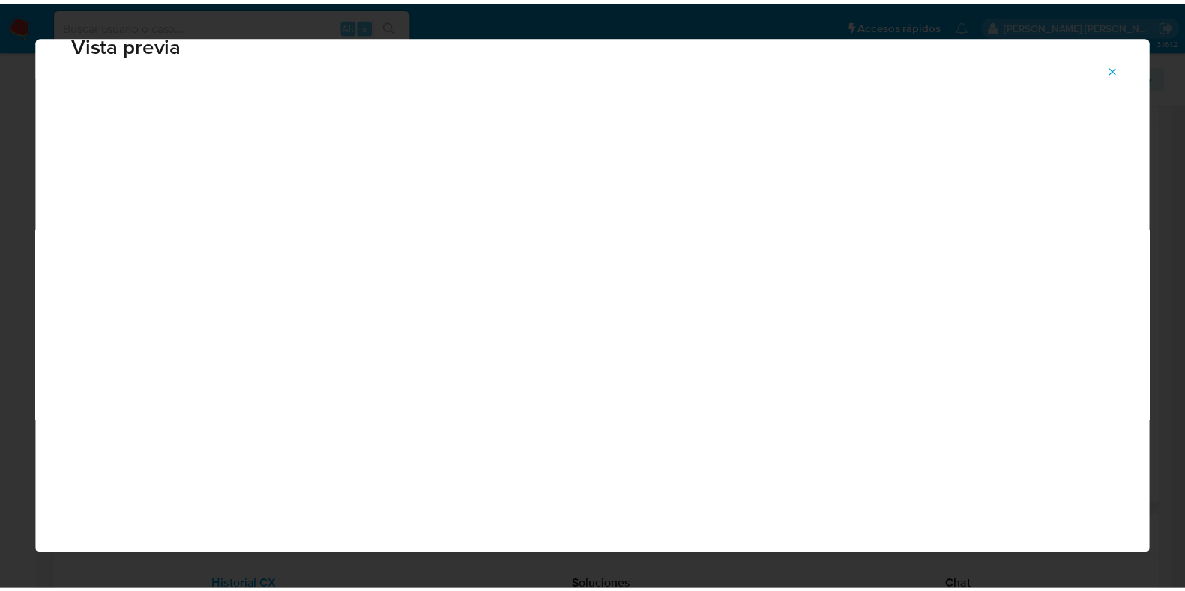
scroll to position [37, 0]
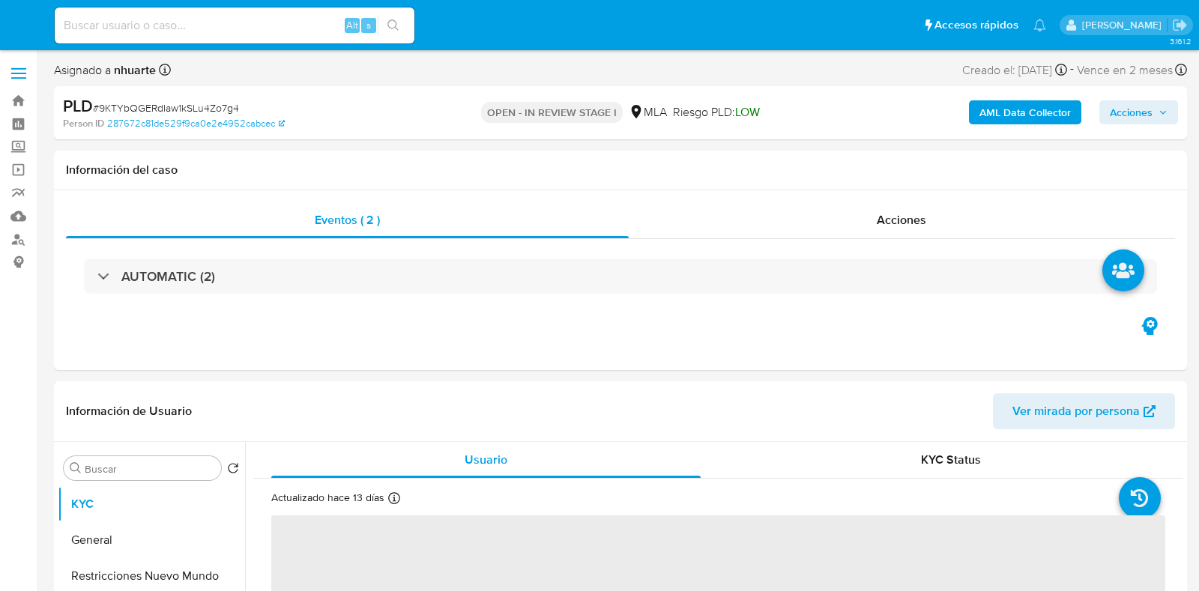
select select "10"
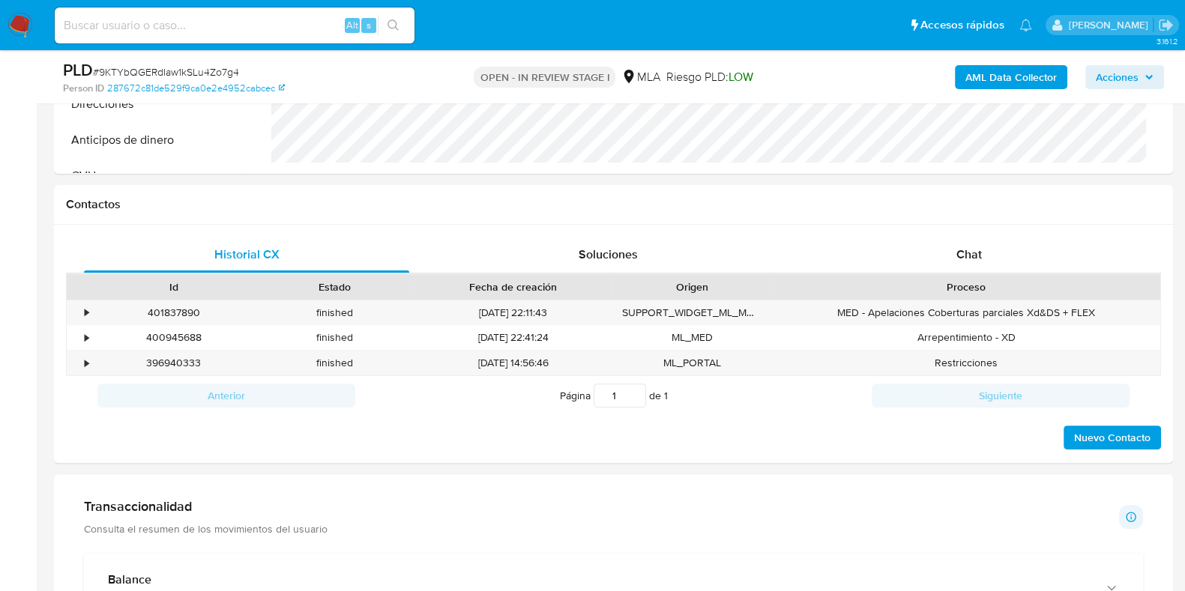
scroll to position [749, 0]
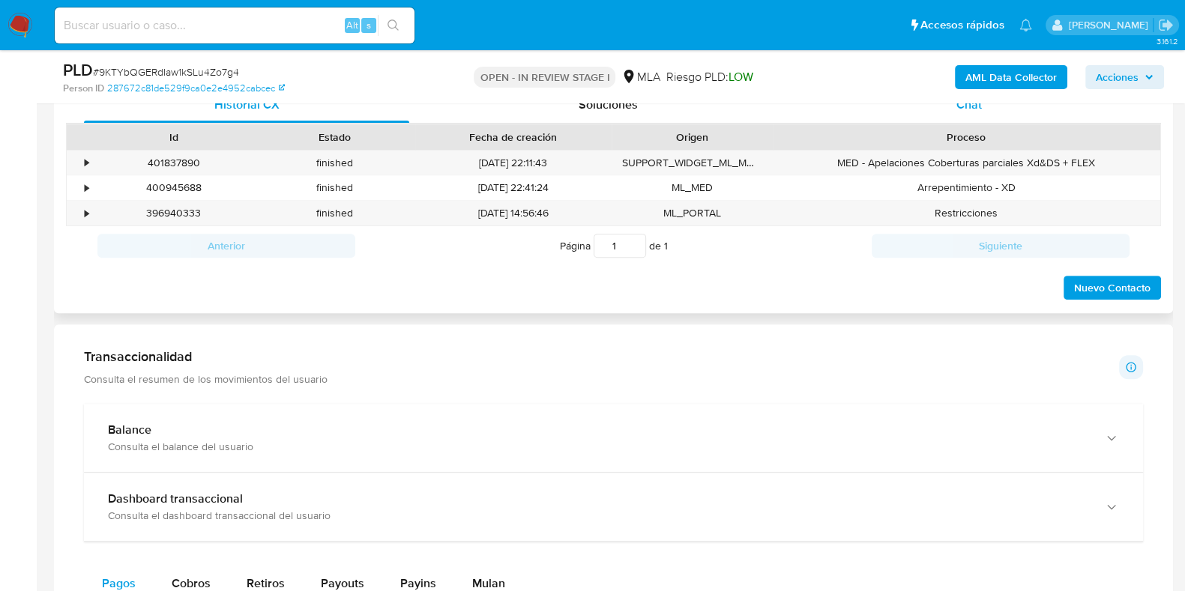
click at [970, 112] on div "Chat" at bounding box center [968, 105] width 325 height 36
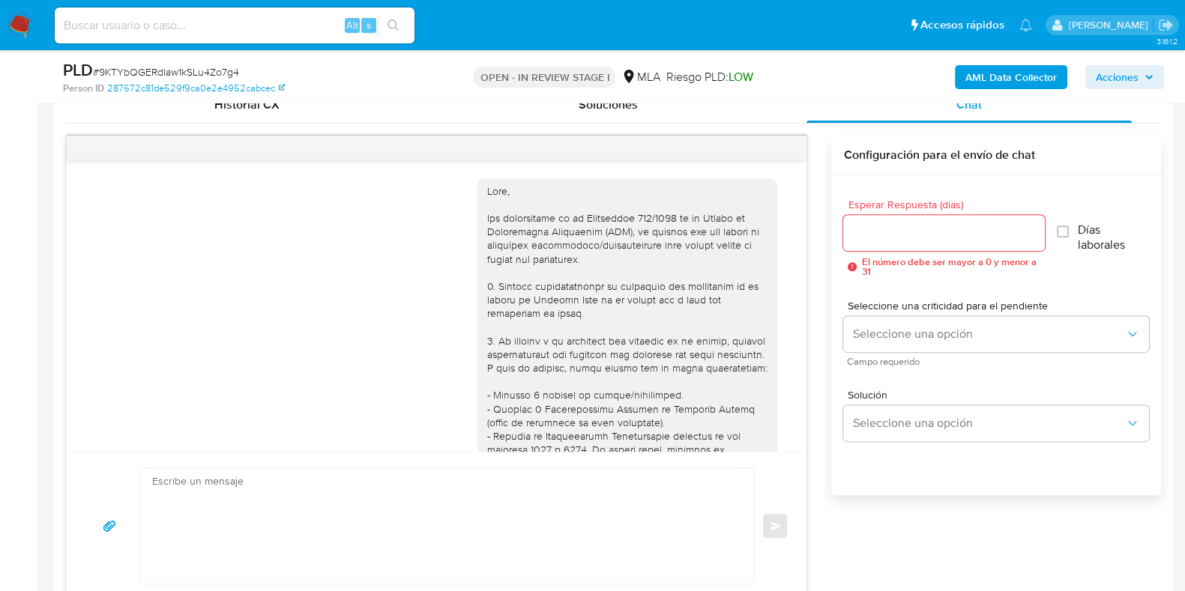
scroll to position [1042, 0]
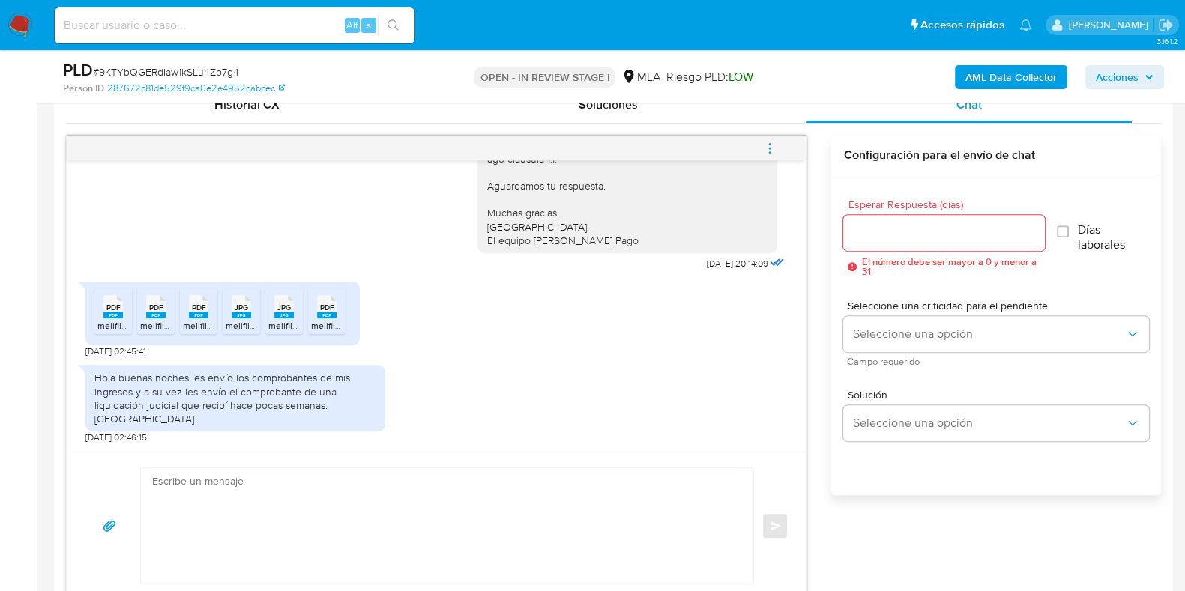
click at [116, 312] on span "PDF" at bounding box center [113, 308] width 14 height 10
click at [159, 312] on span "PDF" at bounding box center [156, 308] width 14 height 10
click at [198, 312] on span "PDF" at bounding box center [199, 308] width 14 height 10
click at [243, 312] on span "JPG" at bounding box center [241, 308] width 13 height 10
drag, startPoint x: 292, startPoint y: 312, endPoint x: 304, endPoint y: 312, distance: 12.0
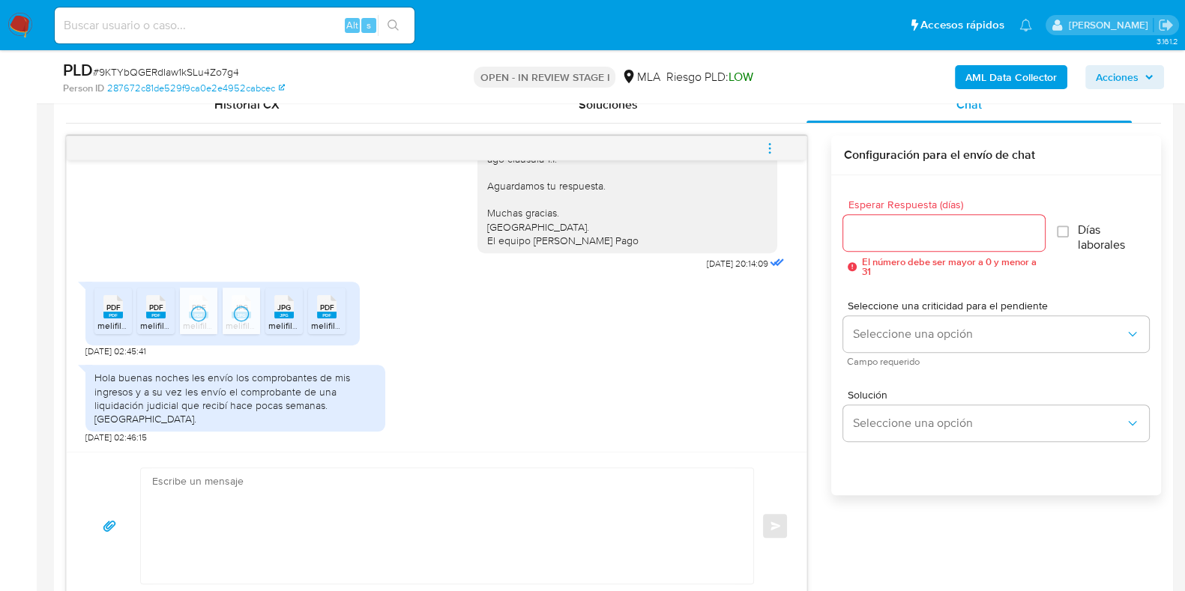
click at [292, 312] on icon "JPG" at bounding box center [283, 307] width 19 height 26
click at [321, 312] on span "PDF" at bounding box center [327, 308] width 14 height 10
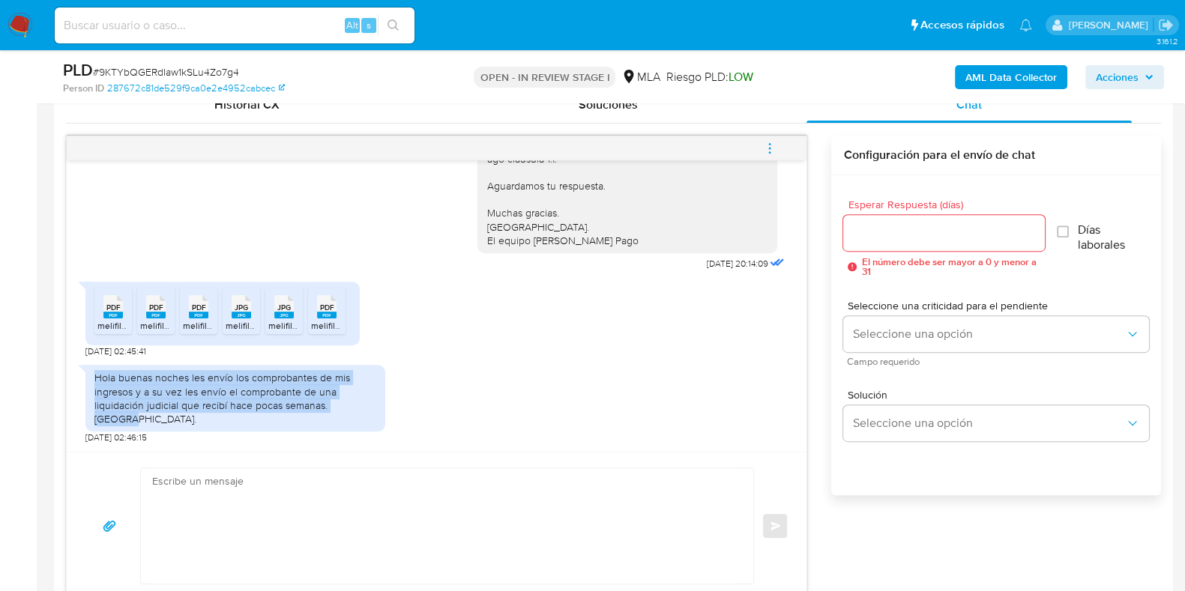
drag, startPoint x: 106, startPoint y: 388, endPoint x: 365, endPoint y: 419, distance: 260.3
click at [365, 419] on div "Hola buenas noches les envío los comprobantes de mis ingresos y a su vez les en…" at bounding box center [235, 398] width 282 height 55
copy div "Hola buenas noches les envío los comprobantes de mis ingresos y a su vez les en…"
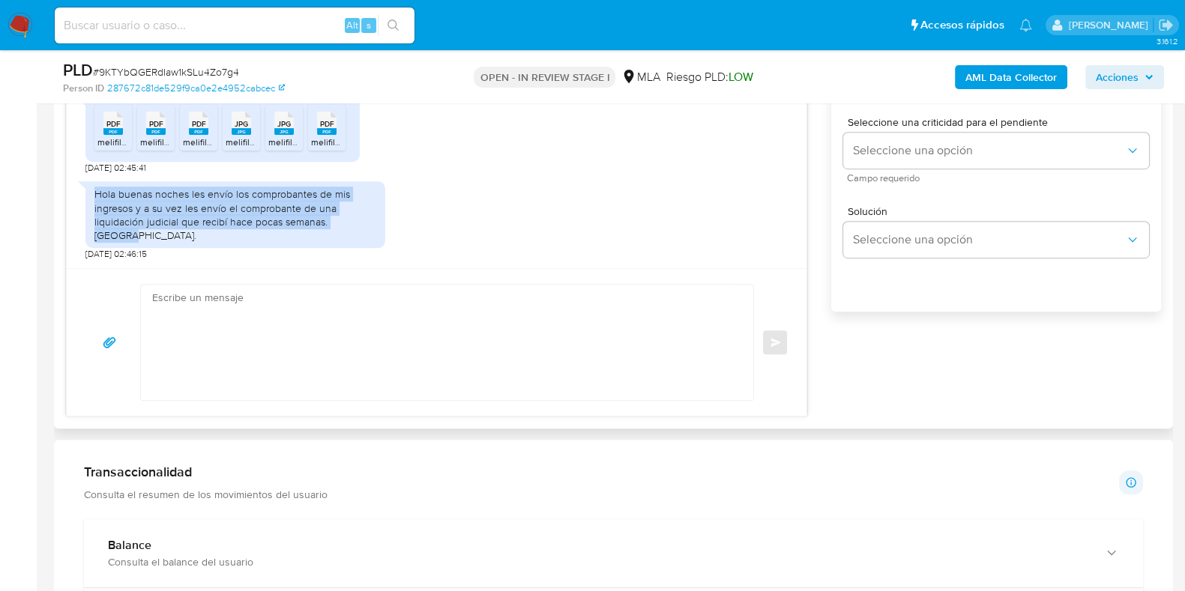
scroll to position [937, 0]
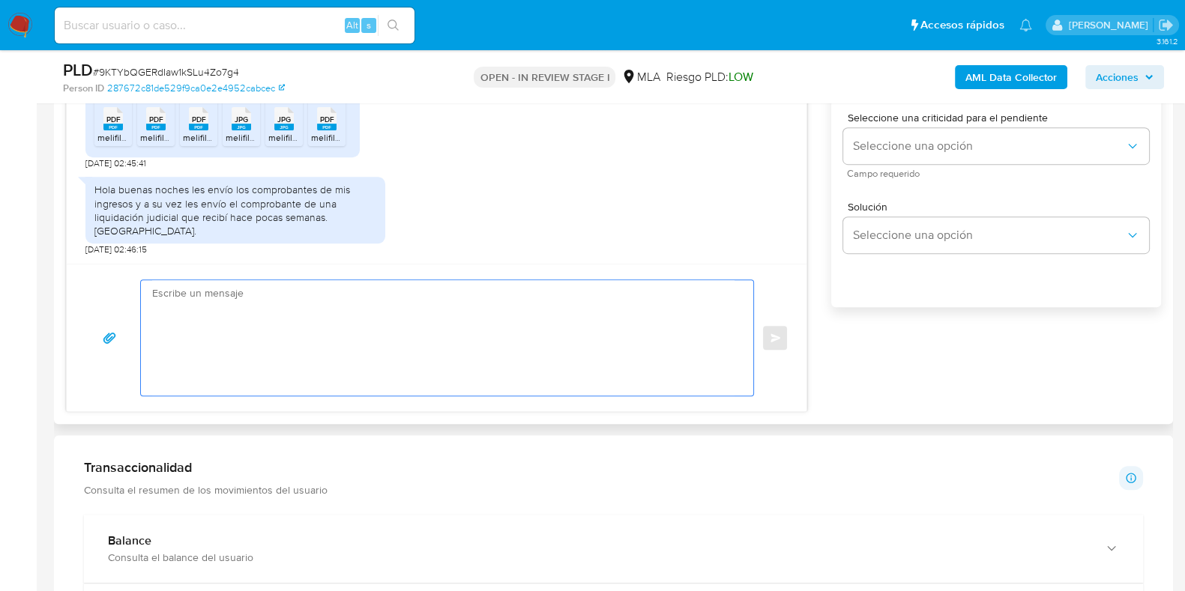
paste textarea "Hola, ¡Muchas gracias por tu respuesta! Confirmamos la recepción de la document…"
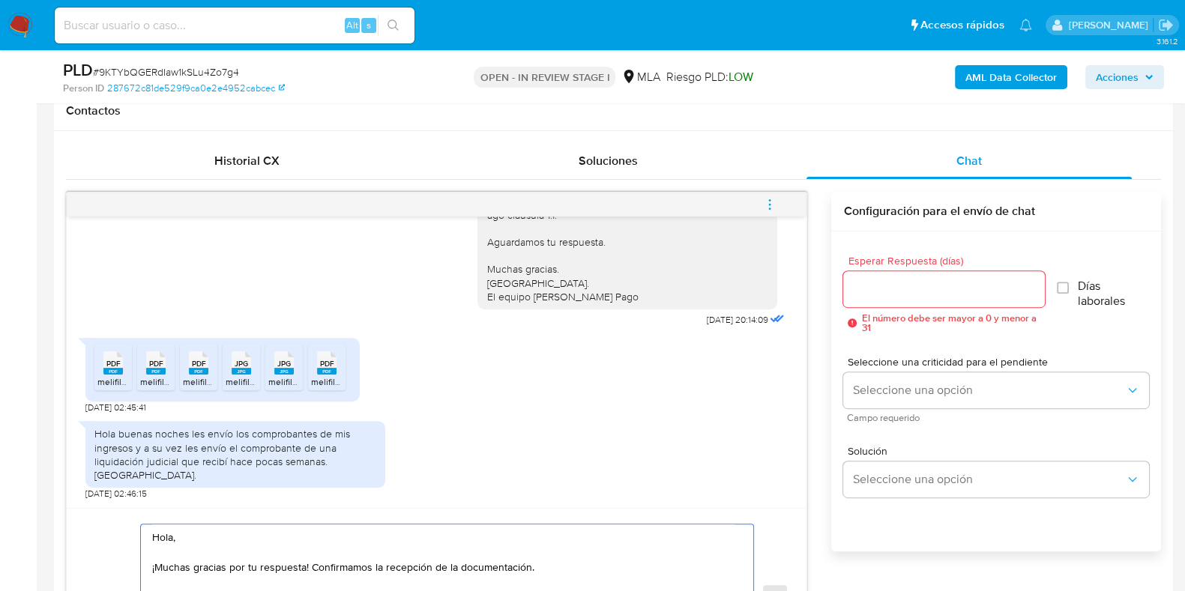
scroll to position [655, 0]
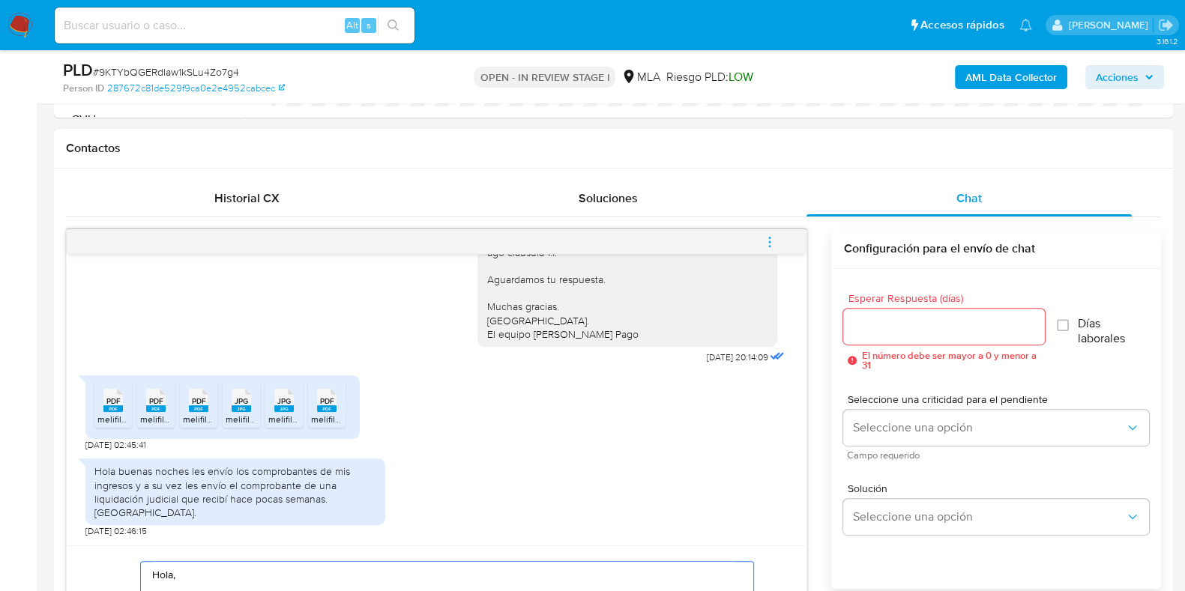
type textarea "Hola, ¡Muchas gracias por tu respuesta! Confirmamos la recepción de la document…"
click at [888, 319] on input "Esperar Respuesta (días)" at bounding box center [943, 326] width 201 height 19
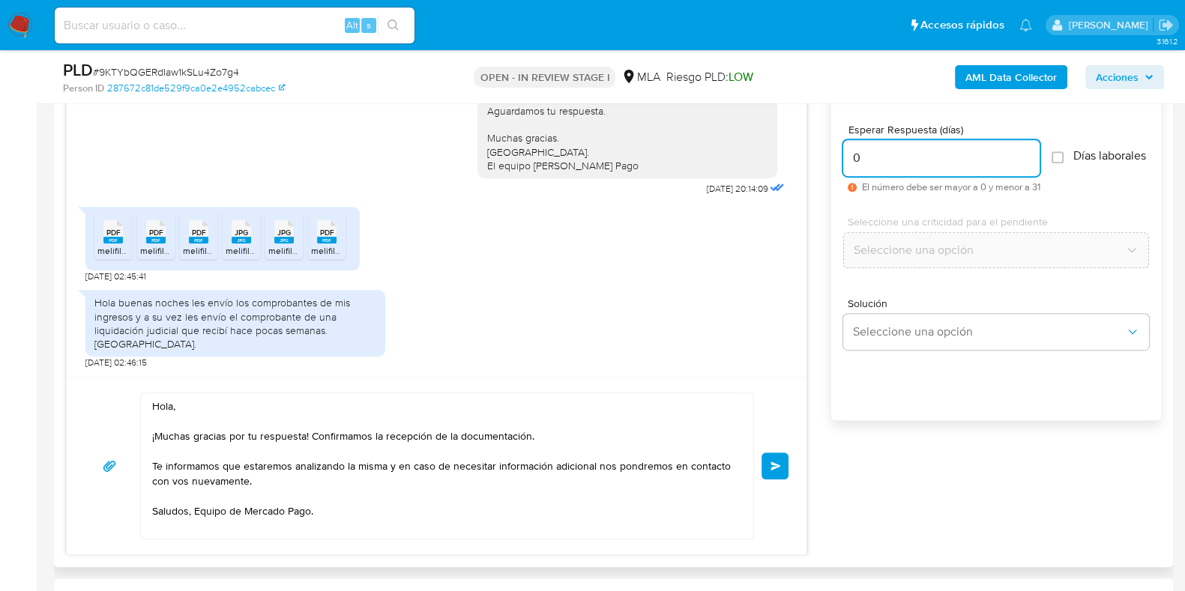
scroll to position [843, 0]
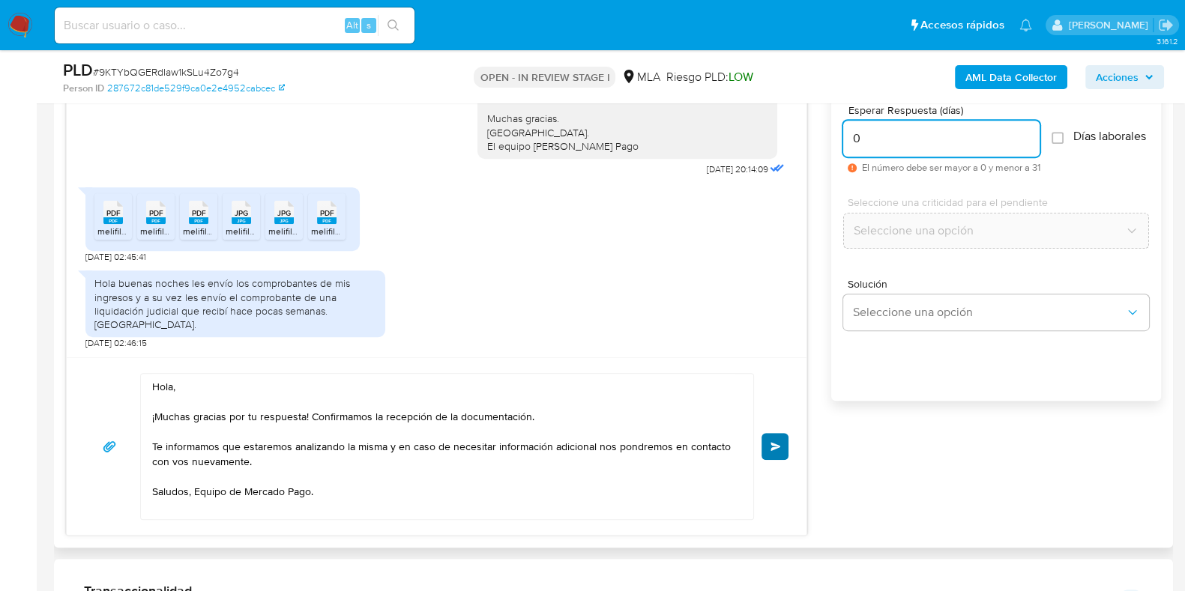
type input "0"
click at [778, 444] on span "Enviar" at bounding box center [775, 446] width 10 height 9
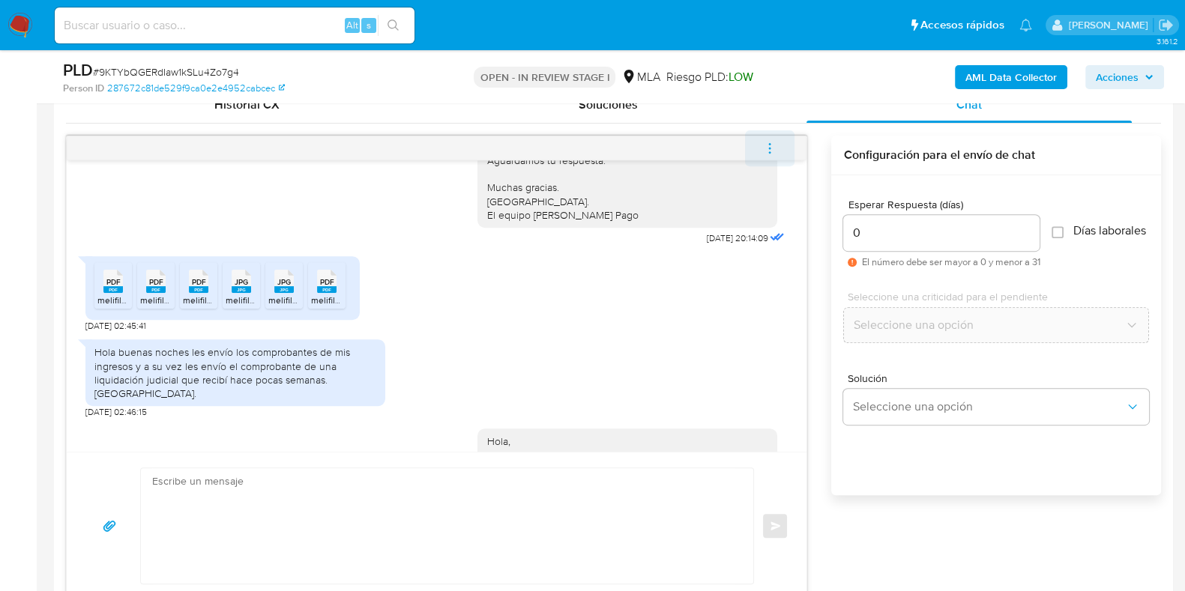
scroll to position [1221, 0]
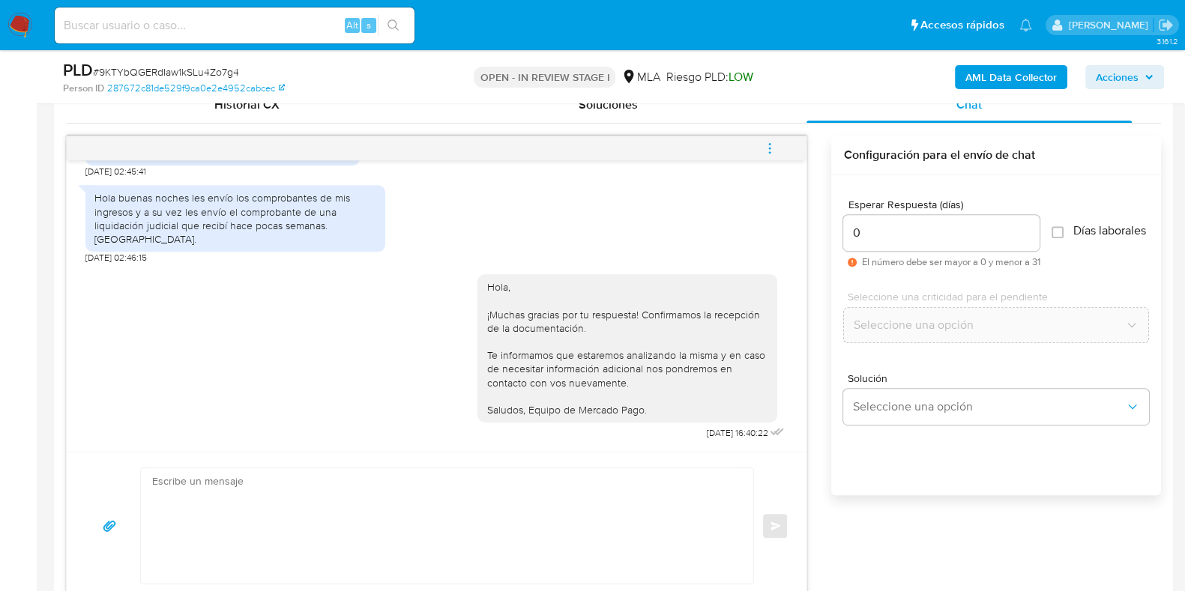
click at [771, 150] on icon "menu-action" at bounding box center [769, 148] width 13 height 13
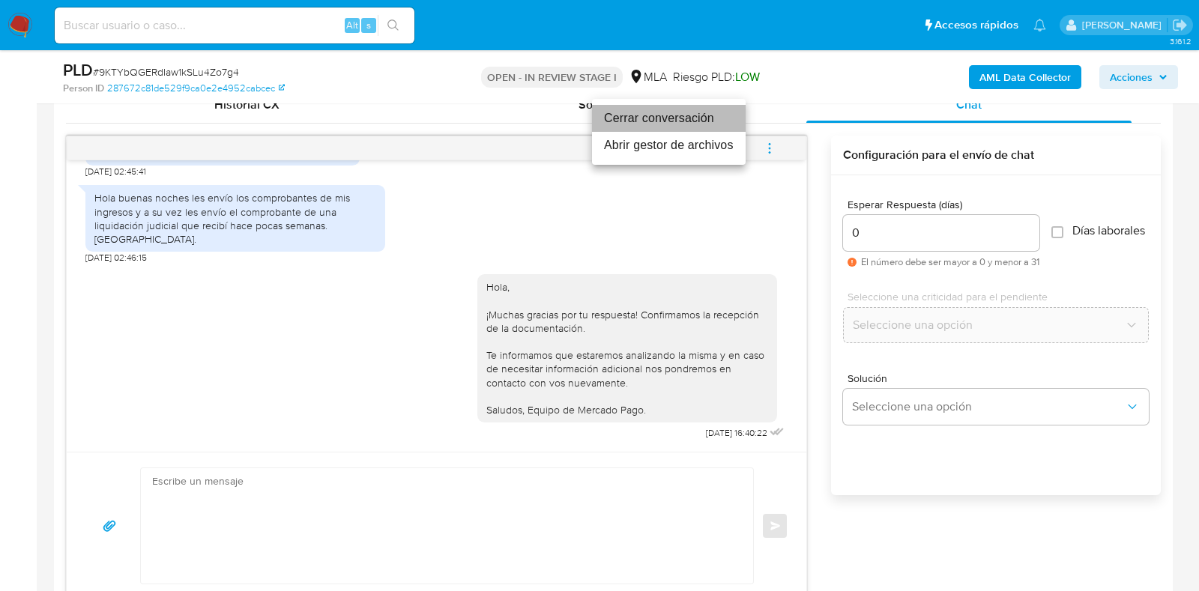
click at [669, 121] on li "Cerrar conversación" at bounding box center [669, 118] width 154 height 27
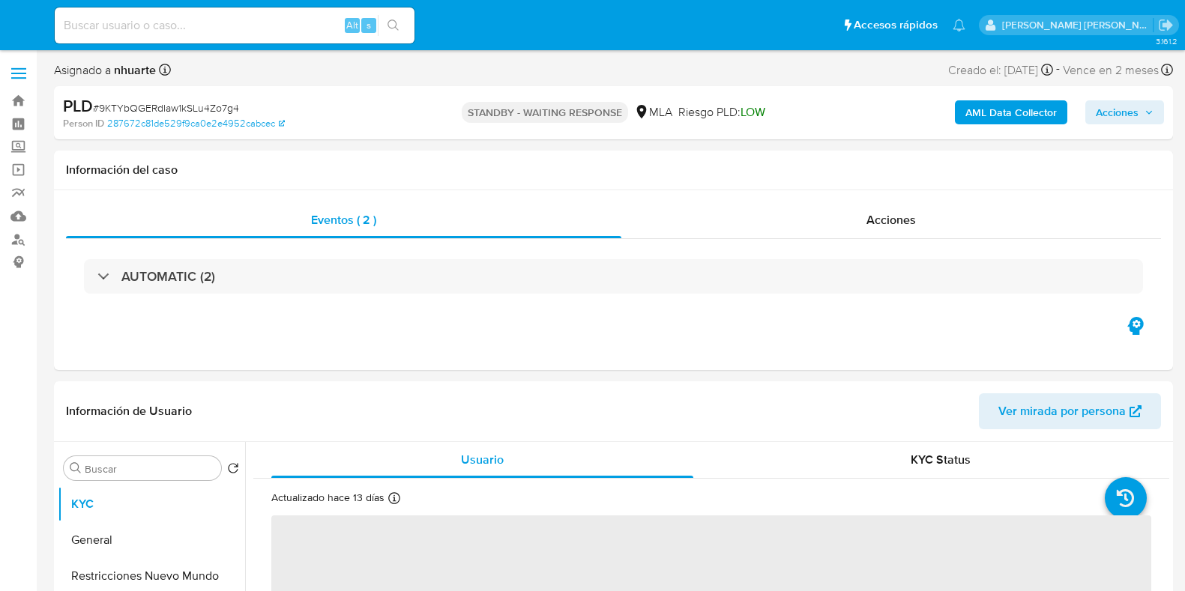
select select "10"
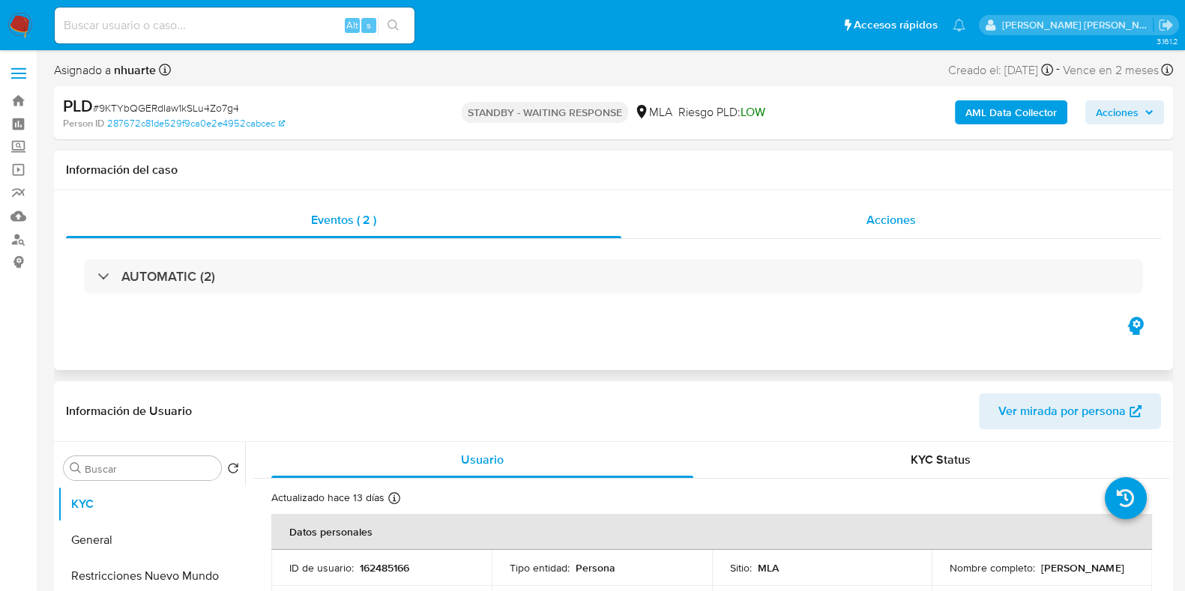
click at [869, 225] on span "Acciones" at bounding box center [890, 219] width 49 height 17
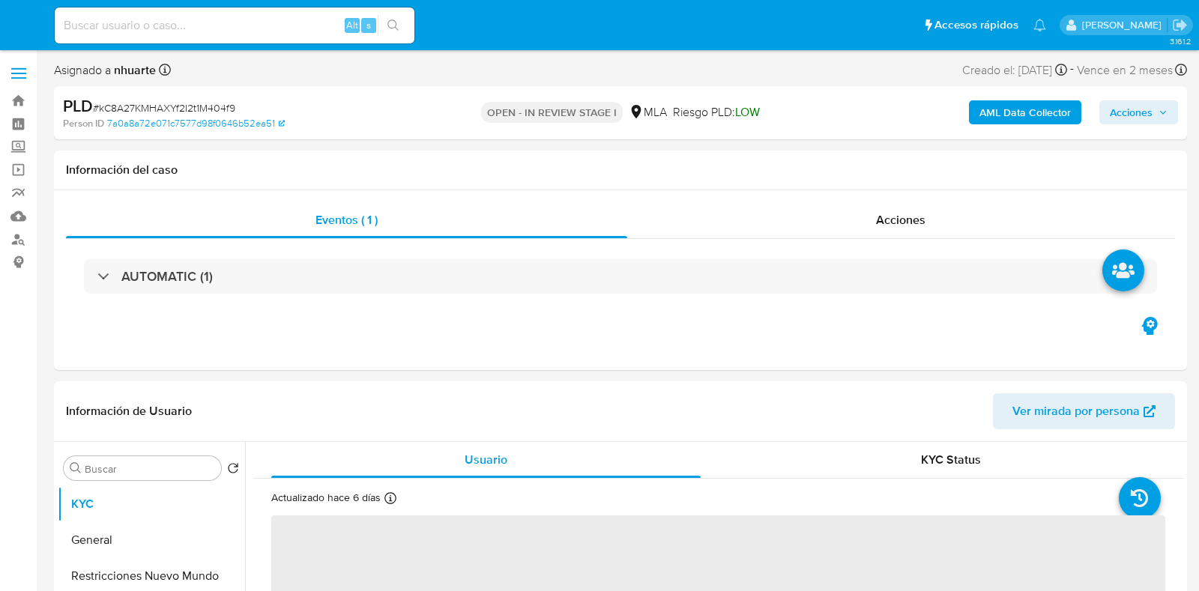
select select "10"
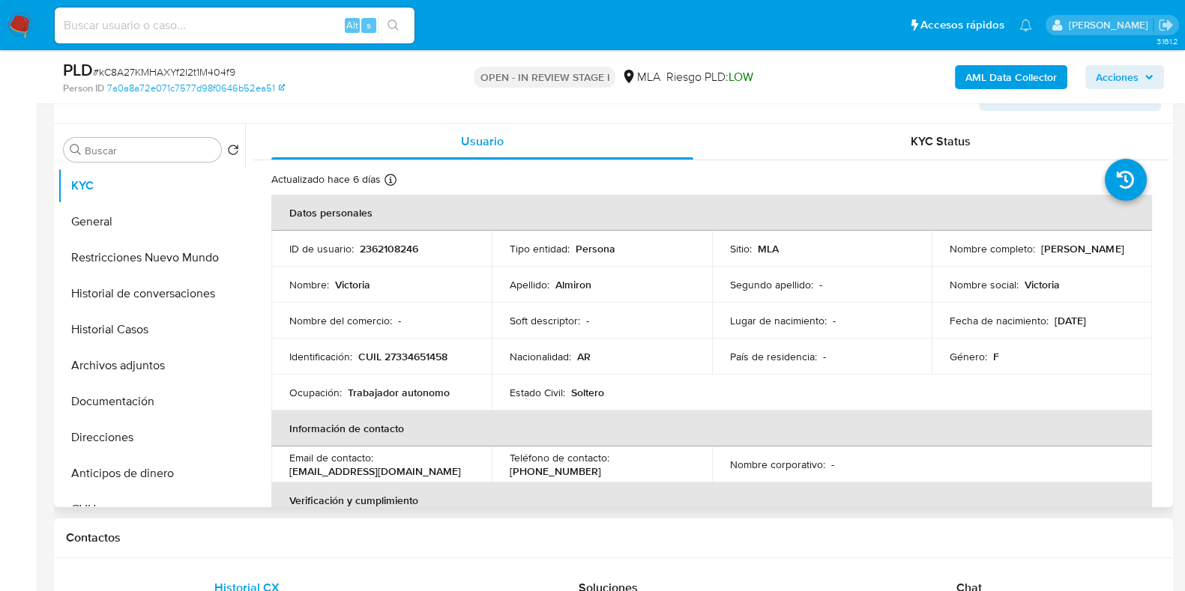
scroll to position [281, 0]
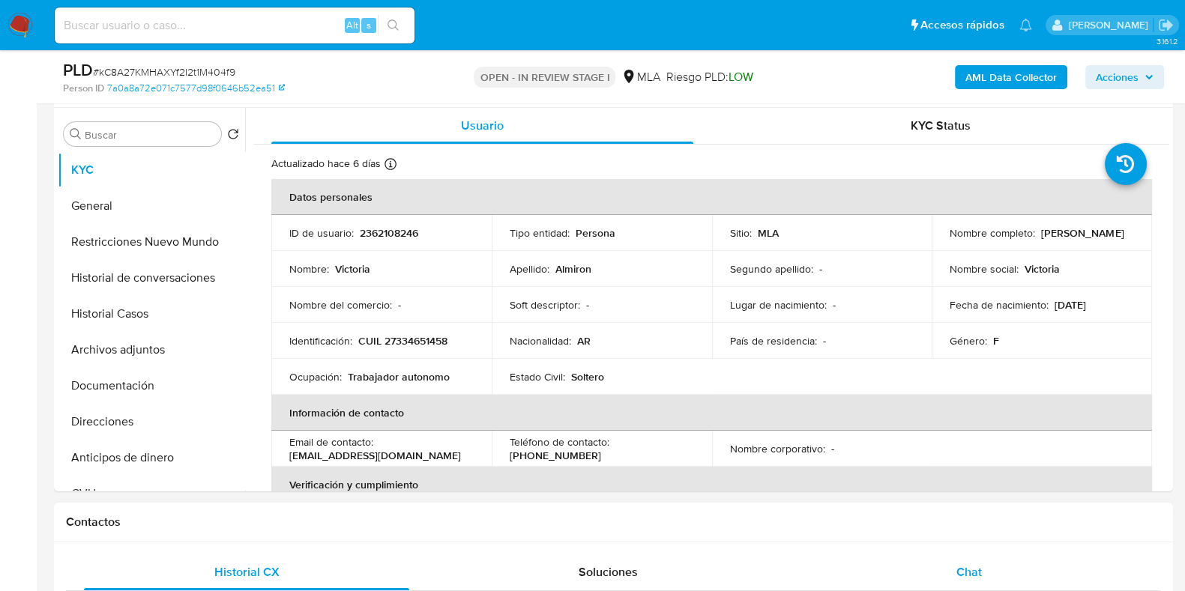
click at [965, 563] on span "Chat" at bounding box center [968, 571] width 25 height 17
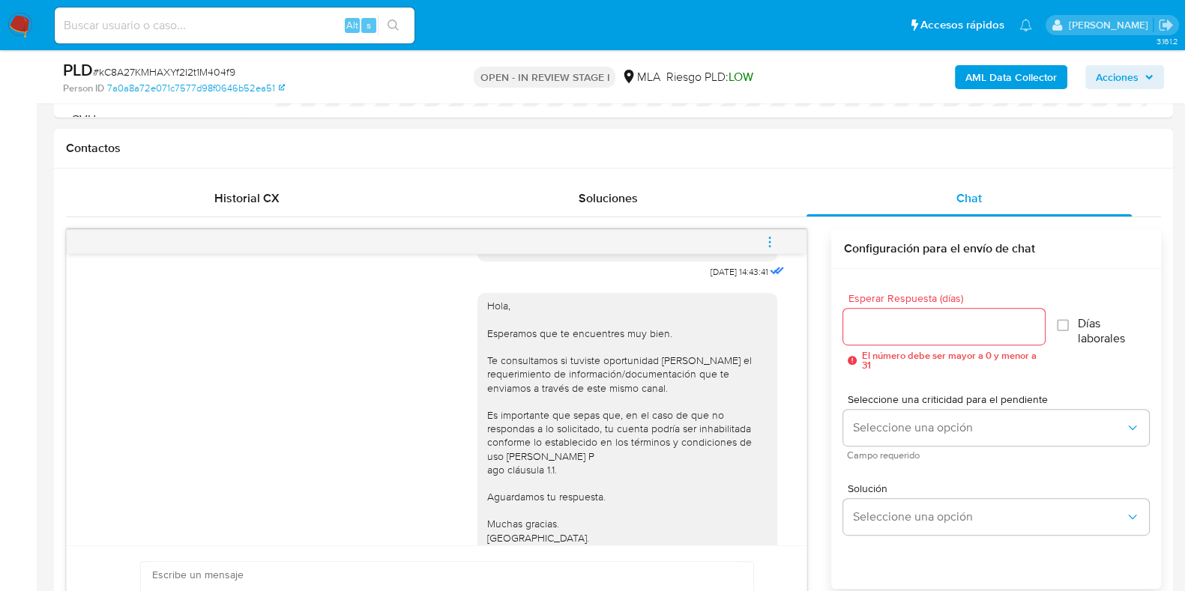
scroll to position [886, 0]
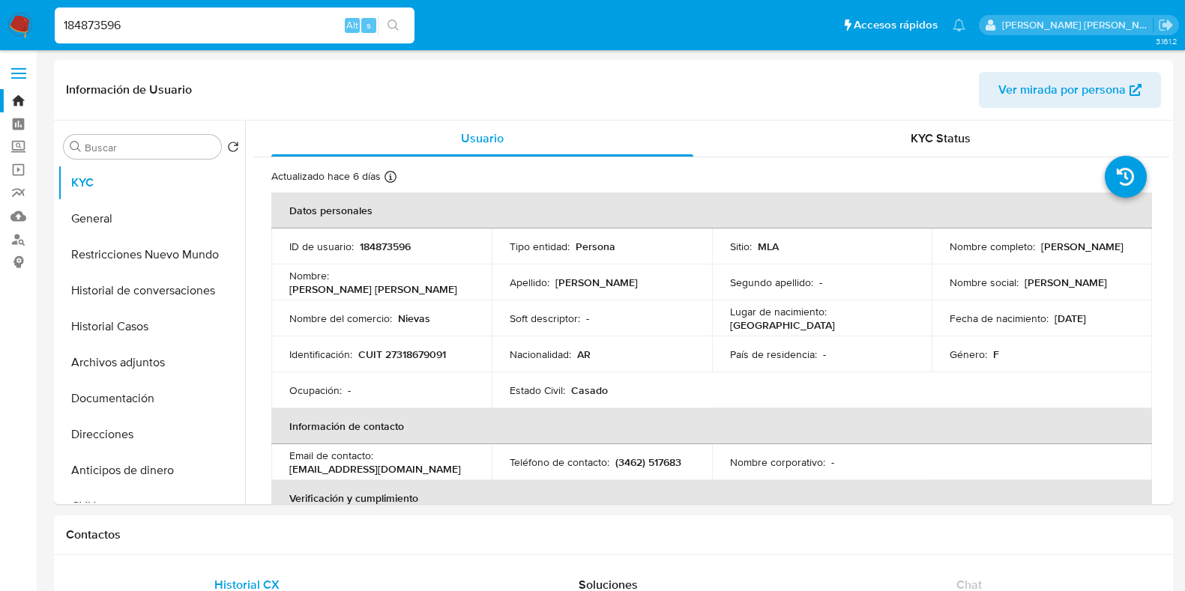
select select "10"
click at [127, 325] on button "Historial Casos" at bounding box center [145, 327] width 175 height 36
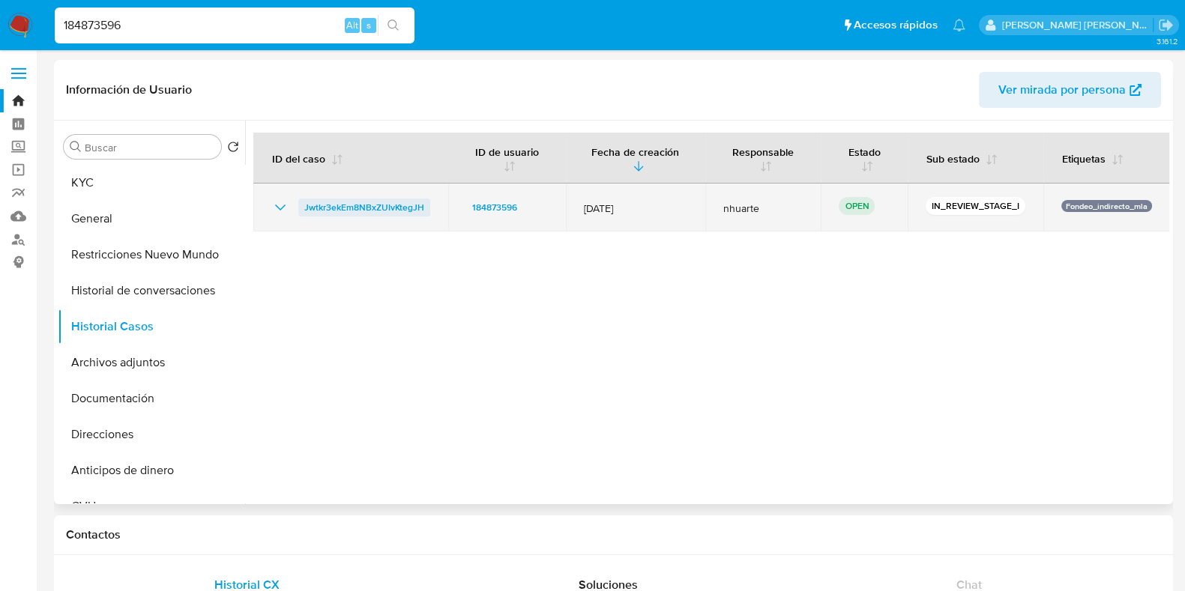
click at [405, 200] on span "Jwtkr3ekEm8NBxZUIvKtegJH" at bounding box center [364, 208] width 120 height 18
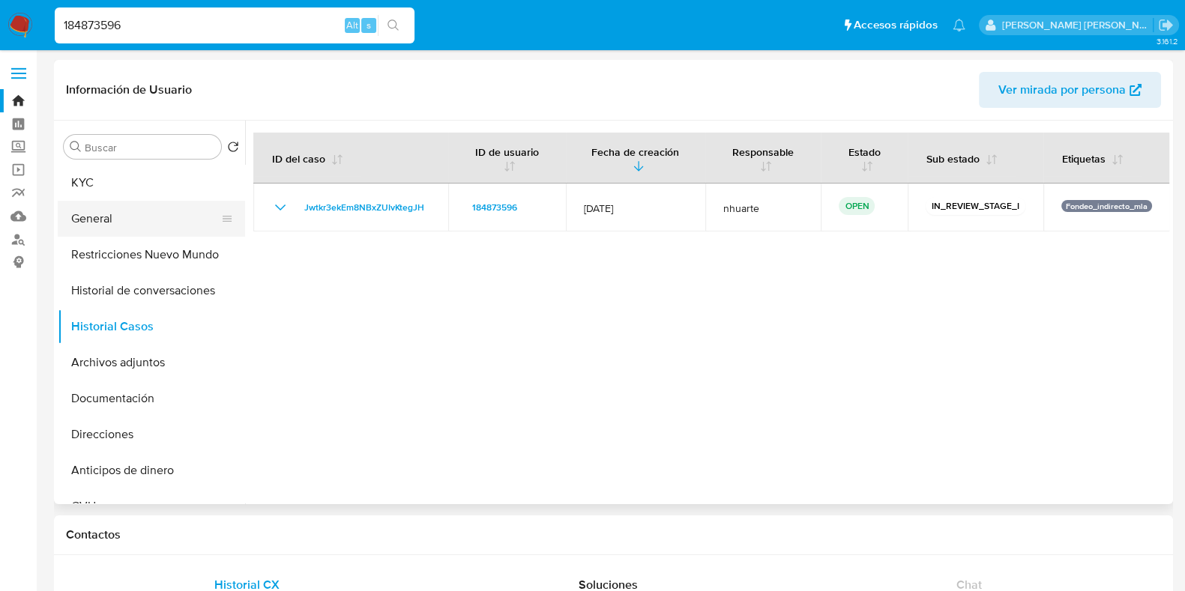
click at [154, 211] on button "General" at bounding box center [145, 219] width 175 height 36
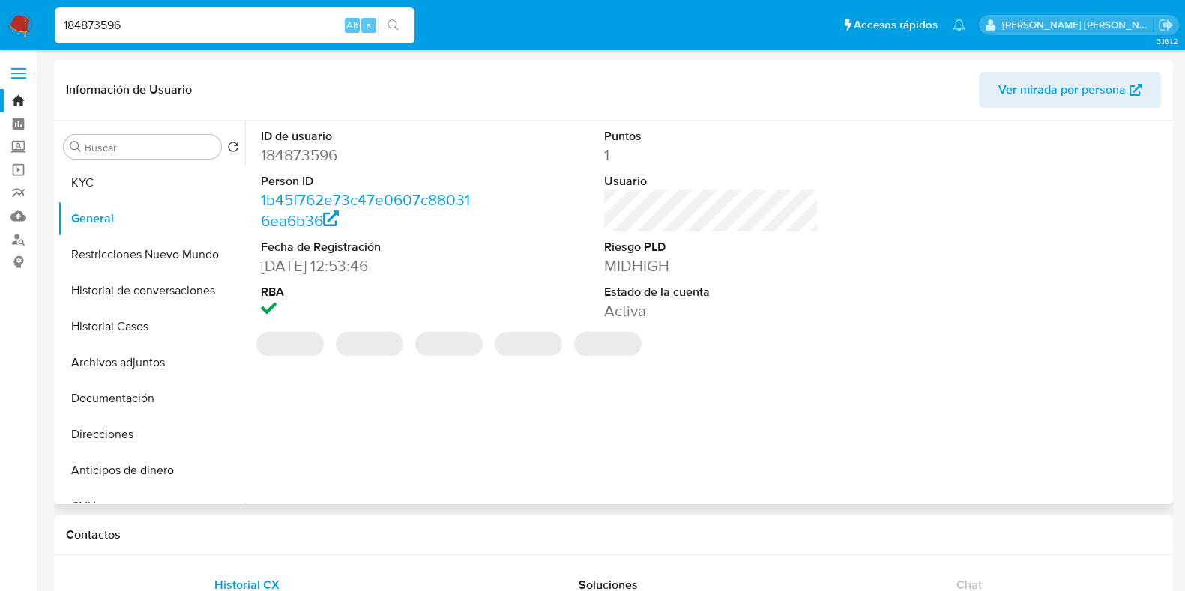
click at [312, 159] on dd "184873596" at bounding box center [368, 155] width 214 height 21
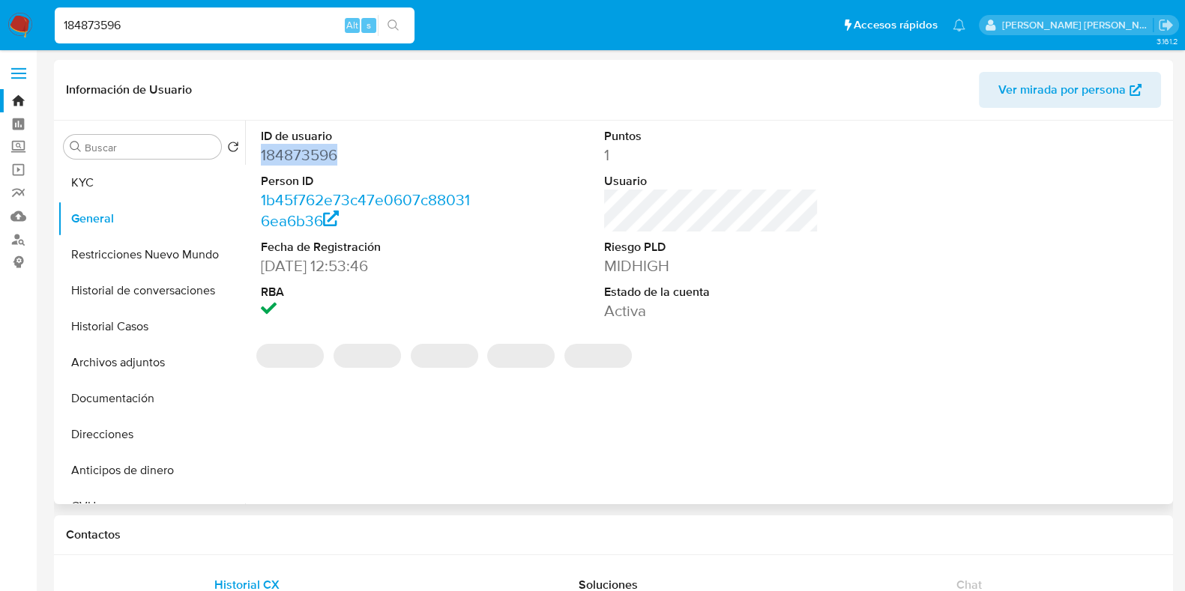
copy dd "184873596"
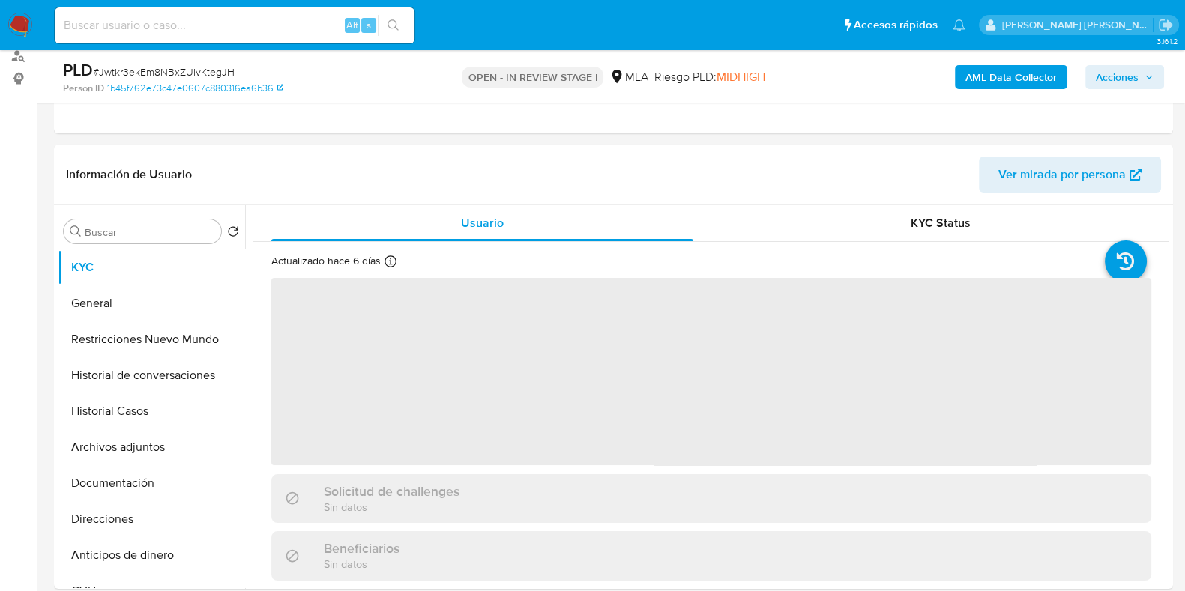
scroll to position [655, 0]
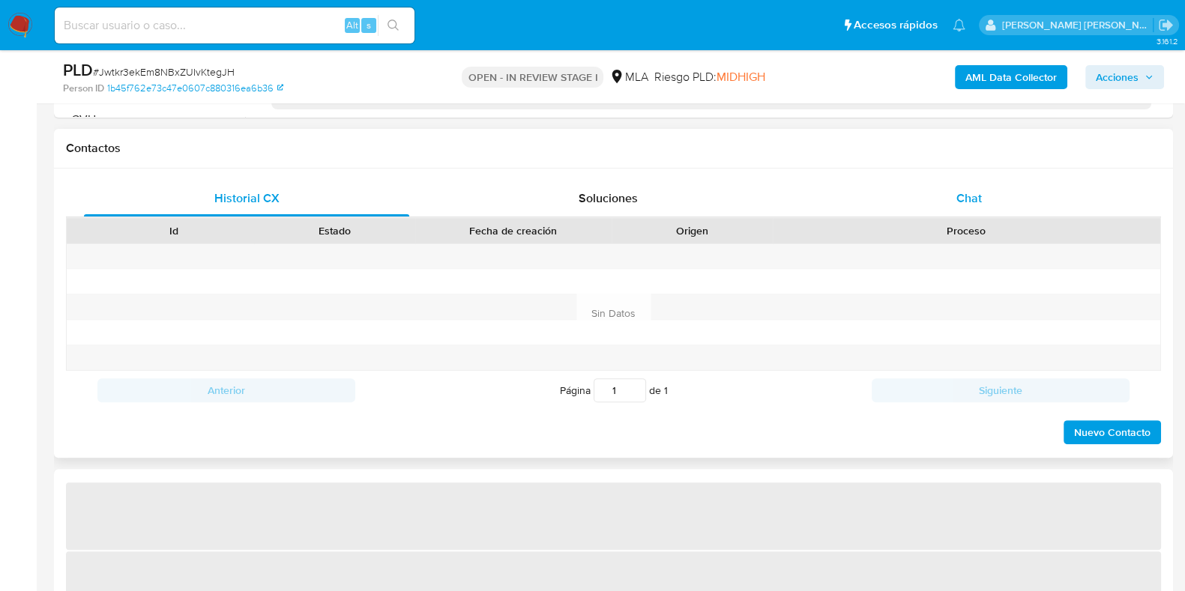
click at [948, 199] on div "Chat" at bounding box center [968, 199] width 325 height 36
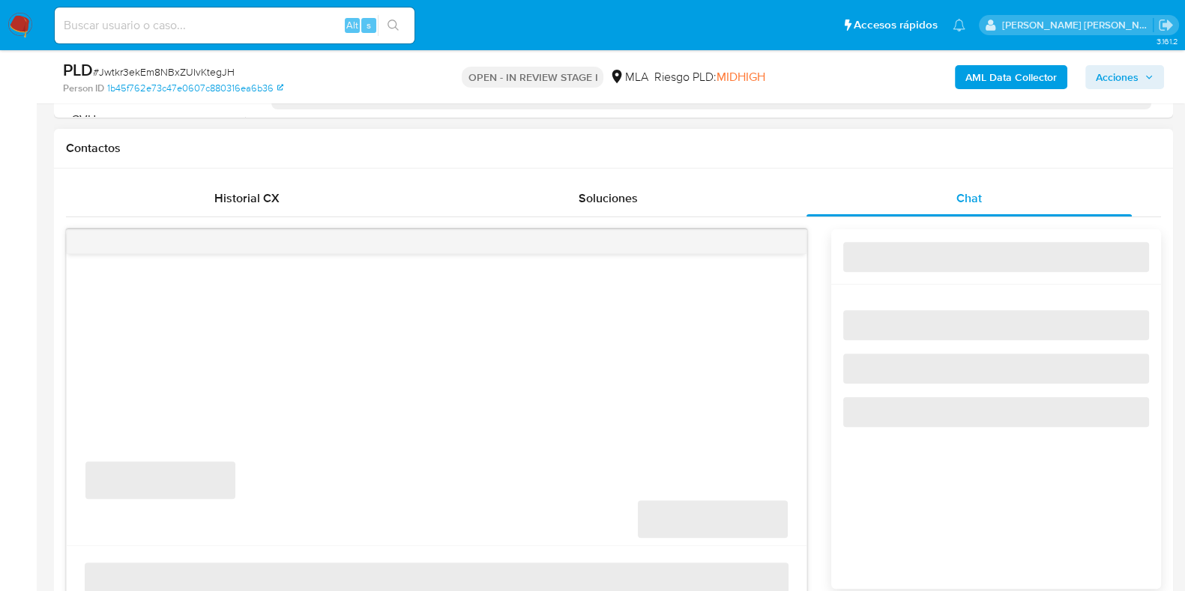
select select "10"
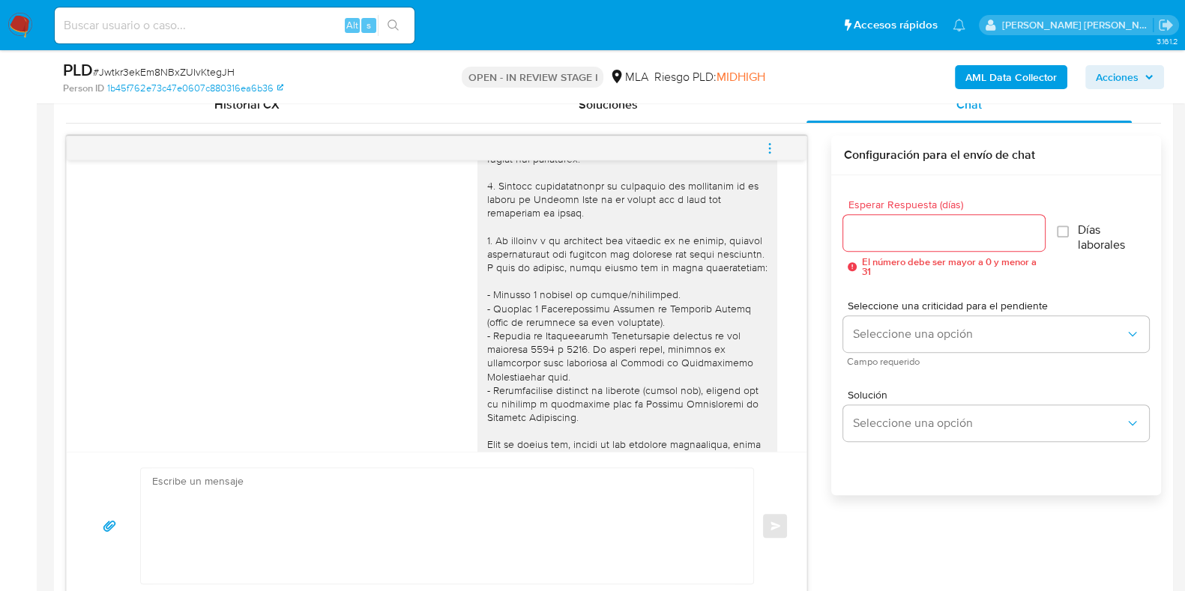
scroll to position [0, 0]
